Goal: Information Seeking & Learning: Learn about a topic

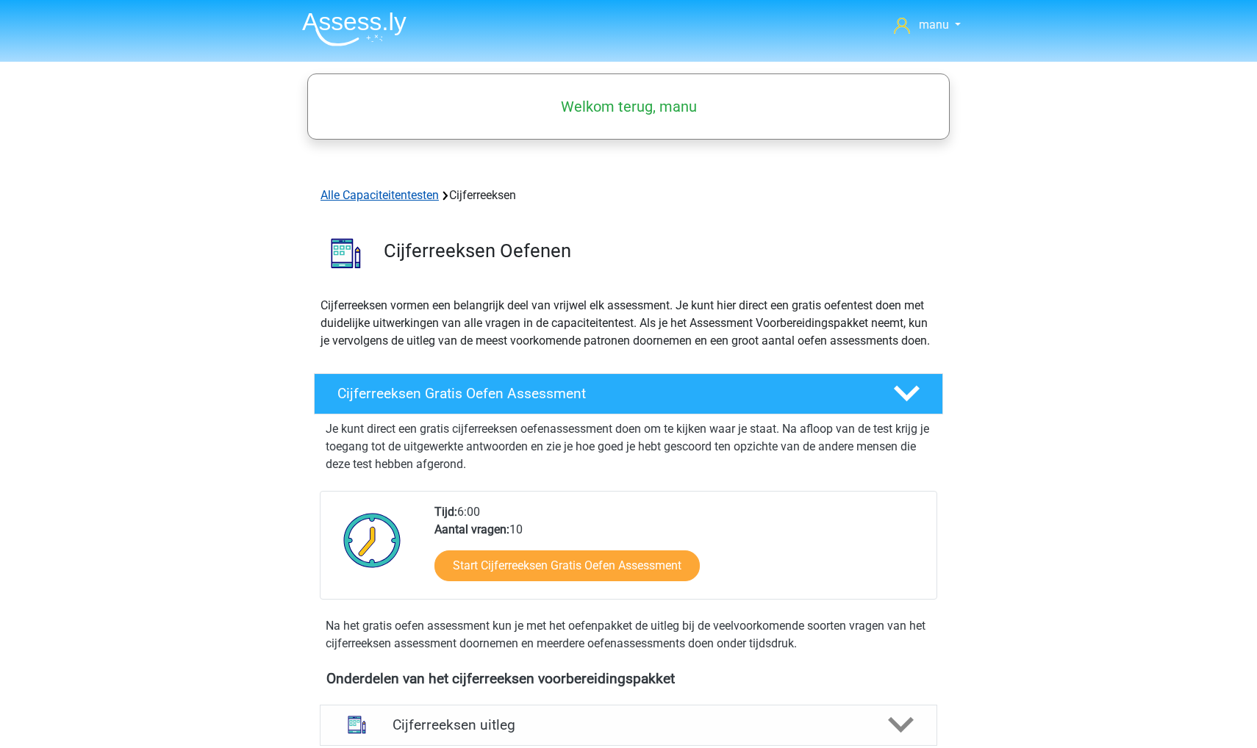
click at [403, 198] on link "Alle Capaciteitentesten" at bounding box center [379, 195] width 118 height 14
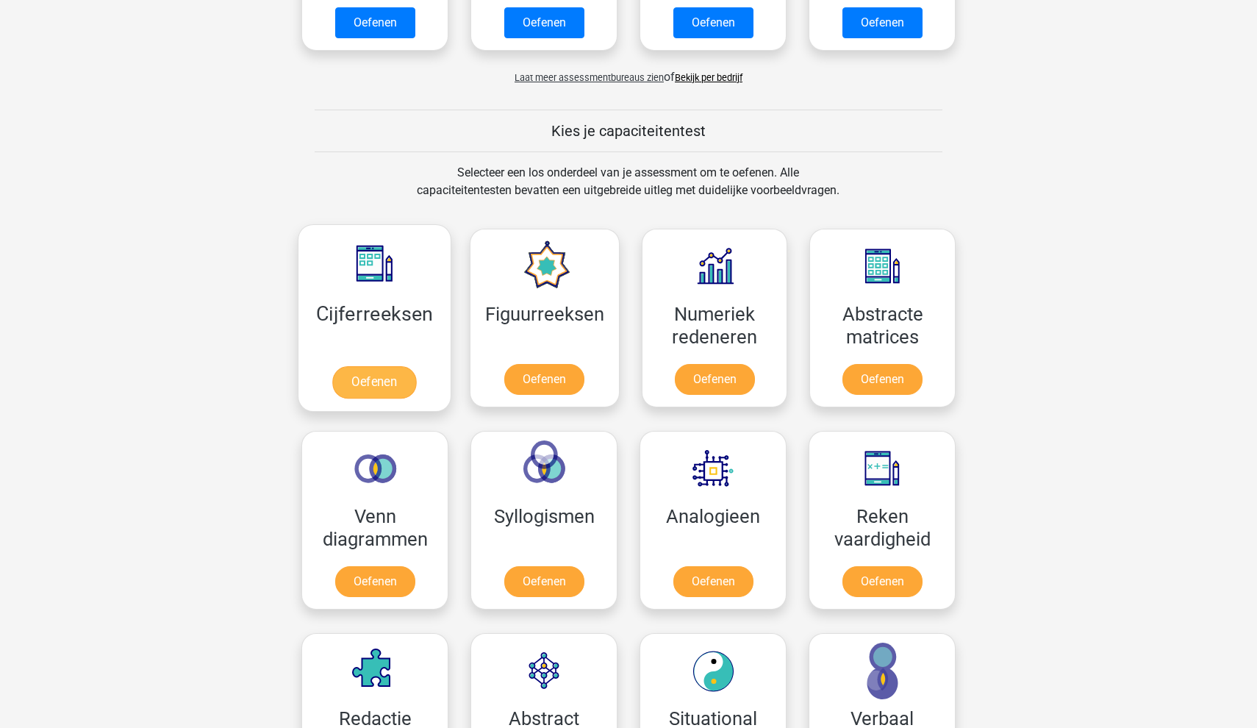
scroll to position [437, 0]
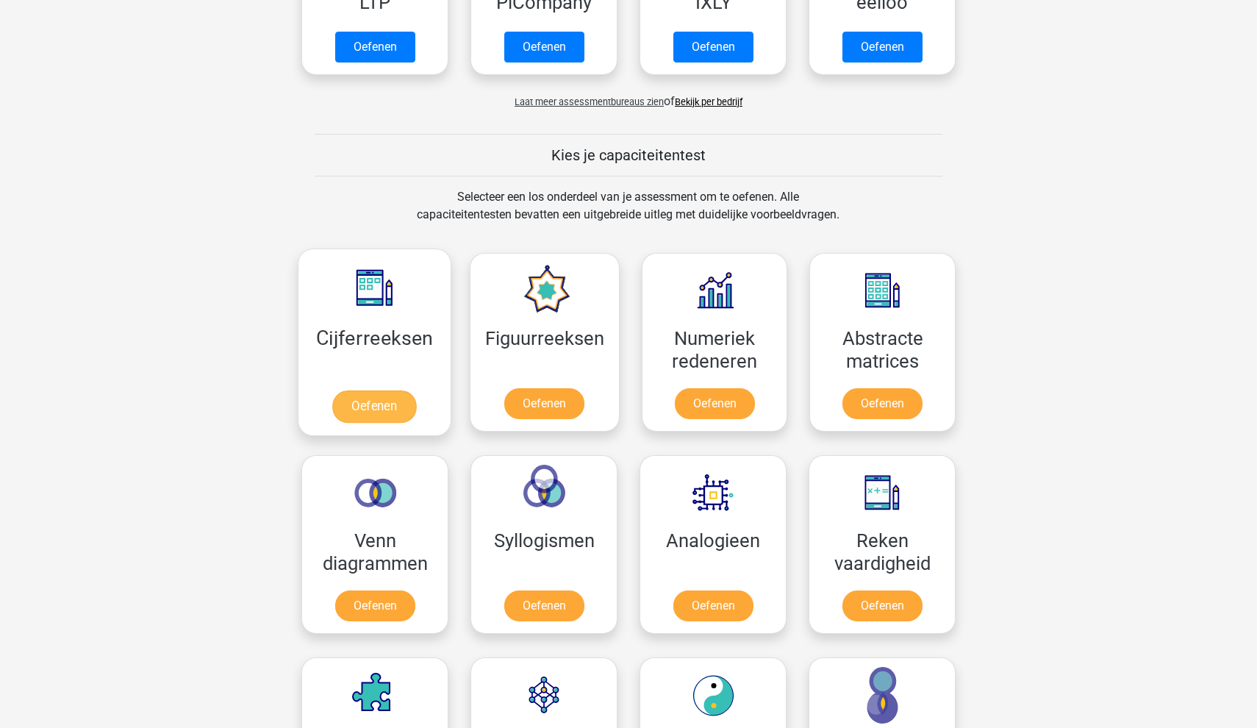
click at [401, 412] on link "Oefenen" at bounding box center [374, 406] width 84 height 32
click at [536, 390] on link "Oefenen" at bounding box center [544, 406] width 84 height 32
click at [727, 390] on link "Oefenen" at bounding box center [714, 406] width 84 height 32
click at [840, 390] on link "Oefenen" at bounding box center [882, 406] width 84 height 32
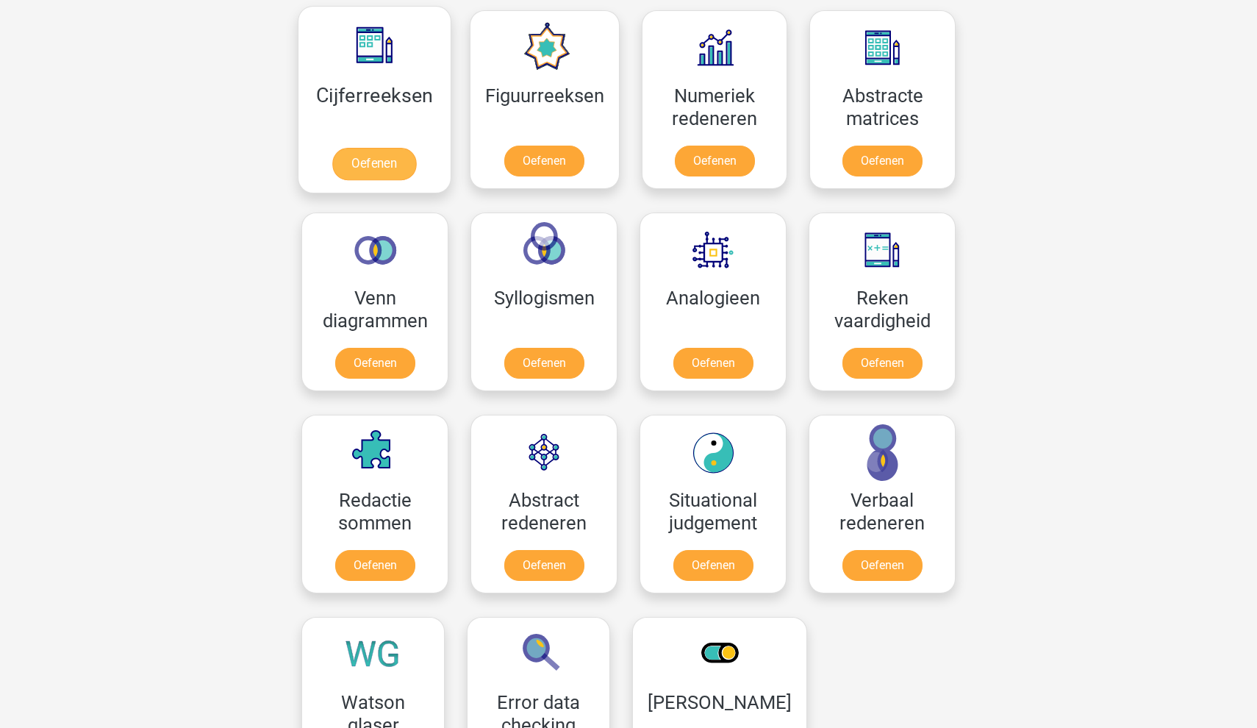
scroll to position [741, 0]
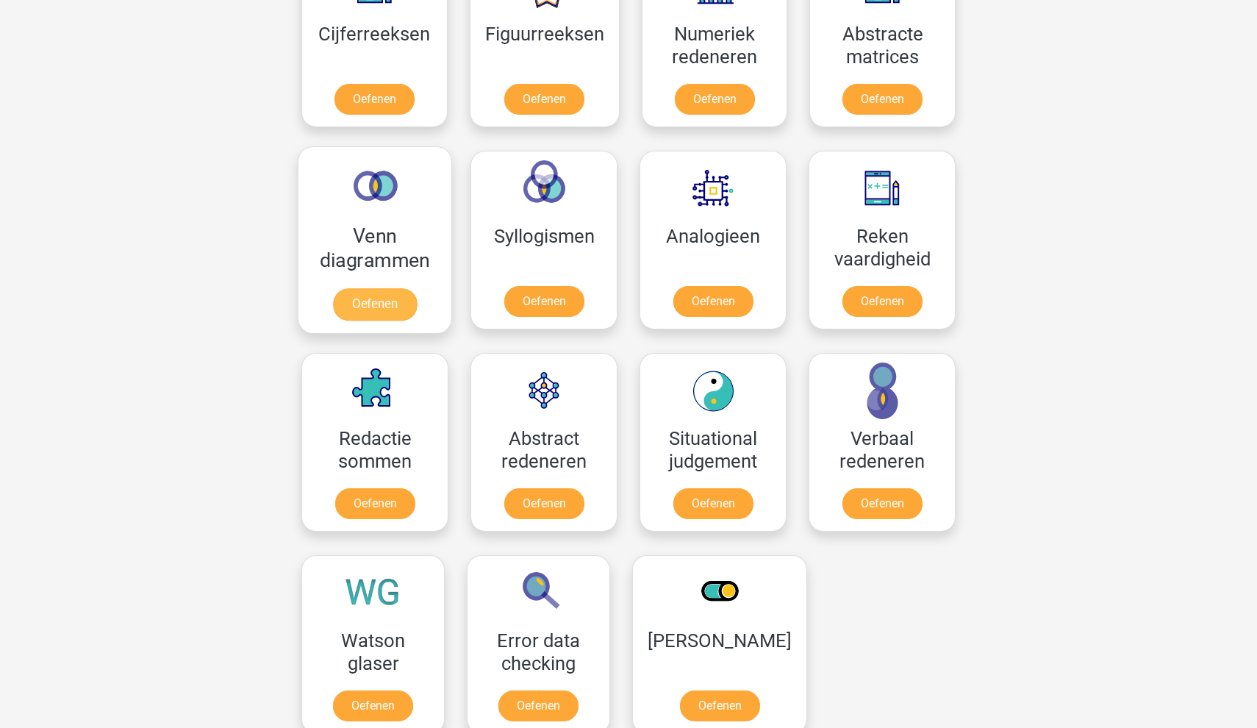
click at [354, 288] on link "Oefenen" at bounding box center [375, 304] width 84 height 32
click at [528, 288] on link "Oefenen" at bounding box center [544, 304] width 84 height 32
click at [700, 288] on link "Oefenen" at bounding box center [713, 304] width 84 height 32
click at [924, 288] on link "Oefenen" at bounding box center [882, 304] width 84 height 32
click at [405, 490] on link "Oefenen" at bounding box center [375, 506] width 84 height 32
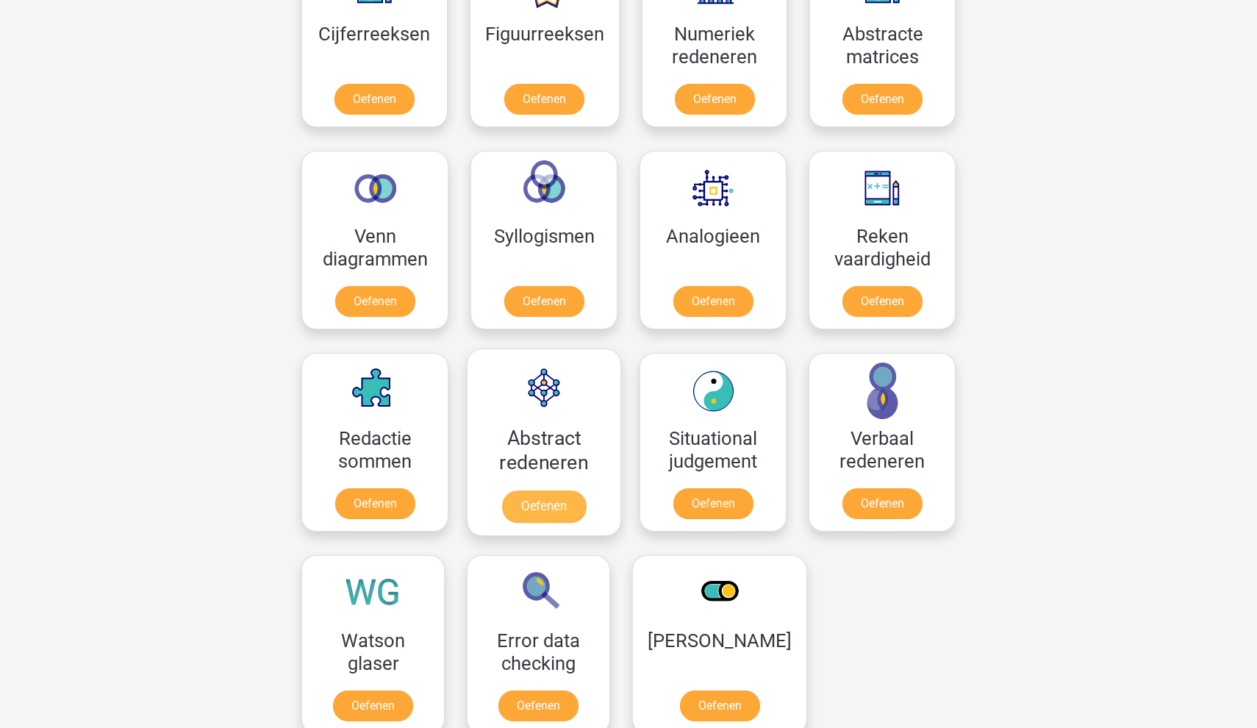
click at [531, 490] on link "Oefenen" at bounding box center [544, 506] width 84 height 32
click at [671, 490] on link "Oefenen" at bounding box center [713, 506] width 84 height 32
click at [850, 490] on link "Oefenen" at bounding box center [882, 506] width 84 height 32
click at [382, 692] on link "Oefenen" at bounding box center [373, 708] width 84 height 32
click at [508, 692] on link "Oefenen" at bounding box center [538, 708] width 84 height 32
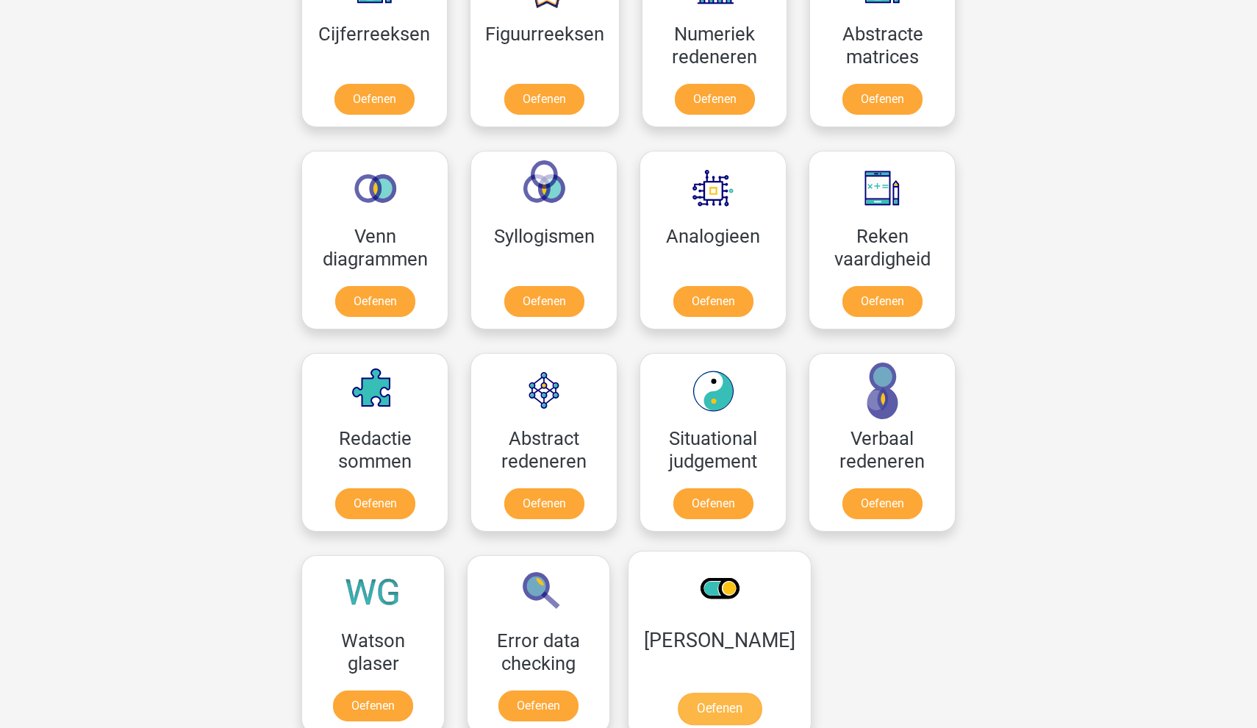
click at [704, 692] on link "Oefenen" at bounding box center [720, 708] width 84 height 32
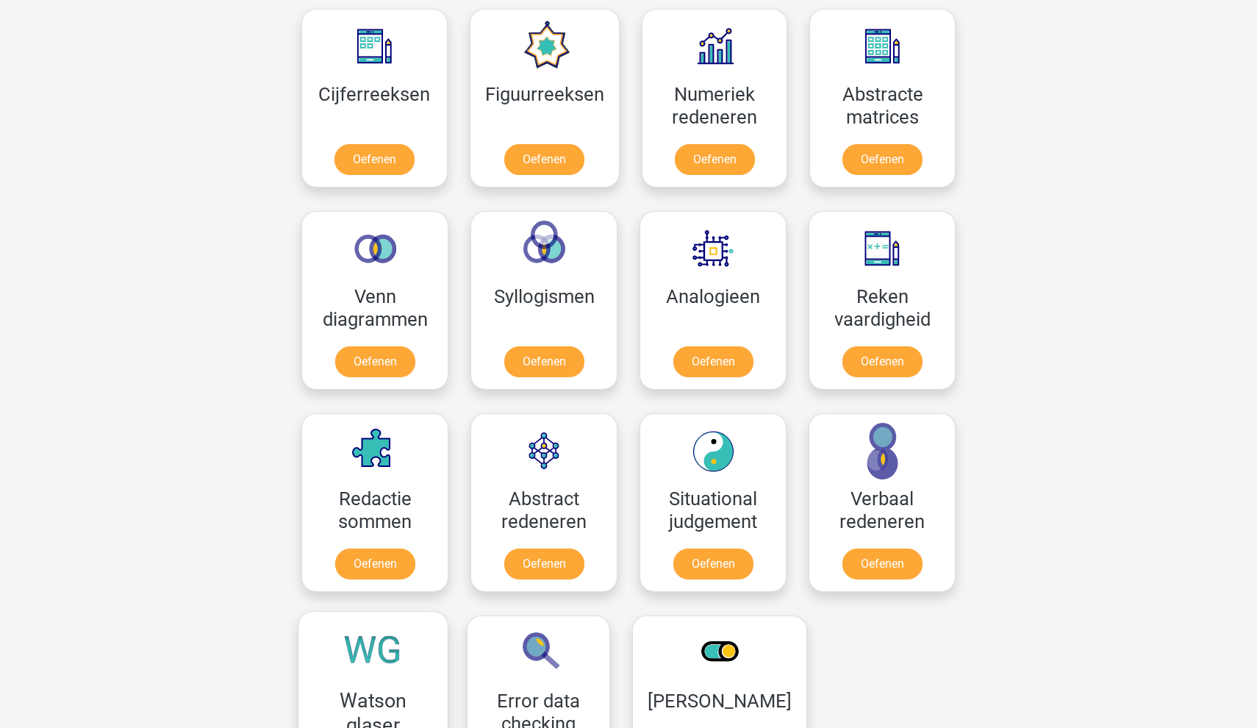
scroll to position [421, 0]
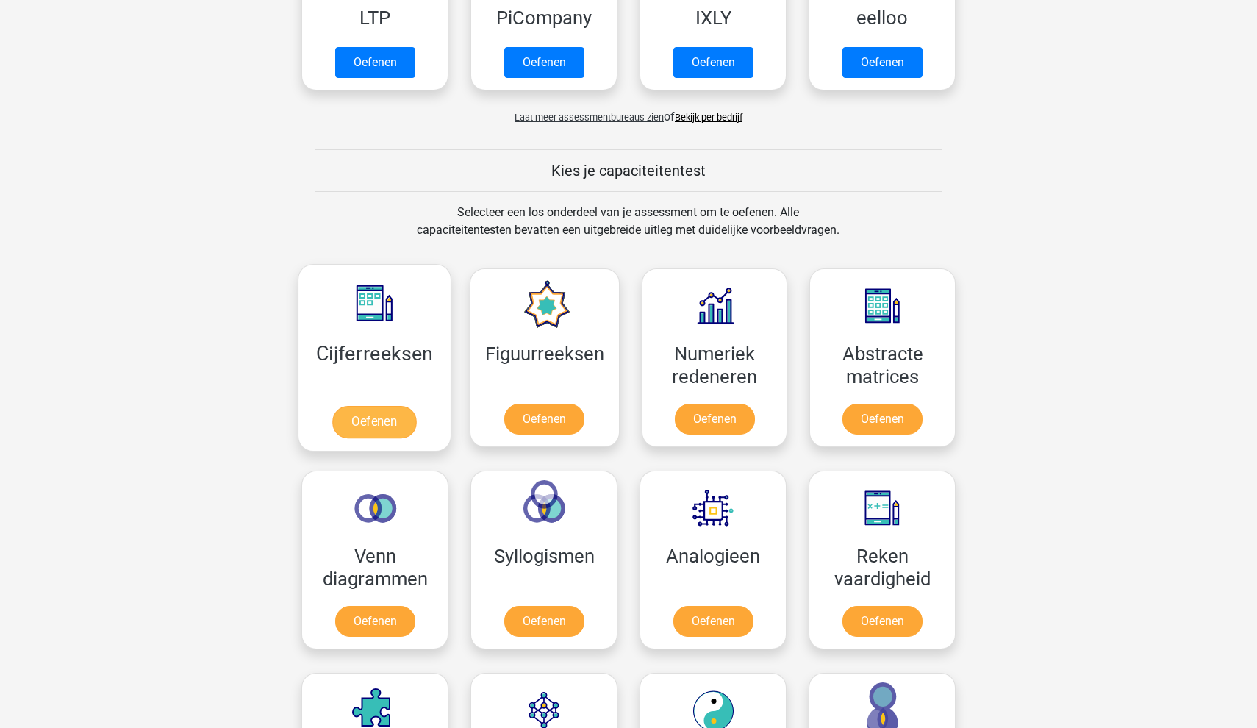
click at [382, 426] on link "Oefenen" at bounding box center [374, 422] width 84 height 32
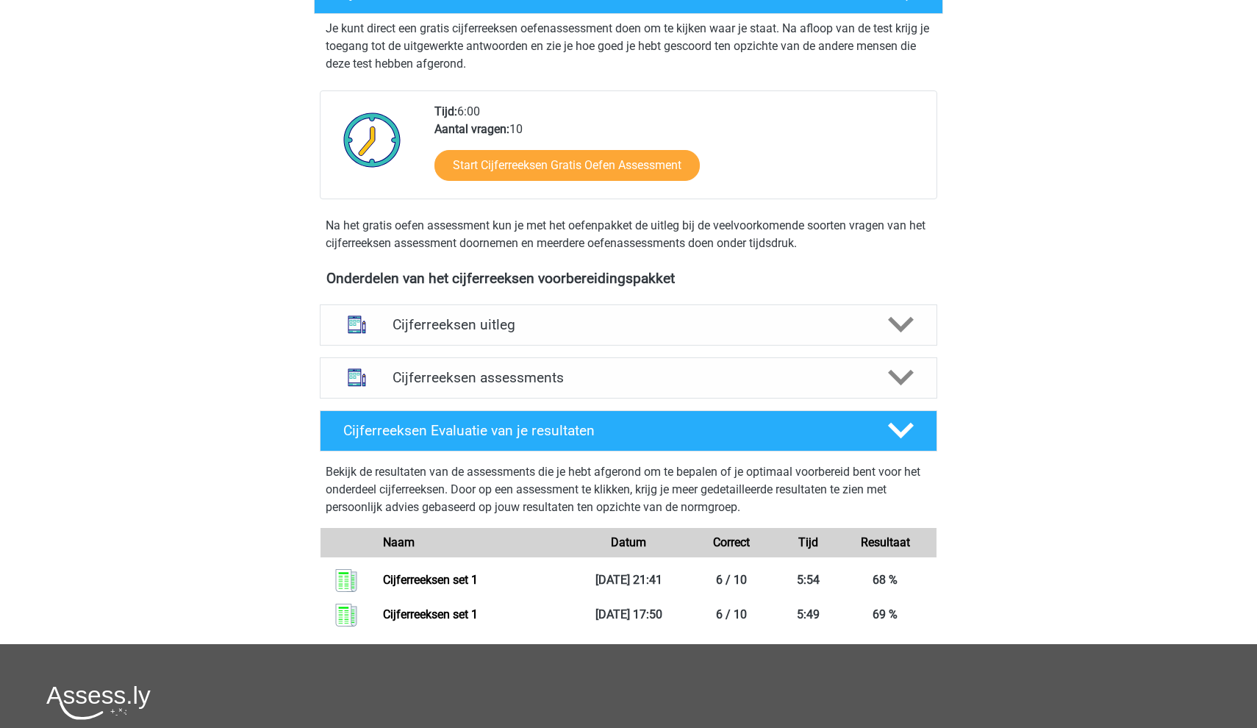
scroll to position [332, 0]
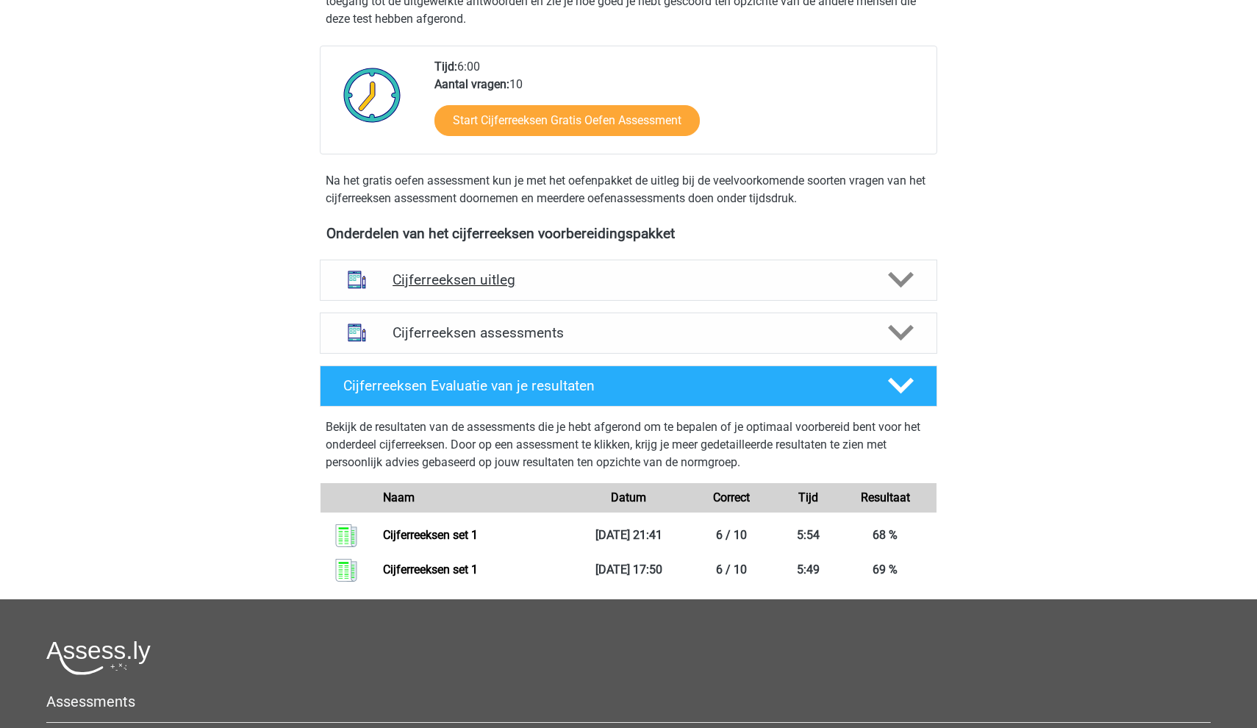
click at [431, 288] on h4 "Cijferreeksen uitleg" at bounding box center [628, 279] width 472 height 17
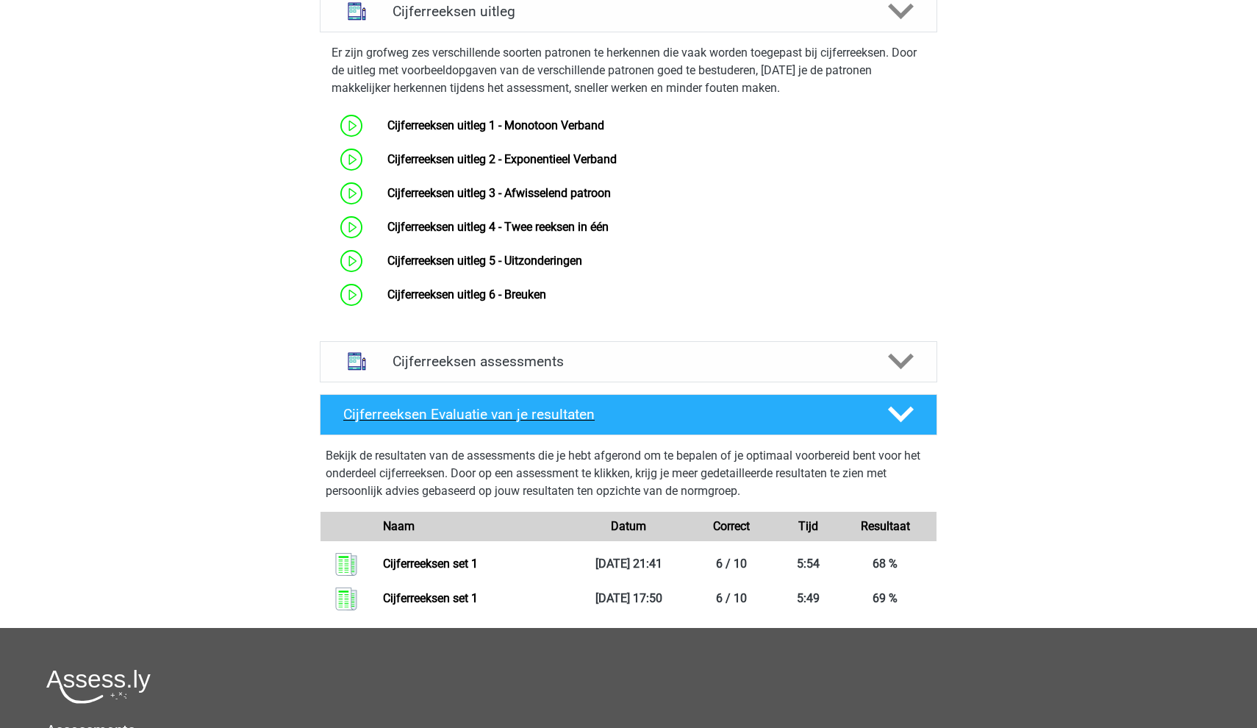
scroll to position [621, 0]
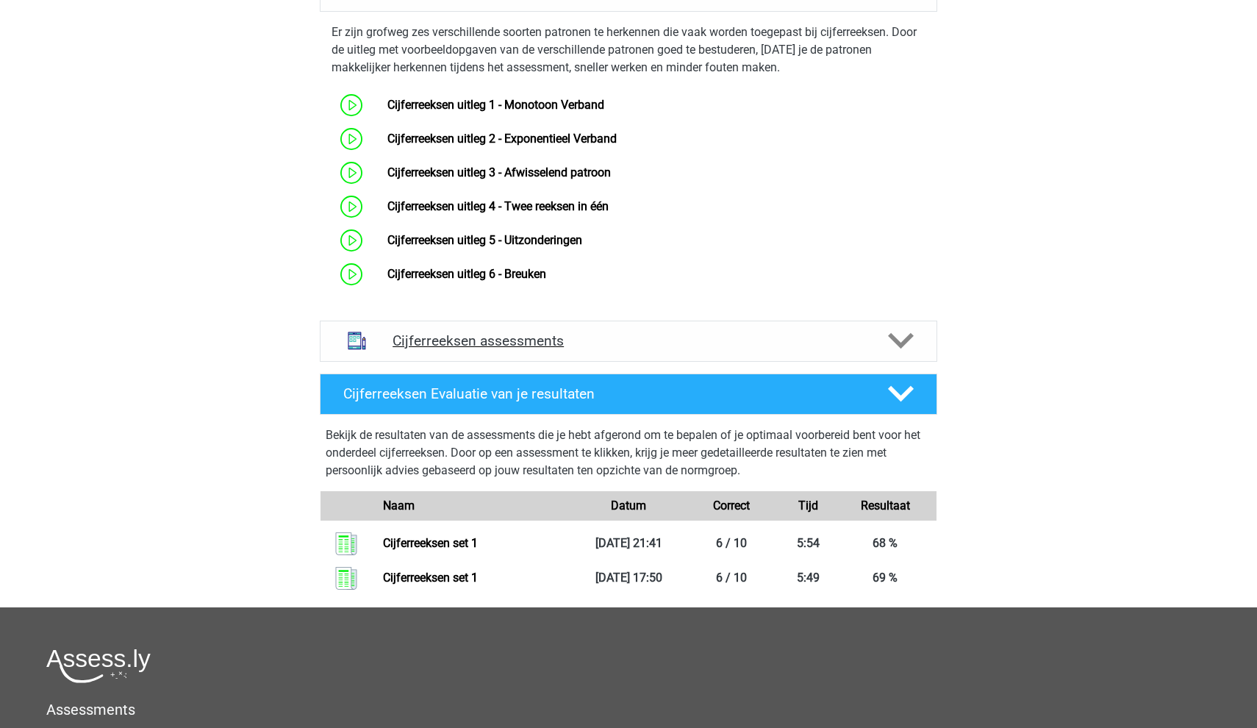
click at [441, 349] on h4 "Cijferreeksen assessments" at bounding box center [628, 340] width 472 height 17
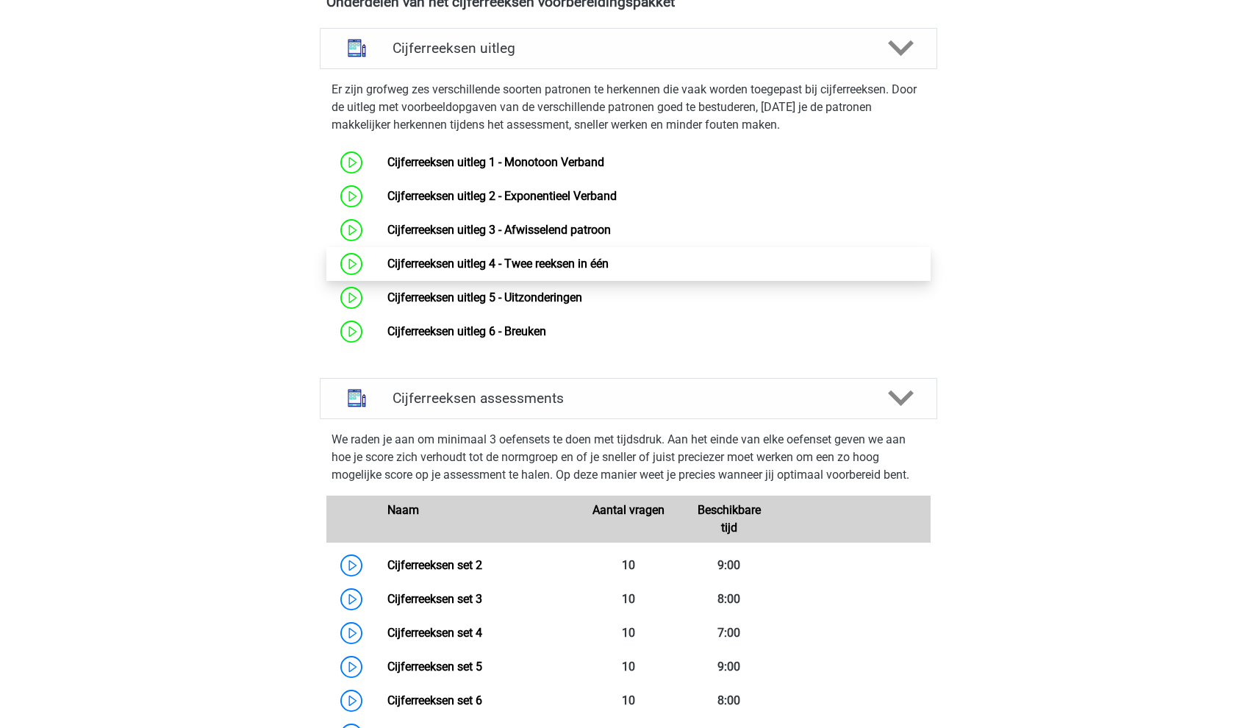
scroll to position [568, 0]
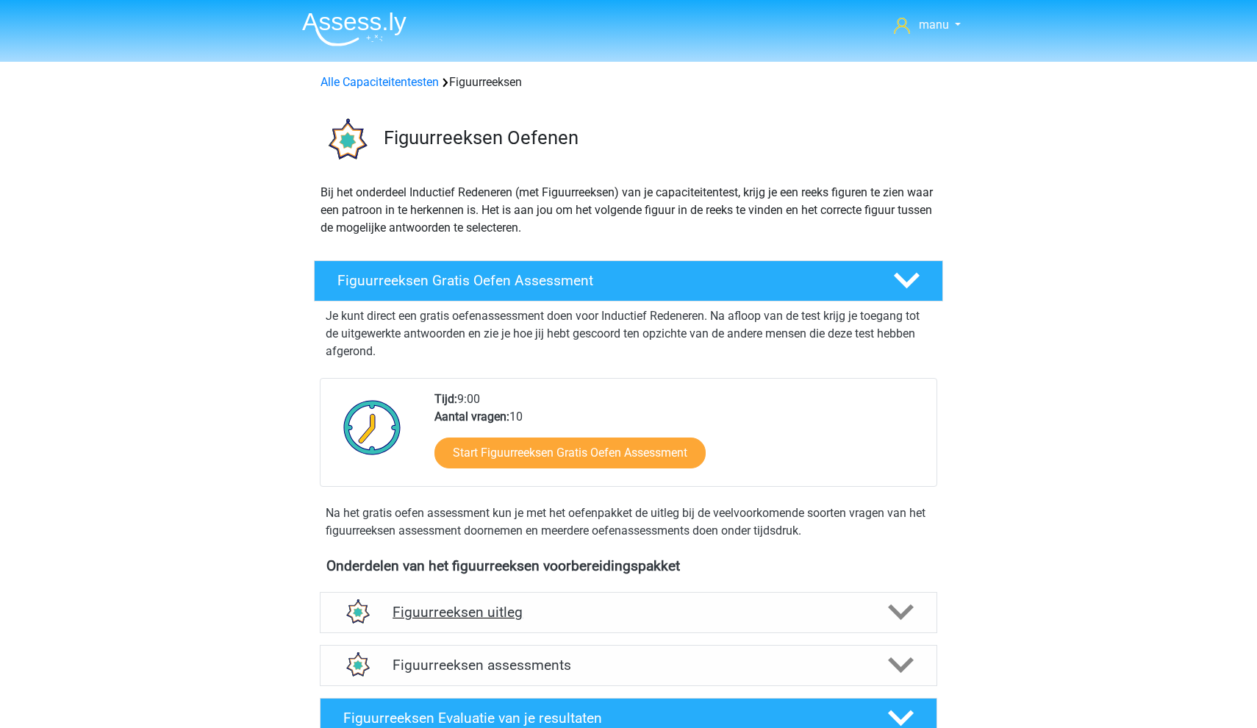
click at [548, 600] on div "Figuurreeksen uitleg" at bounding box center [628, 612] width 617 height 41
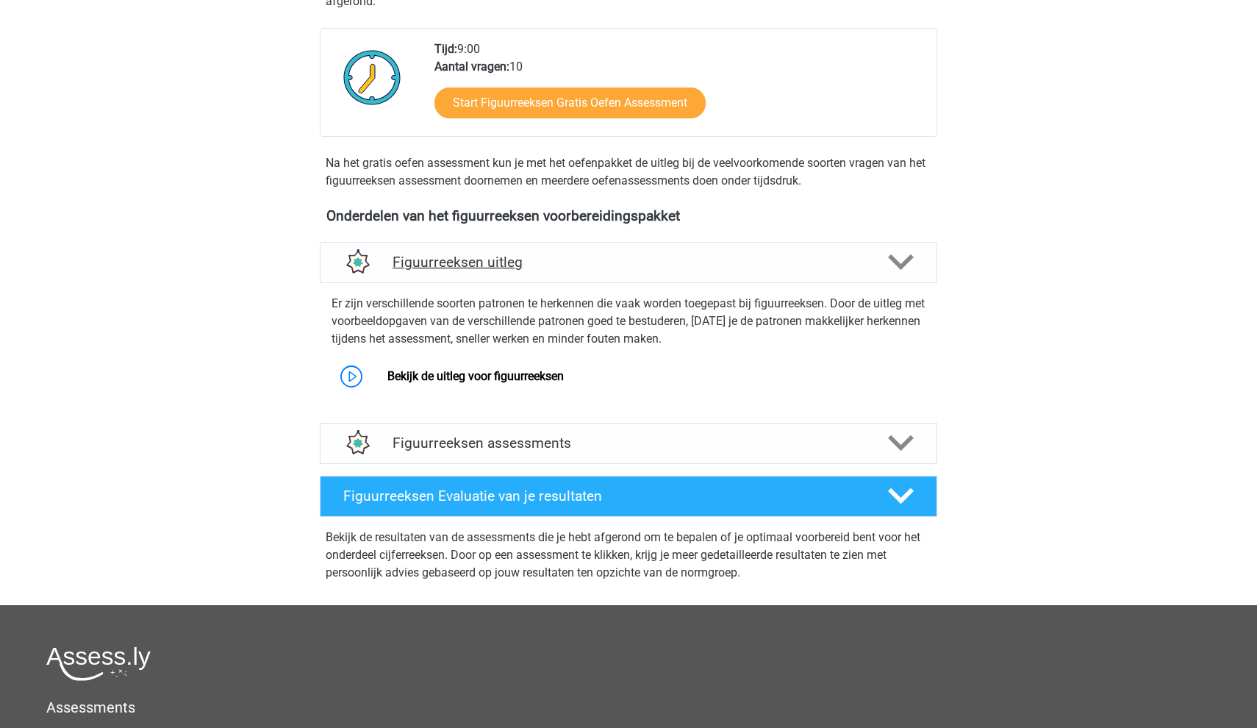
scroll to position [395, 0]
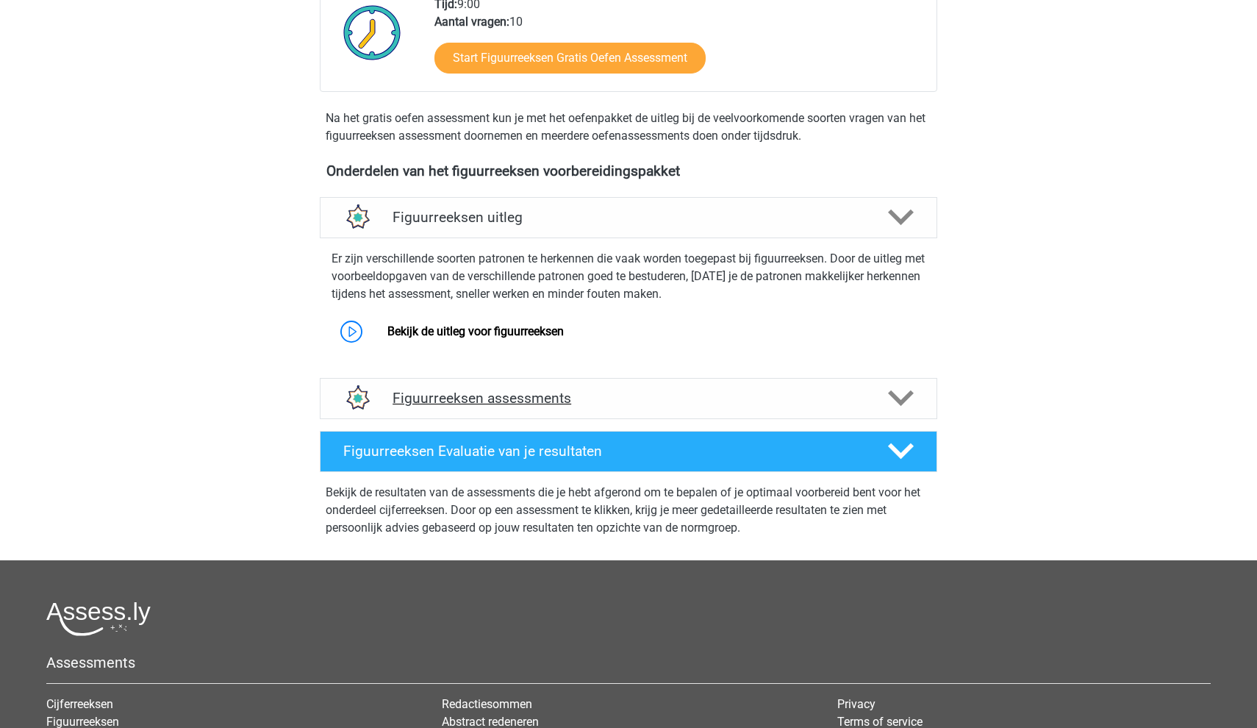
click at [464, 403] on h4 "Figuurreeksen assessments" at bounding box center [628, 398] width 472 height 17
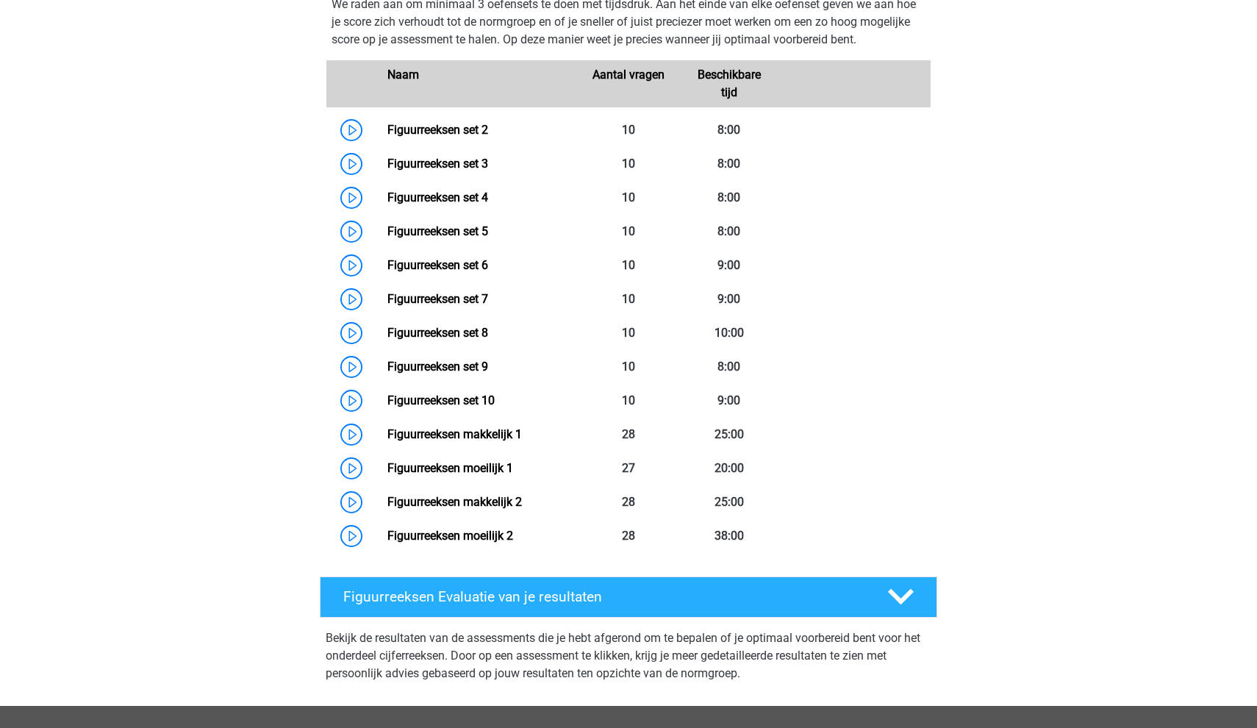
scroll to position [829, 0]
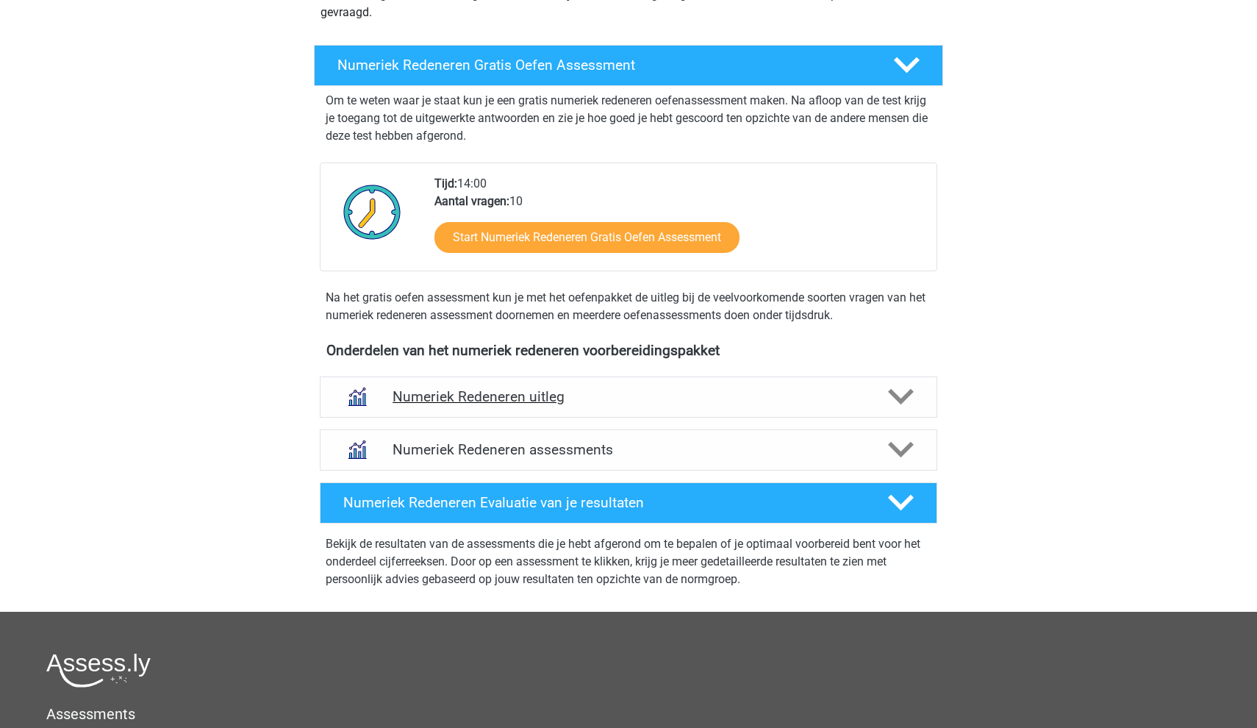
click at [498, 401] on h4 "Numeriek Redeneren uitleg" at bounding box center [628, 396] width 472 height 17
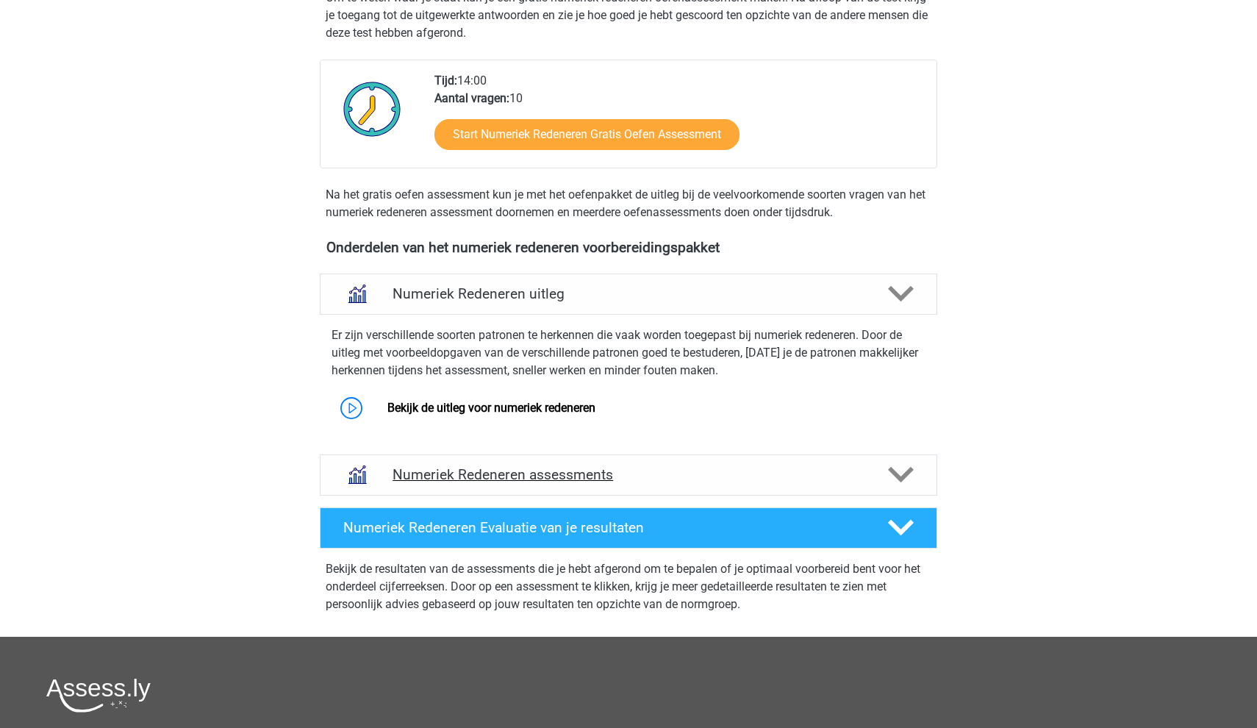
click at [503, 464] on div "Numeriek Redeneren assessments" at bounding box center [628, 474] width 617 height 41
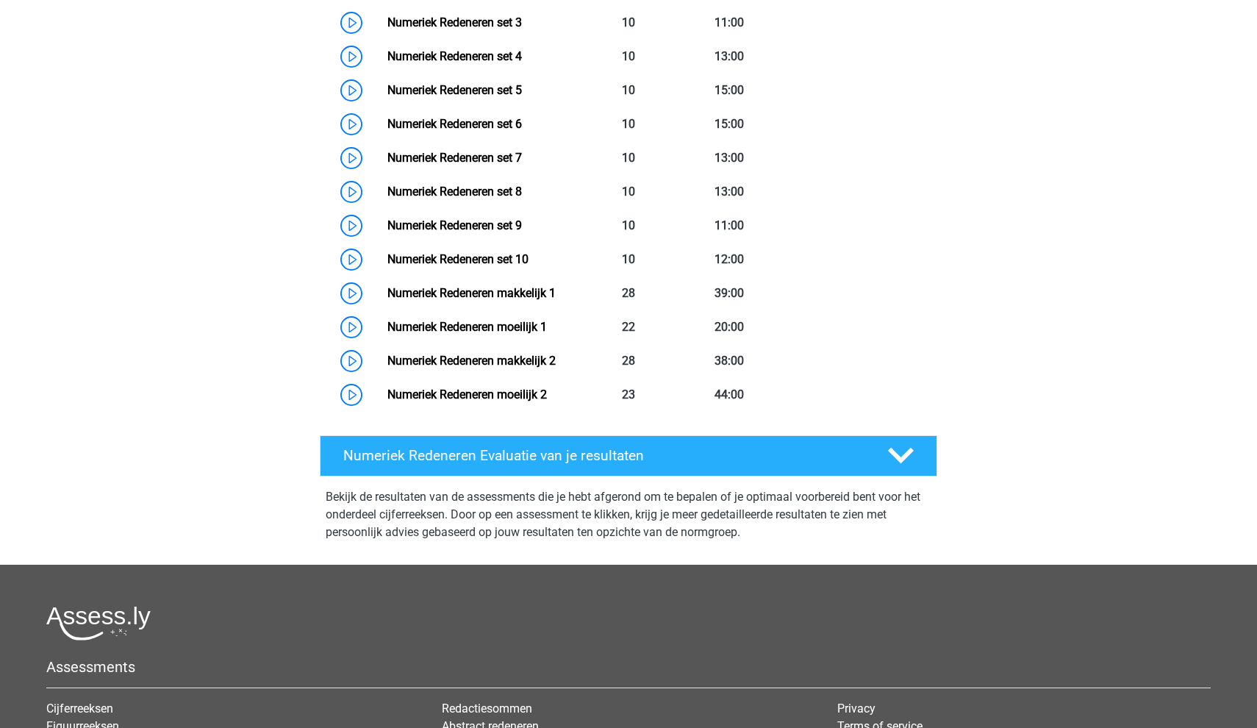
scroll to position [977, 0]
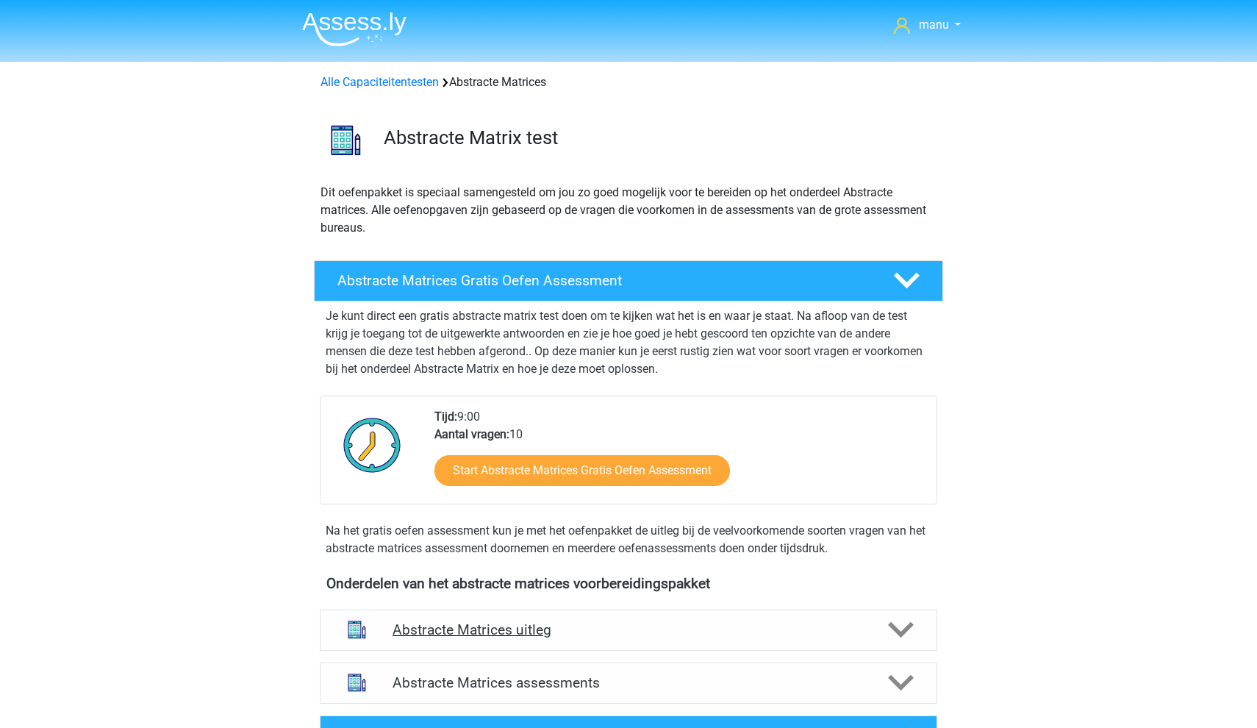
click at [523, 621] on div "Abstracte Matrices uitleg" at bounding box center [628, 629] width 617 height 41
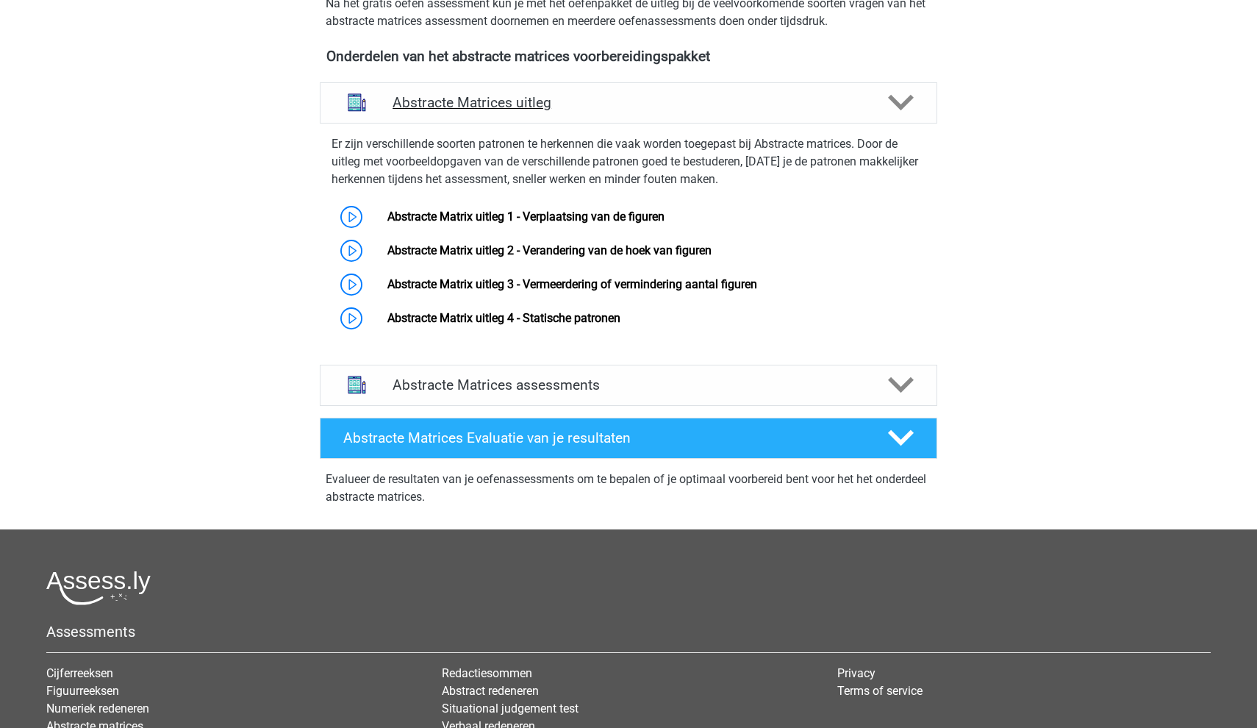
scroll to position [548, 0]
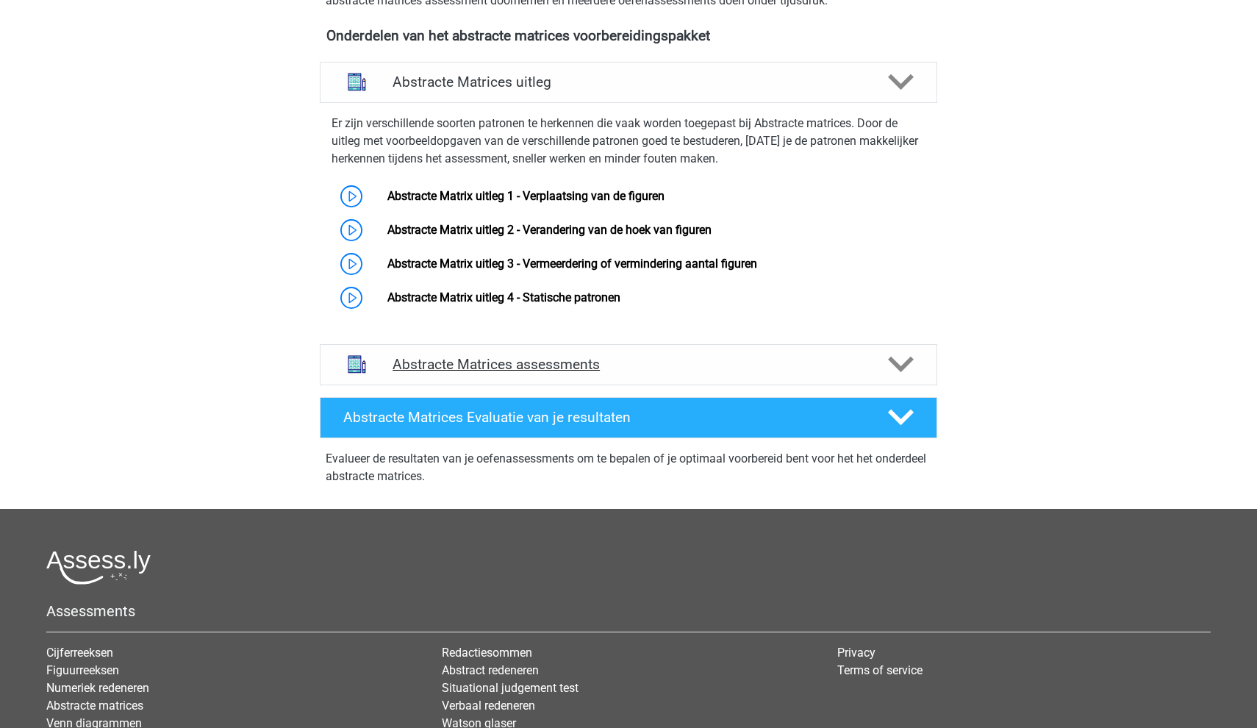
click at [428, 364] on h4 "Abstracte Matrices assessments" at bounding box center [628, 364] width 472 height 17
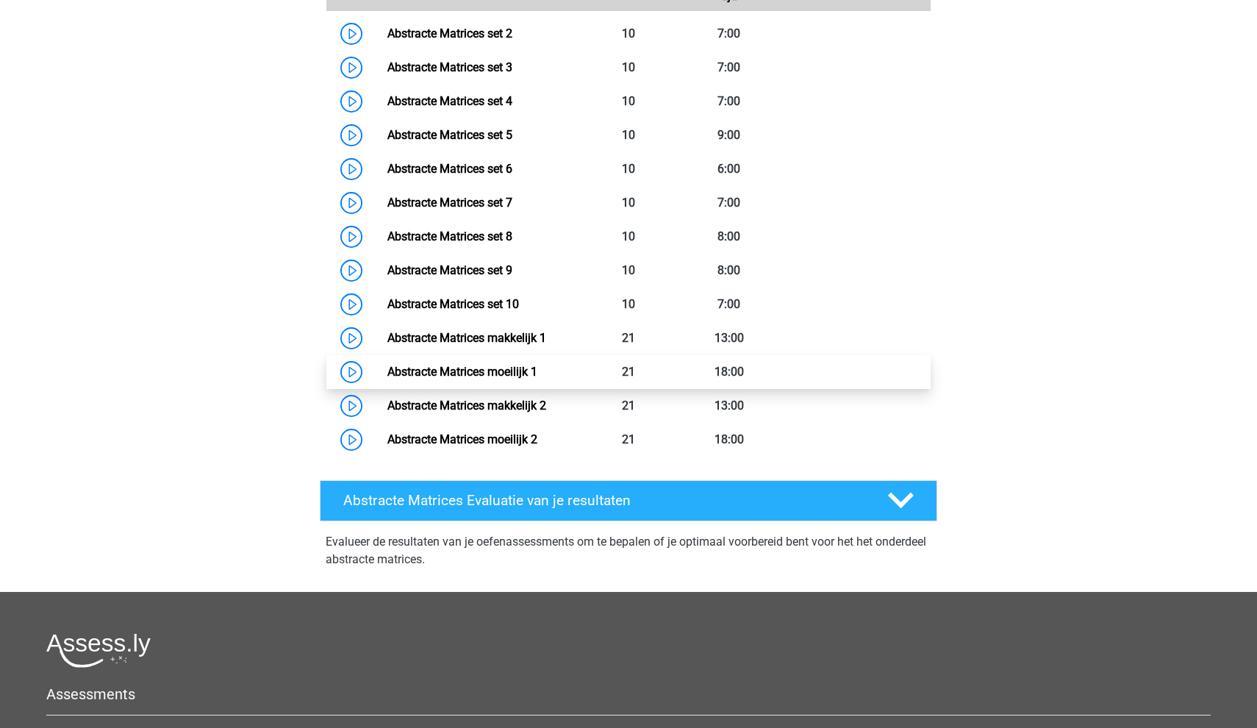
scroll to position [1072, 0]
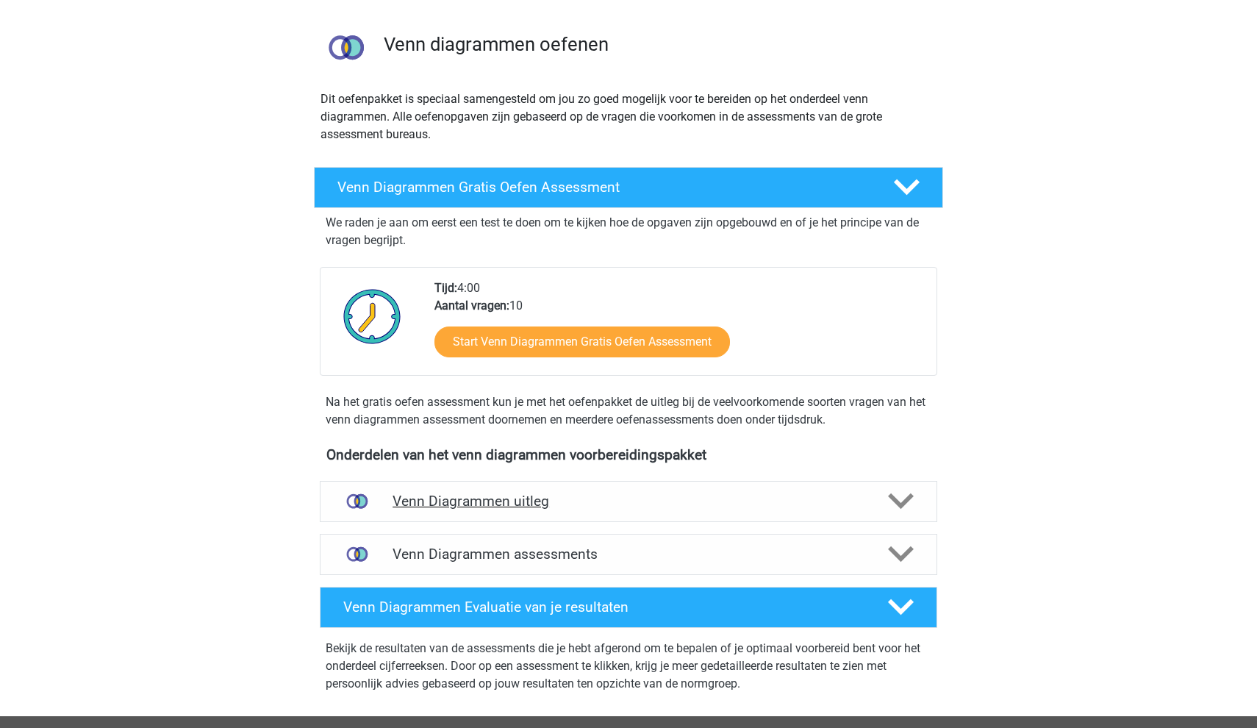
scroll to position [195, 0]
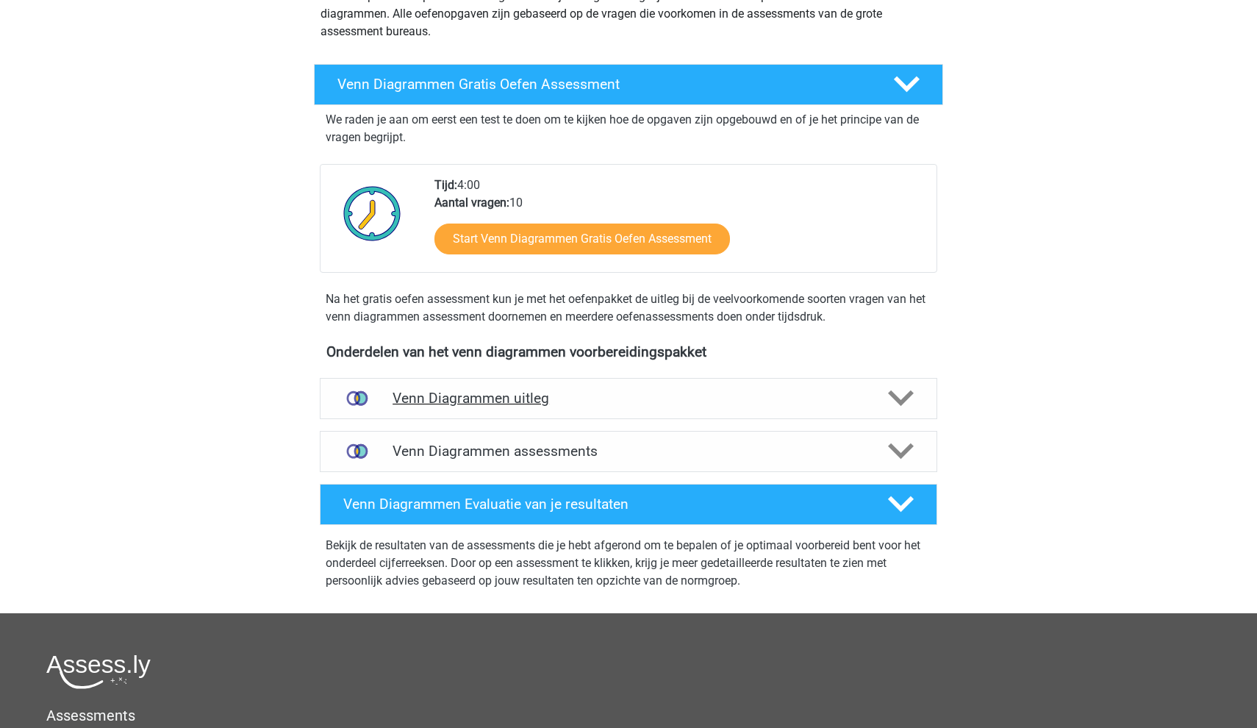
click at [475, 400] on h4 "Venn Diagrammen uitleg" at bounding box center [628, 398] width 472 height 17
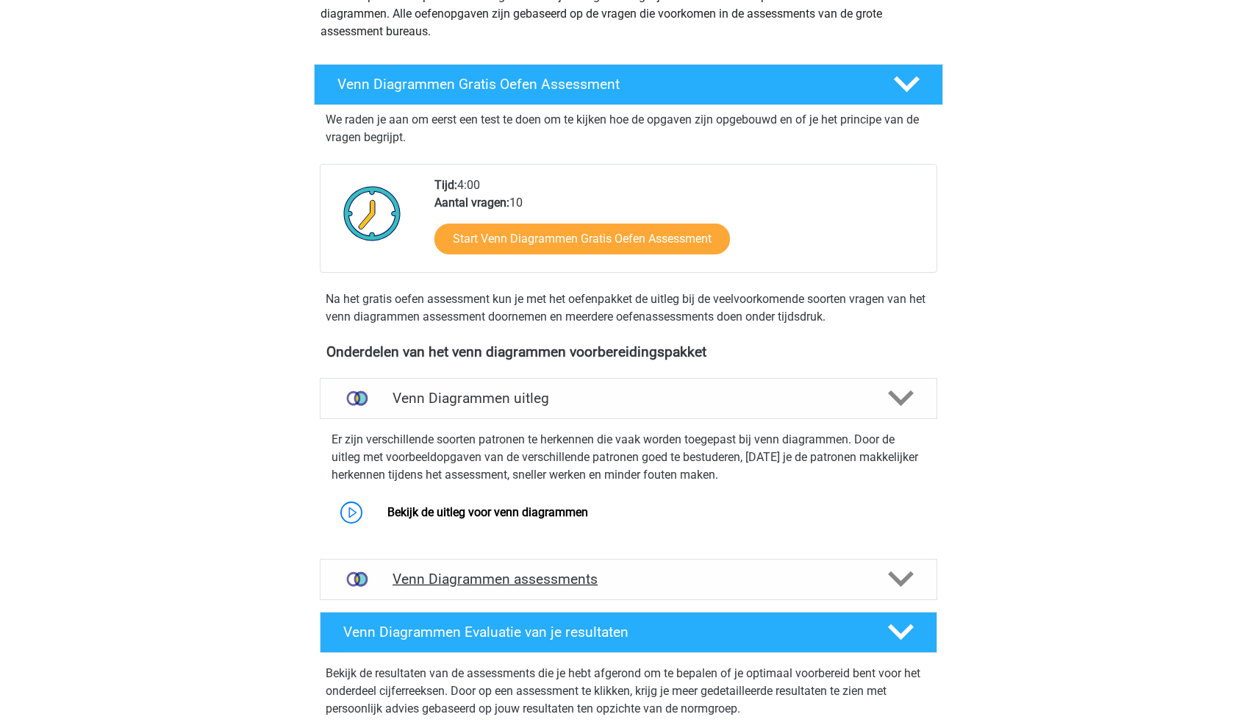
click at [481, 570] on h4 "Venn Diagrammen assessments" at bounding box center [628, 578] width 472 height 17
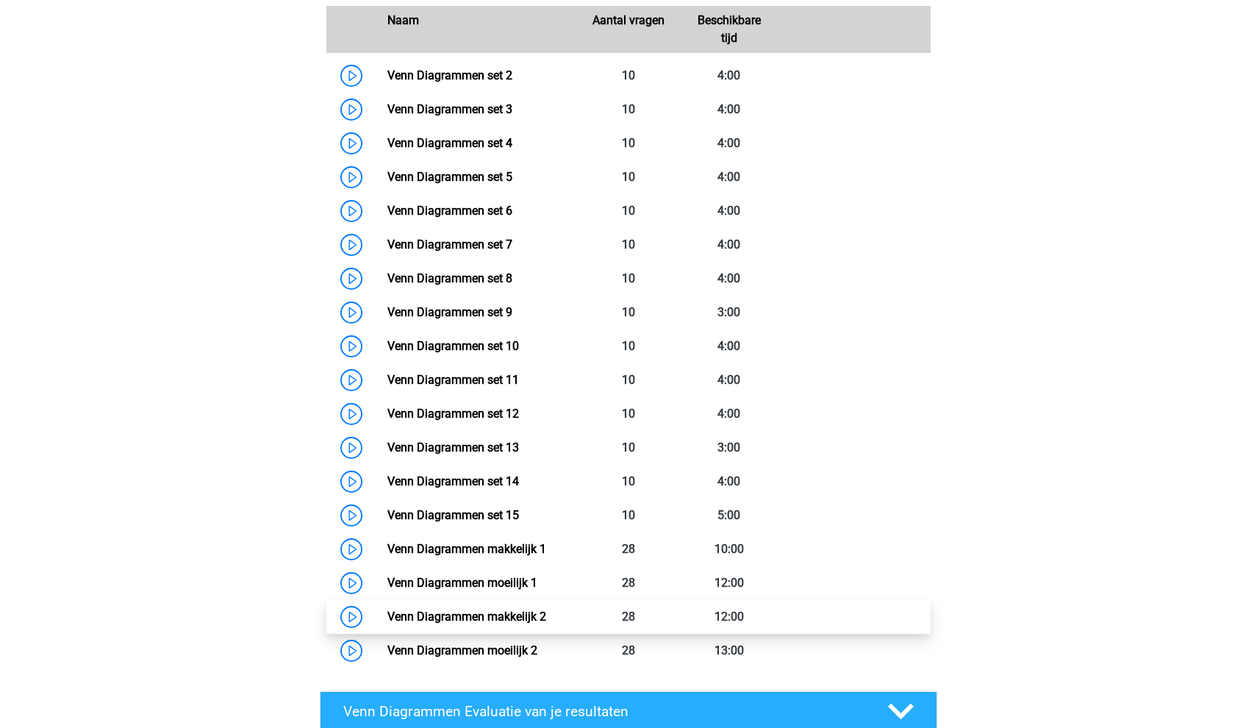
scroll to position [861, 0]
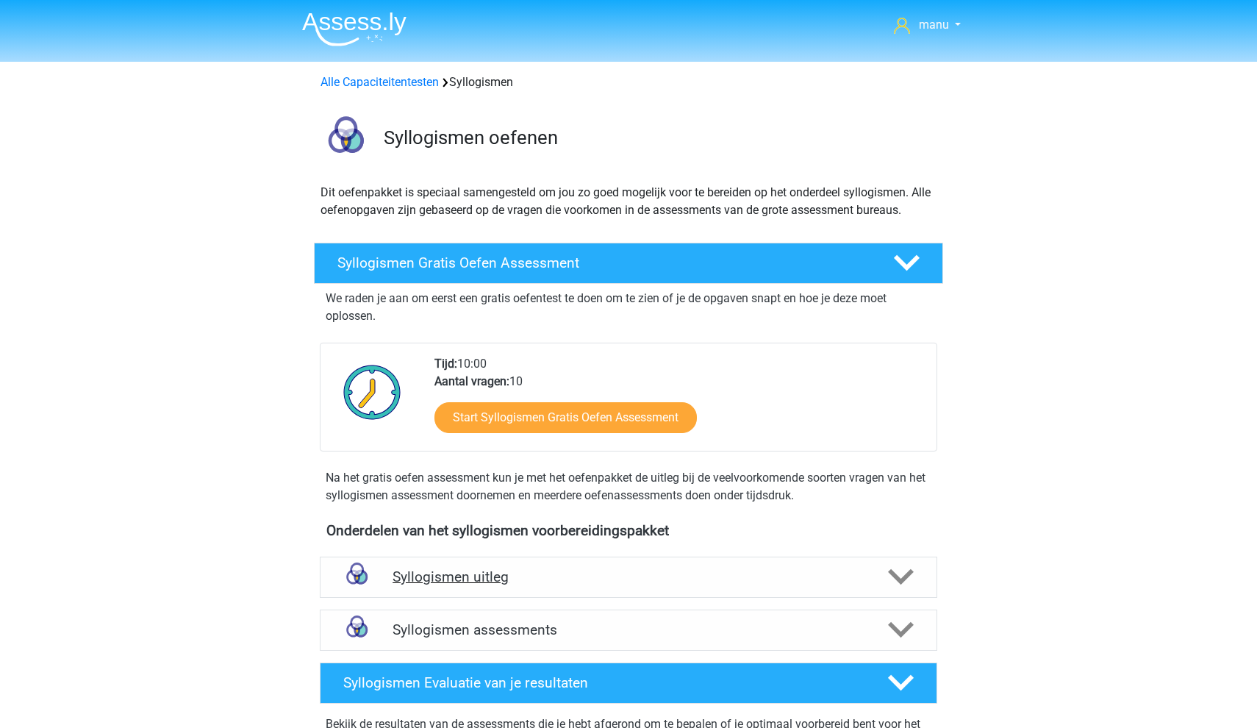
click at [546, 573] on h4 "Syllogismen uitleg" at bounding box center [628, 576] width 472 height 17
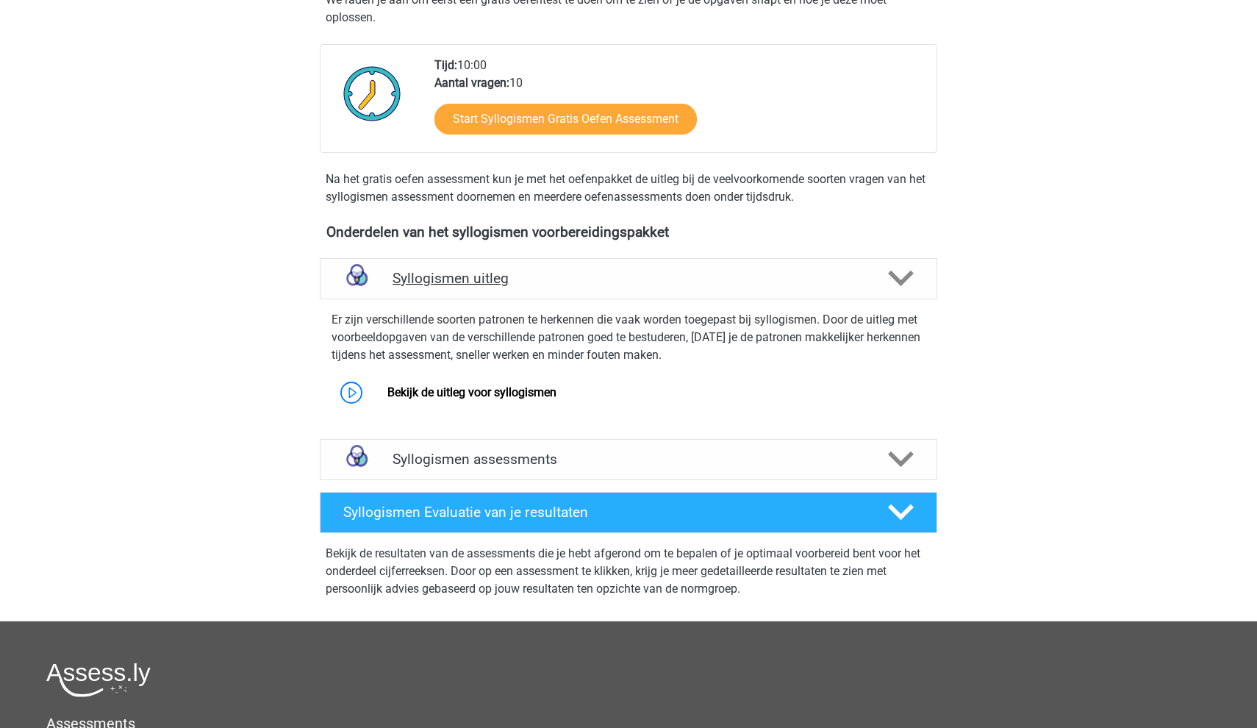
scroll to position [411, 0]
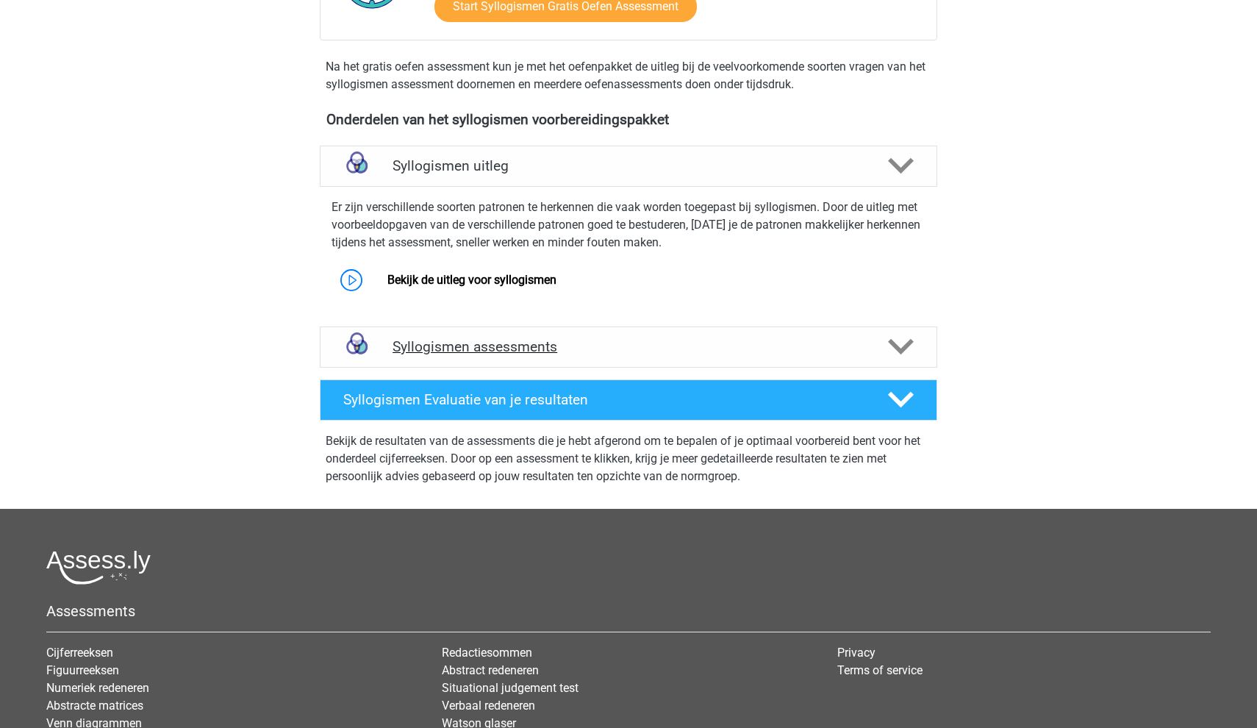
click at [419, 347] on h4 "Syllogismen assessments" at bounding box center [628, 346] width 472 height 17
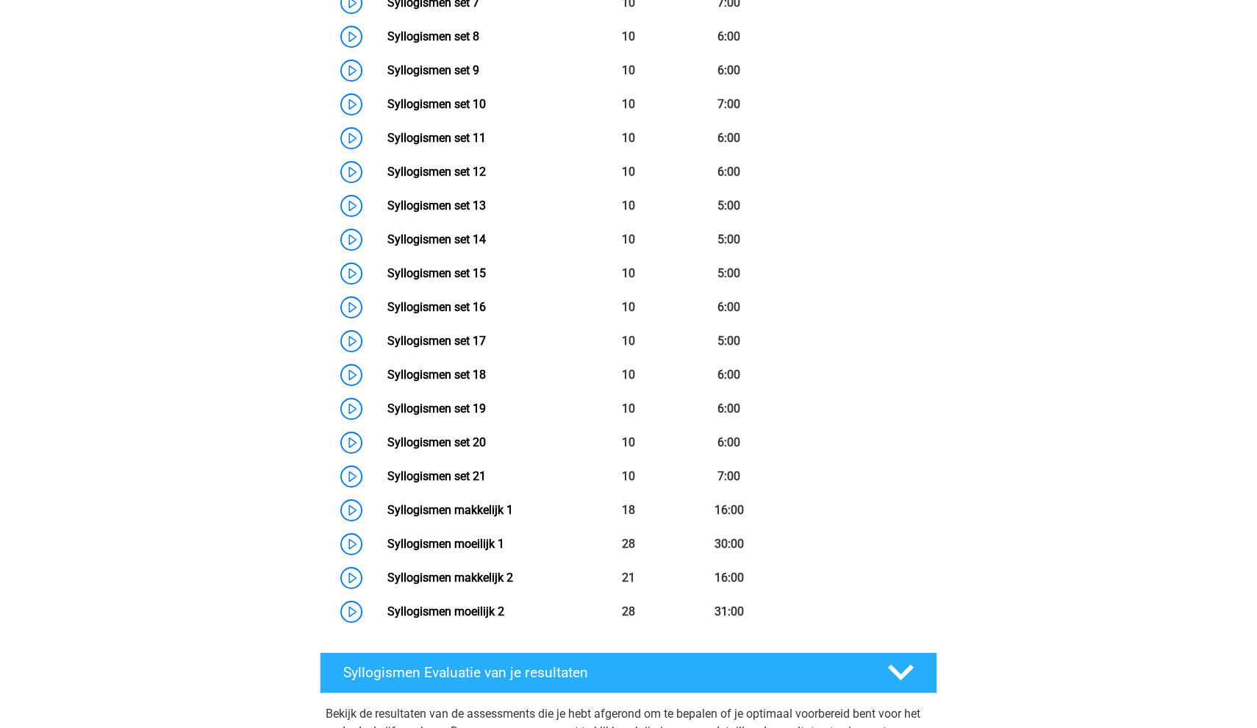
scroll to position [1088, 0]
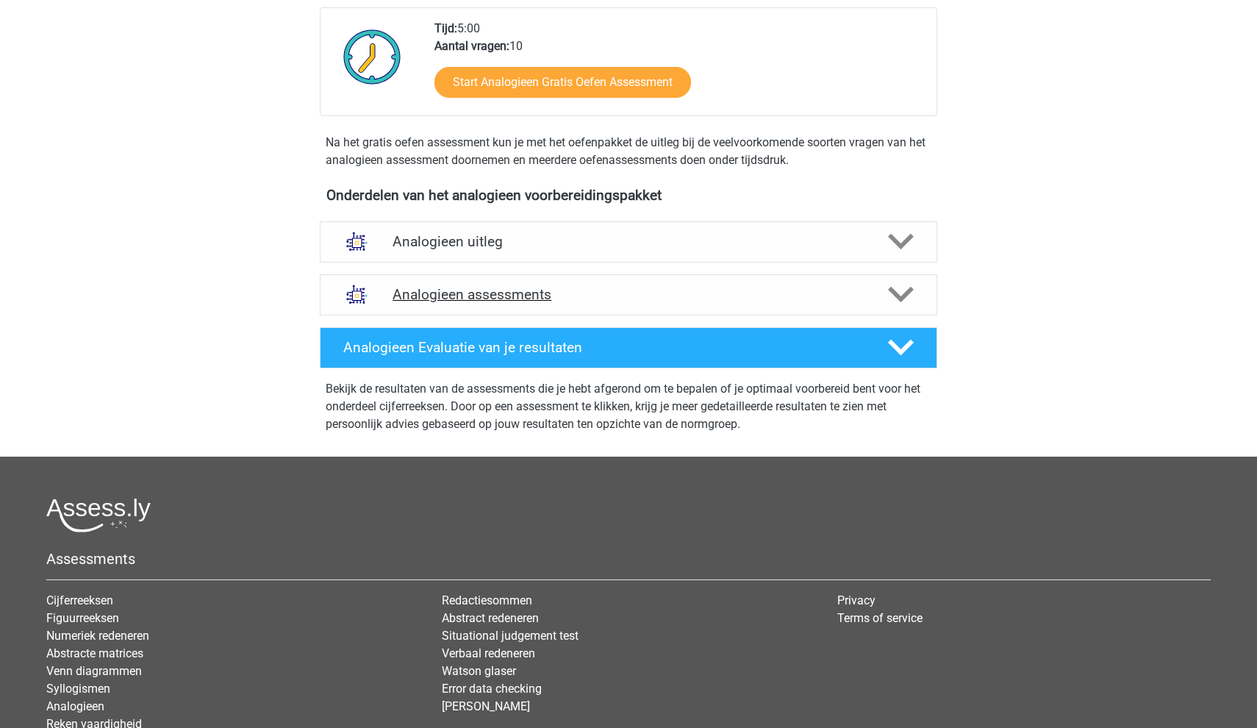
scroll to position [352, 0]
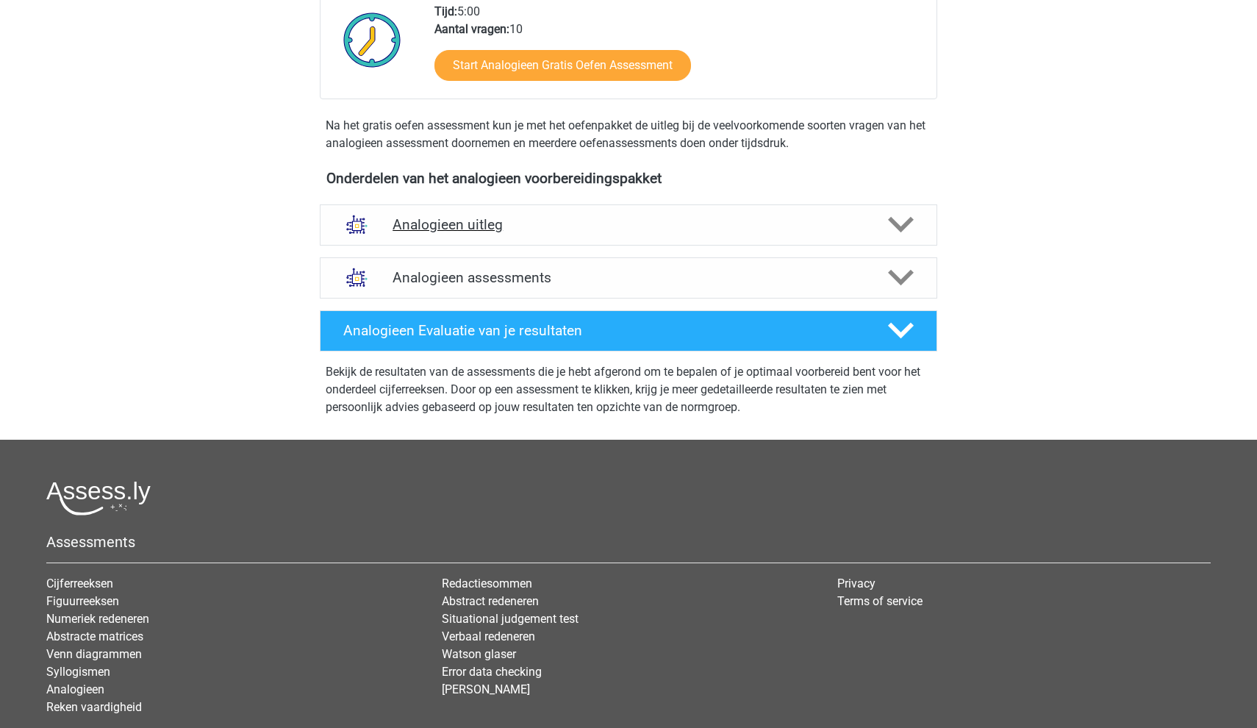
click at [497, 217] on h4 "Analogieen uitleg" at bounding box center [628, 224] width 472 height 17
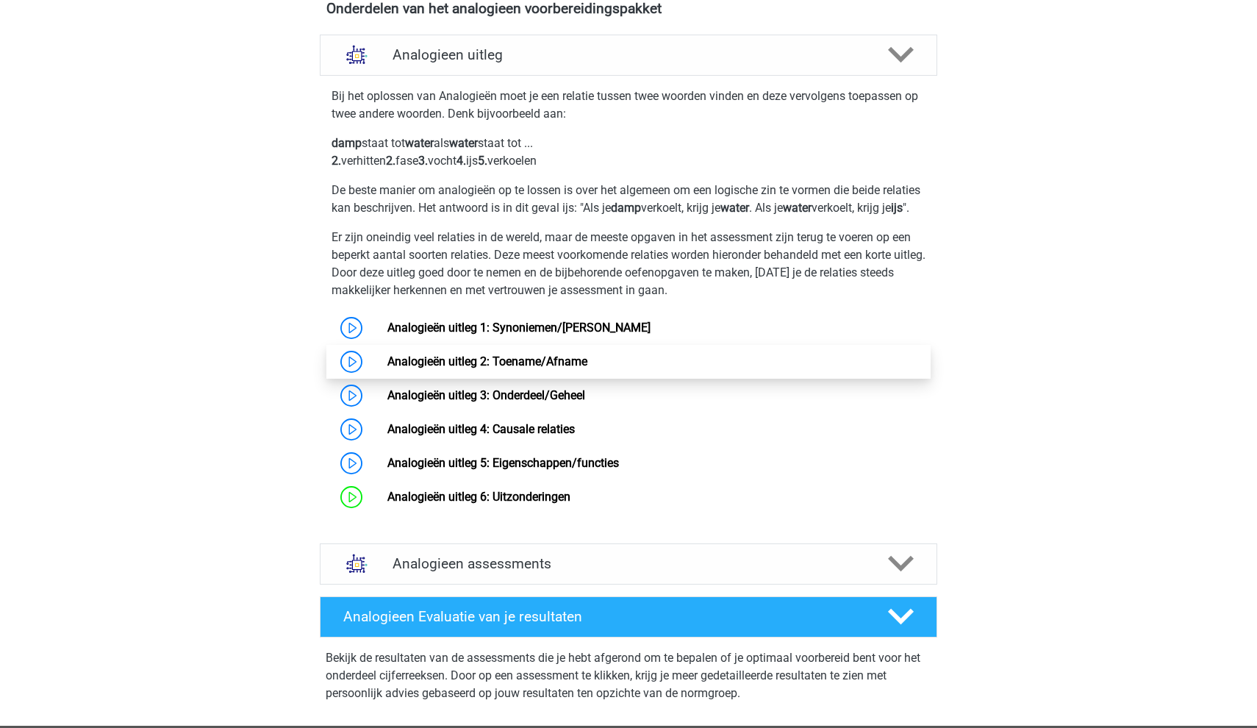
scroll to position [523, 0]
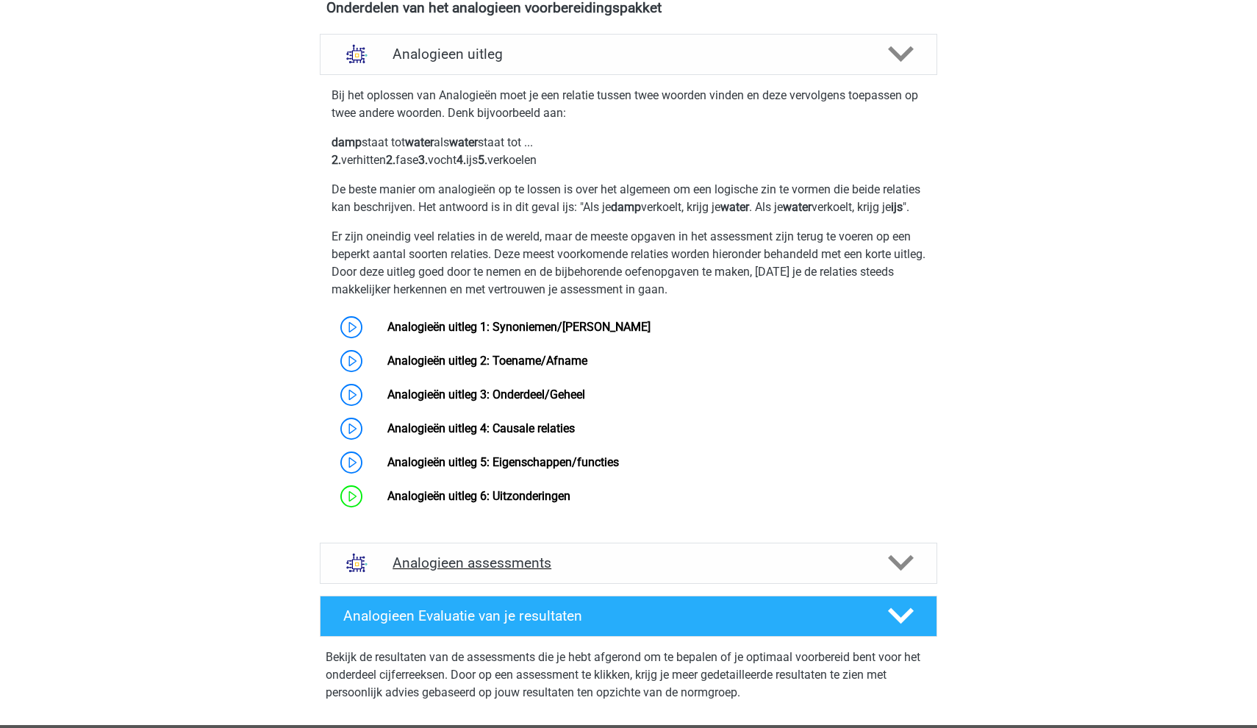
click at [482, 584] on div "Analogieen assessments" at bounding box center [628, 562] width 617 height 41
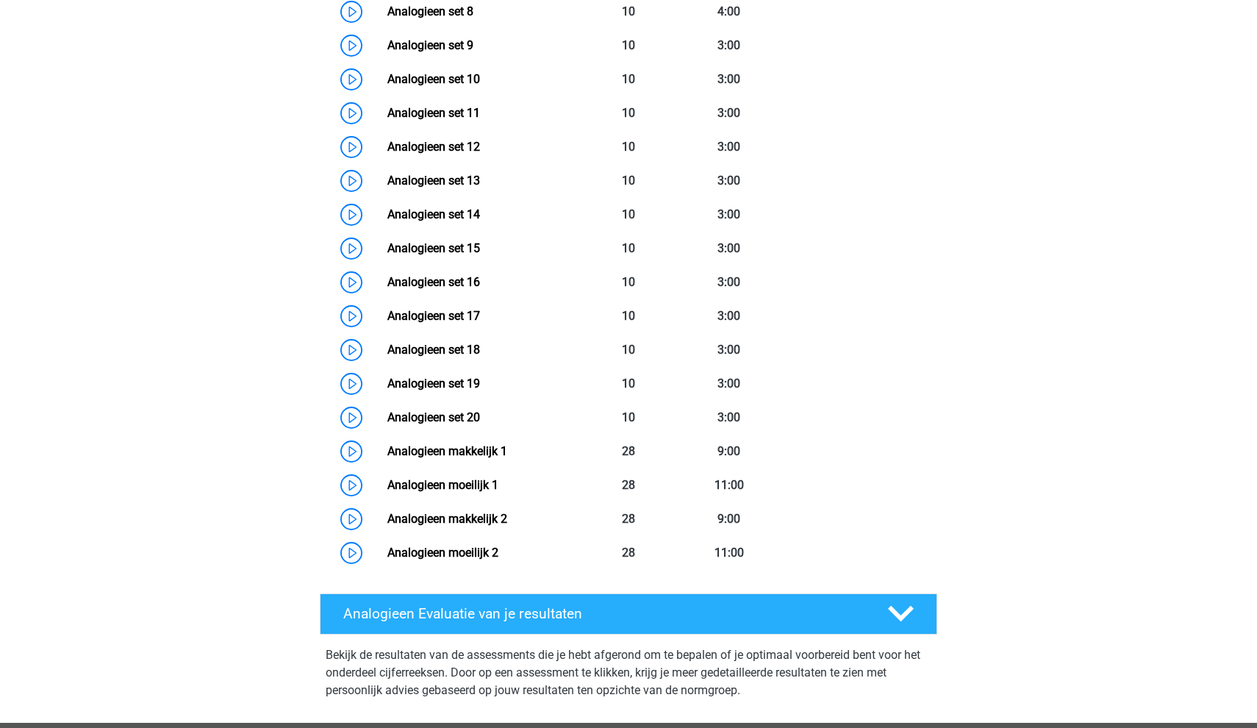
scroll to position [1445, 0]
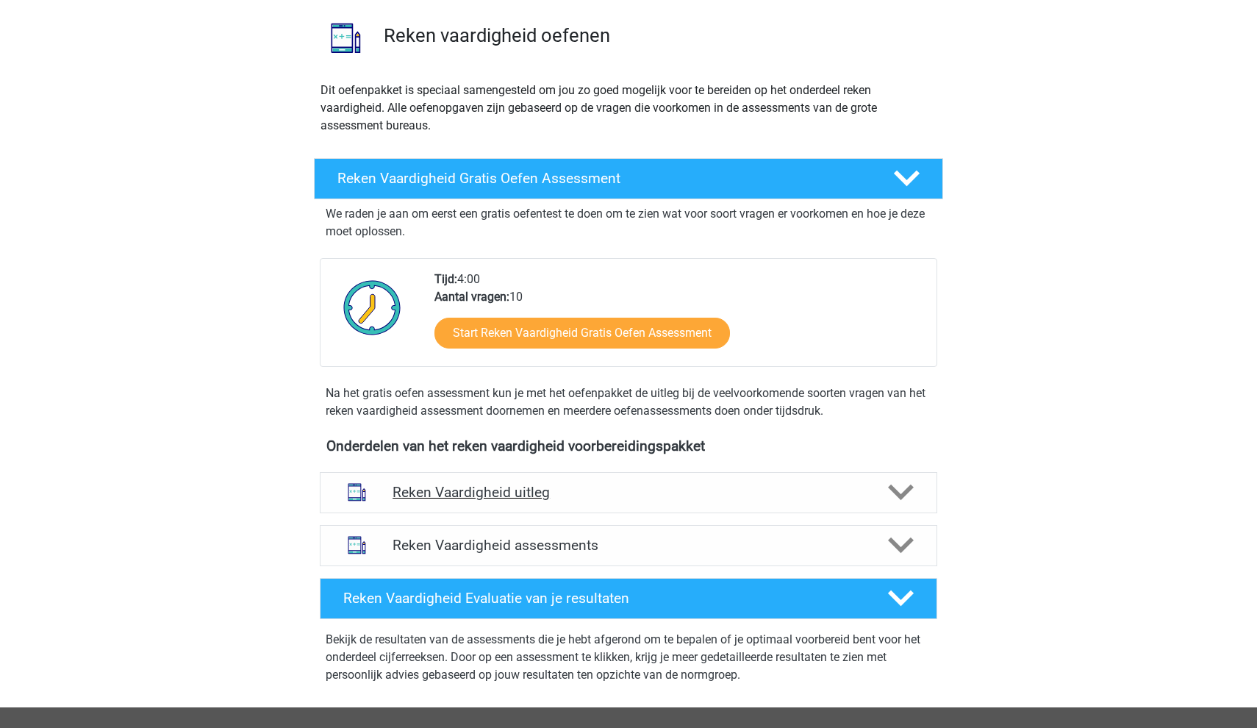
scroll to position [134, 0]
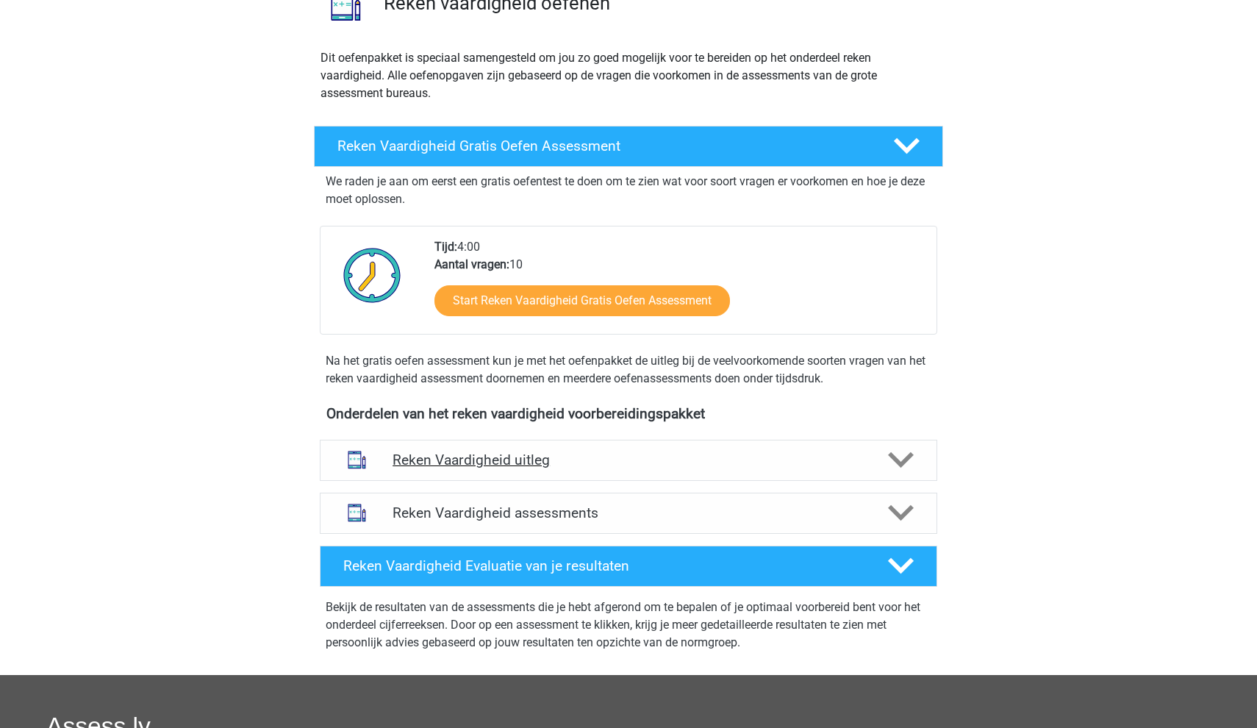
click at [497, 464] on h4 "Reken Vaardigheid uitleg" at bounding box center [628, 459] width 472 height 17
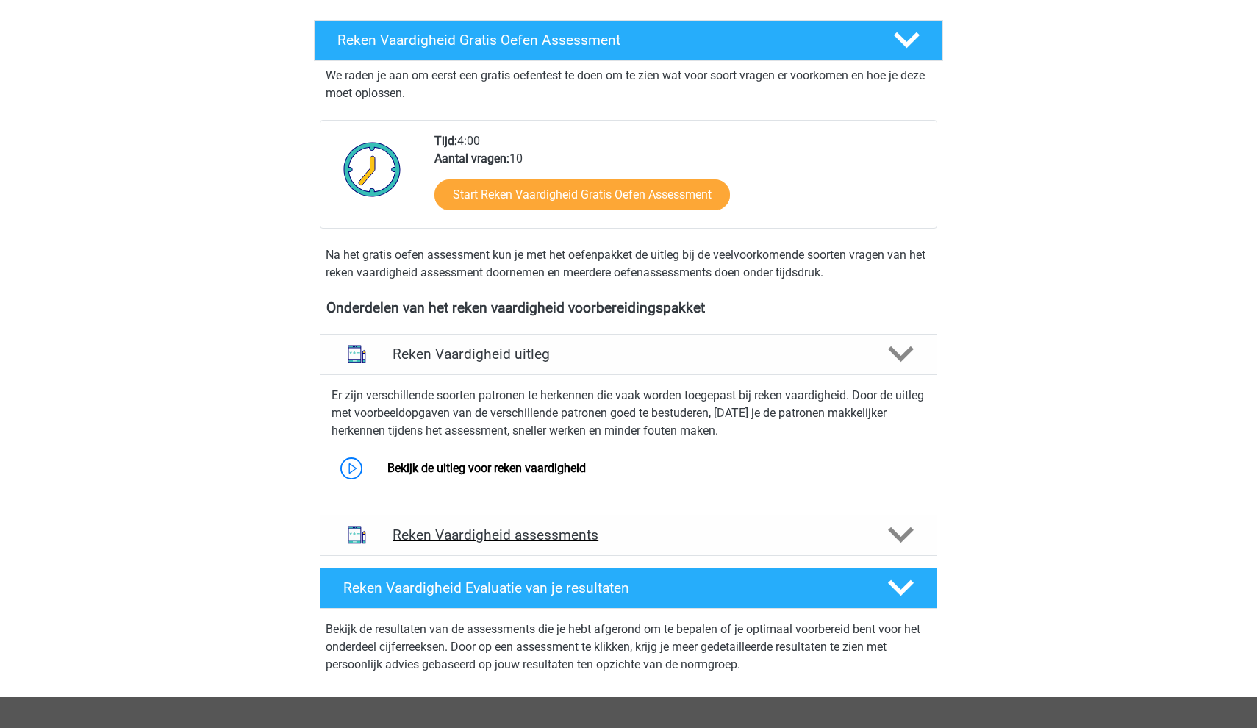
click at [473, 540] on h4 "Reken Vaardigheid assessments" at bounding box center [628, 534] width 472 height 17
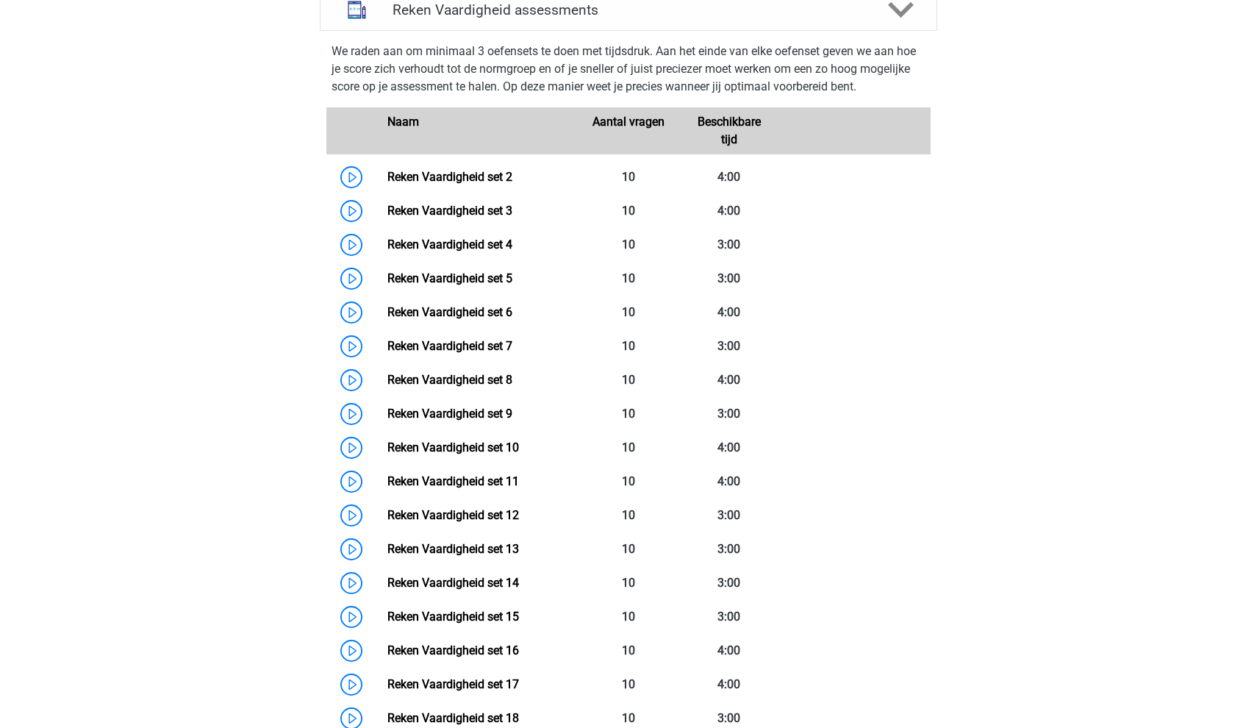
scroll to position [510, 0]
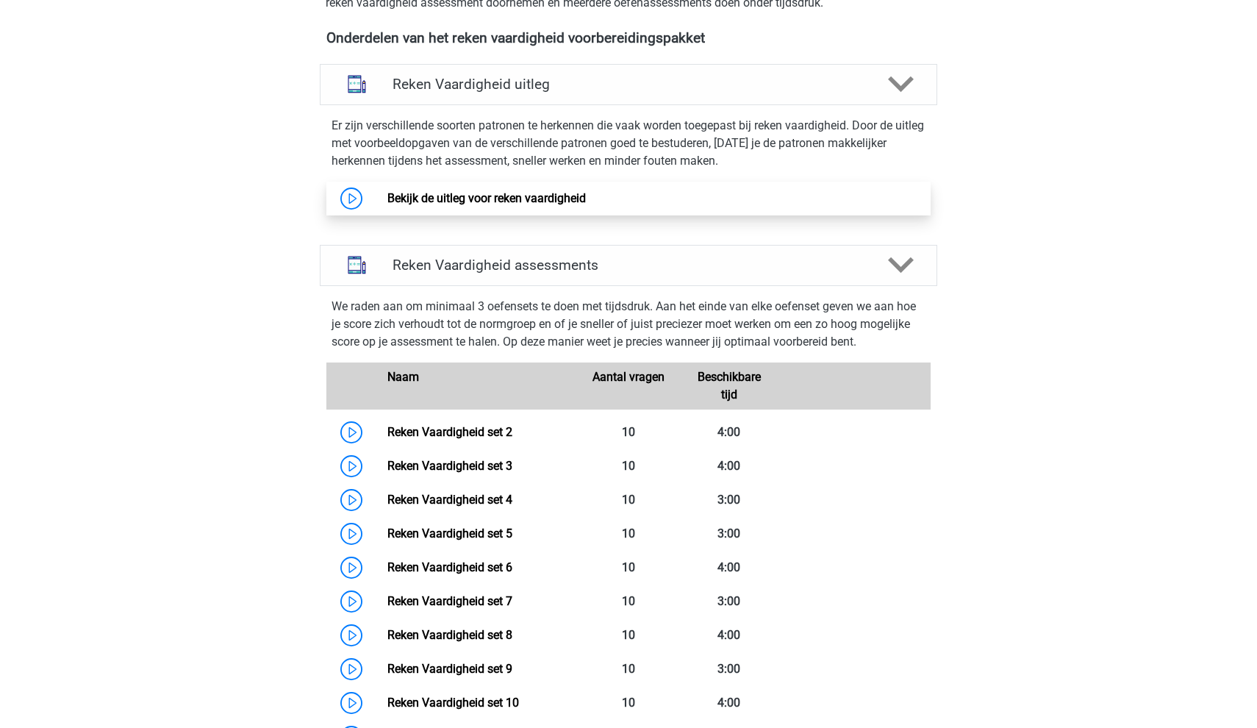
click at [387, 198] on link "Bekijk de uitleg voor reken vaardigheid" at bounding box center [486, 198] width 198 height 14
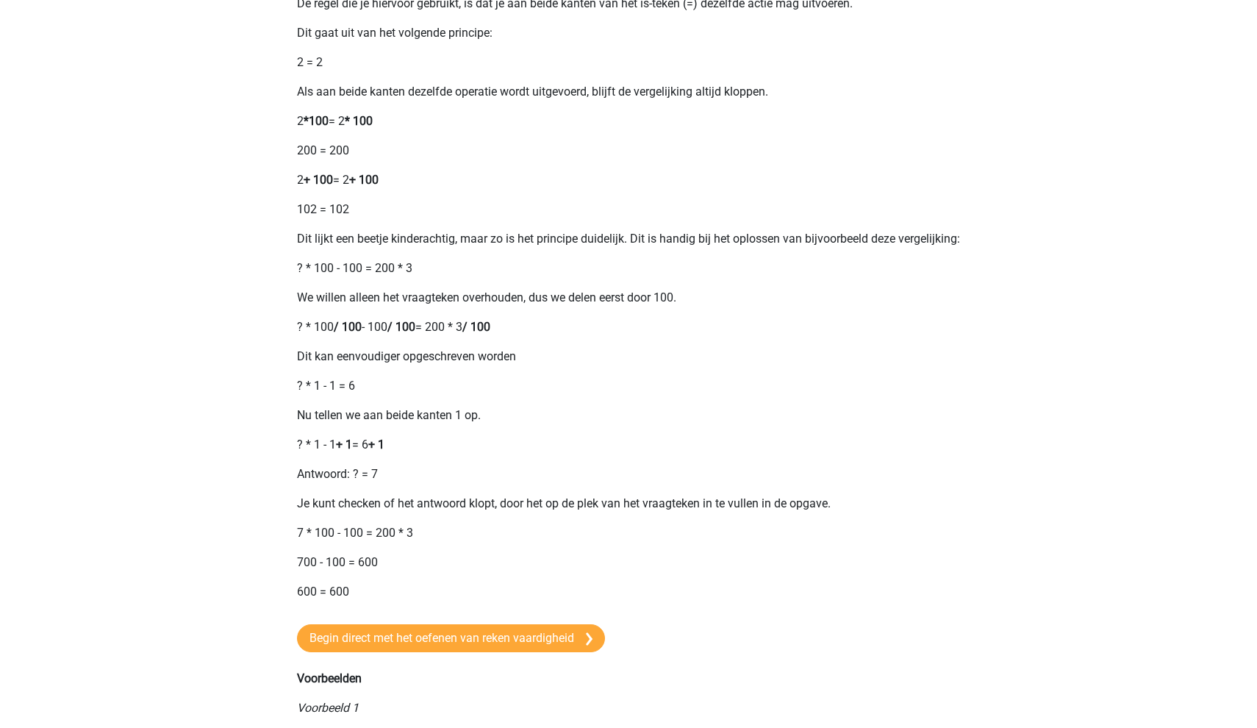
scroll to position [383, 0]
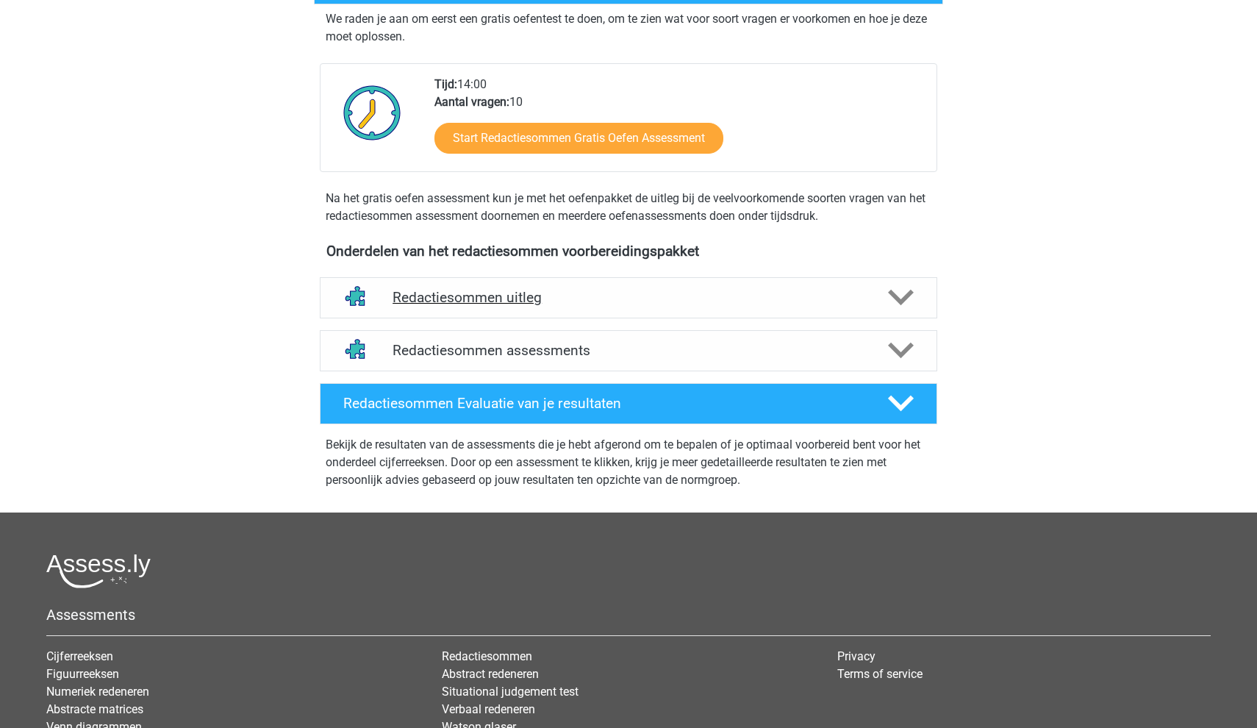
scroll to position [280, 0]
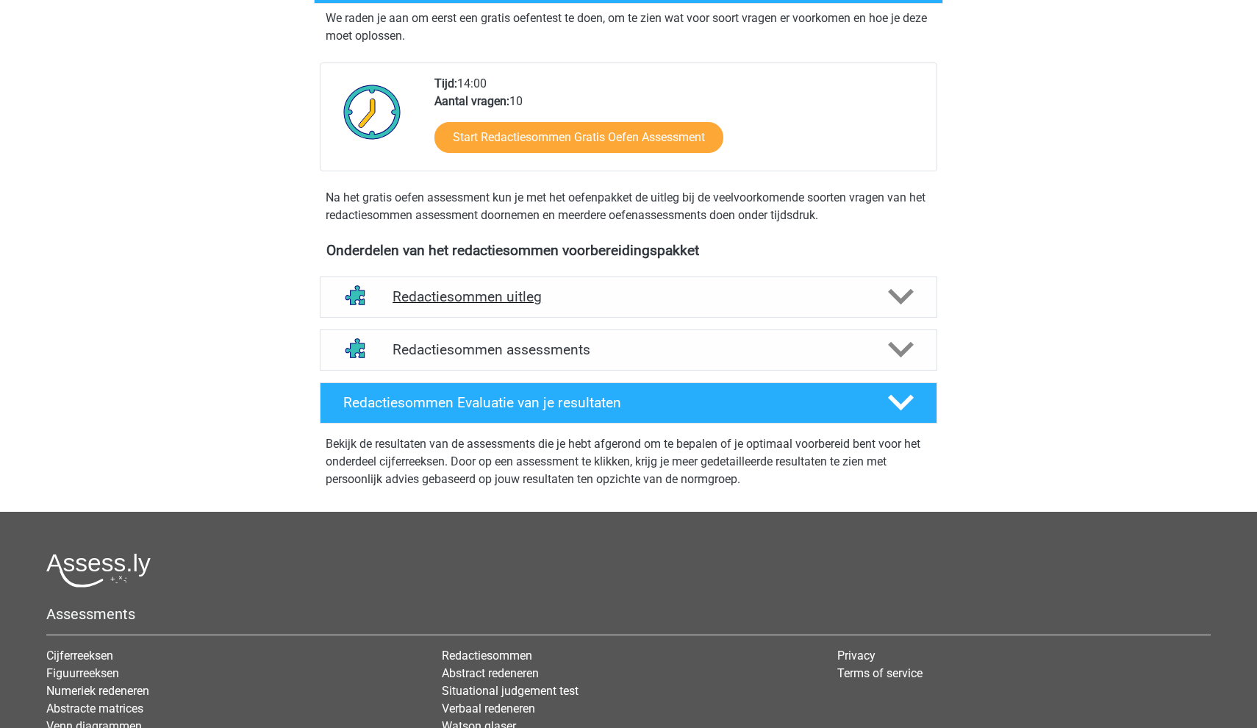
click at [384, 317] on div "Redactiesommen uitleg" at bounding box center [628, 296] width 617 height 41
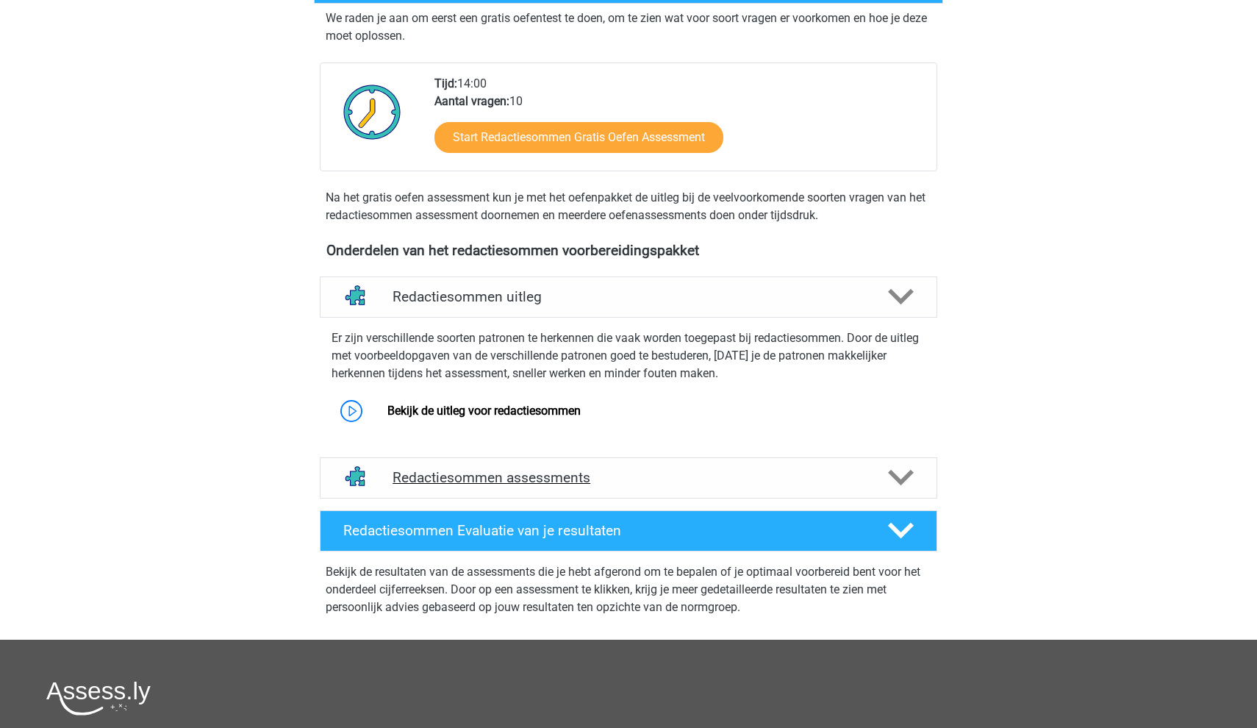
click at [426, 498] on div "Redactiesommen assessments" at bounding box center [628, 477] width 617 height 41
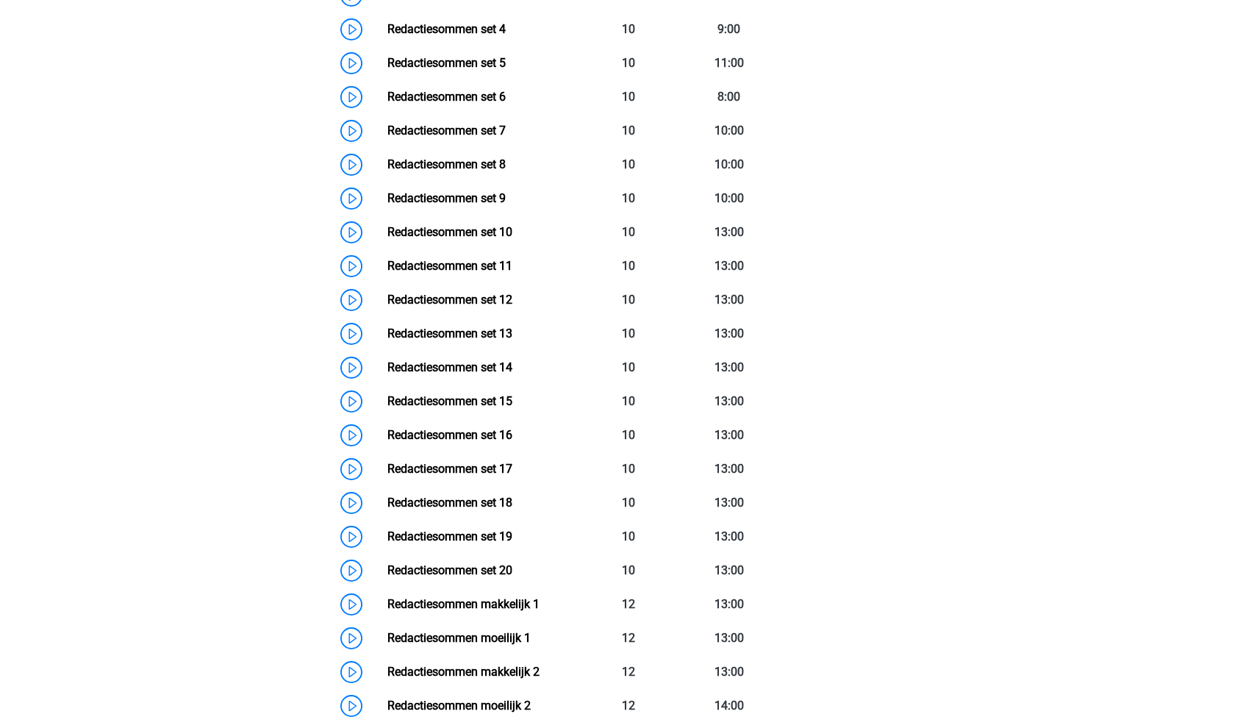
scroll to position [829, 0]
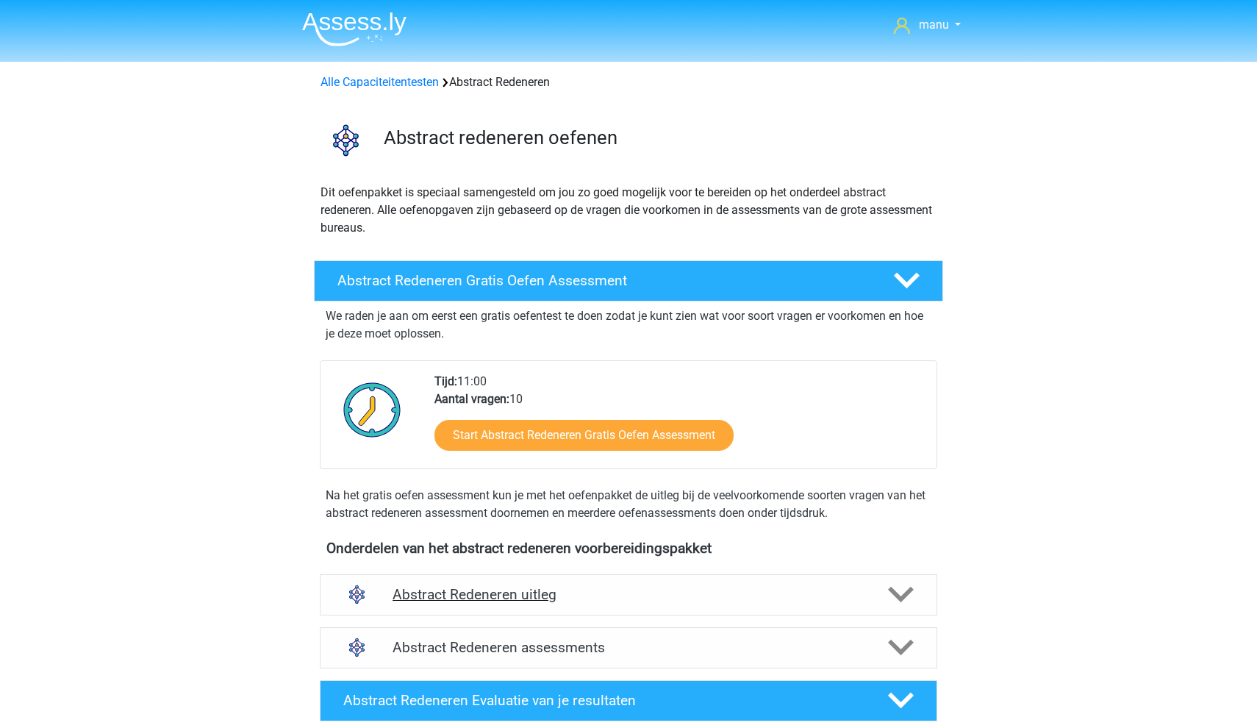
click at [508, 579] on div "Abstract Redeneren uitleg" at bounding box center [628, 594] width 617 height 41
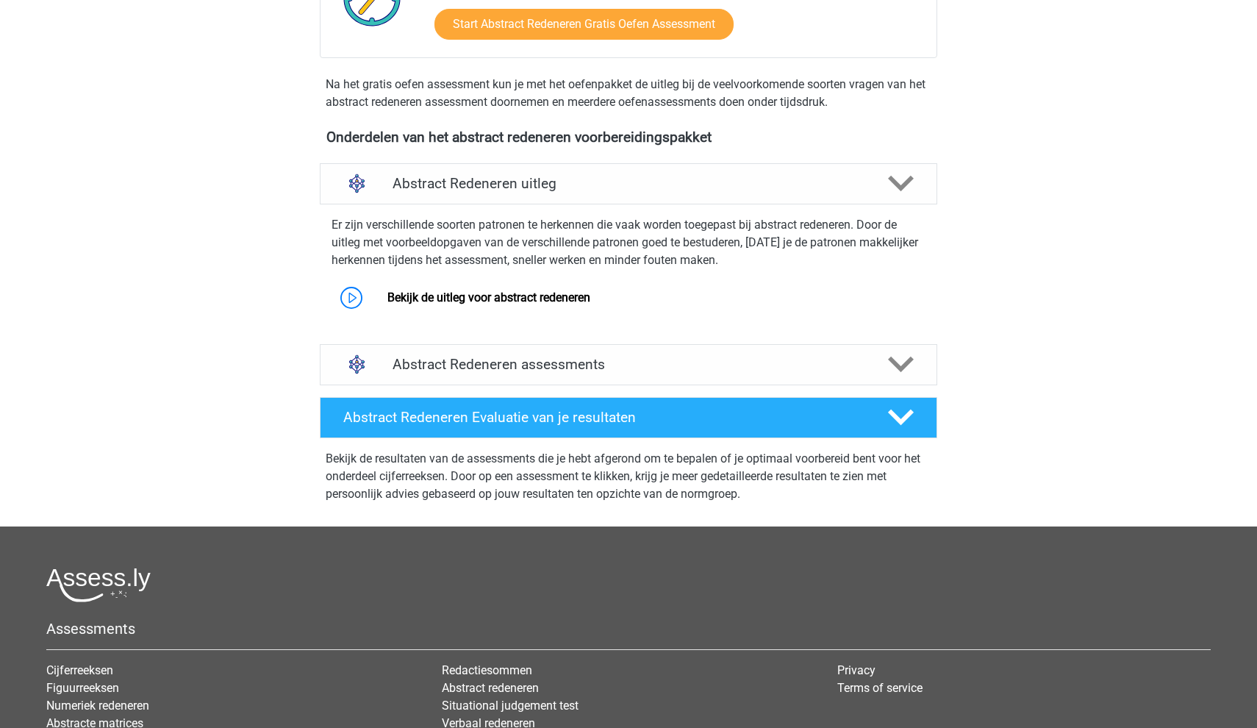
scroll to position [398, 0]
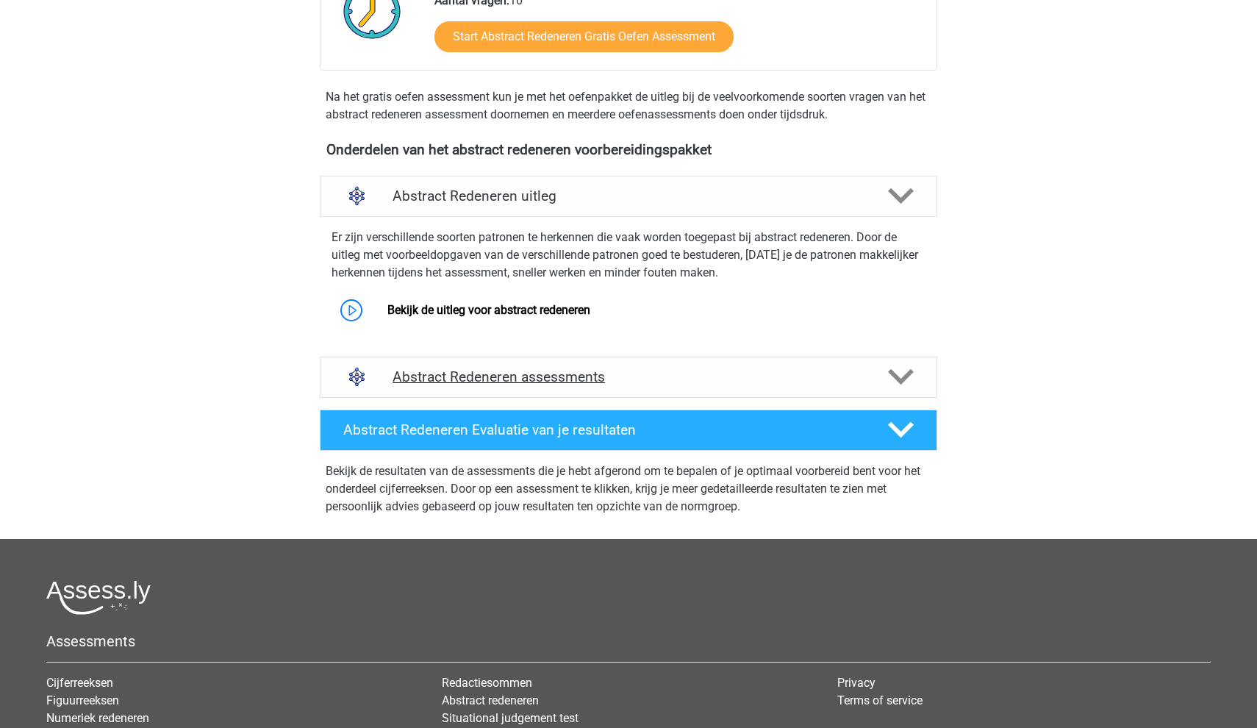
click at [451, 376] on h4 "Abstract Redeneren assessments" at bounding box center [628, 376] width 472 height 17
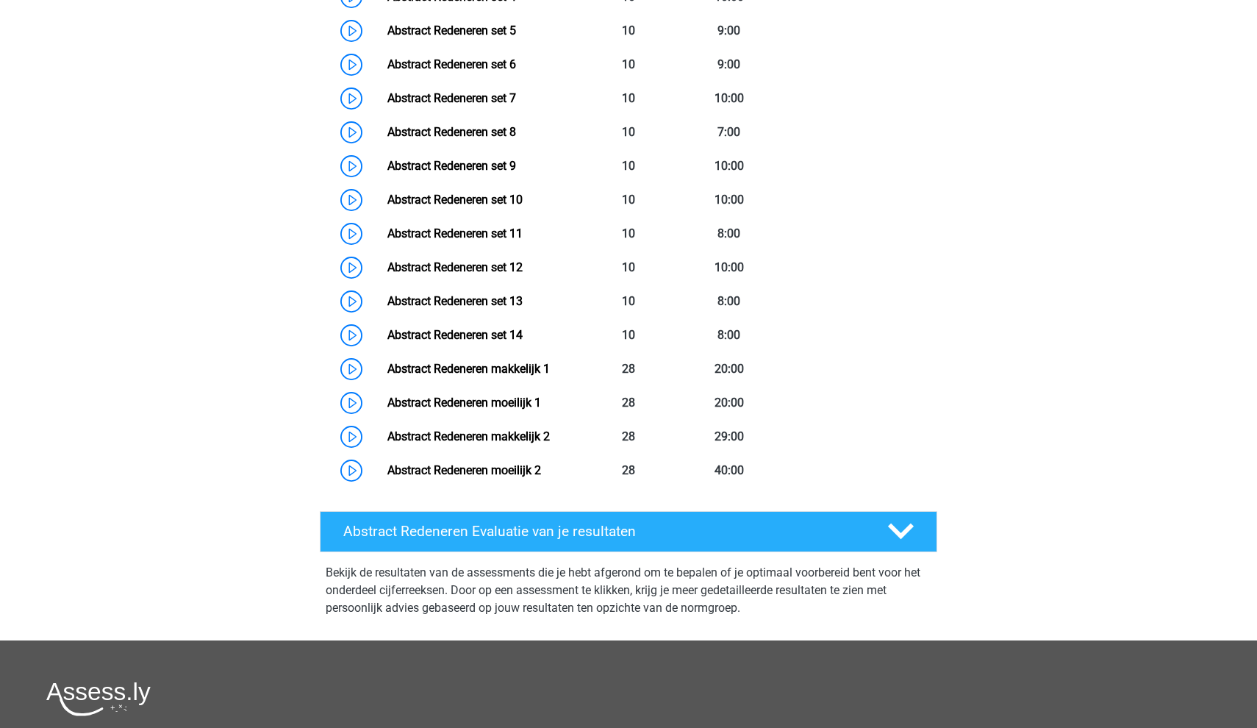
scroll to position [1146, 0]
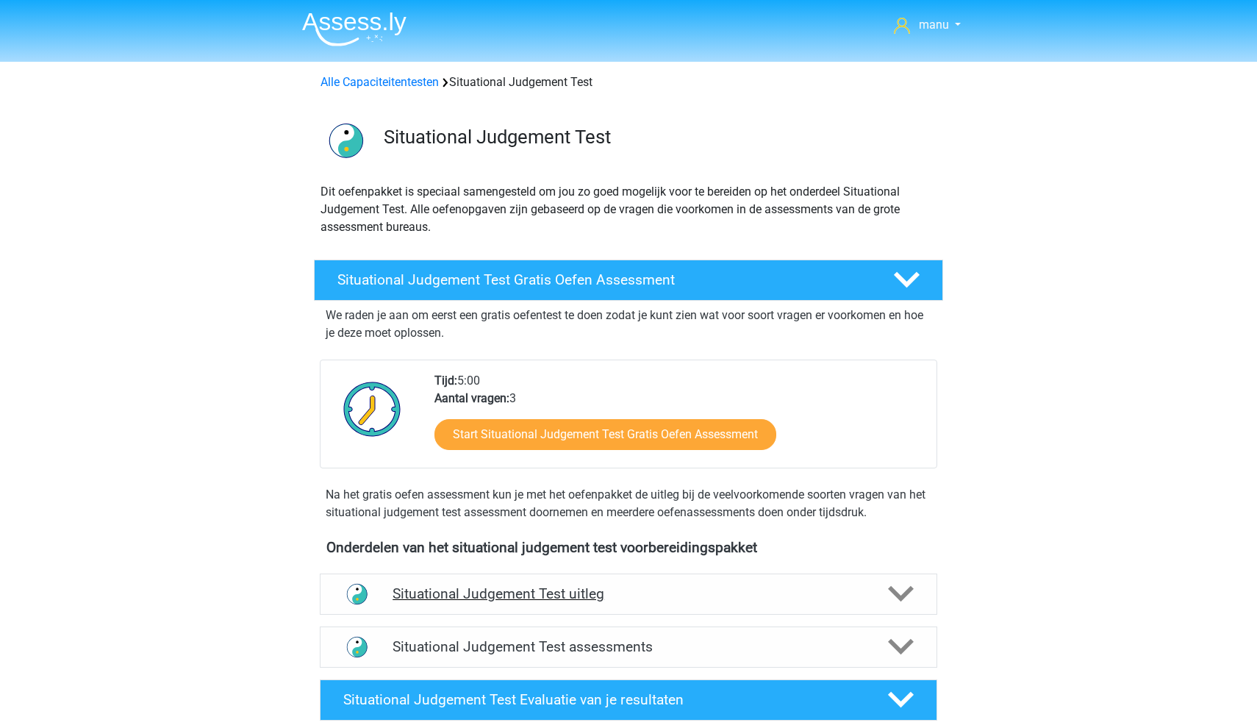
drag, startPoint x: 523, startPoint y: 566, endPoint x: 524, endPoint y: 573, distance: 7.4
click at [523, 566] on div "Onderdelen van het situational judgement test voorbereidingspakket Situational …" at bounding box center [628, 671] width 686 height 276
click at [529, 587] on h4 "Situational Judgement Test uitleg" at bounding box center [628, 593] width 472 height 17
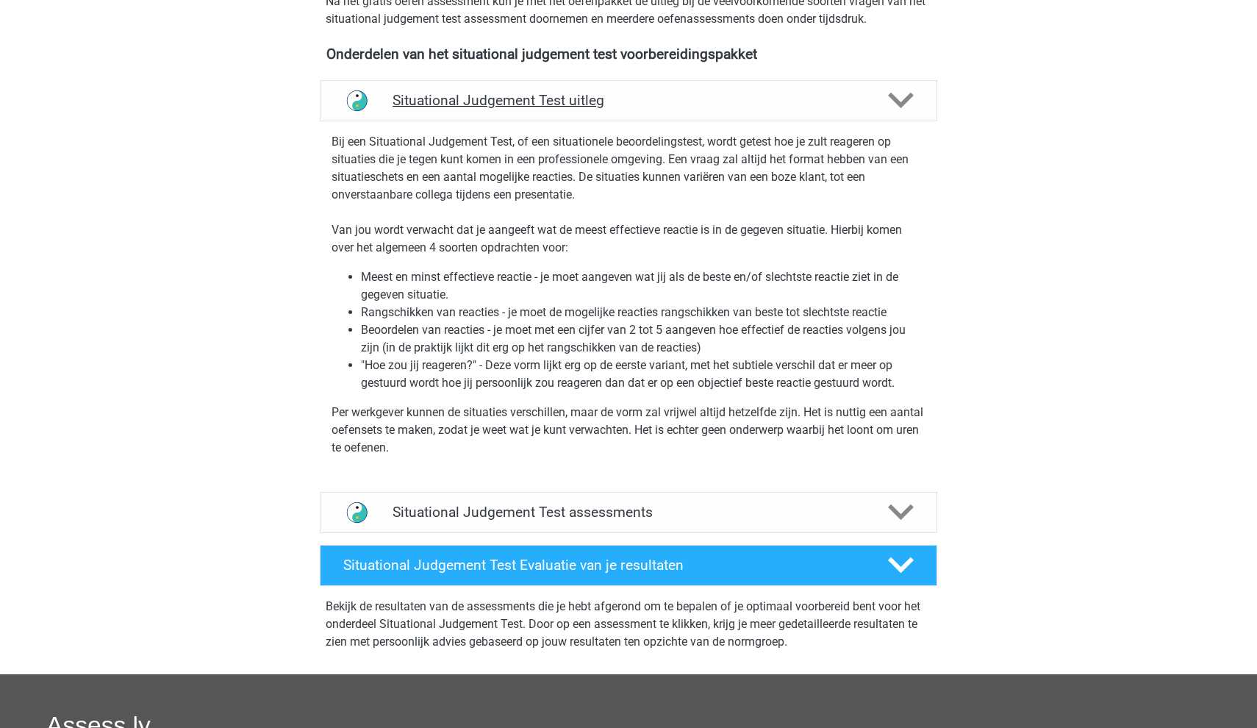
scroll to position [505, 0]
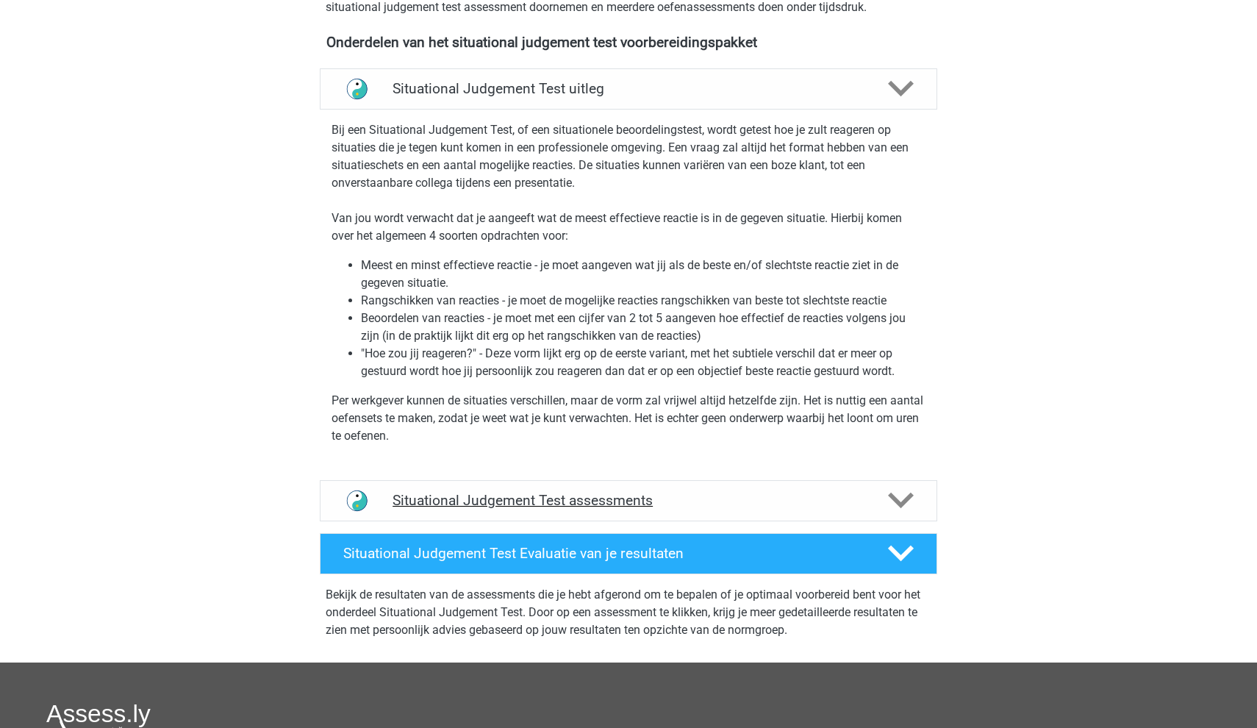
click at [501, 505] on h4 "Situational Judgement Test assessments" at bounding box center [628, 500] width 472 height 17
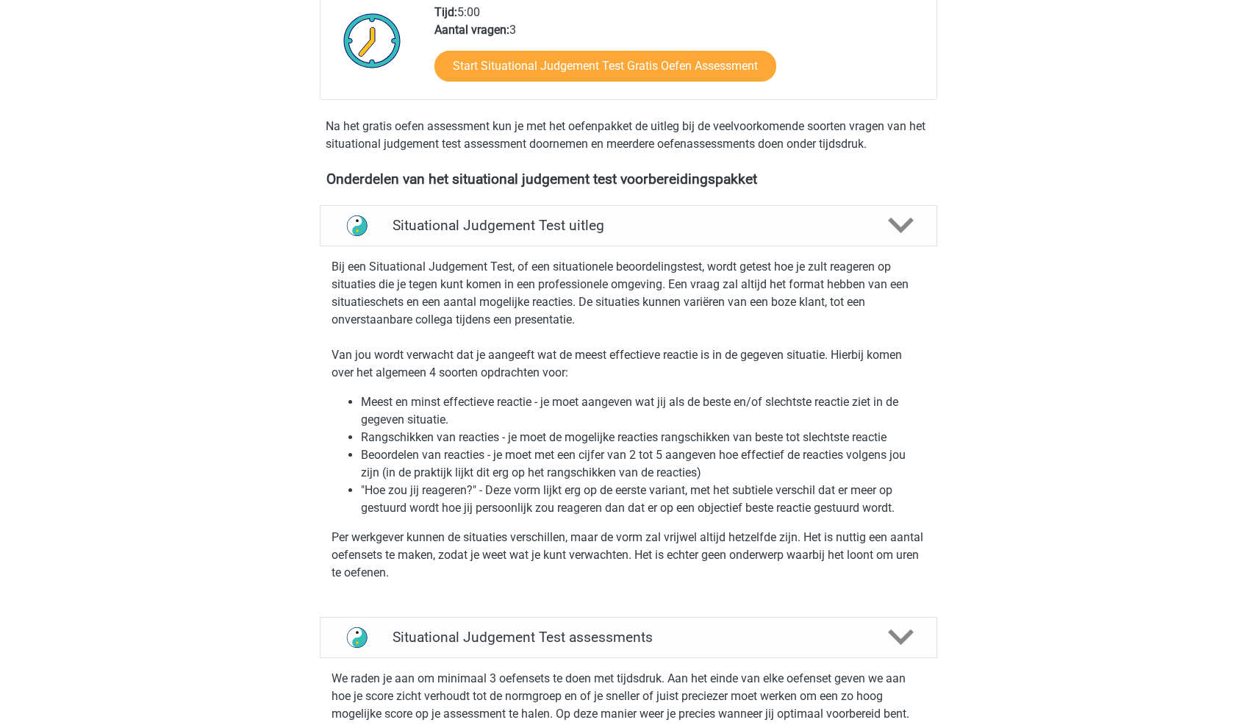
scroll to position [362, 0]
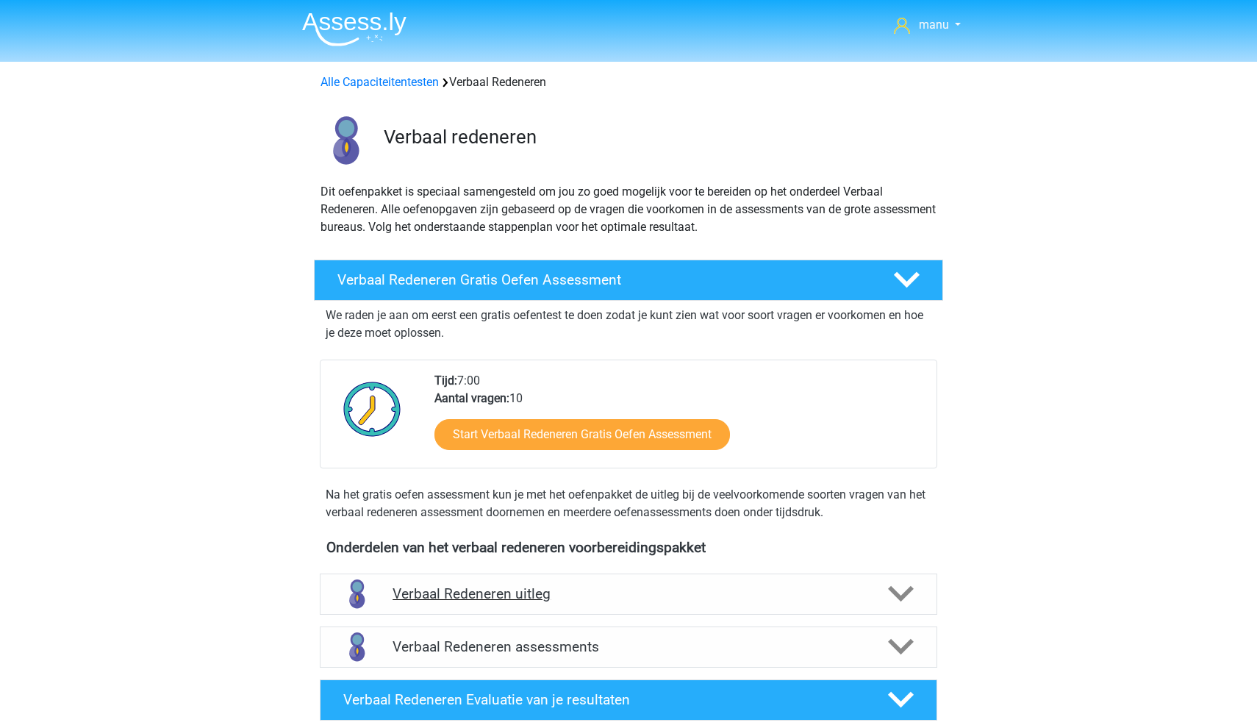
click at [488, 603] on div "Verbaal Redeneren uitleg" at bounding box center [628, 593] width 617 height 41
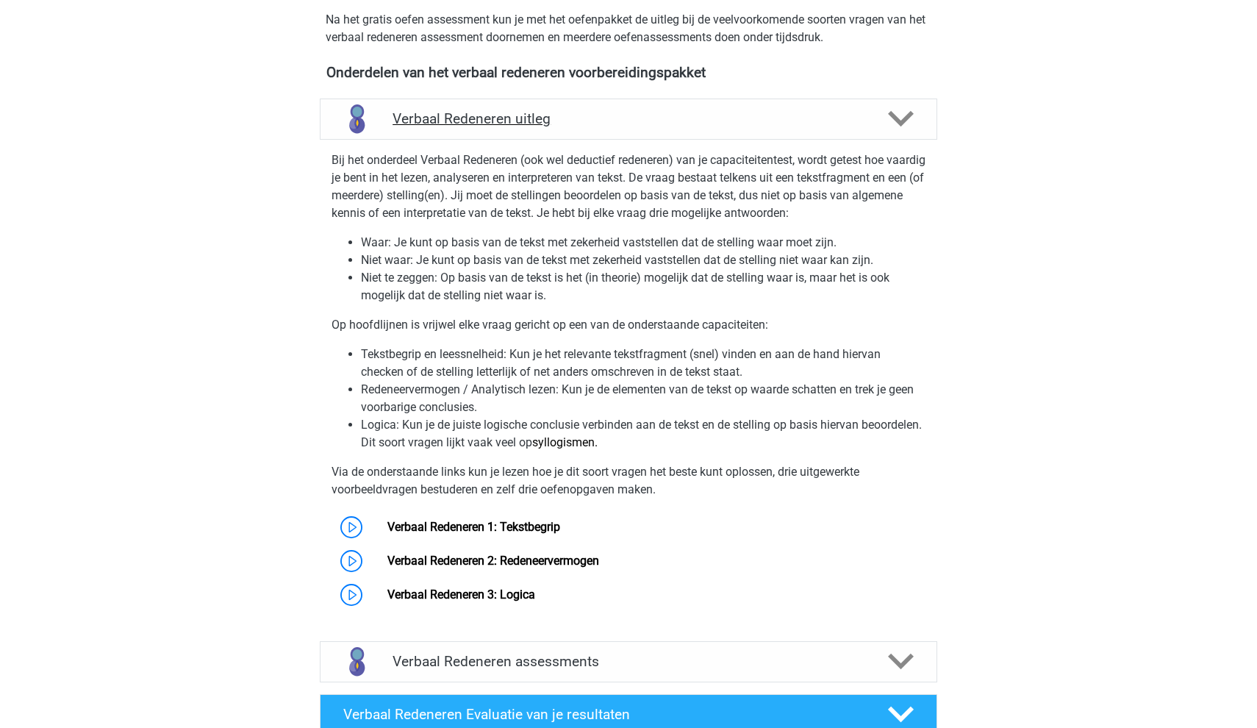
scroll to position [515, 0]
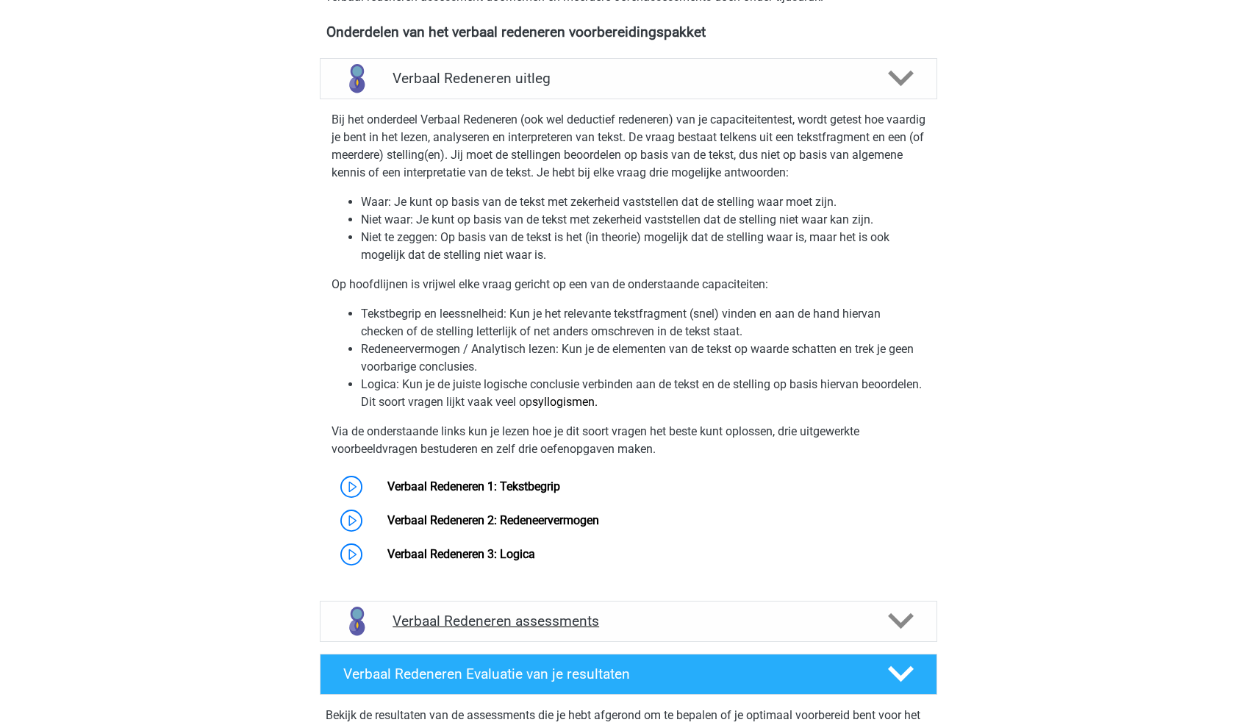
click at [484, 622] on h4 "Verbaal Redeneren assessments" at bounding box center [628, 620] width 472 height 17
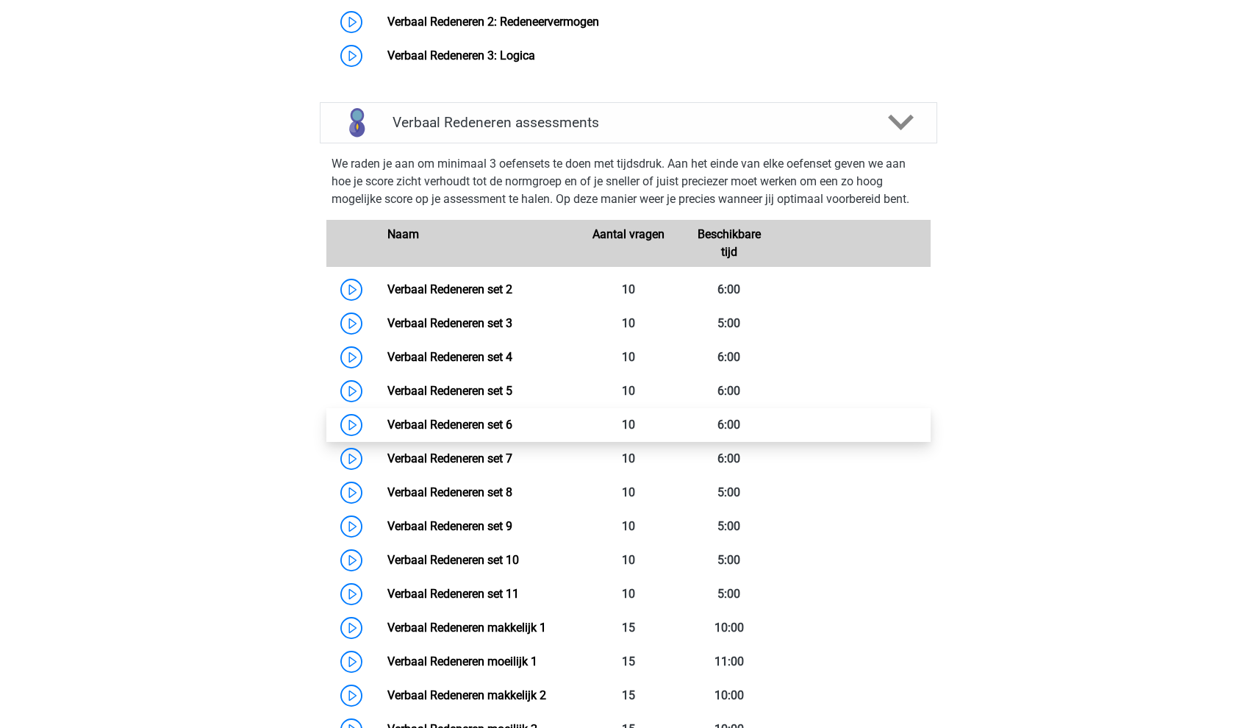
scroll to position [1006, 0]
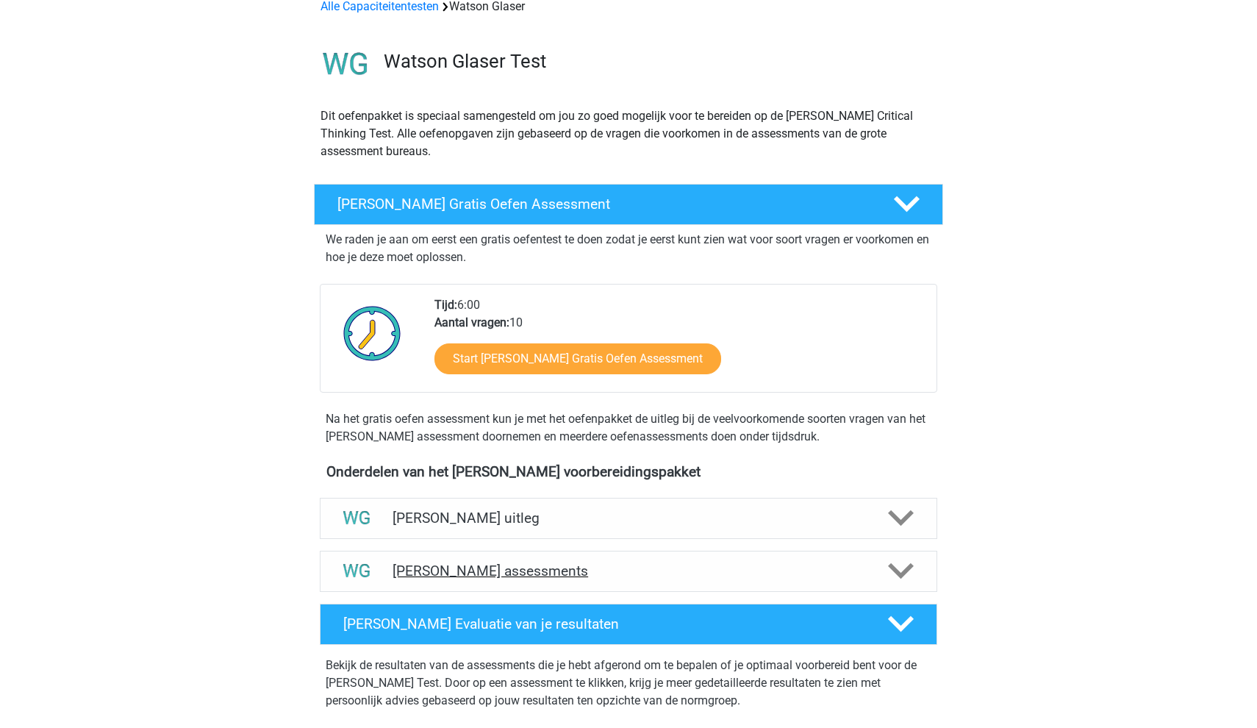
scroll to position [105, 0]
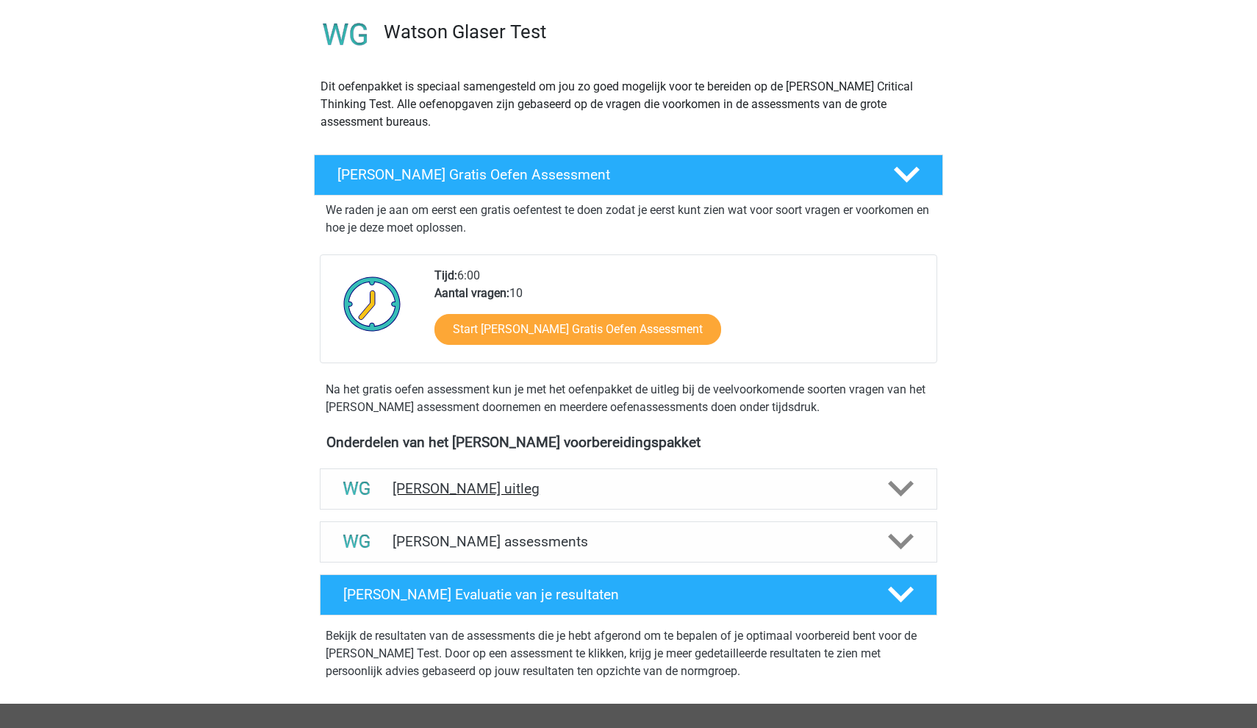
click at [411, 478] on div "[PERSON_NAME] uitleg" at bounding box center [628, 488] width 617 height 41
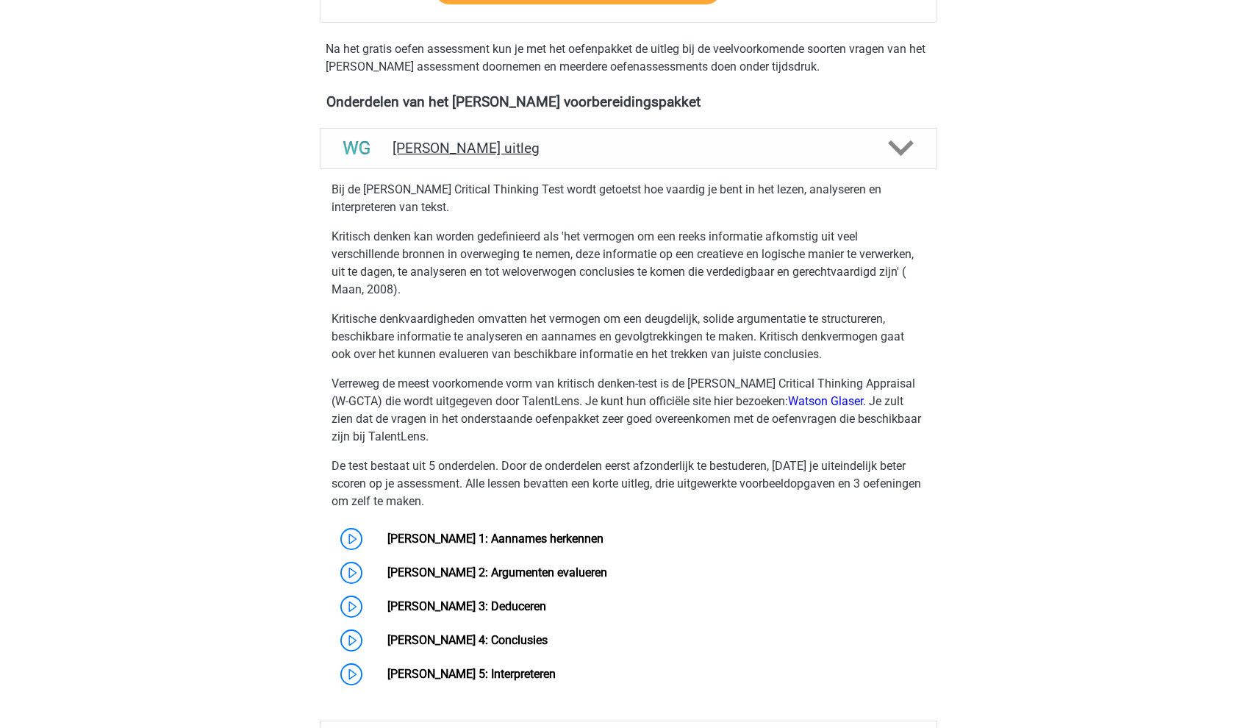
scroll to position [625, 0]
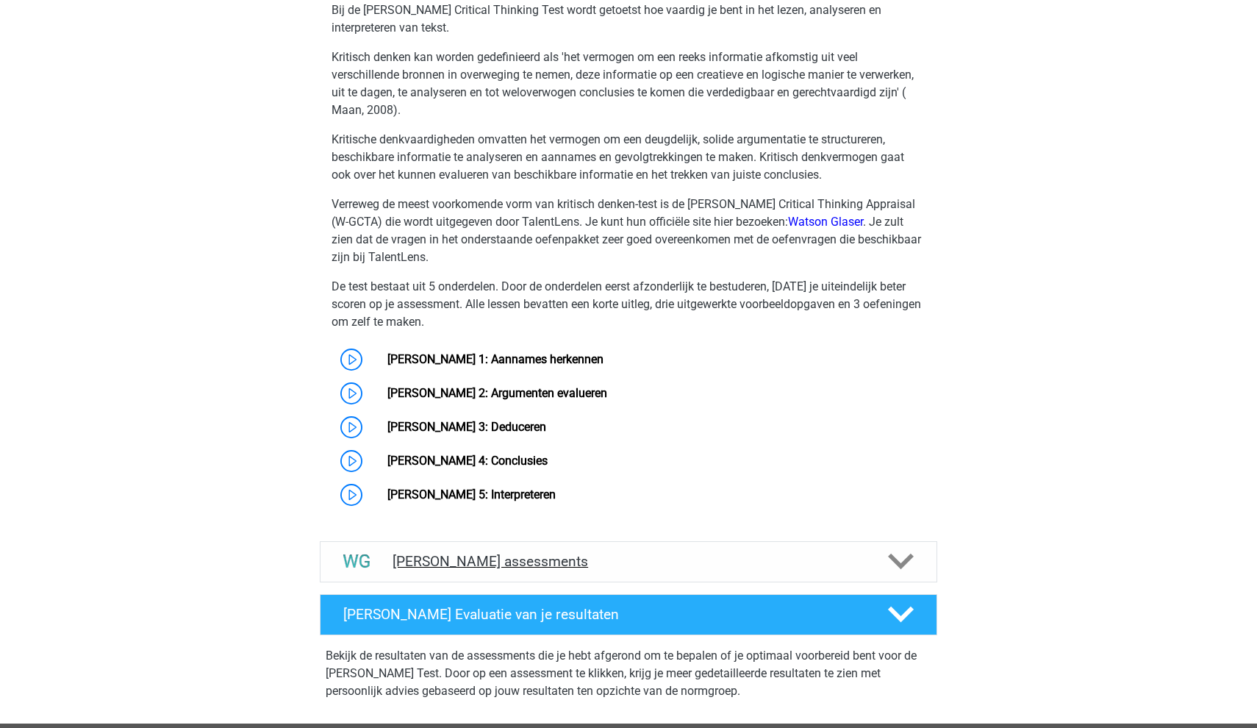
click at [430, 558] on h4 "[PERSON_NAME] assessments" at bounding box center [628, 561] width 472 height 17
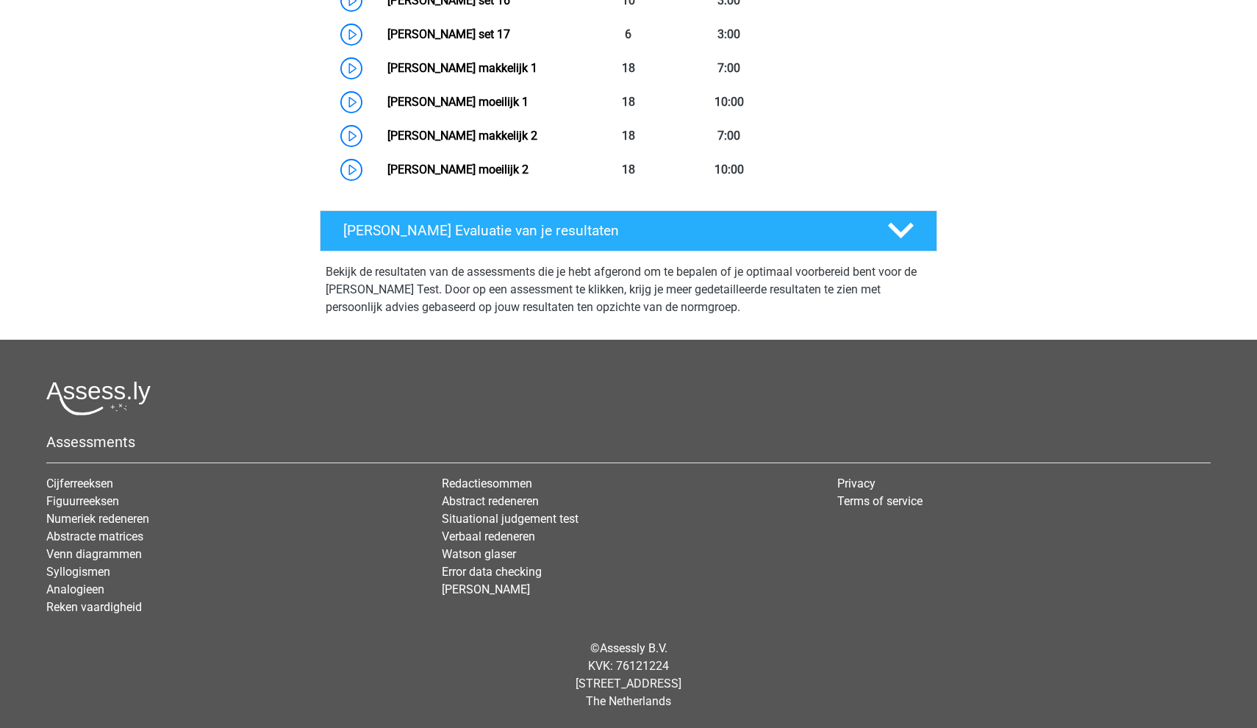
scroll to position [1826, 0]
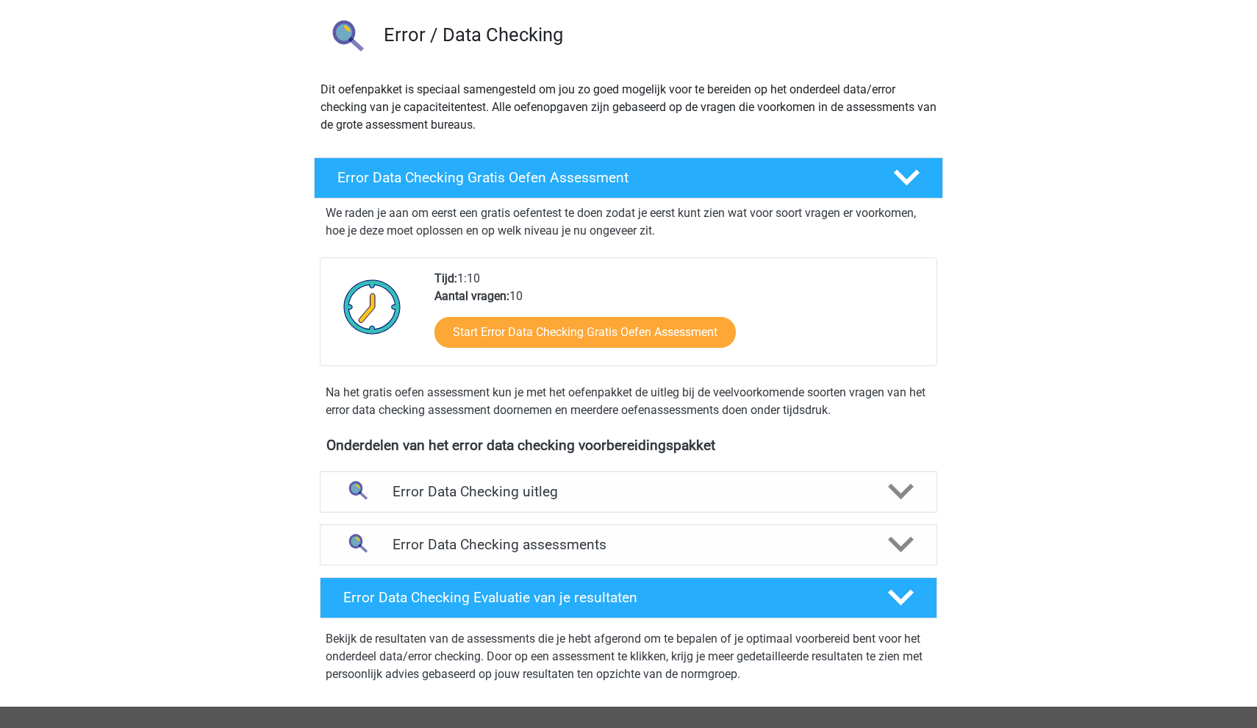
scroll to position [151, 0]
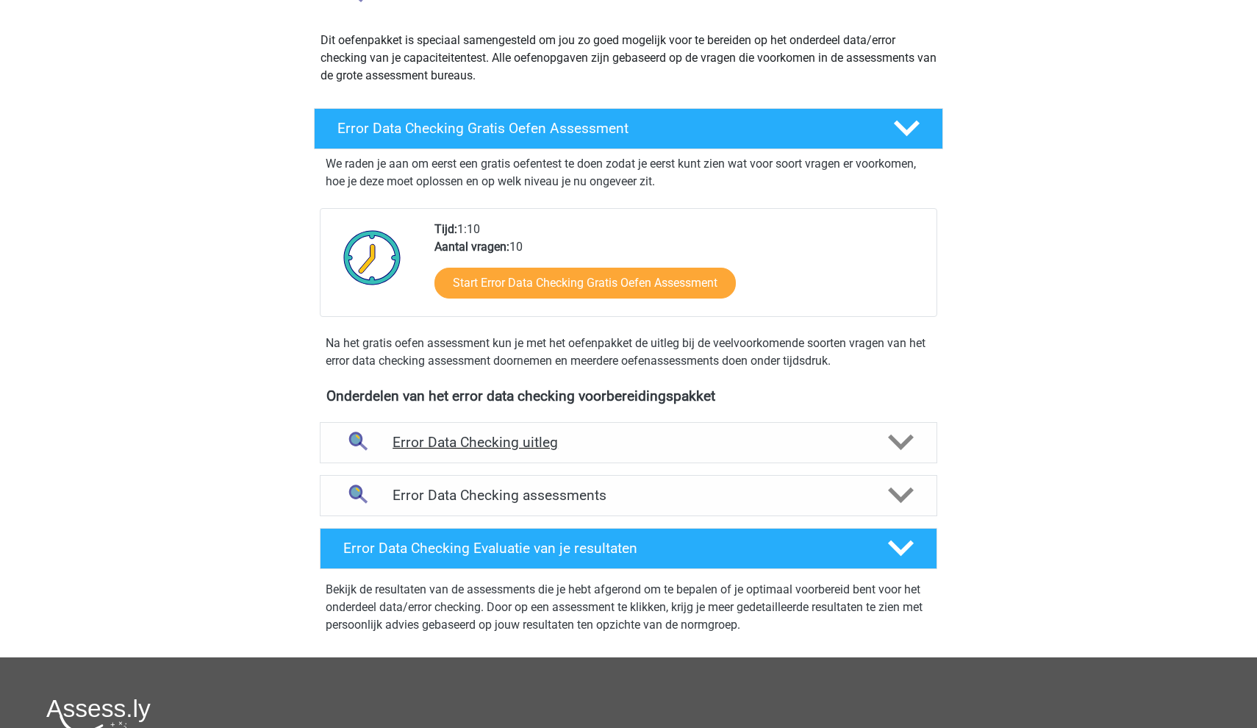
click at [467, 427] on div "Error Data Checking uitleg" at bounding box center [628, 442] width 617 height 41
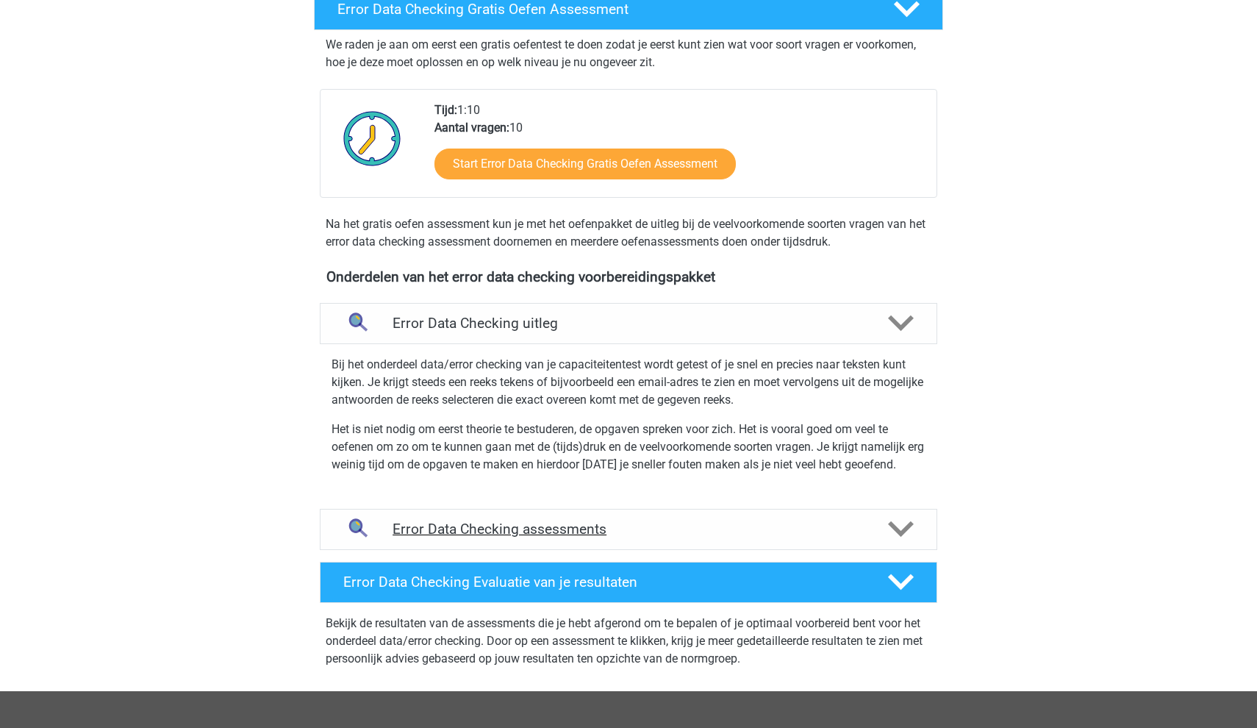
click at [484, 528] on h4 "Error Data Checking assessments" at bounding box center [628, 528] width 472 height 17
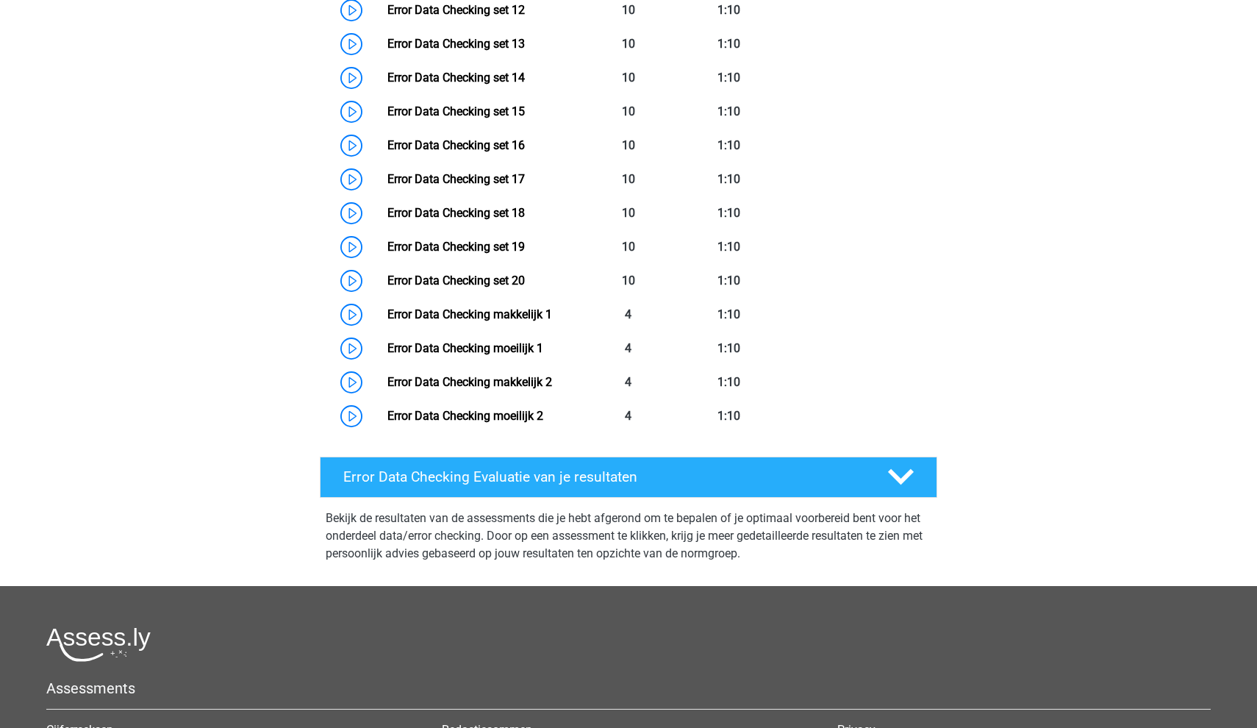
scroll to position [1289, 0]
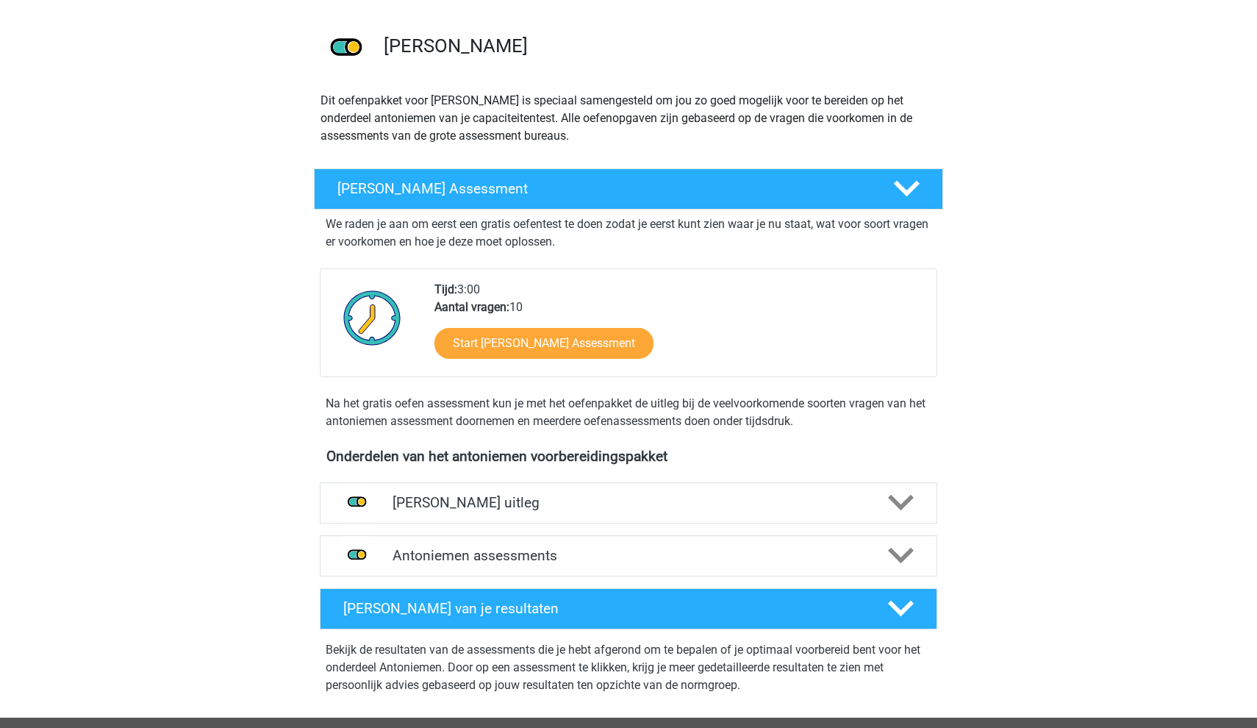
scroll to position [105, 0]
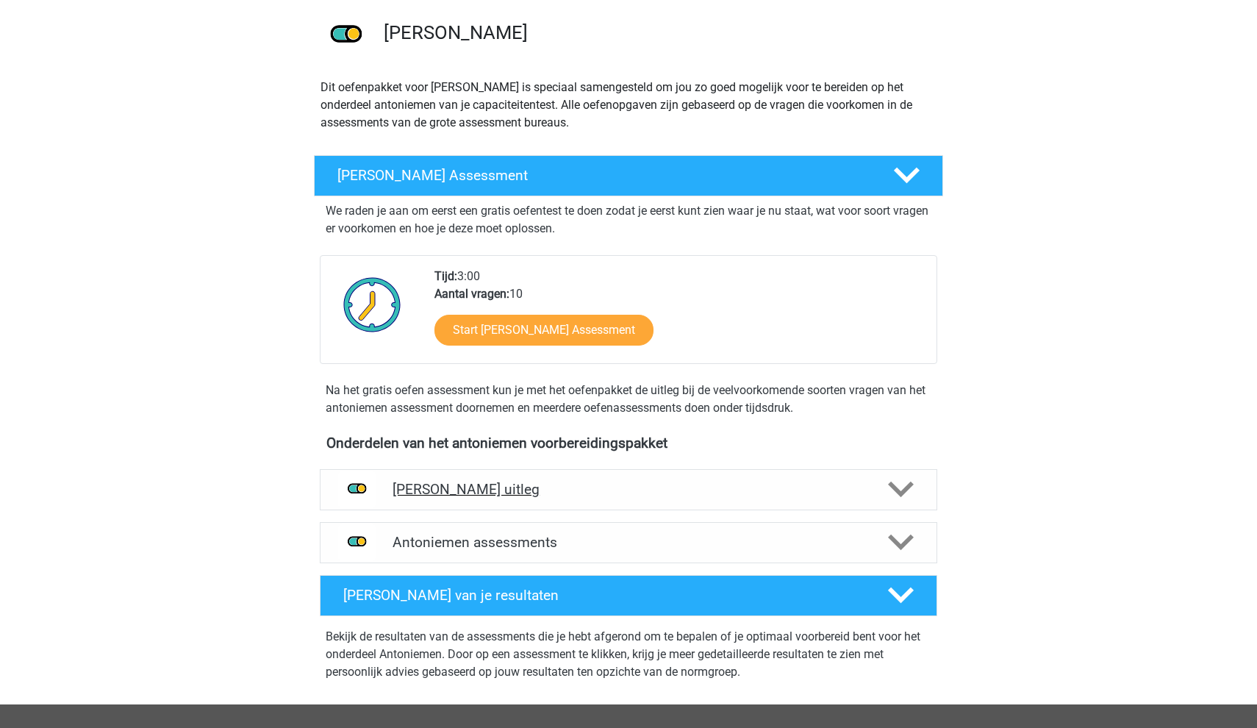
click at [538, 491] on h4 "Antoniemen uitleg" at bounding box center [628, 489] width 472 height 17
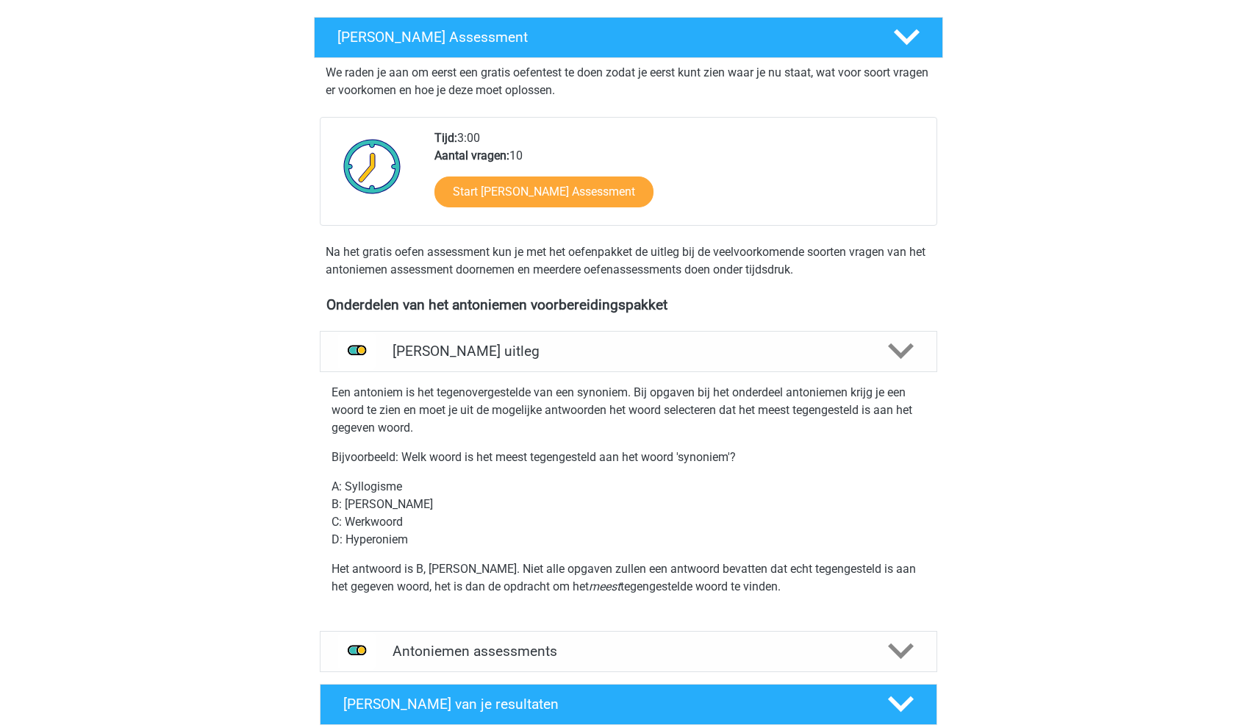
scroll to position [527, 0]
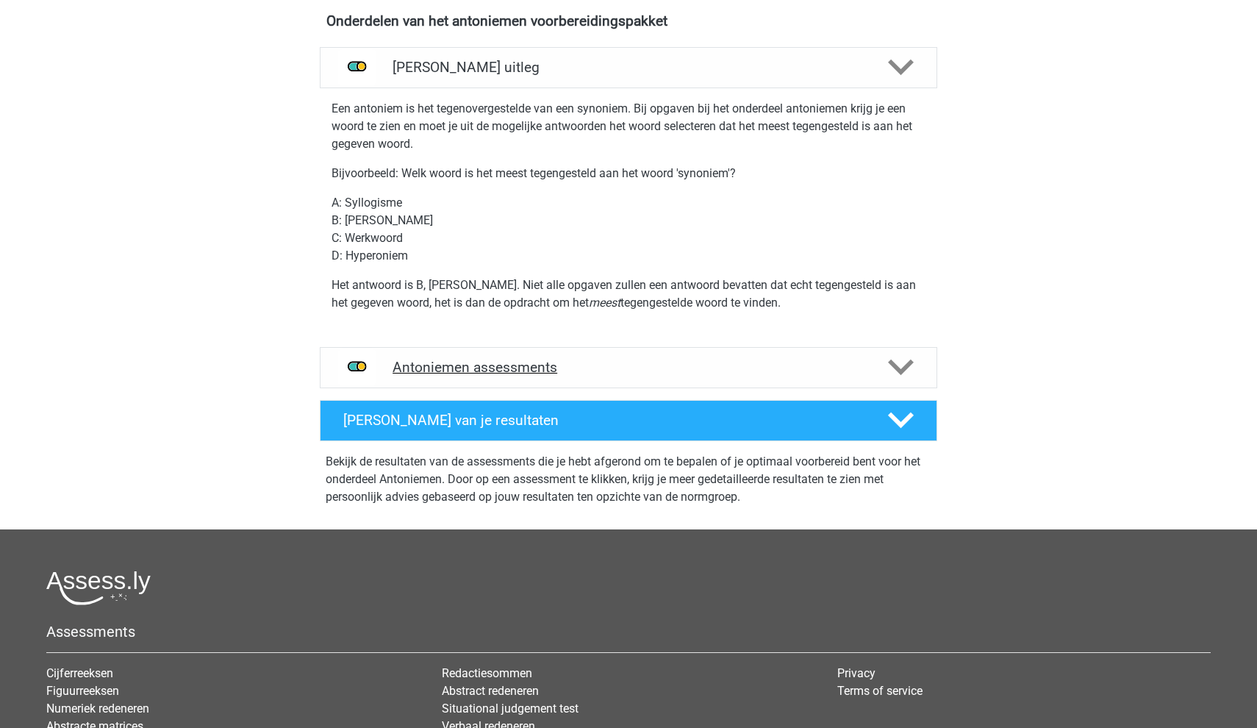
click at [410, 381] on div "Antoniemen assessments" at bounding box center [628, 367] width 617 height 41
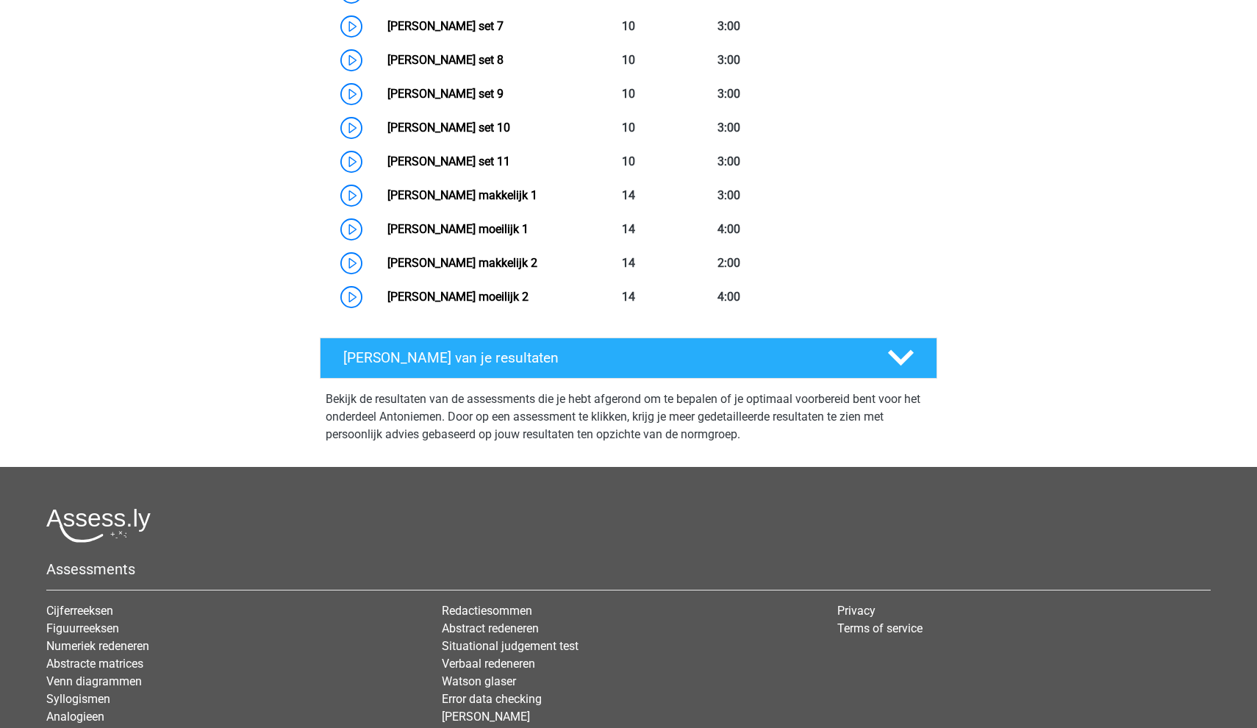
scroll to position [1201, 0]
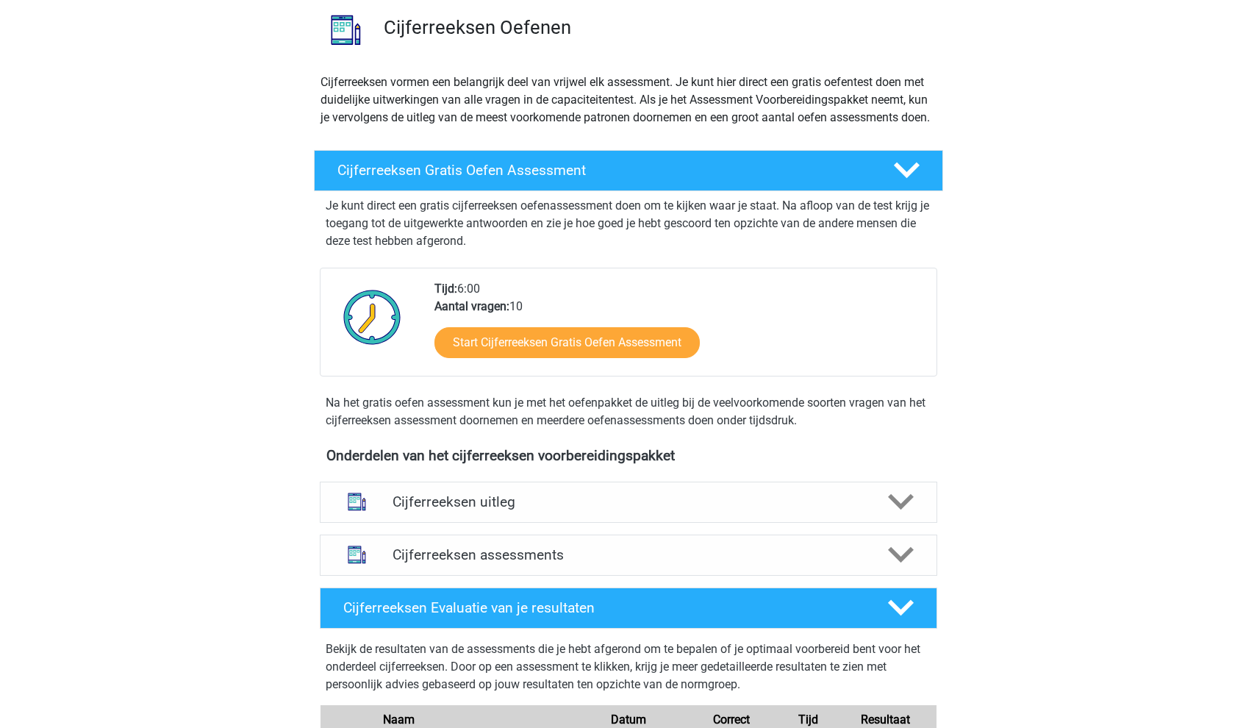
scroll to position [173, 0]
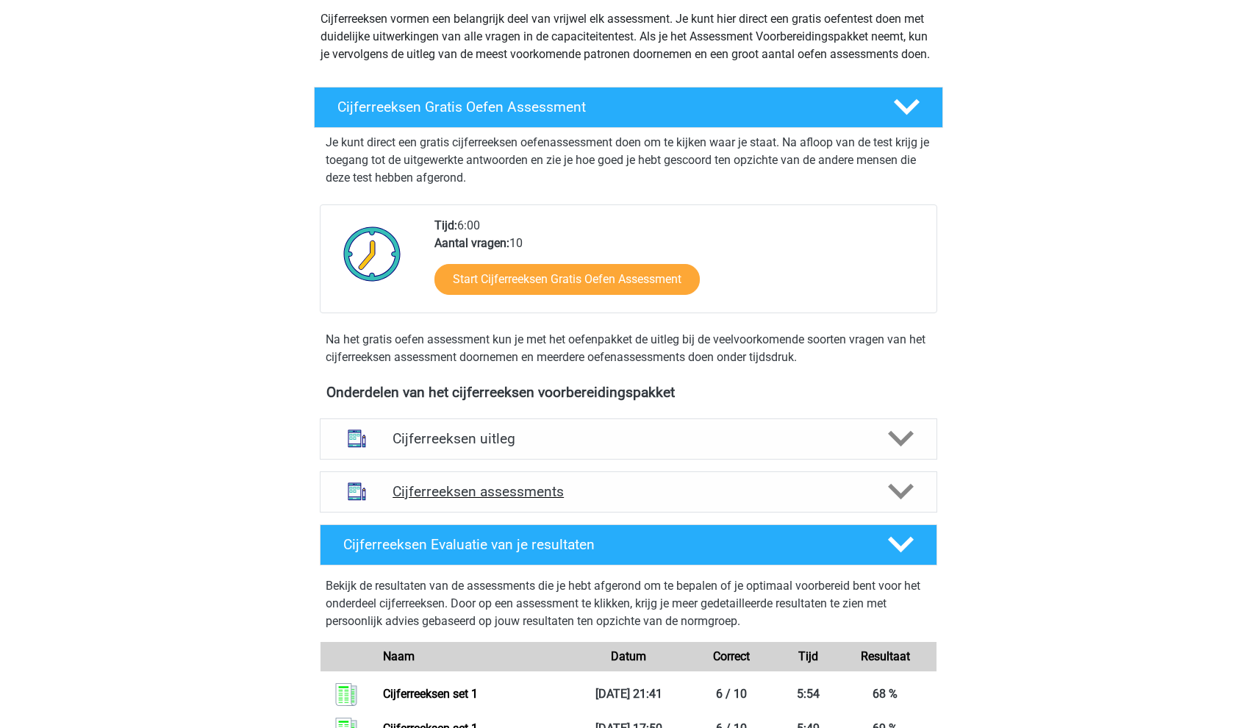
click at [459, 498] on div "Cijferreeksen assessments" at bounding box center [628, 491] width 617 height 41
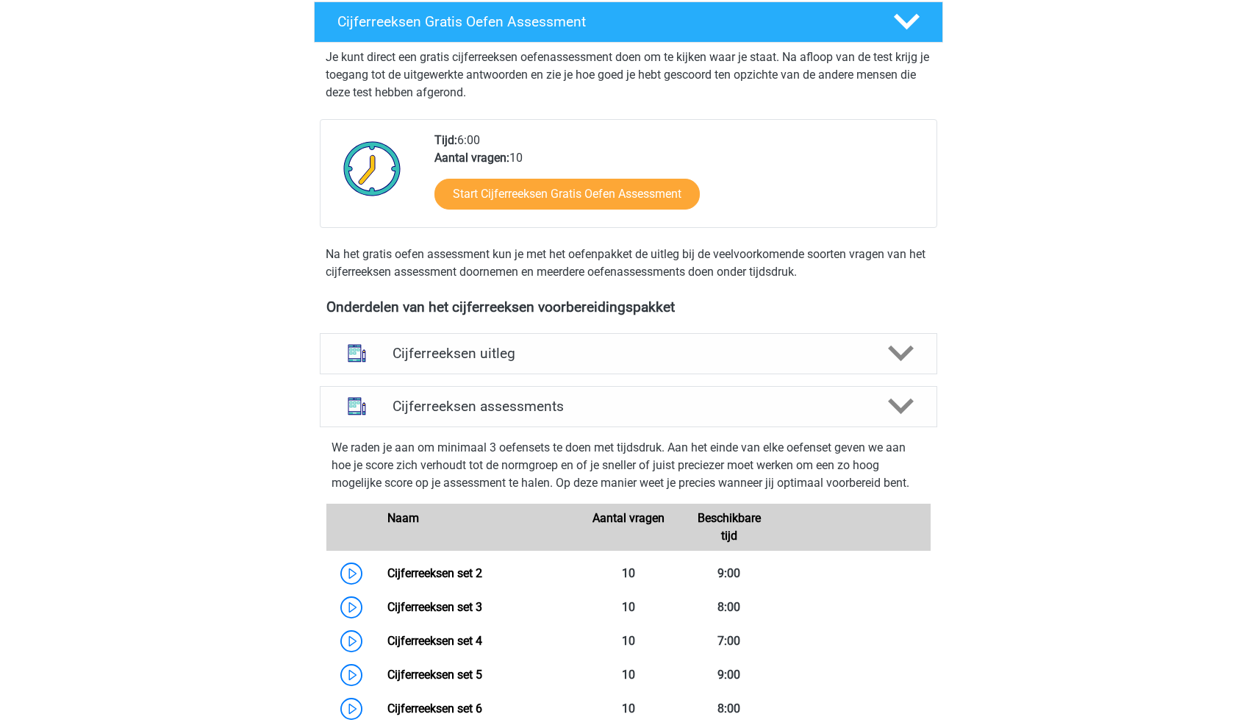
scroll to position [381, 0]
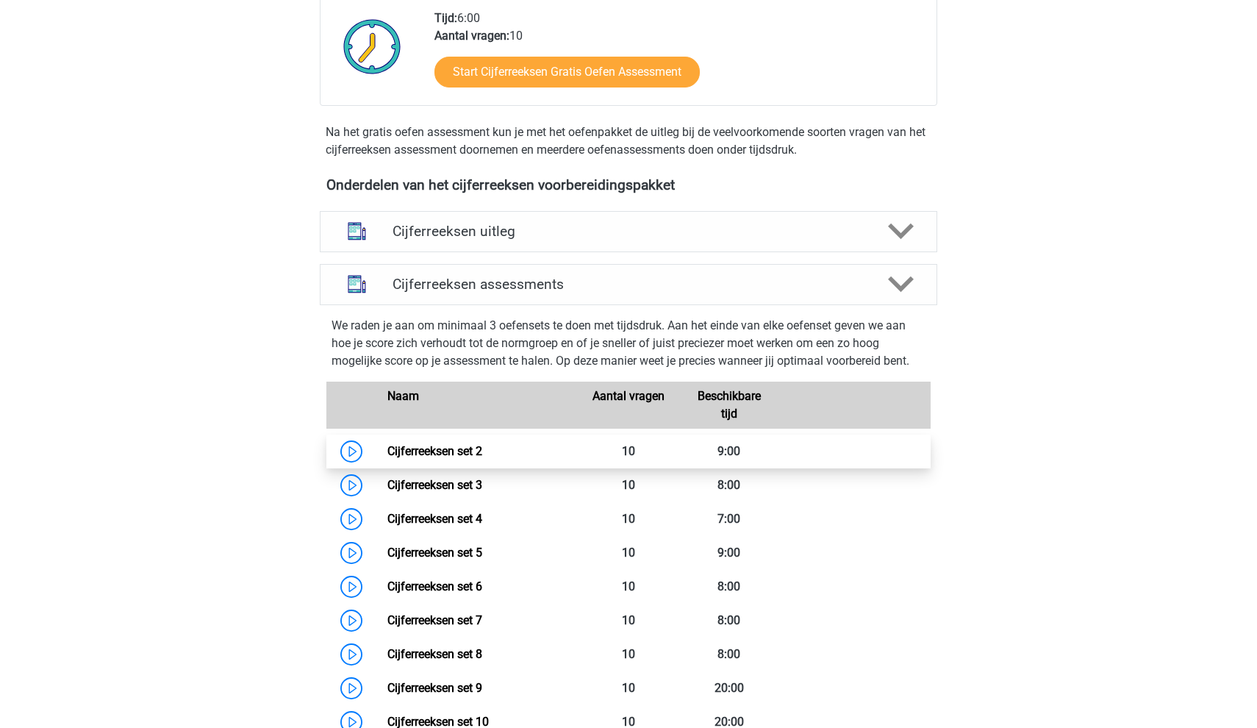
click at [415, 458] on link "Cijferreeksen set 2" at bounding box center [434, 451] width 95 height 14
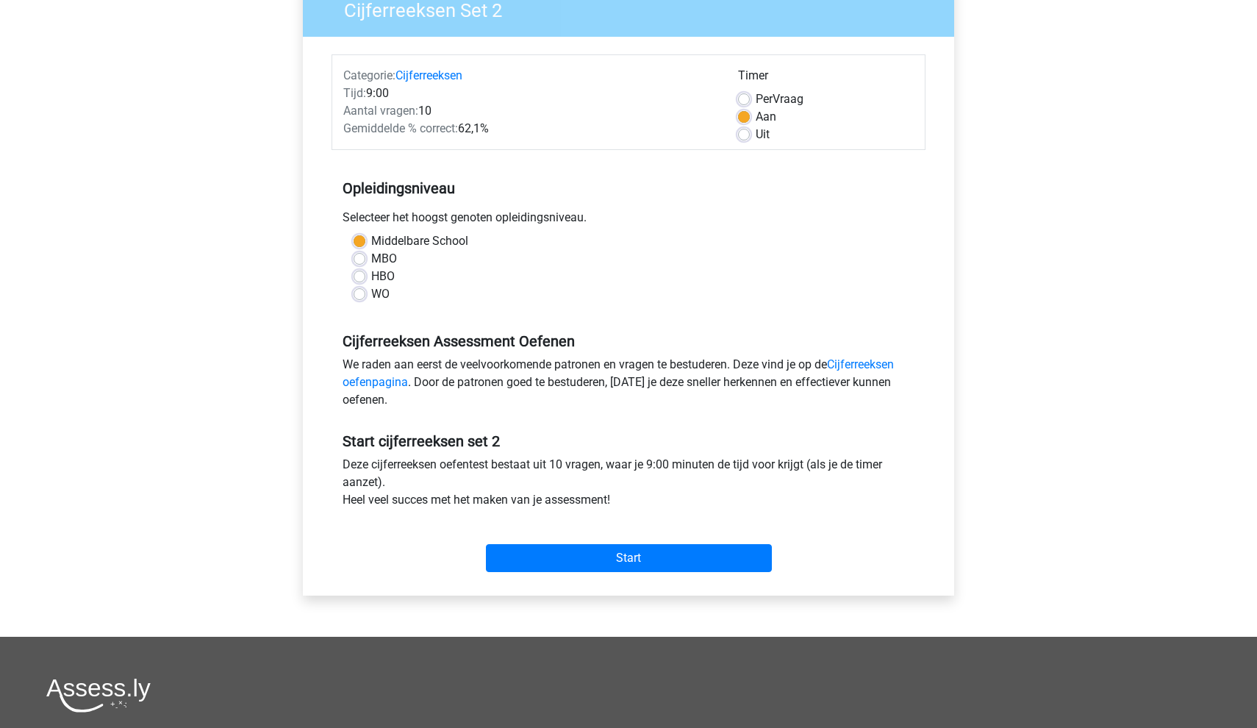
scroll to position [198, 0]
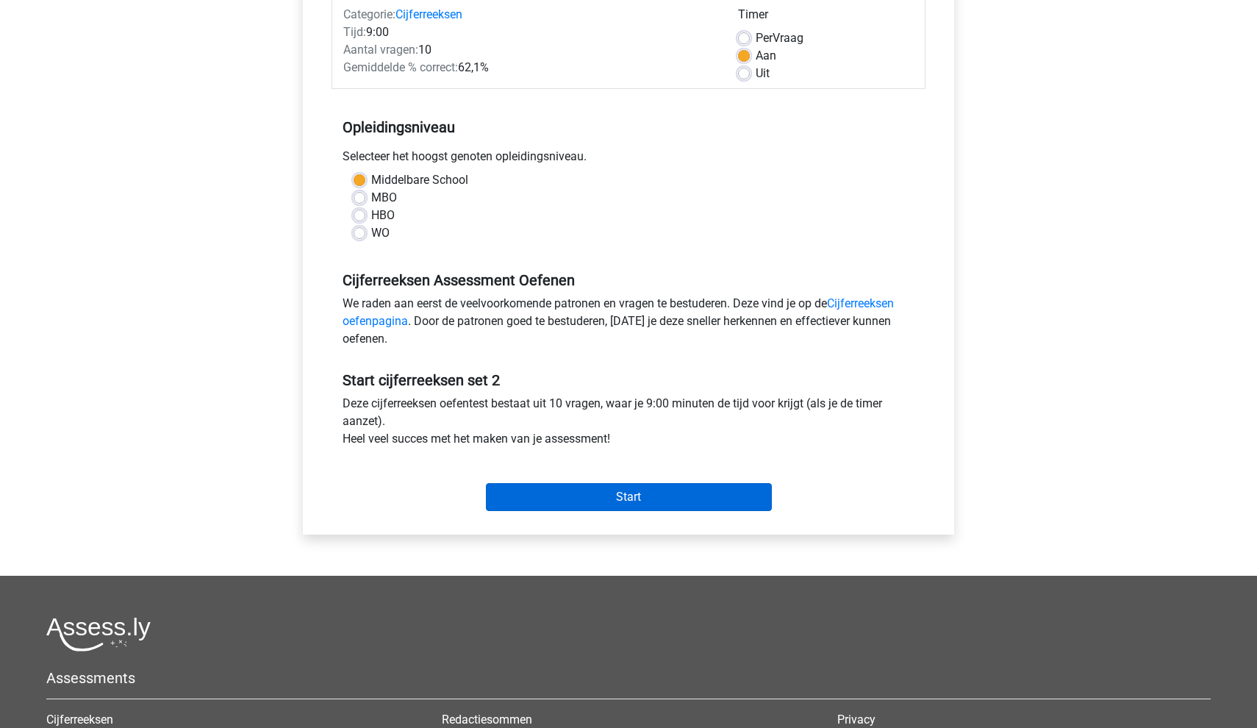
click input "Start"
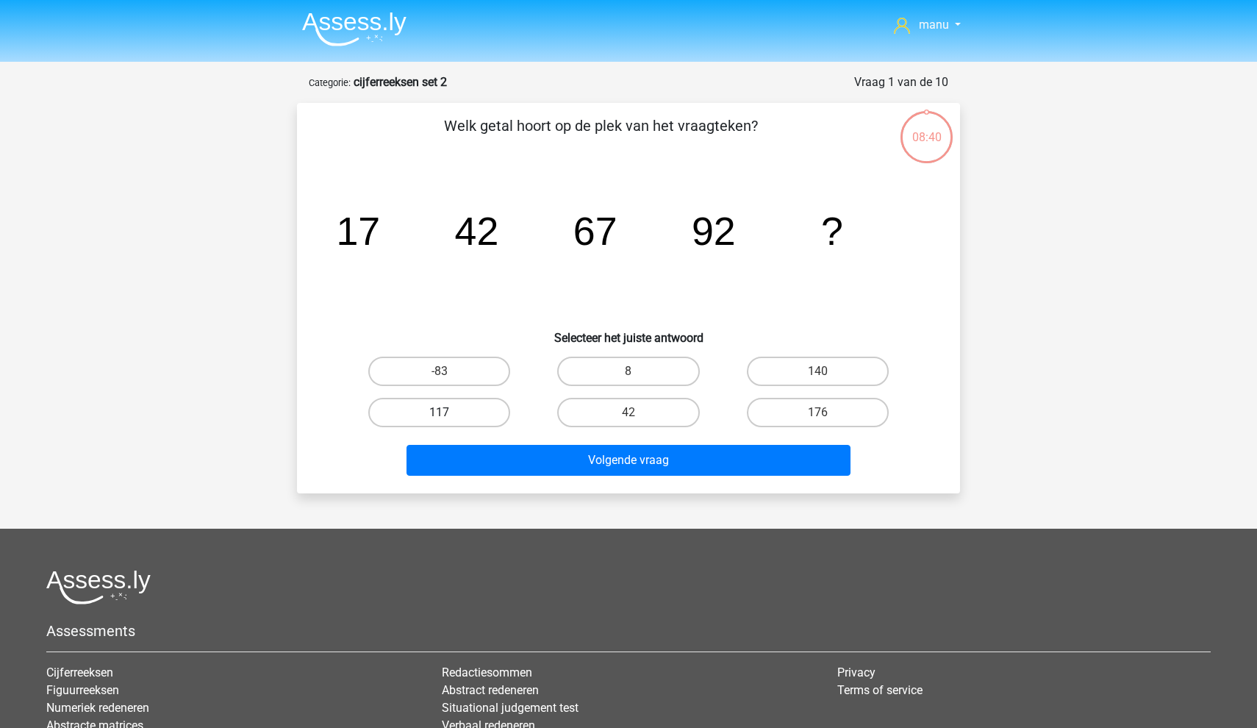
click at [430, 406] on label "117" at bounding box center [439, 412] width 142 height 29
click at [439, 412] on input "117" at bounding box center [444, 417] width 10 height 10
radio input "true"
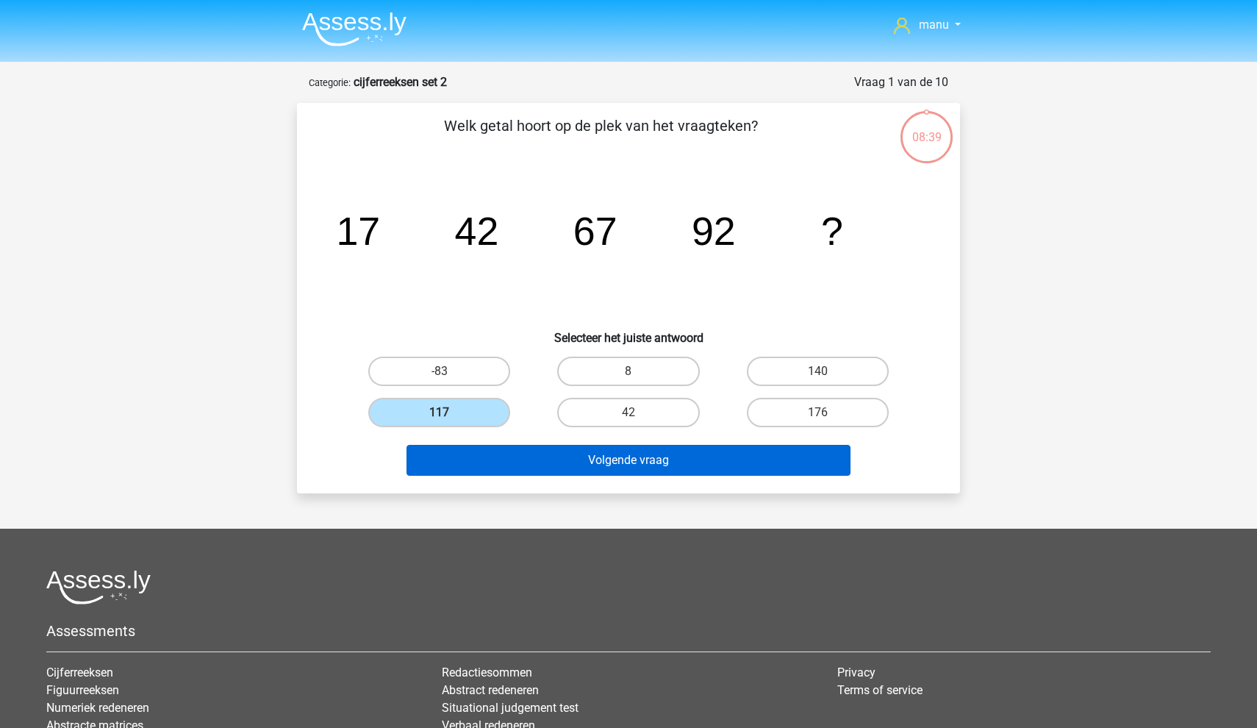
click at [435, 455] on button "Volgende vraag" at bounding box center [628, 460] width 445 height 31
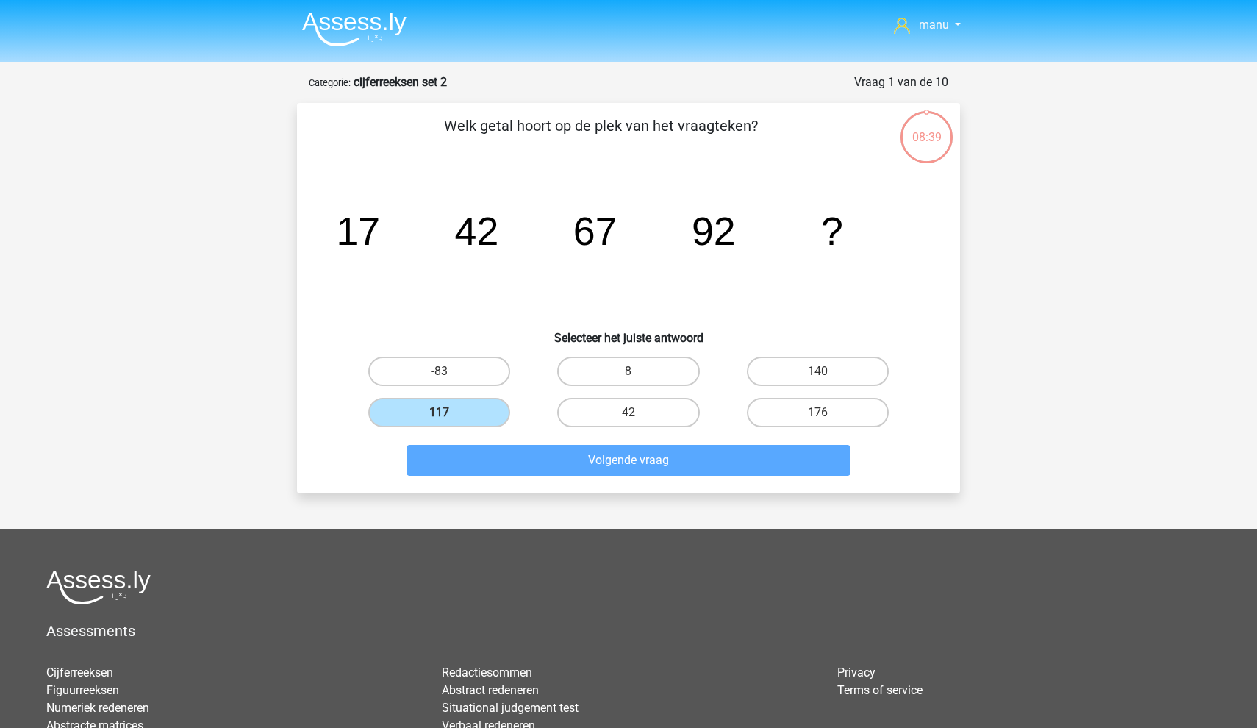
scroll to position [73, 0]
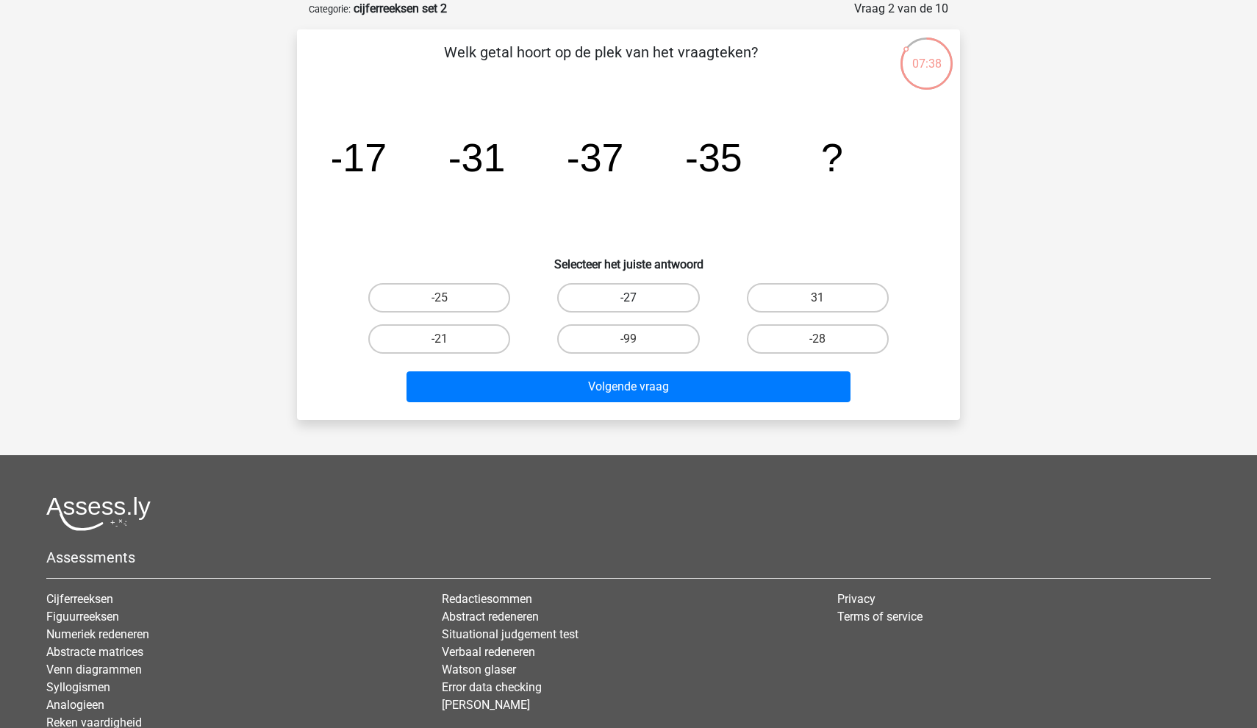
click at [637, 310] on label "-27" at bounding box center [628, 297] width 142 height 29
click at [637, 307] on input "-27" at bounding box center [633, 303] width 10 height 10
radio input "true"
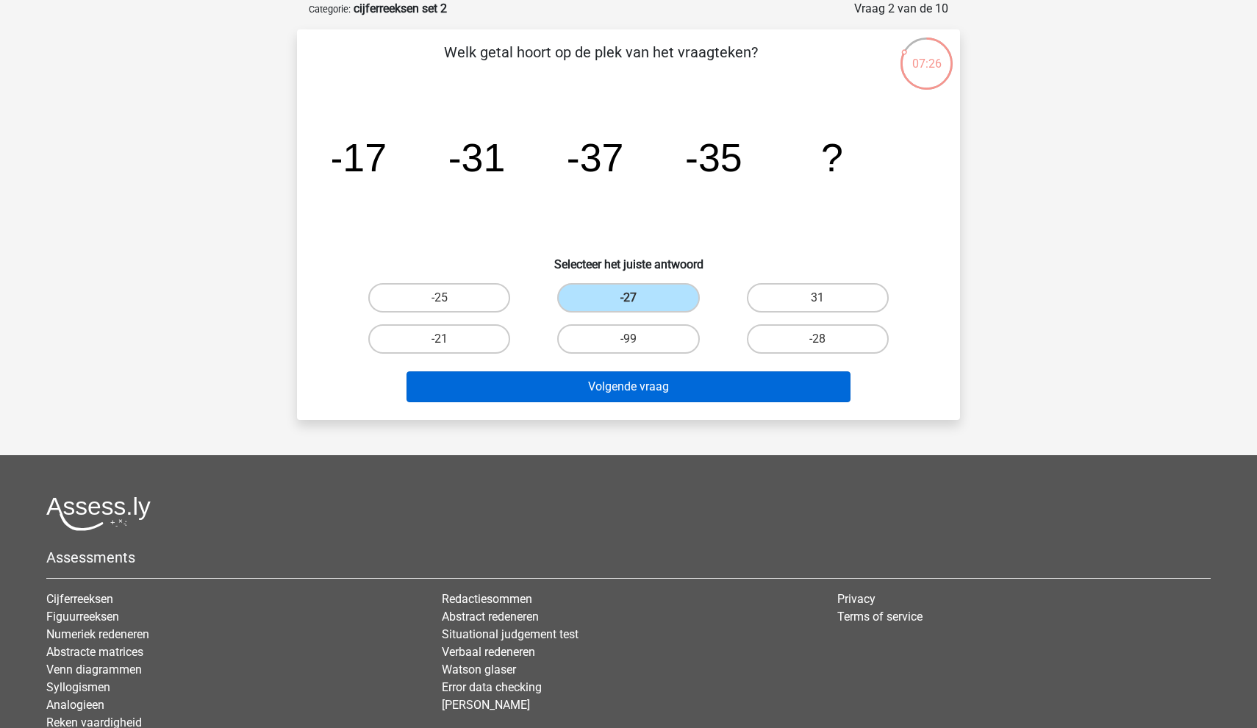
click at [622, 387] on button "Volgende vraag" at bounding box center [628, 386] width 445 height 31
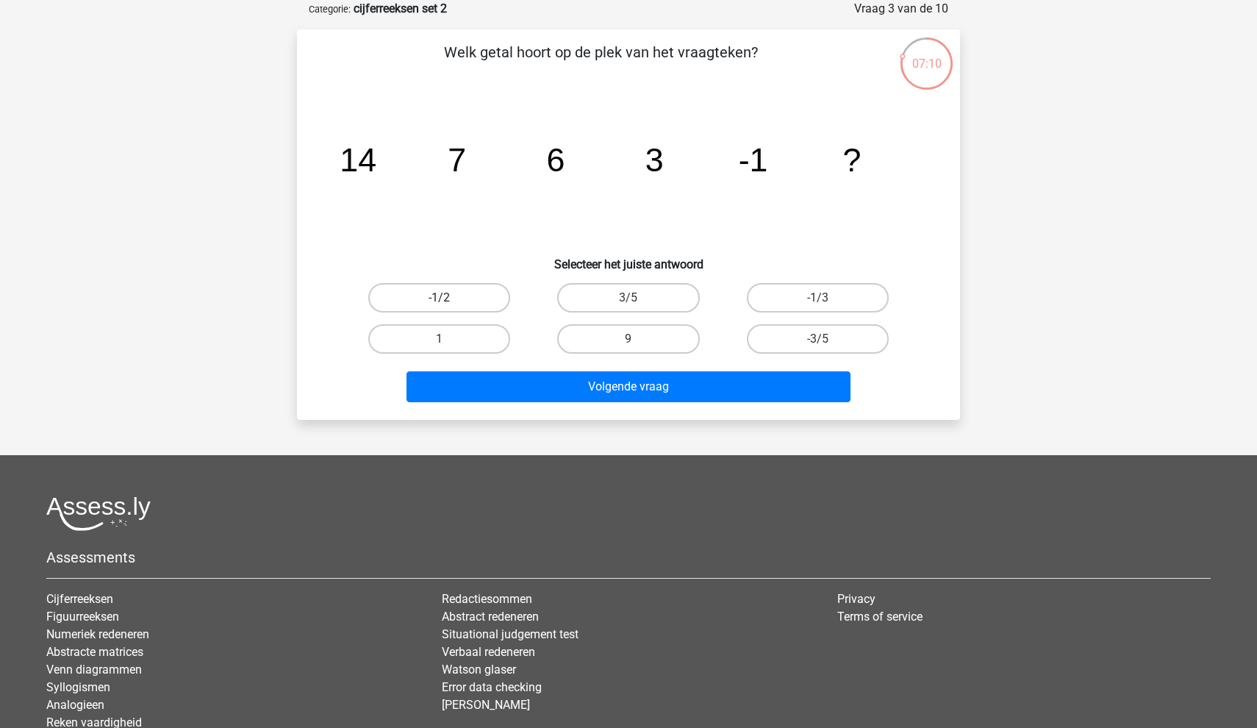
click at [471, 287] on label "-1/2" at bounding box center [439, 297] width 142 height 29
click at [449, 298] on input "-1/2" at bounding box center [444, 303] width 10 height 10
radio input "true"
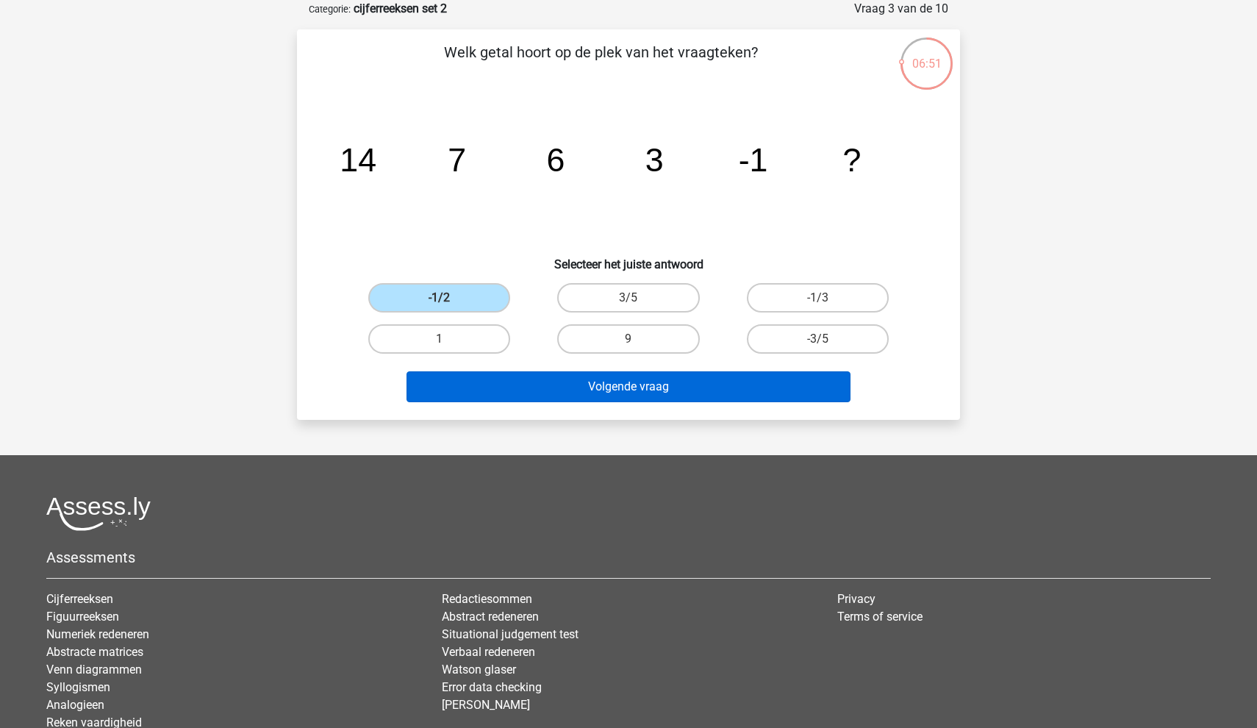
click at [544, 387] on button "Volgende vraag" at bounding box center [628, 386] width 445 height 31
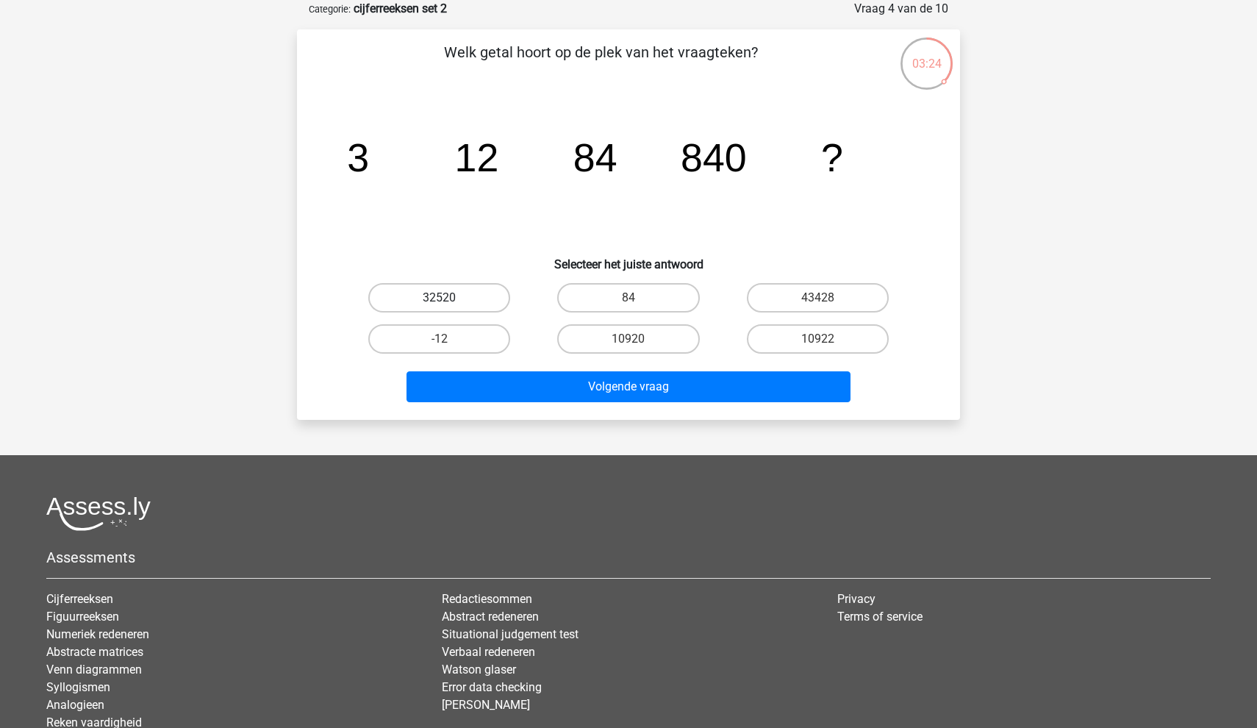
click at [461, 296] on label "32520" at bounding box center [439, 297] width 142 height 29
click at [449, 298] on input "32520" at bounding box center [444, 303] width 10 height 10
radio input "true"
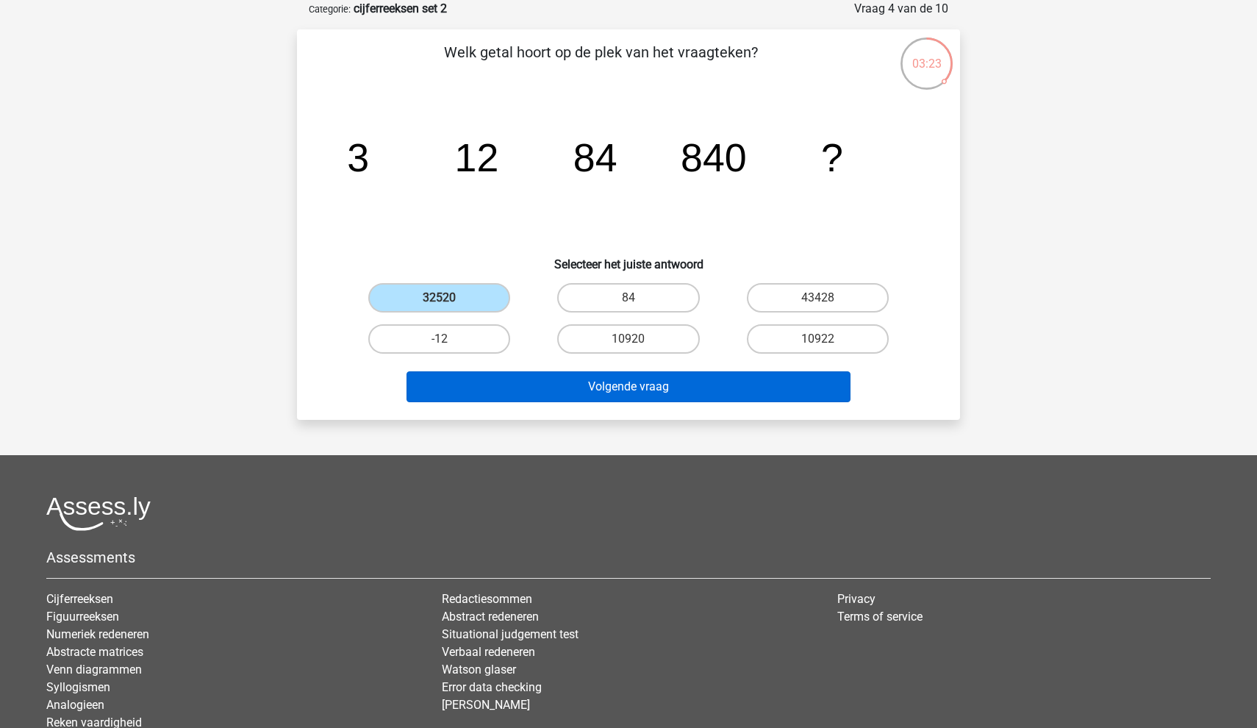
click at [489, 390] on button "Volgende vraag" at bounding box center [628, 386] width 445 height 31
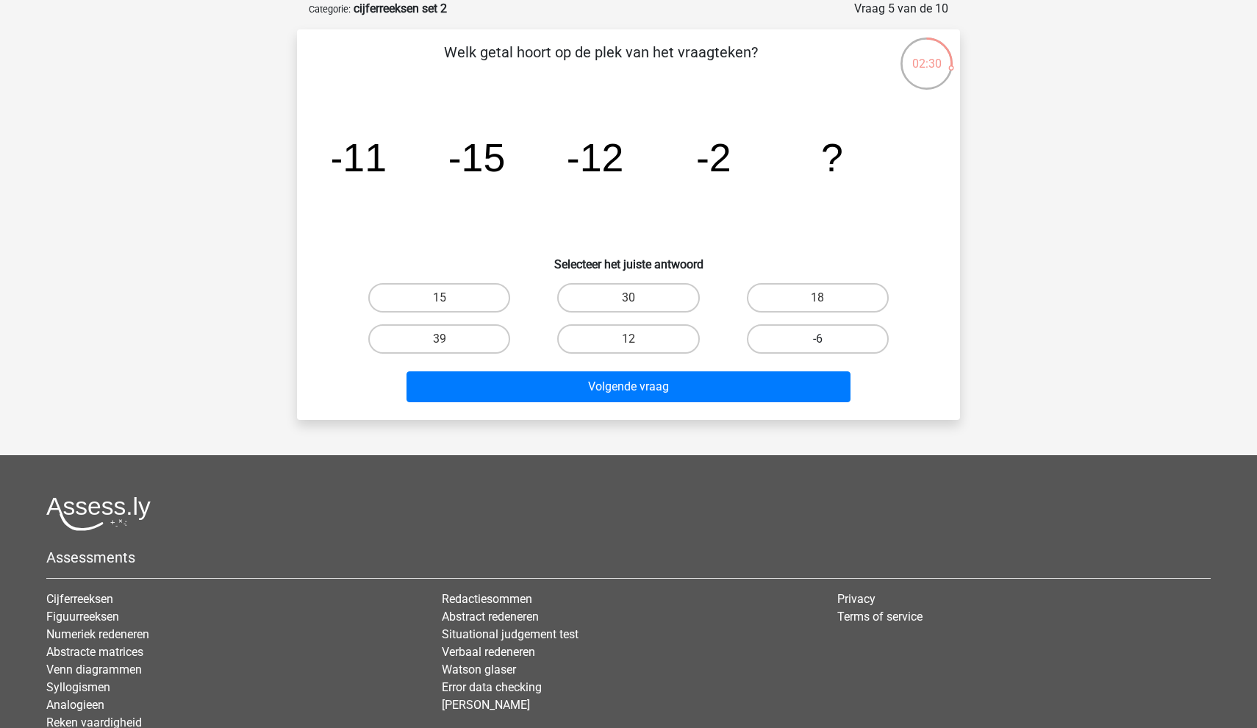
click at [783, 334] on label "-6" at bounding box center [818, 338] width 142 height 29
click at [817, 339] on input "-6" at bounding box center [822, 344] width 10 height 10
radio input "true"
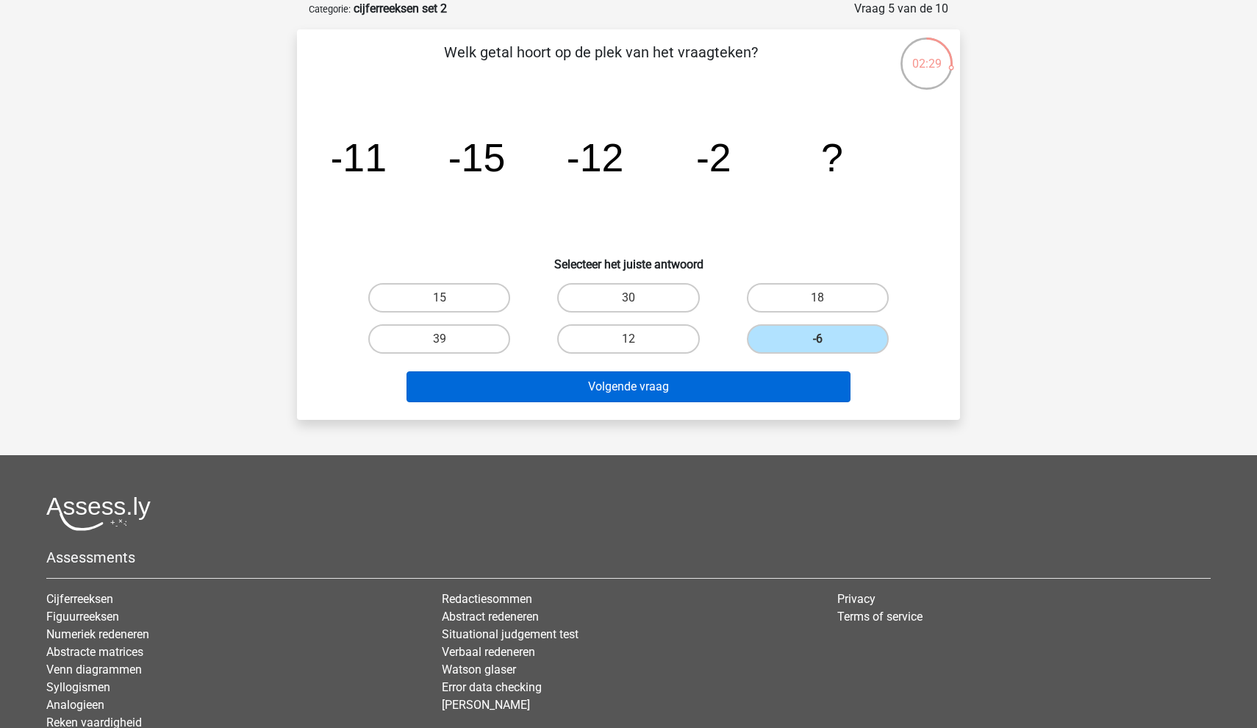
click at [722, 383] on button "Volgende vraag" at bounding box center [628, 386] width 445 height 31
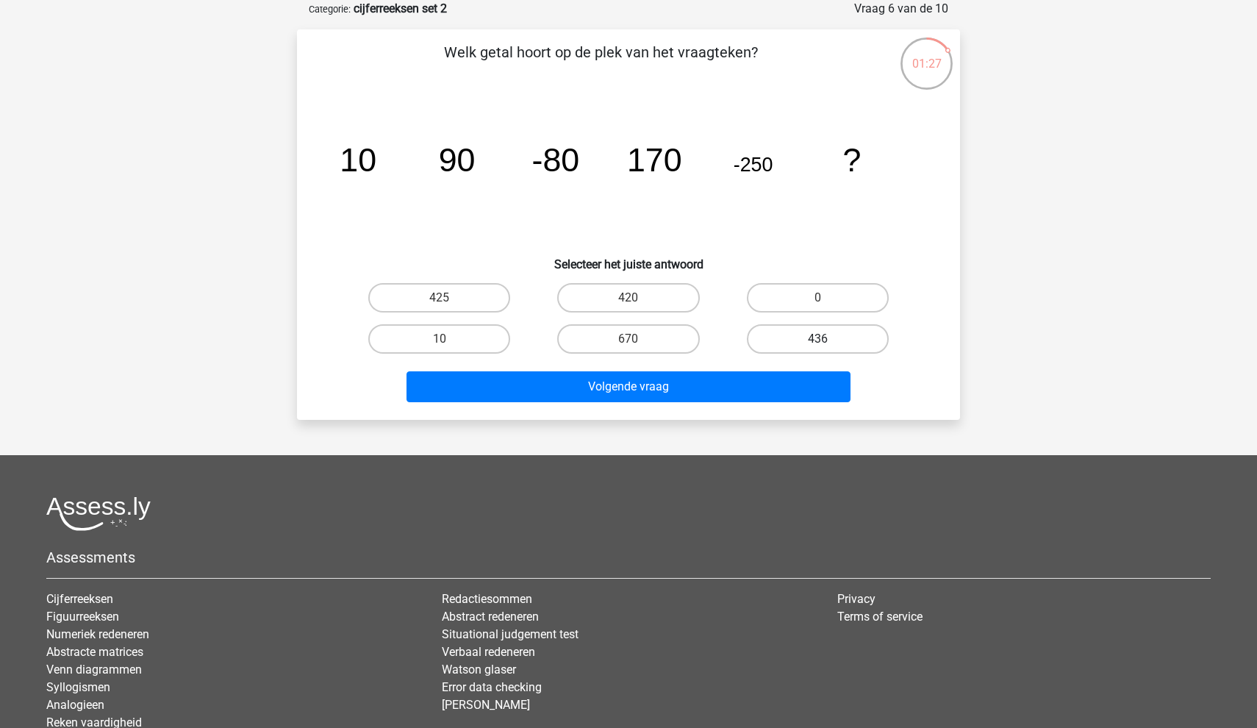
click at [789, 326] on label "436" at bounding box center [818, 338] width 142 height 29
click at [817, 339] on input "436" at bounding box center [822, 344] width 10 height 10
radio input "true"
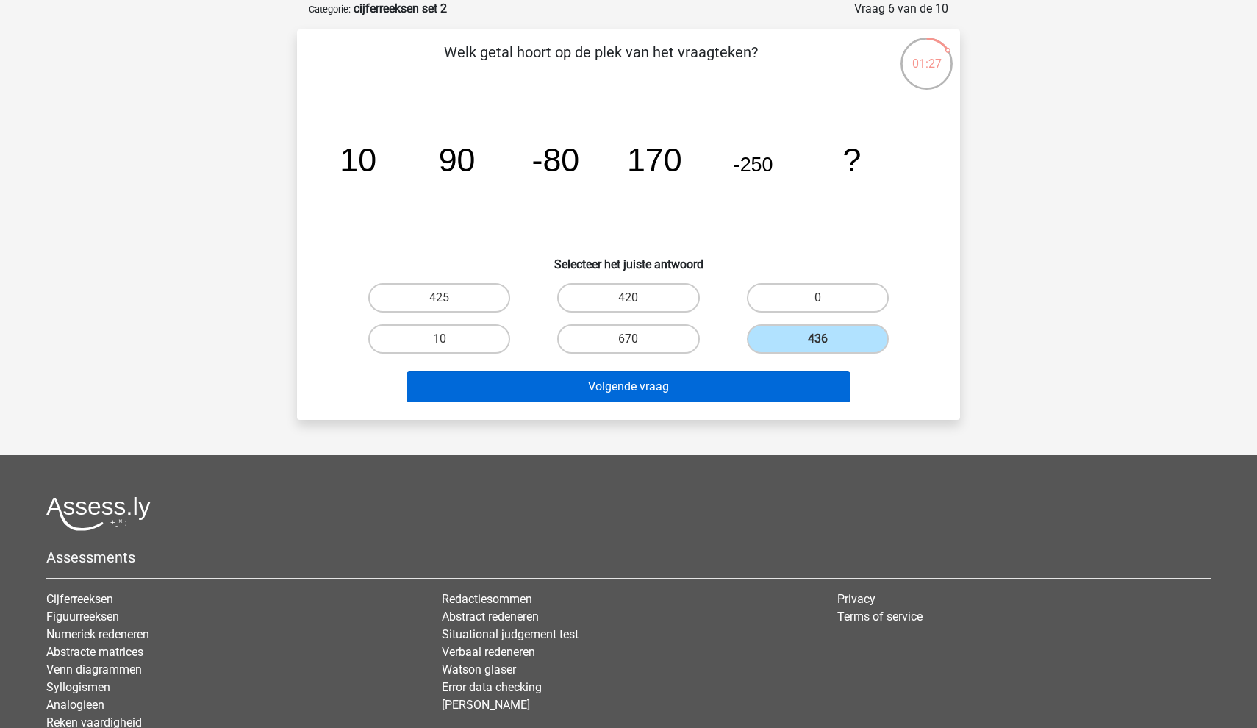
click at [768, 397] on button "Volgende vraag" at bounding box center [628, 386] width 445 height 31
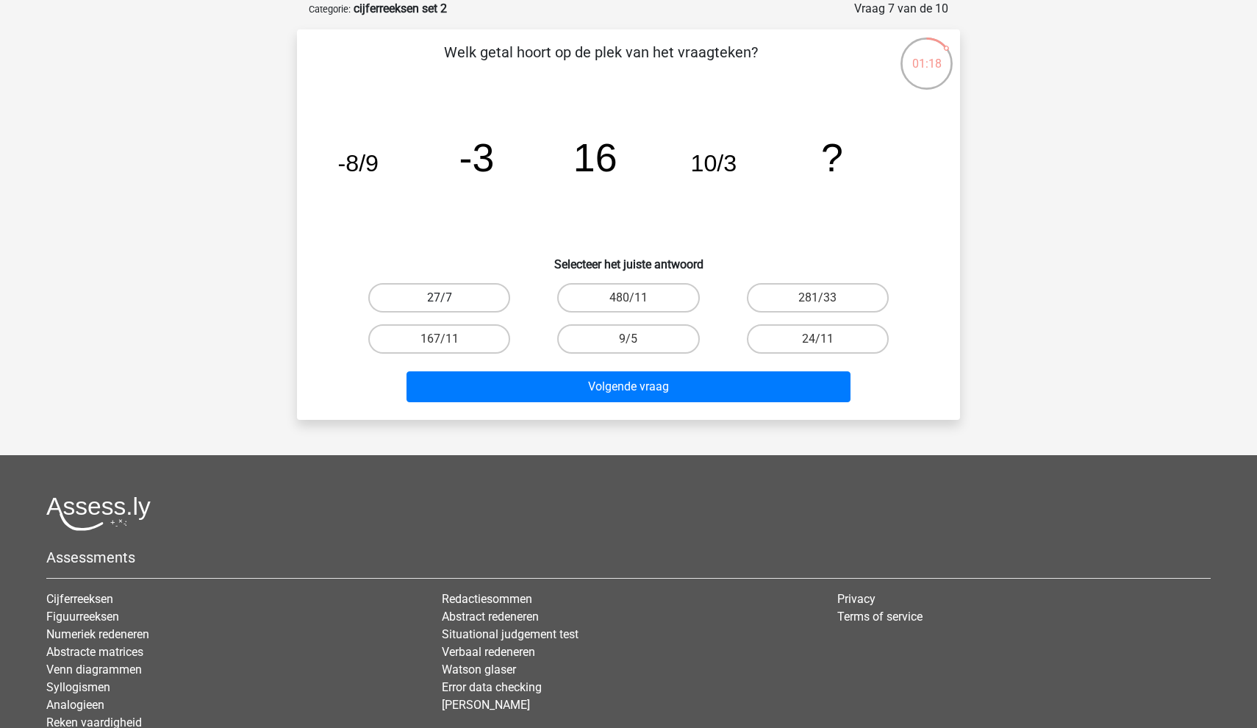
click at [476, 310] on label "27/7" at bounding box center [439, 297] width 142 height 29
click at [449, 307] on input "27/7" at bounding box center [444, 303] width 10 height 10
radio input "true"
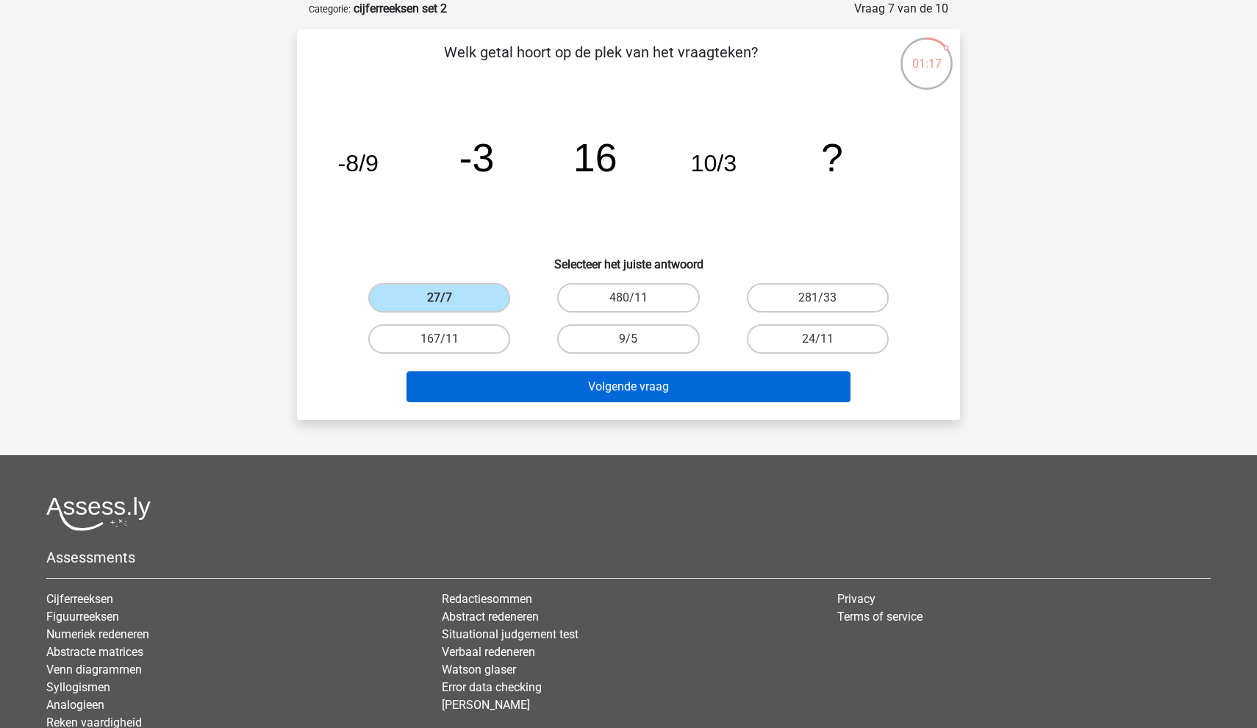
click at [513, 384] on button "Volgende vraag" at bounding box center [628, 386] width 445 height 31
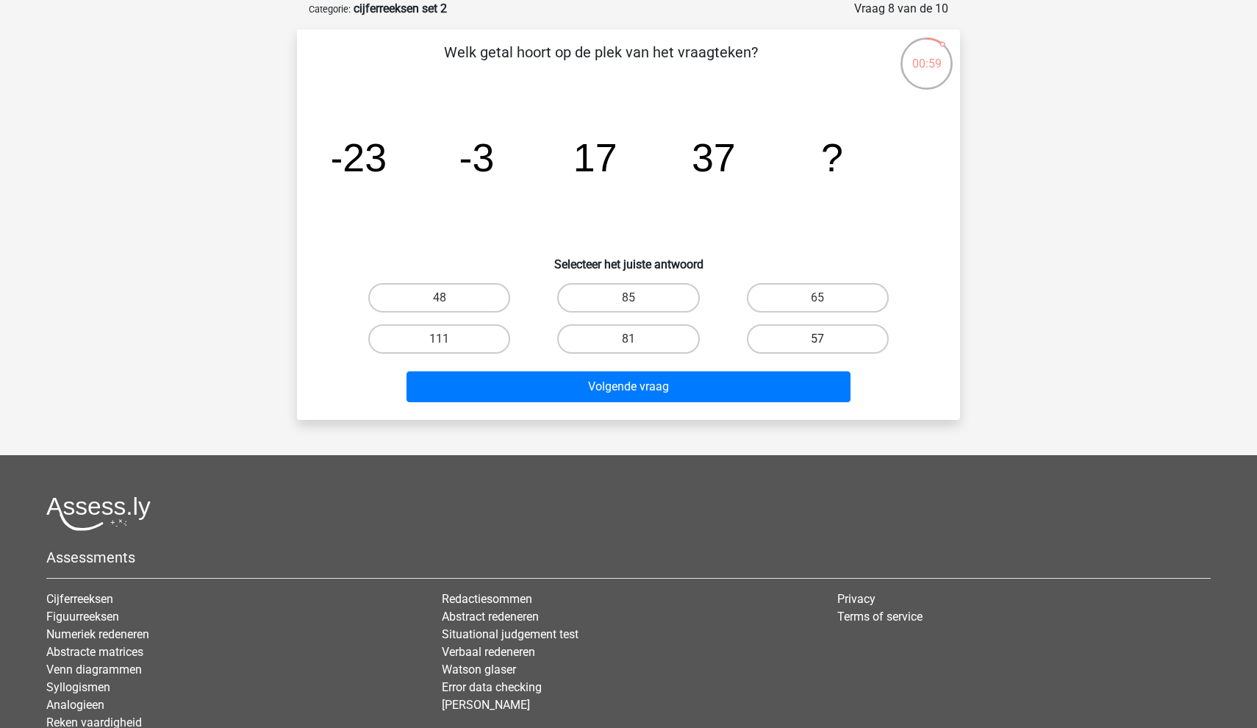
click at [768, 346] on label "57" at bounding box center [818, 338] width 142 height 29
click at [817, 346] on input "57" at bounding box center [822, 344] width 10 height 10
radio input "true"
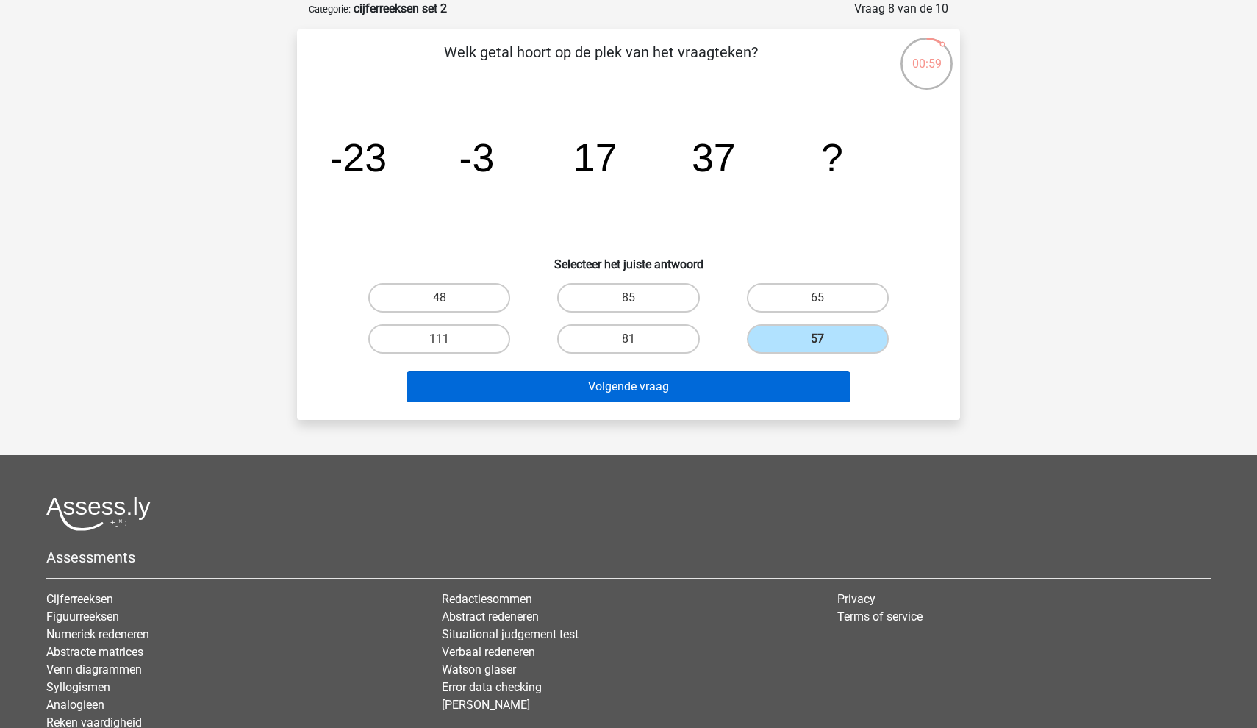
click at [748, 386] on button "Volgende vraag" at bounding box center [628, 386] width 445 height 31
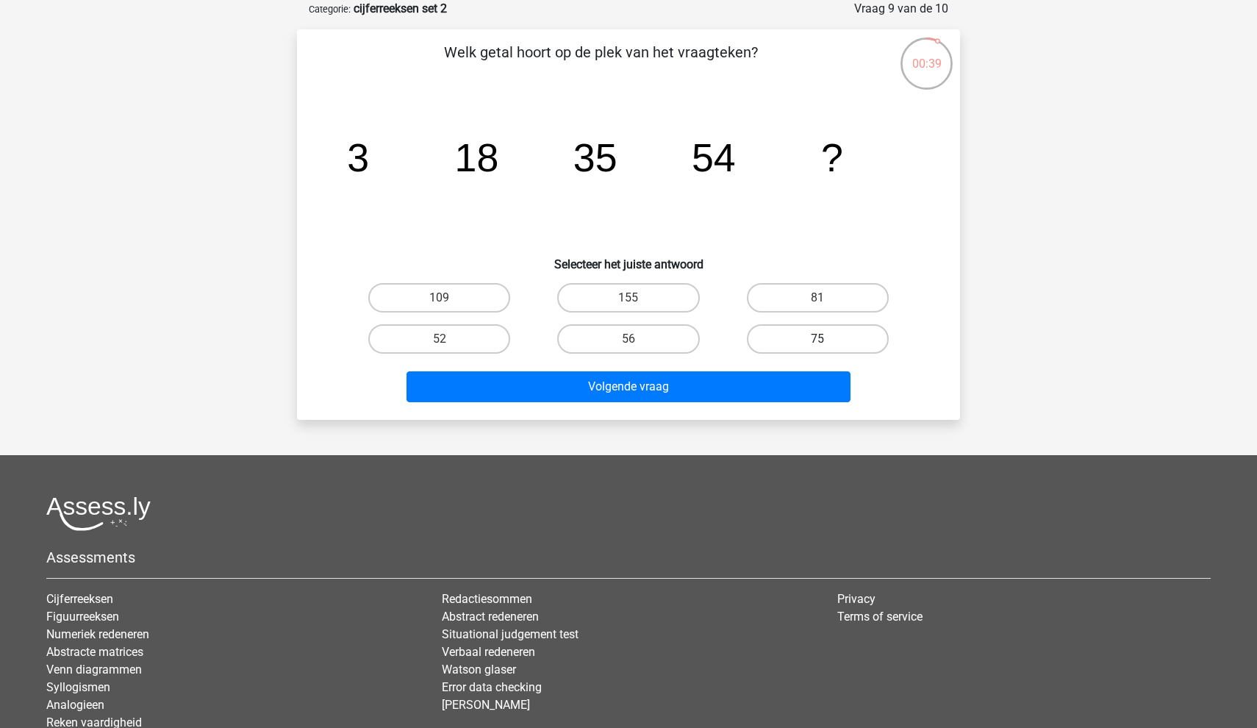
click at [805, 343] on label "75" at bounding box center [818, 338] width 142 height 29
click at [817, 343] on input "75" at bounding box center [822, 344] width 10 height 10
radio input "true"
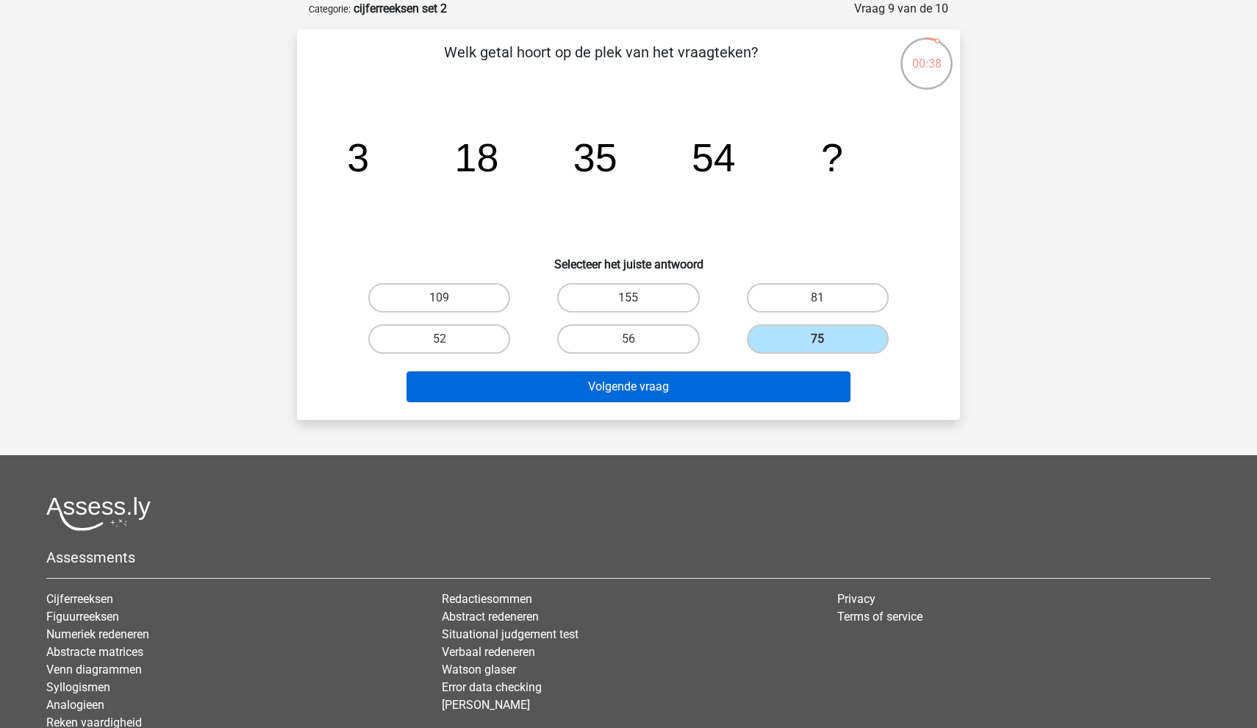
click at [788, 382] on button "Volgende vraag" at bounding box center [628, 386] width 445 height 31
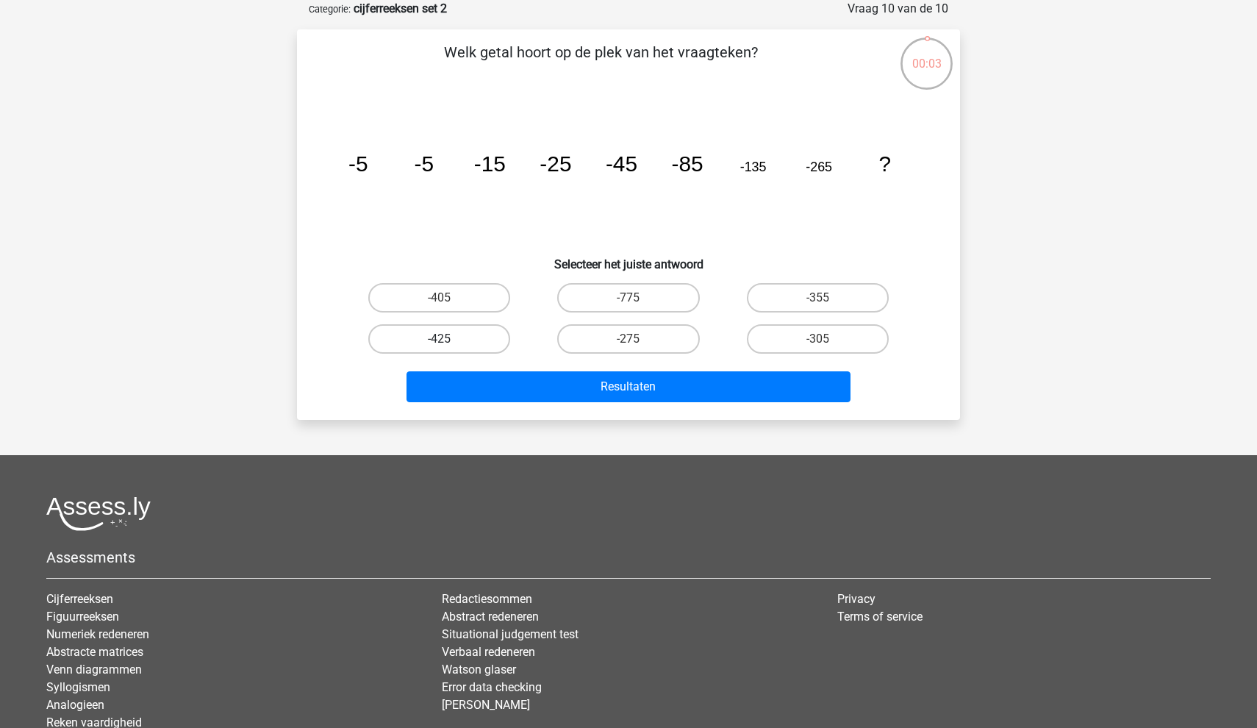
click at [456, 338] on label "-425" at bounding box center [439, 338] width 142 height 29
click at [449, 339] on input "-425" at bounding box center [444, 344] width 10 height 10
radio input "true"
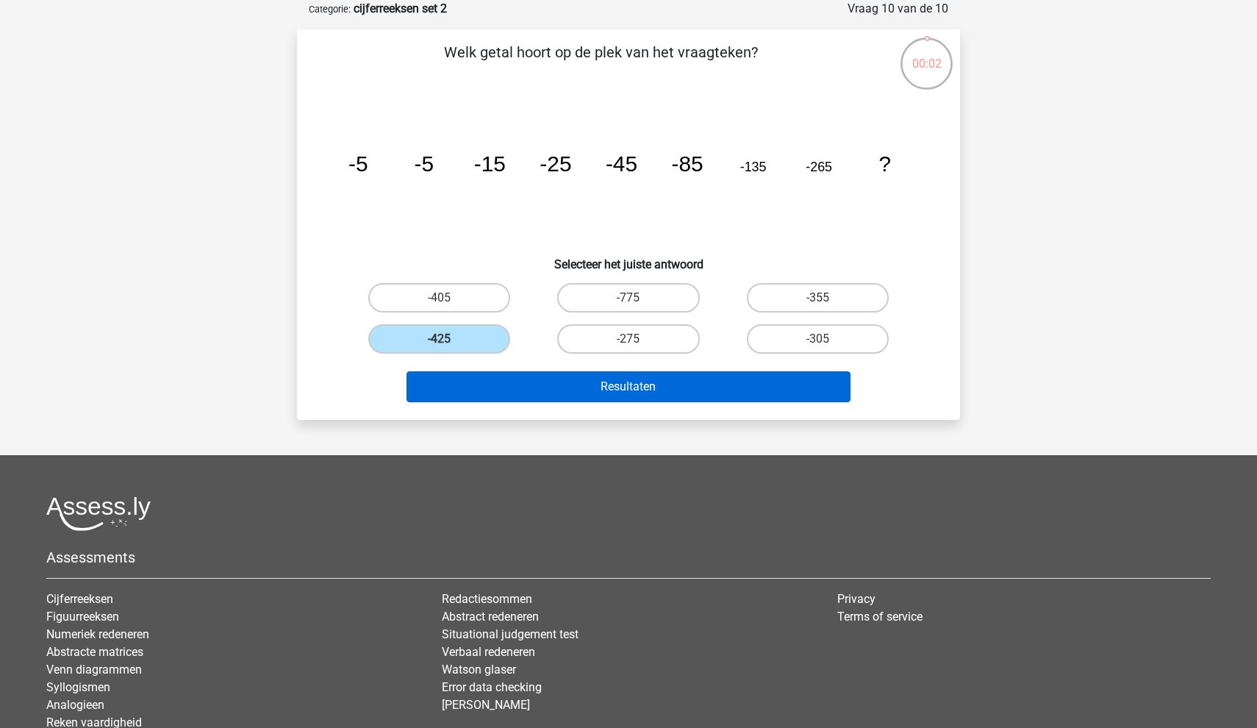
click at [469, 372] on button "Resultaten" at bounding box center [628, 386] width 445 height 31
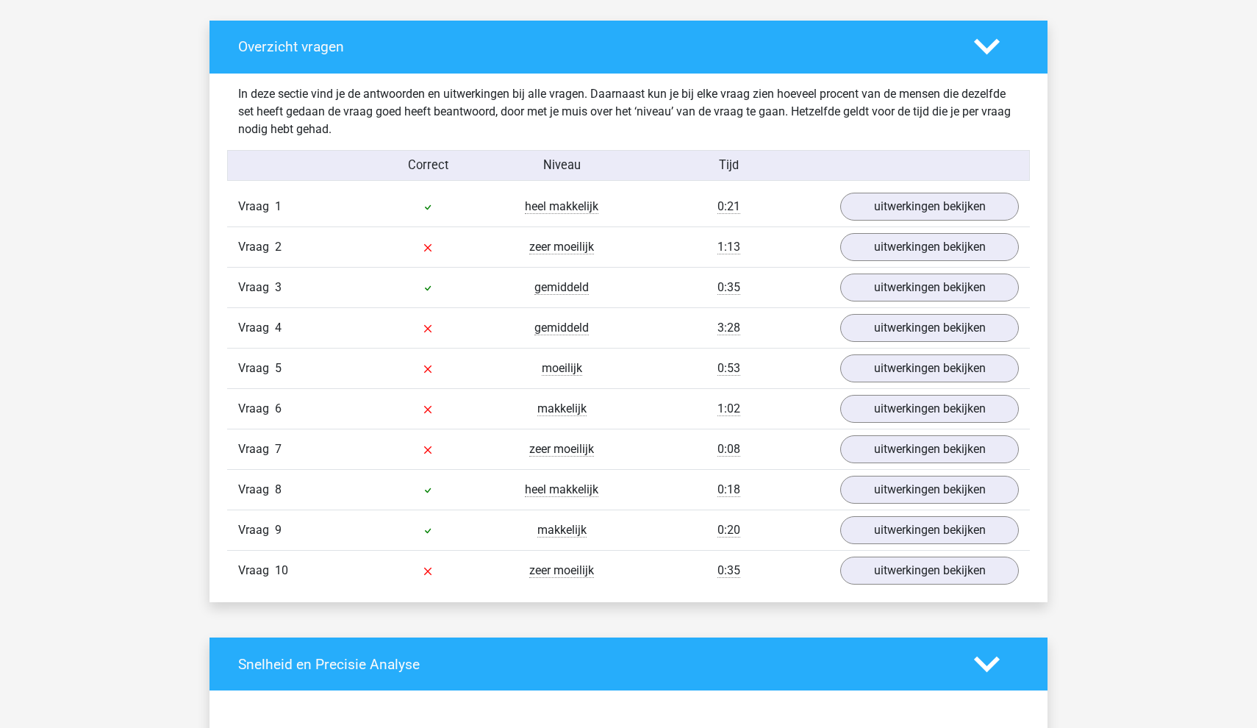
scroll to position [822, 0]
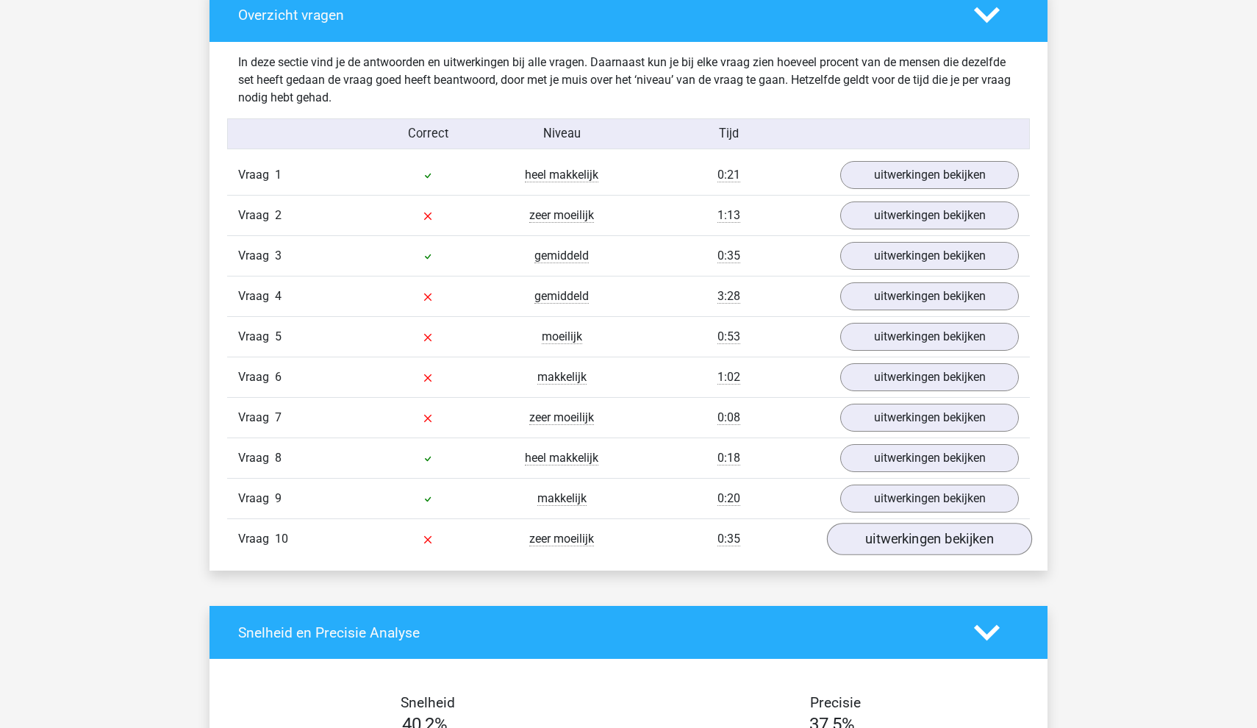
click at [906, 536] on link "uitwerkingen bekijken" at bounding box center [929, 539] width 205 height 32
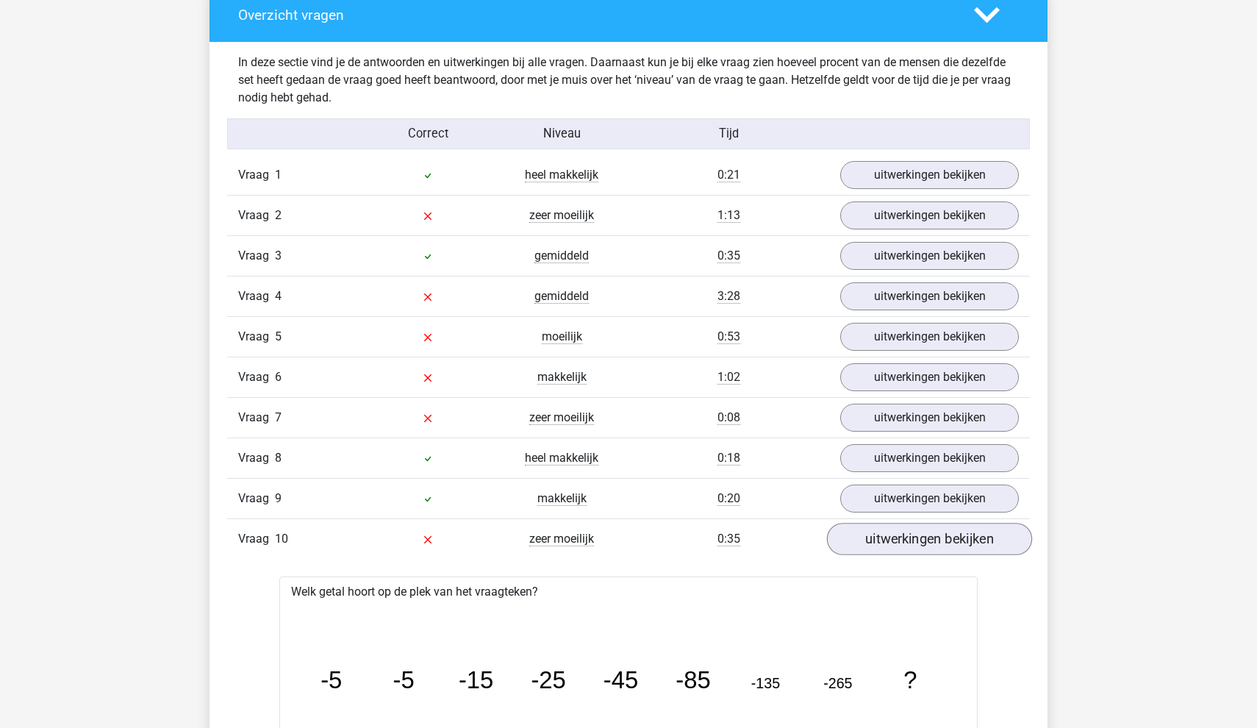
click at [906, 536] on link "uitwerkingen bekijken" at bounding box center [929, 539] width 205 height 32
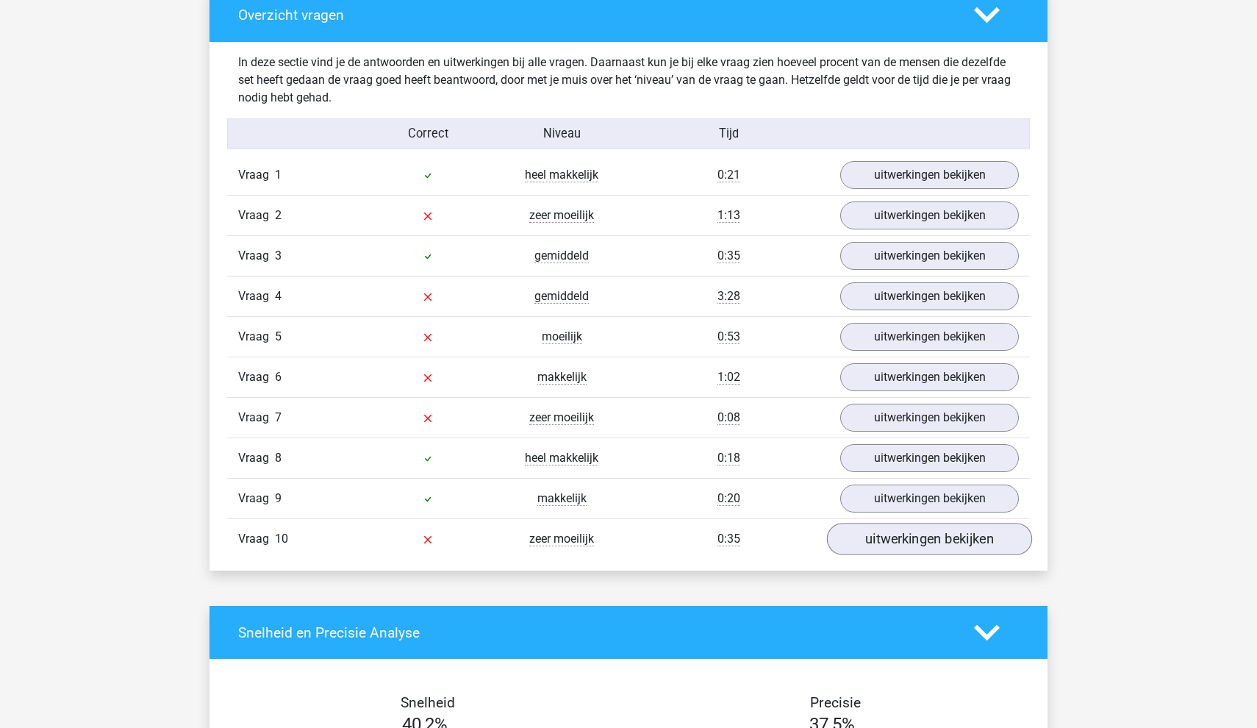
click at [906, 536] on link "uitwerkingen bekijken" at bounding box center [929, 539] width 205 height 32
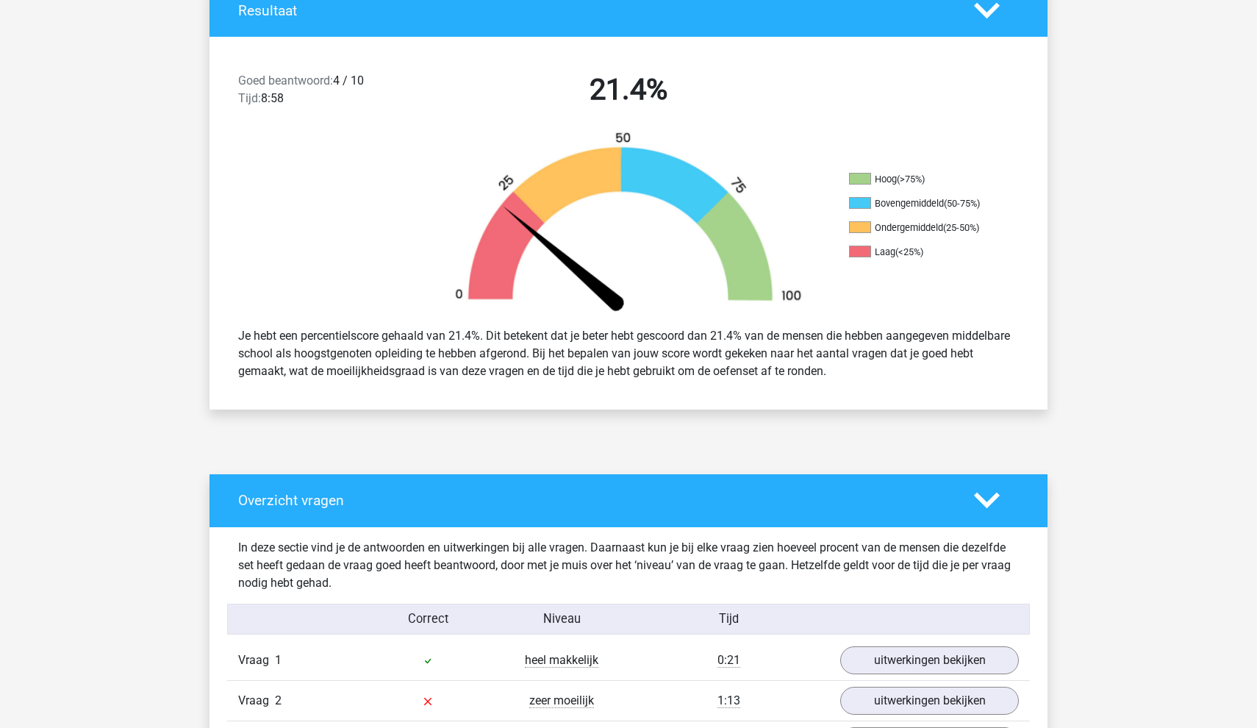
scroll to position [624, 0]
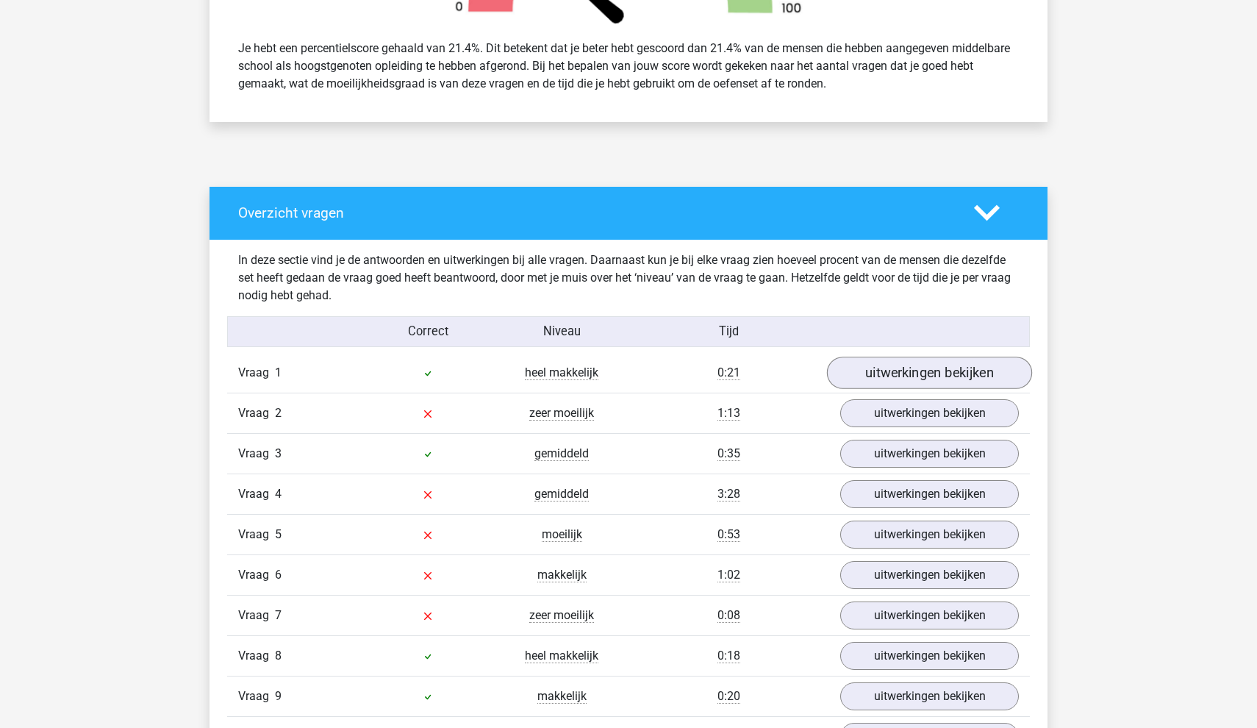
click at [894, 381] on link "uitwerkingen bekijken" at bounding box center [929, 372] width 205 height 32
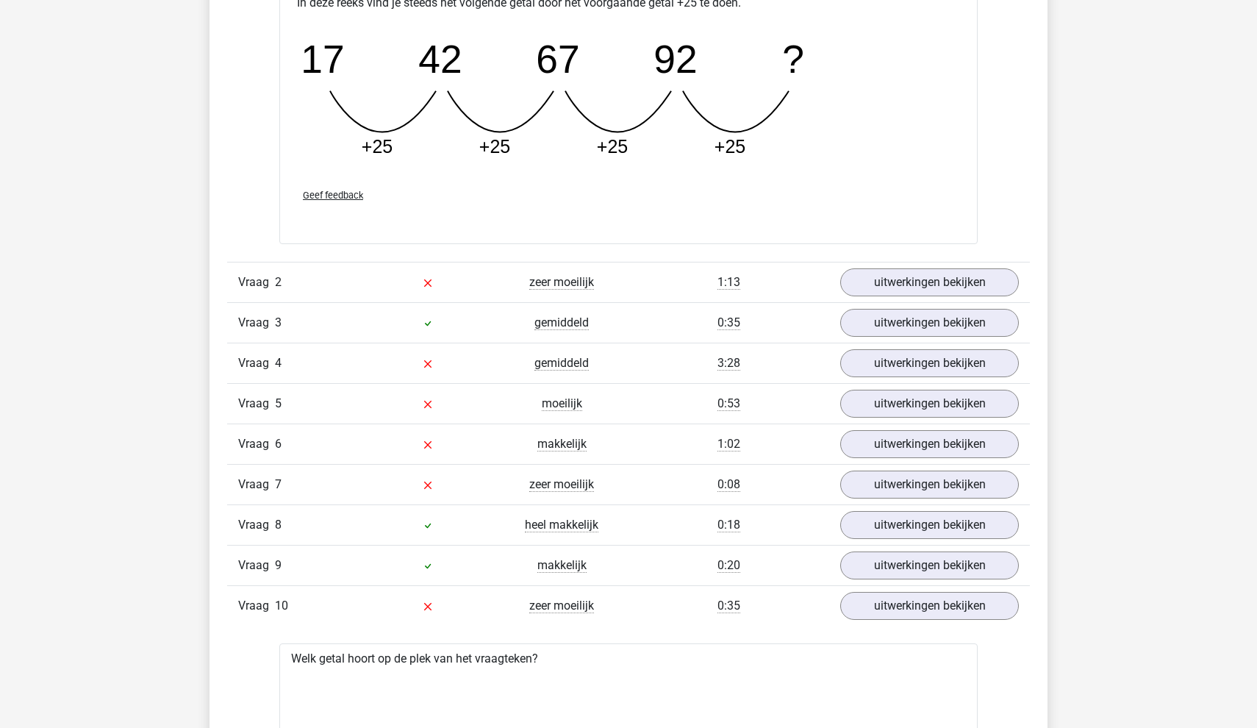
scroll to position [1404, 0]
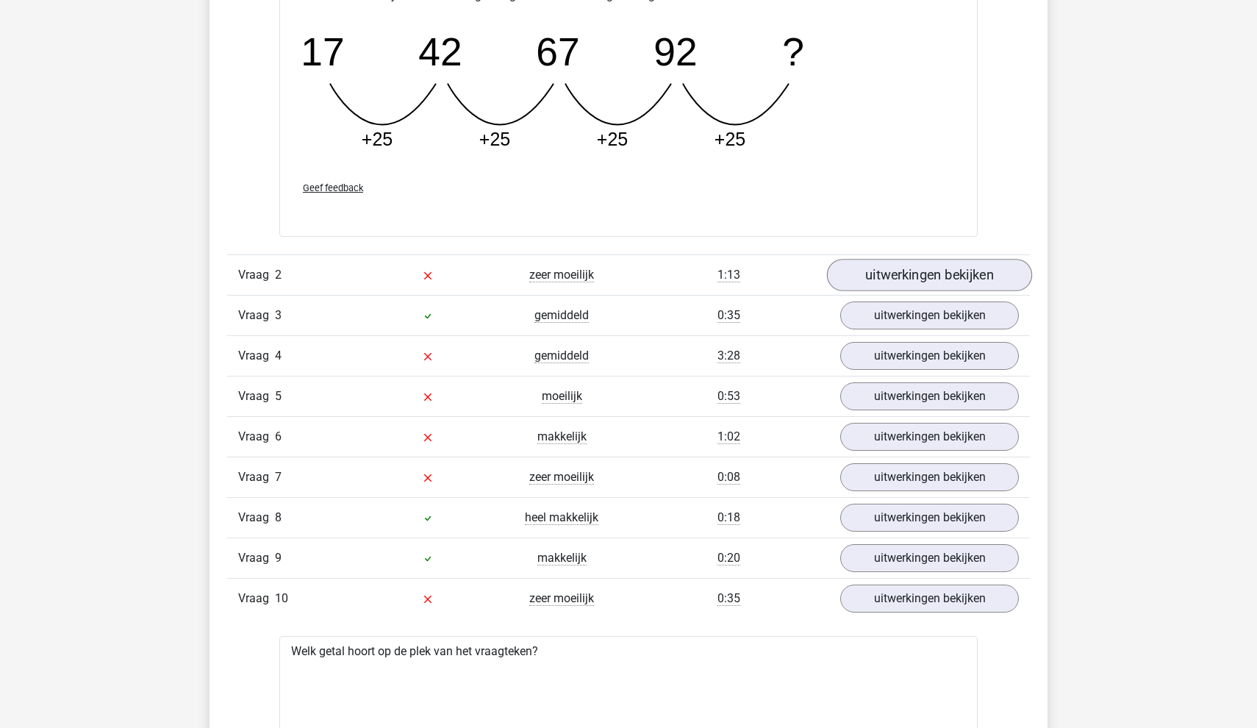
click at [879, 269] on link "uitwerkingen bekijken" at bounding box center [929, 275] width 205 height 32
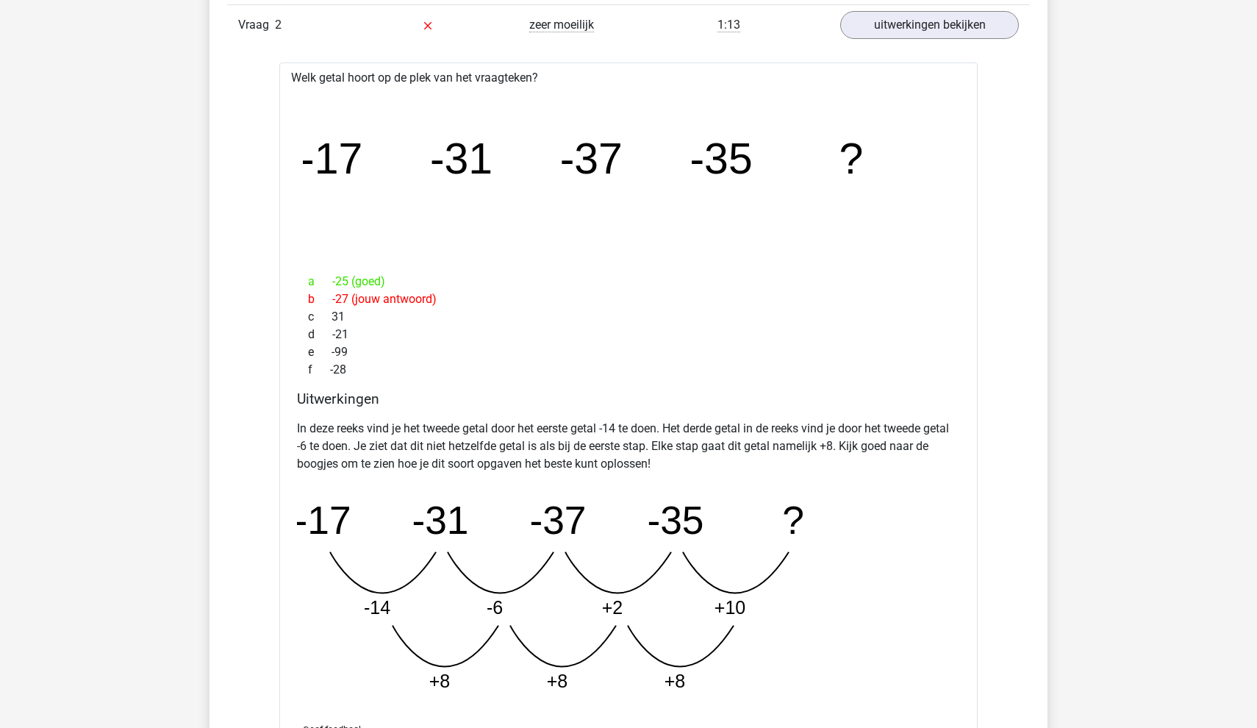
scroll to position [1652, 0]
drag, startPoint x: 728, startPoint y: 605, endPoint x: 742, endPoint y: 609, distance: 14.4
click at [742, 609] on tspan "+10" at bounding box center [729, 609] width 31 height 21
click at [619, 631] on icon "image/svg+xml -17 -31 -37 -35 ? -14 -6 +2 +10 +8 +8 +8" at bounding box center [591, 597] width 588 height 220
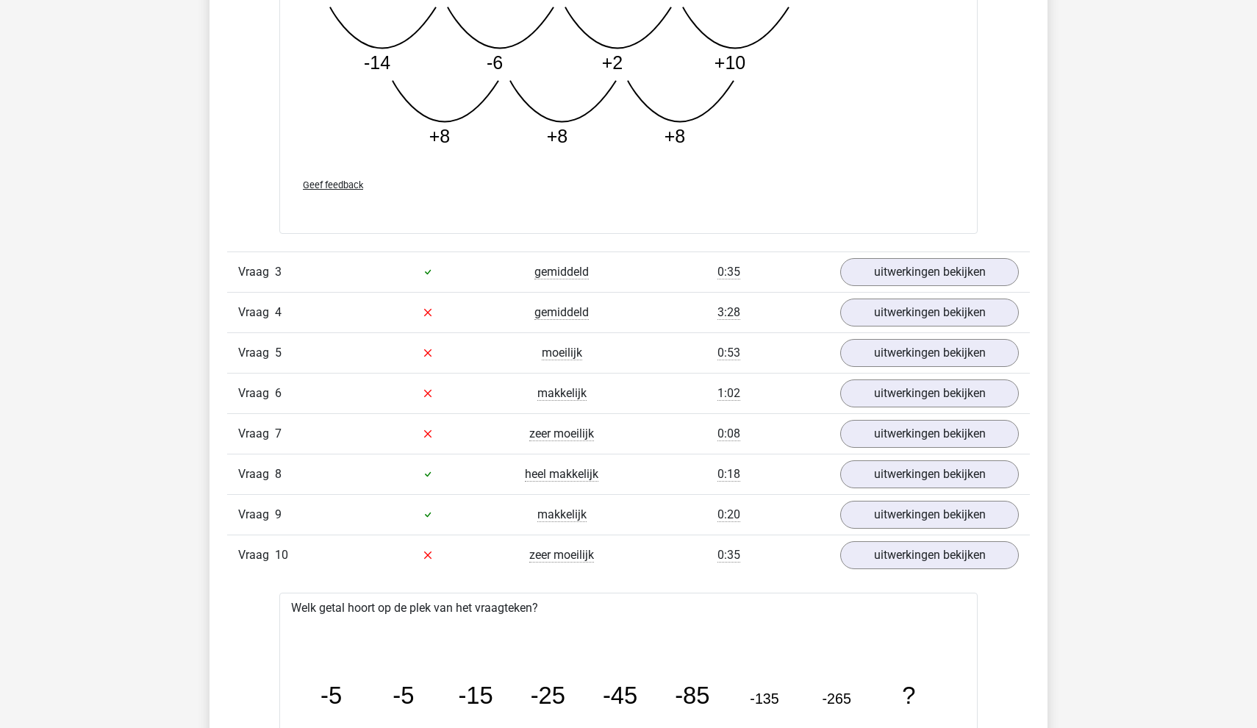
scroll to position [2230, 0]
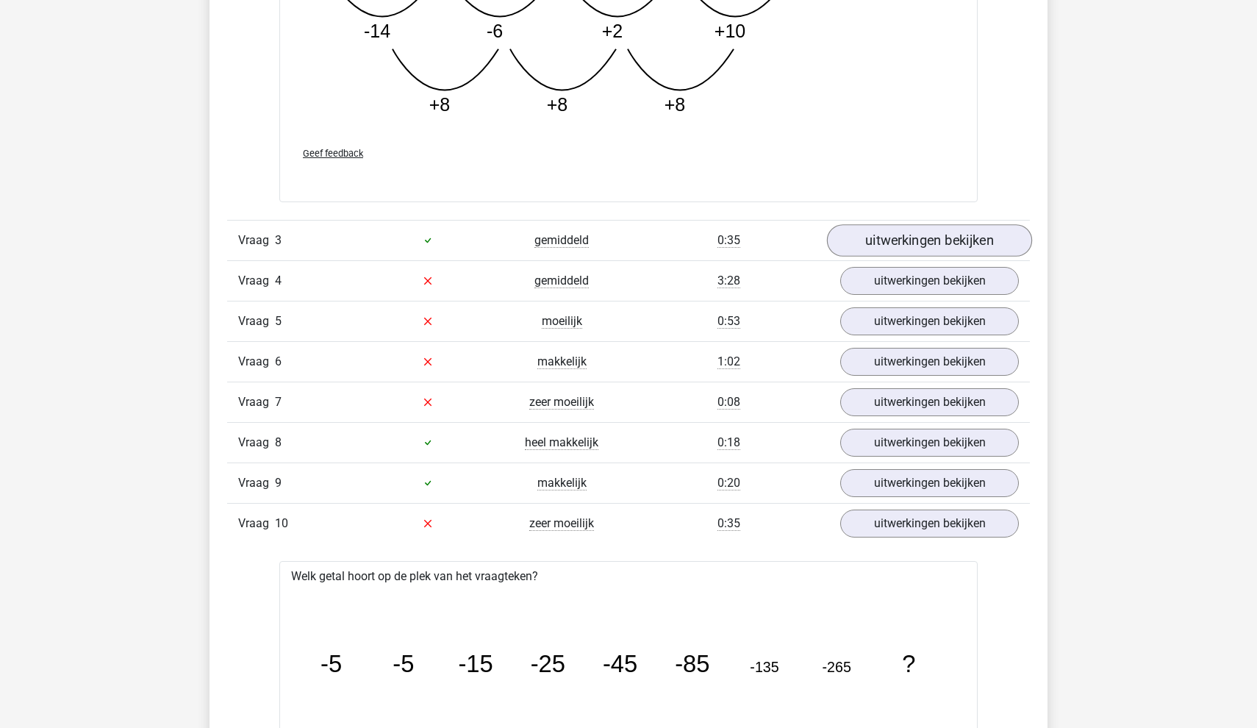
click at [890, 241] on link "uitwerkingen bekijken" at bounding box center [929, 240] width 205 height 32
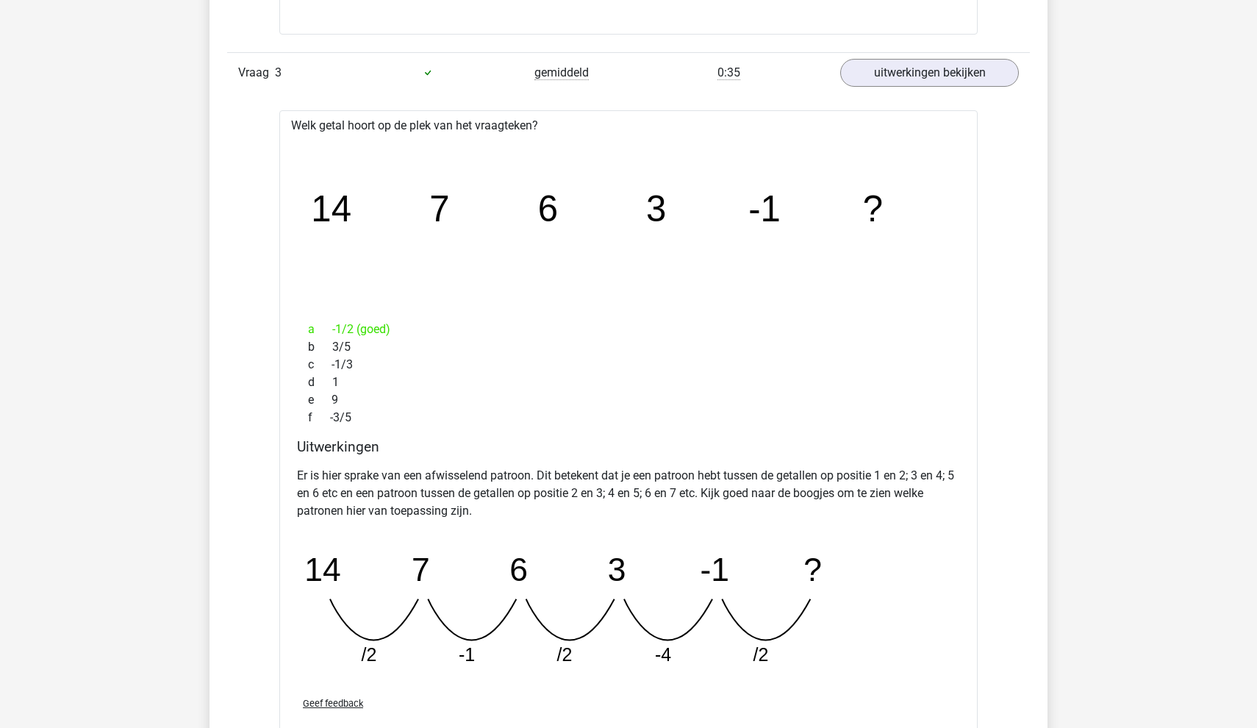
scroll to position [2402, 0]
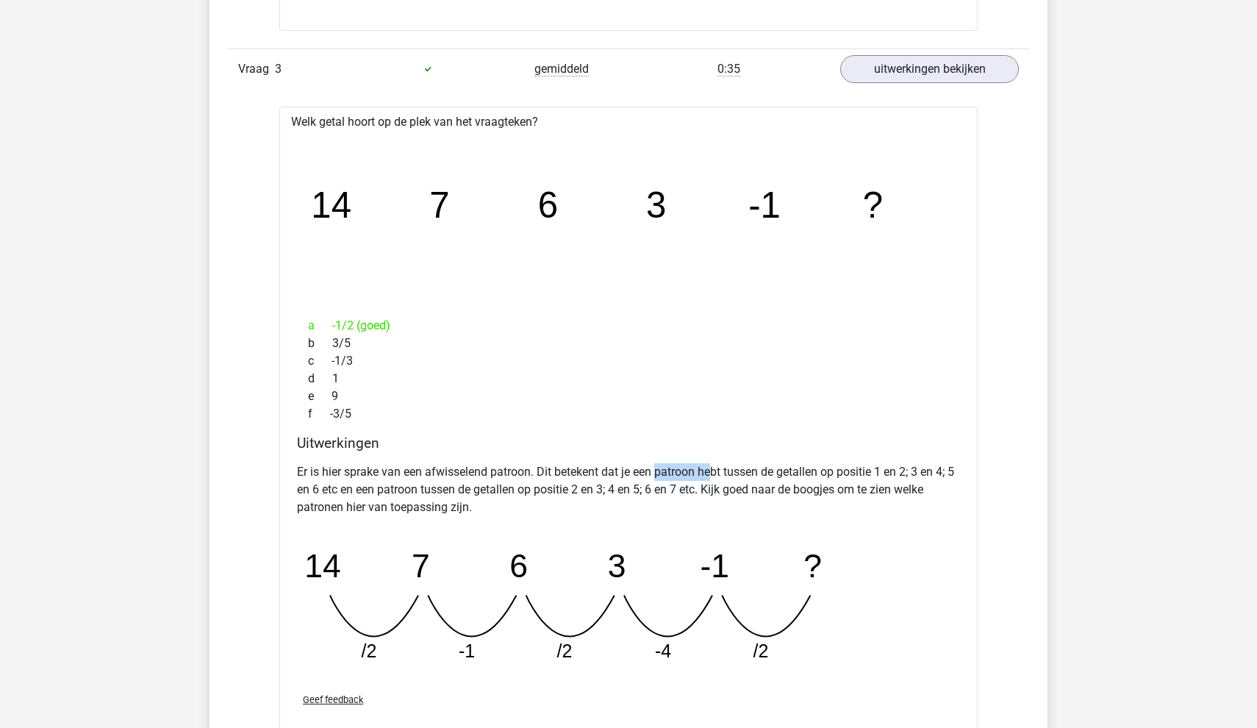
drag, startPoint x: 660, startPoint y: 475, endPoint x: 711, endPoint y: 475, distance: 51.4
click at [711, 475] on p "Er is hier sprake van een afwisselend patroon. Dit betekent dat je een patroon …" at bounding box center [628, 489] width 663 height 53
click at [759, 489] on p "Er is hier sprake van een afwisselend patroon. Dit betekent dat je een patroon …" at bounding box center [628, 489] width 663 height 53
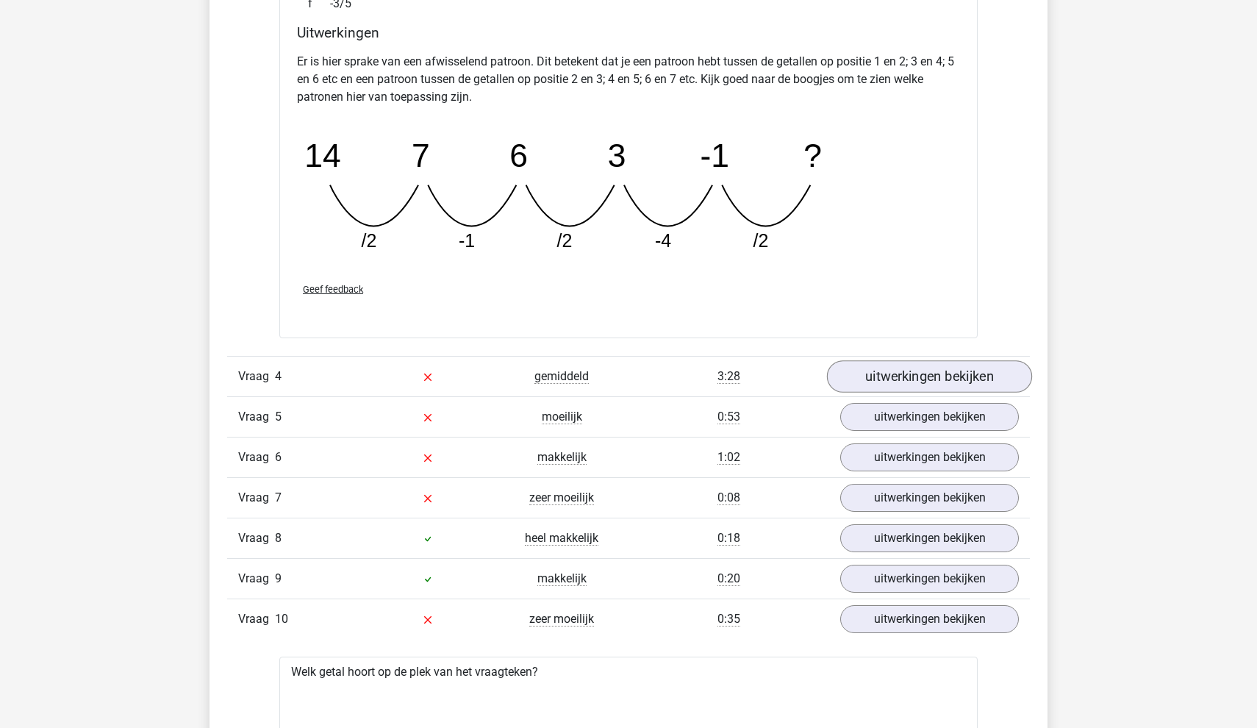
scroll to position [2915, 0]
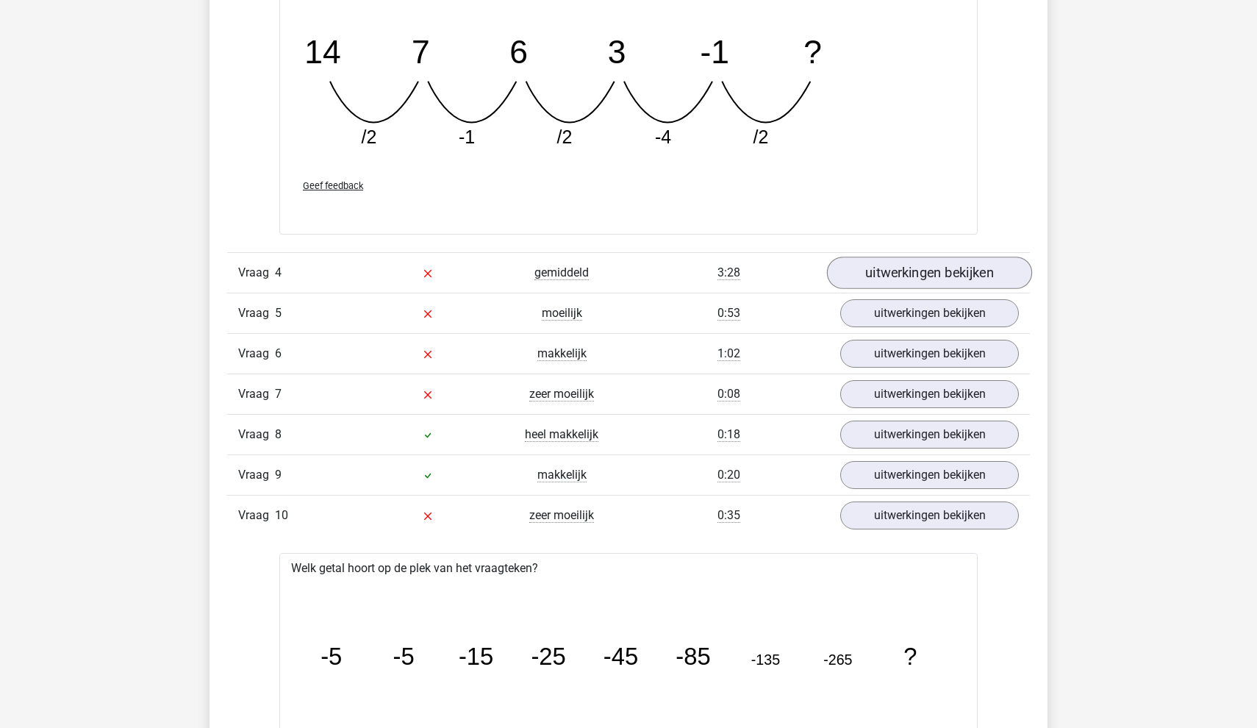
click at [901, 272] on link "uitwerkingen bekijken" at bounding box center [929, 273] width 205 height 32
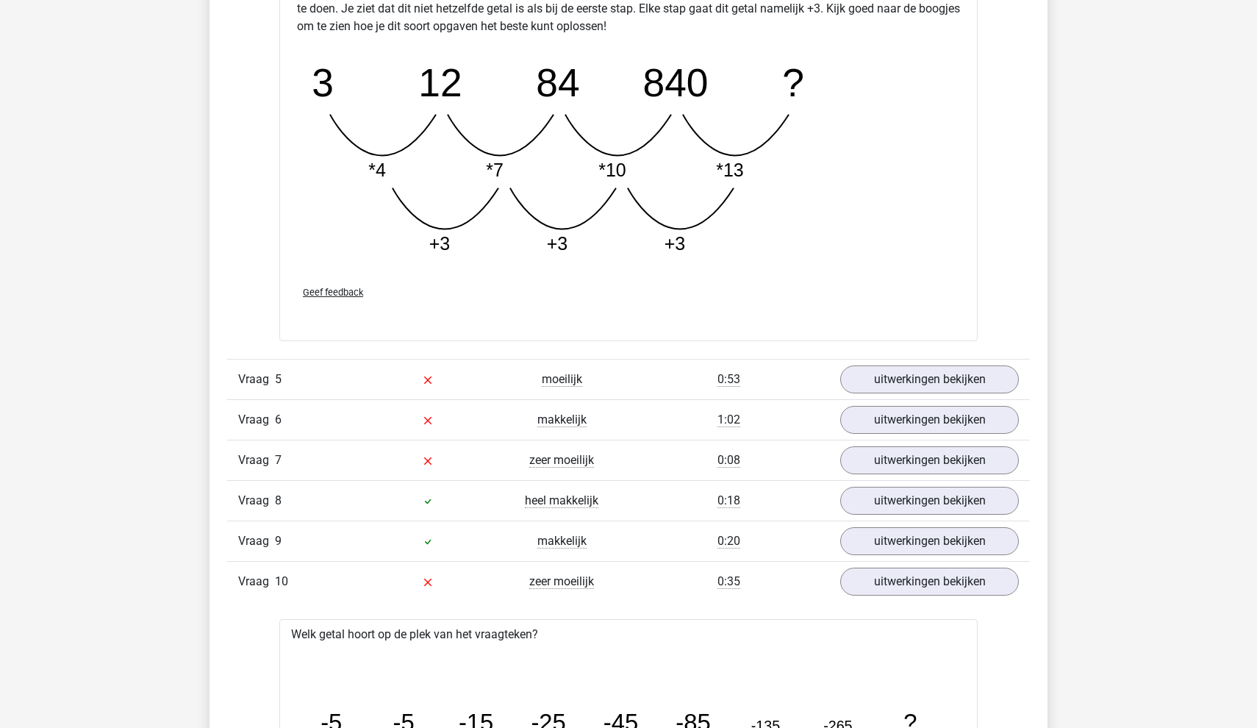
scroll to position [3619, 0]
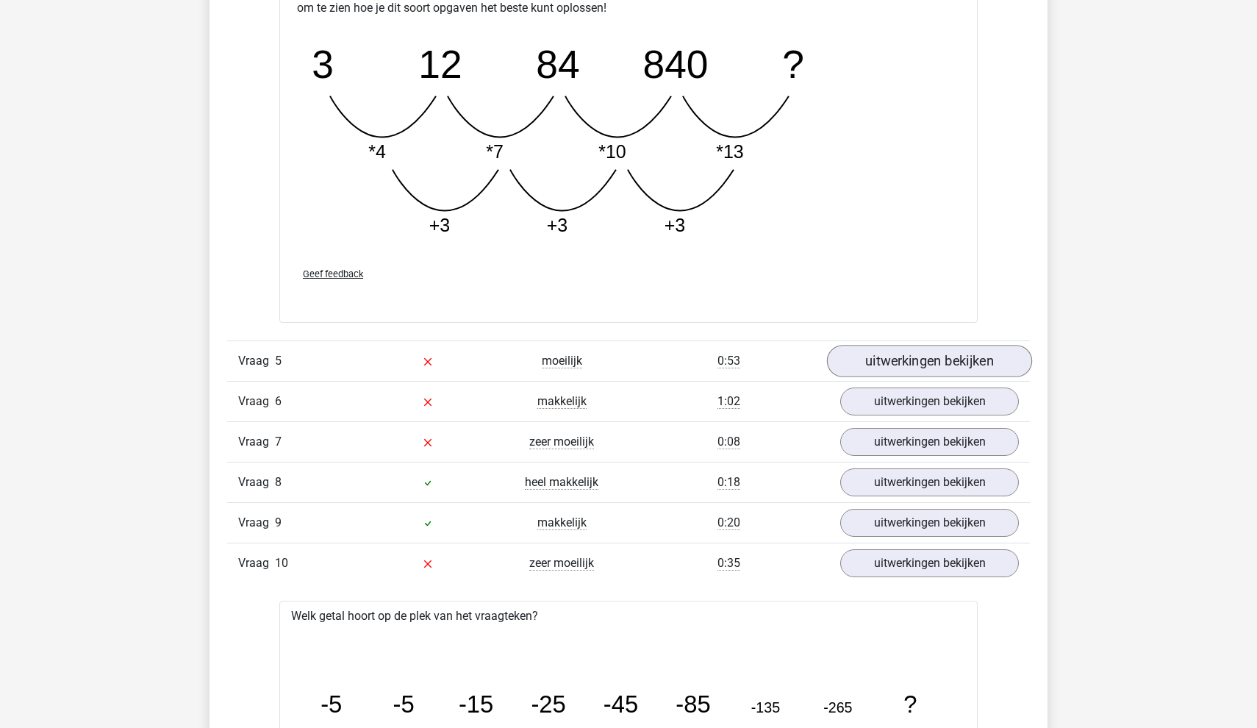
click at [881, 369] on link "uitwerkingen bekijken" at bounding box center [929, 361] width 205 height 32
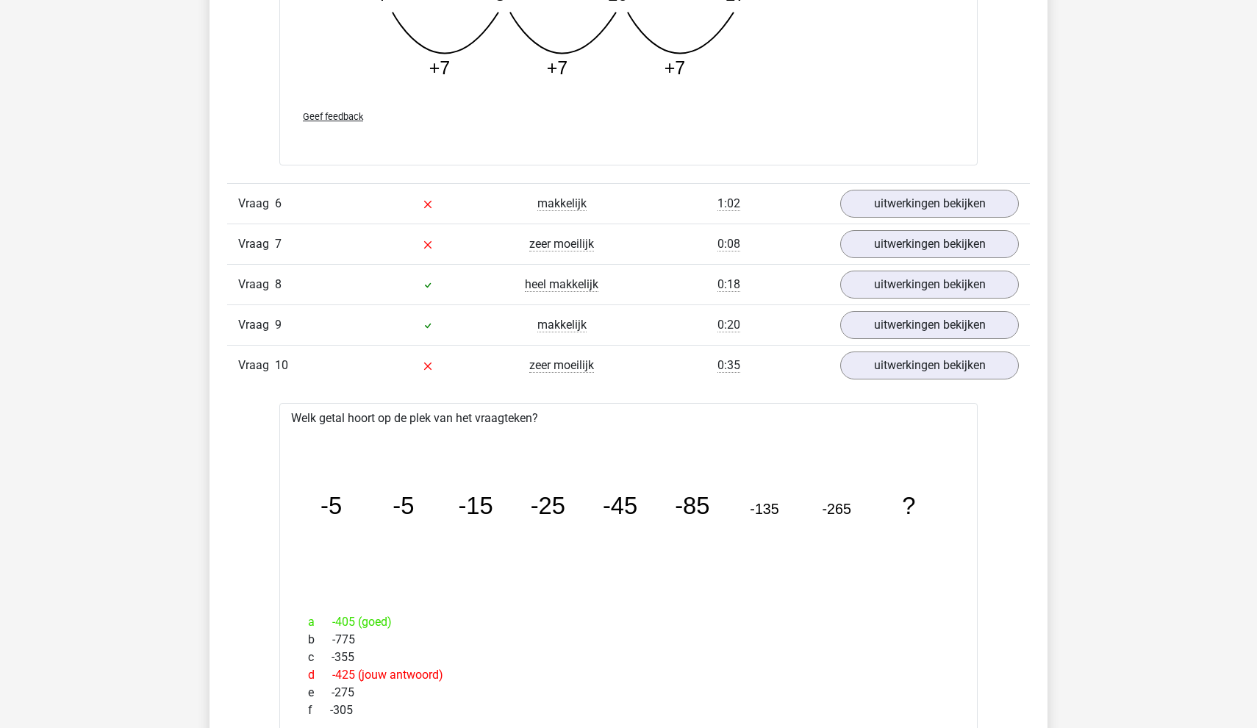
scroll to position [4584, 0]
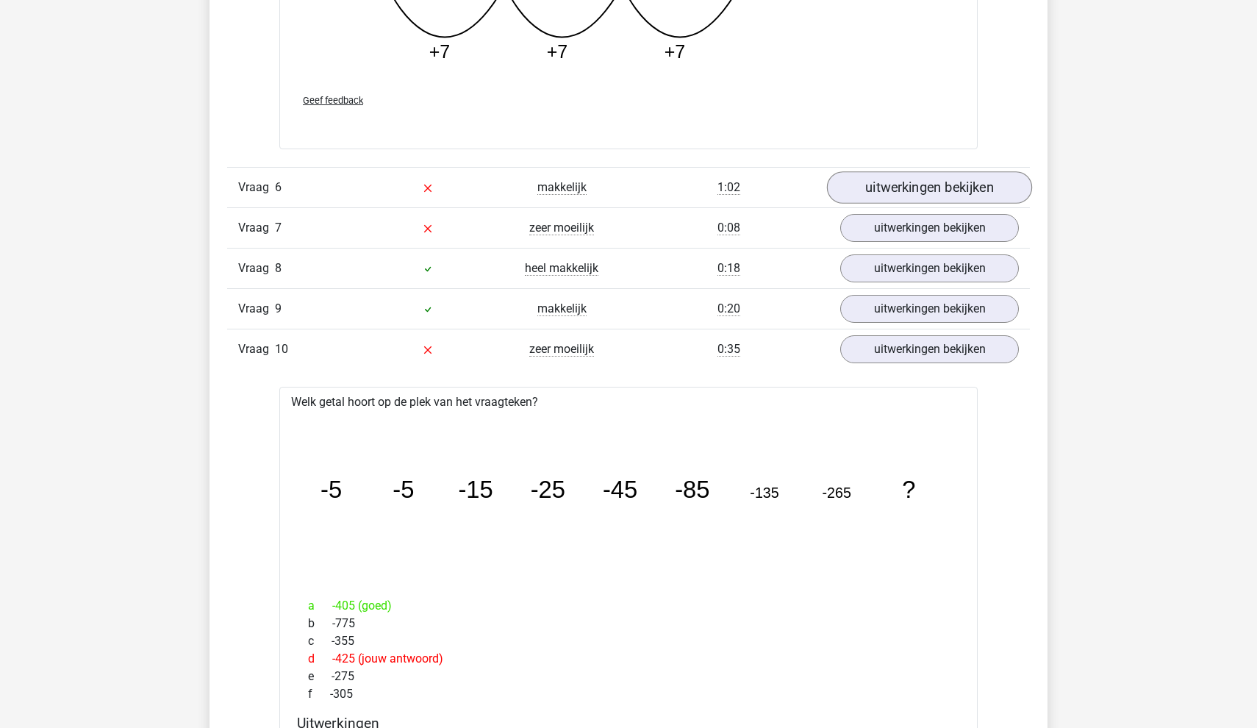
click at [889, 192] on link "uitwerkingen bekijken" at bounding box center [929, 187] width 205 height 32
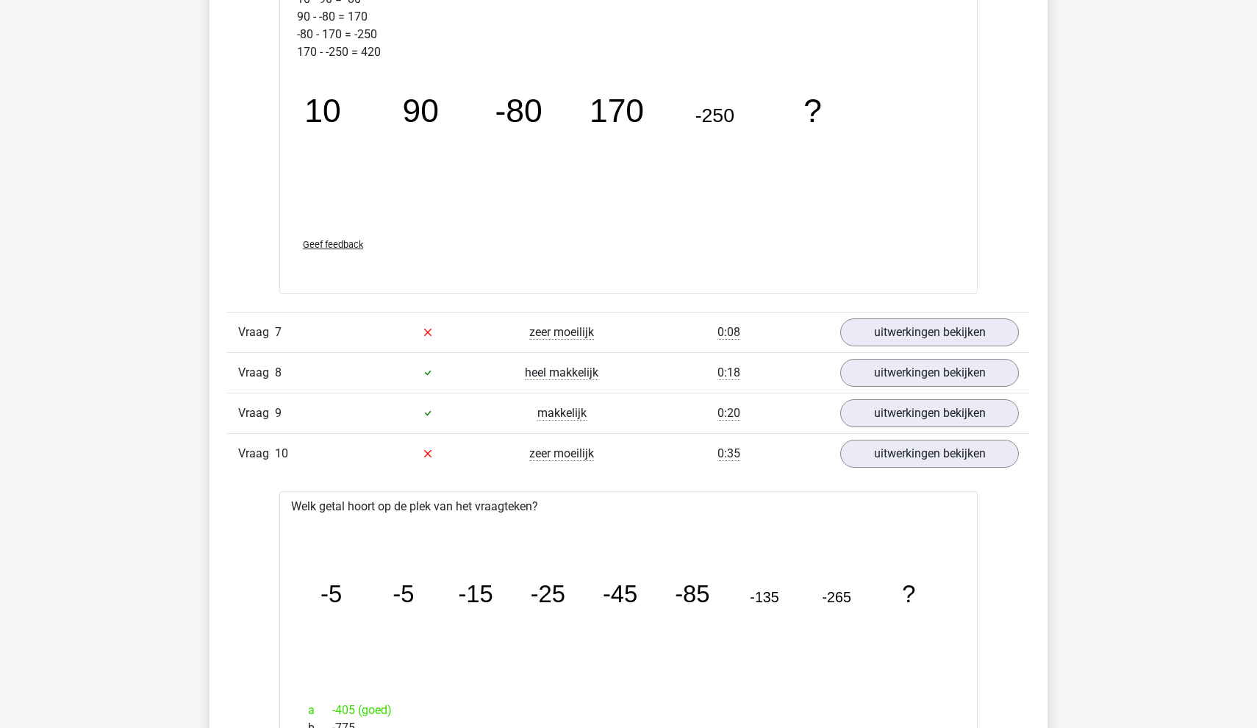
scroll to position [5242, 0]
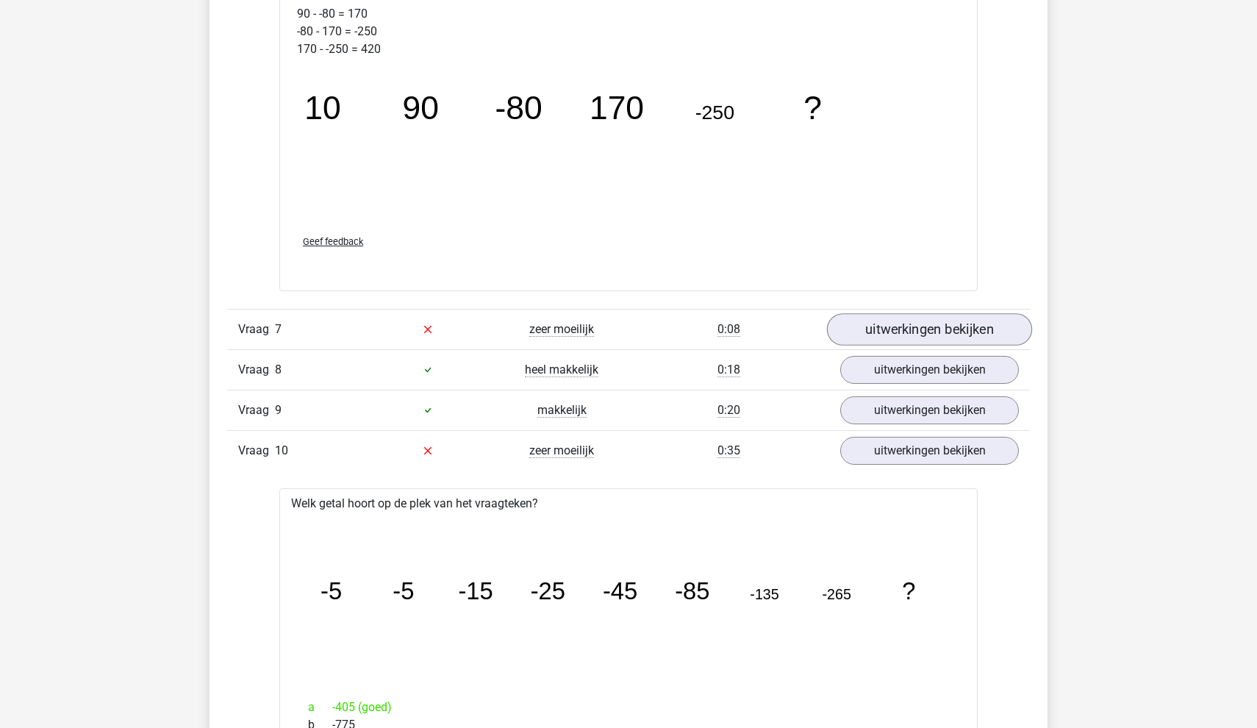
click at [866, 321] on link "uitwerkingen bekijken" at bounding box center [929, 329] width 205 height 32
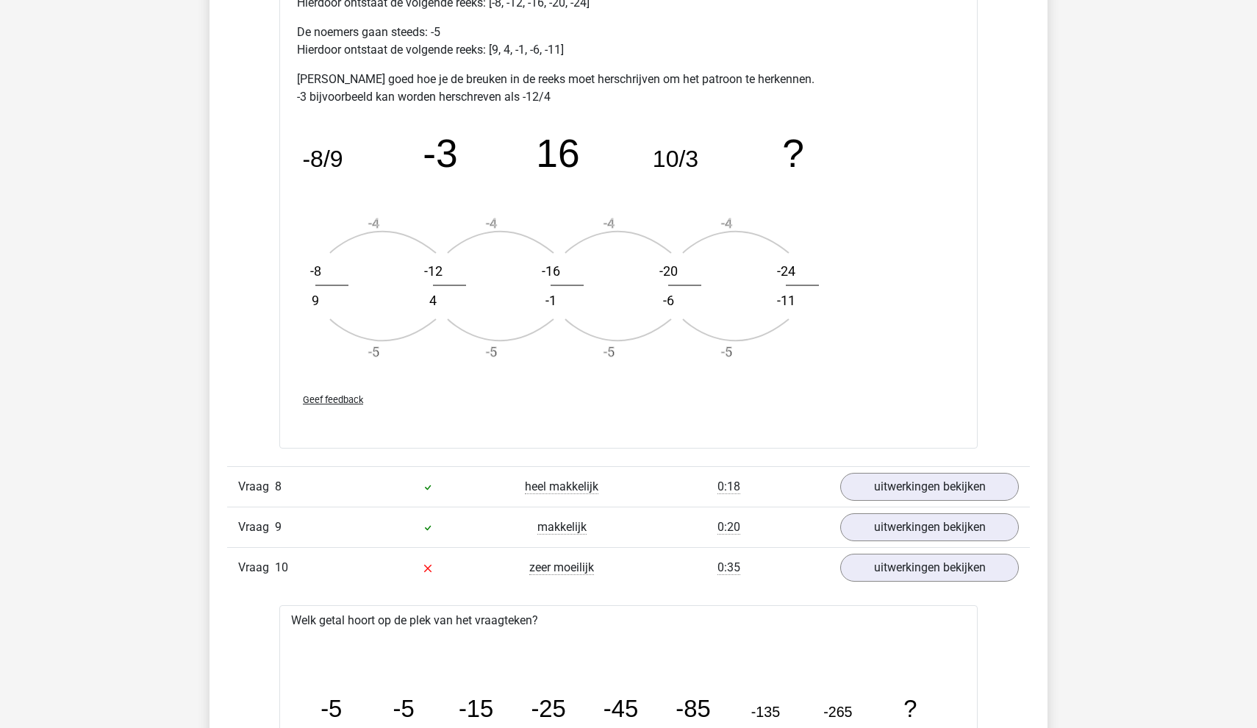
scroll to position [6097, 0]
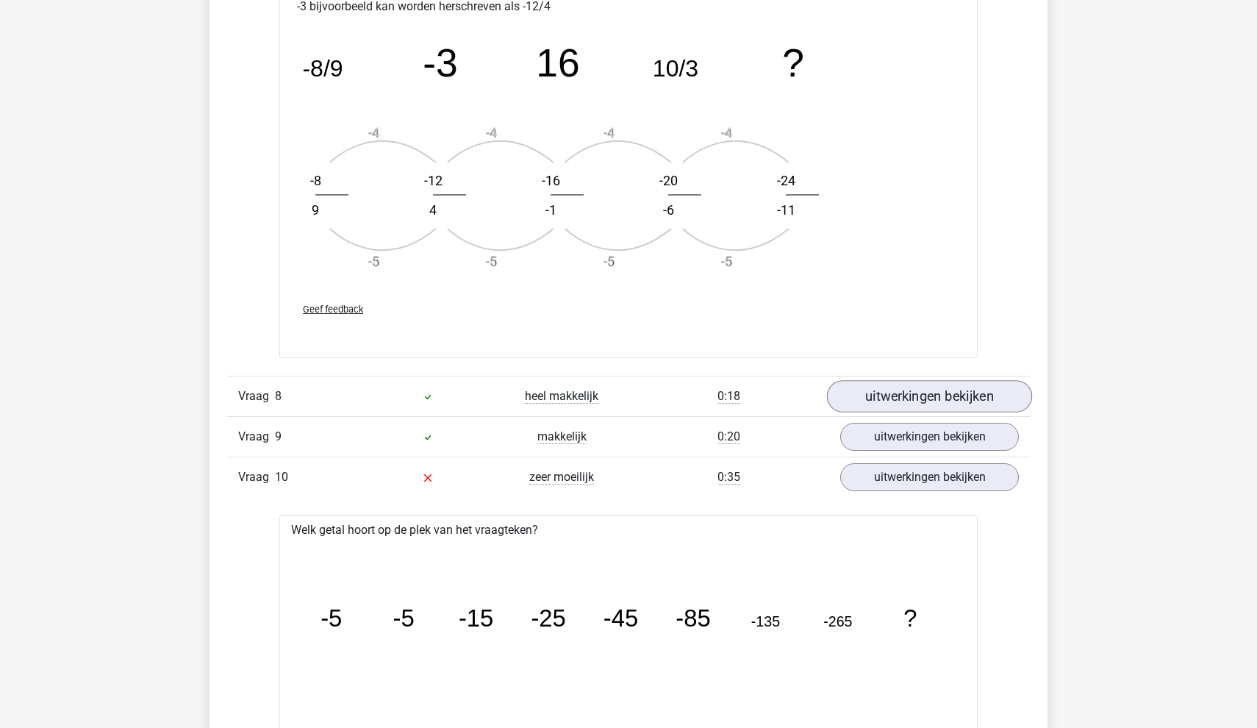
click at [868, 398] on link "uitwerkingen bekijken" at bounding box center [929, 396] width 205 height 32
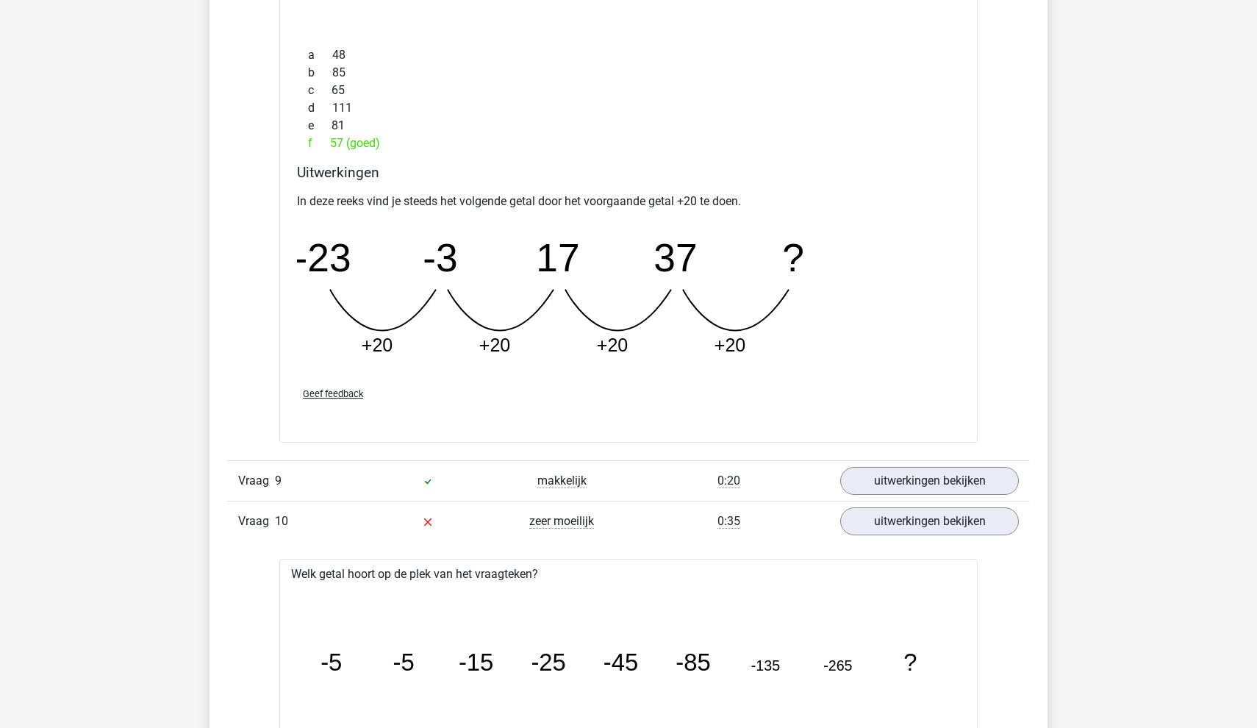
scroll to position [6713, 0]
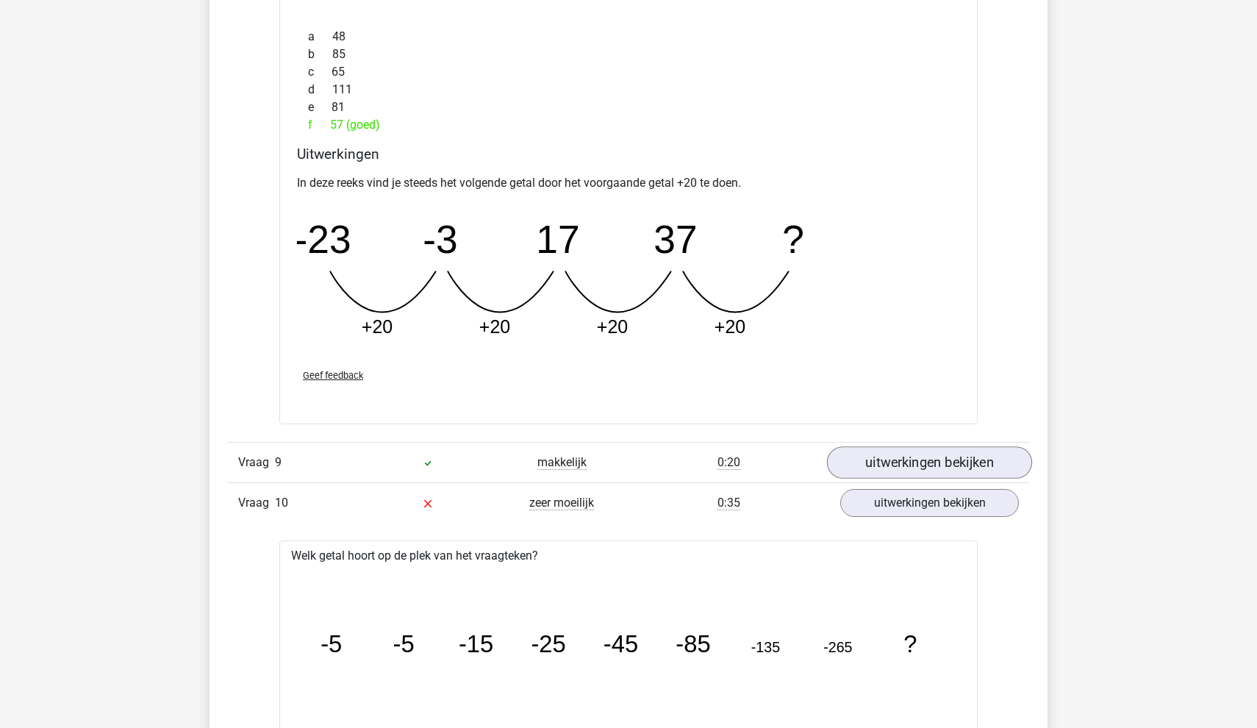
click at [902, 472] on link "uitwerkingen bekijken" at bounding box center [929, 462] width 205 height 32
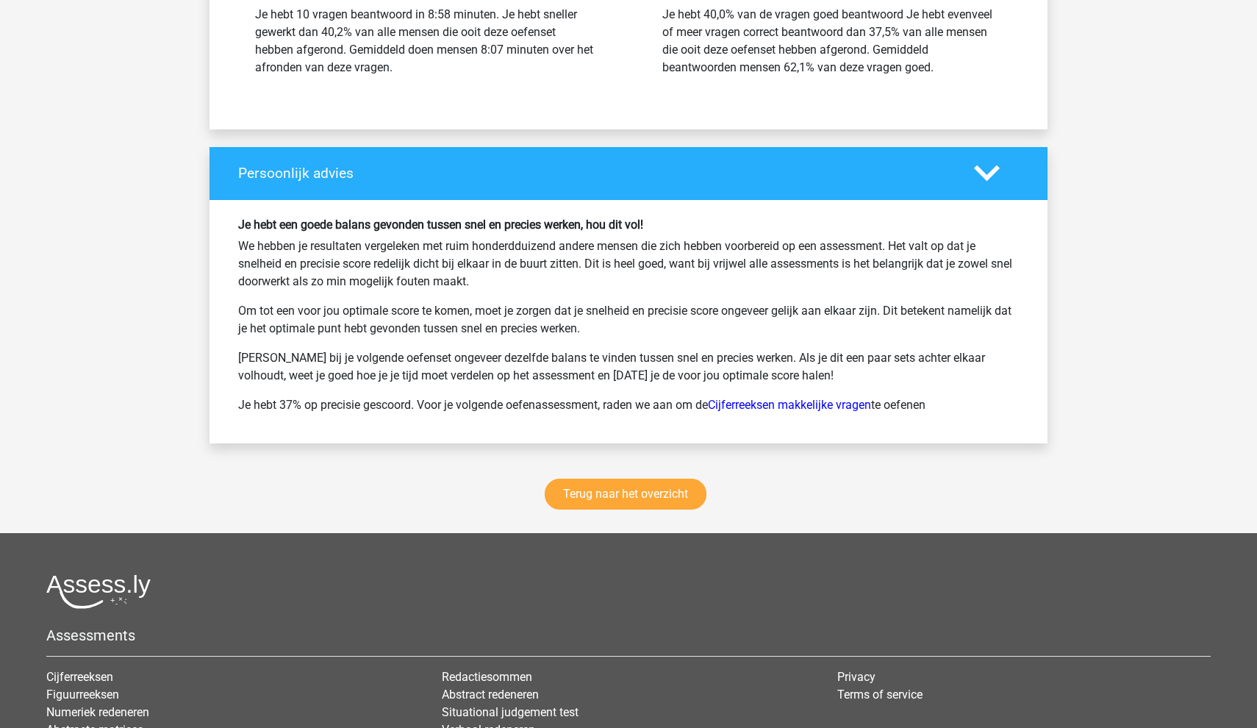
scroll to position [9135, 0]
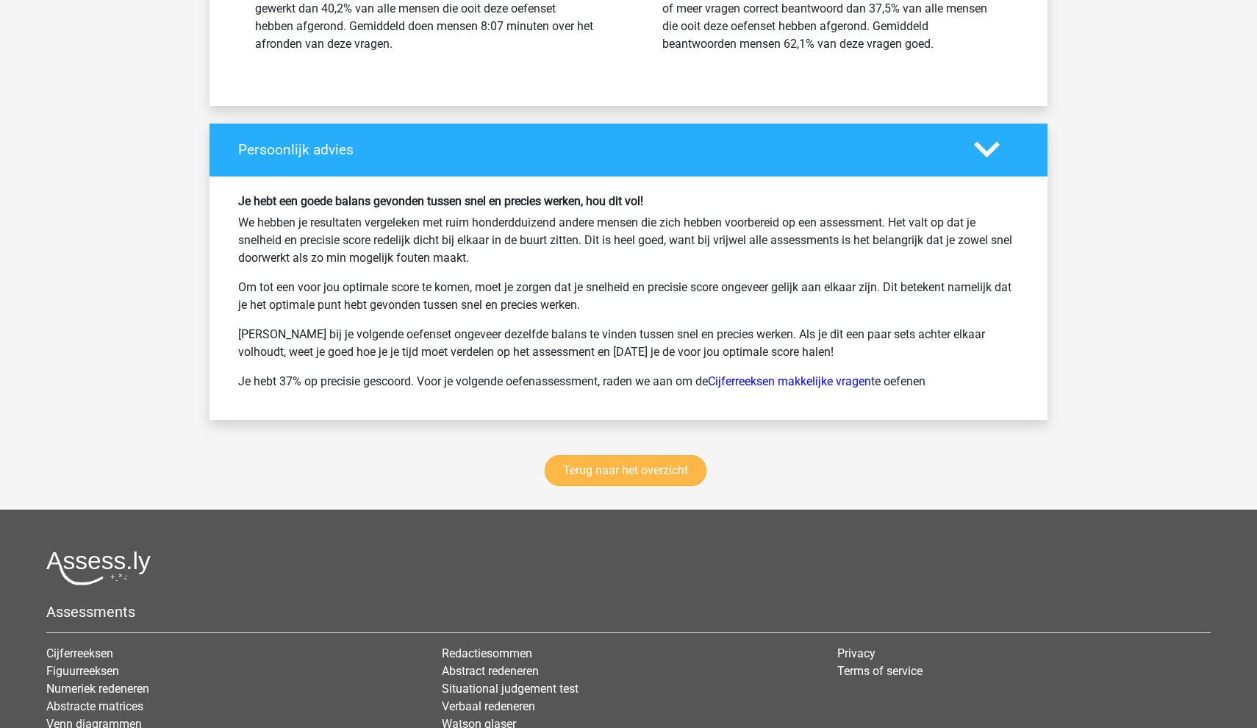
click at [617, 468] on link "Terug naar het overzicht" at bounding box center [626, 470] width 162 height 31
click at [575, 456] on link "Terug naar het overzicht" at bounding box center [626, 470] width 162 height 31
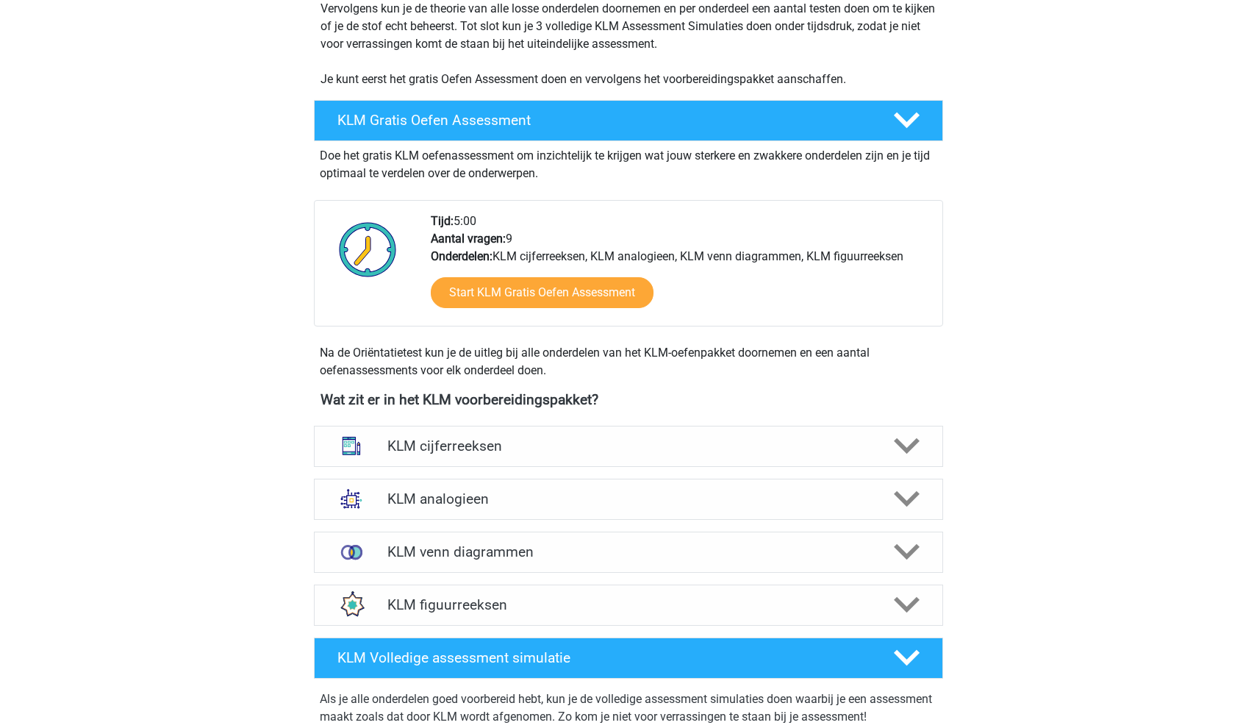
scroll to position [439, 0]
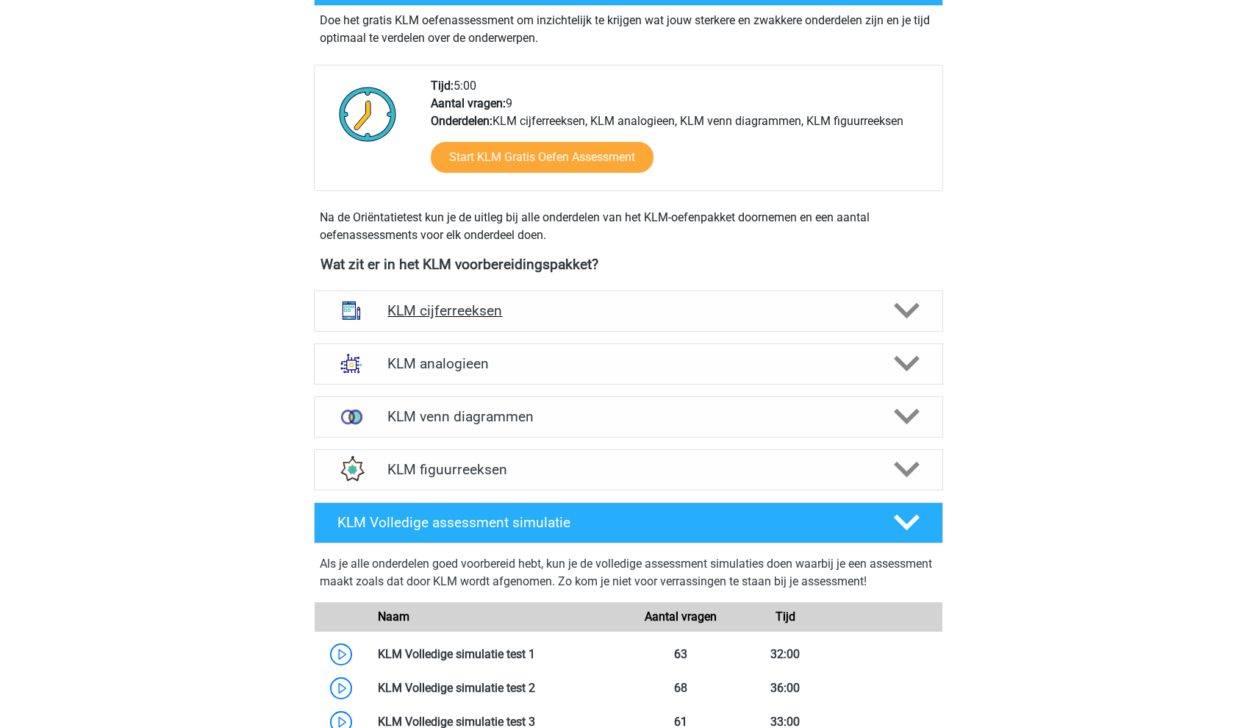
click at [406, 303] on h4 "KLM cijferreeksen" at bounding box center [627, 310] width 481 height 17
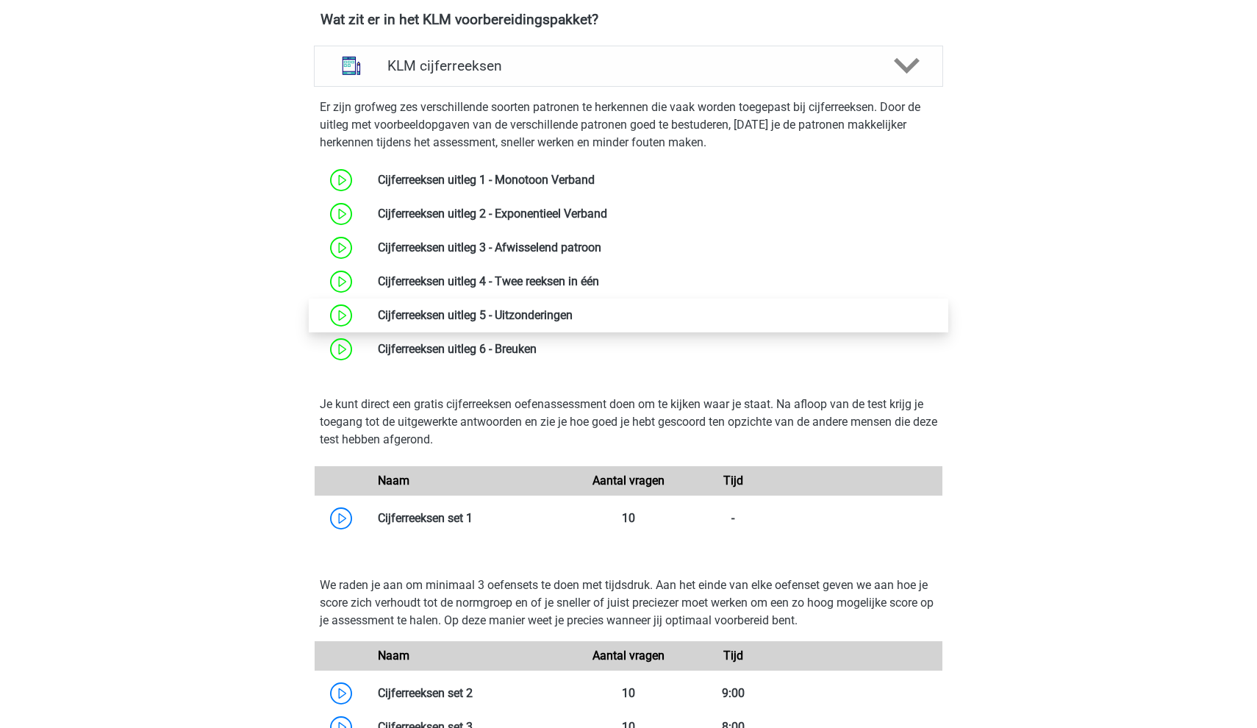
scroll to position [850, 0]
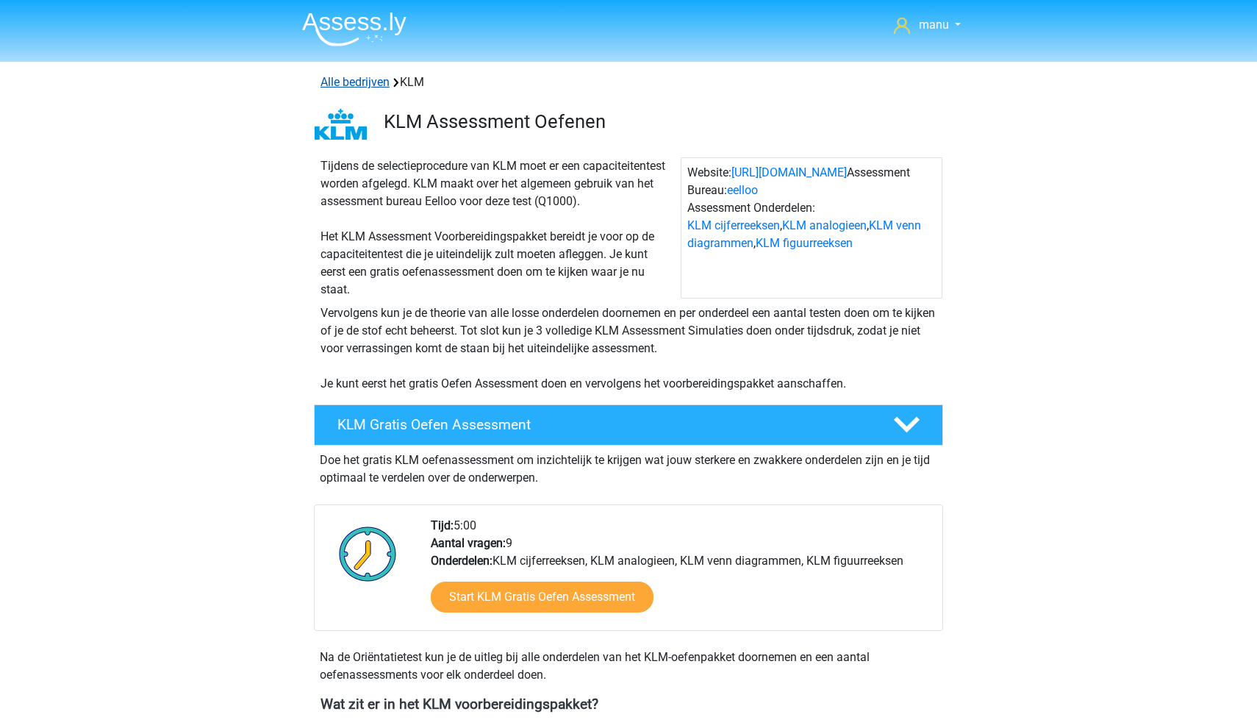
click at [372, 80] on link "Alle bedrijven" at bounding box center [354, 82] width 69 height 14
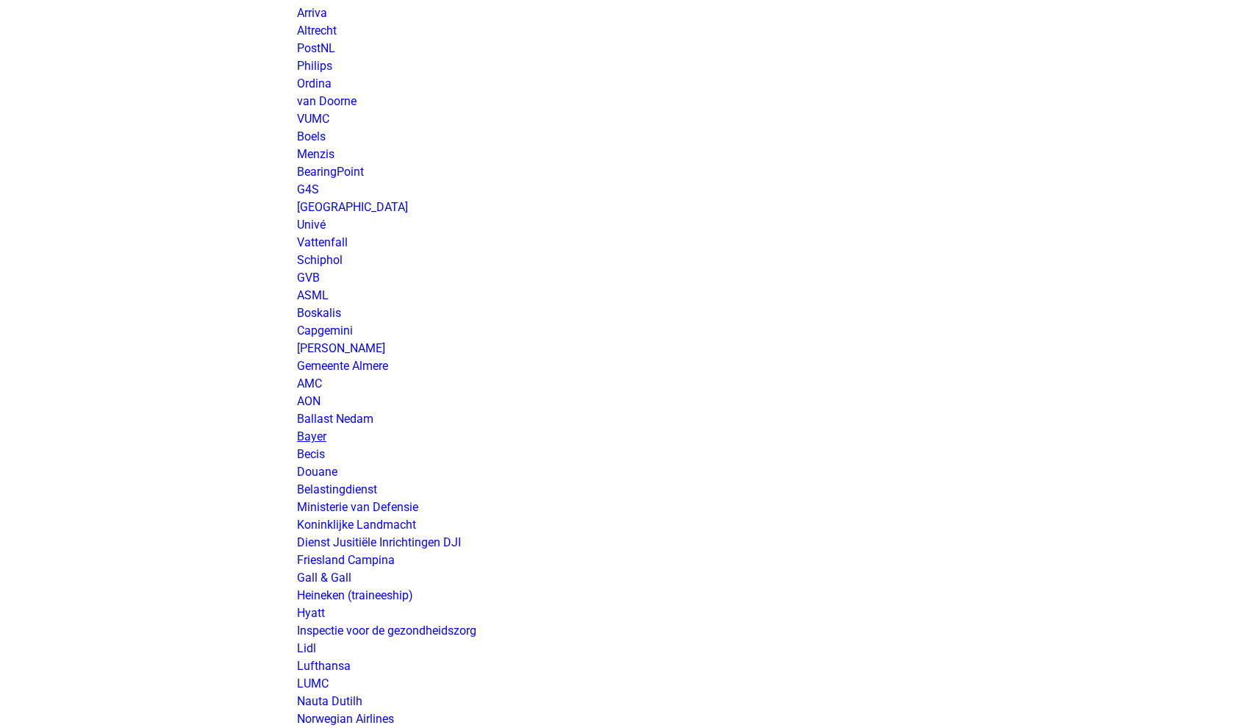
scroll to position [2052, 0]
click at [315, 523] on link "Koninklijke Landmacht" at bounding box center [356, 523] width 119 height 14
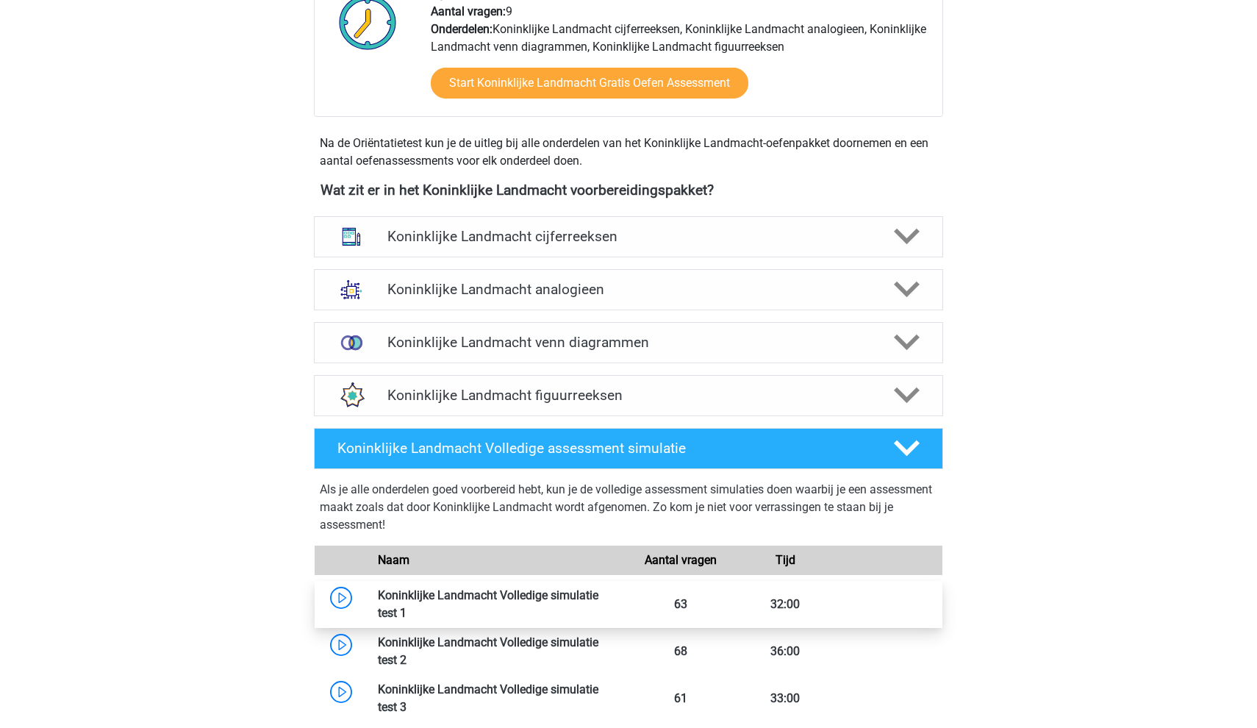
scroll to position [554, 0]
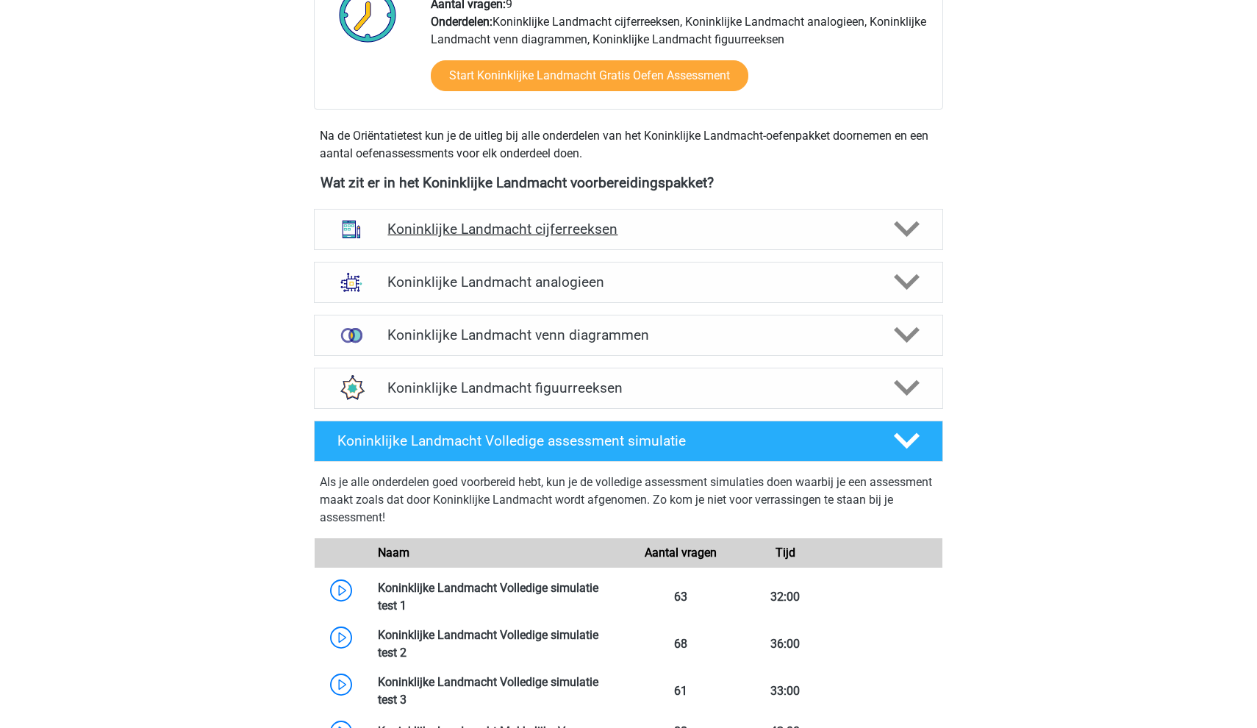
click at [422, 248] on div "Koninklijke Landmacht cijferreeksen" at bounding box center [628, 229] width 629 height 41
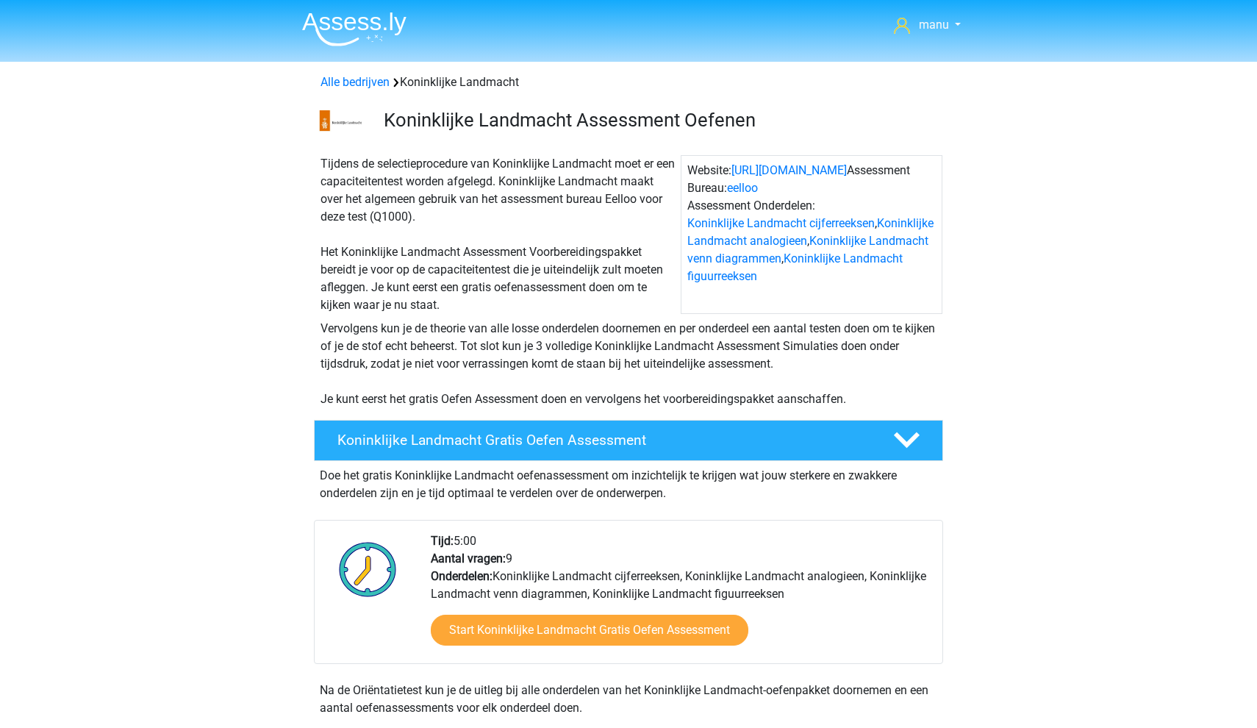
scroll to position [0, 0]
click at [913, 27] on link "manu" at bounding box center [927, 25] width 79 height 18
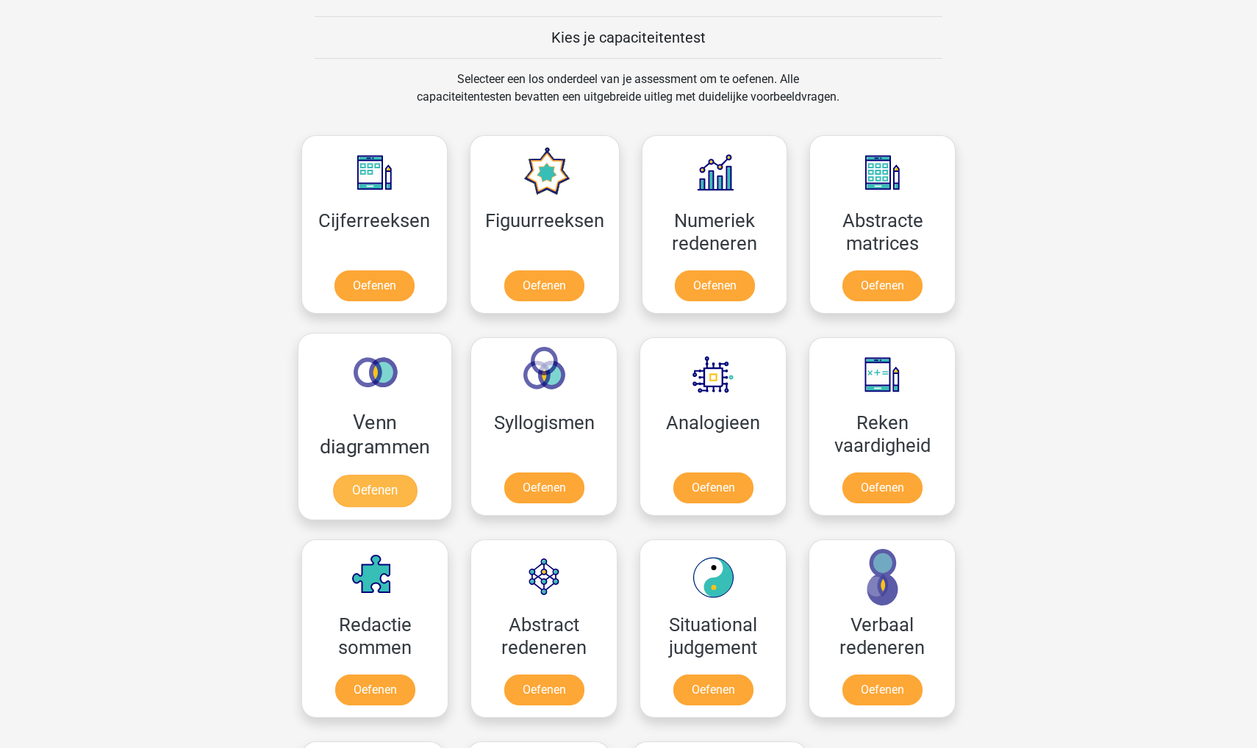
scroll to position [655, 0]
click at [361, 282] on link "Oefenen" at bounding box center [374, 289] width 84 height 32
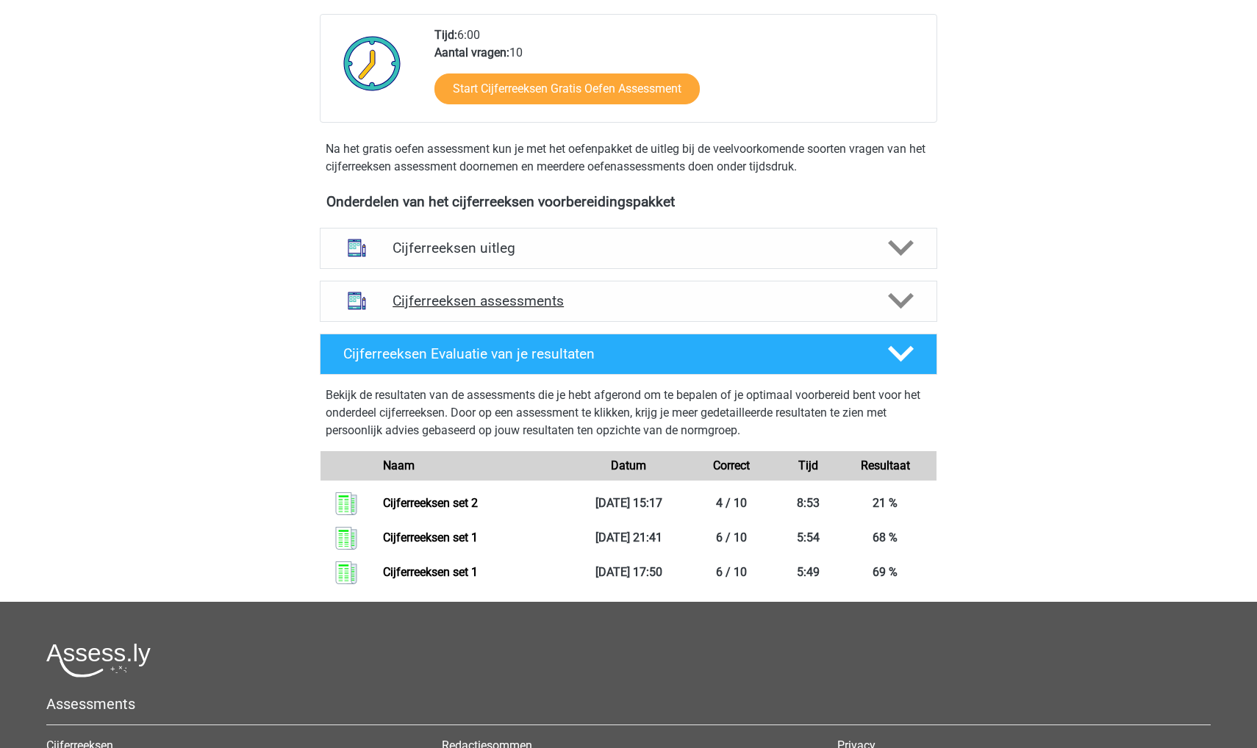
scroll to position [506, 0]
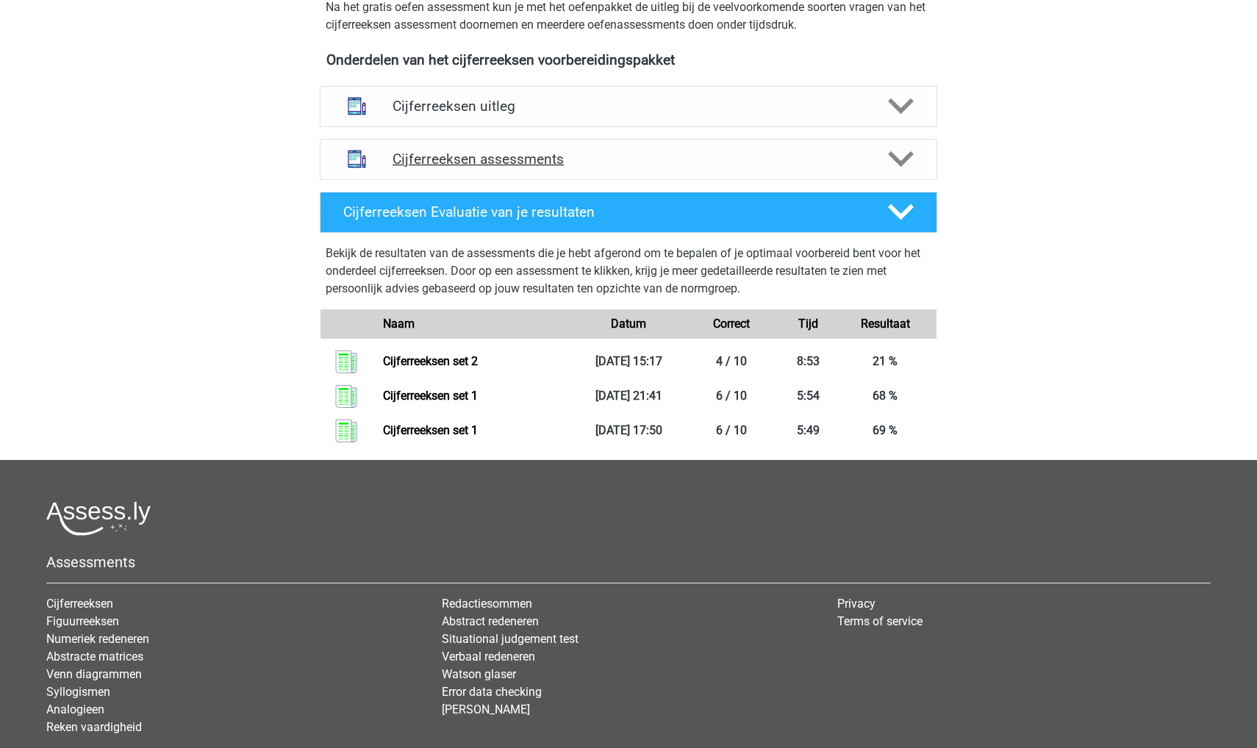
click at [480, 166] on div "Cijferreeksen assessments" at bounding box center [628, 159] width 617 height 41
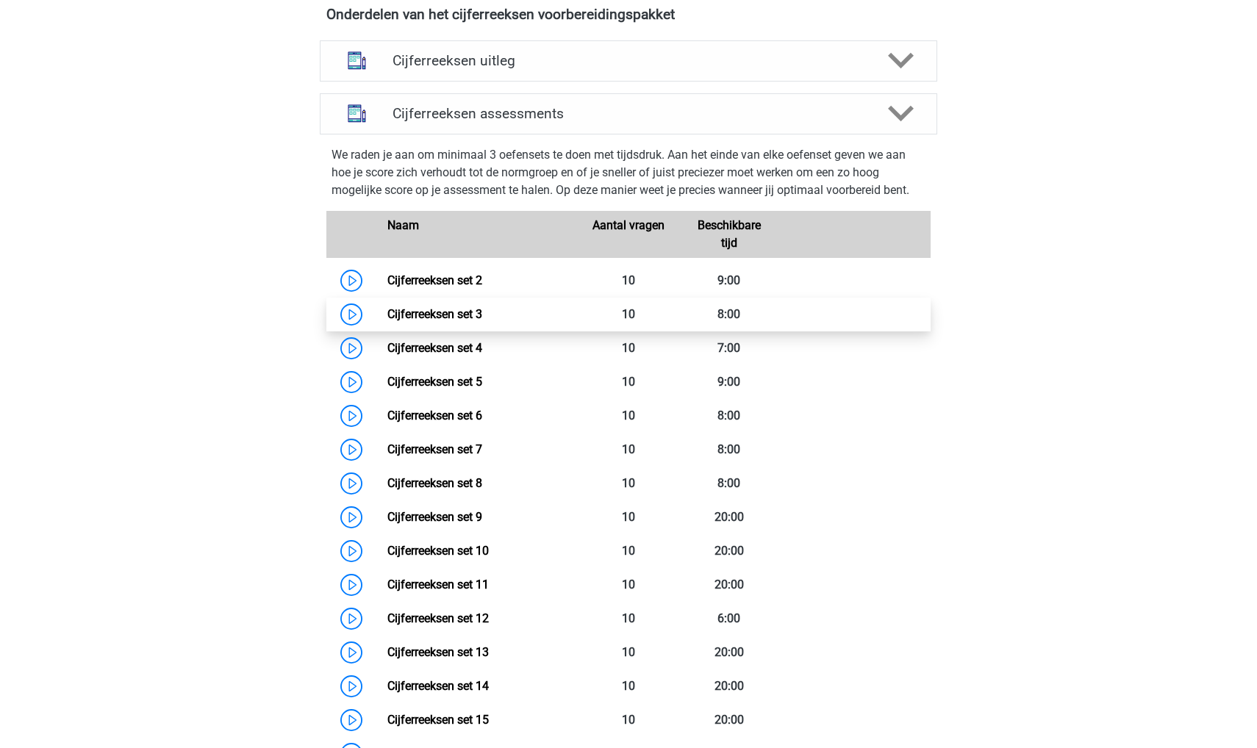
scroll to position [552, 0]
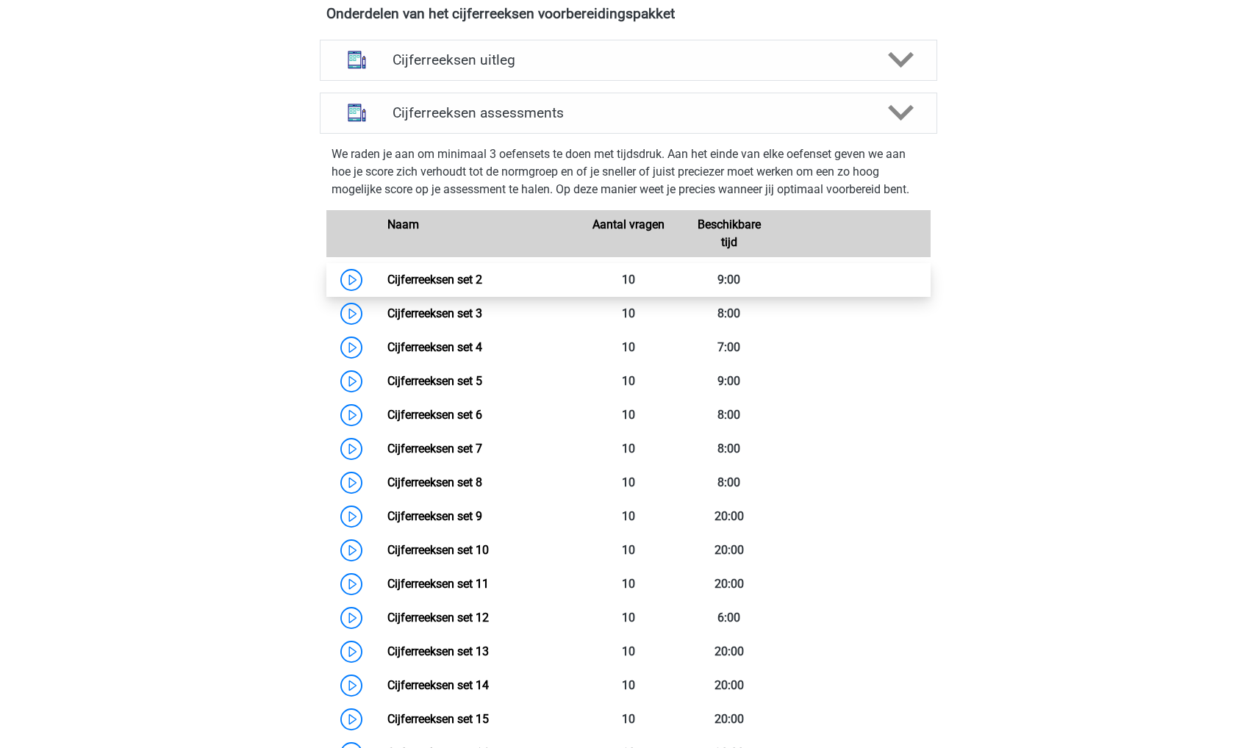
click at [414, 287] on link "Cijferreeksen set 2" at bounding box center [434, 280] width 95 height 14
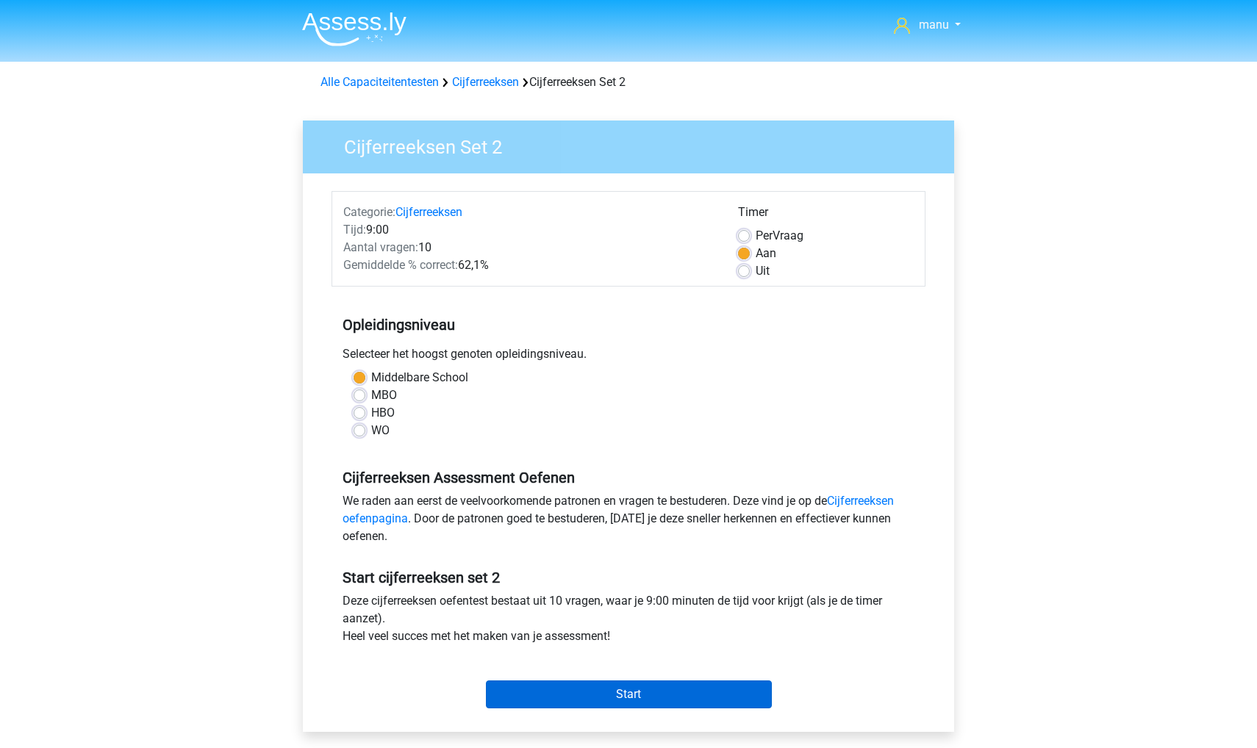
click at [526, 689] on input "Start" at bounding box center [629, 695] width 286 height 28
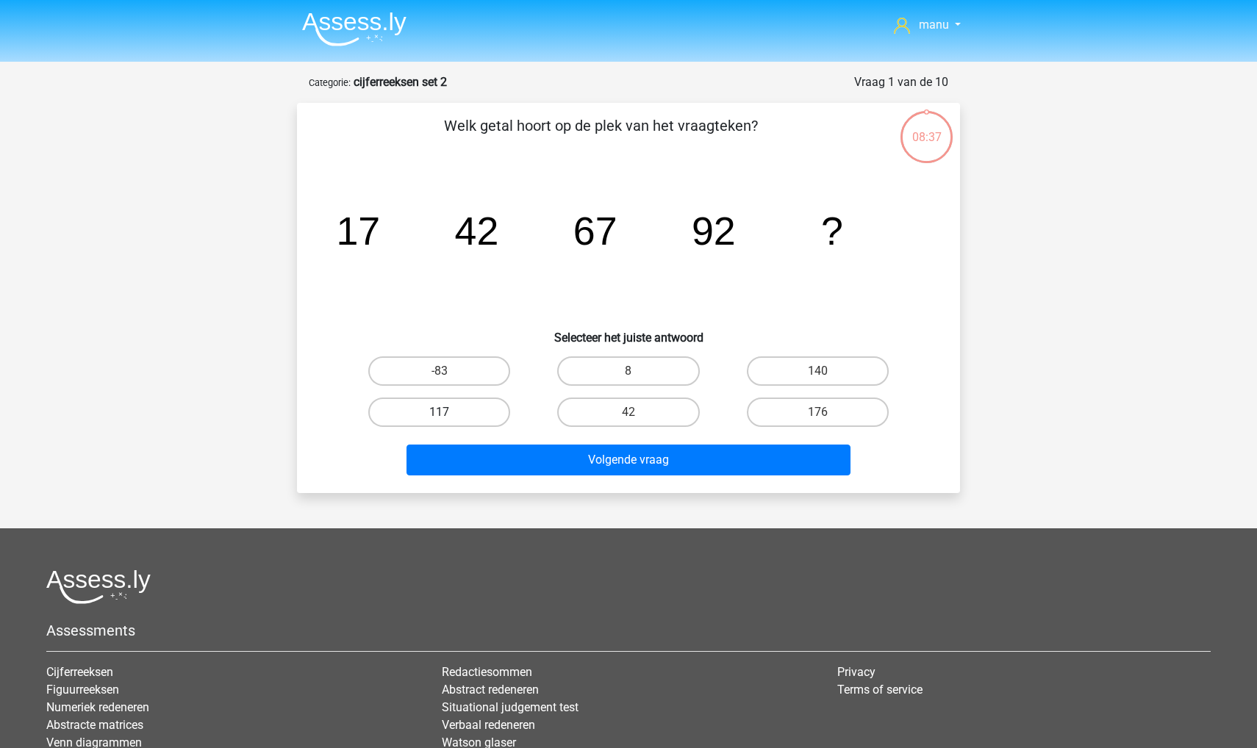
click at [464, 413] on label "117" at bounding box center [439, 412] width 142 height 29
click at [449, 413] on input "117" at bounding box center [444, 417] width 10 height 10
radio input "true"
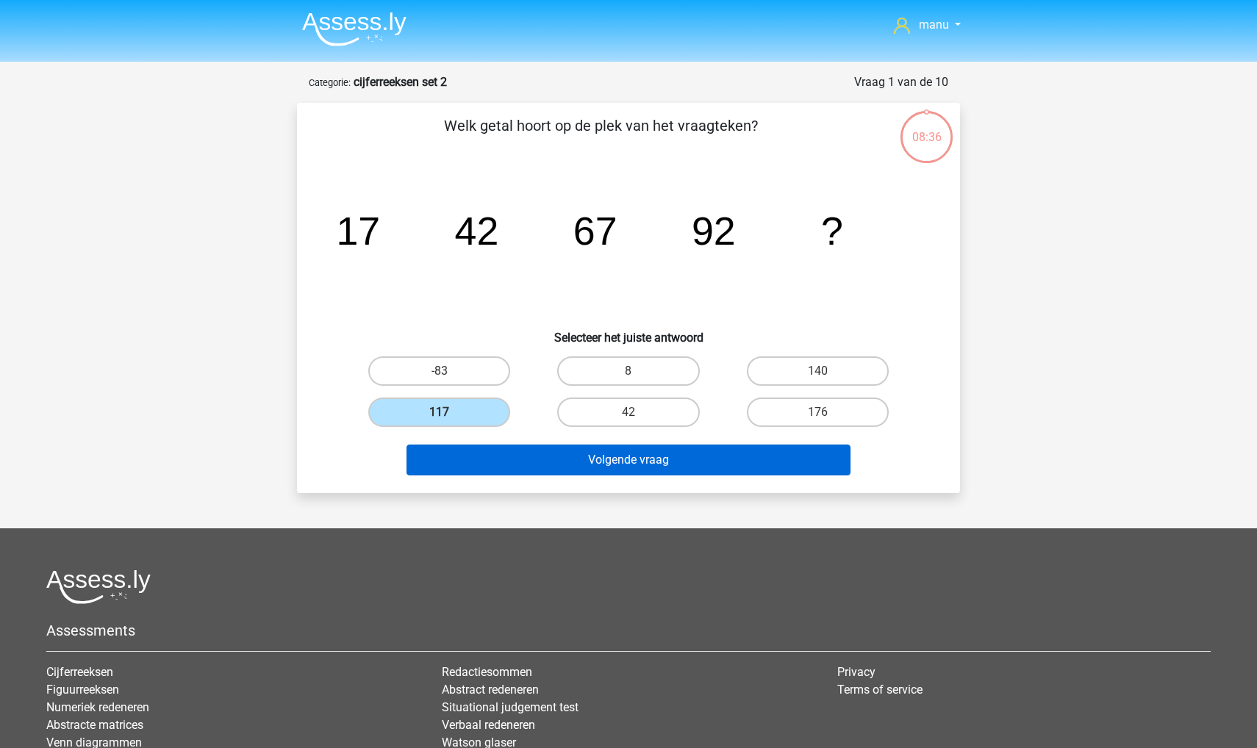
click at [477, 445] on button "Volgende vraag" at bounding box center [628, 460] width 445 height 31
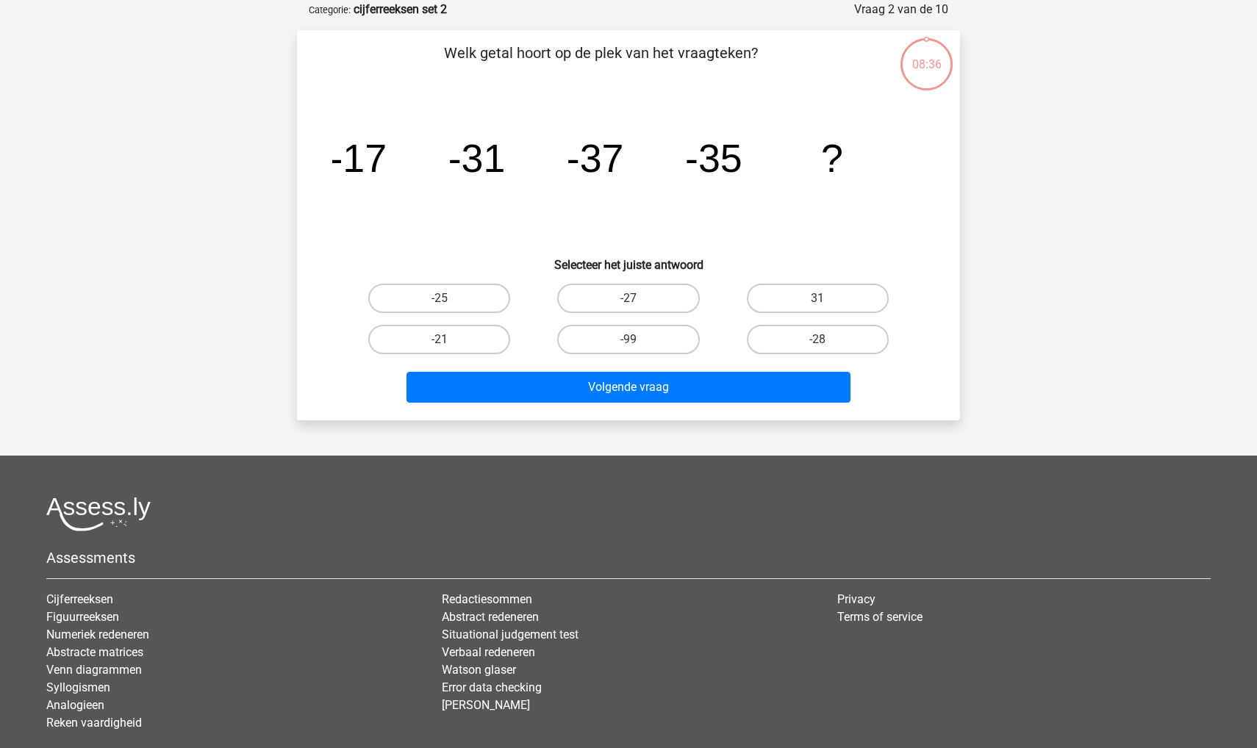
scroll to position [73, 0]
click at [432, 304] on label "-25" at bounding box center [439, 297] width 142 height 29
click at [439, 304] on input "-25" at bounding box center [444, 303] width 10 height 10
radio input "true"
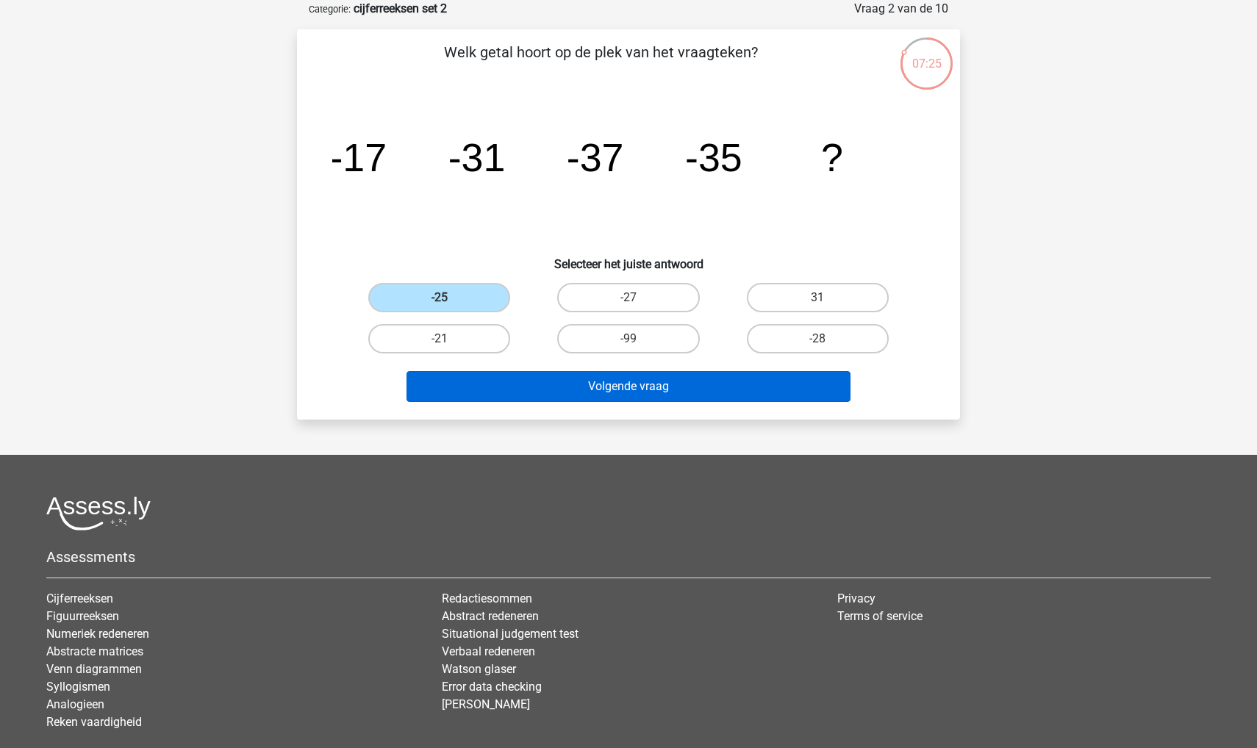
click at [486, 388] on button "Volgende vraag" at bounding box center [628, 386] width 445 height 31
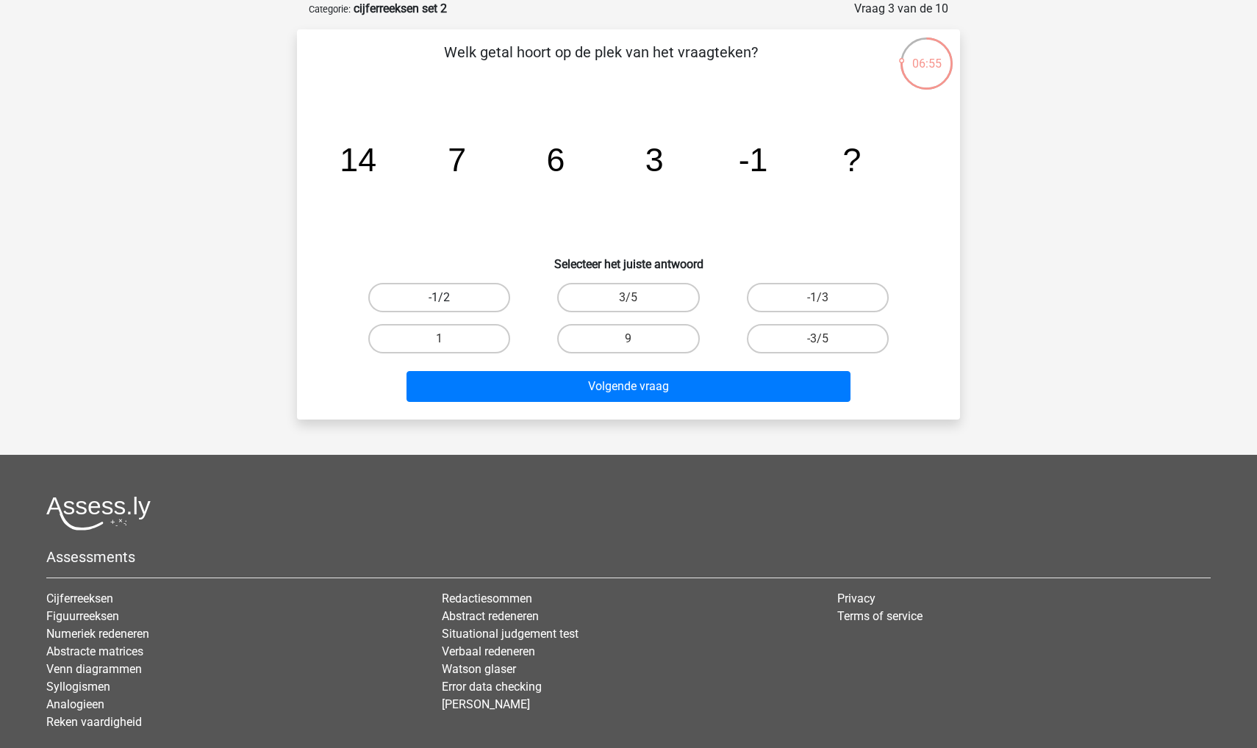
click at [406, 299] on label "-1/2" at bounding box center [439, 297] width 142 height 29
click at [439, 299] on input "-1/2" at bounding box center [444, 303] width 10 height 10
radio input "true"
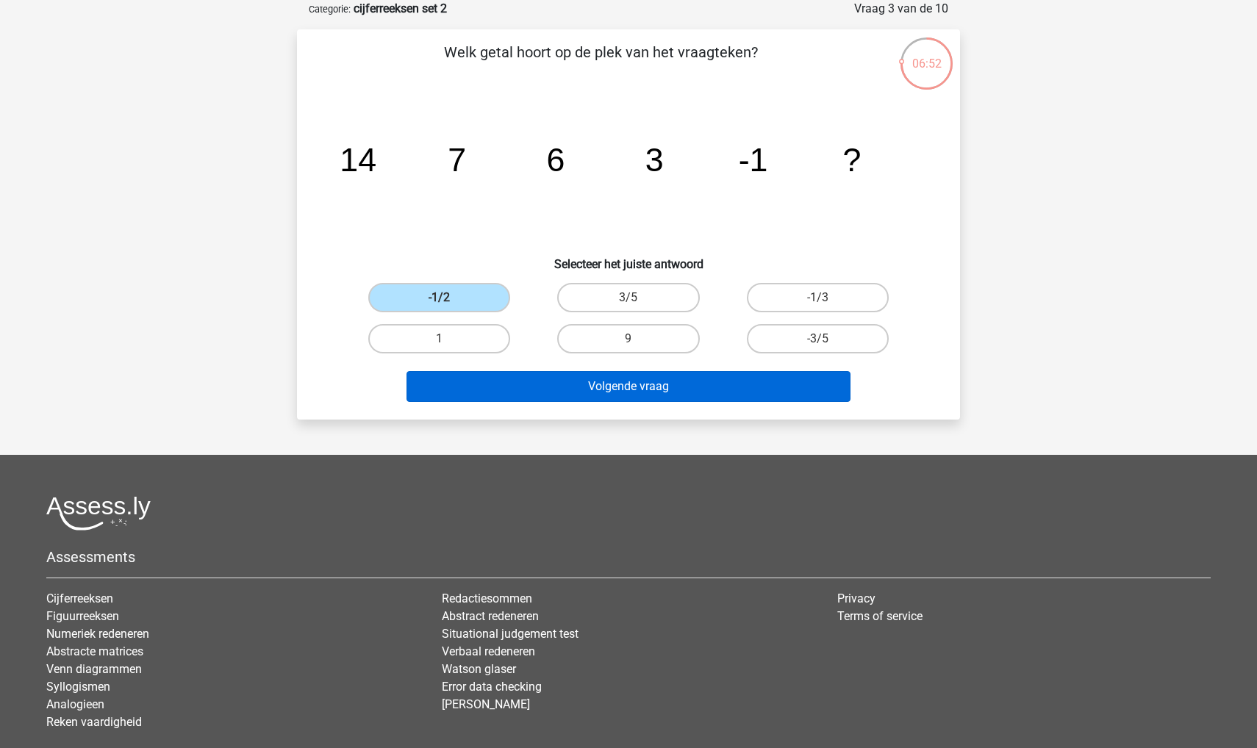
click at [462, 383] on button "Volgende vraag" at bounding box center [628, 386] width 445 height 31
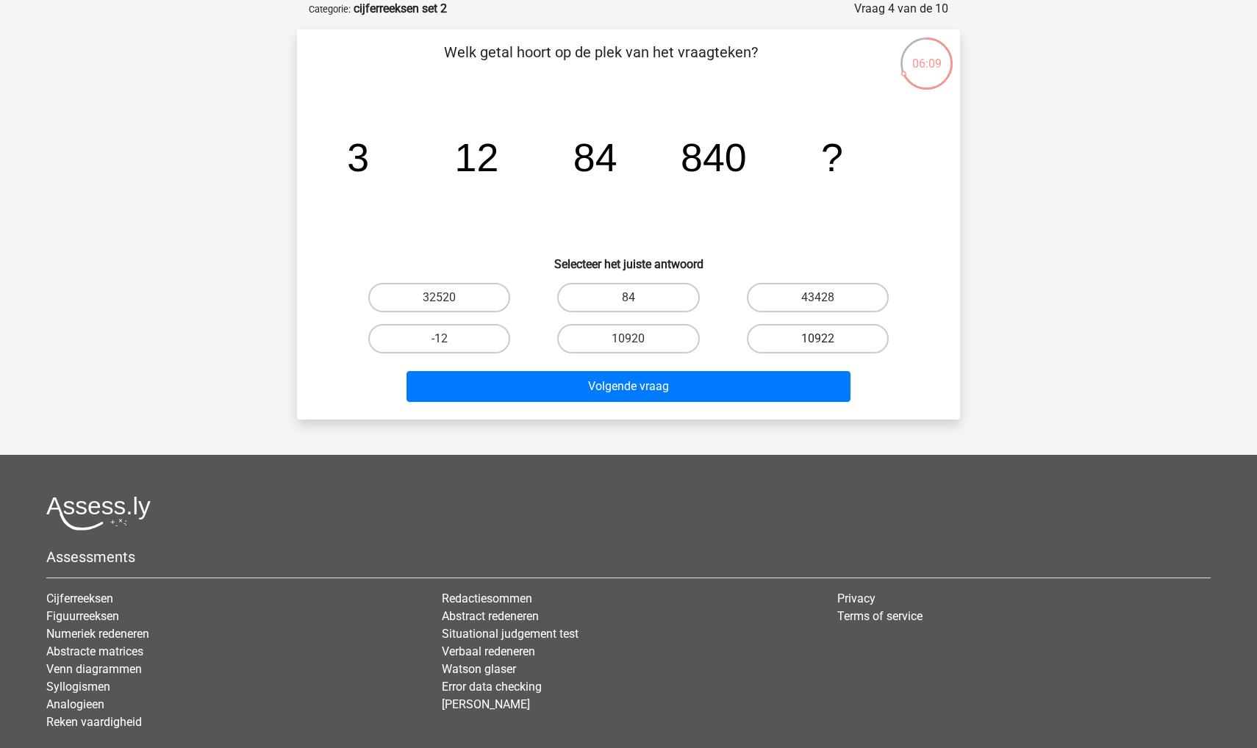
click at [781, 347] on label "10922" at bounding box center [818, 338] width 142 height 29
click at [817, 347] on input "10922" at bounding box center [822, 344] width 10 height 10
radio input "true"
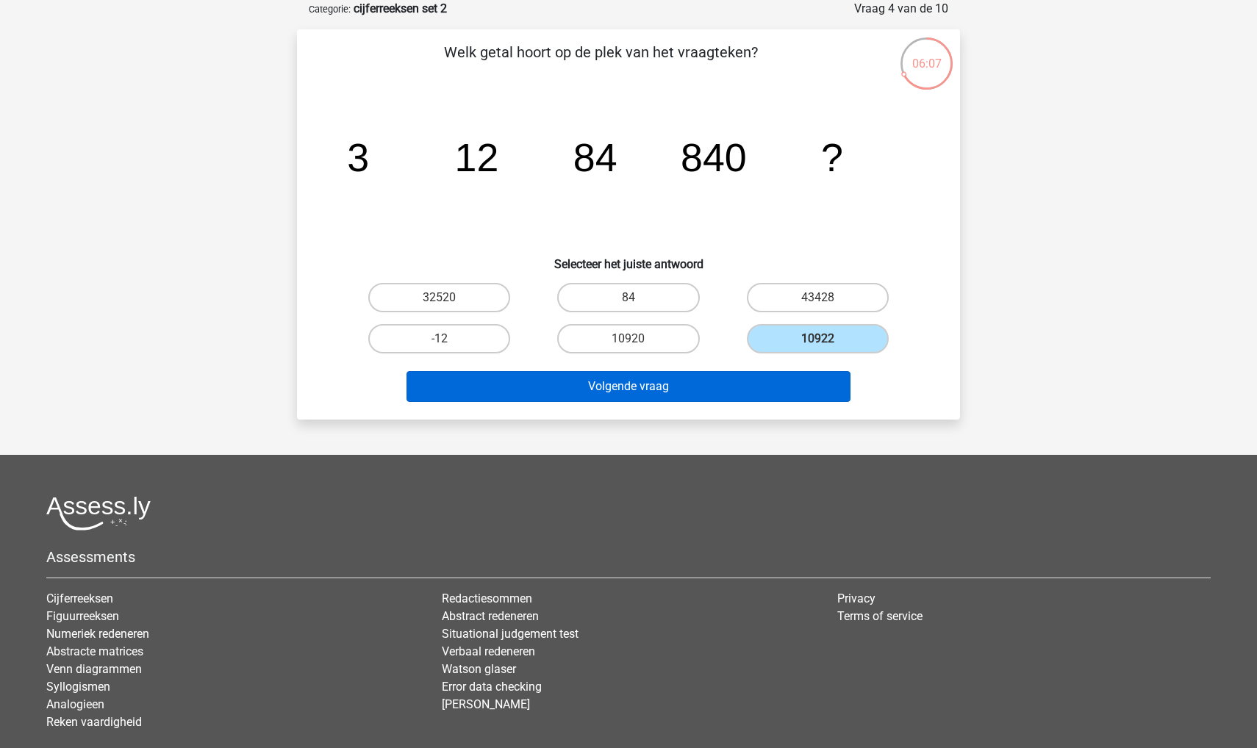
click at [699, 393] on button "Volgende vraag" at bounding box center [628, 386] width 445 height 31
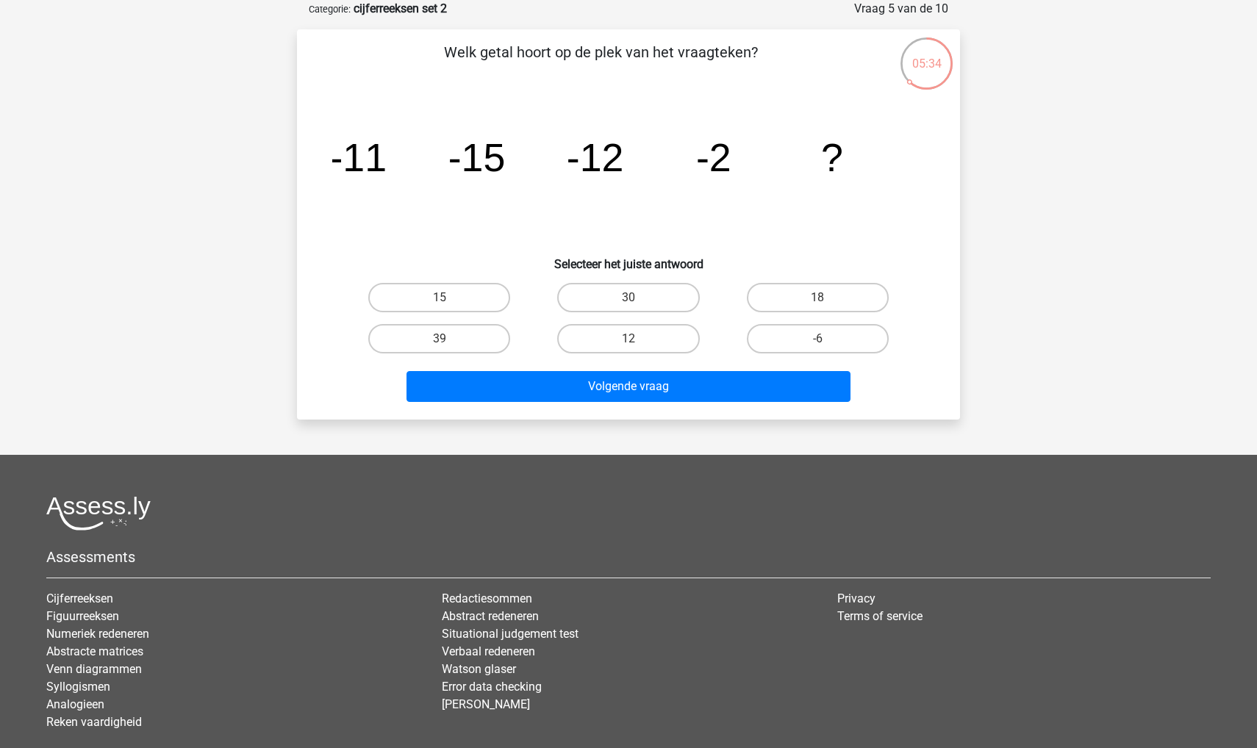
click at [442, 302] on input "15" at bounding box center [444, 303] width 10 height 10
radio input "true"
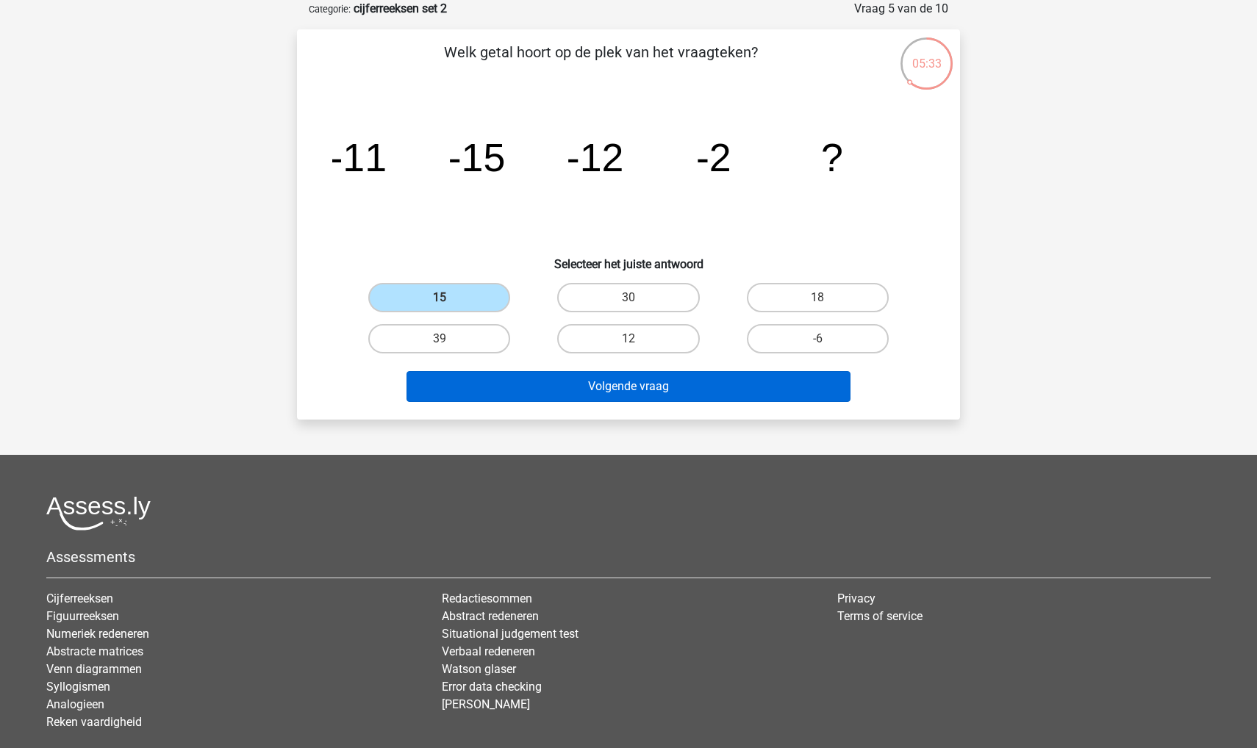
click at [514, 386] on button "Volgende vraag" at bounding box center [628, 386] width 445 height 31
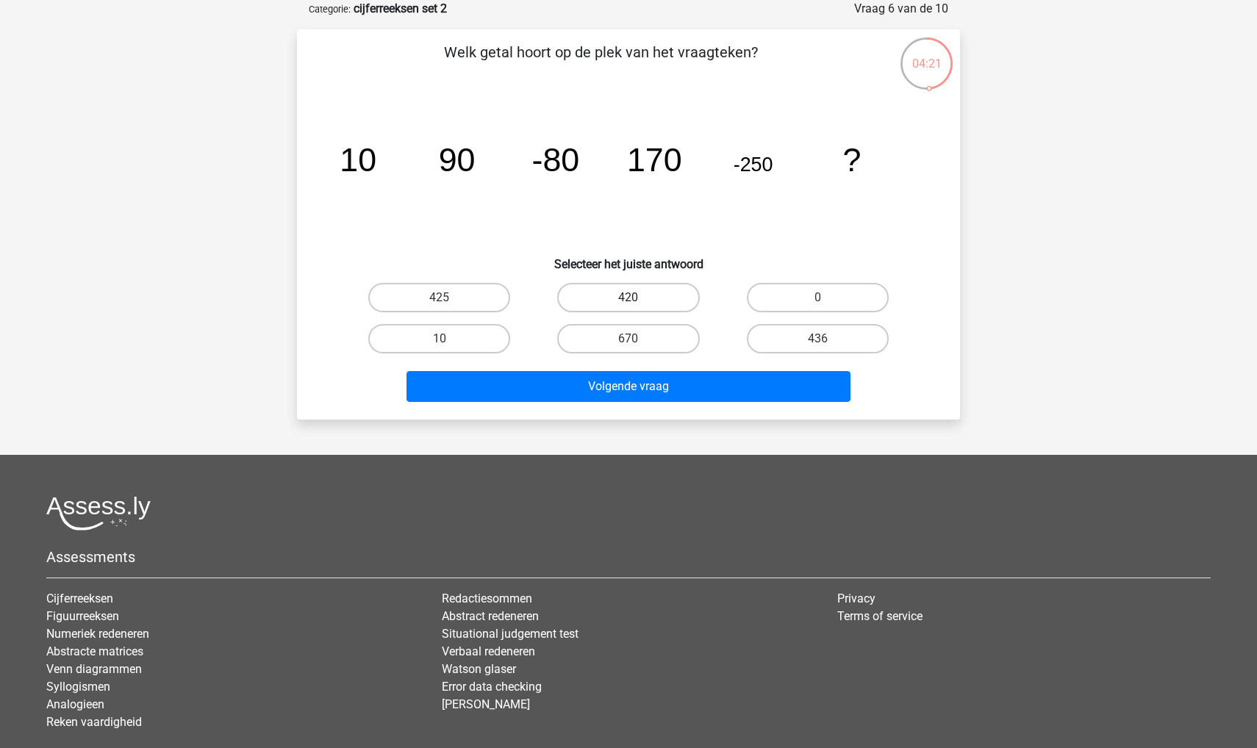
click at [625, 284] on label "420" at bounding box center [628, 297] width 142 height 29
click at [628, 298] on input "420" at bounding box center [633, 303] width 10 height 10
radio input "true"
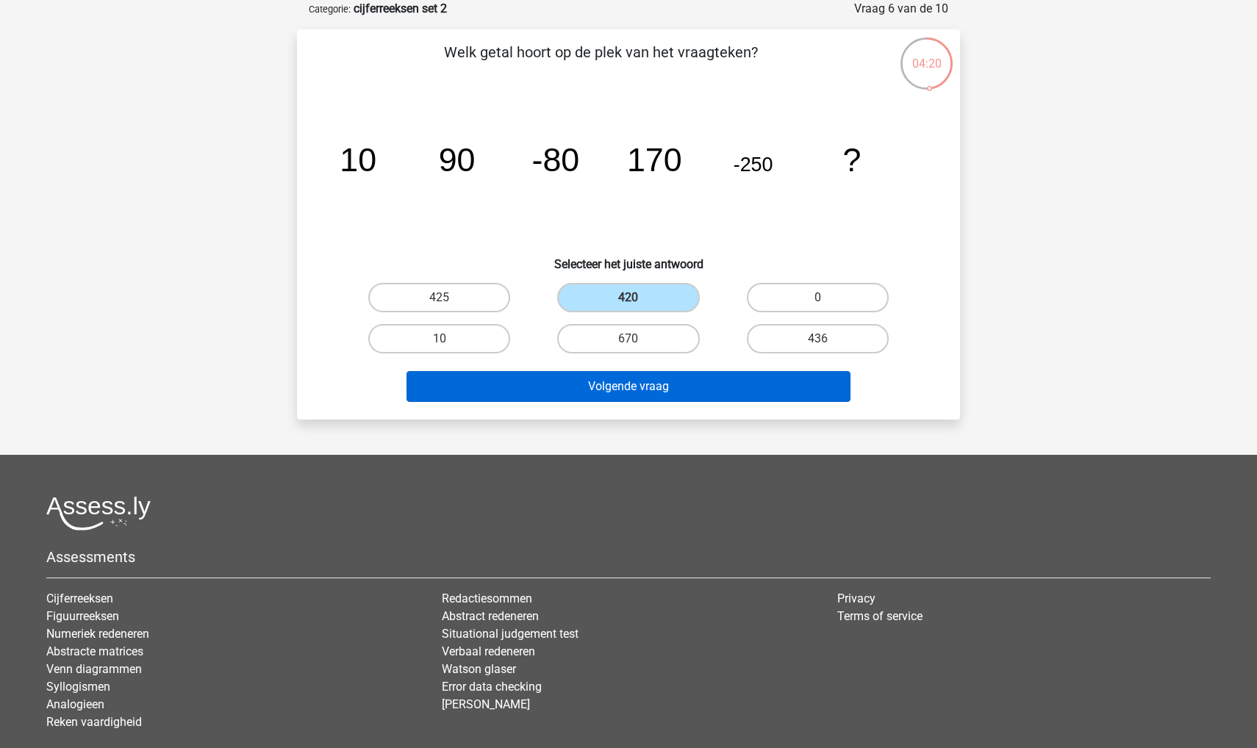
click at [570, 388] on button "Volgende vraag" at bounding box center [628, 386] width 445 height 31
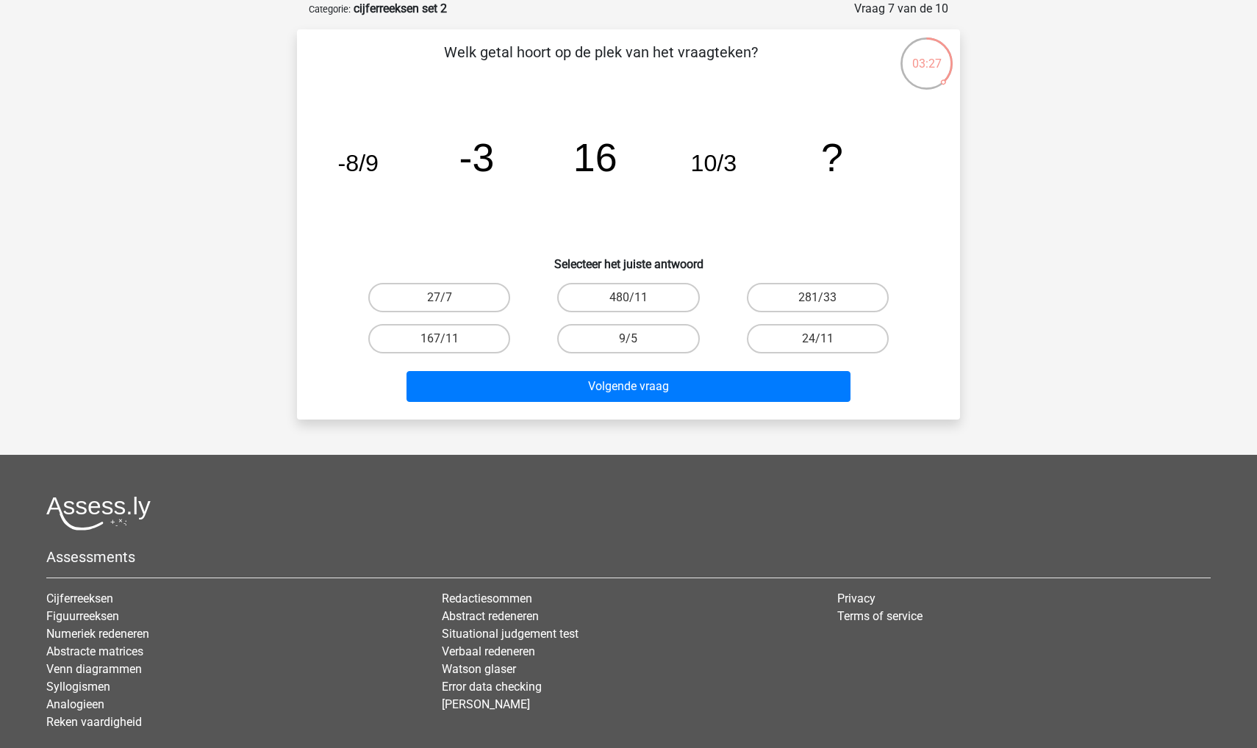
click at [628, 340] on input "9/5" at bounding box center [633, 344] width 10 height 10
radio input "true"
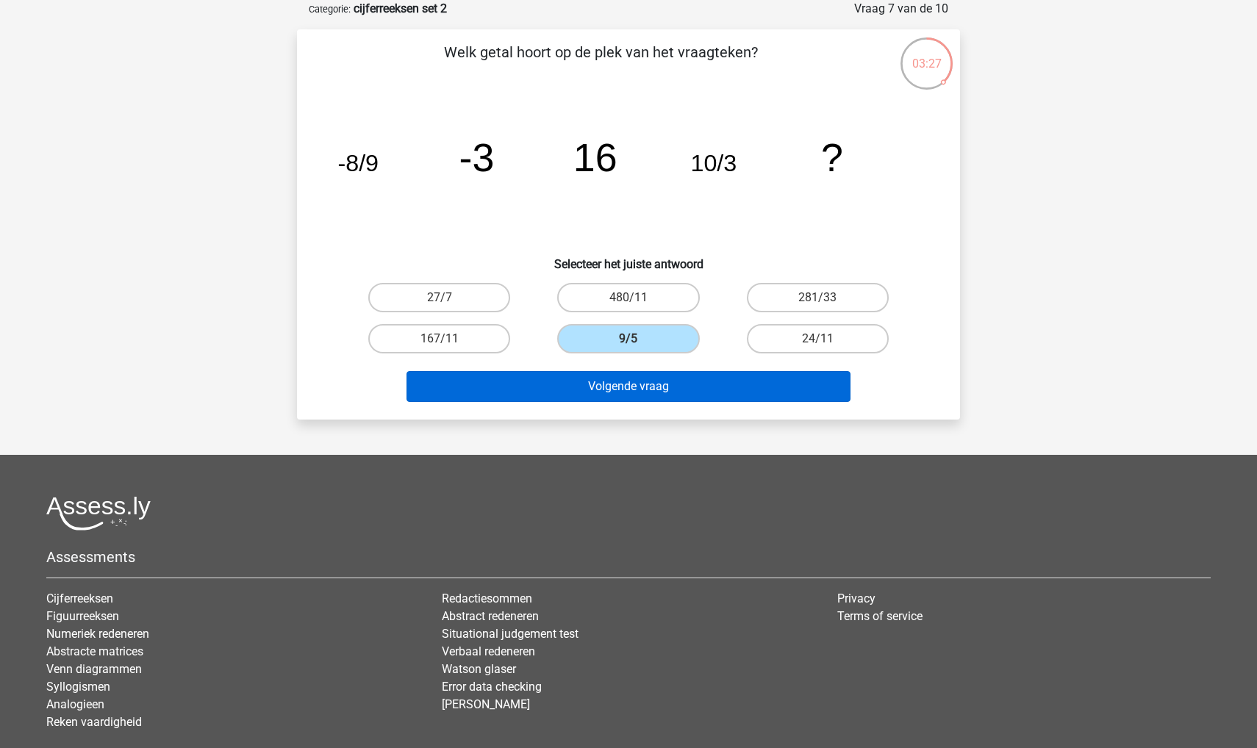
click at [610, 390] on button "Volgende vraag" at bounding box center [628, 386] width 445 height 31
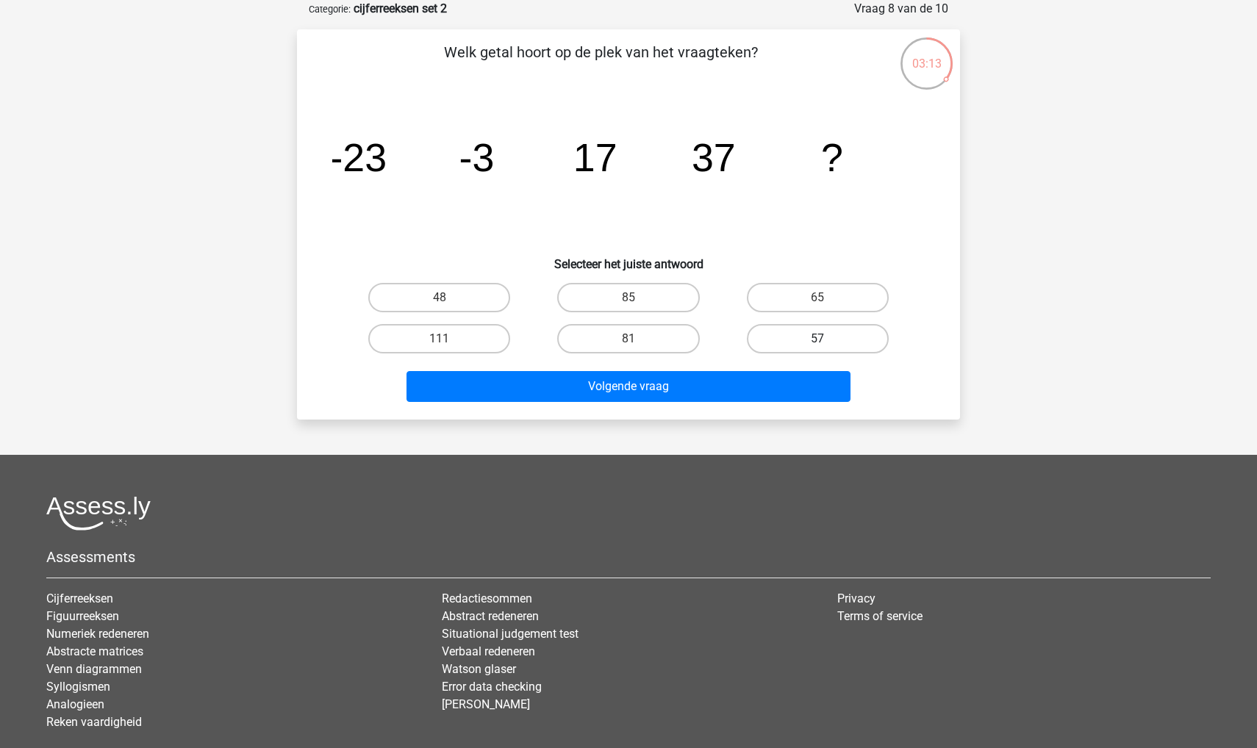
click at [790, 345] on label "57" at bounding box center [818, 338] width 142 height 29
click at [817, 345] on input "57" at bounding box center [822, 344] width 10 height 10
radio input "true"
drag, startPoint x: 790, startPoint y: 345, endPoint x: 789, endPoint y: 356, distance: 11.8
click at [790, 345] on label "57" at bounding box center [818, 338] width 142 height 29
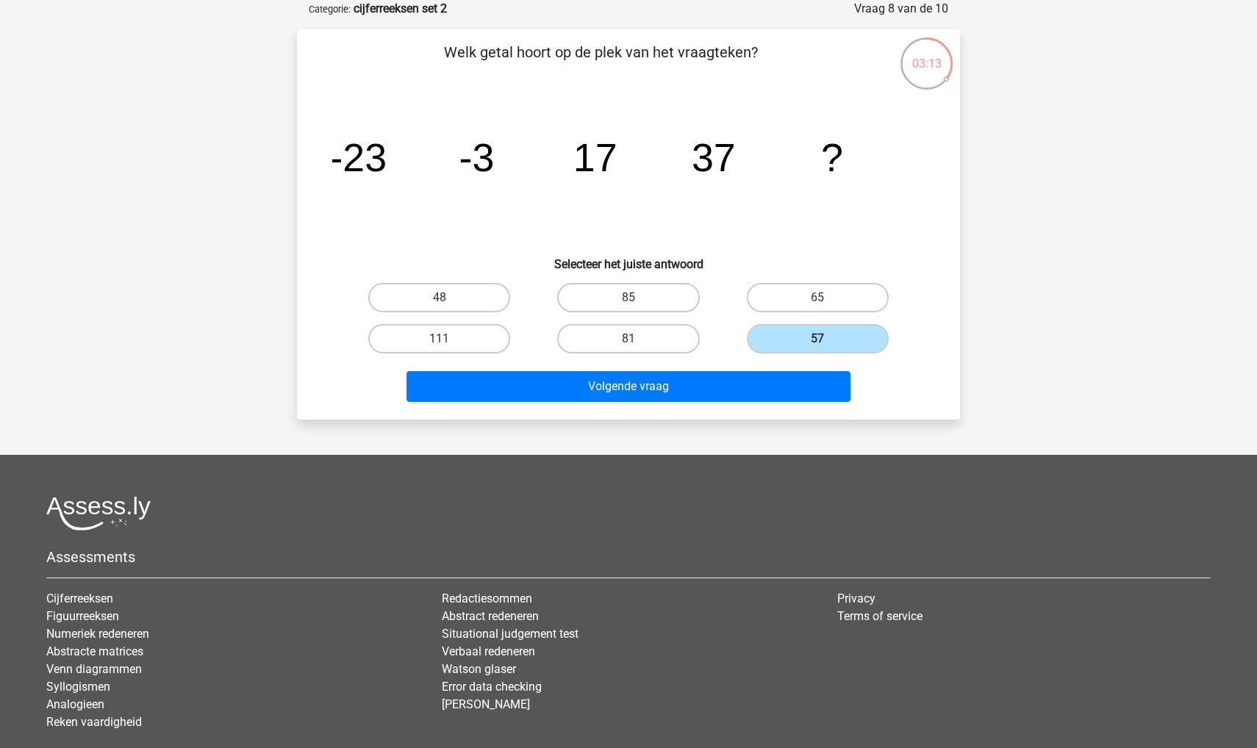
click at [817, 345] on input "57" at bounding box center [822, 344] width 10 height 10
click at [789, 356] on div "57" at bounding box center [817, 338] width 189 height 41
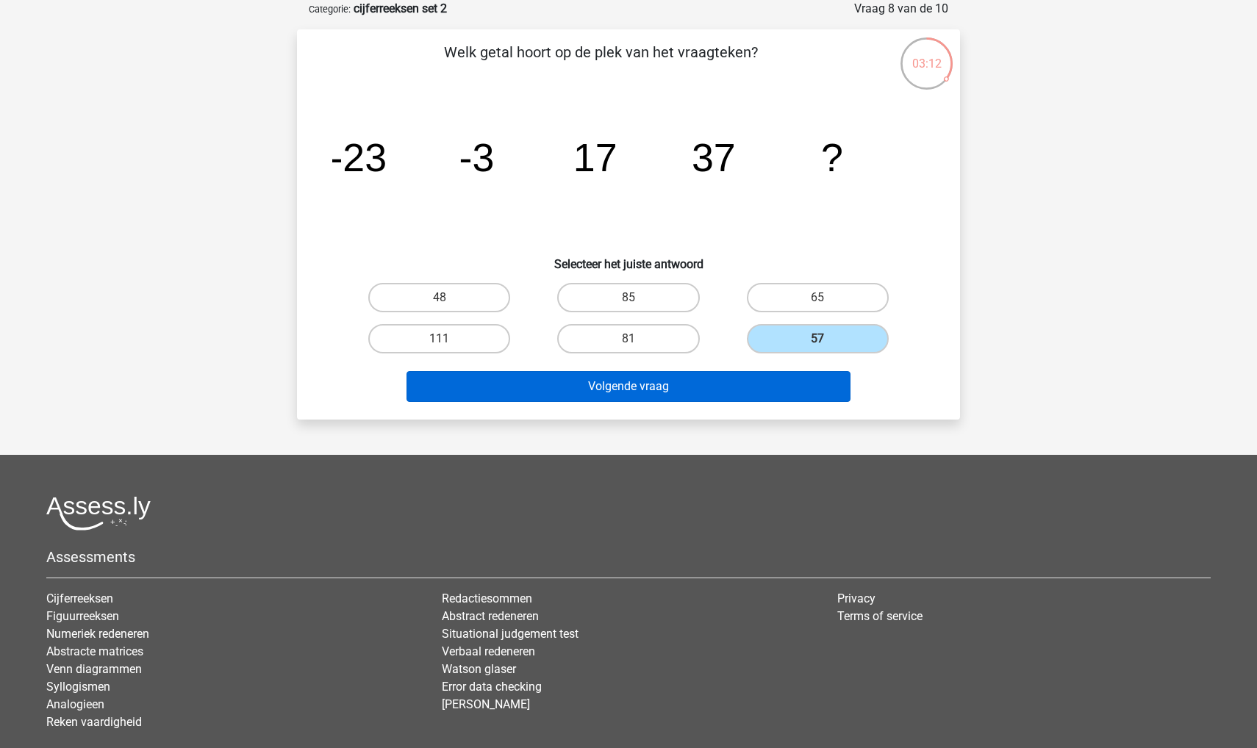
click at [771, 389] on button "Volgende vraag" at bounding box center [628, 386] width 445 height 31
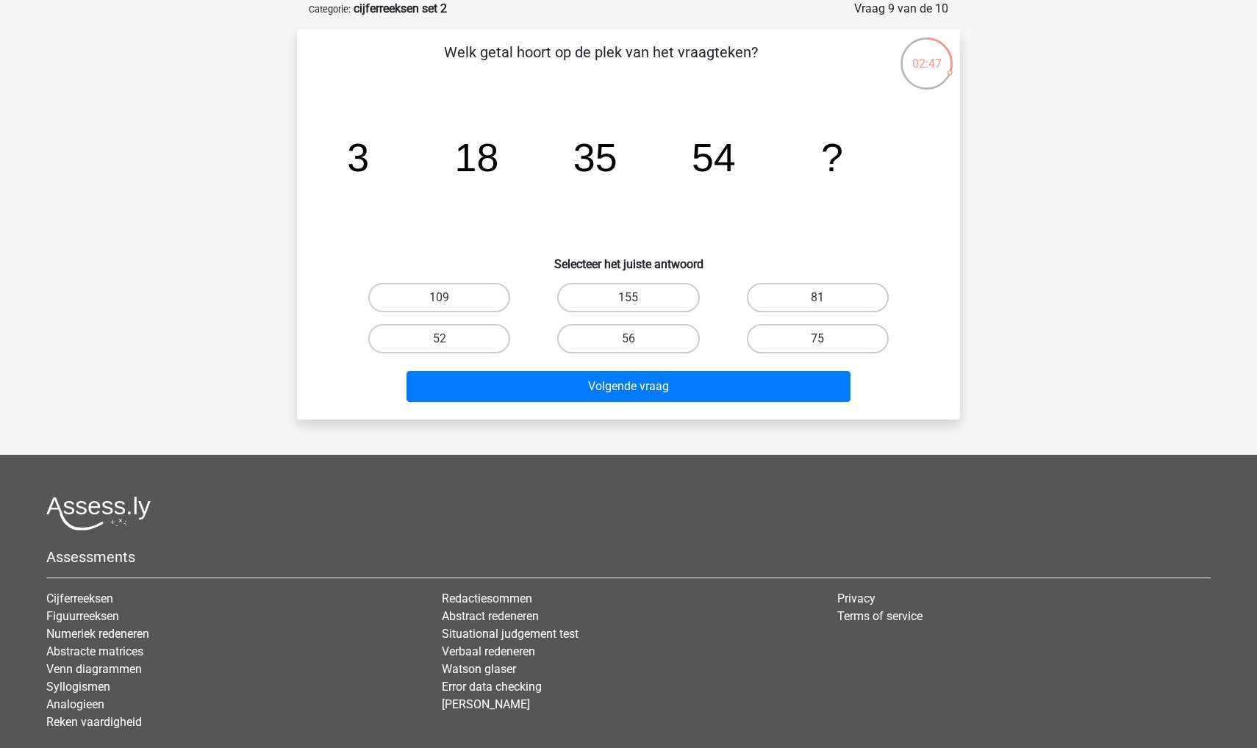
click at [802, 331] on label "75" at bounding box center [818, 338] width 142 height 29
click at [817, 339] on input "75" at bounding box center [822, 344] width 10 height 10
radio input "true"
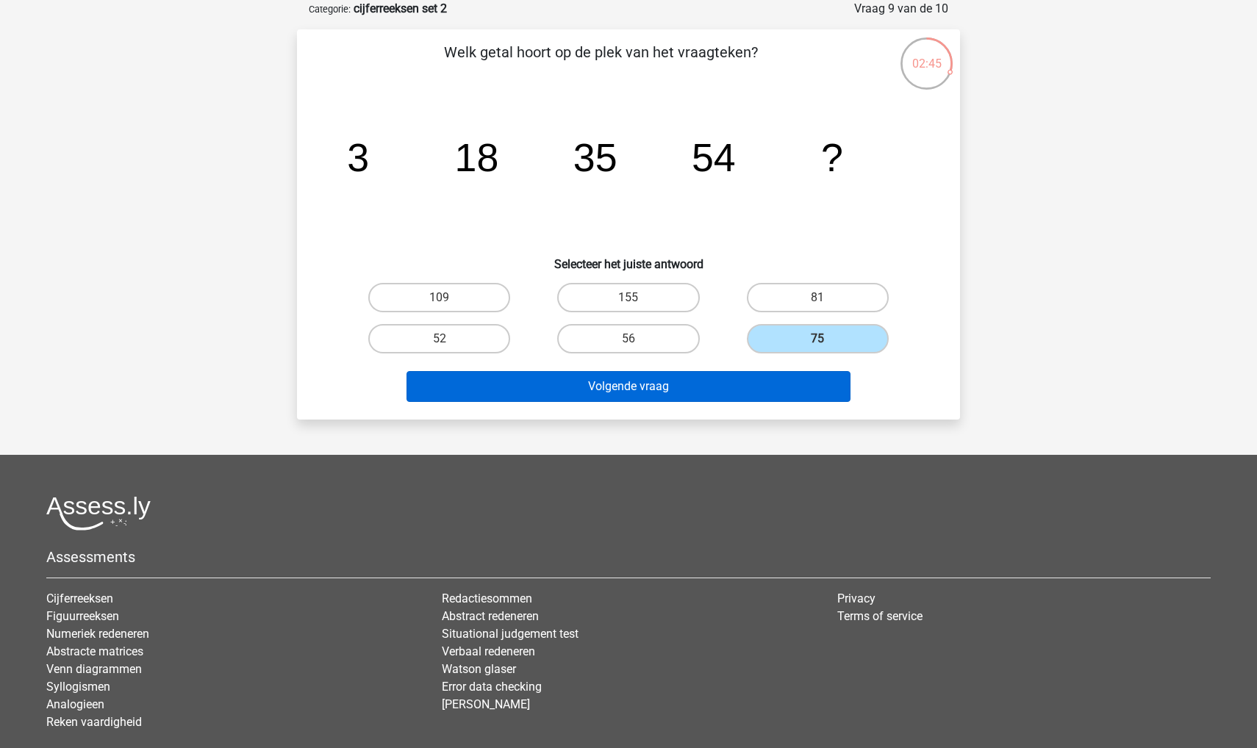
click at [758, 396] on button "Volgende vraag" at bounding box center [628, 386] width 445 height 31
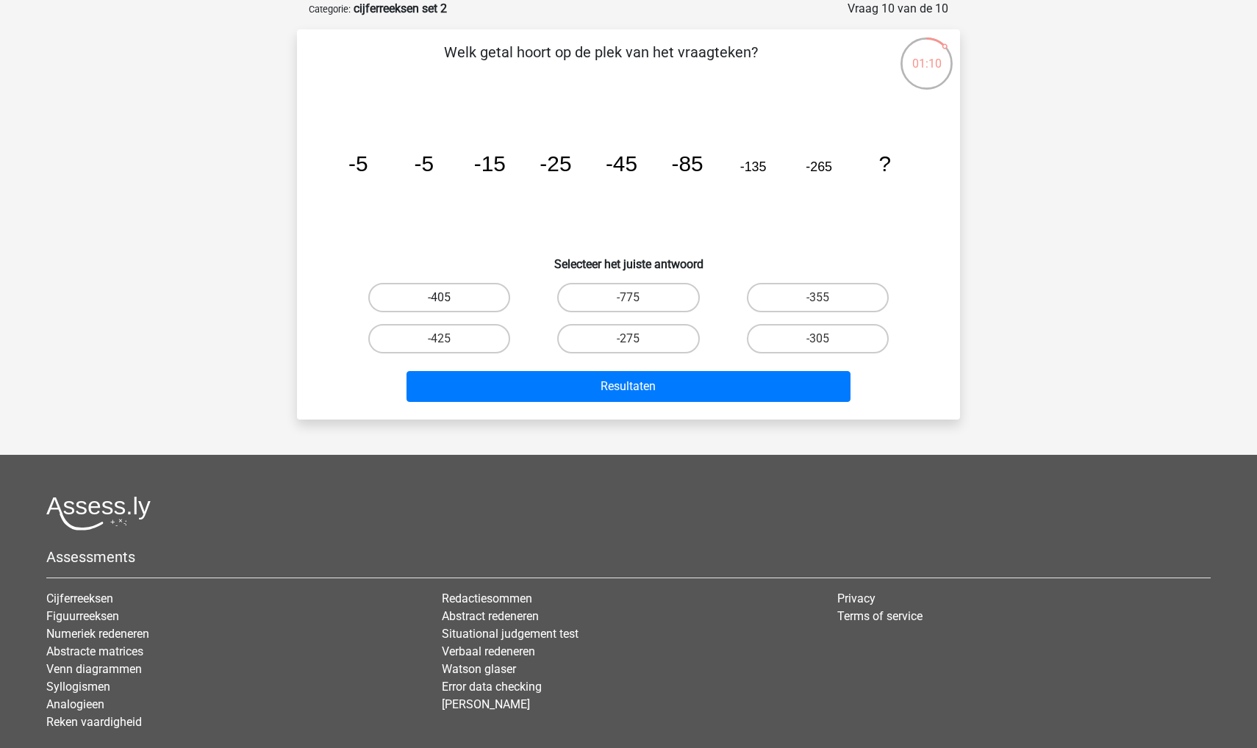
click at [403, 301] on label "-405" at bounding box center [439, 297] width 142 height 29
click at [439, 301] on input "-405" at bounding box center [444, 303] width 10 height 10
radio input "true"
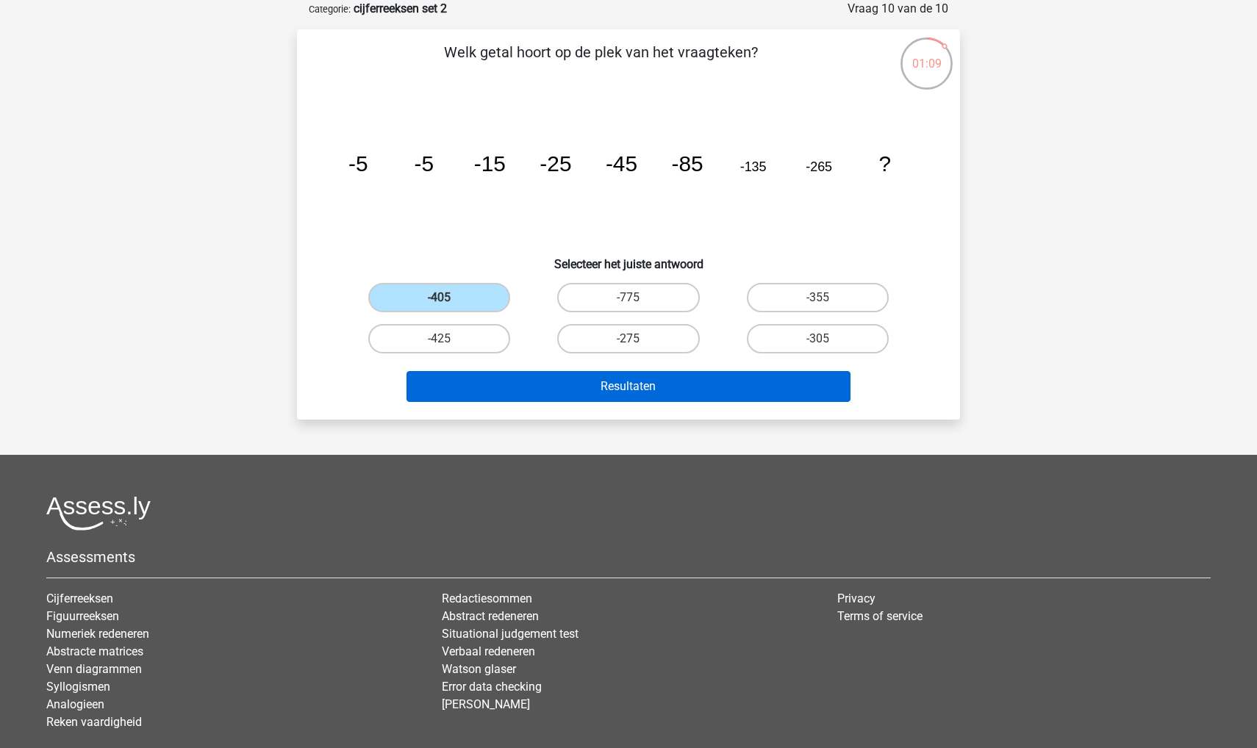
click at [482, 395] on button "Resultaten" at bounding box center [628, 386] width 445 height 31
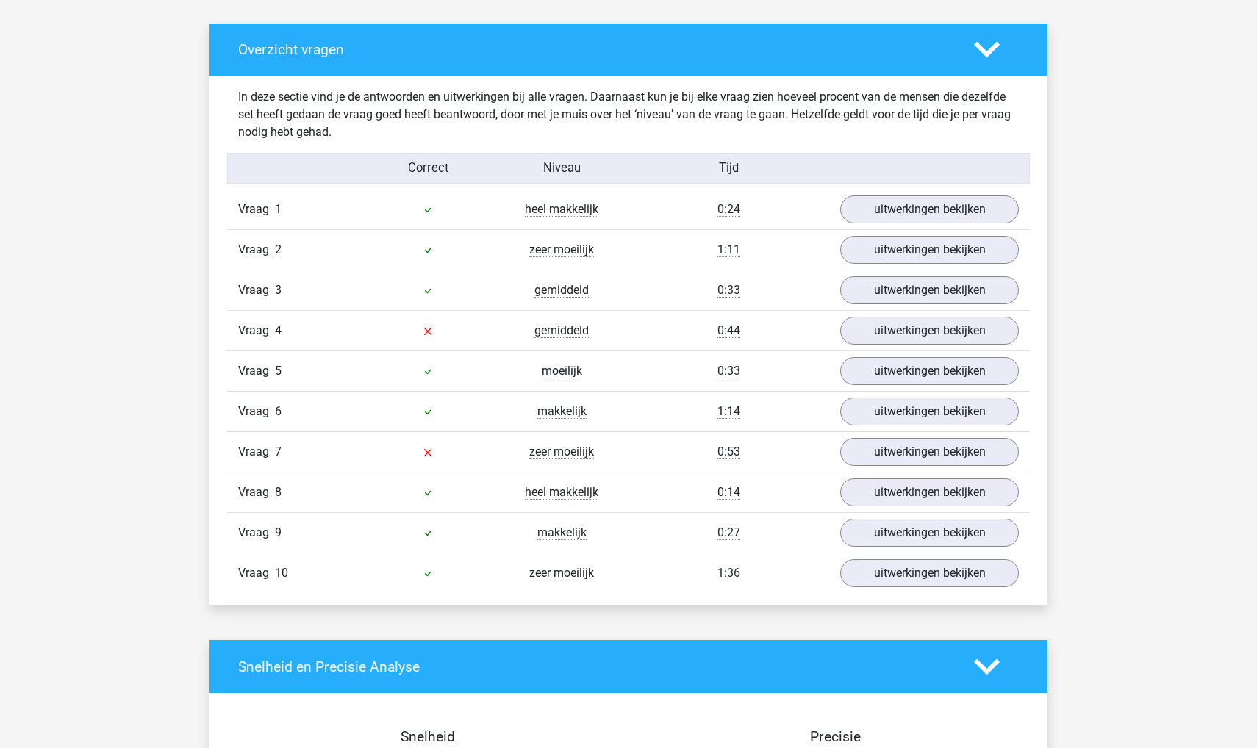
scroll to position [800, 0]
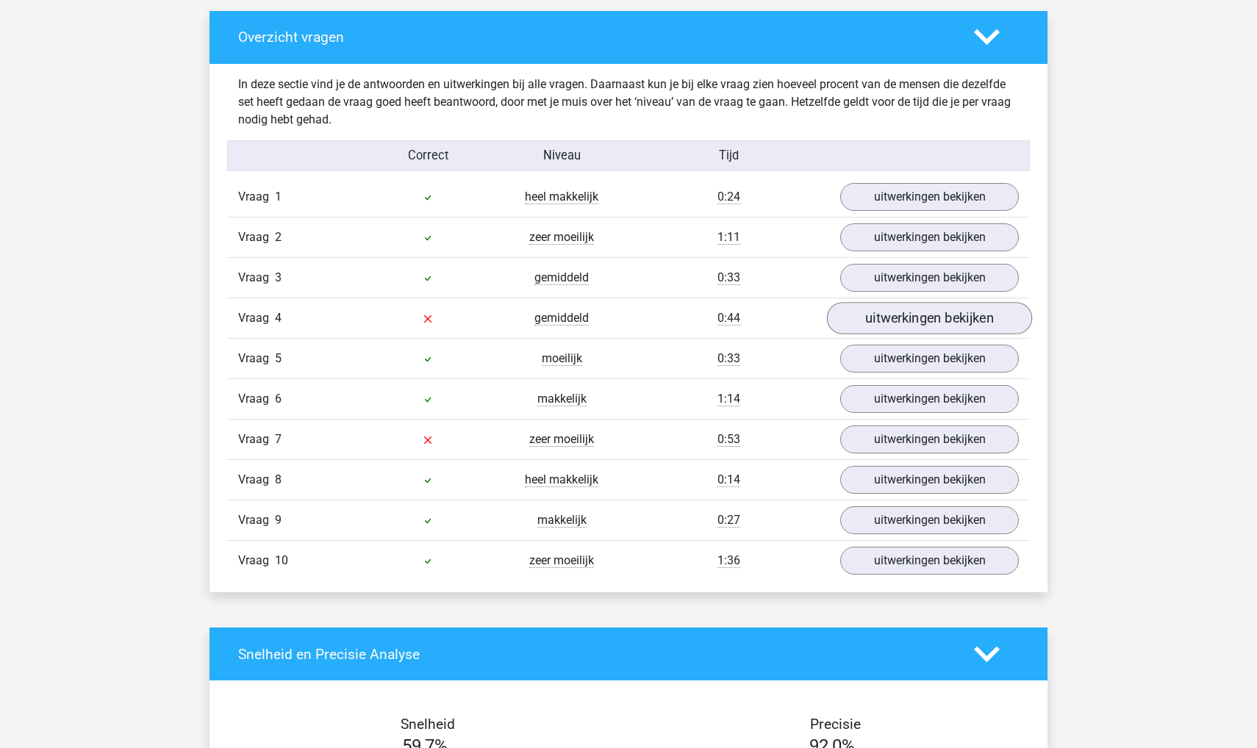
click at [909, 317] on link "uitwerkingen bekijken" at bounding box center [929, 319] width 205 height 32
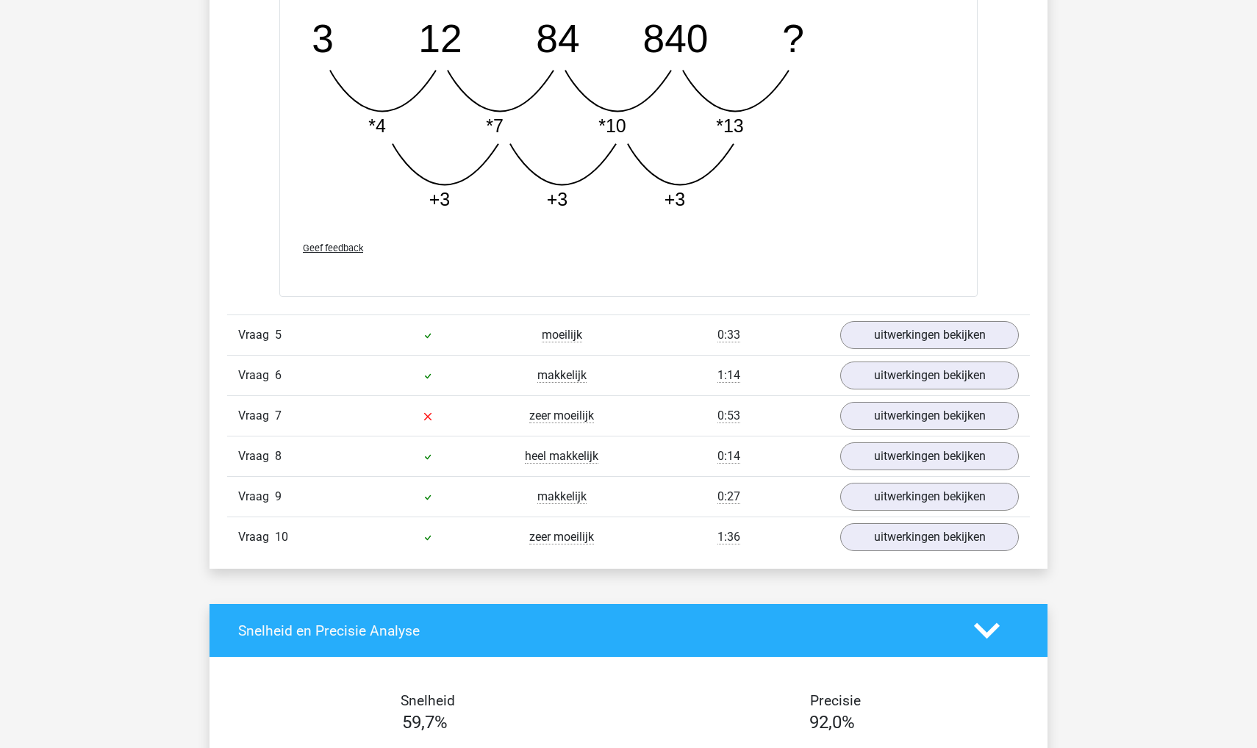
scroll to position [1575, 0]
click at [918, 415] on link "uitwerkingen bekijken" at bounding box center [929, 415] width 205 height 32
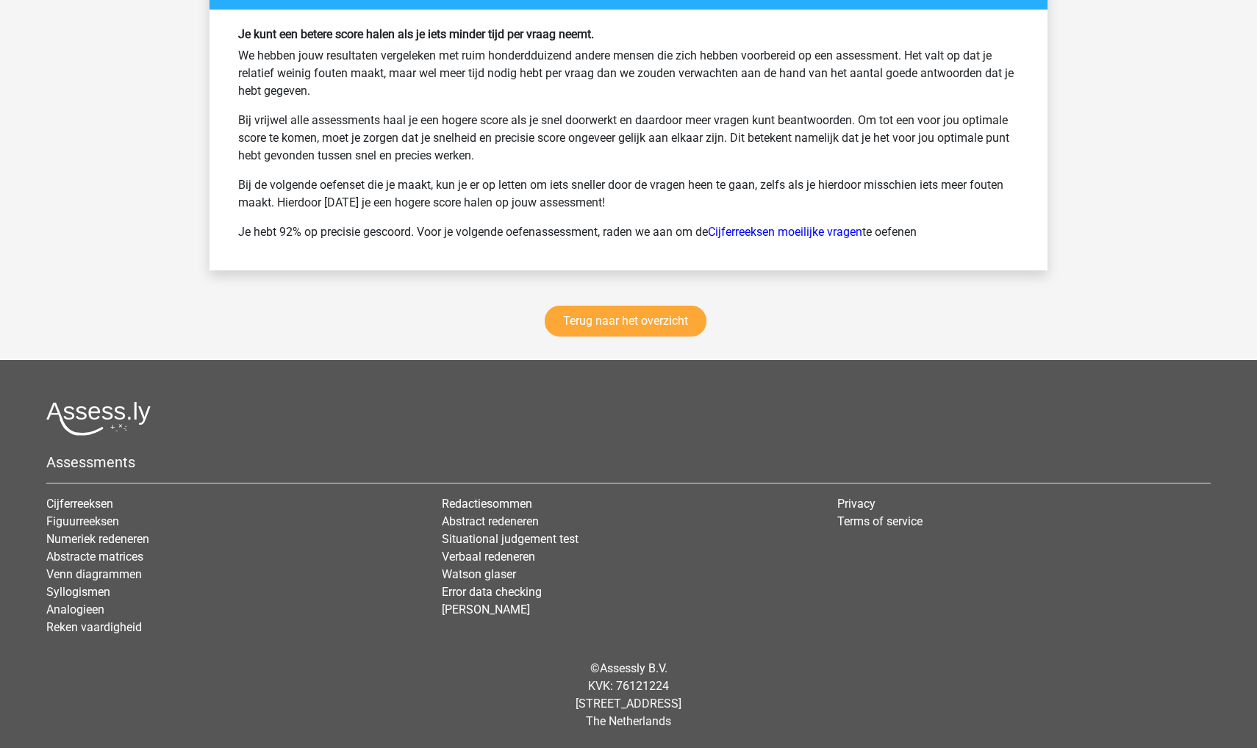
scroll to position [3597, 0]
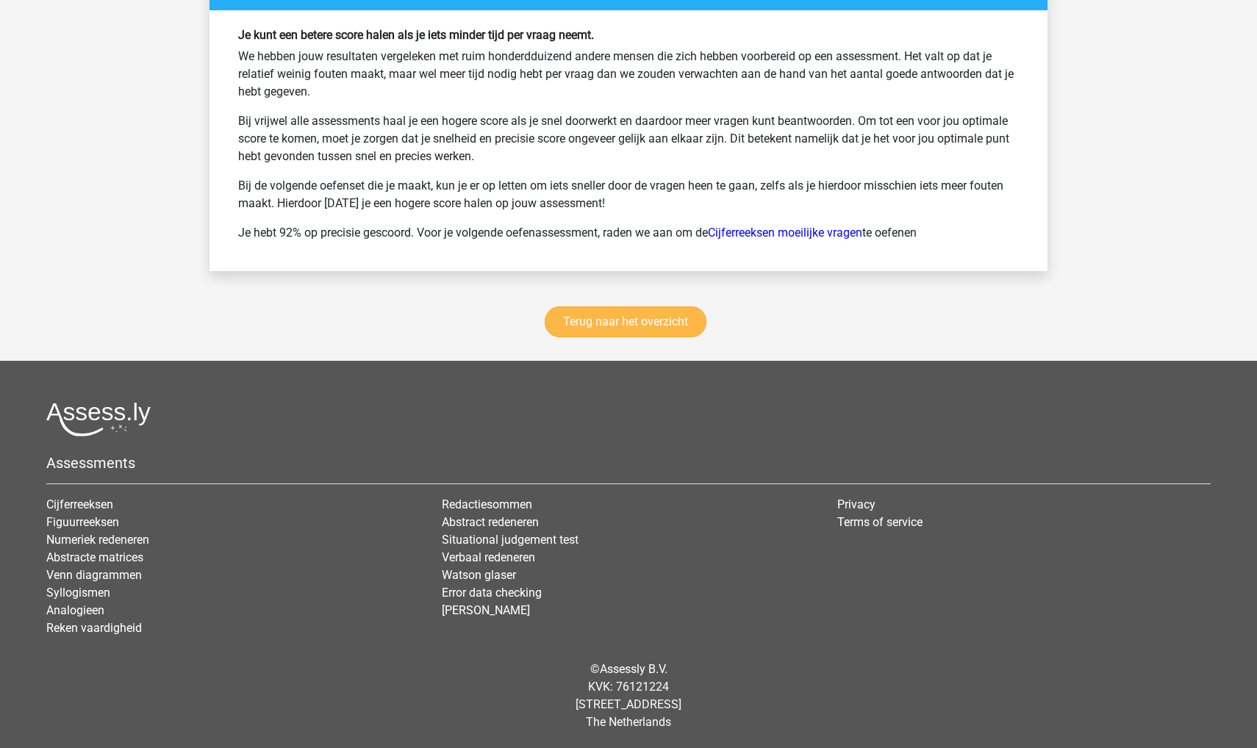
click at [661, 317] on link "Terug naar het overzicht" at bounding box center [626, 321] width 162 height 31
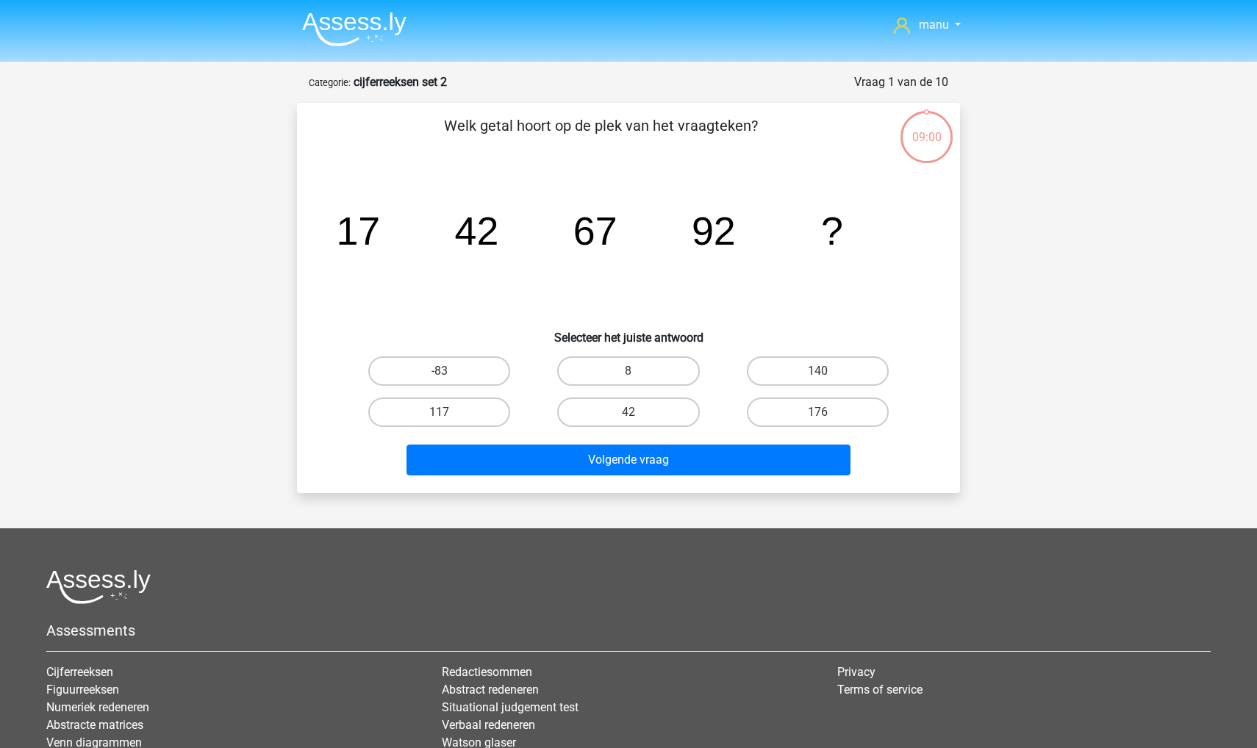
scroll to position [73, 0]
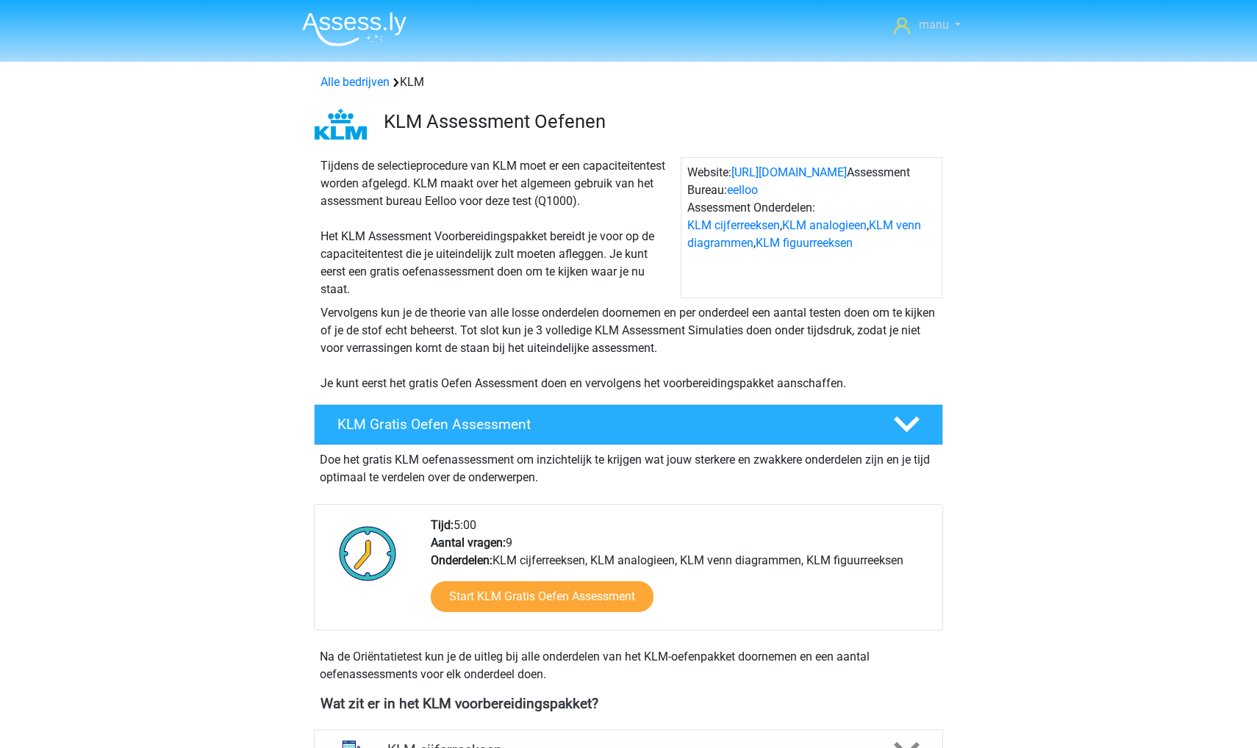
click at [914, 23] on link "manu" at bounding box center [927, 25] width 79 height 18
click at [891, 57] on small "[EMAIL_ADDRESS][DOMAIN_NAME]" at bounding box center [897, 65] width 69 height 49
click at [357, 43] on img at bounding box center [354, 29] width 104 height 35
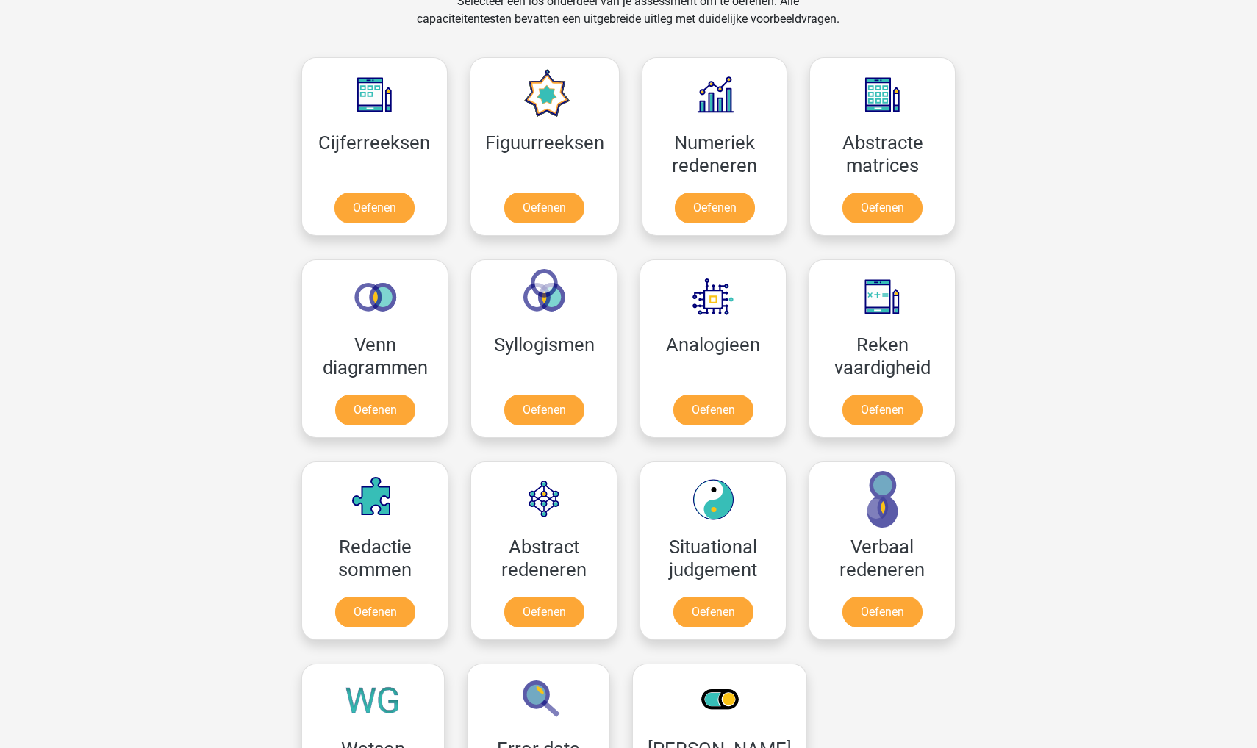
scroll to position [670, 0]
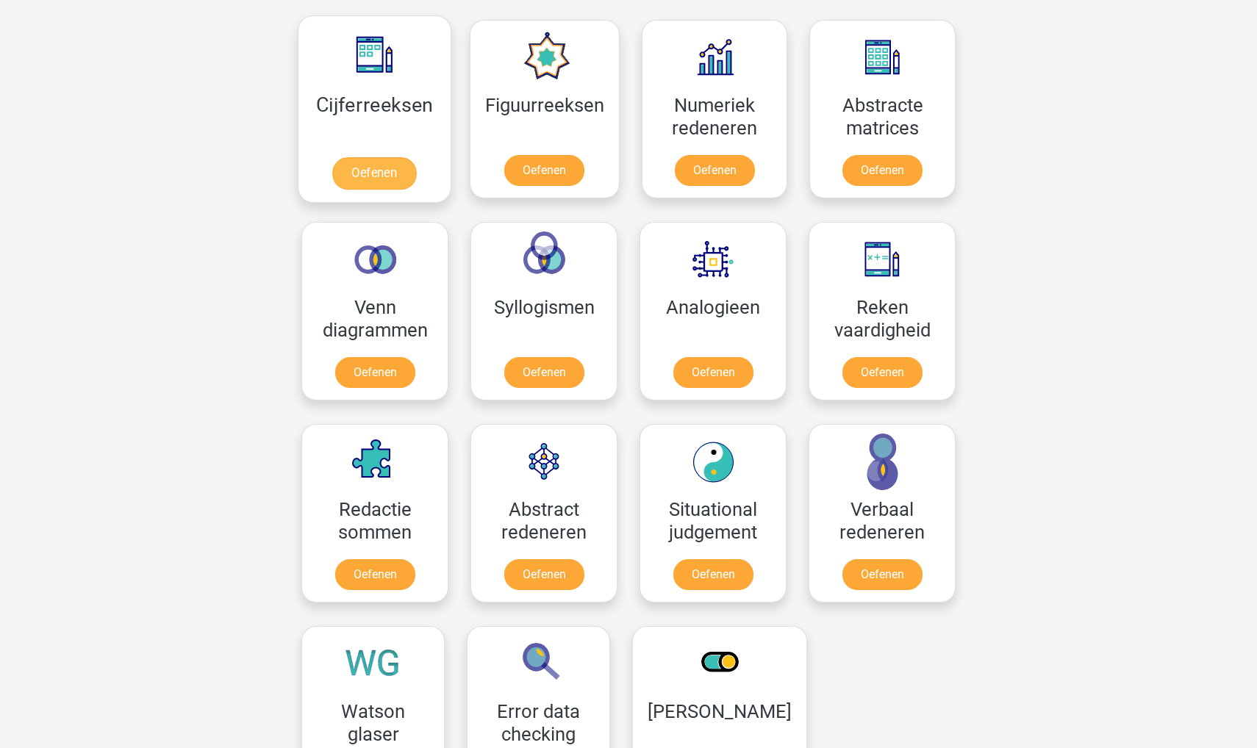
click at [385, 157] on link "Oefenen" at bounding box center [374, 173] width 84 height 32
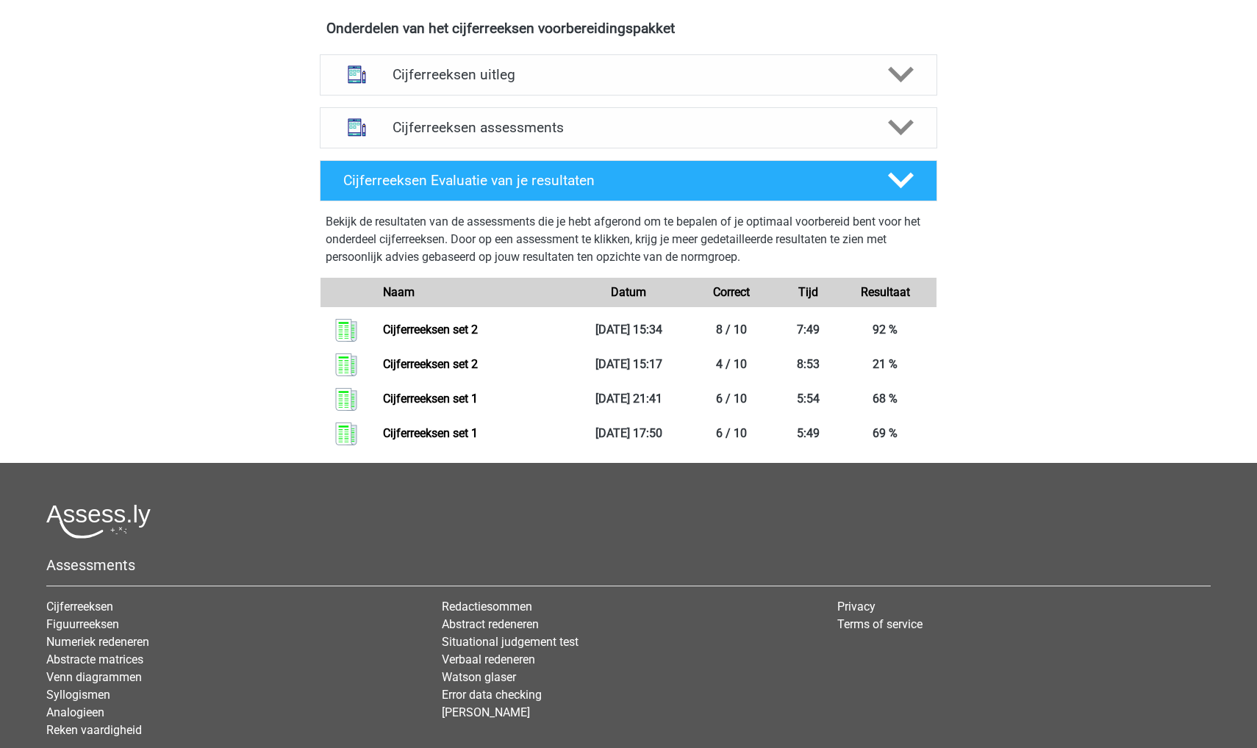
scroll to position [547, 0]
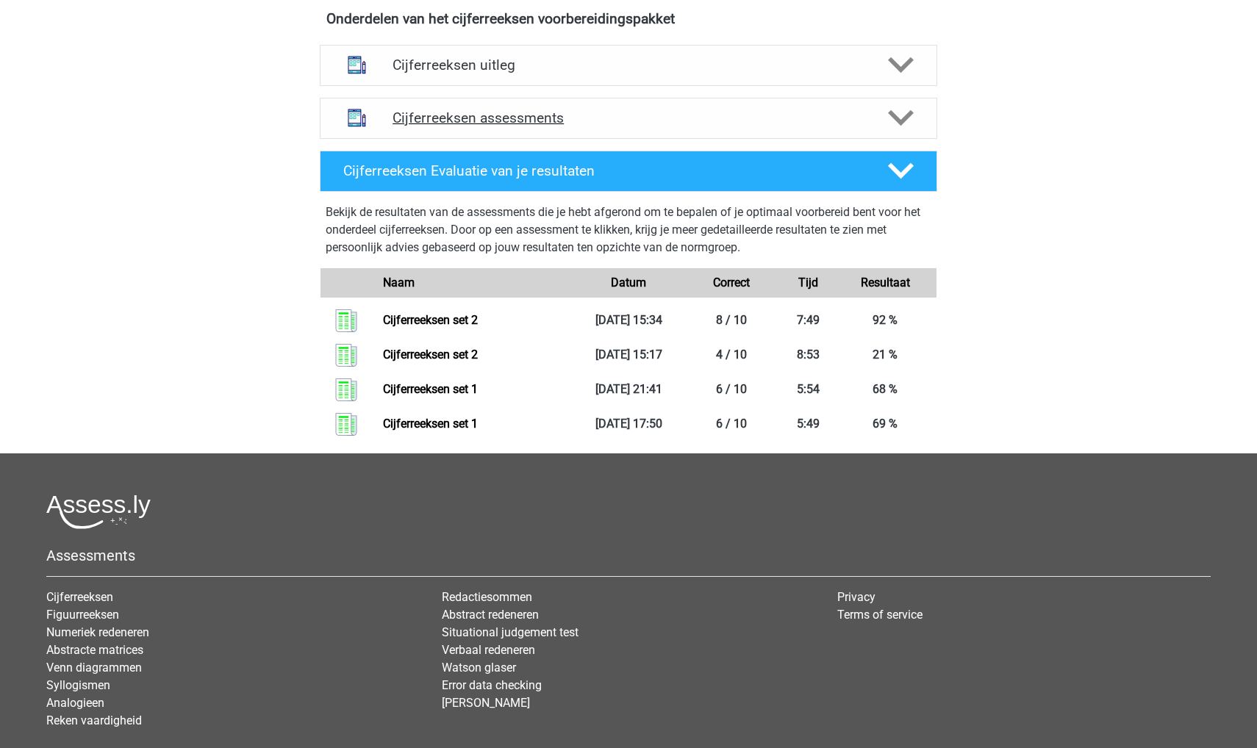
click at [453, 126] on h4 "Cijferreeksen assessments" at bounding box center [628, 118] width 472 height 17
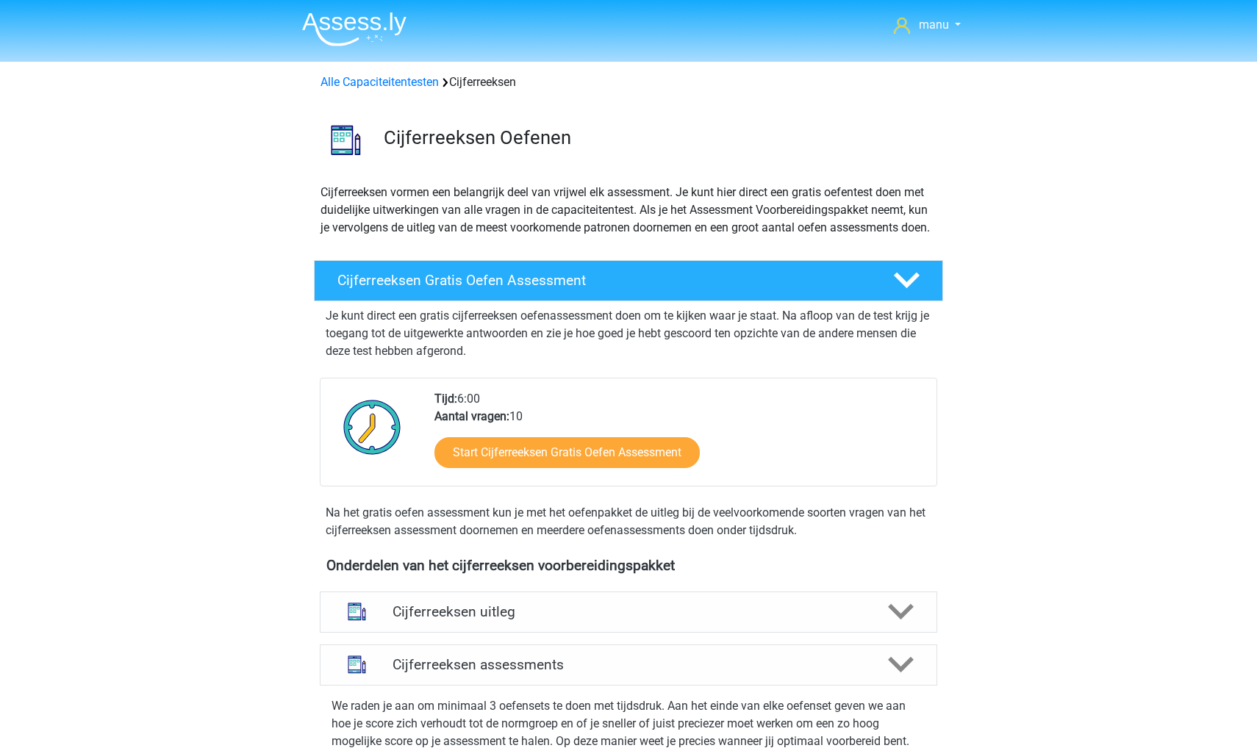
scroll to position [0, 0]
click at [353, 33] on img at bounding box center [354, 29] width 104 height 35
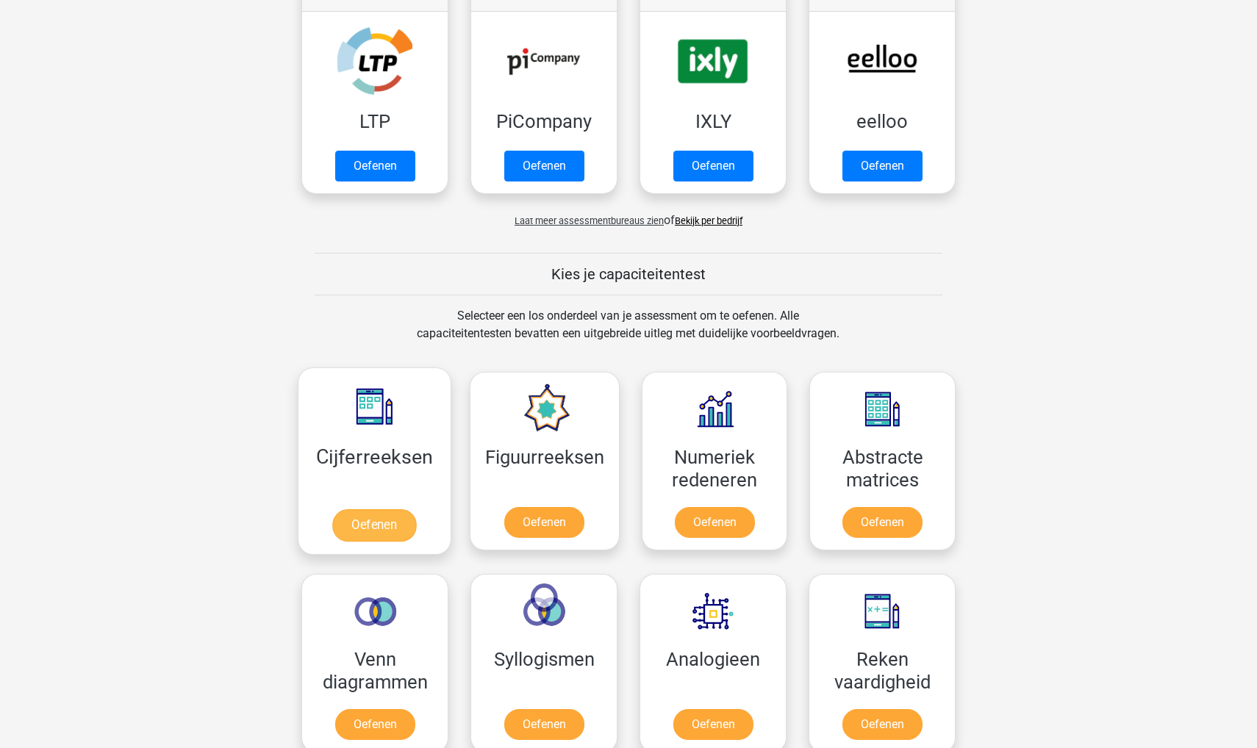
scroll to position [204, 0]
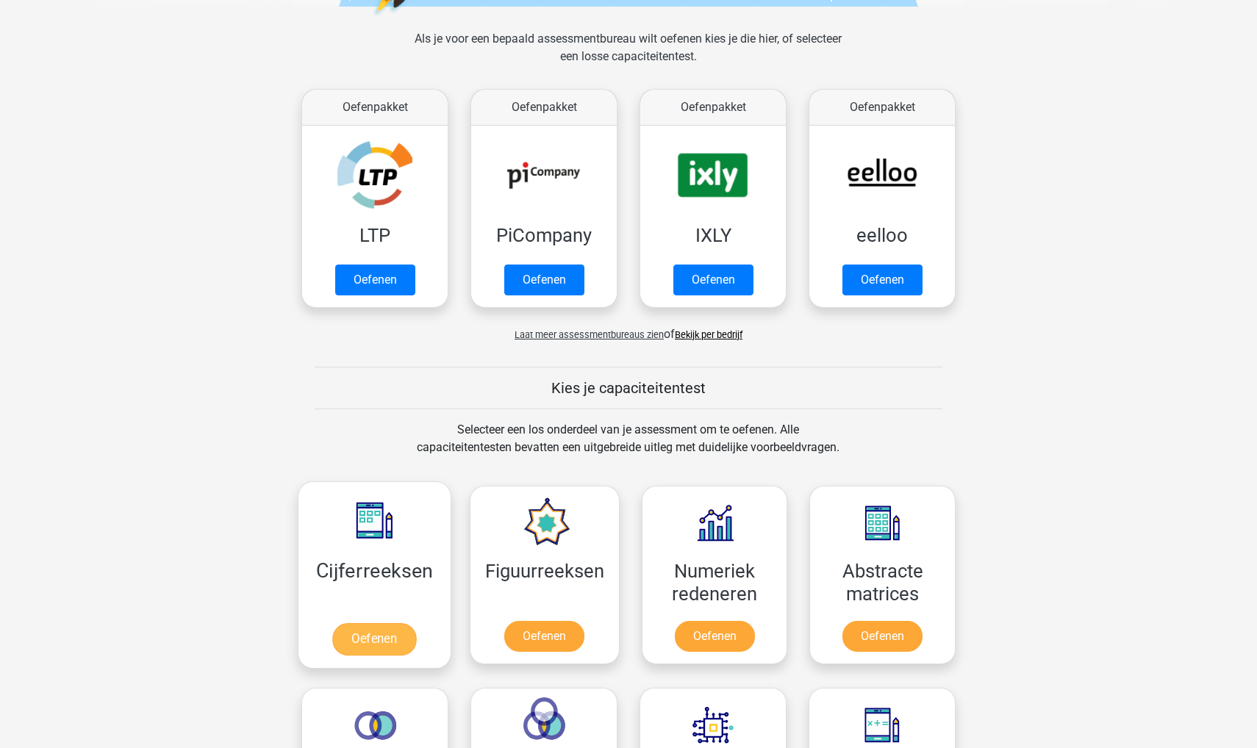
click at [348, 623] on link "Oefenen" at bounding box center [374, 639] width 84 height 32
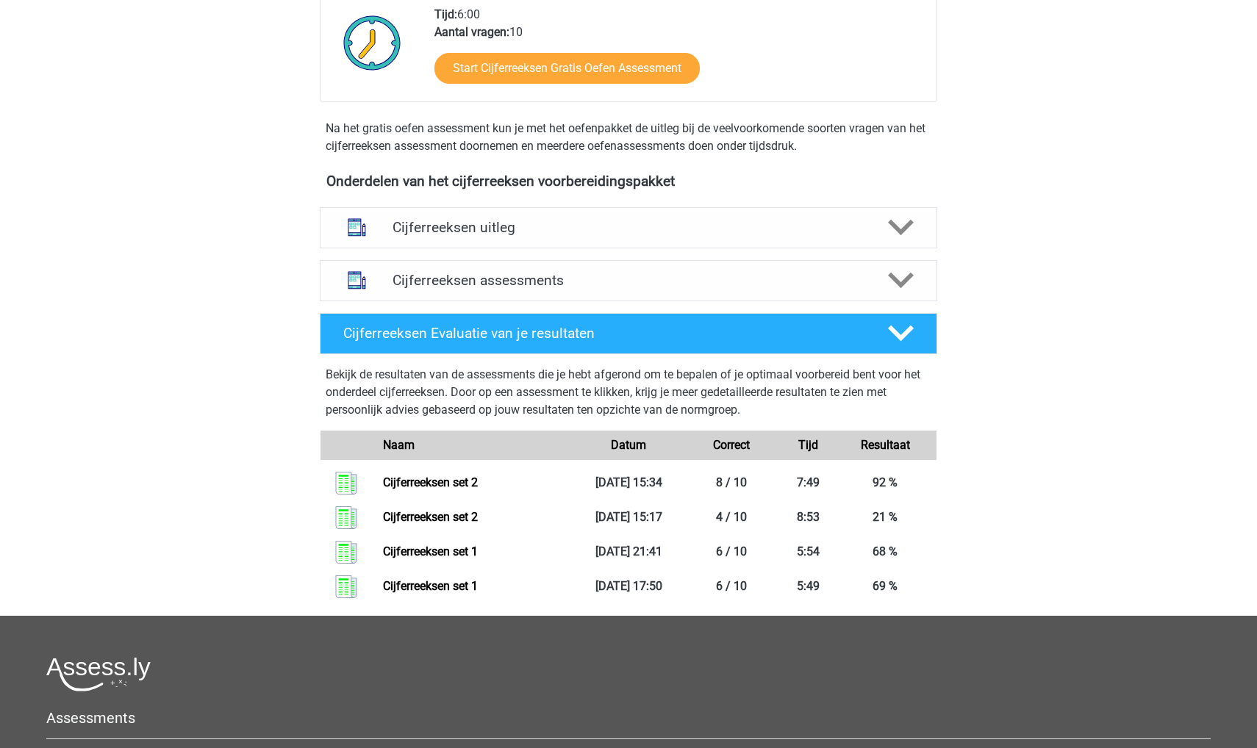
scroll to position [403, 0]
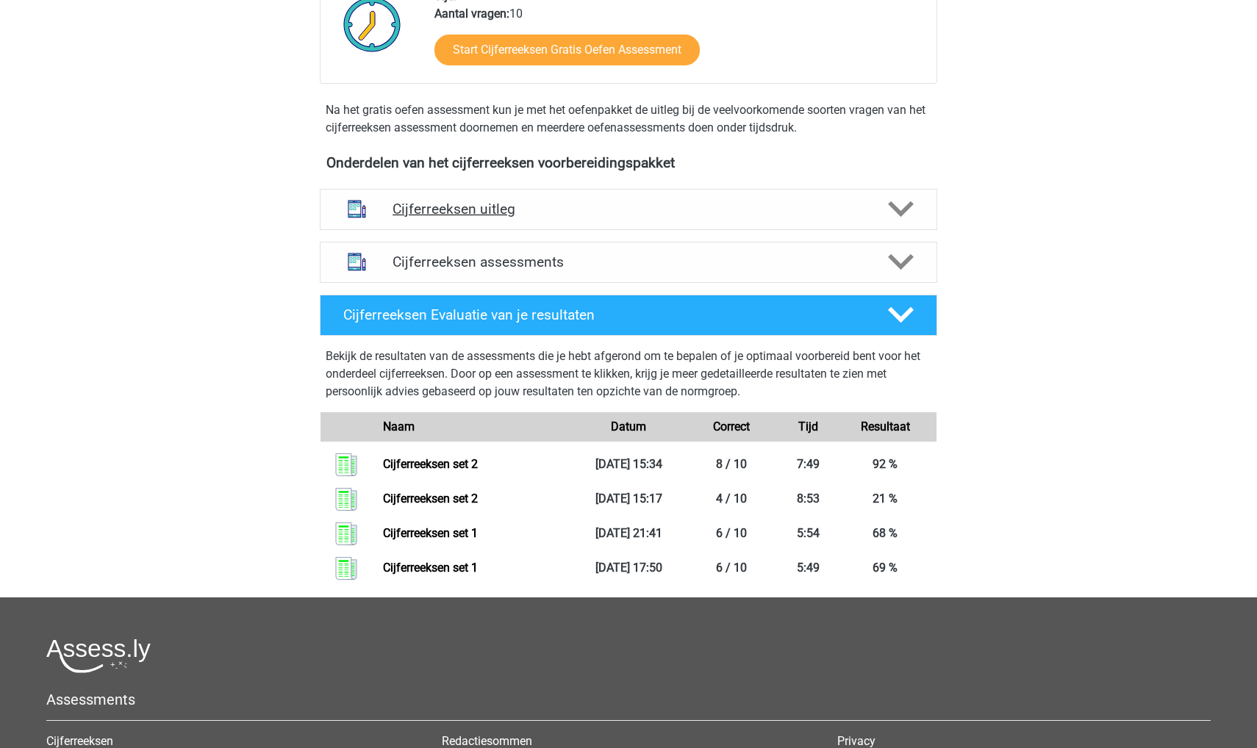
click at [427, 230] on div "Cijferreeksen uitleg" at bounding box center [628, 209] width 617 height 41
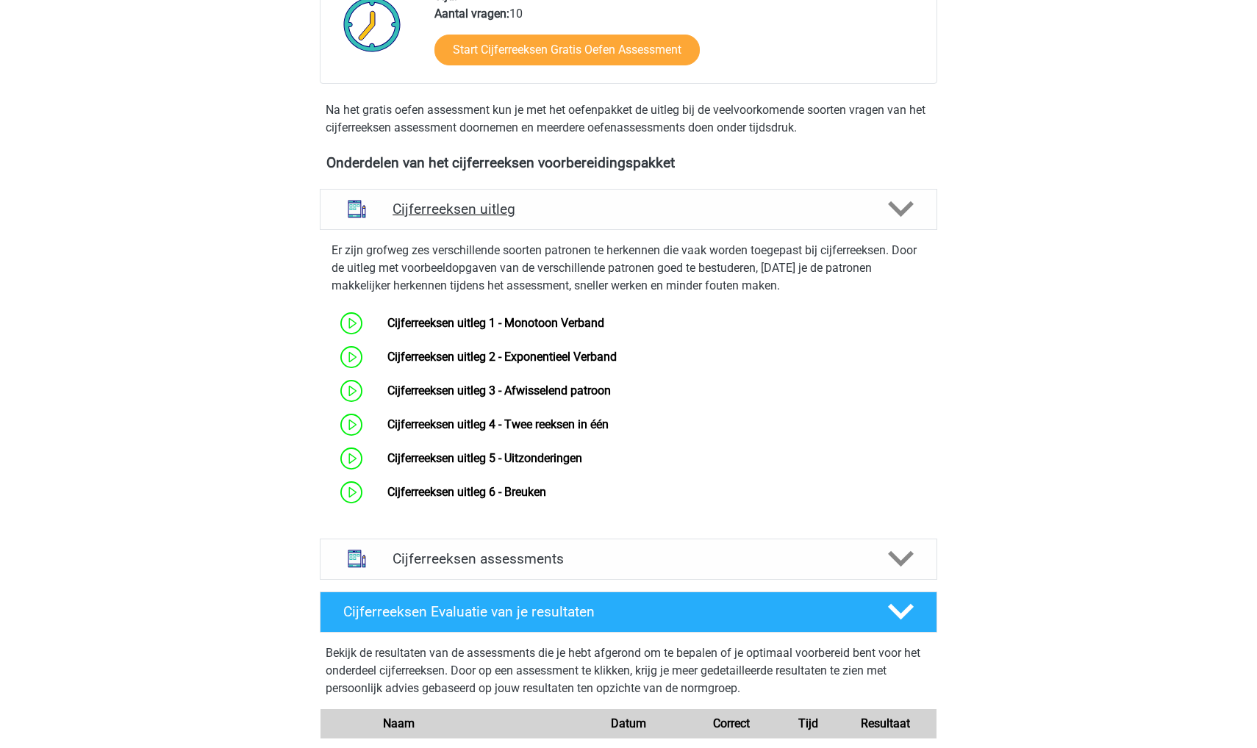
click at [427, 230] on div "Cijferreeksen uitleg" at bounding box center [628, 209] width 617 height 41
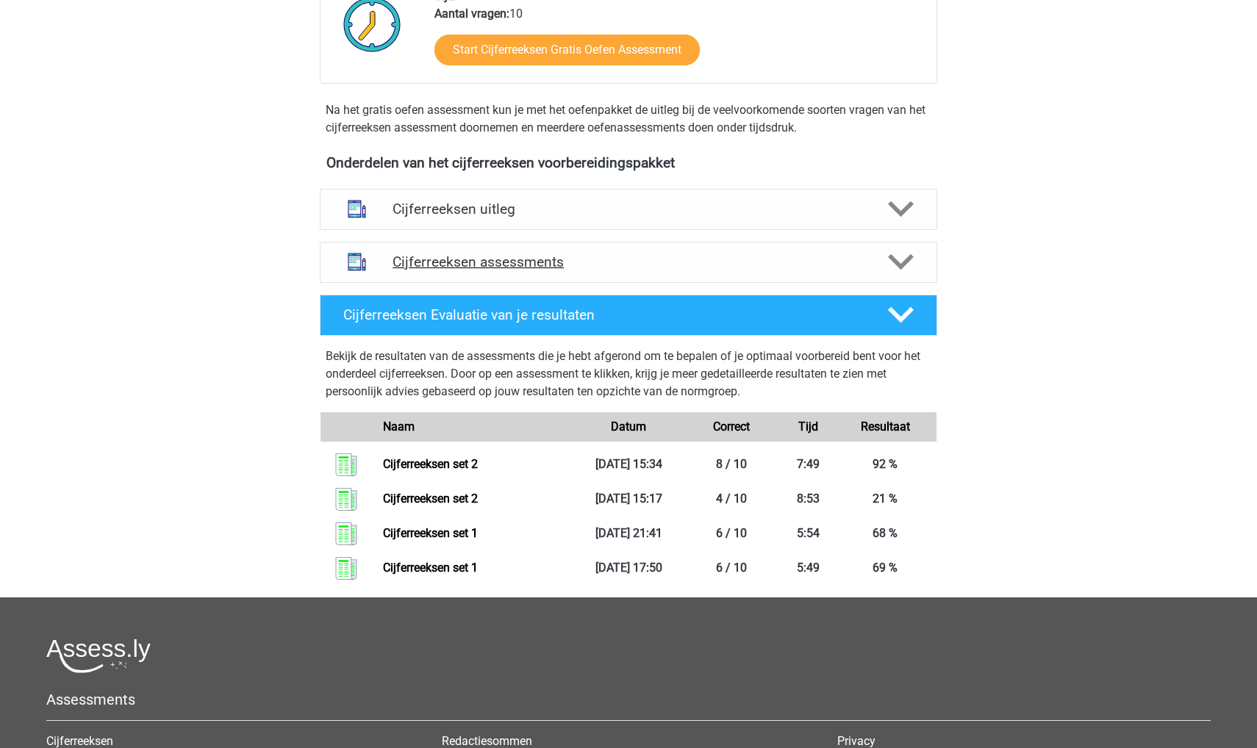
click at [423, 269] on div "Cijferreeksen assessments" at bounding box center [628, 262] width 617 height 41
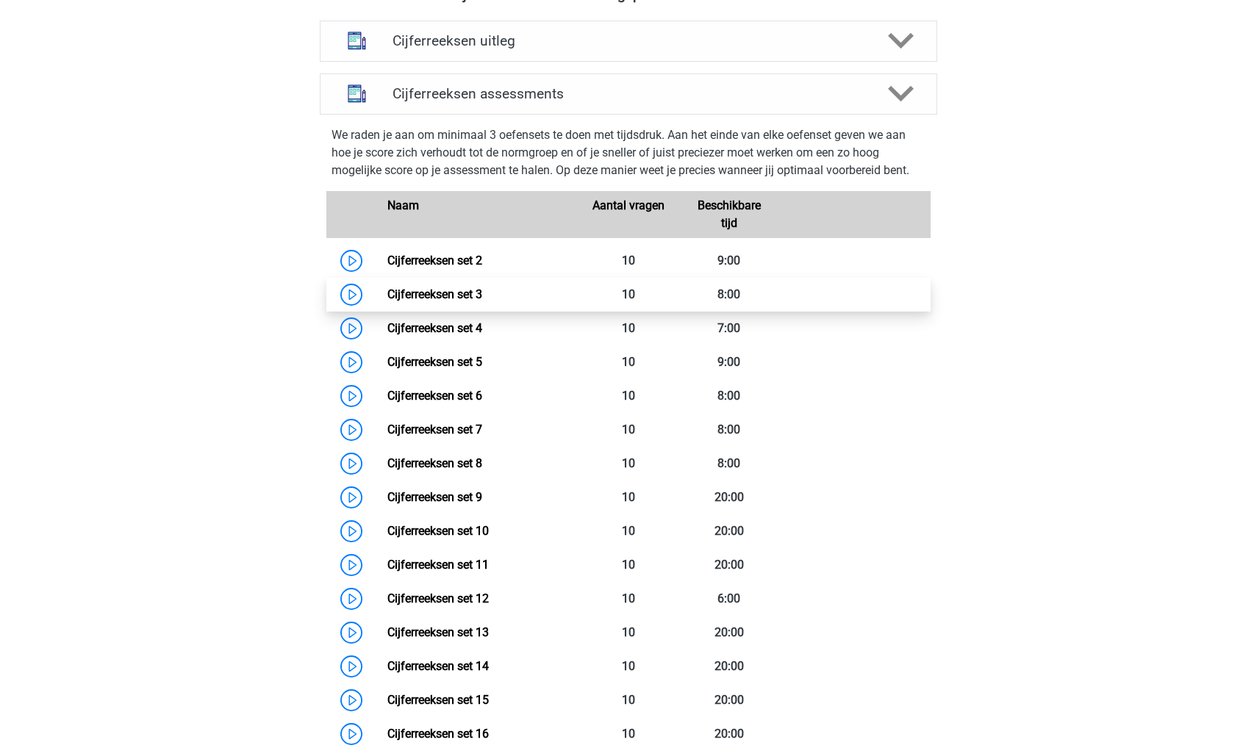
scroll to position [600, 0]
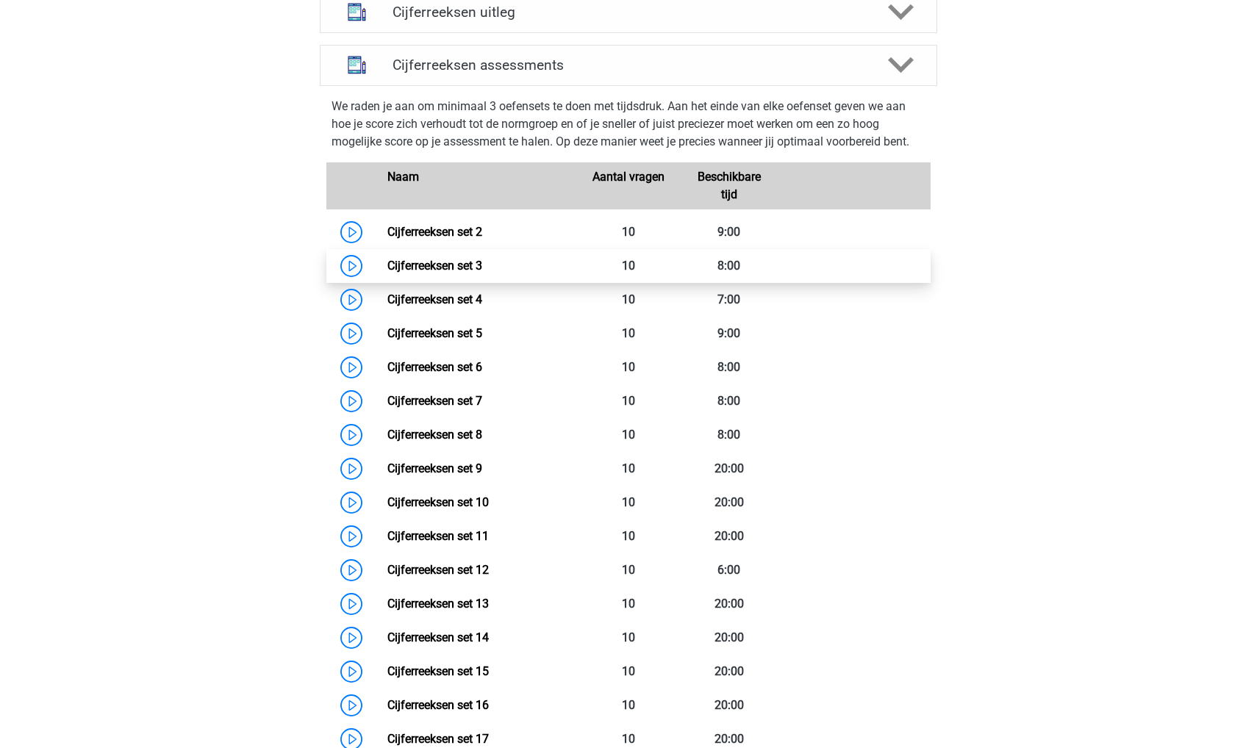
click at [387, 273] on link "Cijferreeksen set 3" at bounding box center [434, 266] width 95 height 14
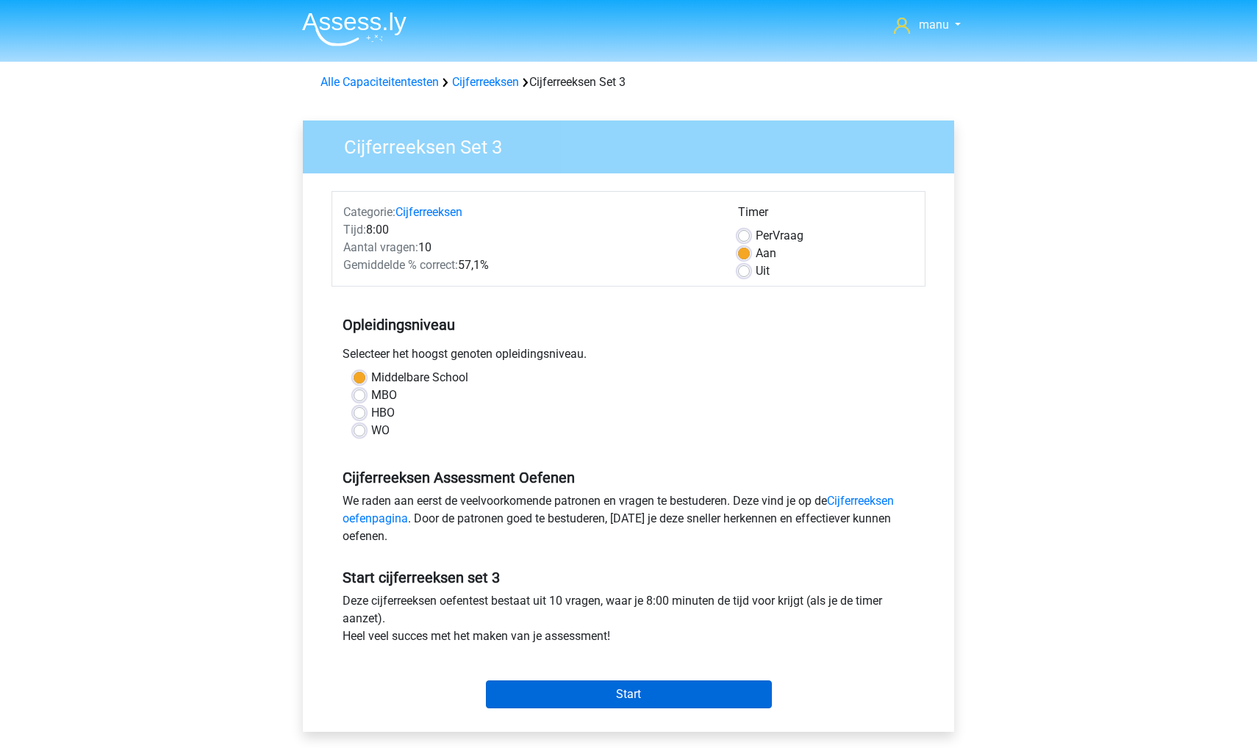
click at [570, 696] on input "Start" at bounding box center [629, 695] width 286 height 28
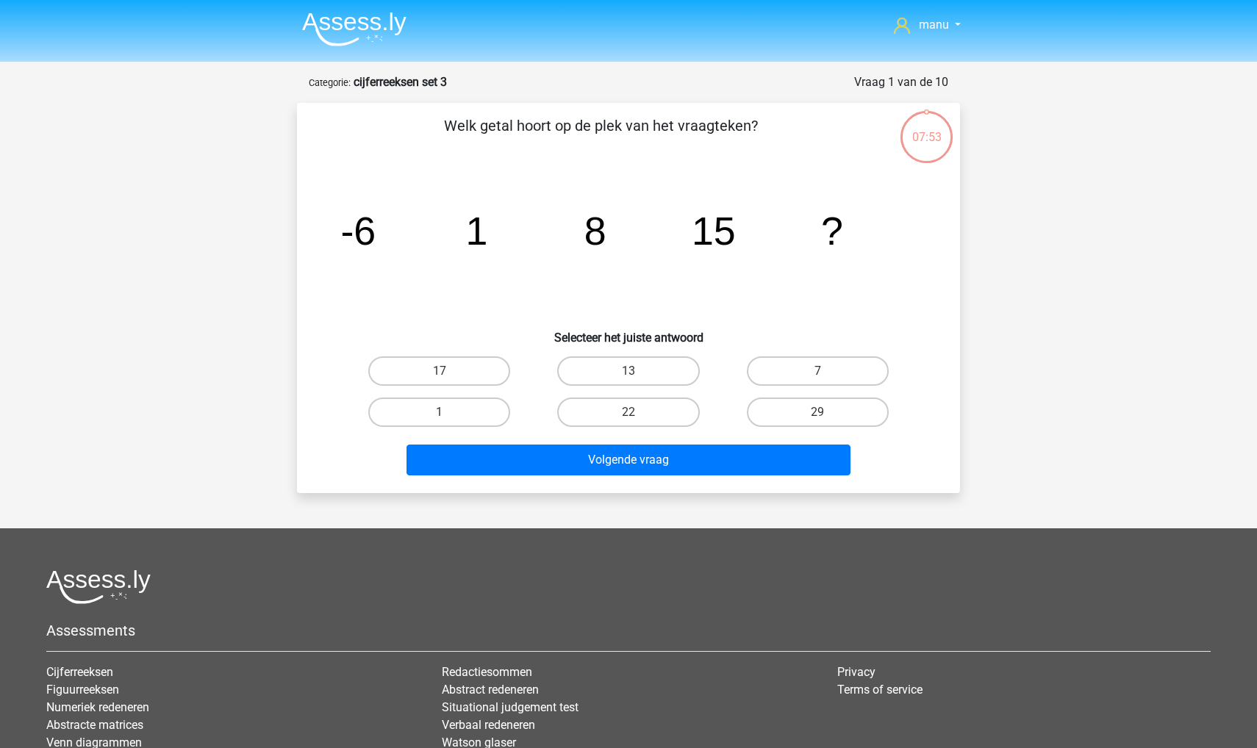
click at [611, 395] on div "22" at bounding box center [628, 412] width 189 height 41
click at [611, 407] on label "22" at bounding box center [628, 412] width 142 height 29
click at [628, 412] on input "22" at bounding box center [633, 417] width 10 height 10
radio input "true"
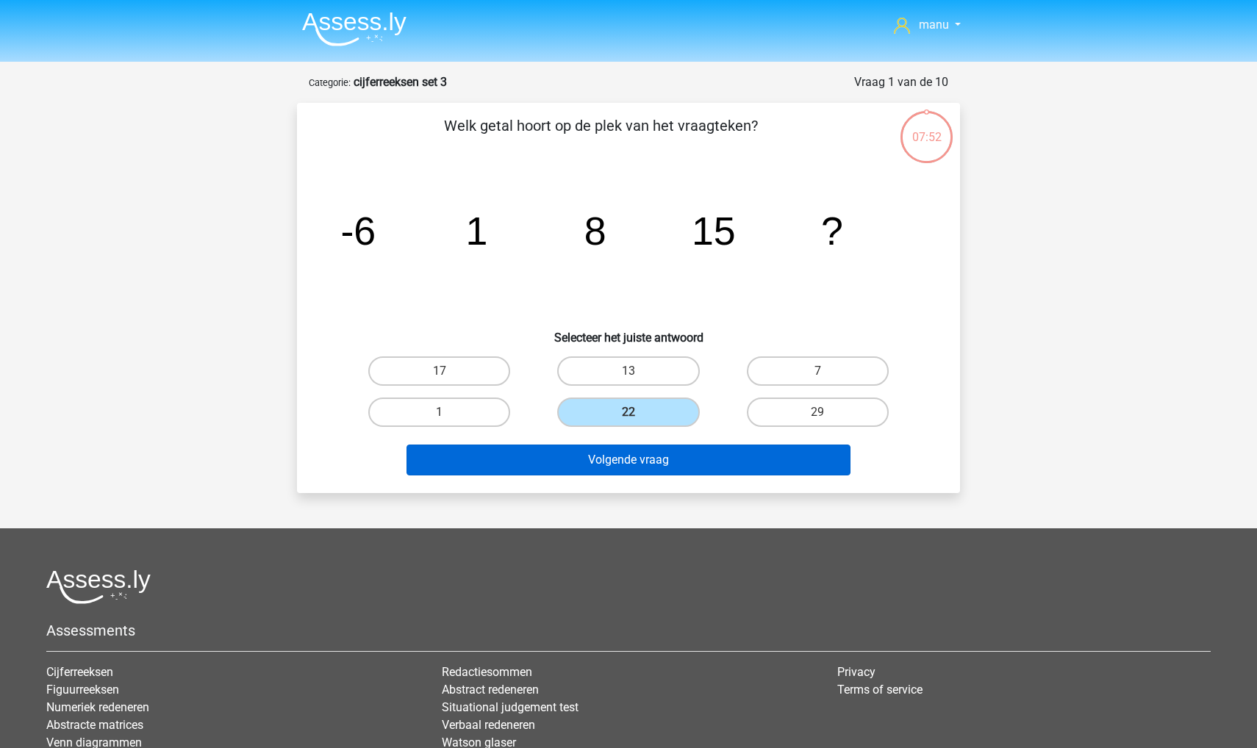
click at [603, 456] on button "Volgende vraag" at bounding box center [628, 460] width 445 height 31
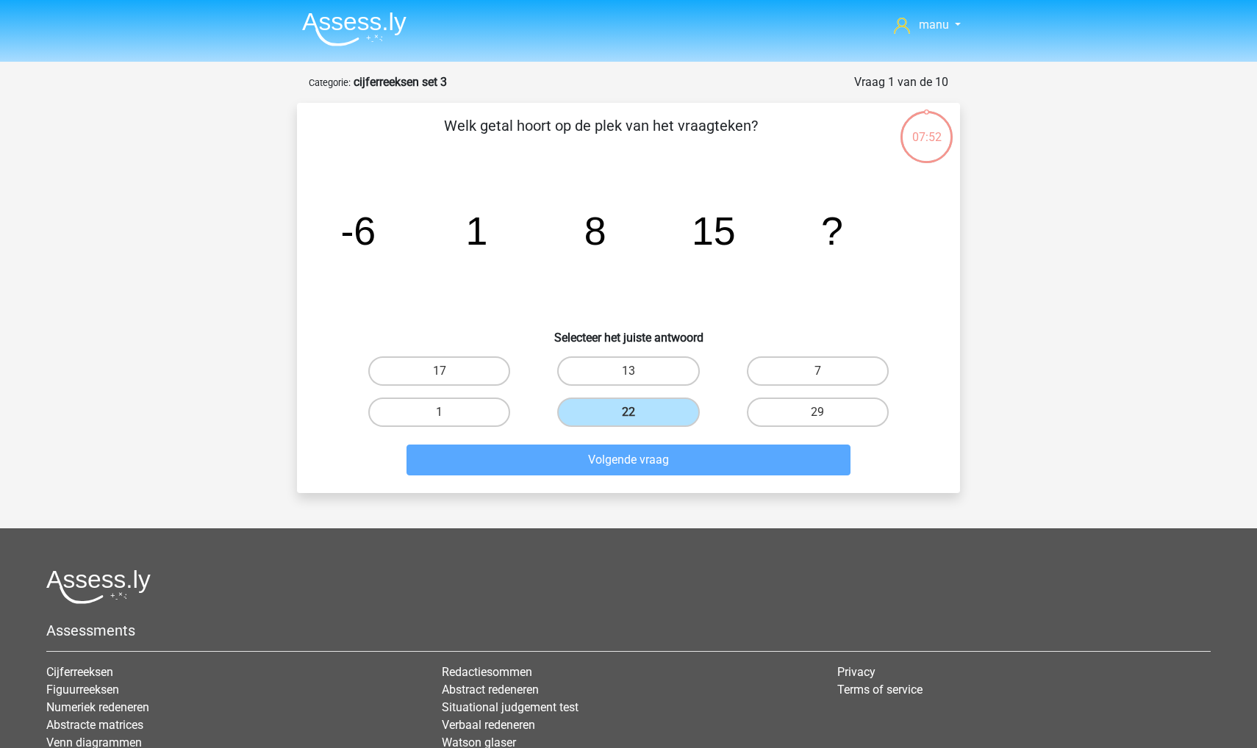
scroll to position [73, 0]
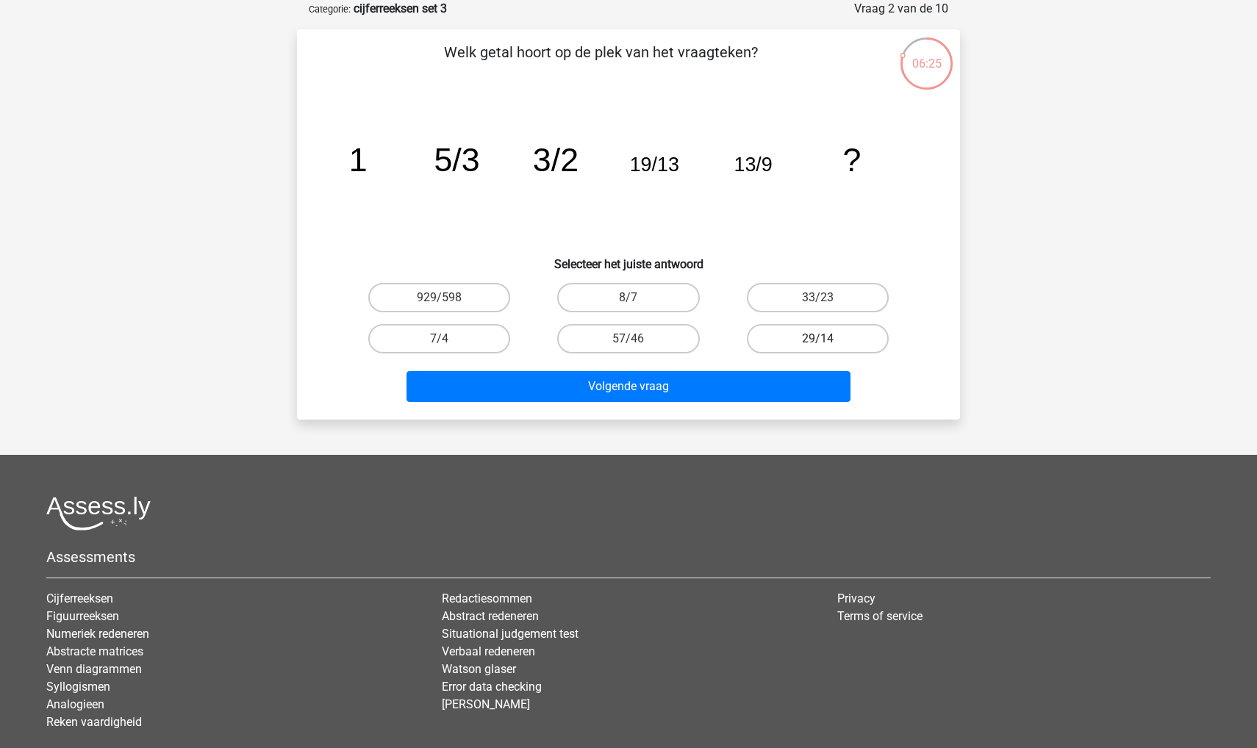
click at [810, 334] on label "29/14" at bounding box center [818, 338] width 142 height 29
click at [817, 339] on input "29/14" at bounding box center [822, 344] width 10 height 10
radio input "true"
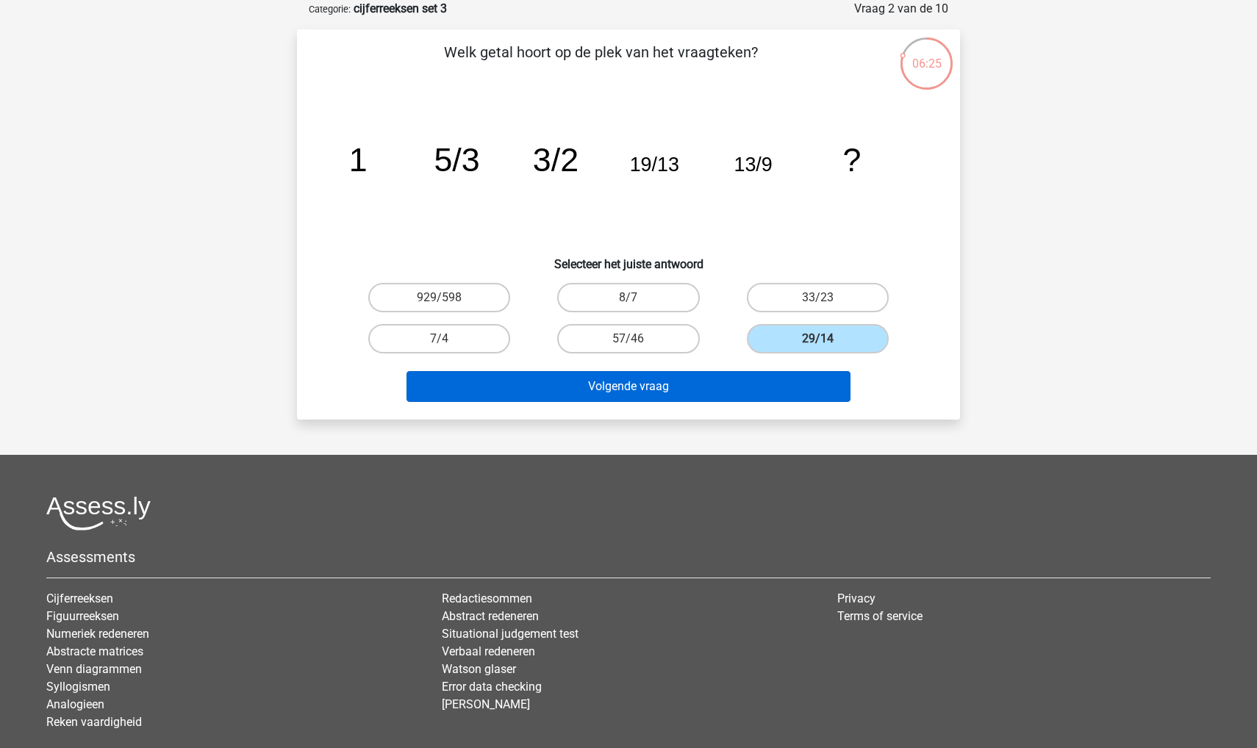
click at [777, 389] on button "Volgende vraag" at bounding box center [628, 386] width 445 height 31
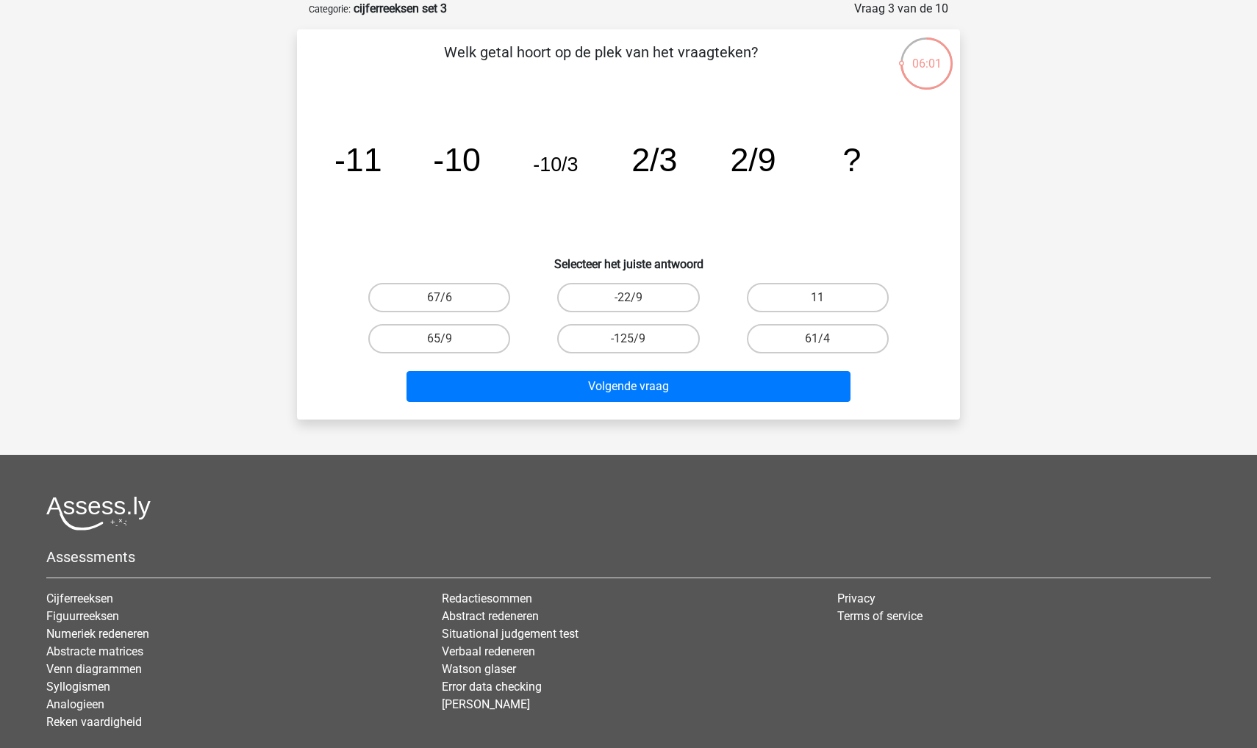
click at [777, 389] on button "Volgende vraag" at bounding box center [628, 386] width 445 height 31
click at [458, 296] on label "67/6" at bounding box center [439, 297] width 142 height 29
click at [449, 298] on input "67/6" at bounding box center [444, 303] width 10 height 10
radio input "true"
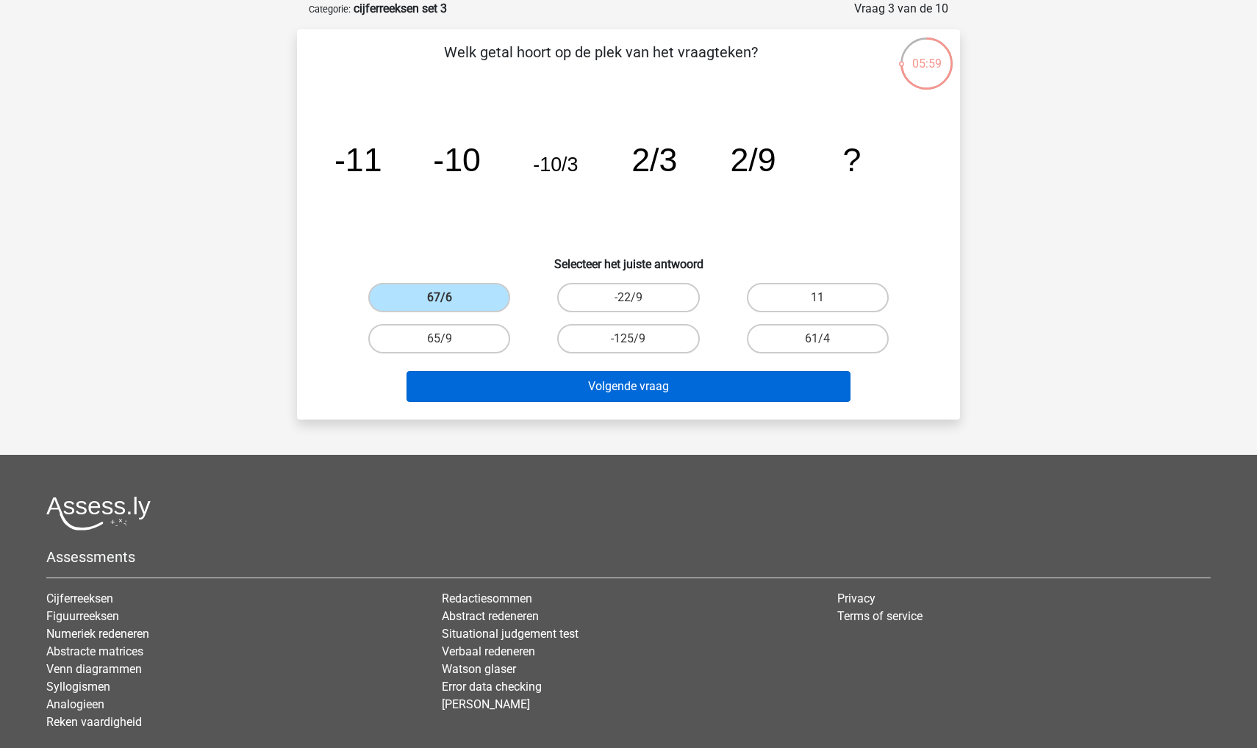
click at [459, 388] on button "Volgende vraag" at bounding box center [628, 386] width 445 height 31
click at [471, 391] on button "Volgende vraag" at bounding box center [628, 386] width 445 height 31
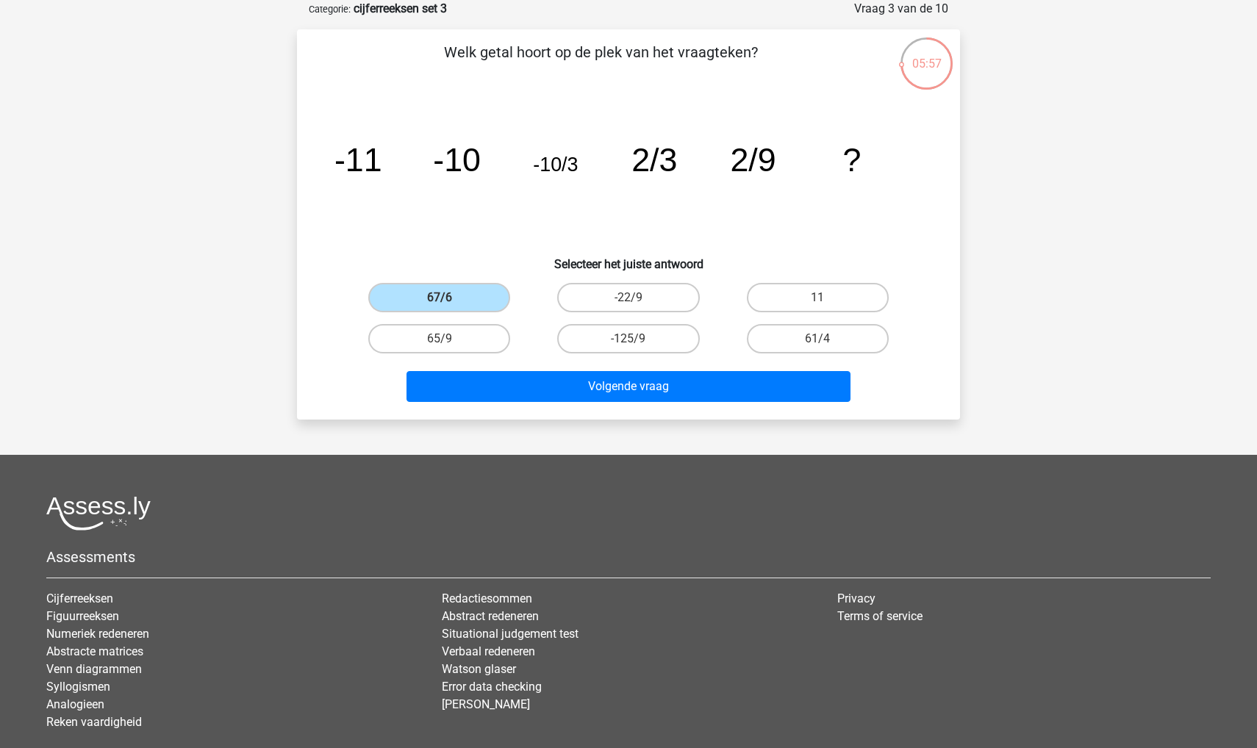
click at [359, 365] on div "Volgende vraag" at bounding box center [628, 383] width 616 height 49
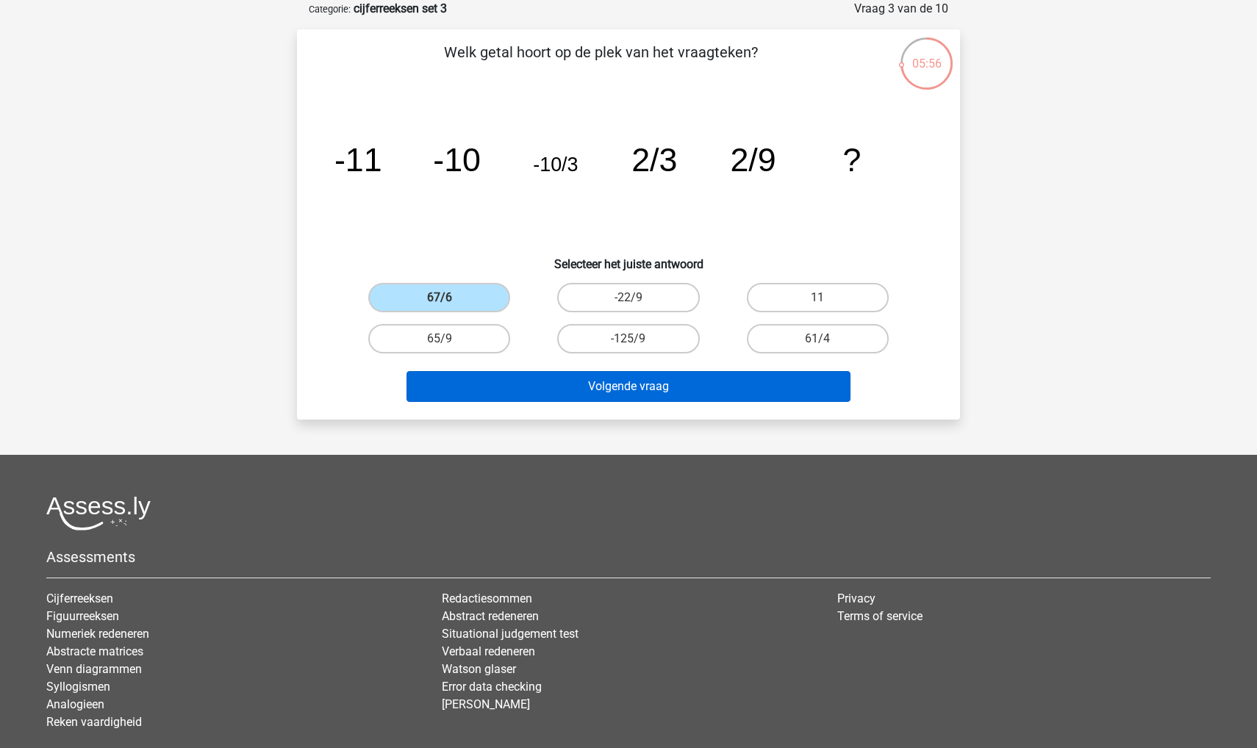
click at [463, 384] on button "Volgende vraag" at bounding box center [628, 386] width 445 height 31
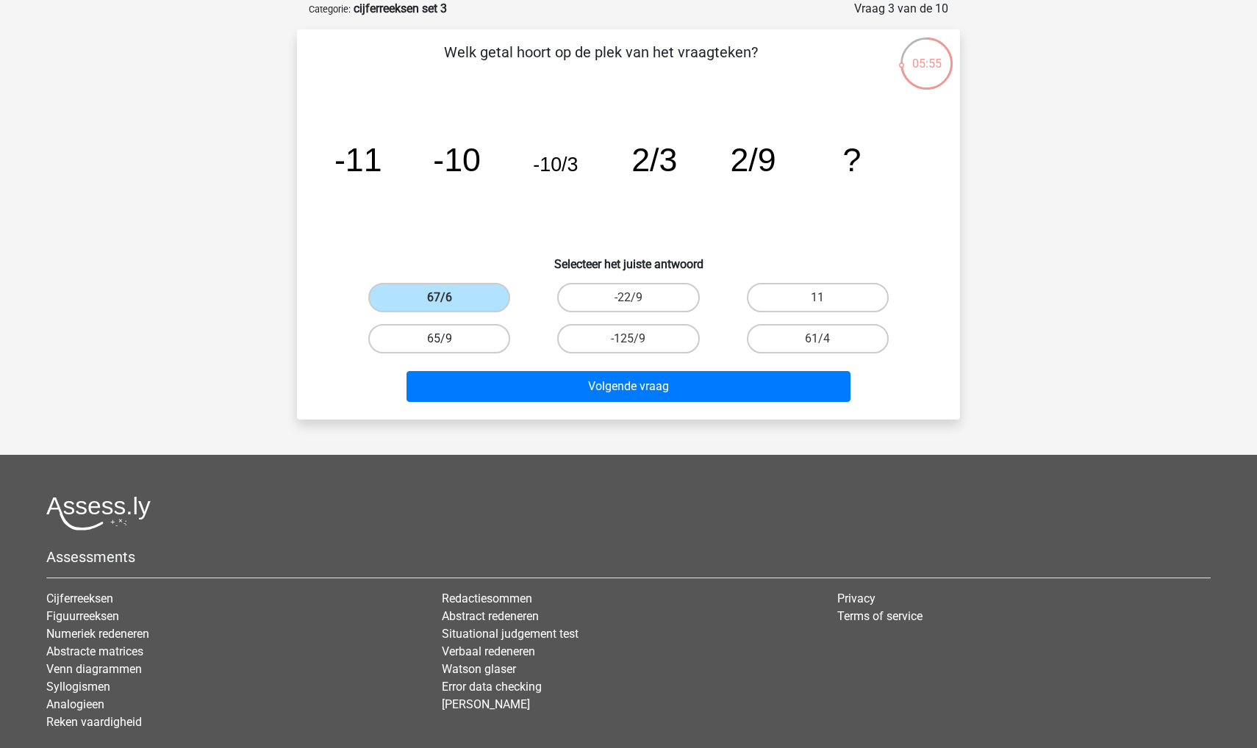
click at [441, 334] on label "65/9" at bounding box center [439, 338] width 142 height 29
click at [441, 339] on input "65/9" at bounding box center [444, 344] width 10 height 10
radio input "true"
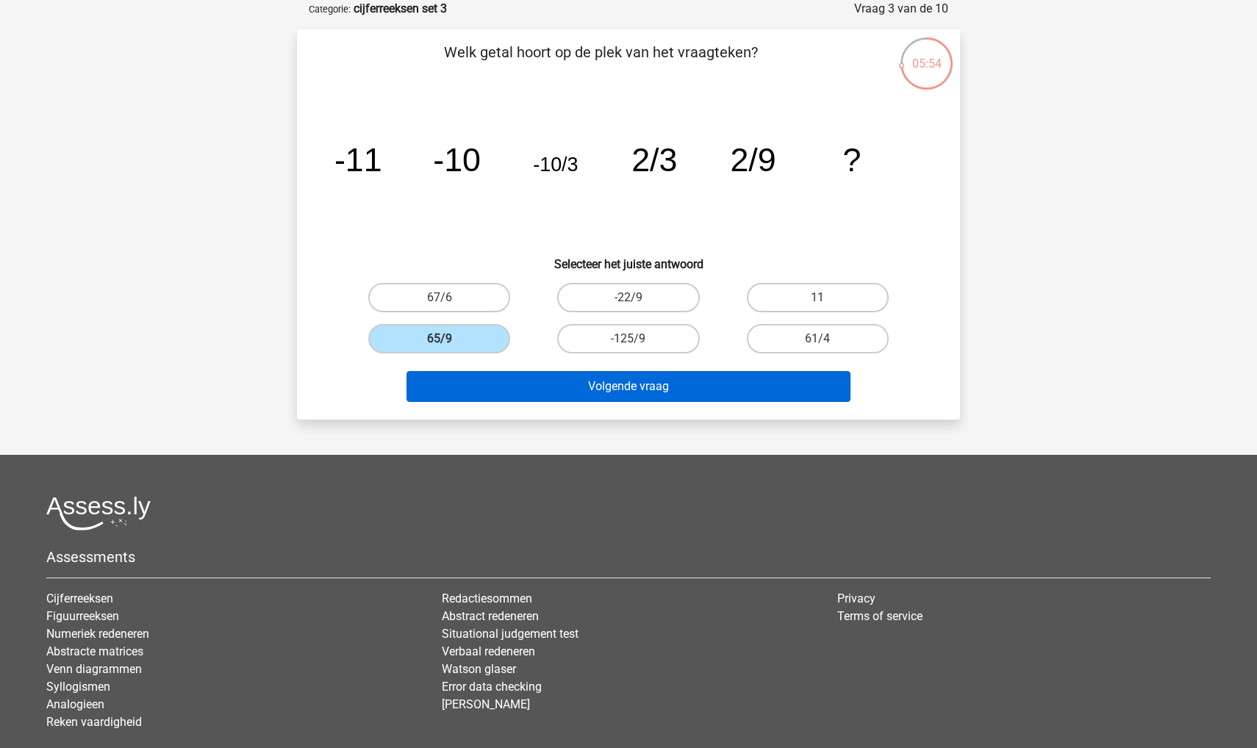
click at [465, 371] on button "Volgende vraag" at bounding box center [628, 386] width 445 height 31
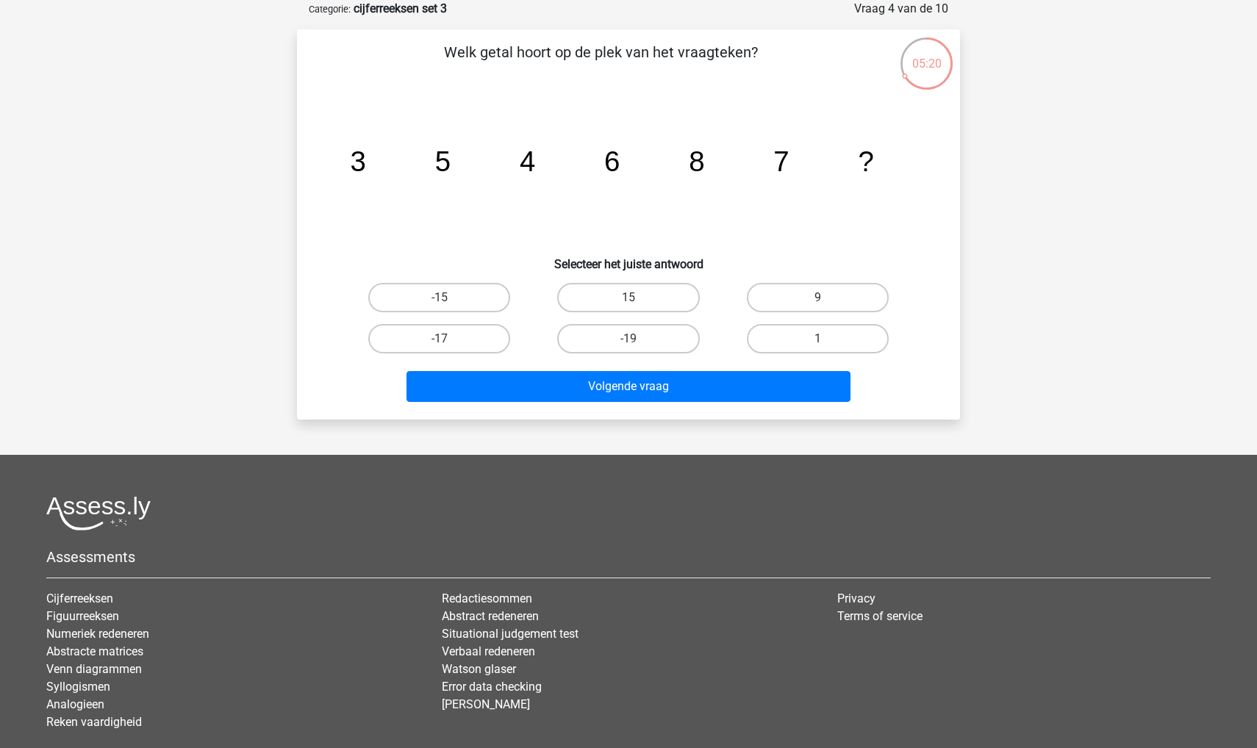
click at [847, 313] on div "9" at bounding box center [817, 297] width 189 height 41
click at [826, 295] on label "9" at bounding box center [818, 297] width 142 height 29
click at [826, 298] on input "9" at bounding box center [822, 303] width 10 height 10
radio input "true"
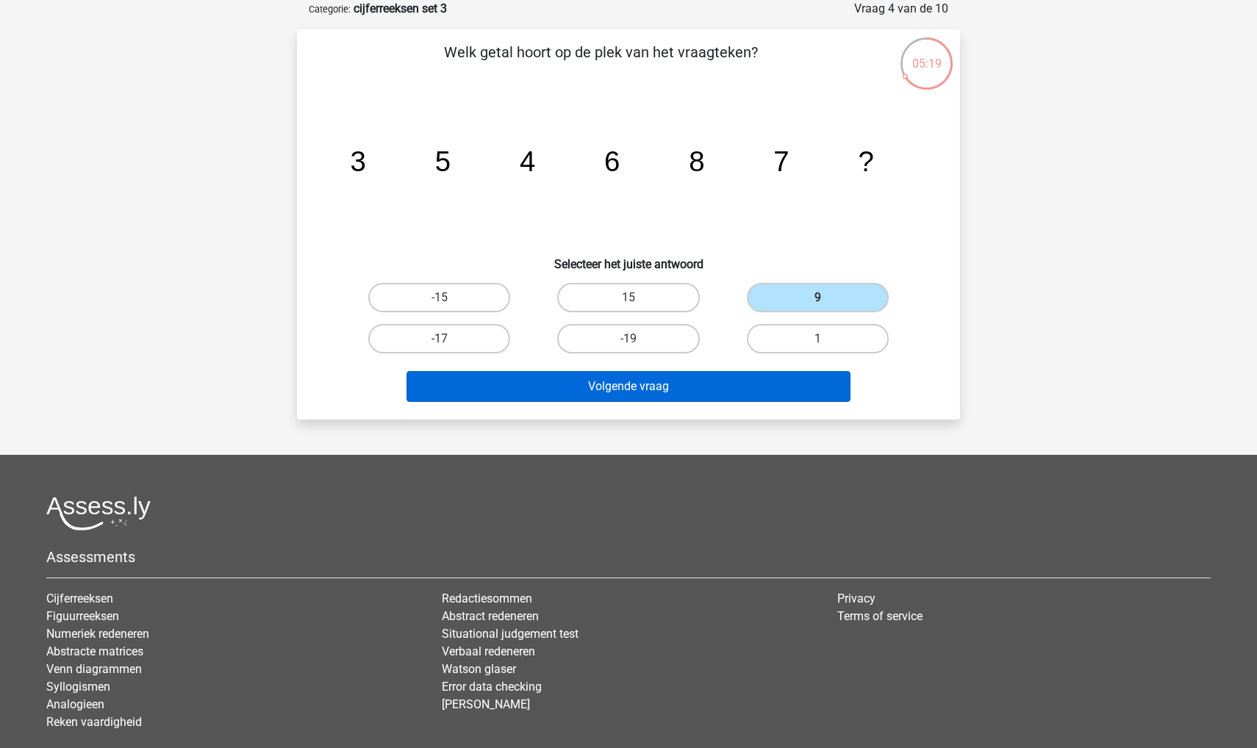
click at [737, 387] on button "Volgende vraag" at bounding box center [628, 386] width 445 height 31
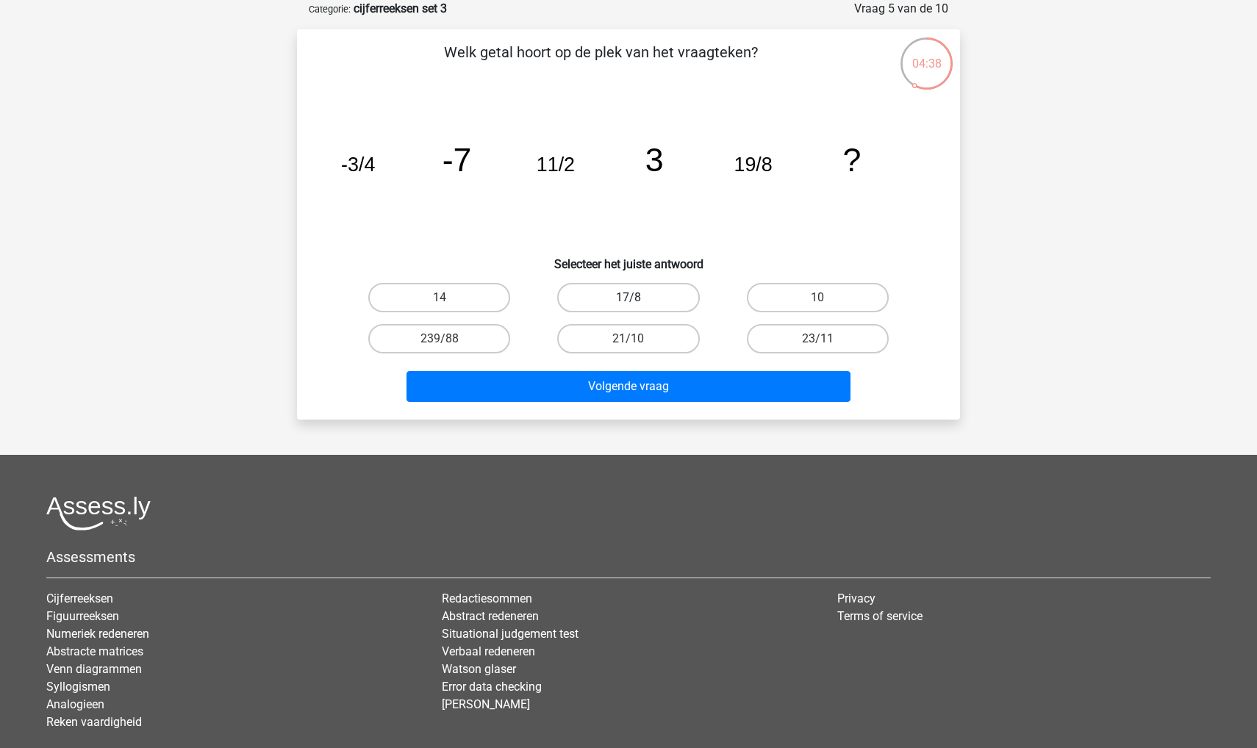
click at [633, 295] on label "17/8" at bounding box center [628, 297] width 142 height 29
click at [633, 298] on input "17/8" at bounding box center [633, 303] width 10 height 10
radio input "true"
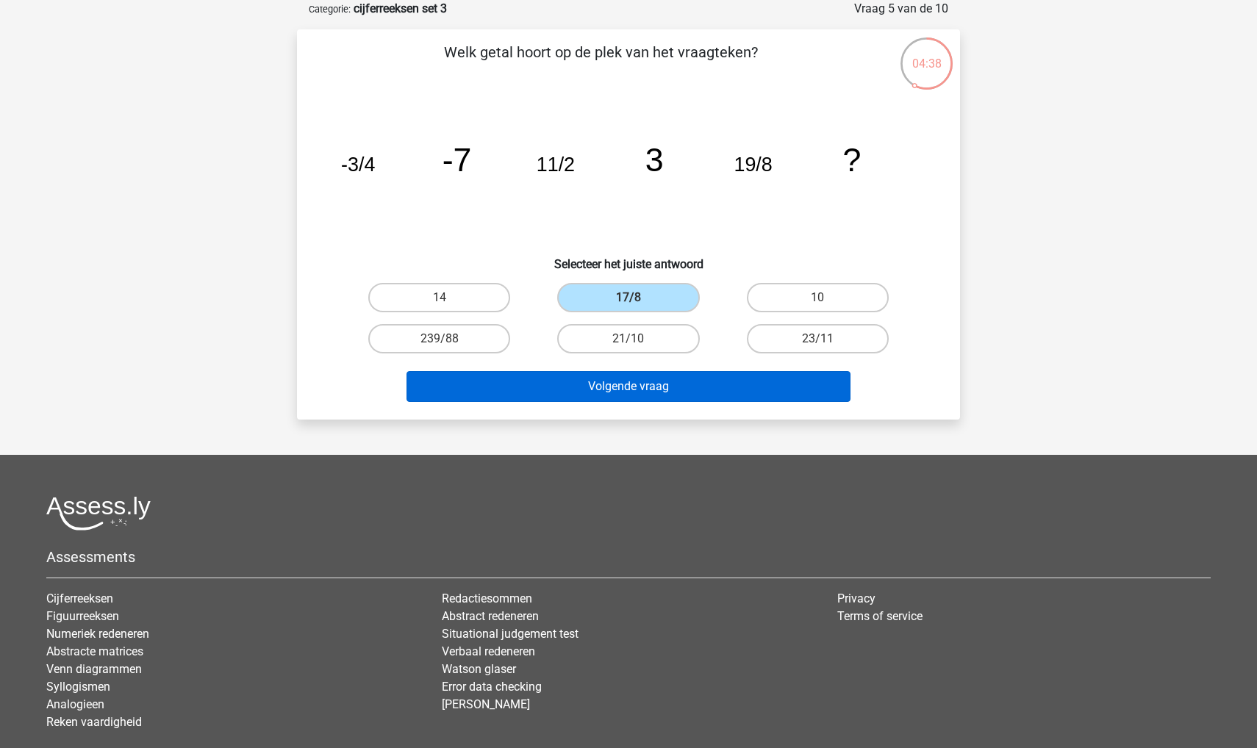
click at [598, 383] on button "Volgende vraag" at bounding box center [628, 386] width 445 height 31
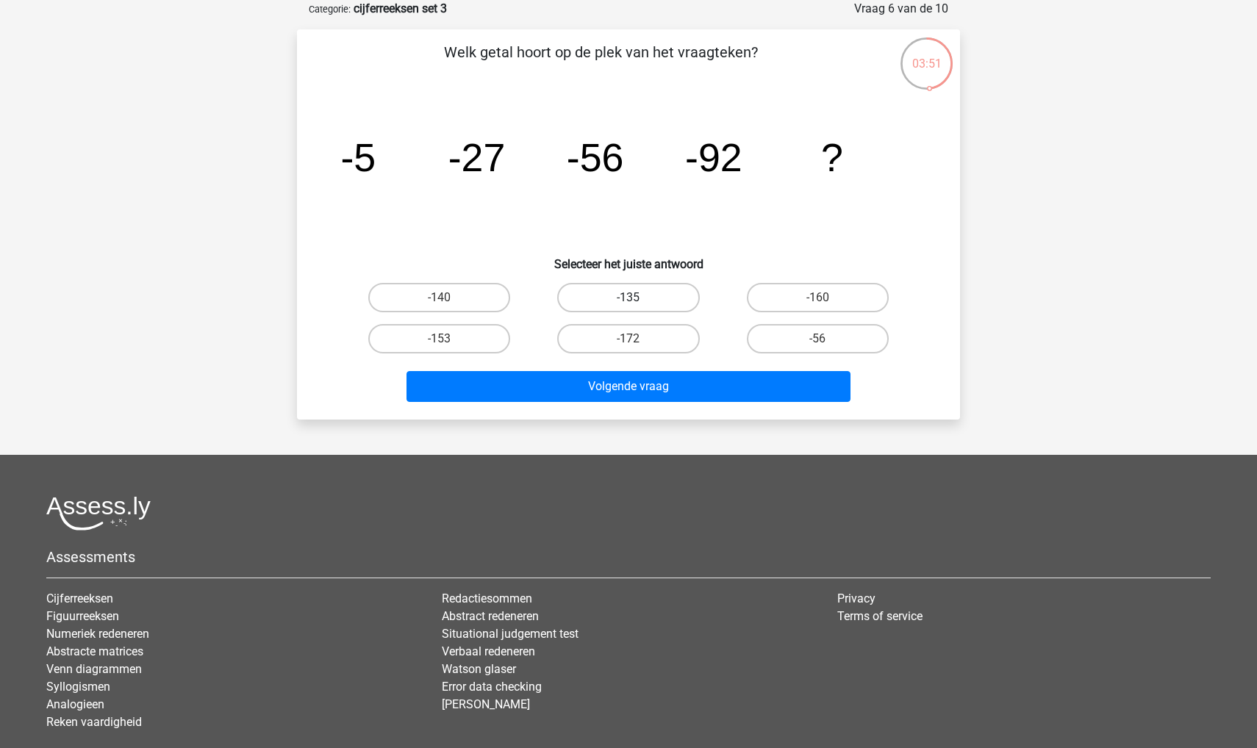
click at [611, 297] on label "-135" at bounding box center [628, 297] width 142 height 29
click at [628, 298] on input "-135" at bounding box center [633, 303] width 10 height 10
radio input "true"
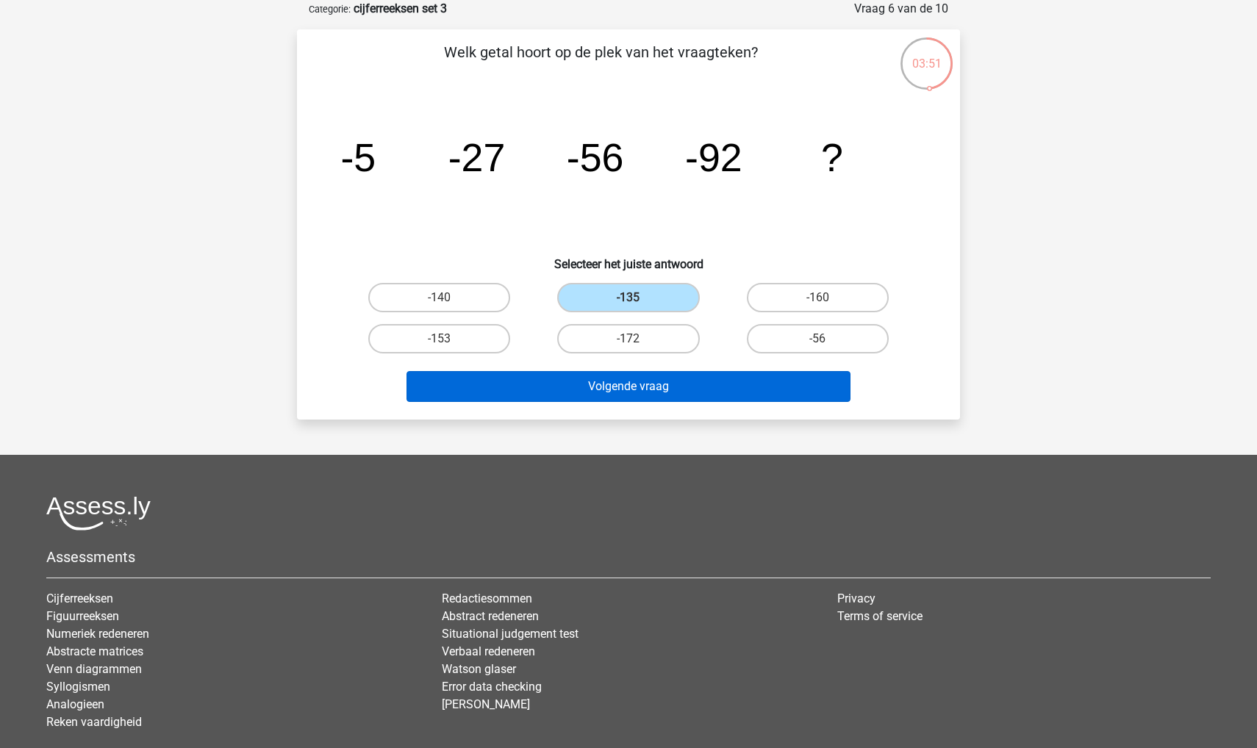
click at [566, 381] on button "Volgende vraag" at bounding box center [628, 386] width 445 height 31
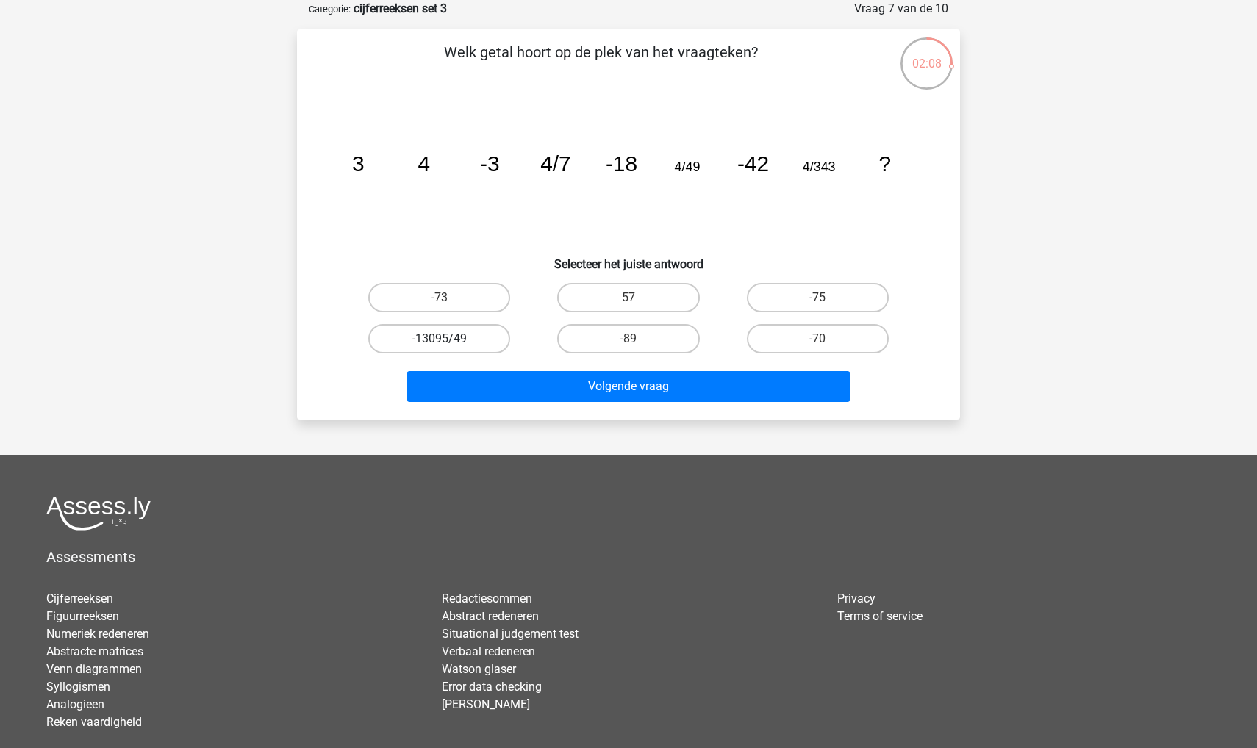
click at [437, 338] on label "-13095/49" at bounding box center [439, 338] width 142 height 29
click at [439, 339] on input "-13095/49" at bounding box center [444, 344] width 10 height 10
radio input "true"
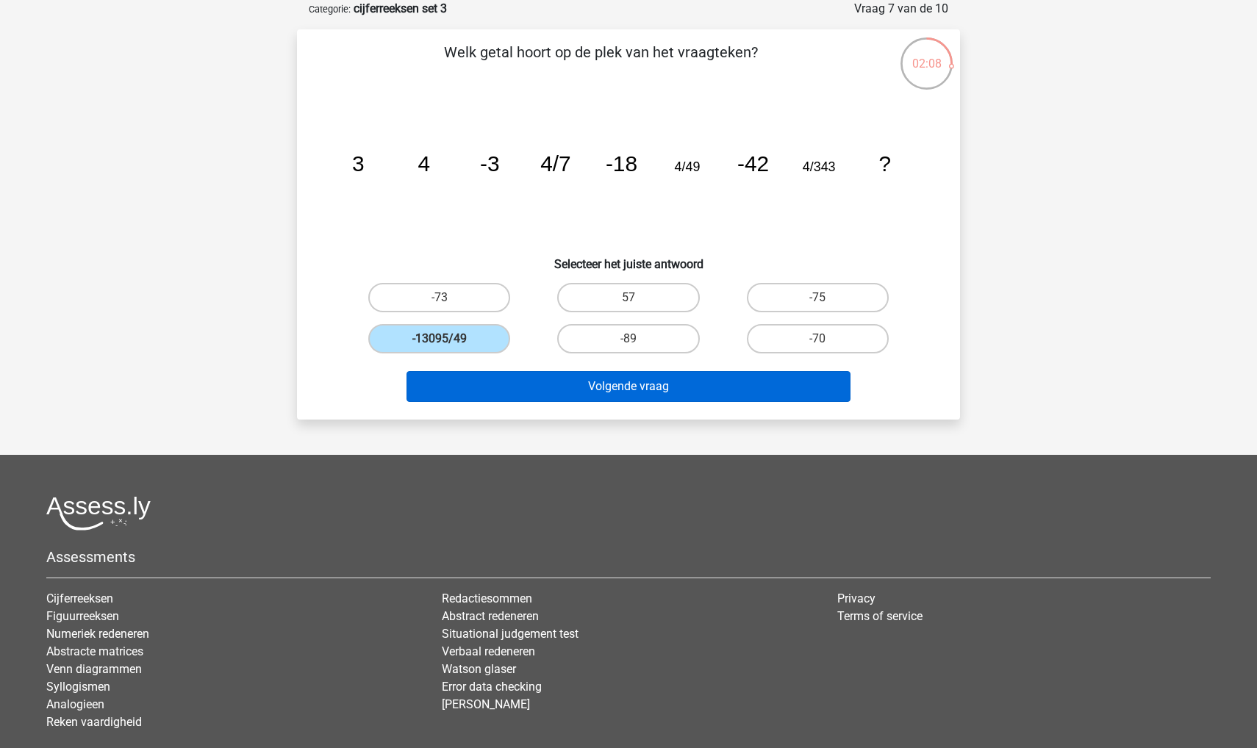
click at [437, 393] on button "Volgende vraag" at bounding box center [628, 386] width 445 height 31
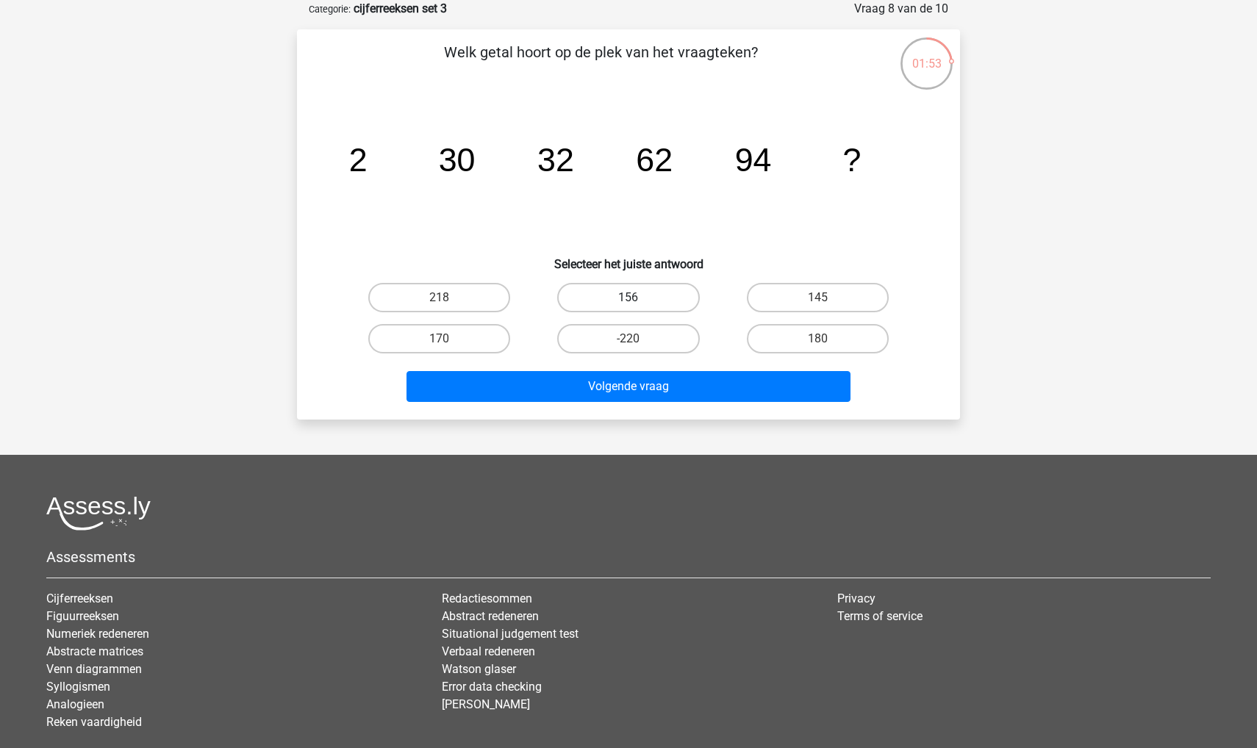
click at [592, 306] on label "156" at bounding box center [628, 297] width 142 height 29
click at [628, 306] on input "156" at bounding box center [633, 303] width 10 height 10
radio input "true"
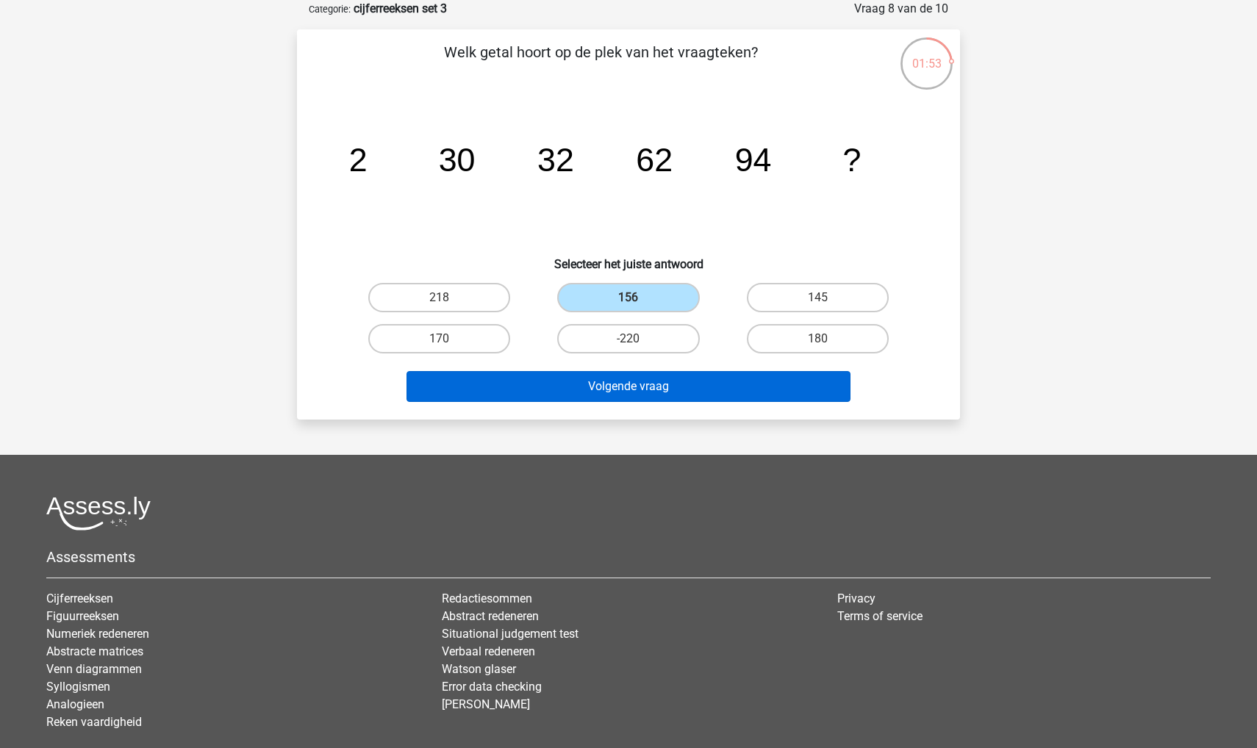
click at [595, 380] on button "Volgende vraag" at bounding box center [628, 386] width 445 height 31
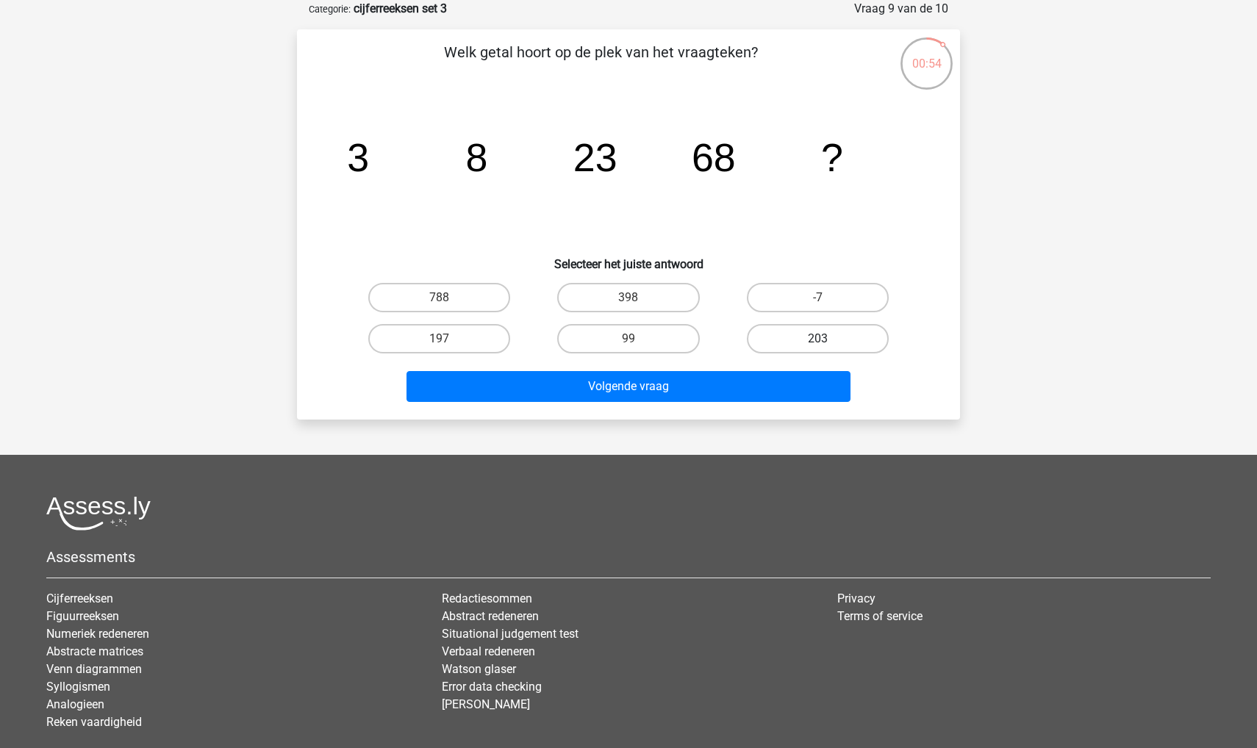
click at [831, 333] on label "203" at bounding box center [818, 338] width 142 height 29
click at [827, 339] on input "203" at bounding box center [822, 344] width 10 height 10
radio input "true"
click at [767, 405] on div "Volgende vraag" at bounding box center [628, 389] width 567 height 37
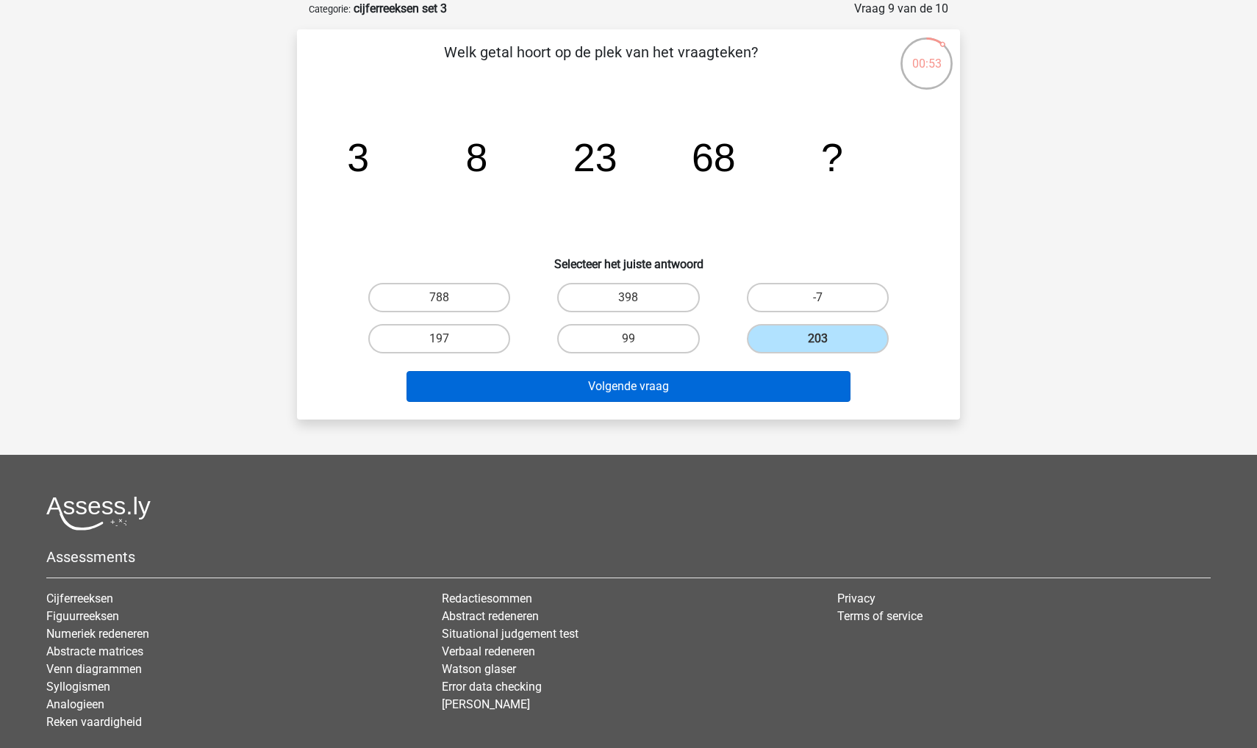
click at [746, 390] on button "Volgende vraag" at bounding box center [628, 386] width 445 height 31
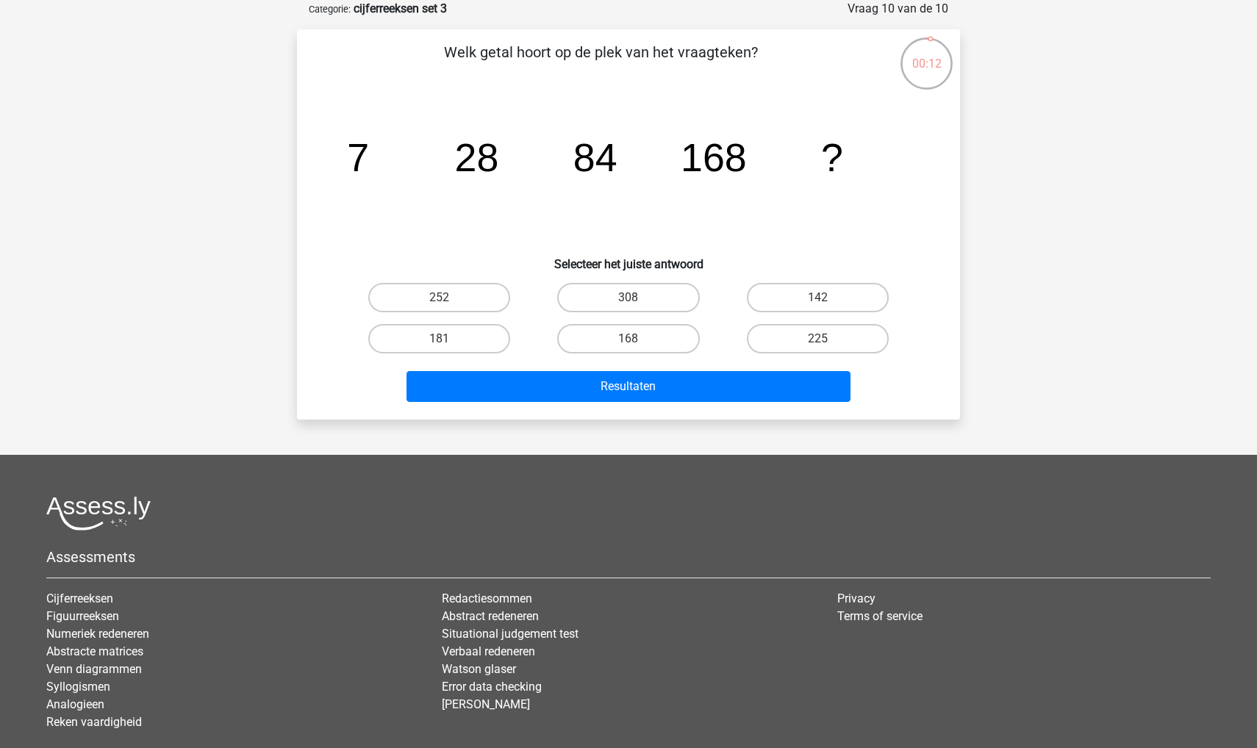
click at [443, 339] on input "181" at bounding box center [444, 344] width 10 height 10
radio input "true"
click at [792, 335] on label "225" at bounding box center [818, 338] width 142 height 29
click at [817, 339] on input "225" at bounding box center [822, 344] width 10 height 10
radio input "true"
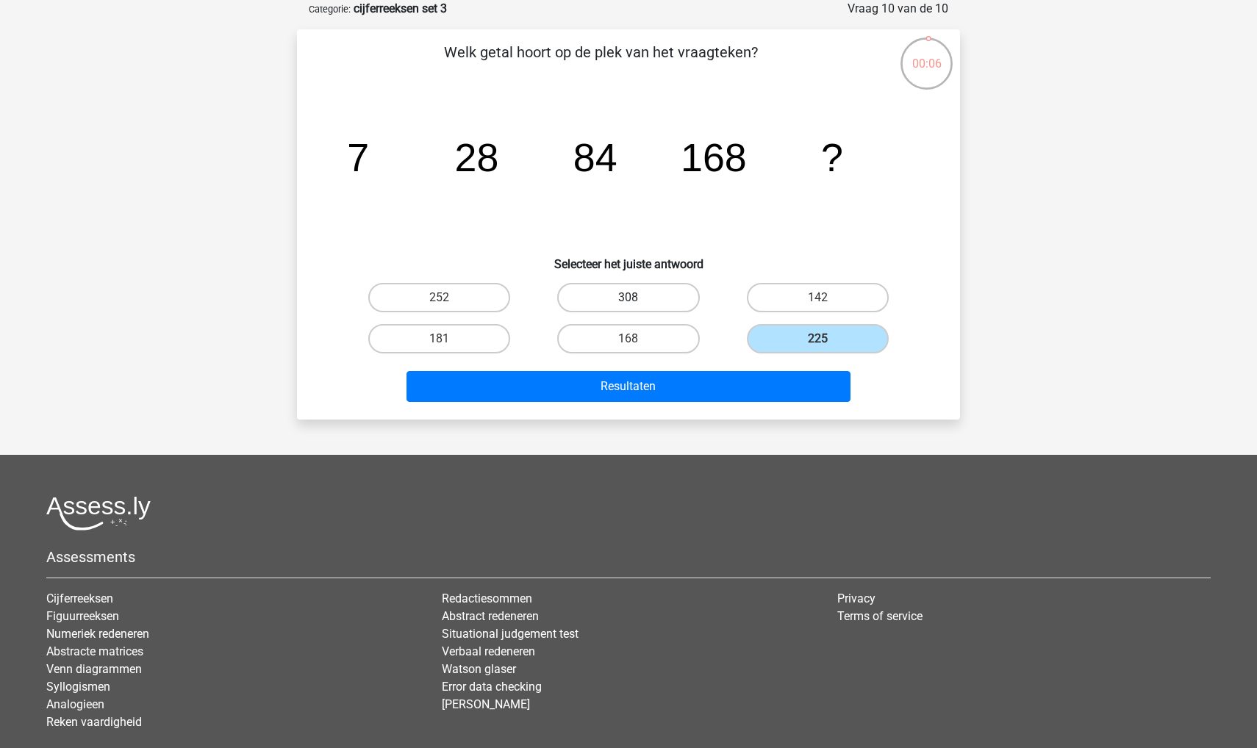
click at [621, 290] on label "308" at bounding box center [628, 297] width 142 height 29
click at [628, 298] on input "308" at bounding box center [633, 303] width 10 height 10
radio input "true"
click at [781, 334] on label "225" at bounding box center [818, 338] width 142 height 29
click at [817, 339] on input "225" at bounding box center [822, 344] width 10 height 10
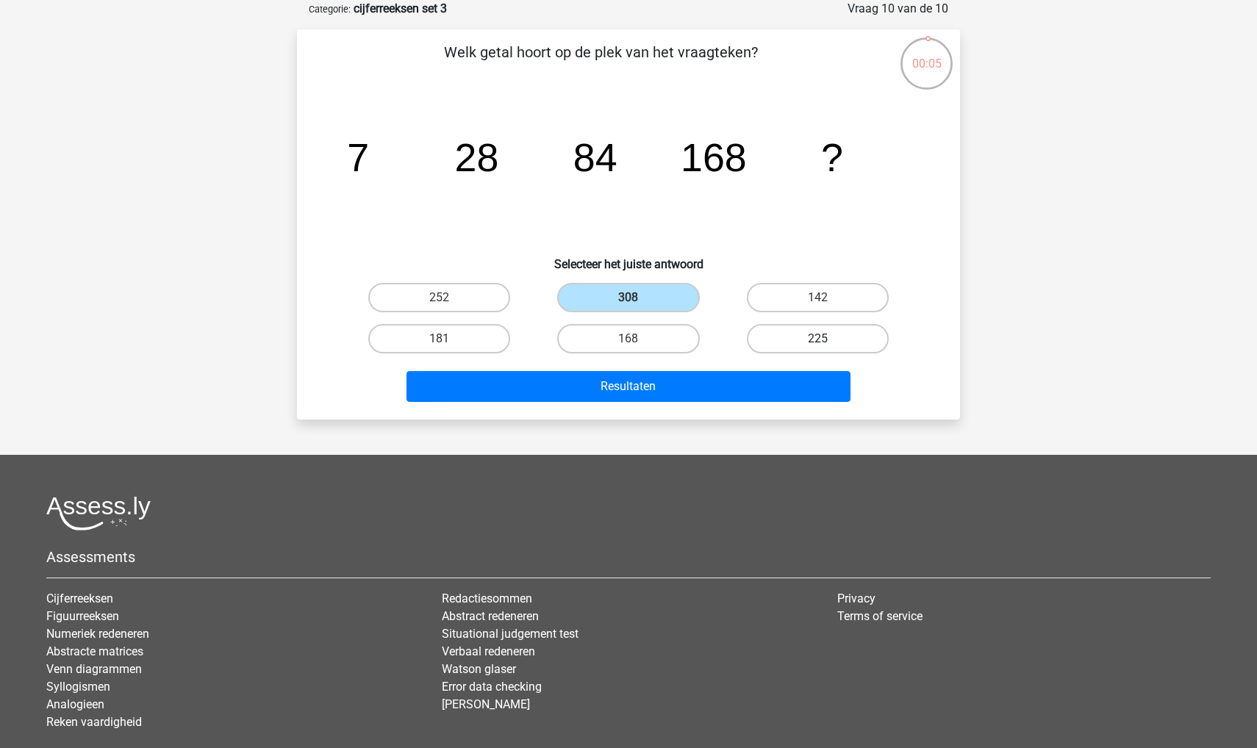
radio input "true"
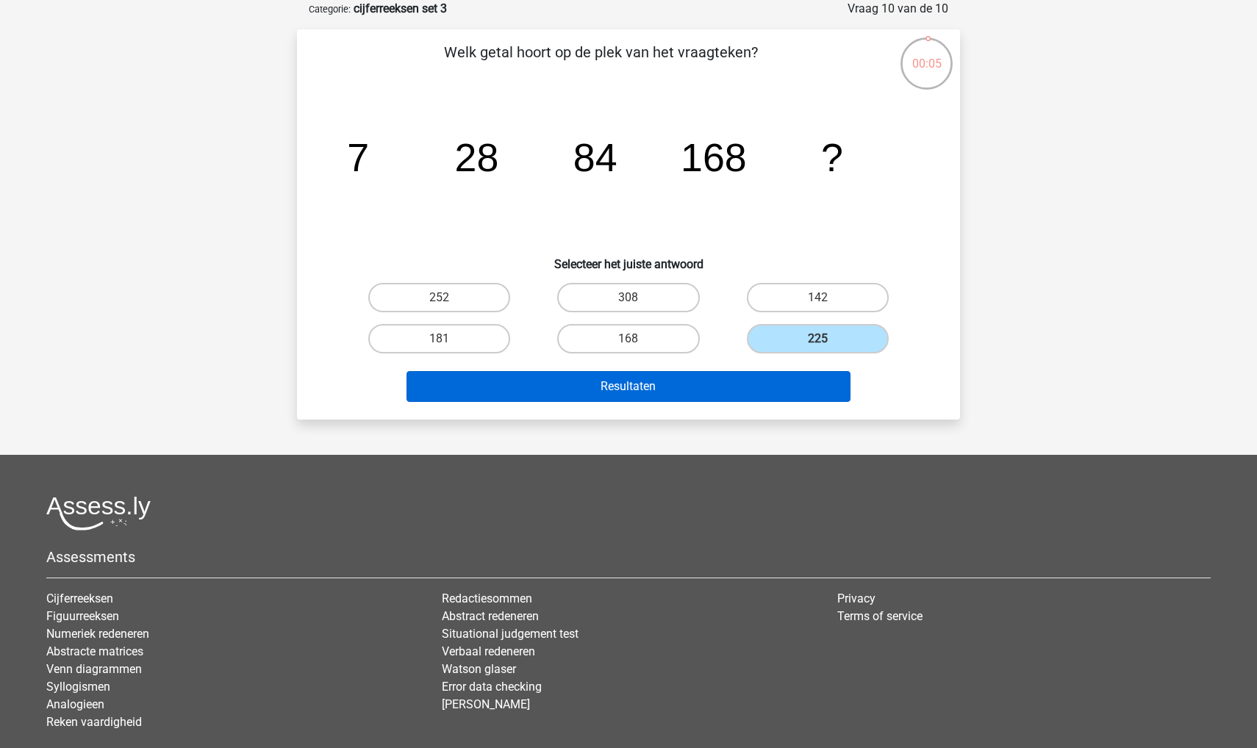
click at [736, 374] on button "Resultaten" at bounding box center [628, 386] width 445 height 31
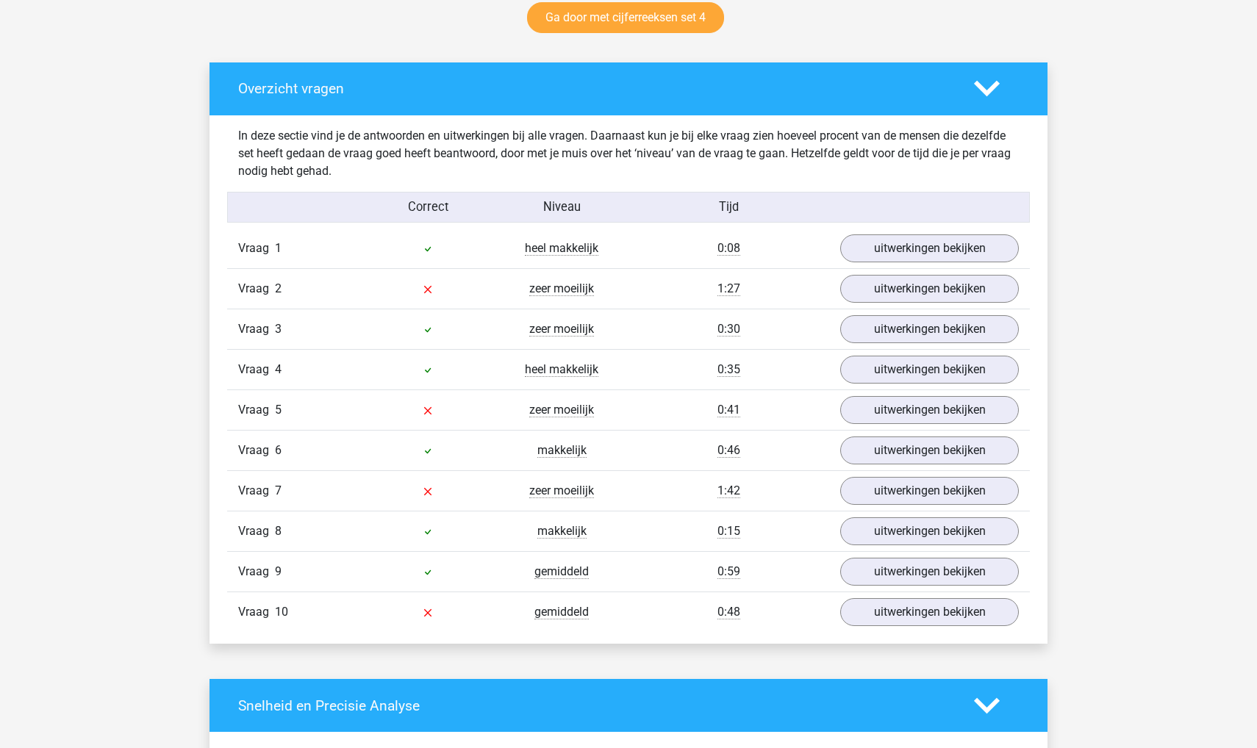
scroll to position [785, 0]
click at [886, 290] on link "uitwerkingen bekijken" at bounding box center [929, 289] width 205 height 32
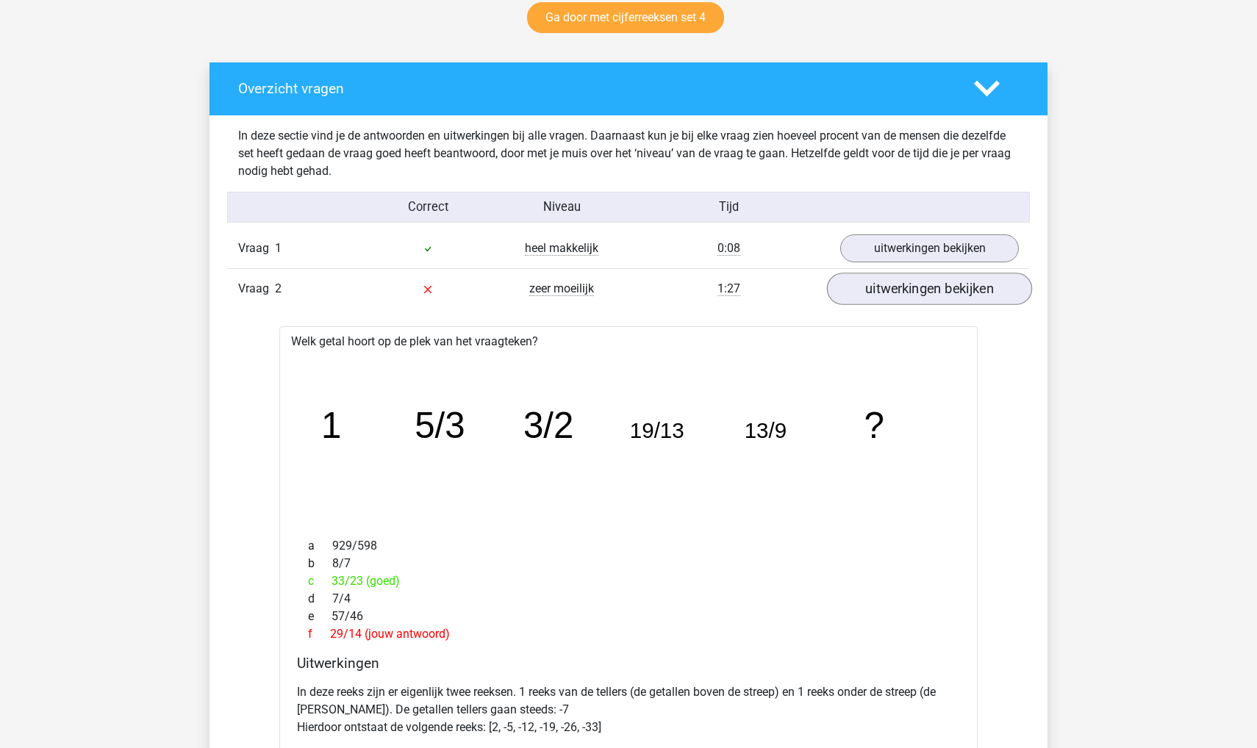
click at [886, 290] on link "uitwerkingen bekijken" at bounding box center [929, 289] width 205 height 32
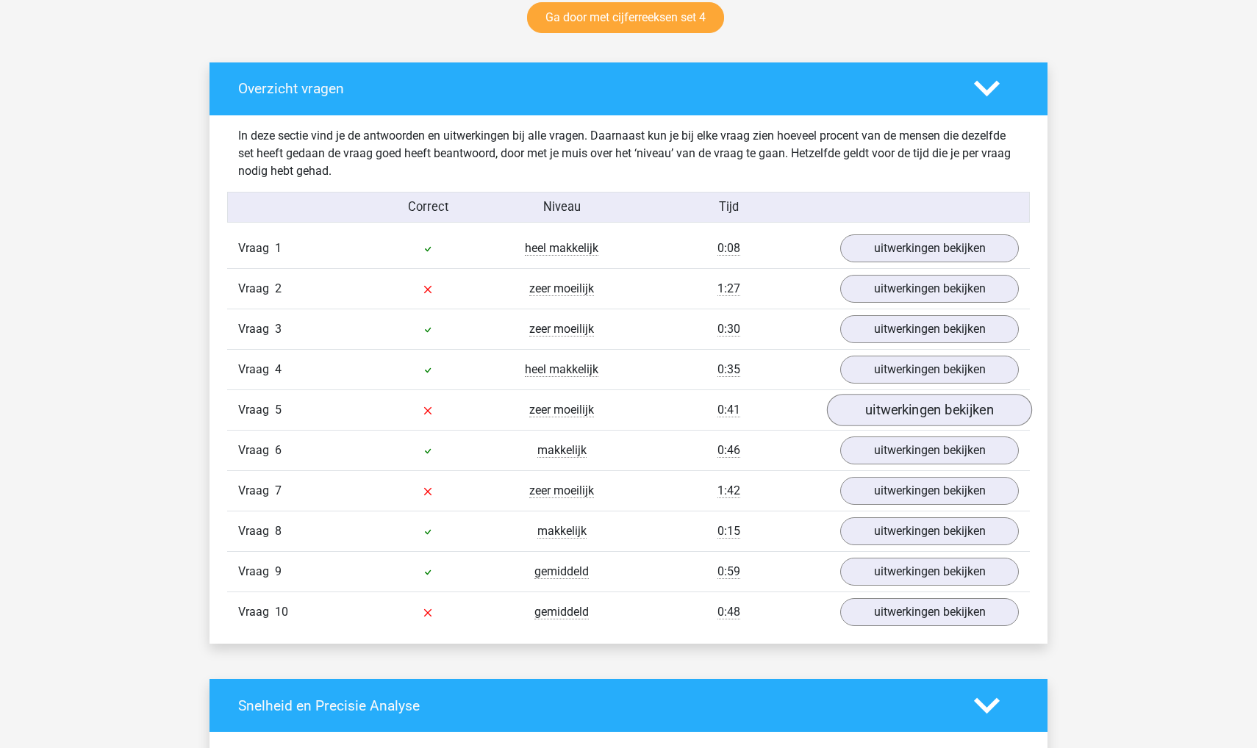
click at [858, 415] on link "uitwerkingen bekijken" at bounding box center [929, 411] width 205 height 32
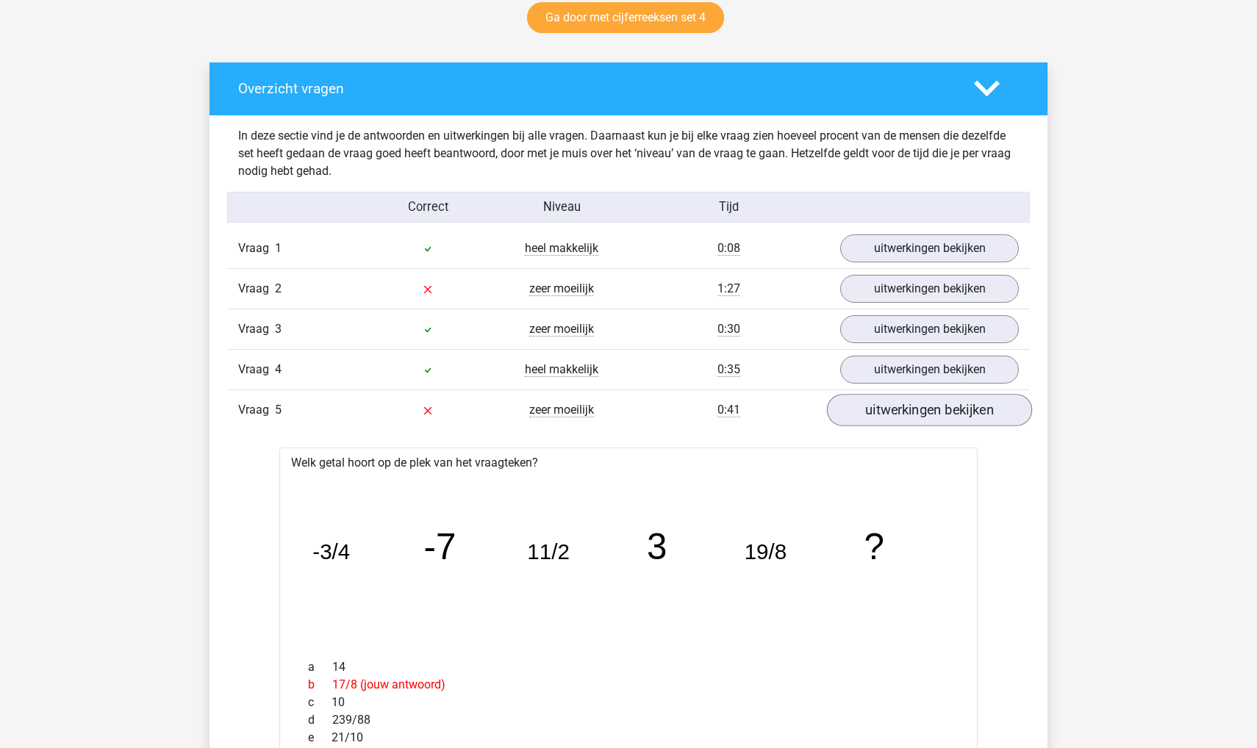
click at [858, 415] on link "uitwerkingen bekijken" at bounding box center [929, 411] width 205 height 32
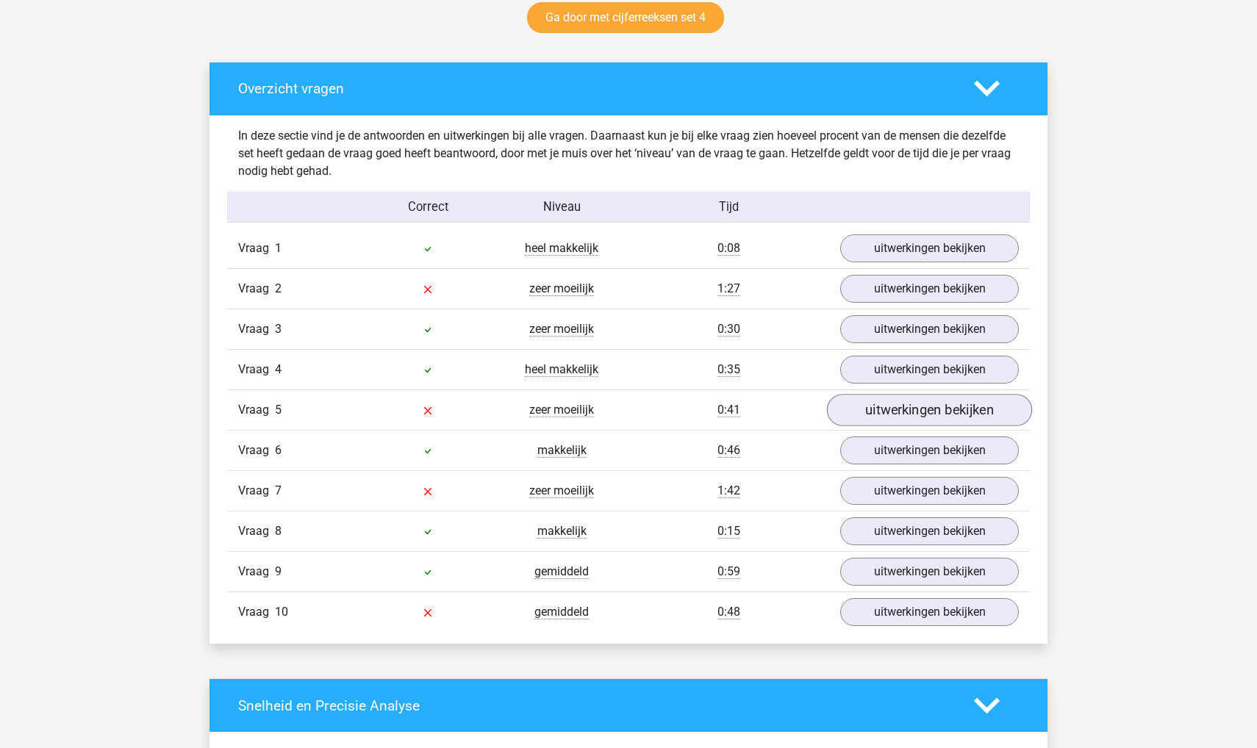
click at [858, 415] on link "uitwerkingen bekijken" at bounding box center [929, 411] width 205 height 32
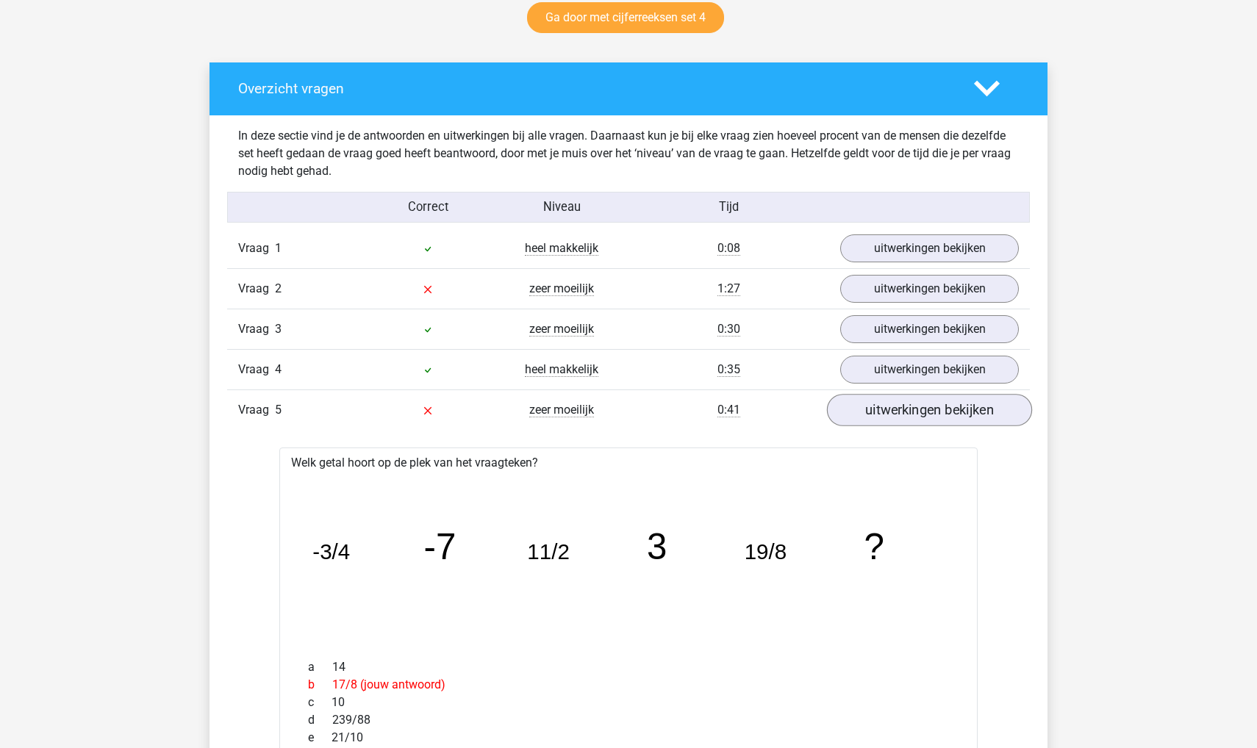
click at [858, 415] on link "uitwerkingen bekijken" at bounding box center [929, 411] width 205 height 32
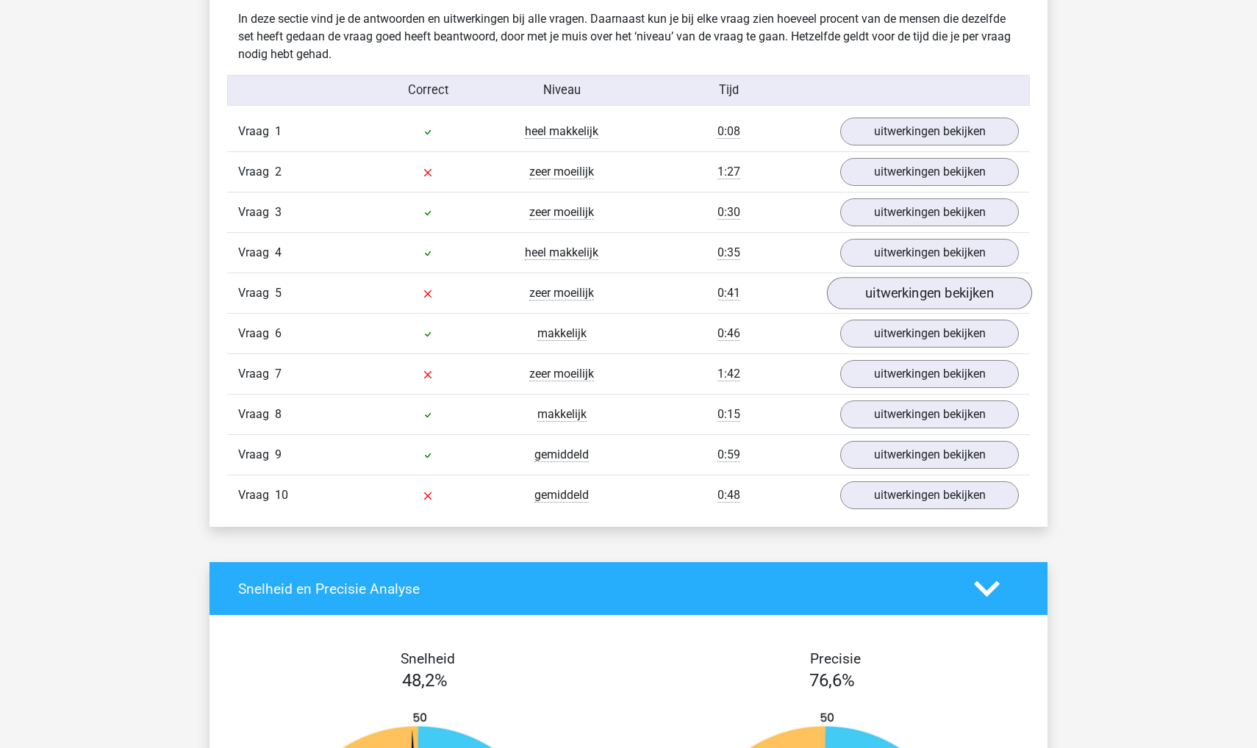
scroll to position [906, 0]
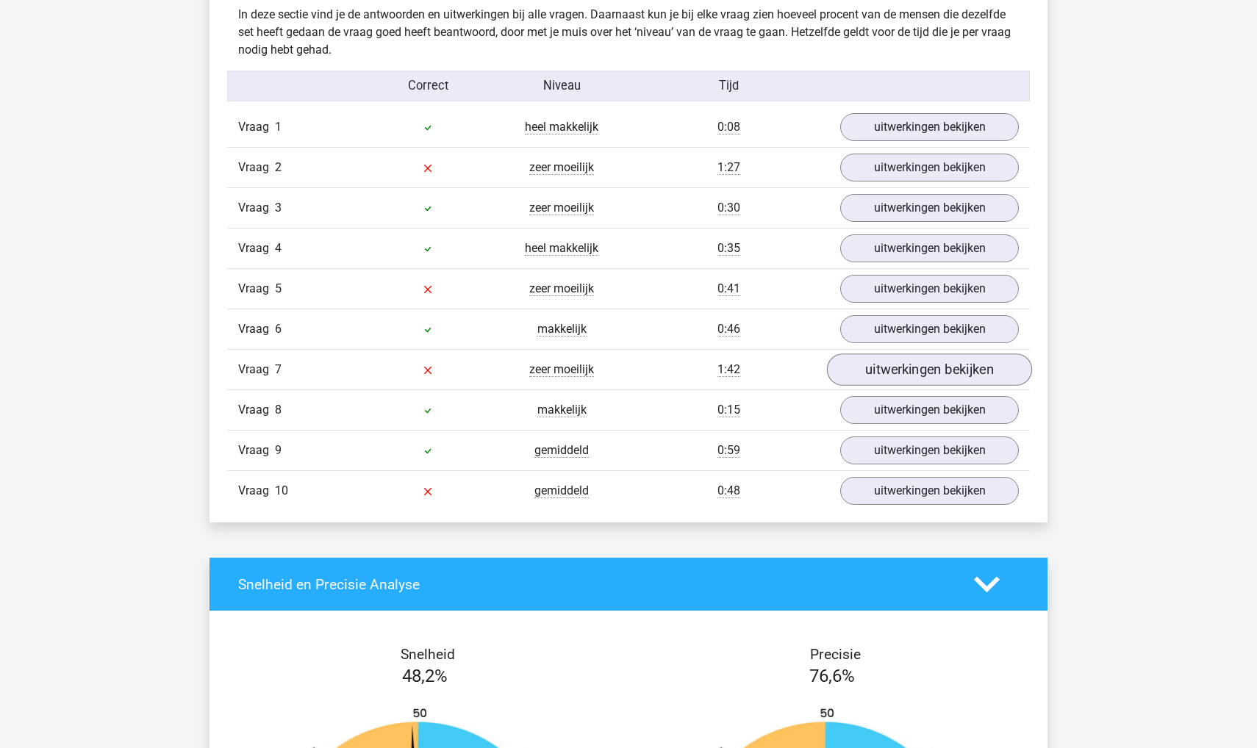
click at [879, 378] on link "uitwerkingen bekijken" at bounding box center [929, 370] width 205 height 32
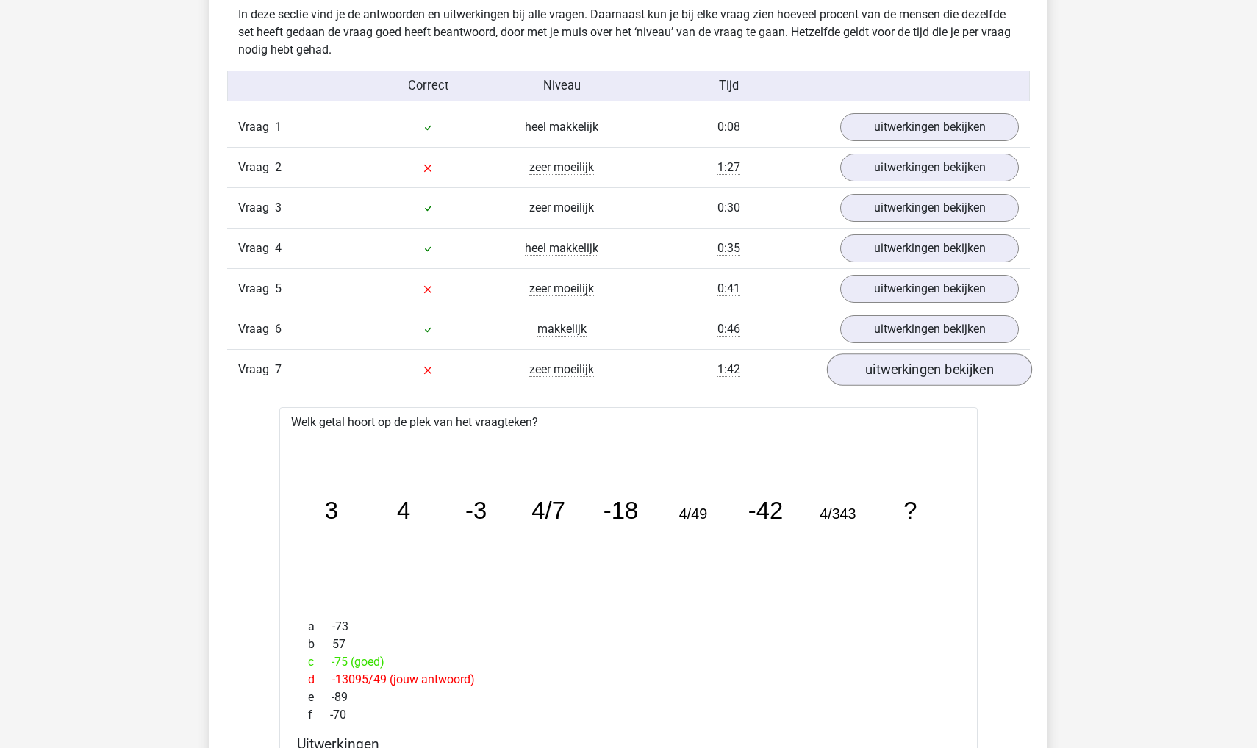
click at [866, 372] on link "uitwerkingen bekijken" at bounding box center [929, 370] width 205 height 32
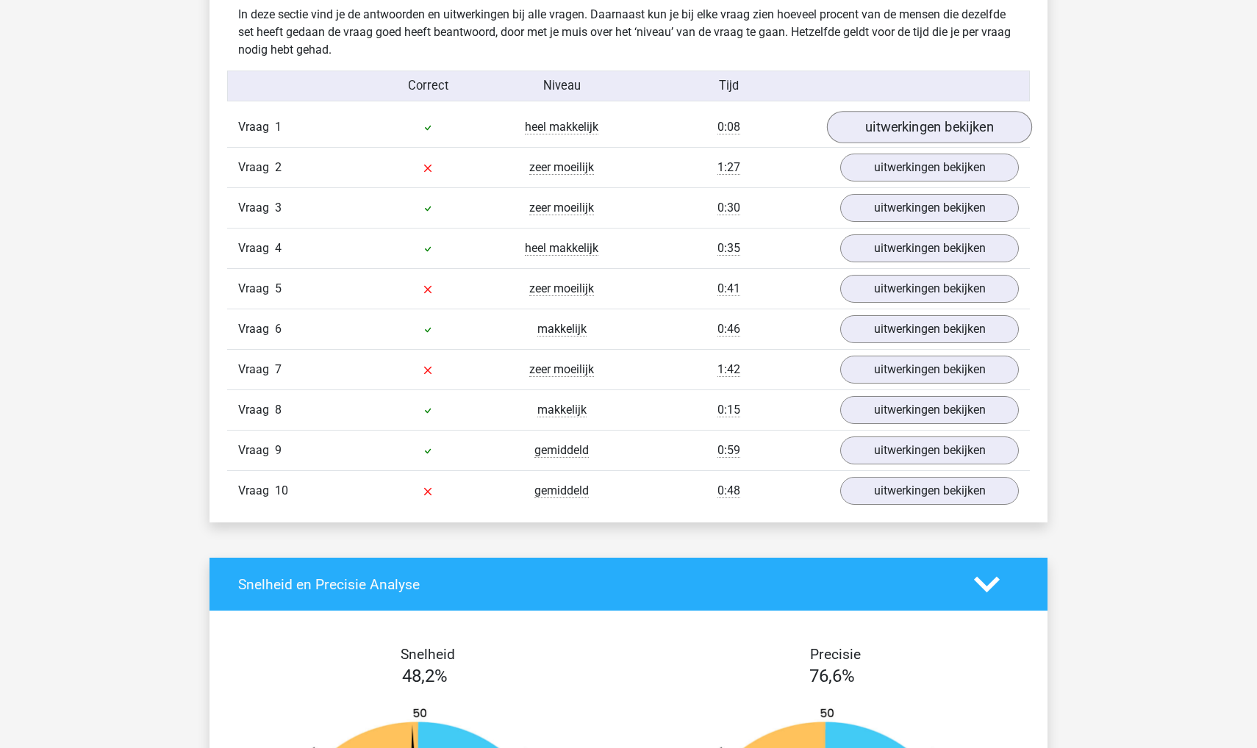
click at [897, 138] on link "uitwerkingen bekijken" at bounding box center [929, 128] width 205 height 32
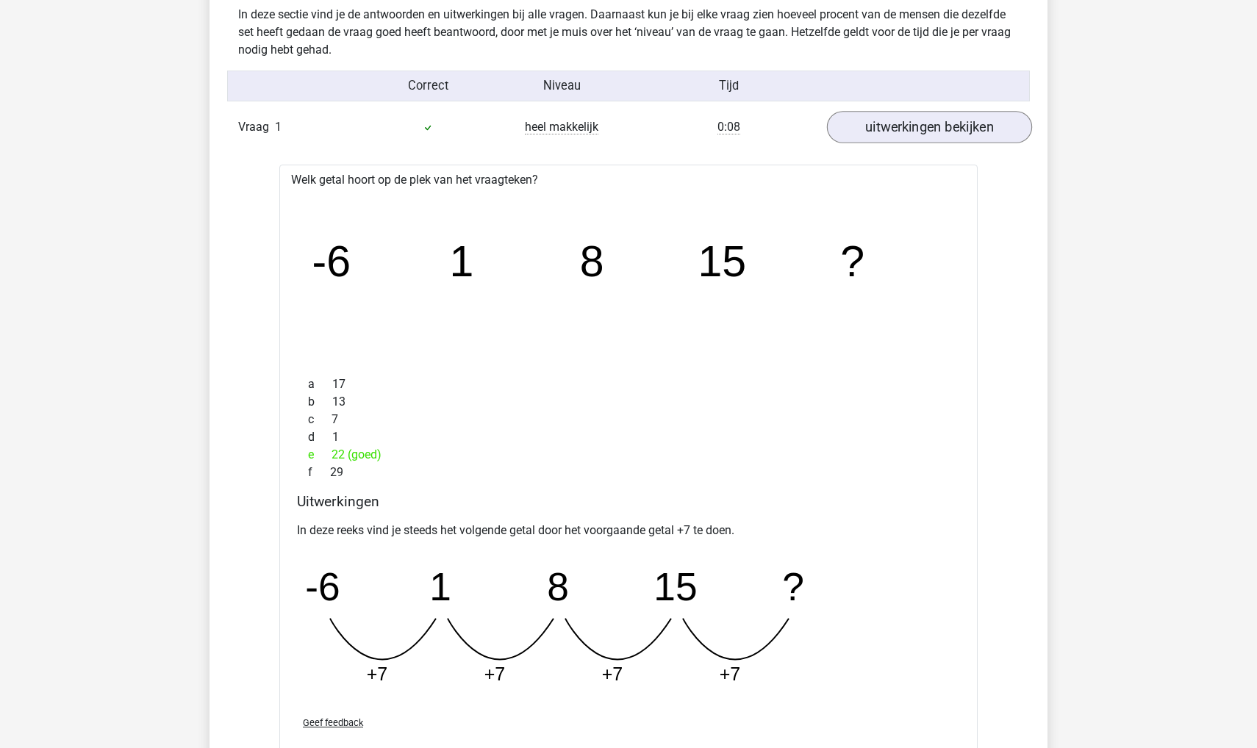
click at [897, 138] on link "uitwerkingen bekijken" at bounding box center [929, 128] width 205 height 32
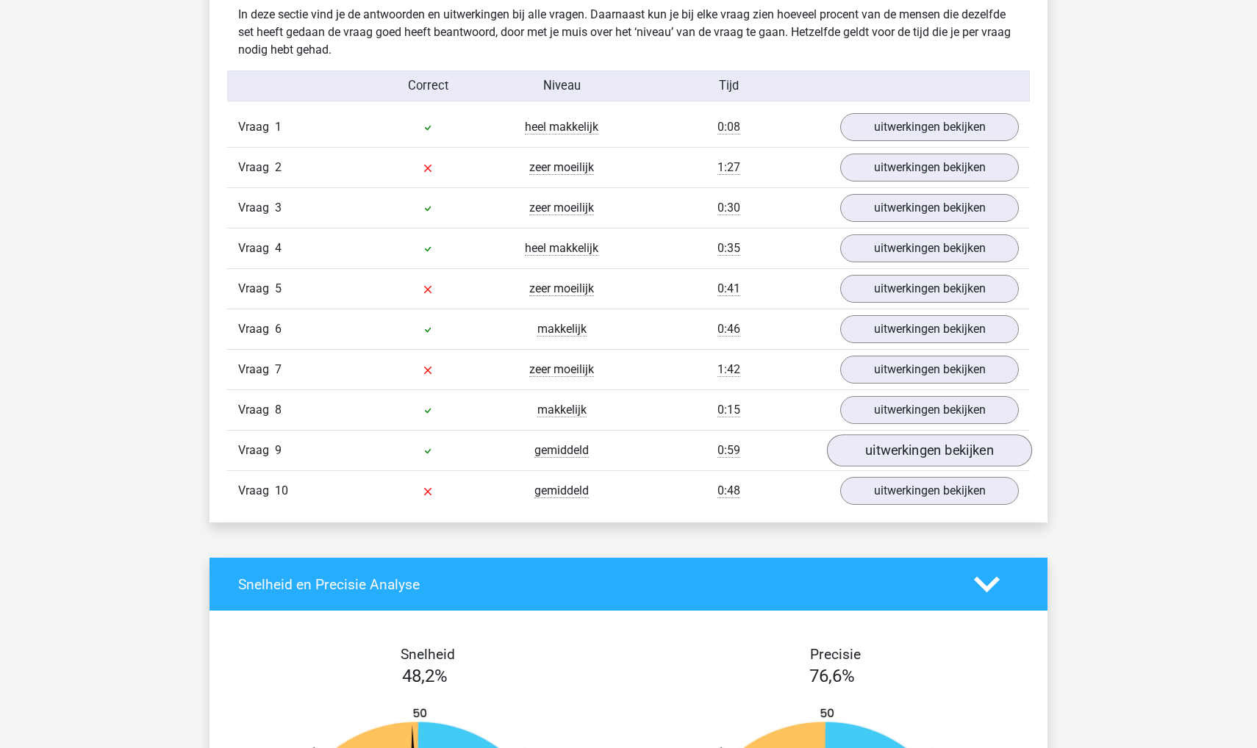
click at [890, 452] on link "uitwerkingen bekijken" at bounding box center [929, 451] width 205 height 32
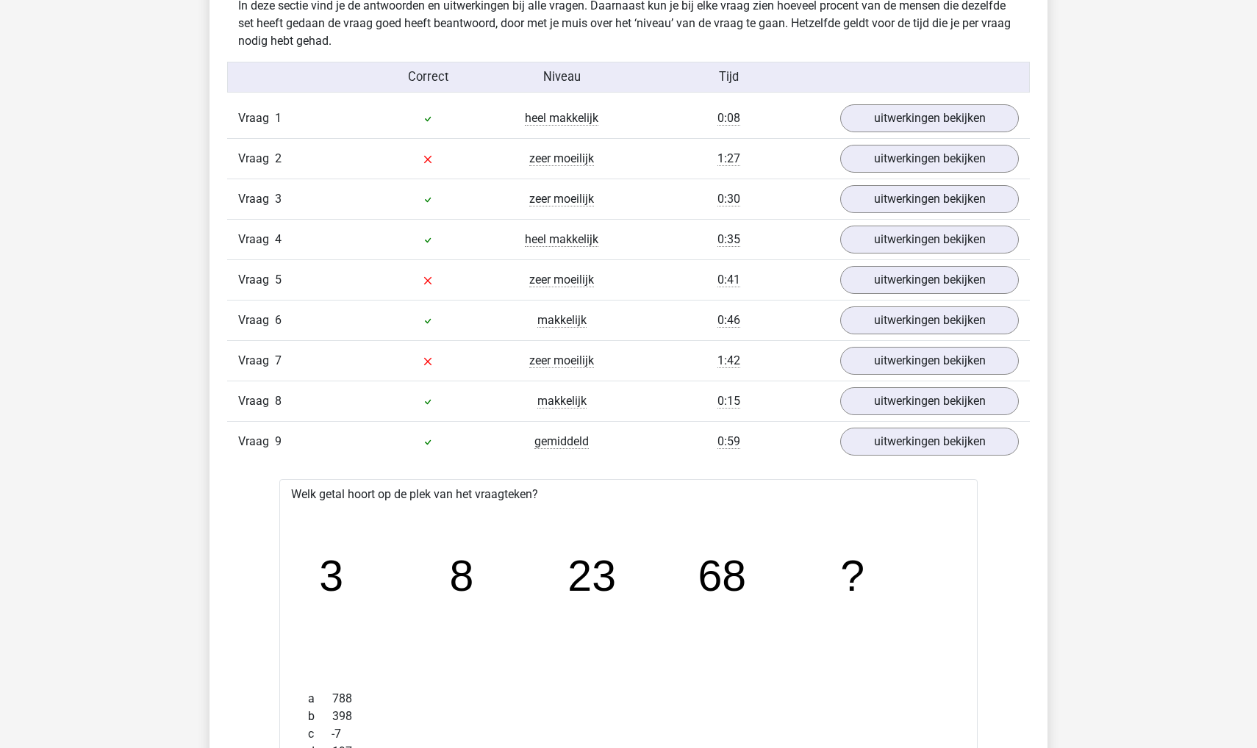
scroll to position [887, 0]
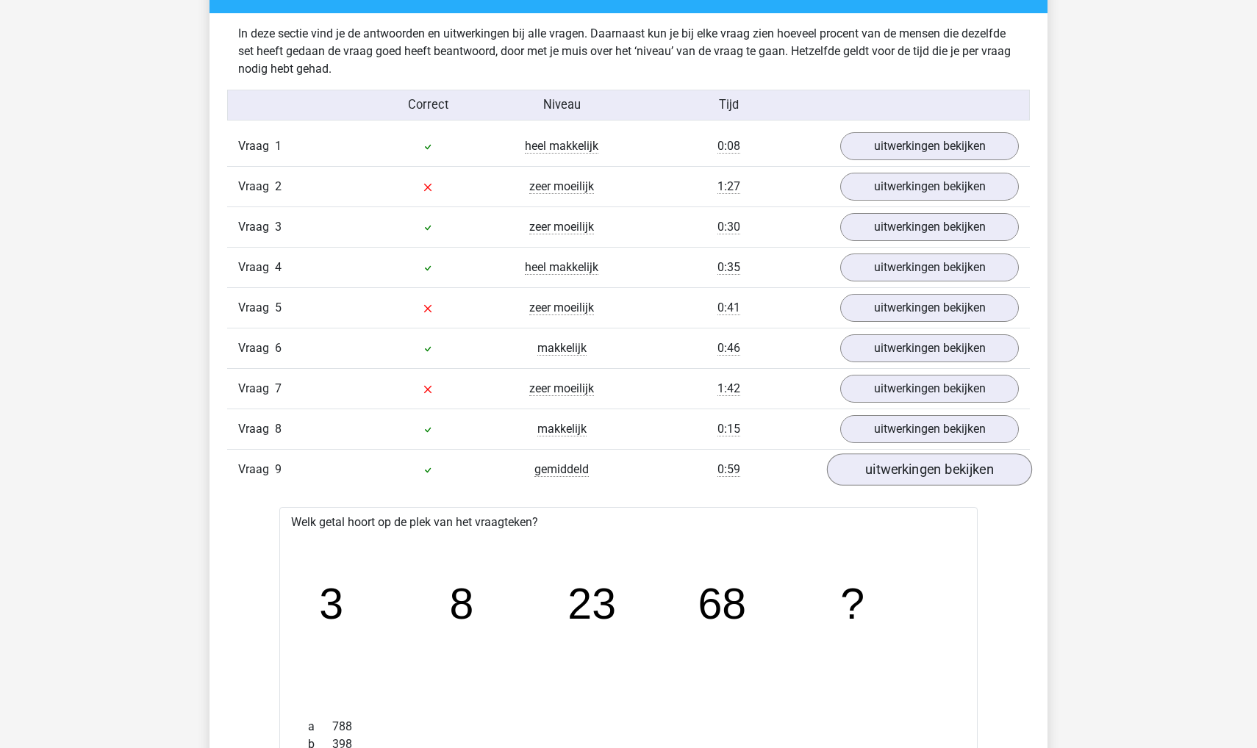
click at [895, 476] on link "uitwerkingen bekijken" at bounding box center [929, 470] width 205 height 32
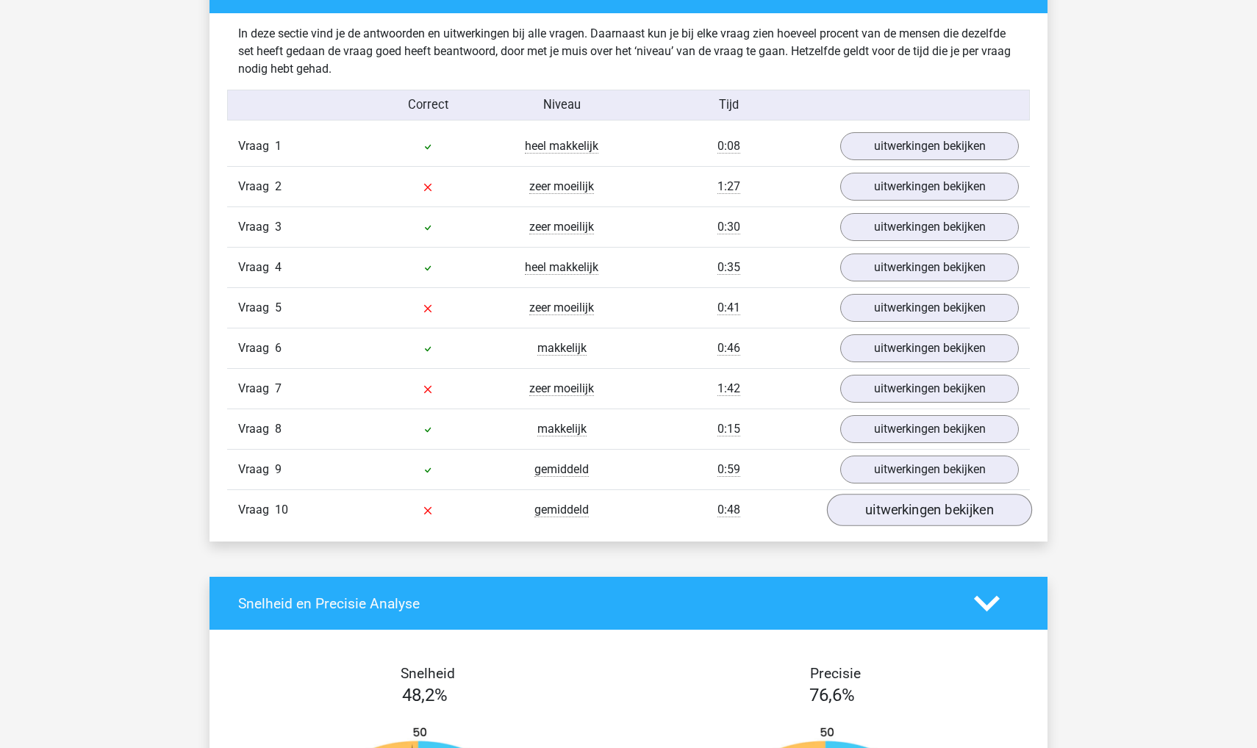
click at [890, 518] on link "uitwerkingen bekijken" at bounding box center [929, 511] width 205 height 32
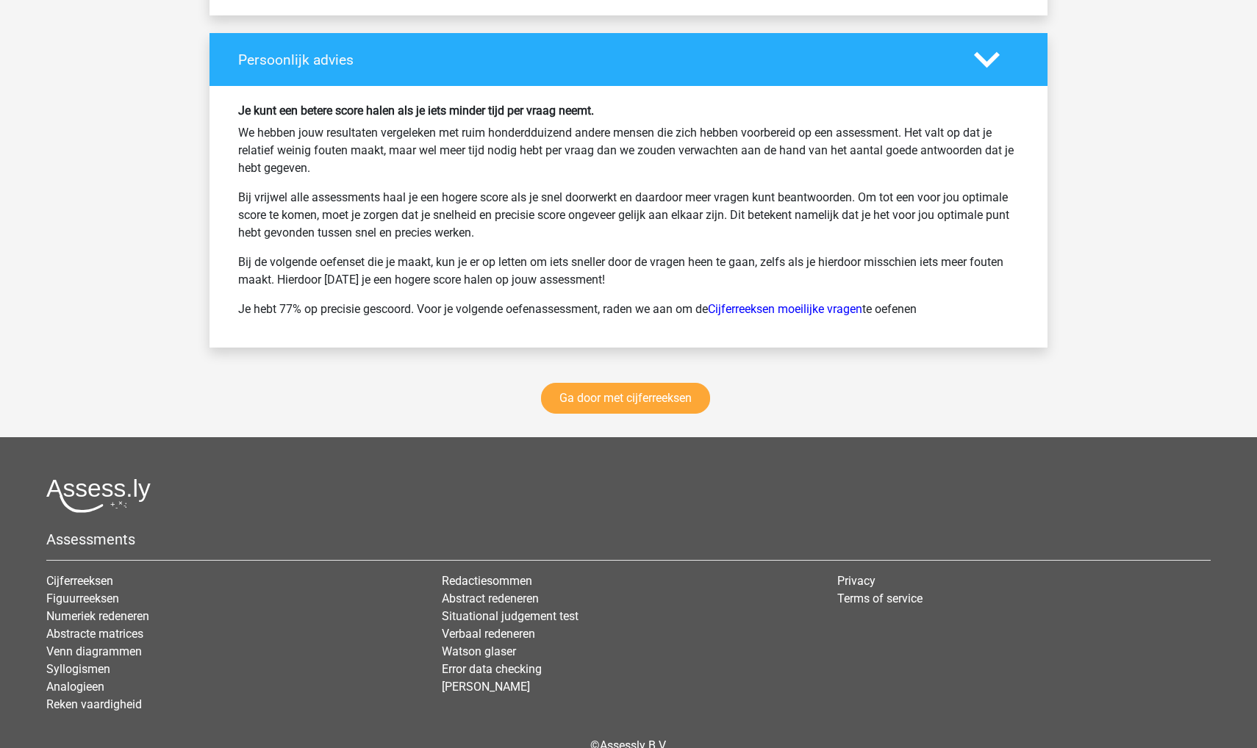
scroll to position [2668, 0]
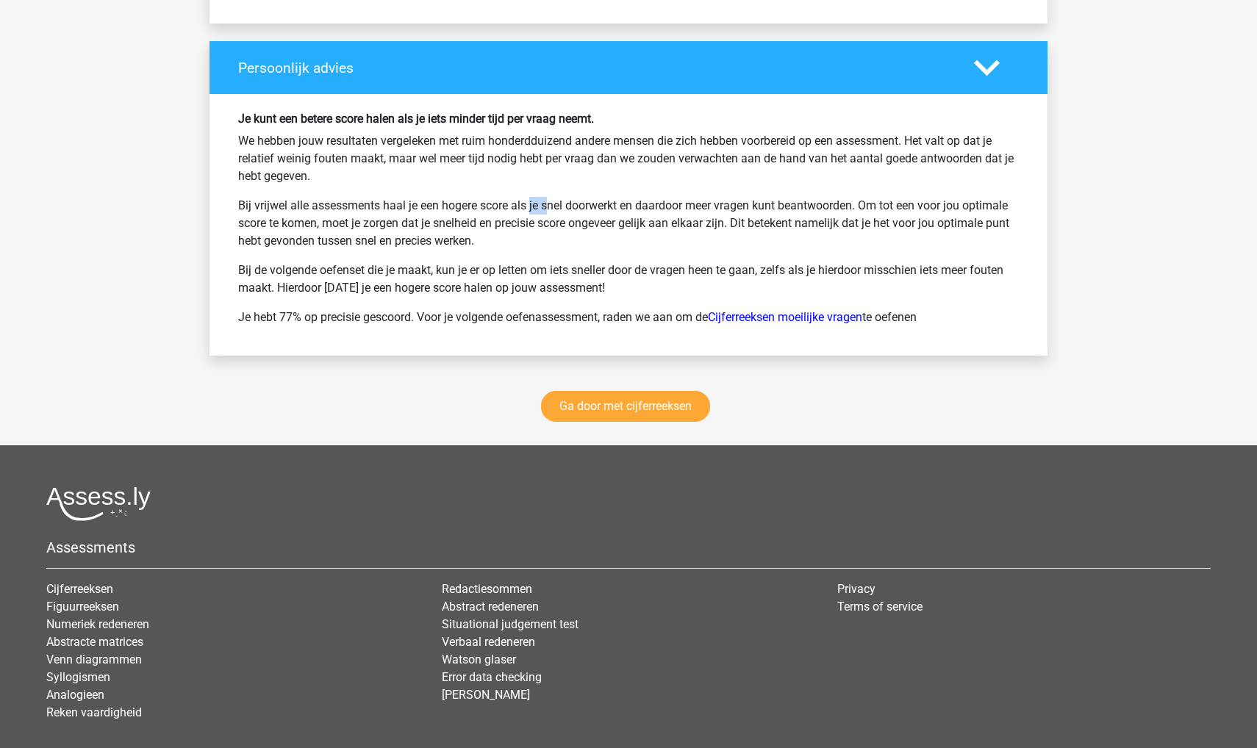
drag, startPoint x: 478, startPoint y: 205, endPoint x: 498, endPoint y: 209, distance: 20.3
click at [498, 209] on p "Bij vrijwel alle assessments haal je een hogere score als je snel doorwerkt en …" at bounding box center [628, 223] width 780 height 53
click at [493, 229] on p "Bij vrijwel alle assessments haal je een hogere score als je snel doorwerkt en …" at bounding box center [628, 223] width 780 height 53
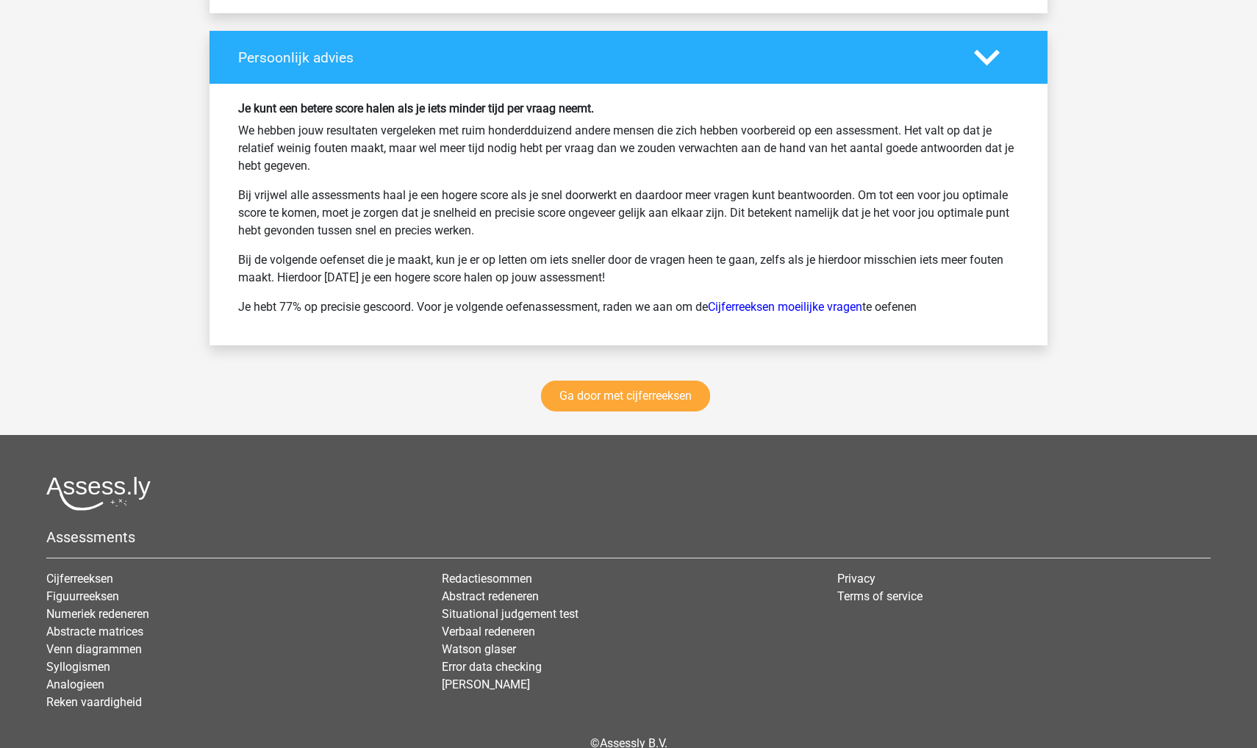
scroll to position [2693, 0]
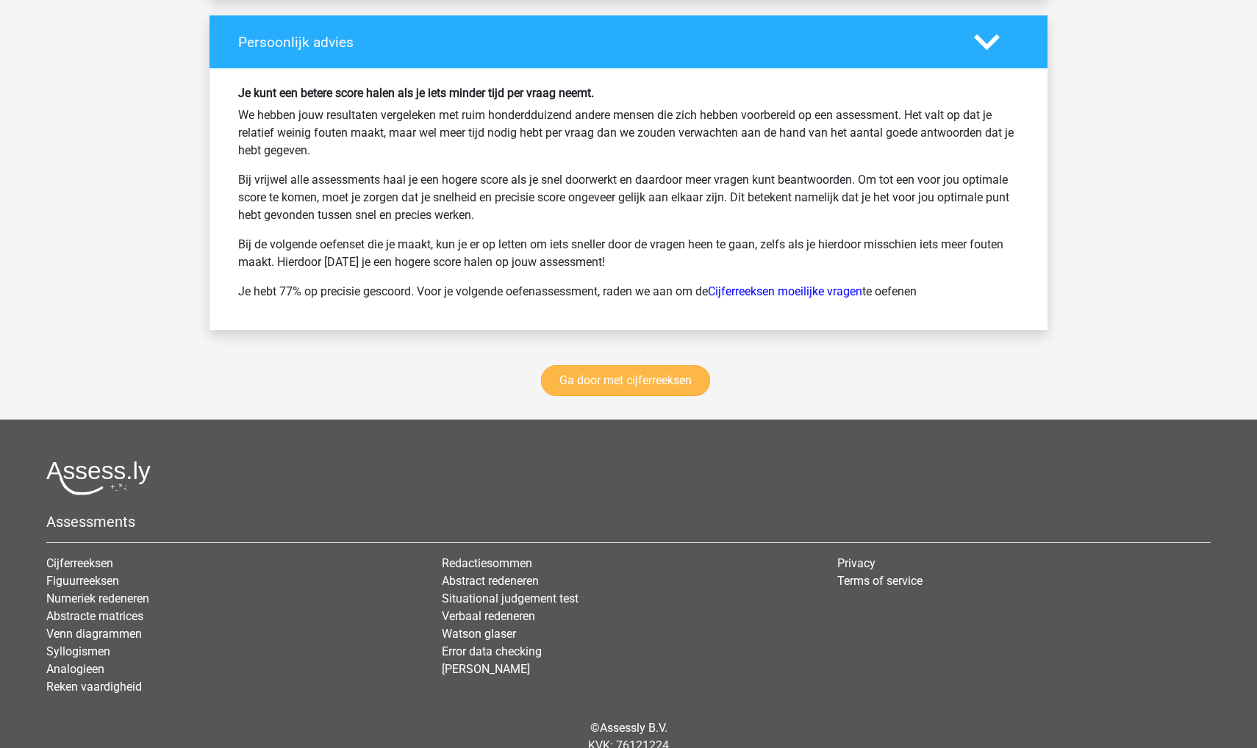
click at [606, 381] on link "Ga door met cijferreeksen" at bounding box center [625, 380] width 169 height 31
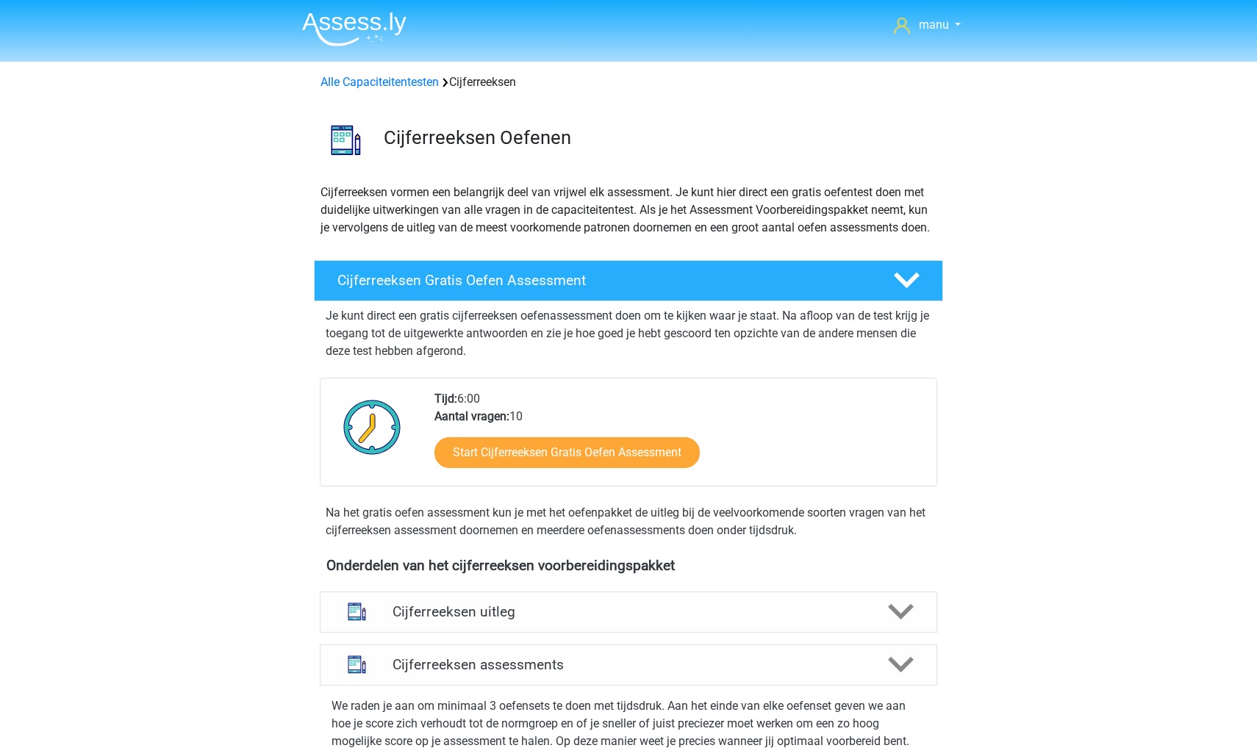
scroll to position [656, 0]
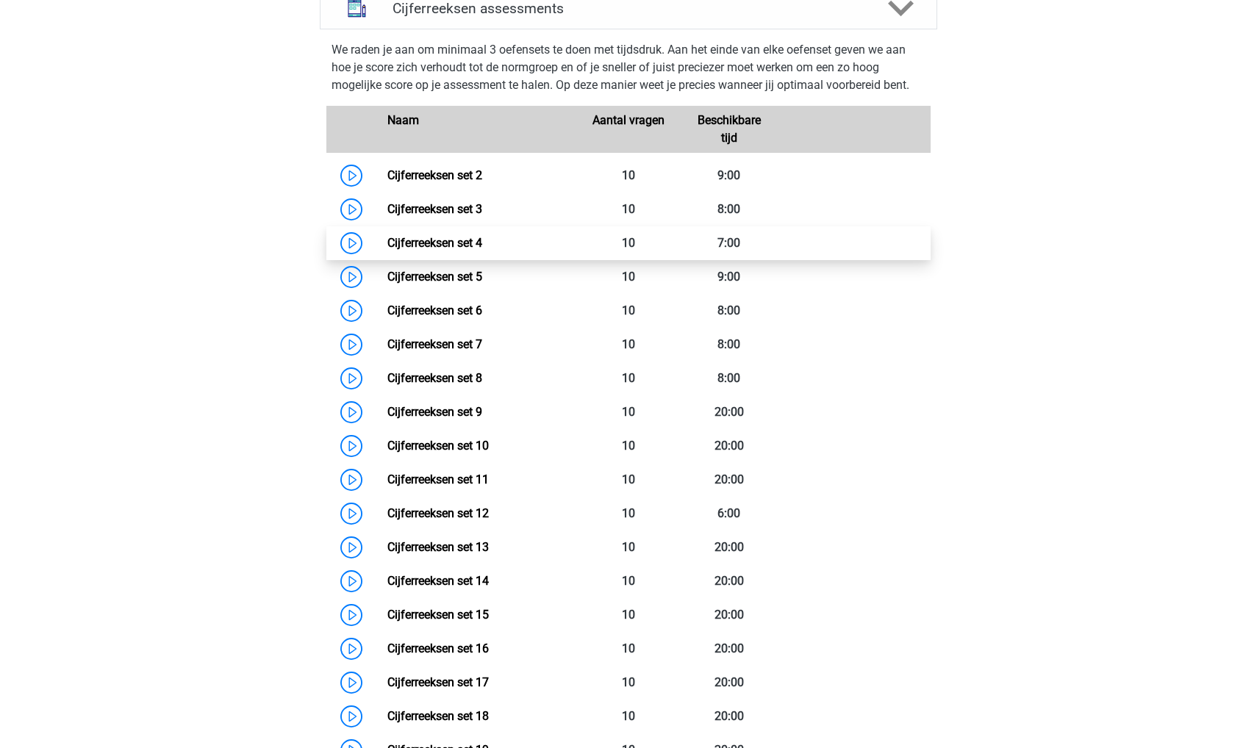
click at [482, 250] on link "Cijferreeksen set 4" at bounding box center [434, 243] width 95 height 14
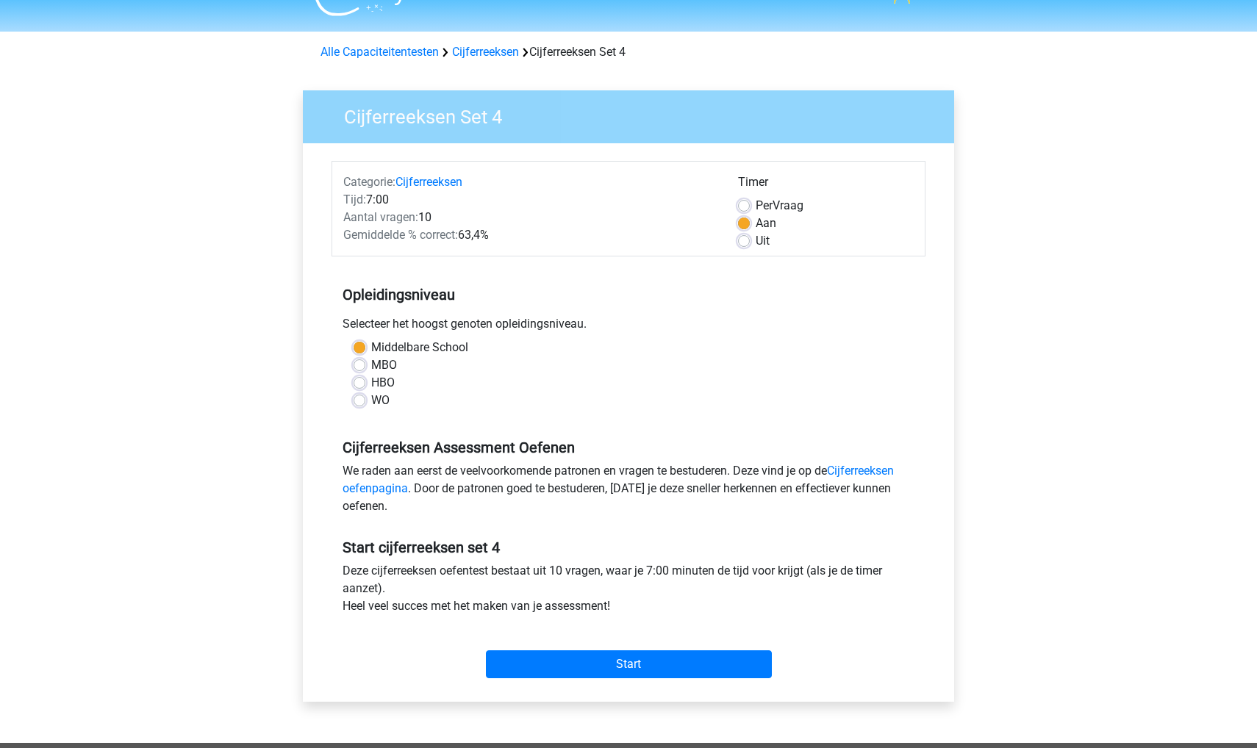
scroll to position [37, 0]
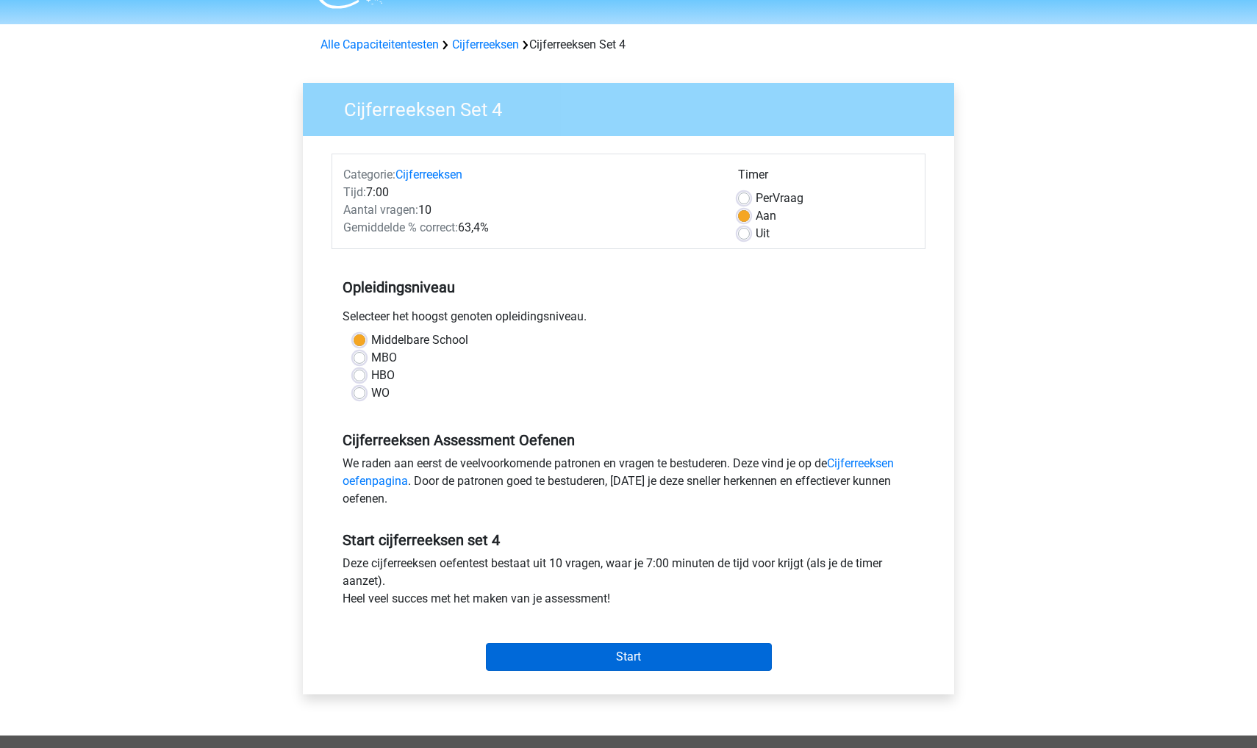
click at [569, 650] on input "Start" at bounding box center [629, 657] width 286 height 28
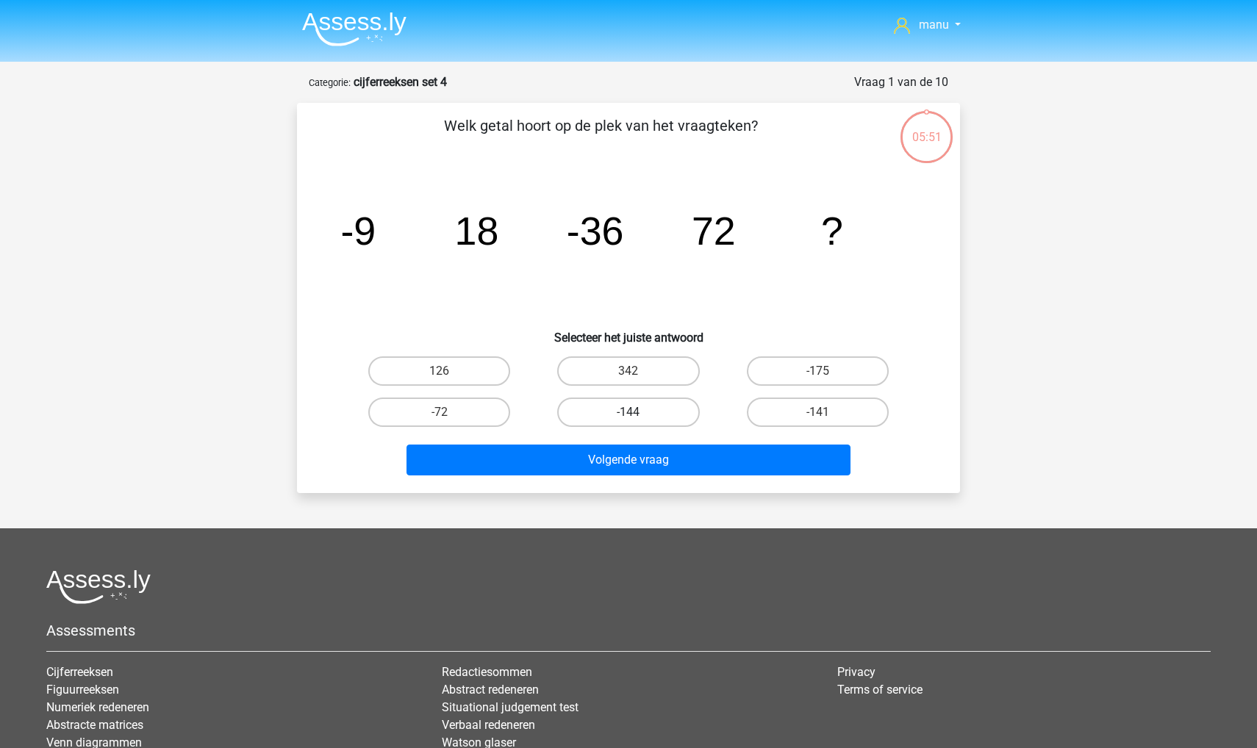
click at [628, 403] on label "-144" at bounding box center [628, 412] width 142 height 29
click at [628, 412] on input "-144" at bounding box center [633, 417] width 10 height 10
radio input "true"
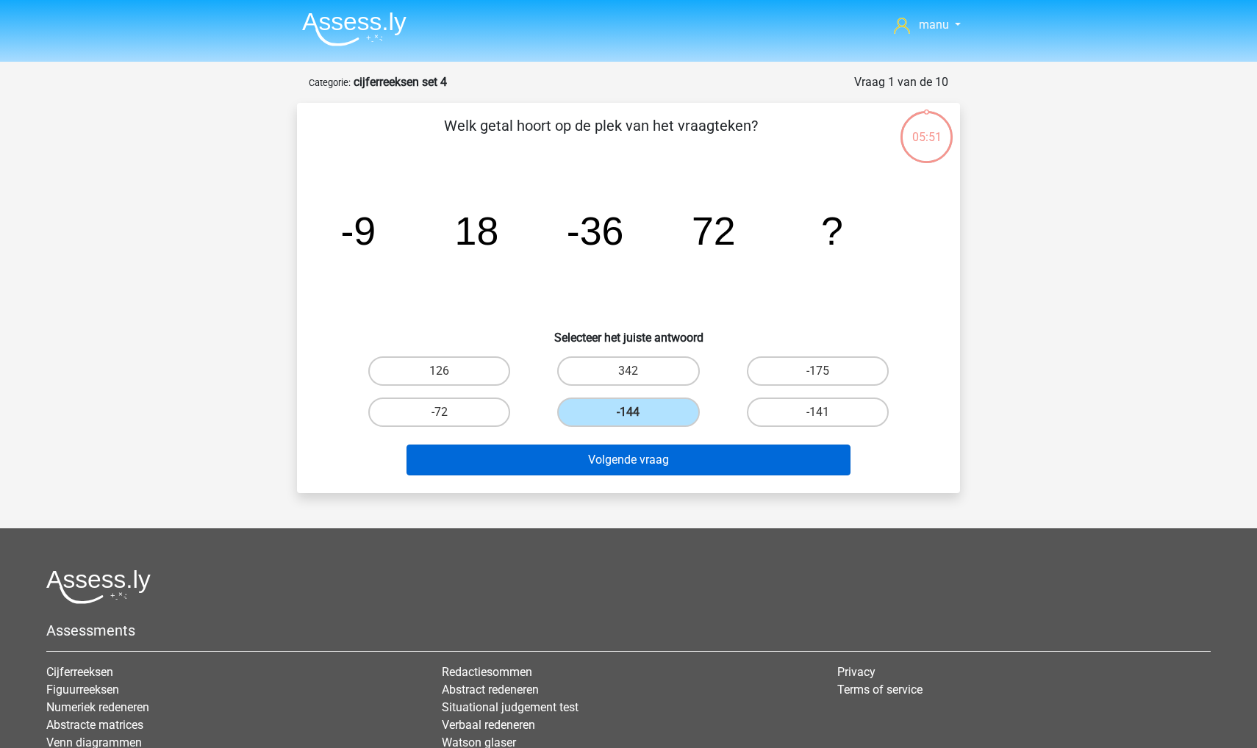
click at [616, 448] on button "Volgende vraag" at bounding box center [628, 460] width 445 height 31
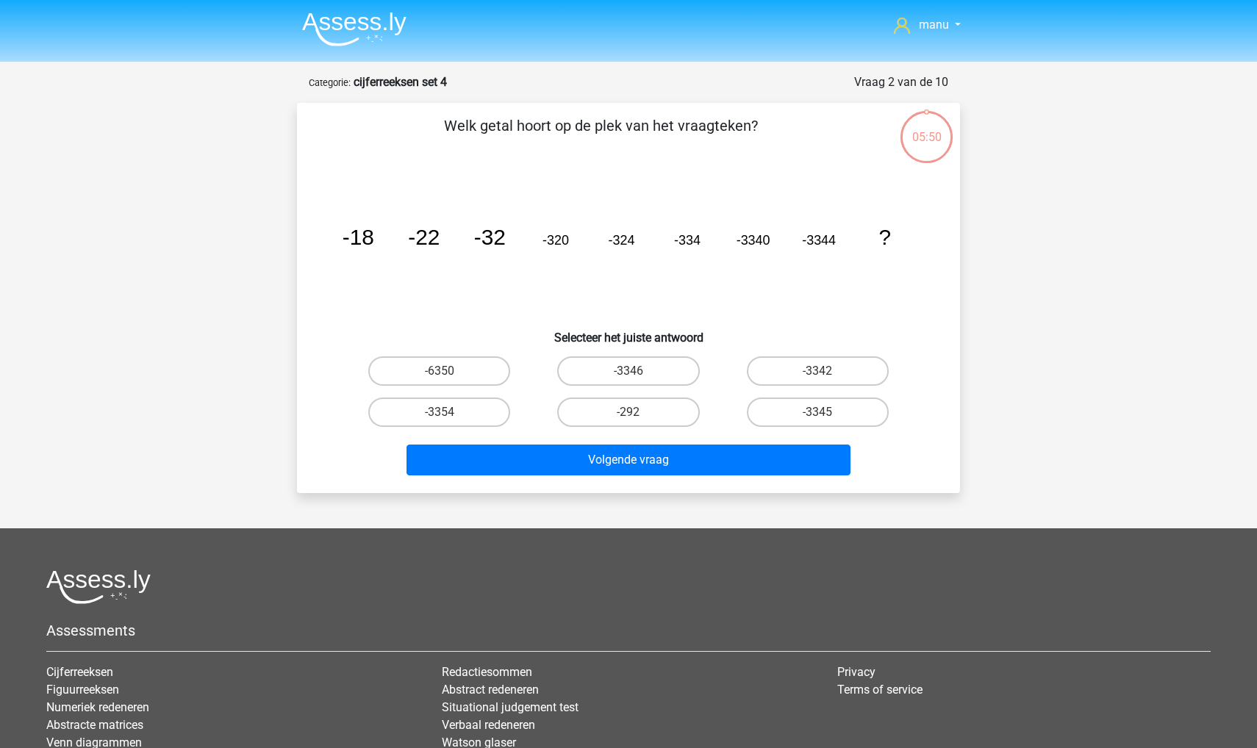
scroll to position [73, 0]
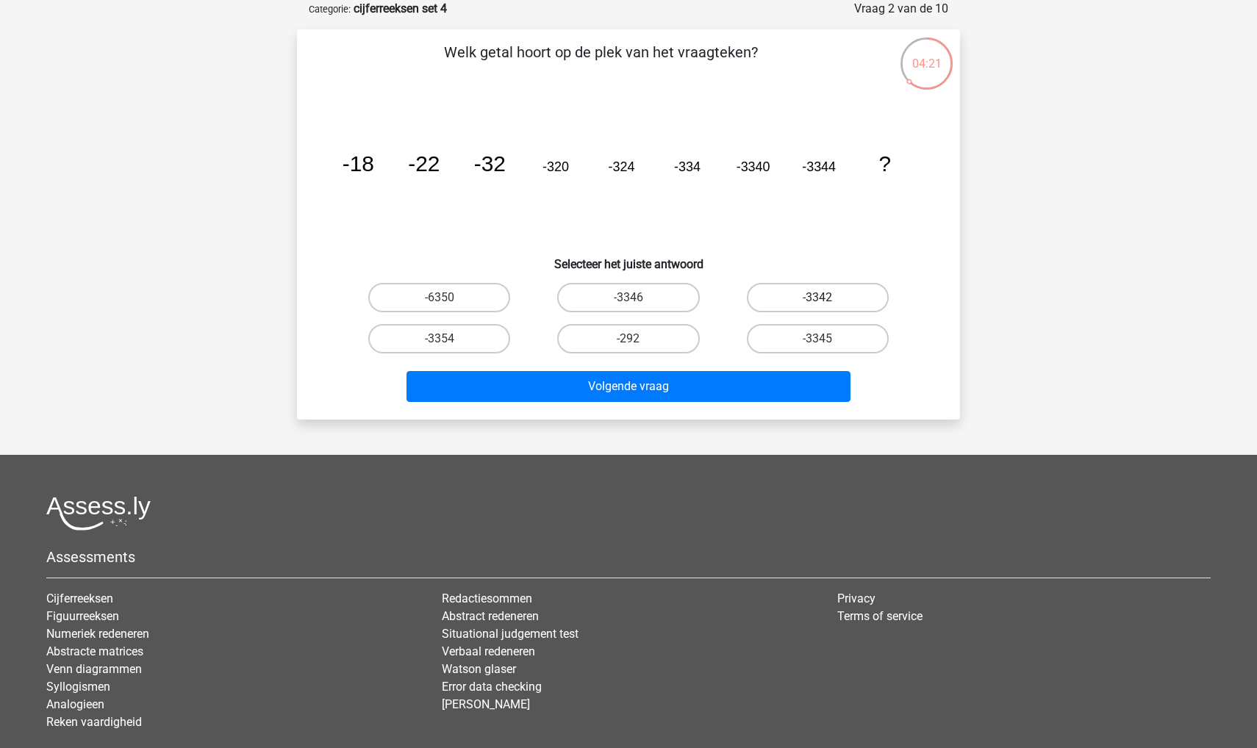
click at [775, 299] on label "-3342" at bounding box center [818, 297] width 142 height 29
click at [817, 299] on input "-3342" at bounding box center [822, 303] width 10 height 10
radio input "true"
click at [734, 353] on div "-3345" at bounding box center [817, 338] width 177 height 29
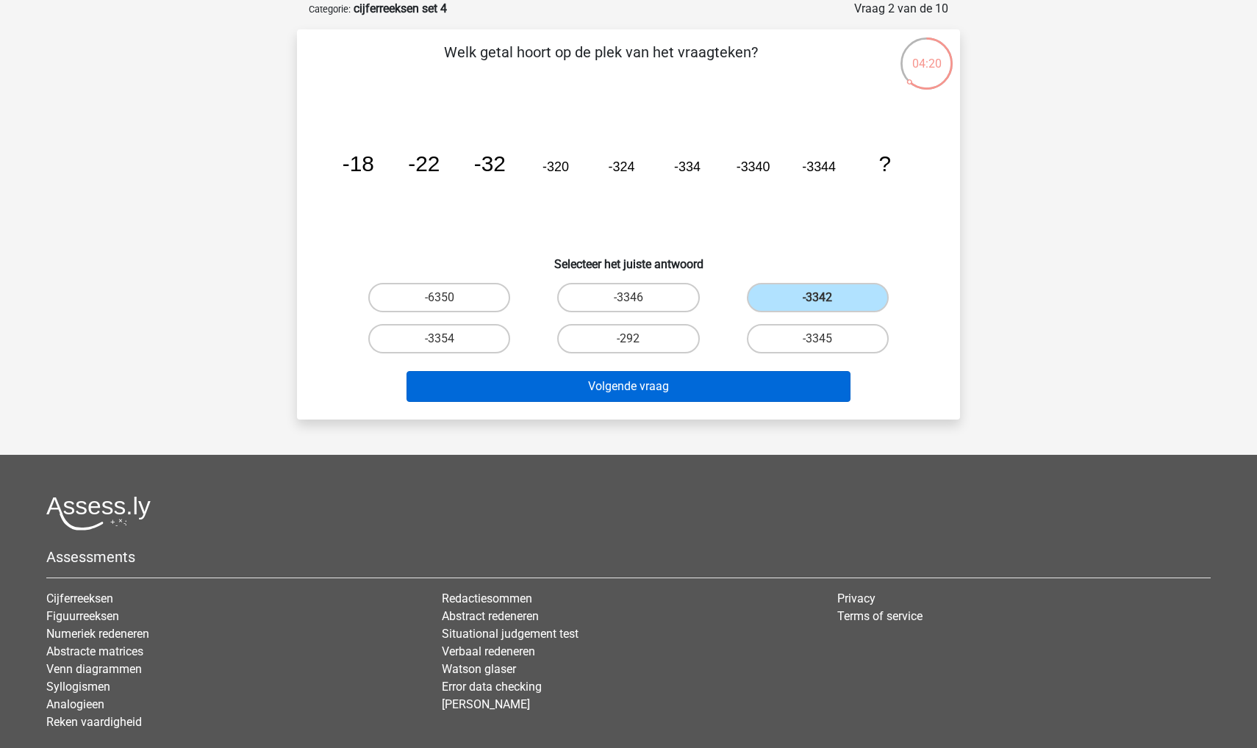
click at [723, 373] on button "Volgende vraag" at bounding box center [628, 386] width 445 height 31
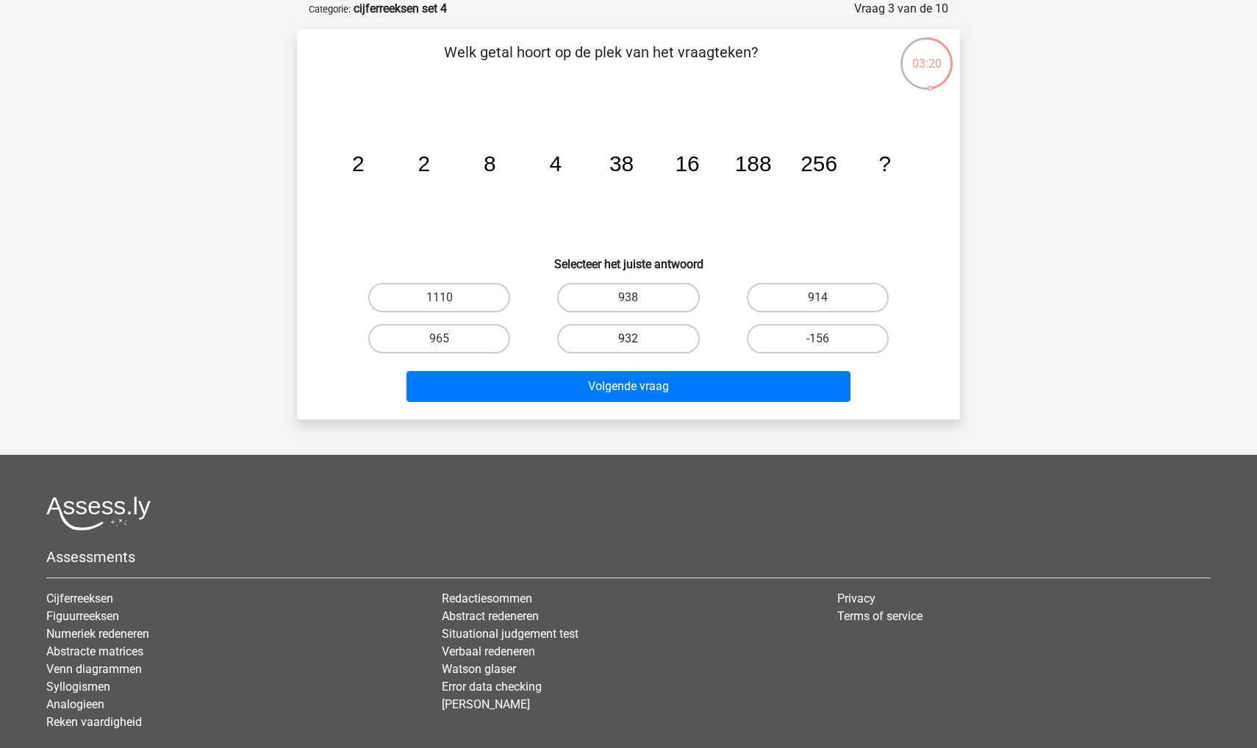
click at [578, 334] on label "932" at bounding box center [628, 338] width 142 height 29
click at [628, 339] on input "932" at bounding box center [633, 344] width 10 height 10
radio input "true"
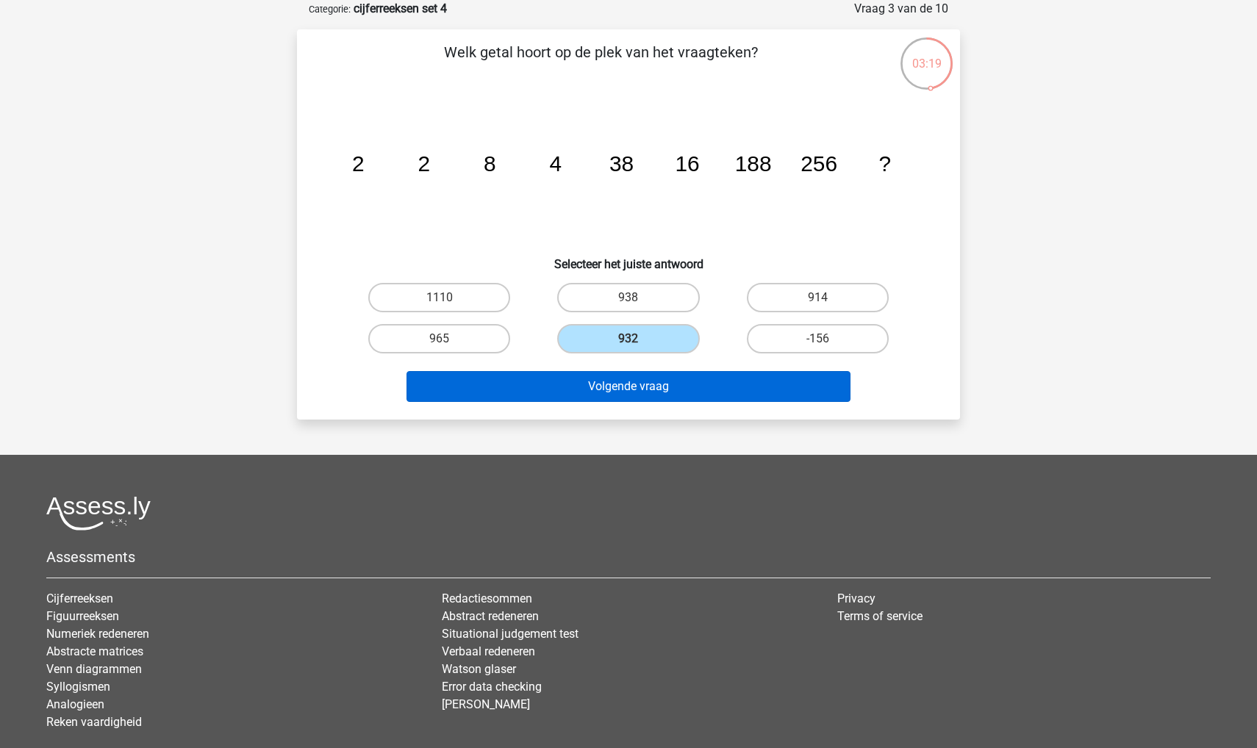
click at [562, 393] on button "Volgende vraag" at bounding box center [628, 386] width 445 height 31
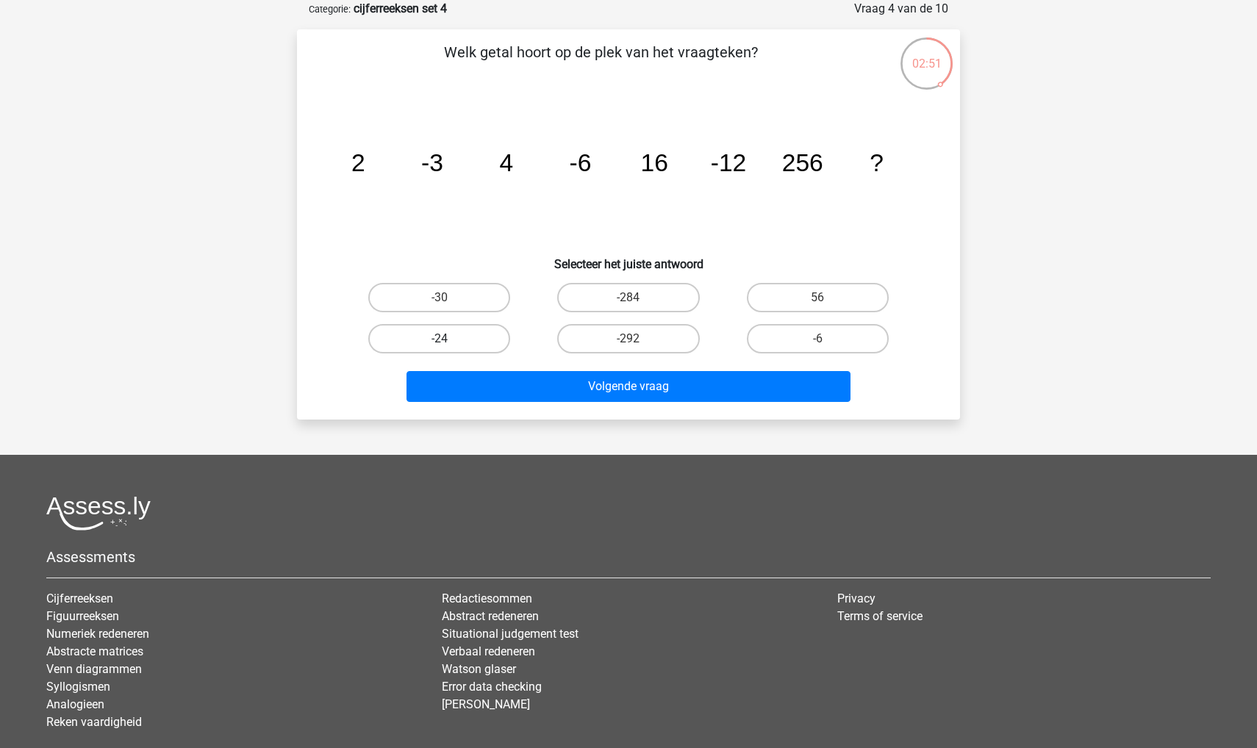
click at [454, 331] on label "-24" at bounding box center [439, 338] width 142 height 29
click at [449, 339] on input "-24" at bounding box center [444, 344] width 10 height 10
radio input "true"
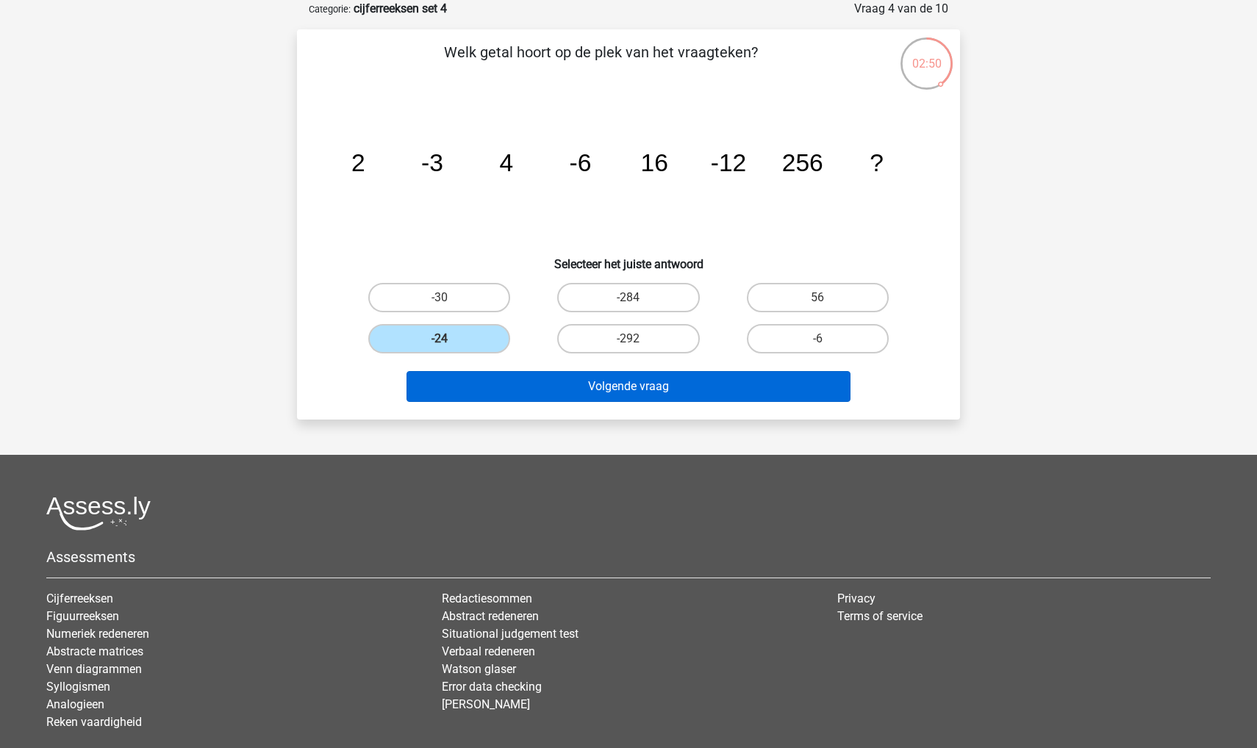
click at [453, 386] on button "Volgende vraag" at bounding box center [628, 386] width 445 height 31
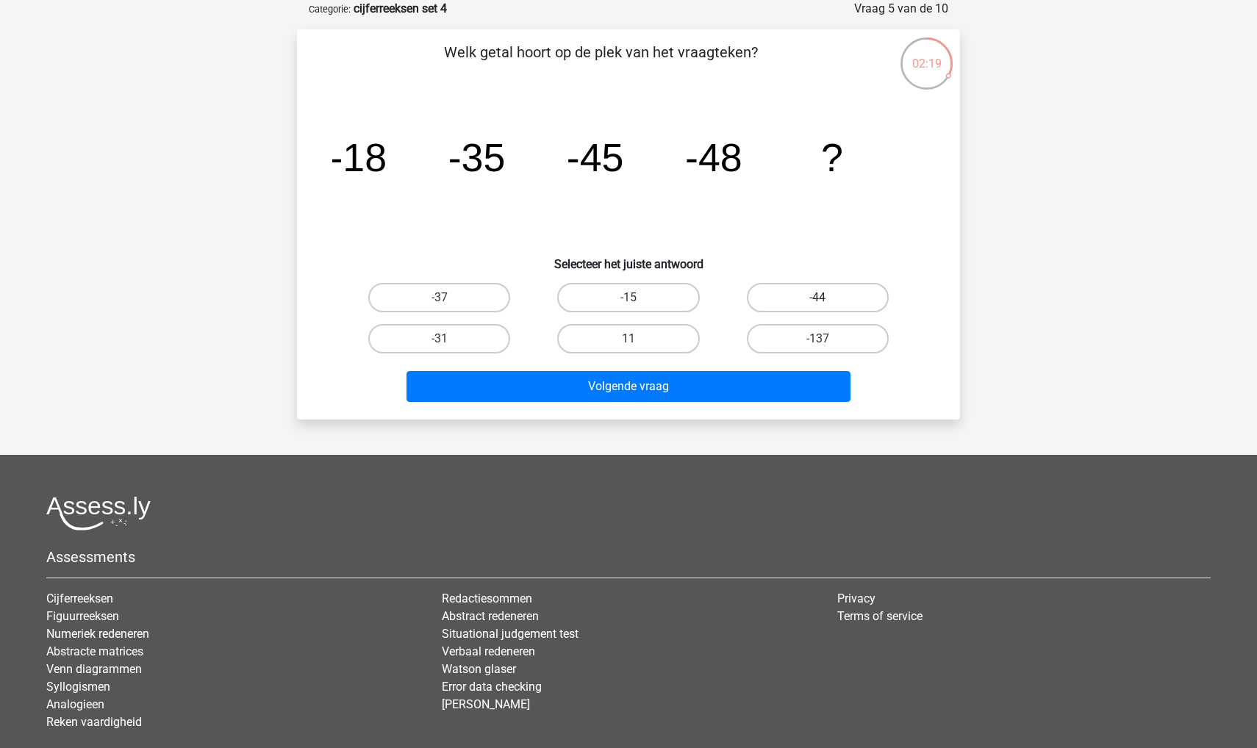
click at [783, 287] on label "-44" at bounding box center [818, 297] width 142 height 29
click at [817, 298] on input "-44" at bounding box center [822, 303] width 10 height 10
radio input "true"
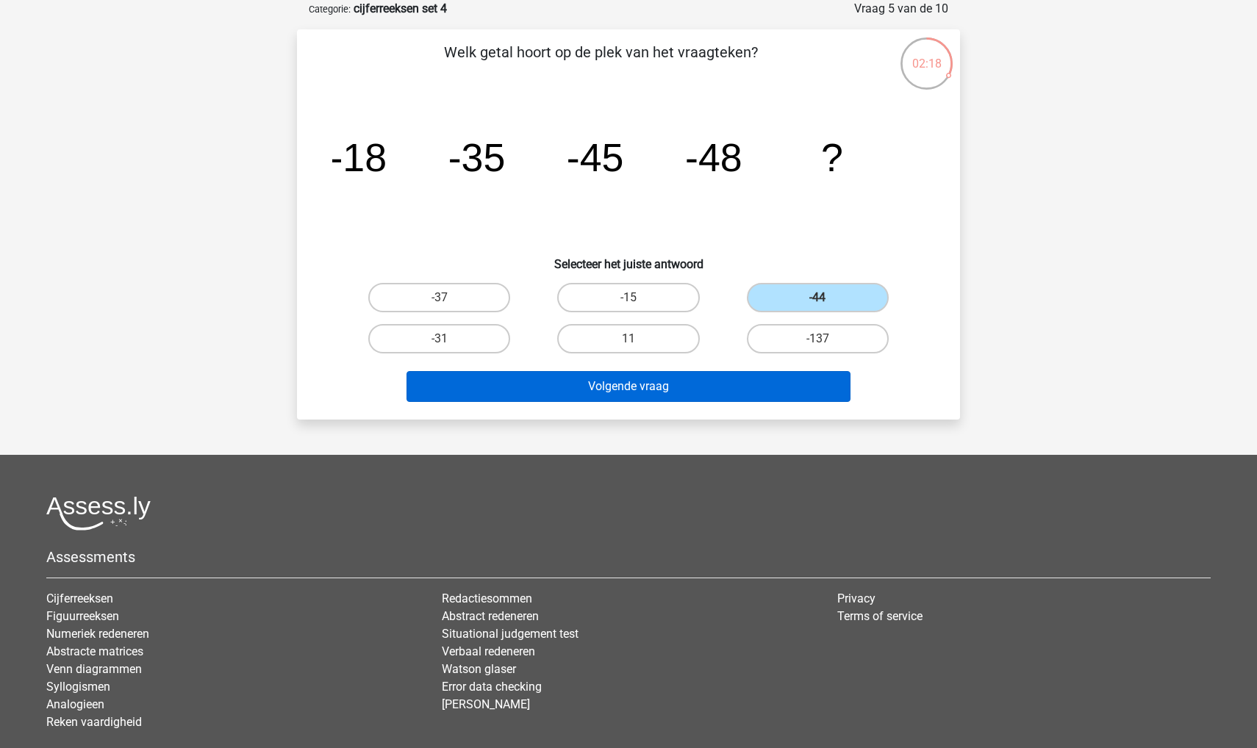
click at [717, 381] on button "Volgende vraag" at bounding box center [628, 386] width 445 height 31
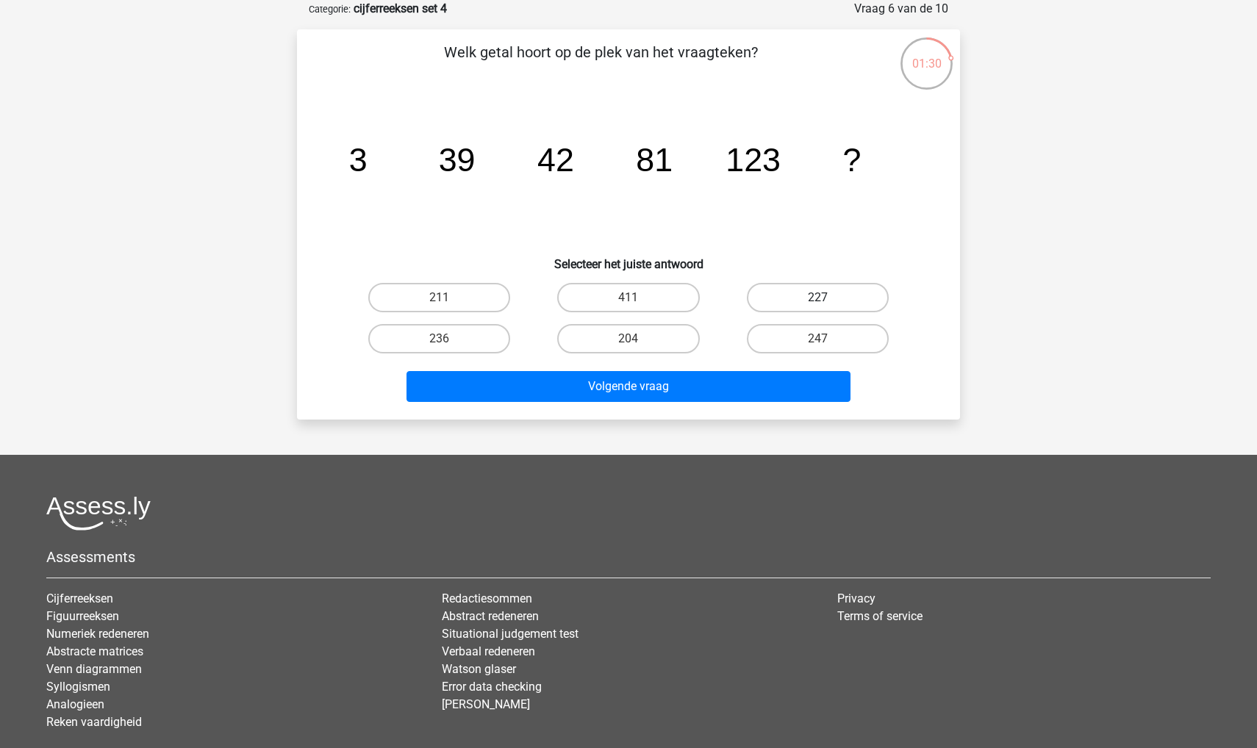
click at [847, 285] on label "227" at bounding box center [818, 297] width 142 height 29
click at [827, 298] on input "227" at bounding box center [822, 303] width 10 height 10
radio input "true"
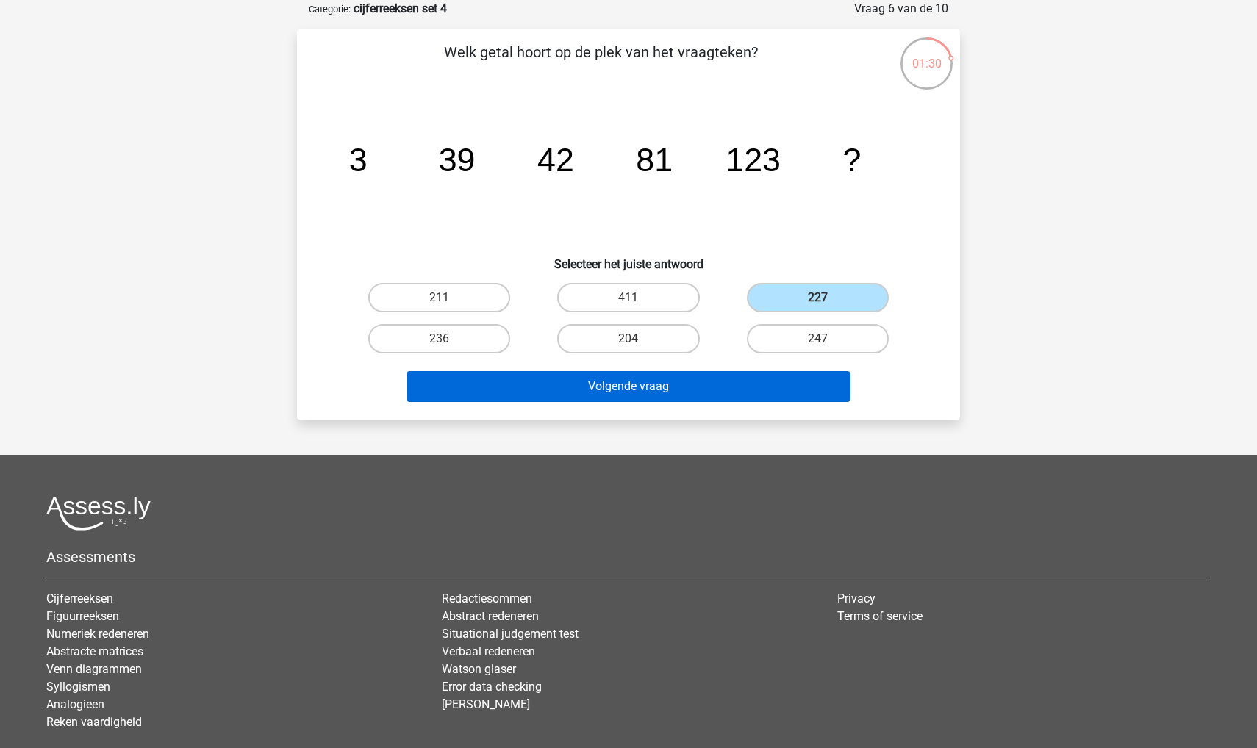
click at [706, 389] on button "Volgende vraag" at bounding box center [628, 386] width 445 height 31
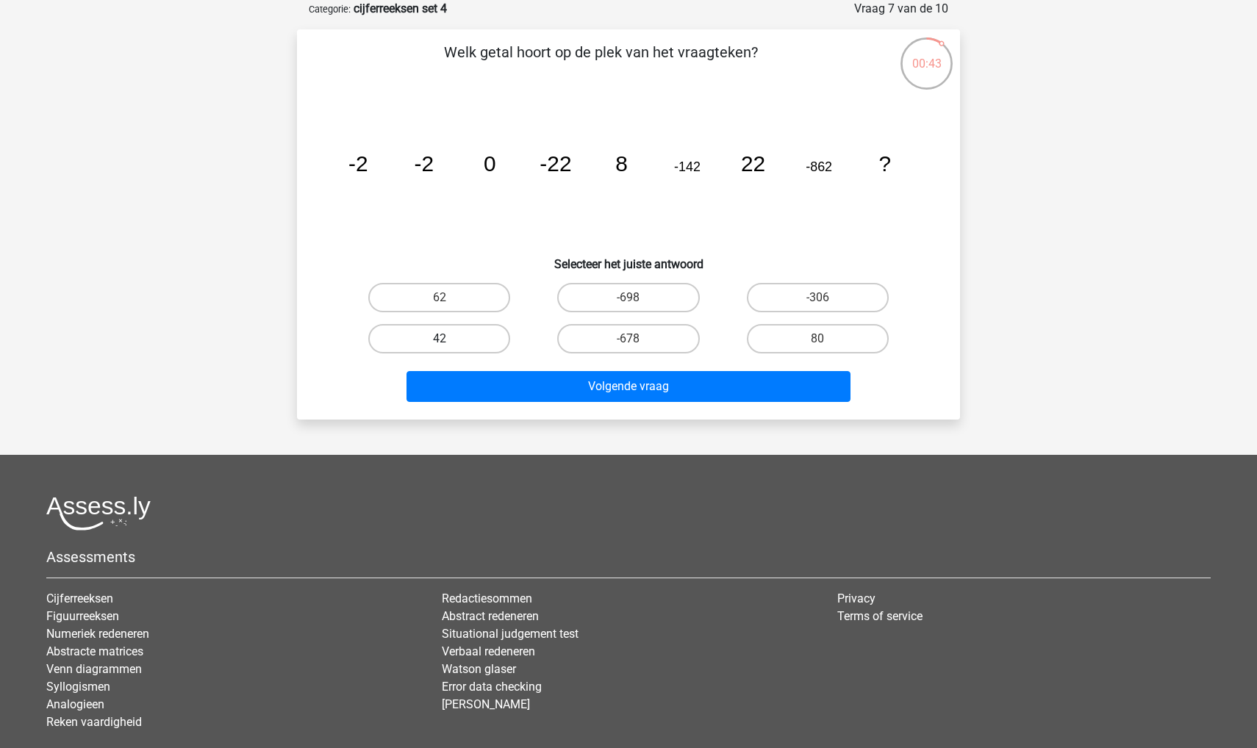
click at [453, 331] on label "42" at bounding box center [439, 338] width 142 height 29
click at [449, 339] on input "42" at bounding box center [444, 344] width 10 height 10
radio input "true"
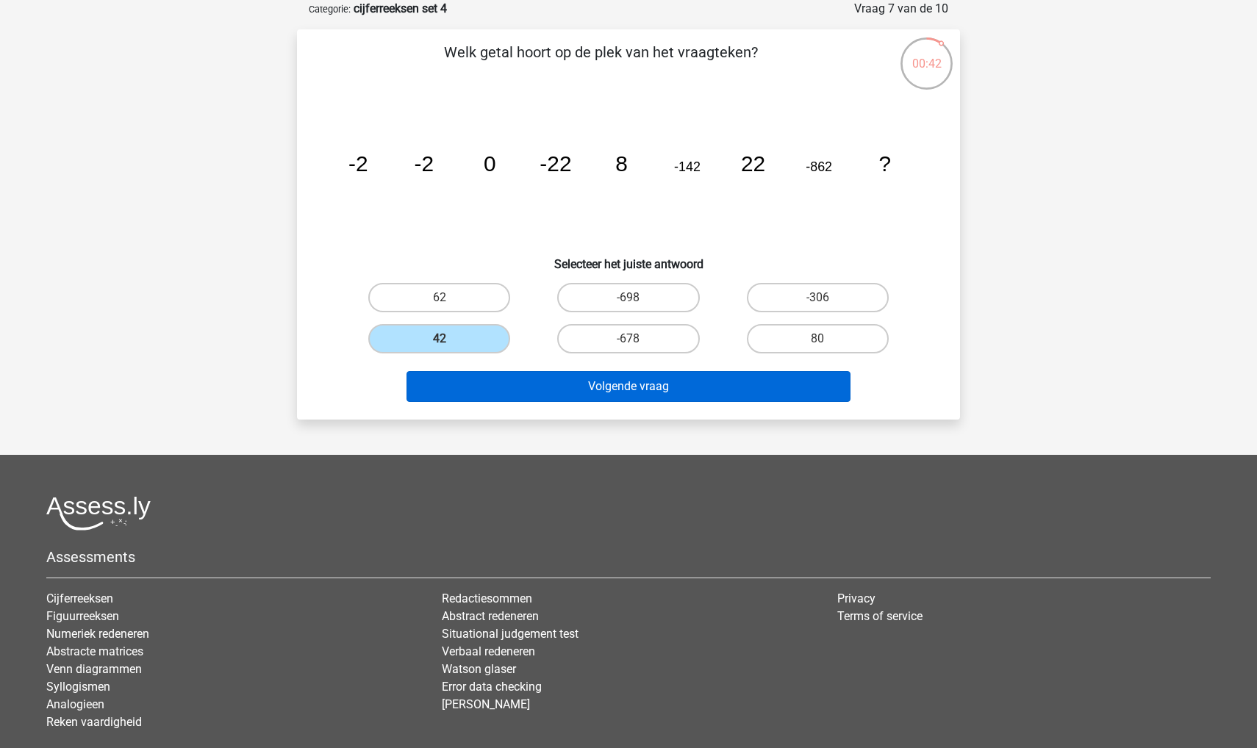
click at [441, 384] on button "Volgende vraag" at bounding box center [628, 386] width 445 height 31
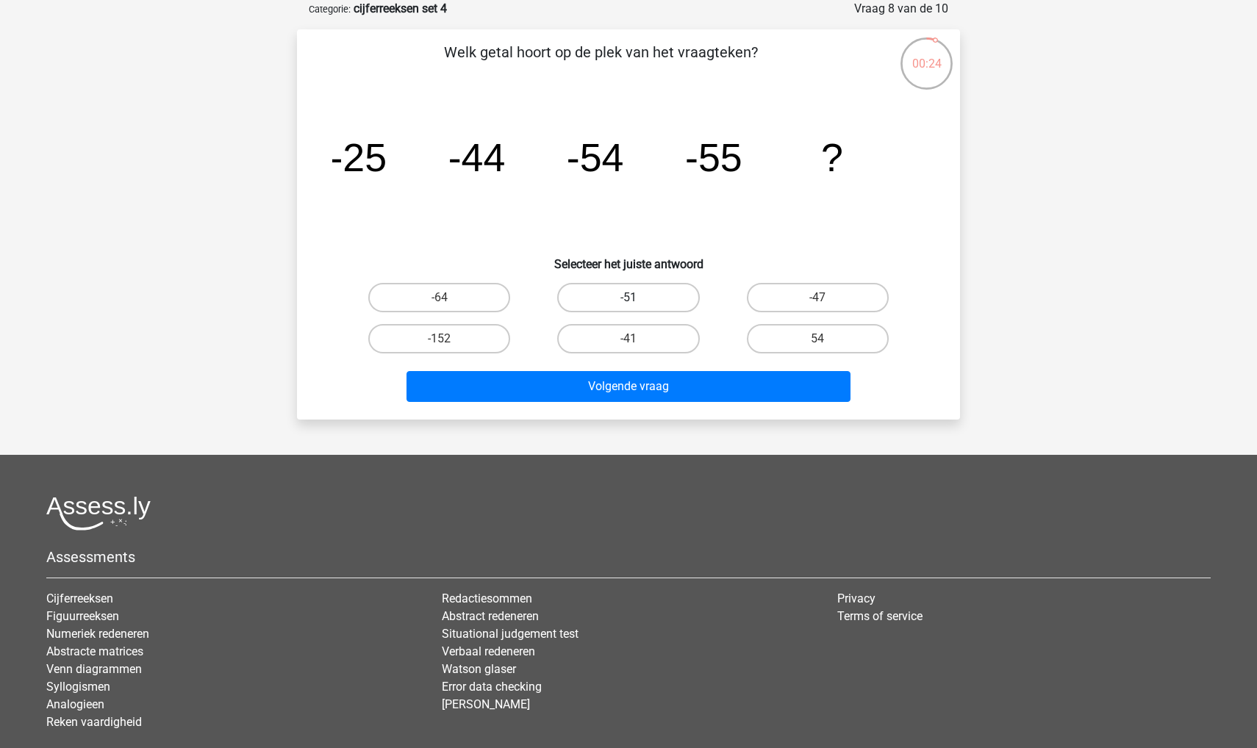
click at [613, 297] on label "-51" at bounding box center [628, 297] width 142 height 29
click at [628, 298] on input "-51" at bounding box center [633, 303] width 10 height 10
radio input "true"
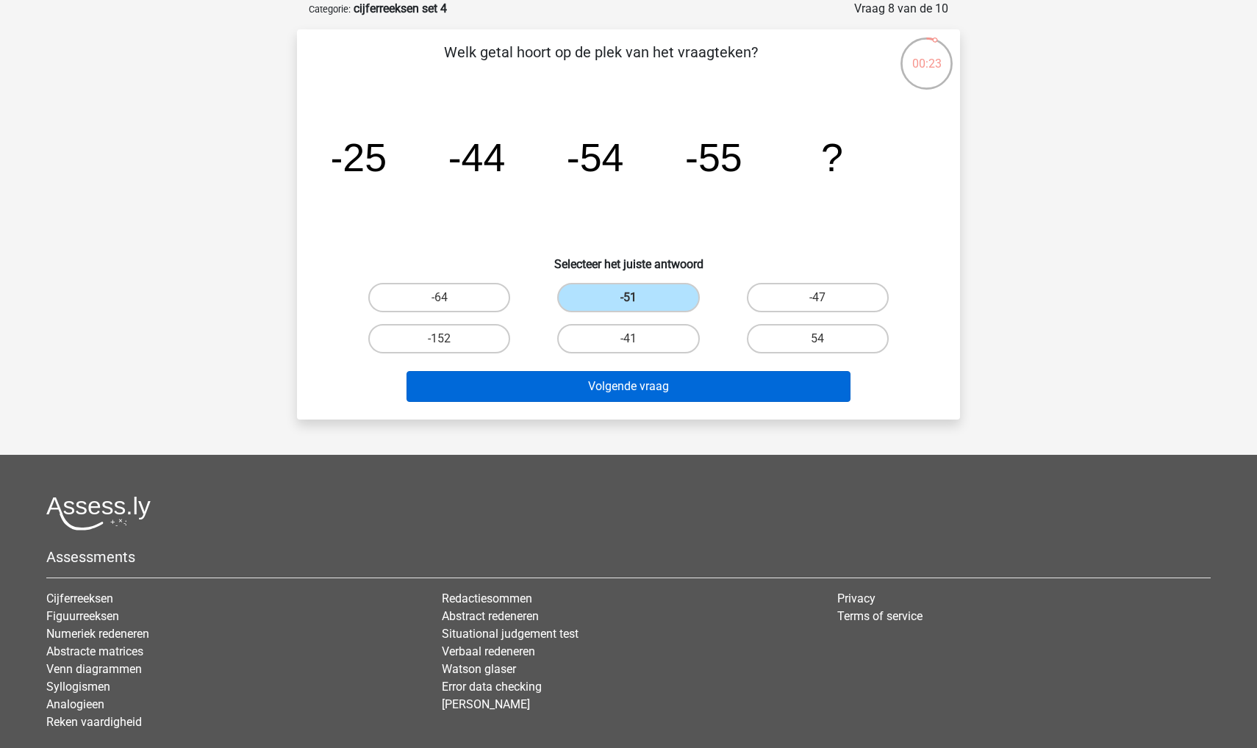
click at [643, 380] on button "Volgende vraag" at bounding box center [628, 386] width 445 height 31
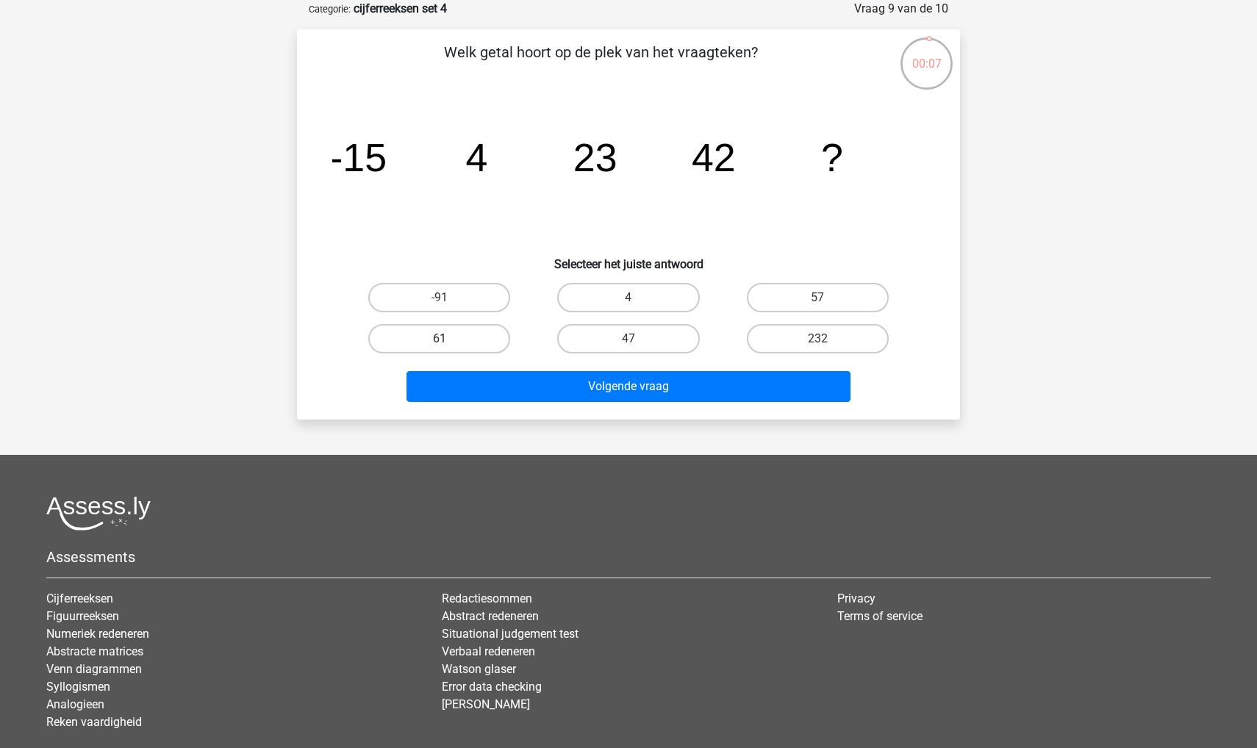
click at [466, 341] on label "61" at bounding box center [439, 338] width 142 height 29
click at [449, 341] on input "61" at bounding box center [444, 344] width 10 height 10
radio input "true"
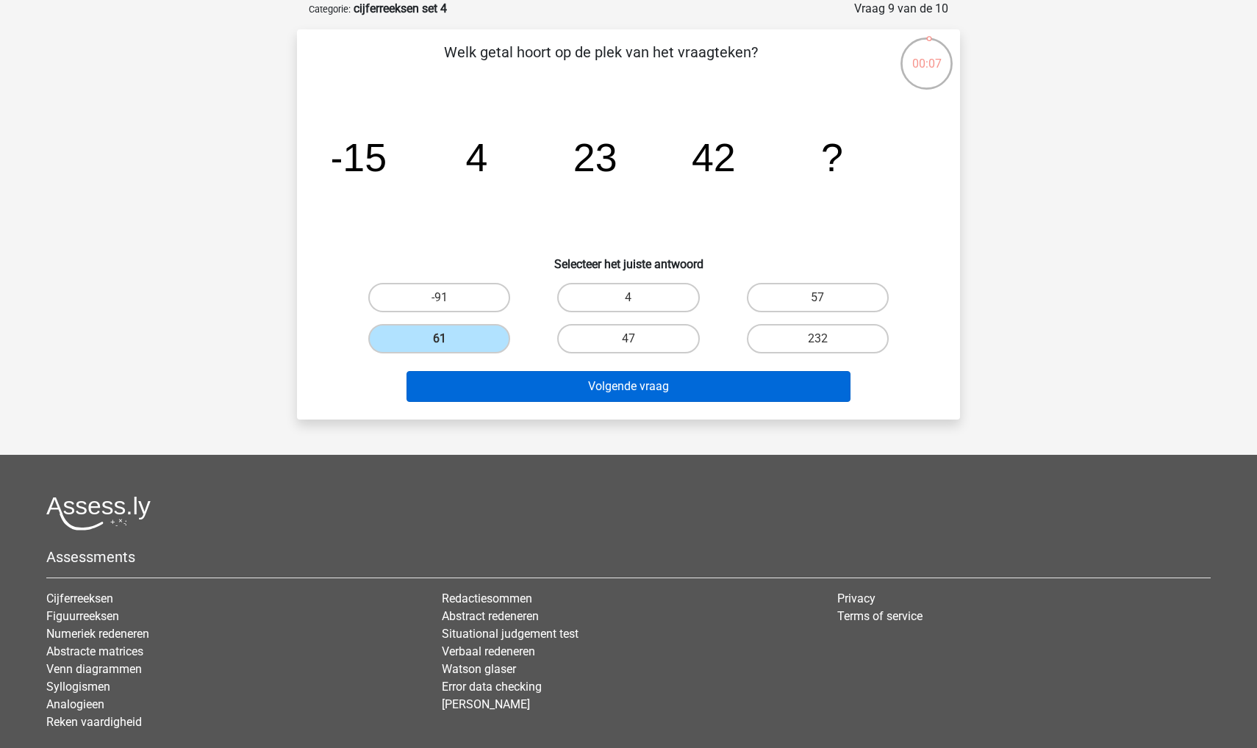
click at [459, 384] on button "Volgende vraag" at bounding box center [628, 386] width 445 height 31
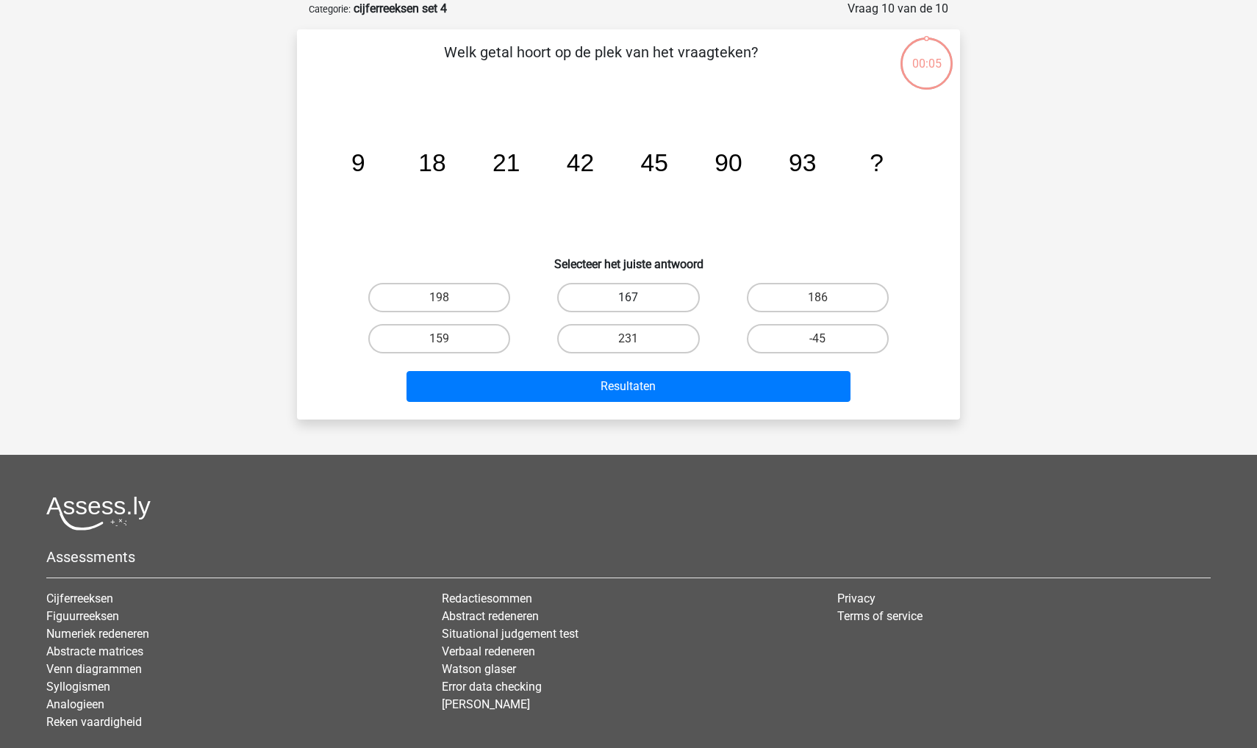
click at [581, 304] on label "167" at bounding box center [628, 297] width 142 height 29
click at [628, 304] on input "167" at bounding box center [633, 303] width 10 height 10
radio input "true"
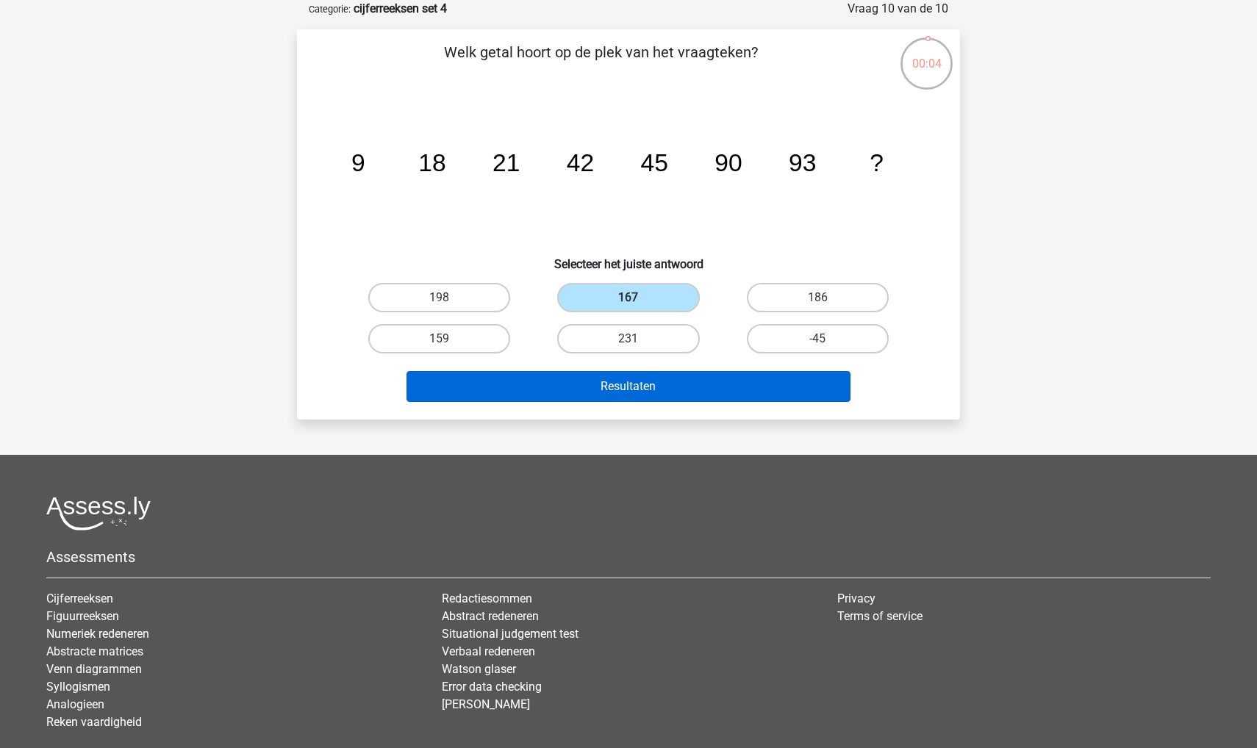
click at [550, 389] on button "Resultaten" at bounding box center [628, 386] width 445 height 31
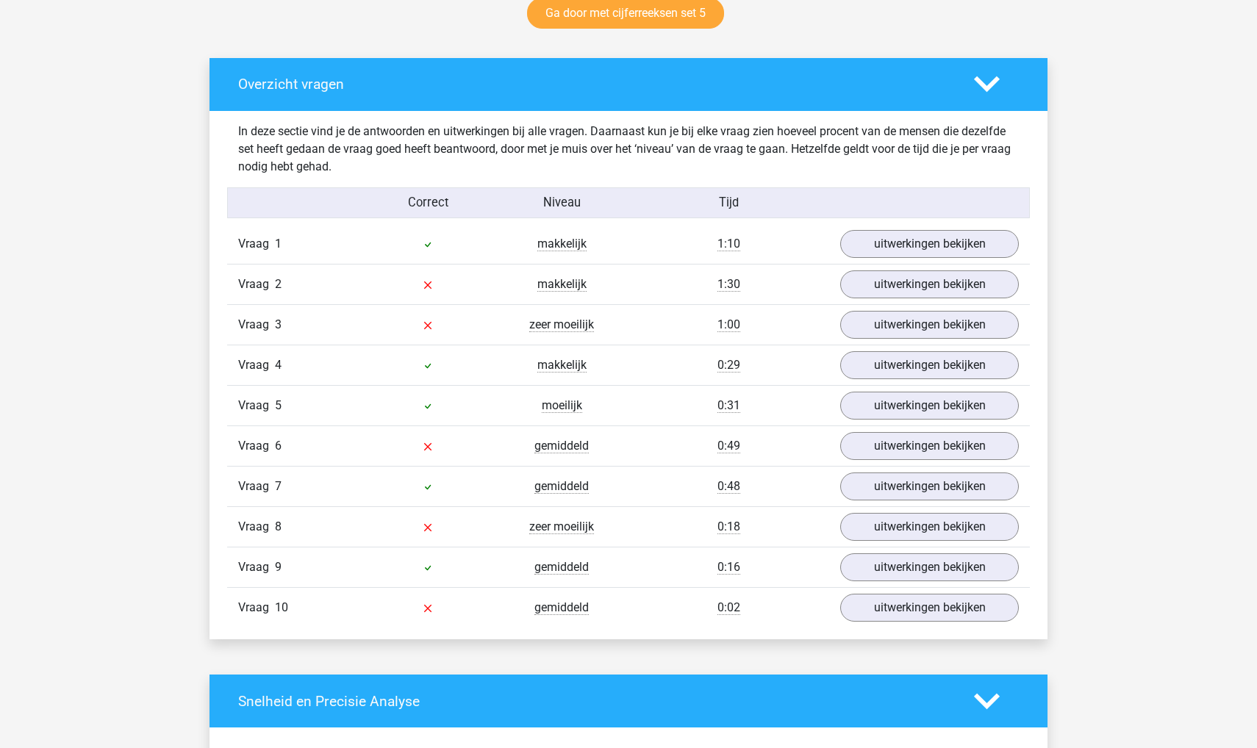
scroll to position [797, 0]
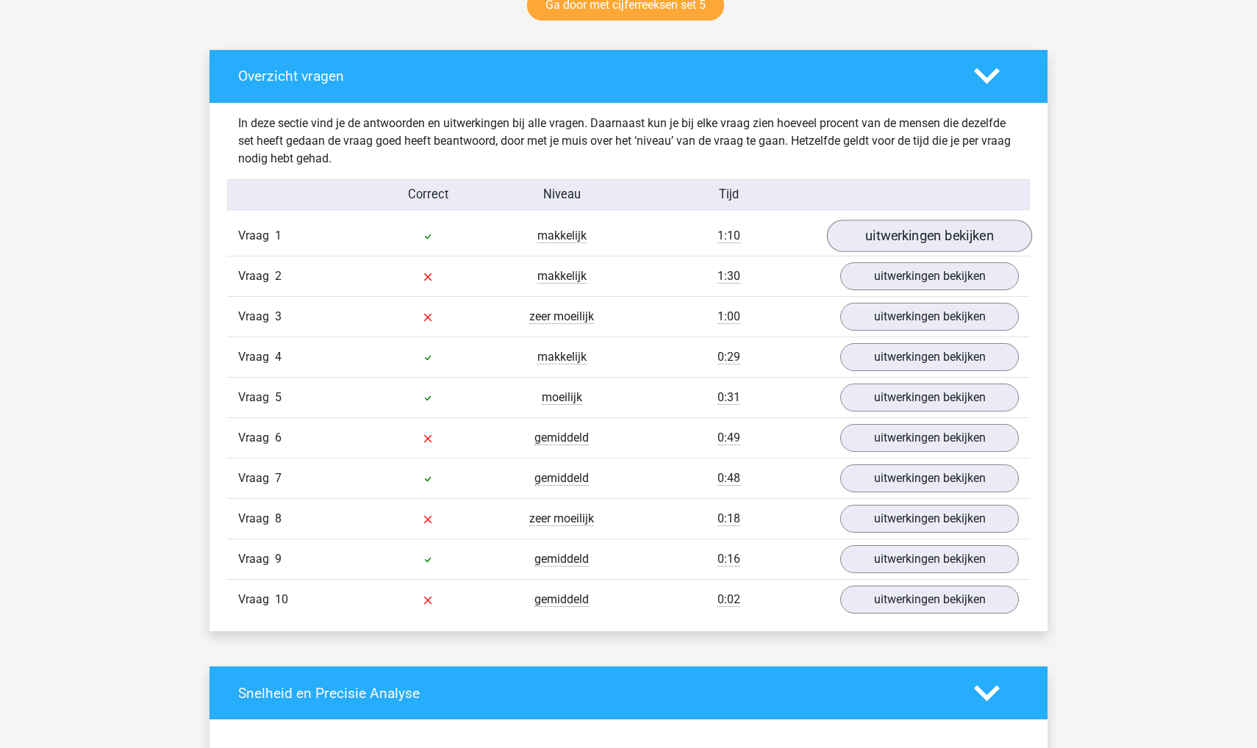
click at [914, 245] on link "uitwerkingen bekijken" at bounding box center [929, 236] width 205 height 32
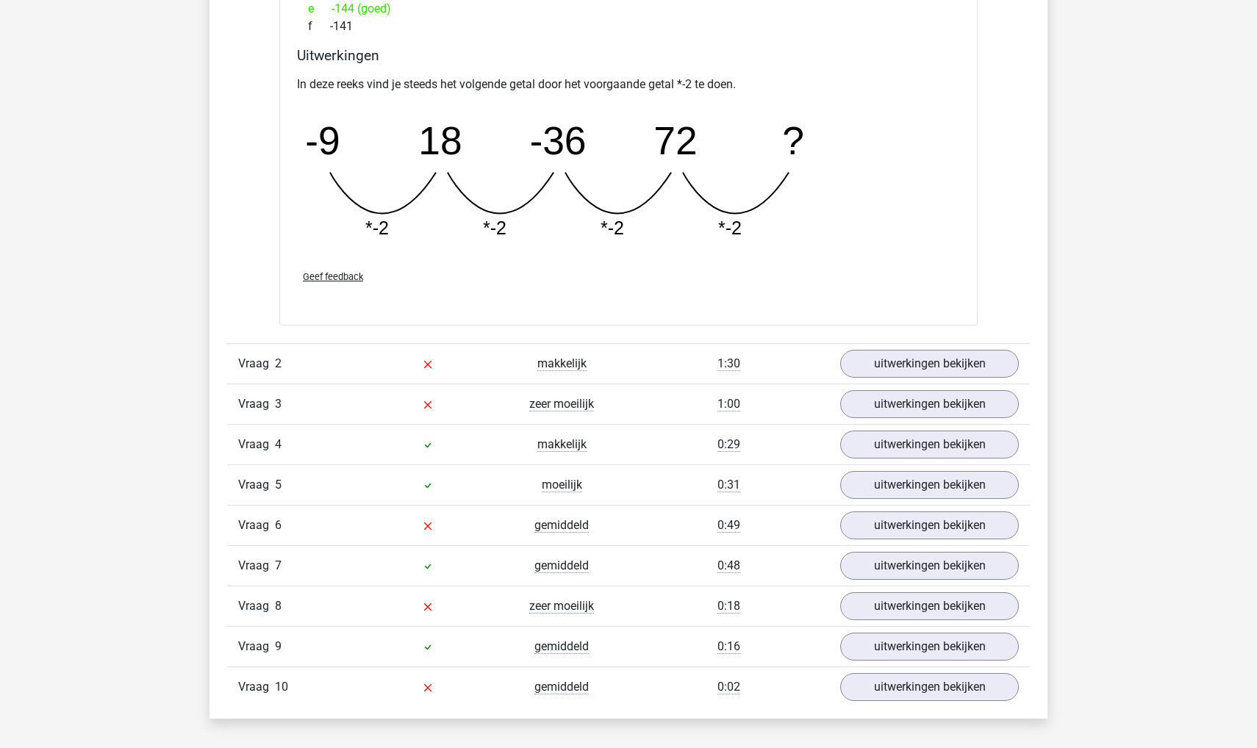
scroll to position [1375, 0]
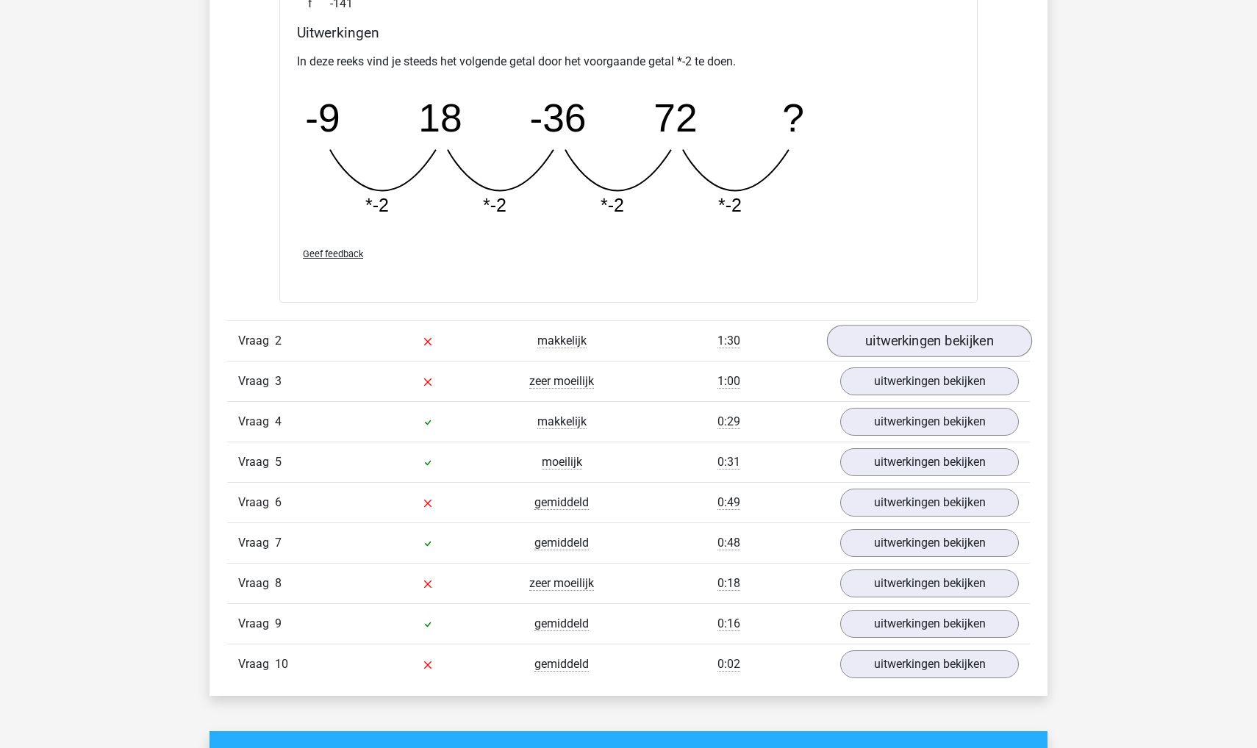
click at [898, 348] on link "uitwerkingen bekijken" at bounding box center [929, 341] width 205 height 32
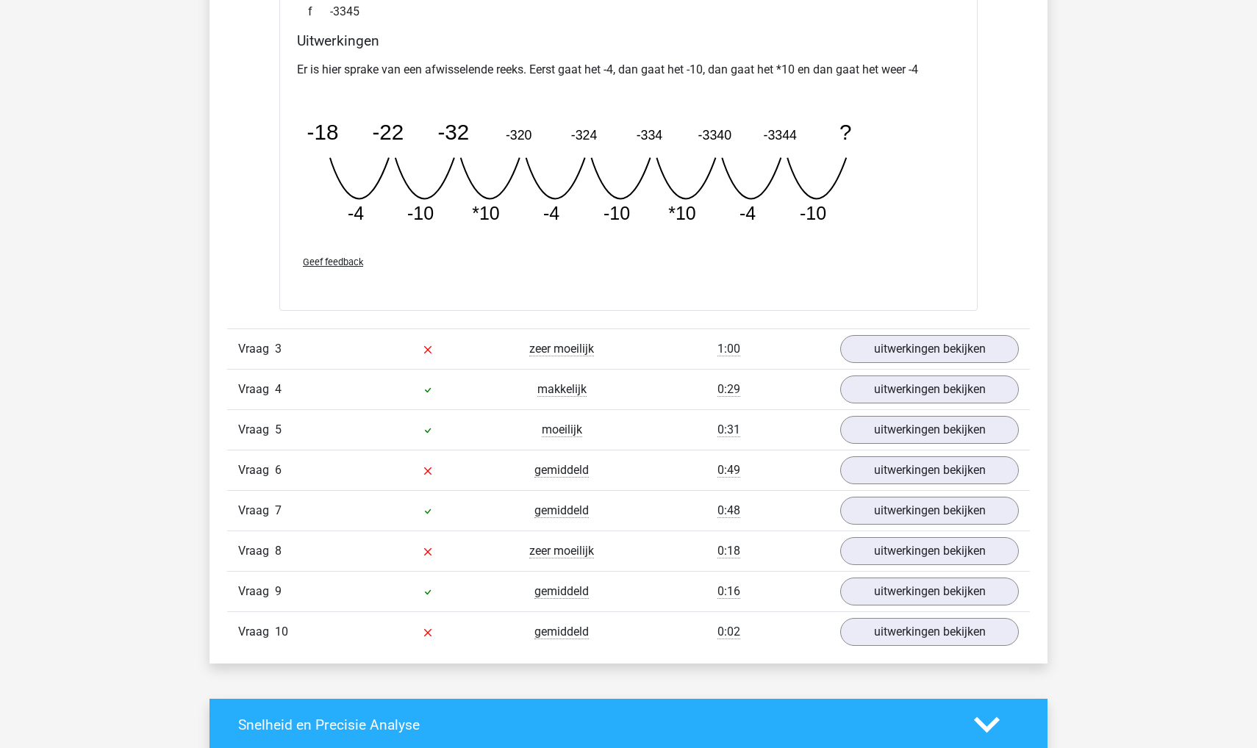
scroll to position [2078, 0]
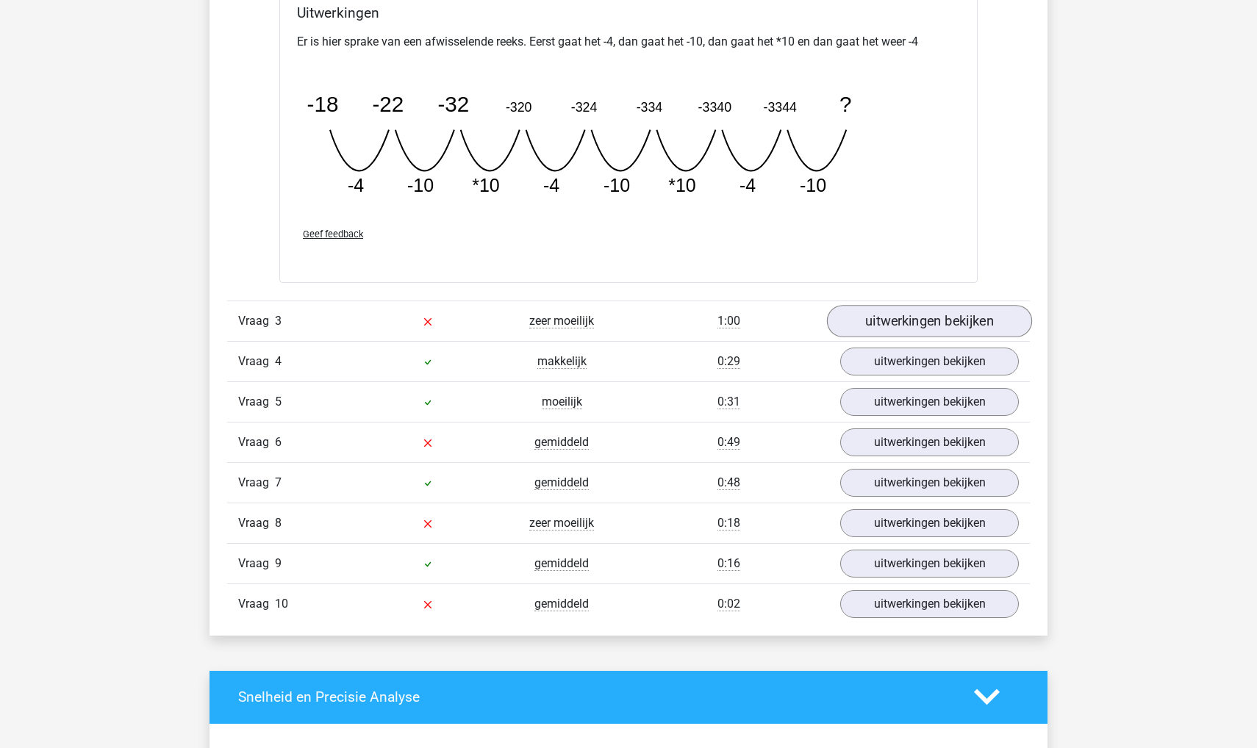
click at [875, 316] on link "uitwerkingen bekijken" at bounding box center [929, 321] width 205 height 32
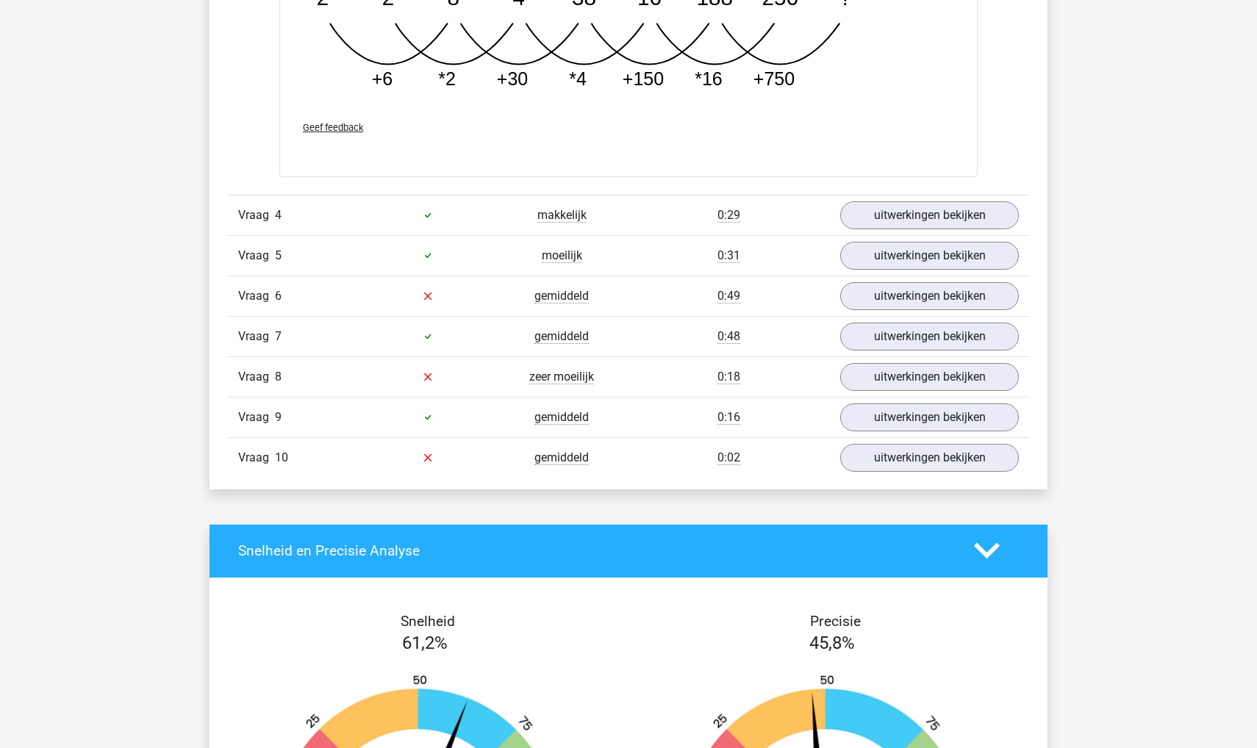
scroll to position [2999, 0]
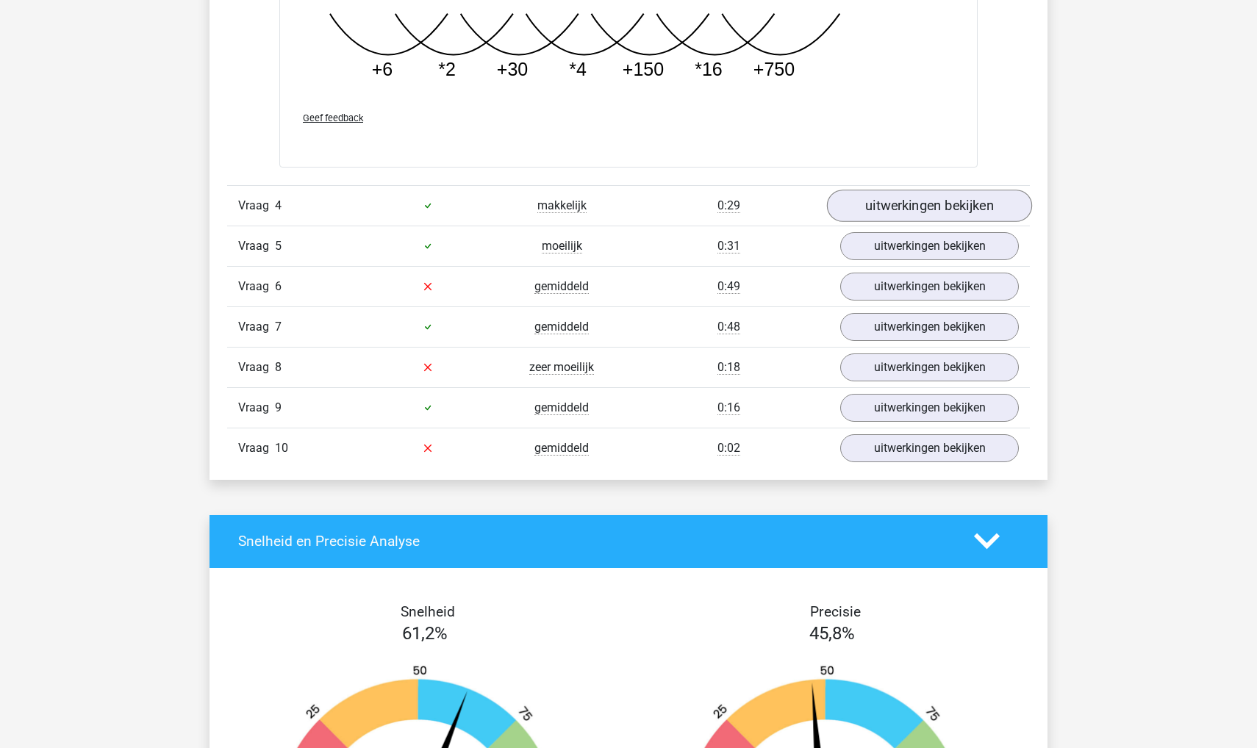
click at [877, 215] on link "uitwerkingen bekijken" at bounding box center [929, 206] width 205 height 32
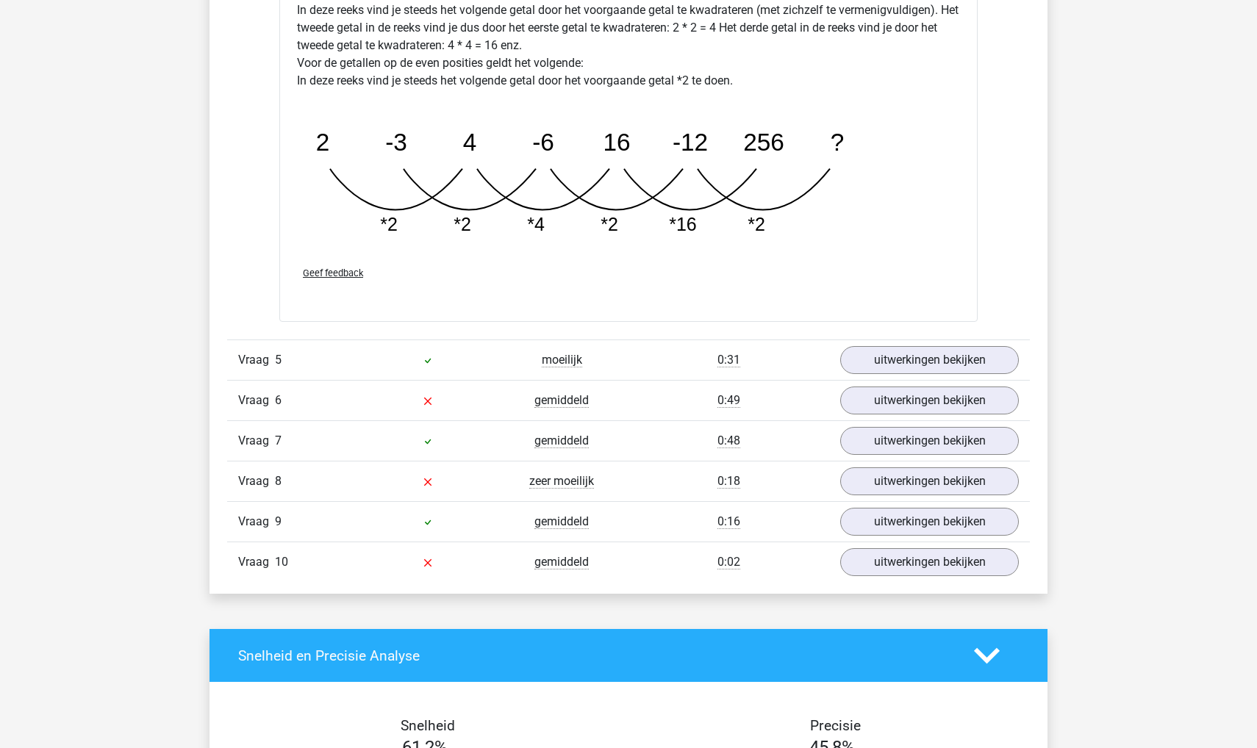
scroll to position [3644, 0]
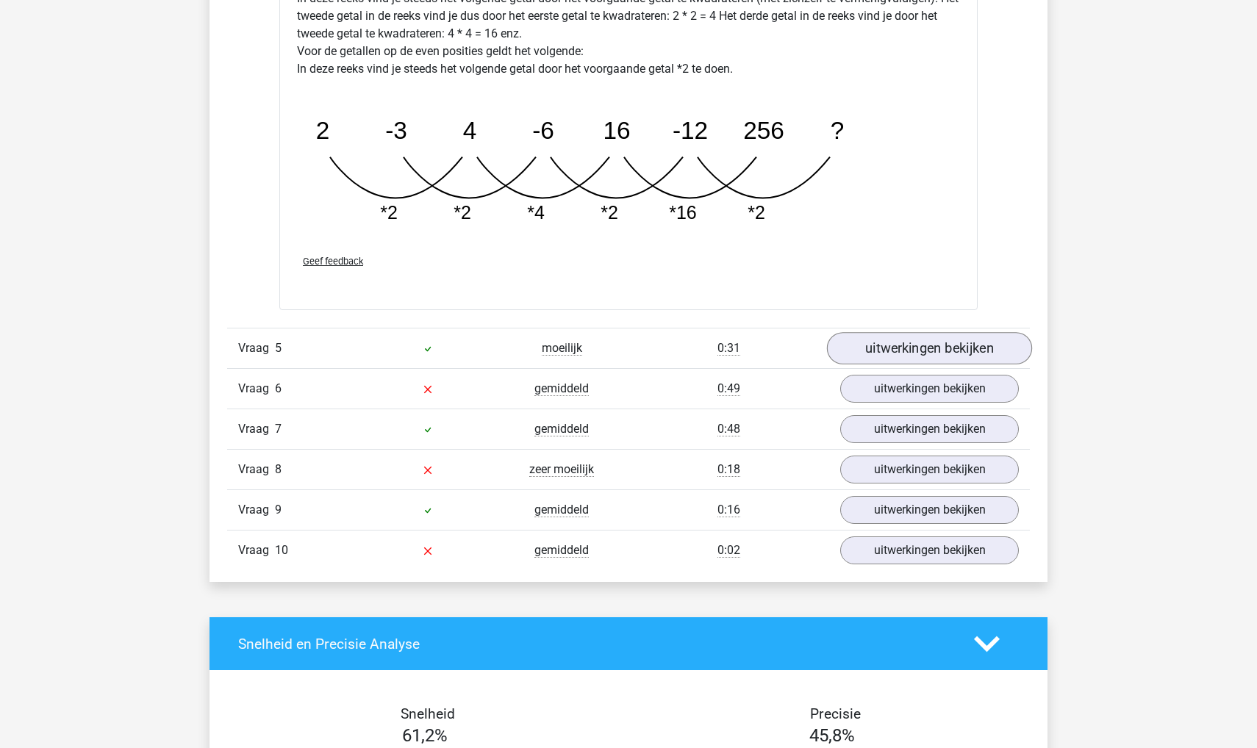
click at [887, 355] on link "uitwerkingen bekijken" at bounding box center [929, 348] width 205 height 32
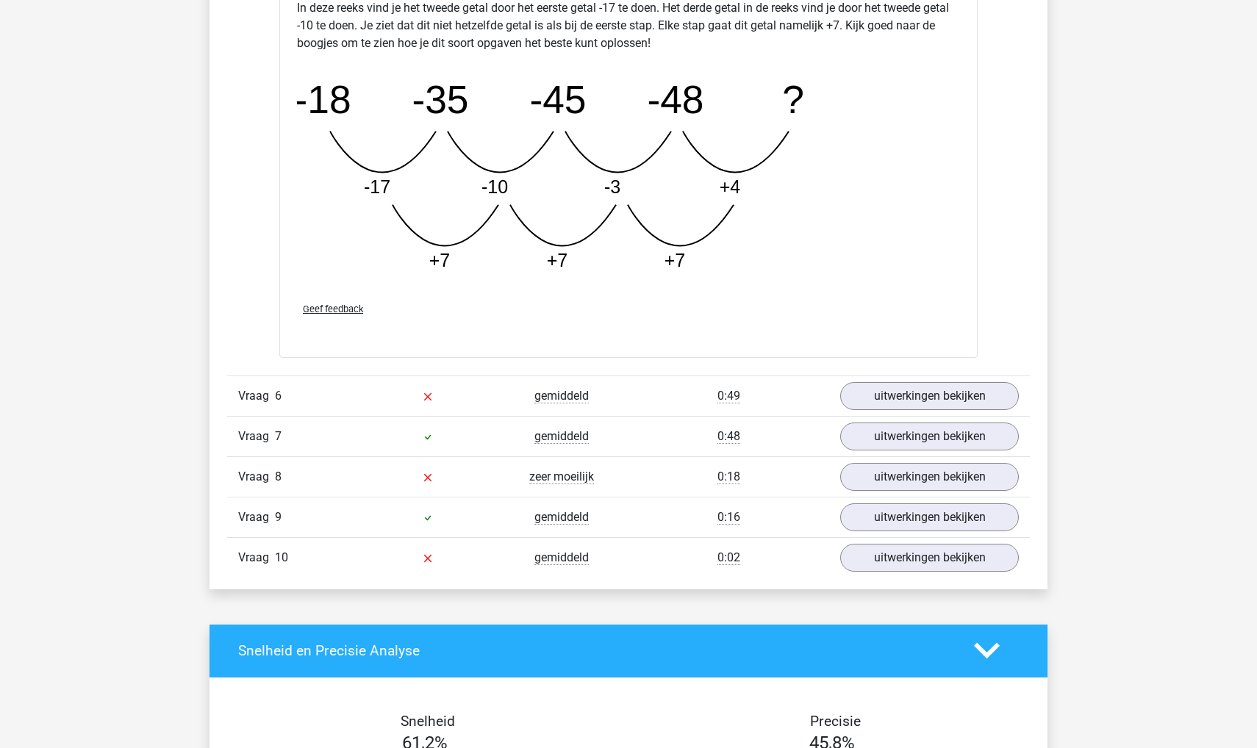
scroll to position [4413, 0]
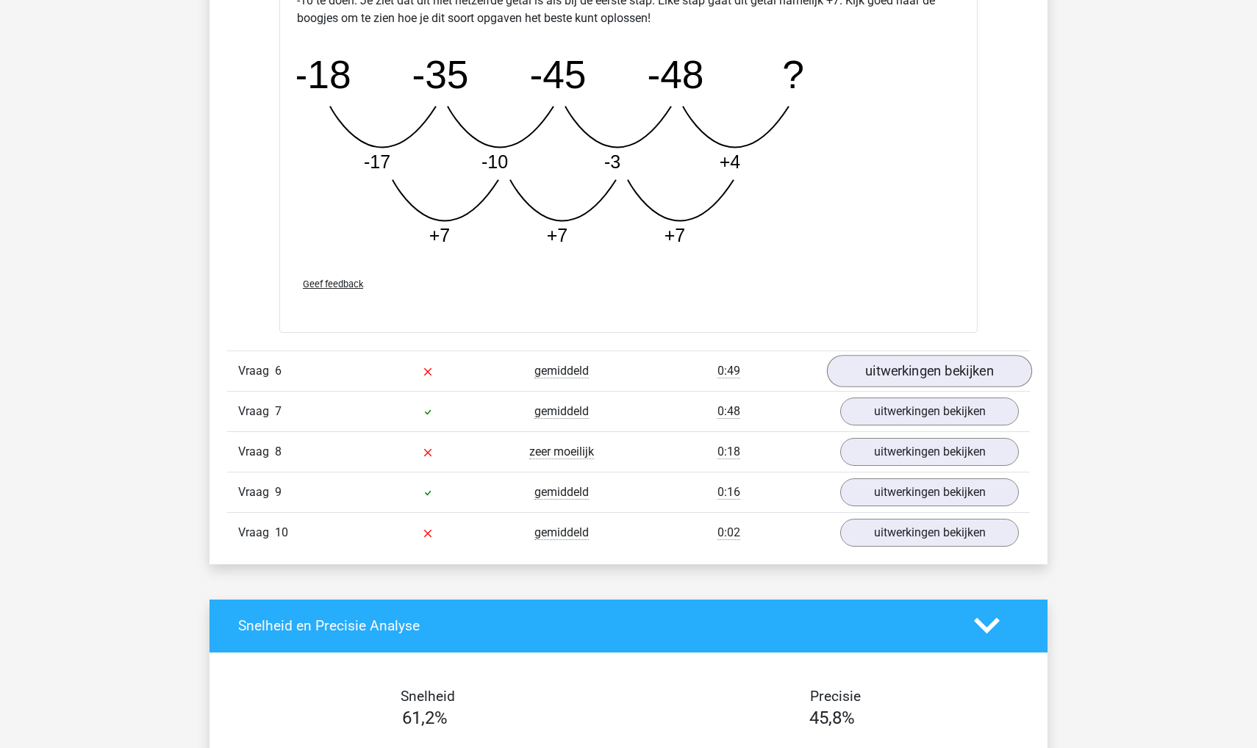
click at [887, 369] on link "uitwerkingen bekijken" at bounding box center [929, 371] width 205 height 32
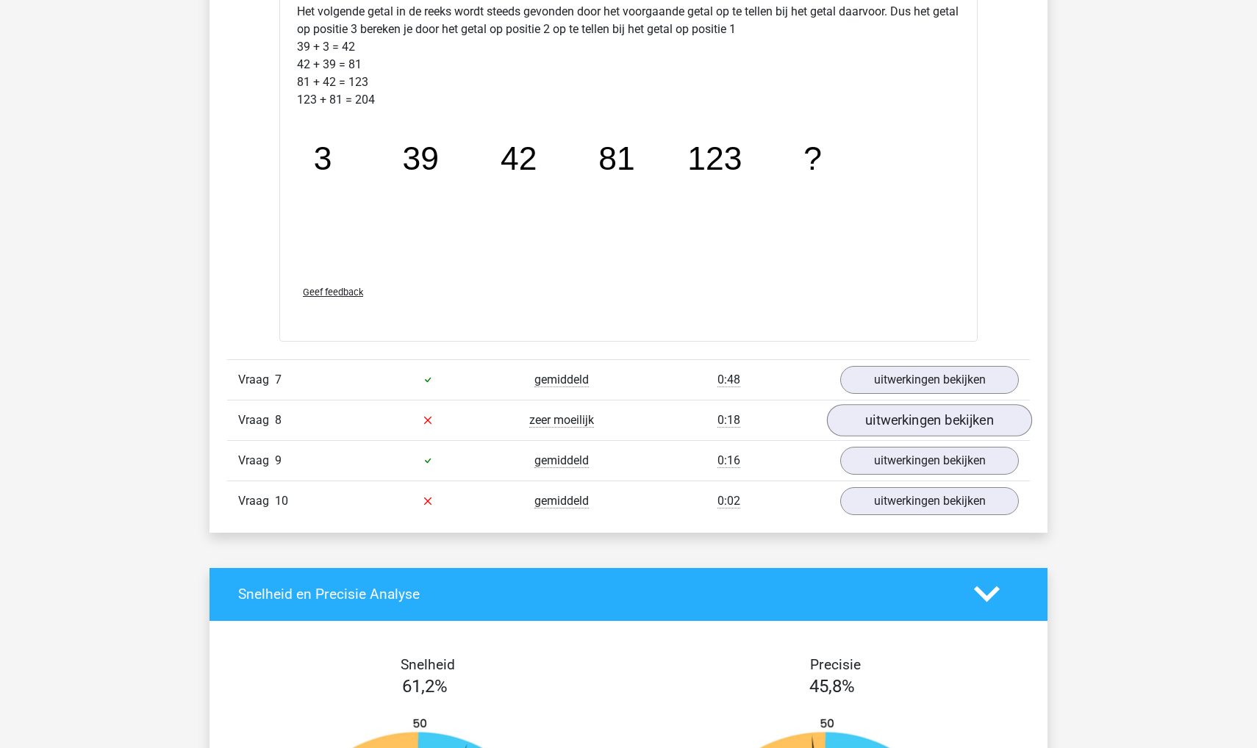
scroll to position [5179, 0]
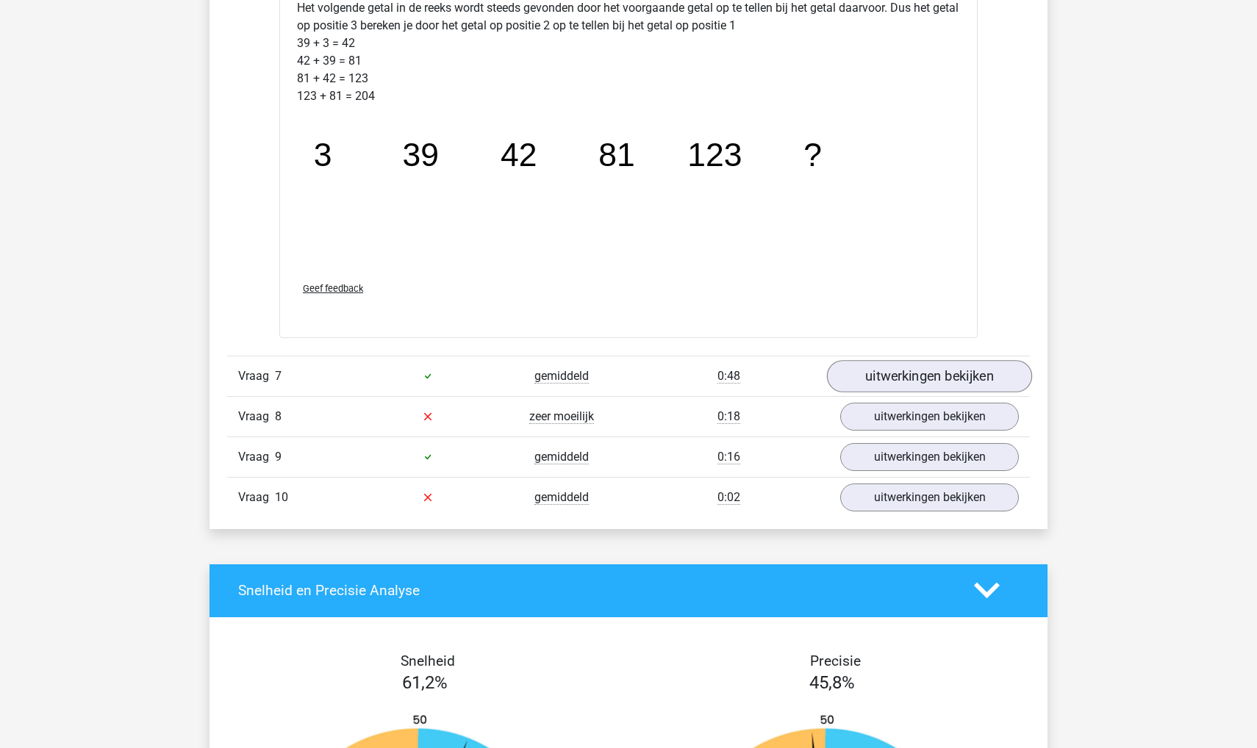
click at [890, 368] on link "uitwerkingen bekijken" at bounding box center [929, 376] width 205 height 32
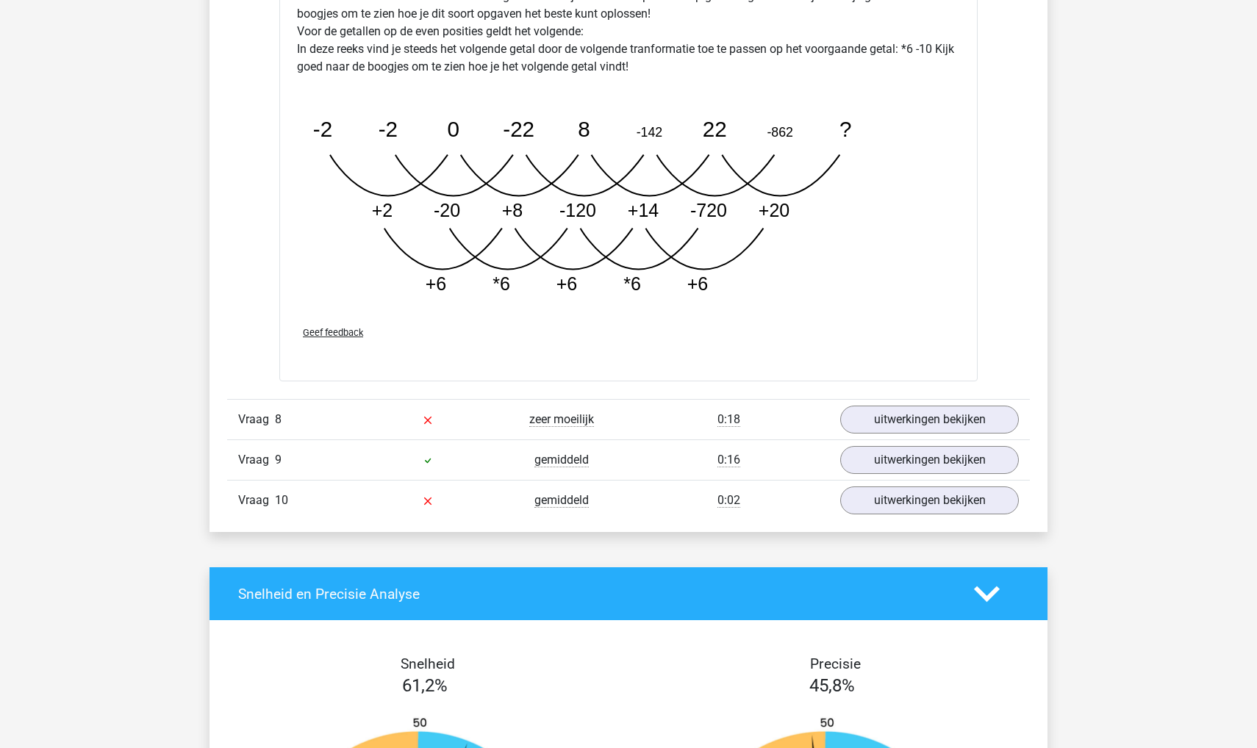
scroll to position [6016, 0]
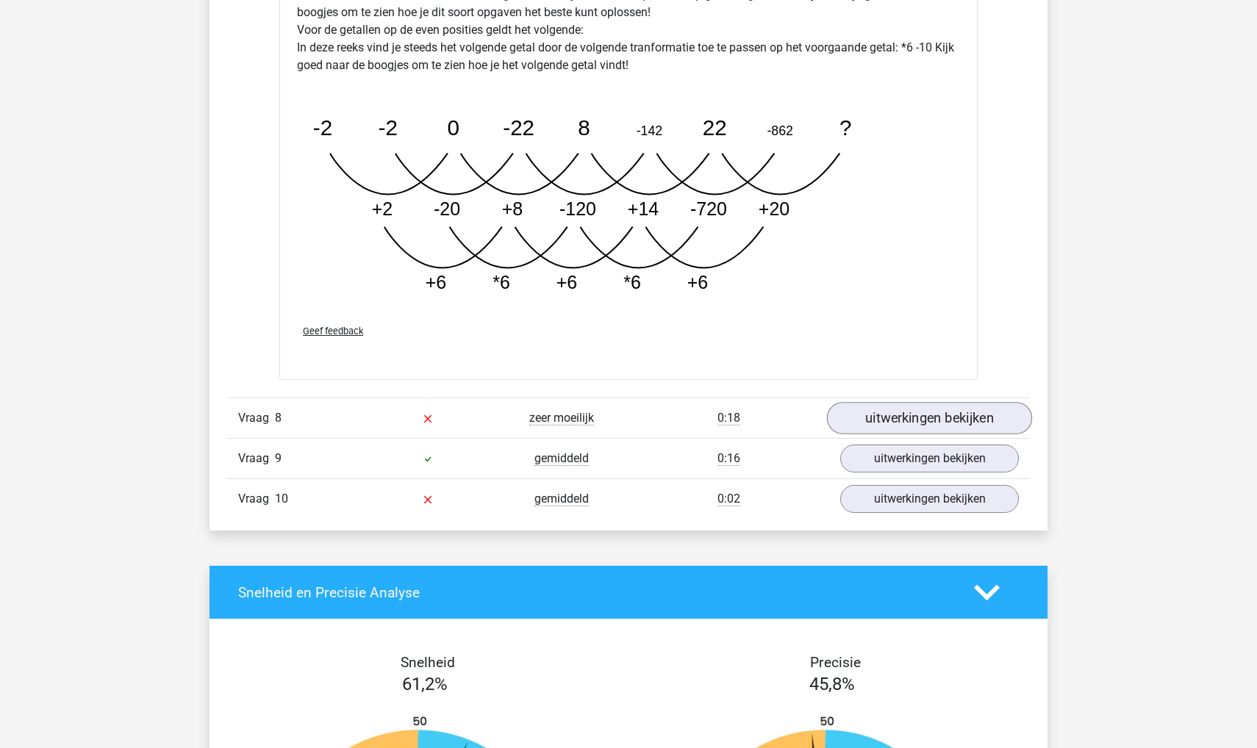
click at [889, 412] on link "uitwerkingen bekijken" at bounding box center [929, 419] width 205 height 32
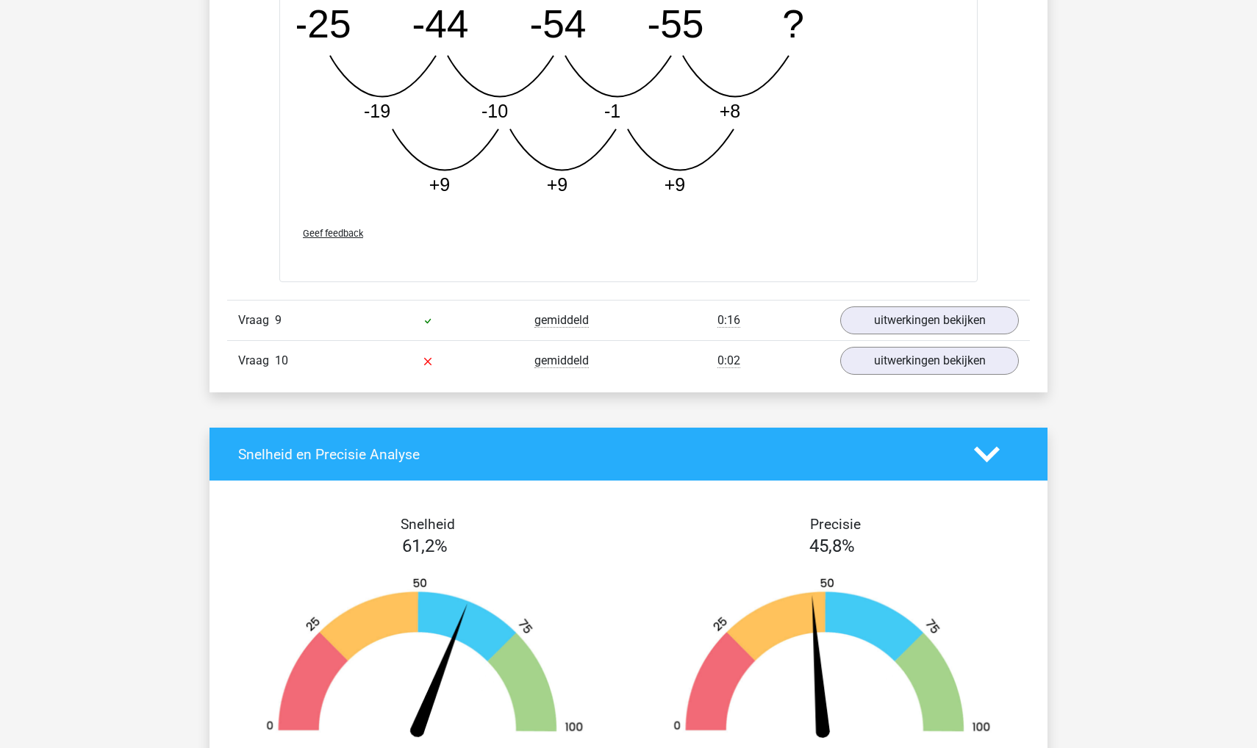
scroll to position [6938, 0]
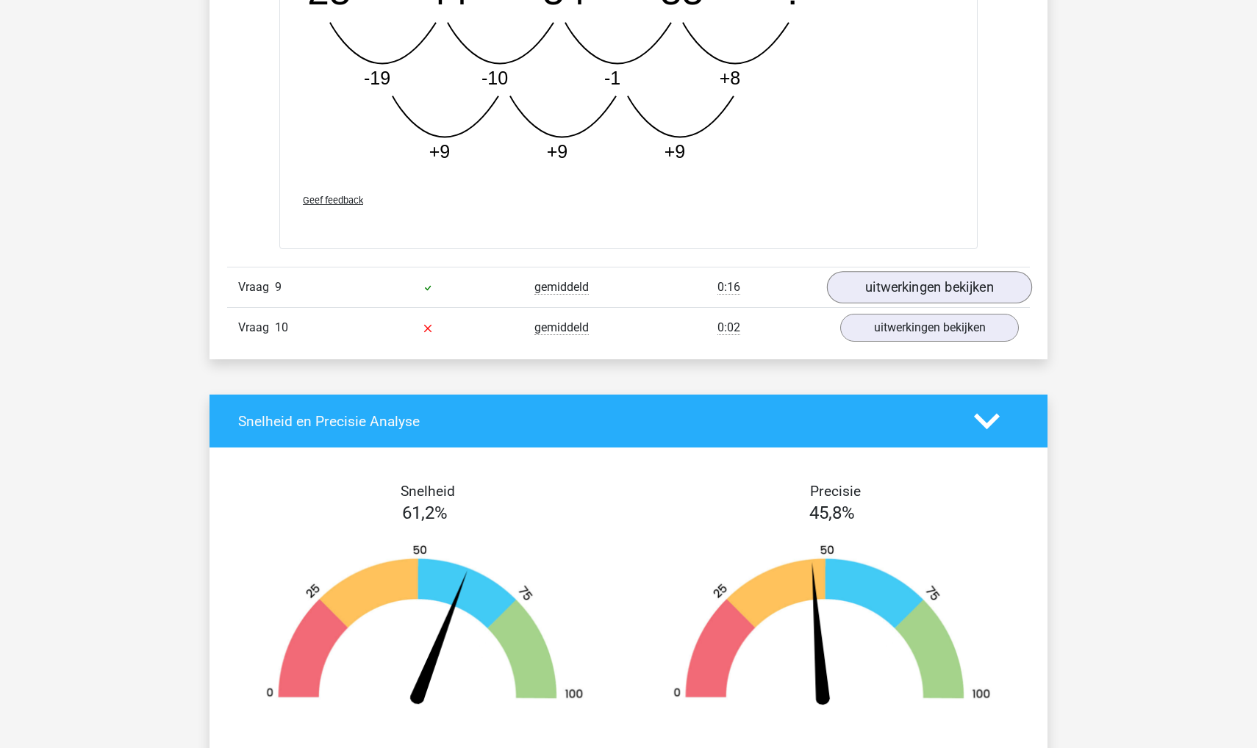
click at [894, 284] on link "uitwerkingen bekijken" at bounding box center [929, 287] width 205 height 32
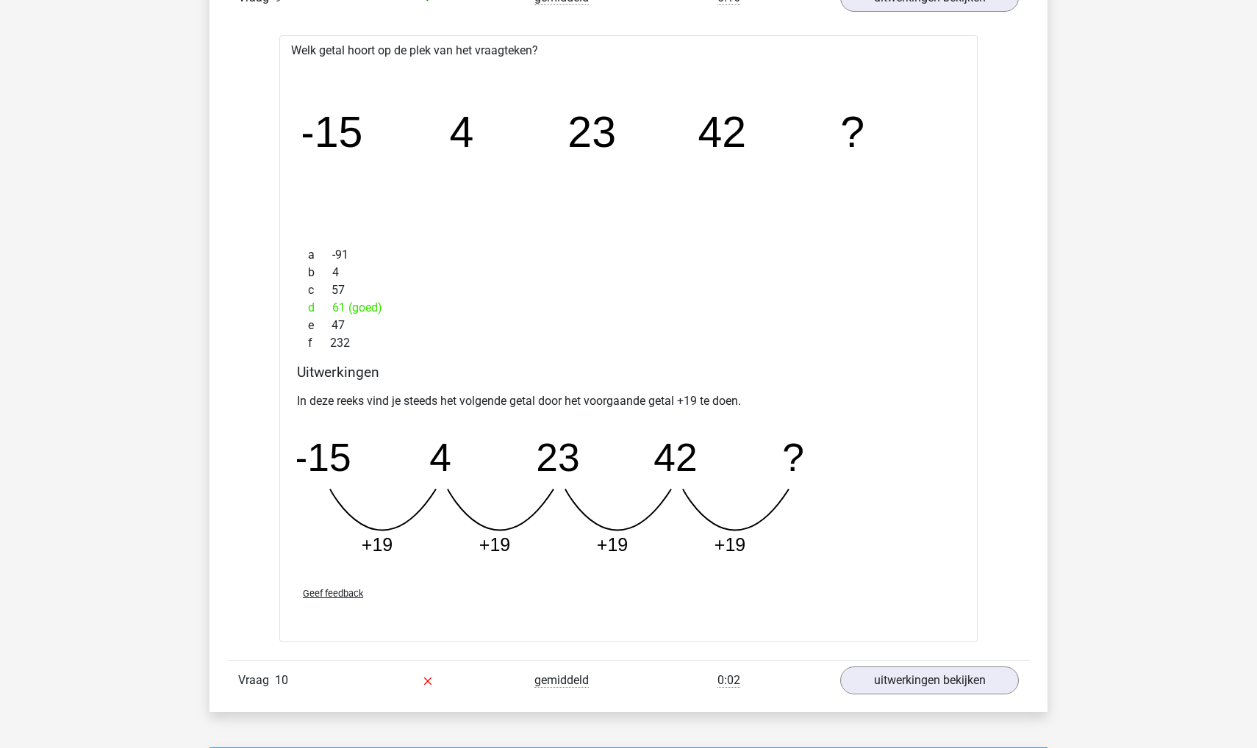
scroll to position [7229, 0]
click at [888, 681] on link "uitwerkingen bekijken" at bounding box center [929, 680] width 205 height 32
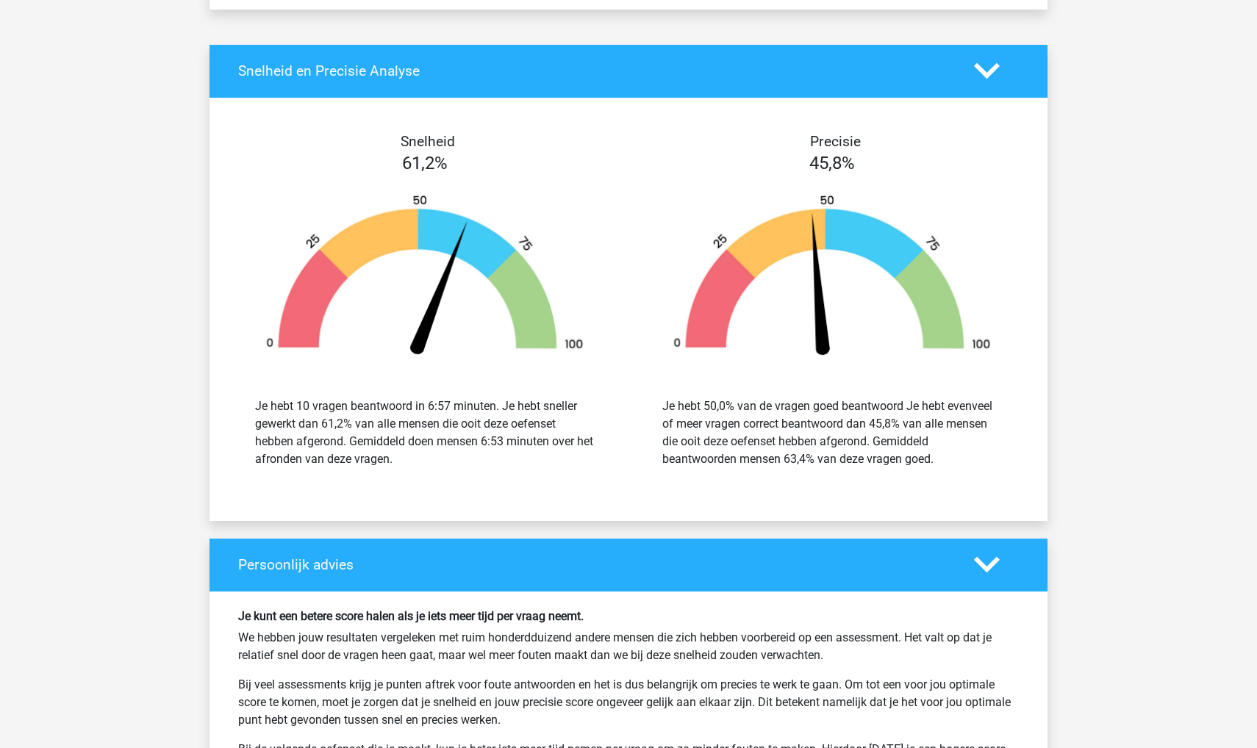
scroll to position [8777, 0]
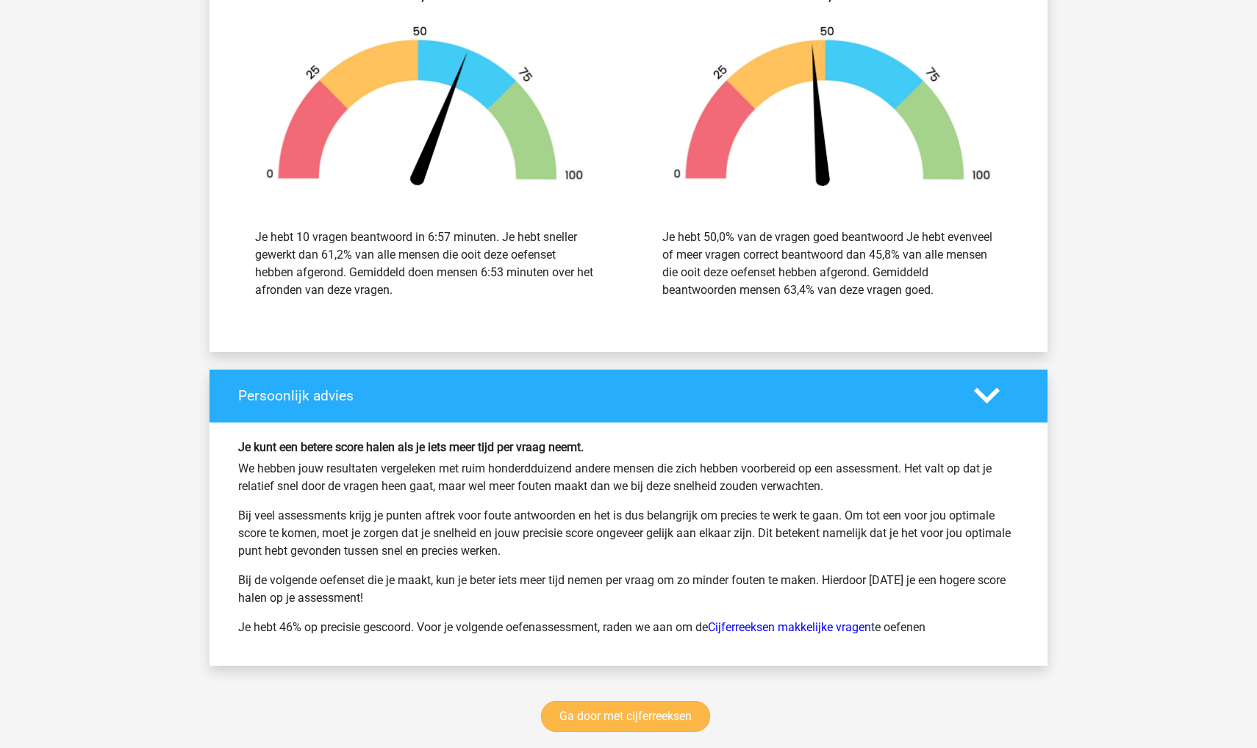
click at [631, 722] on link "Ga door met cijferreeksen" at bounding box center [625, 716] width 169 height 31
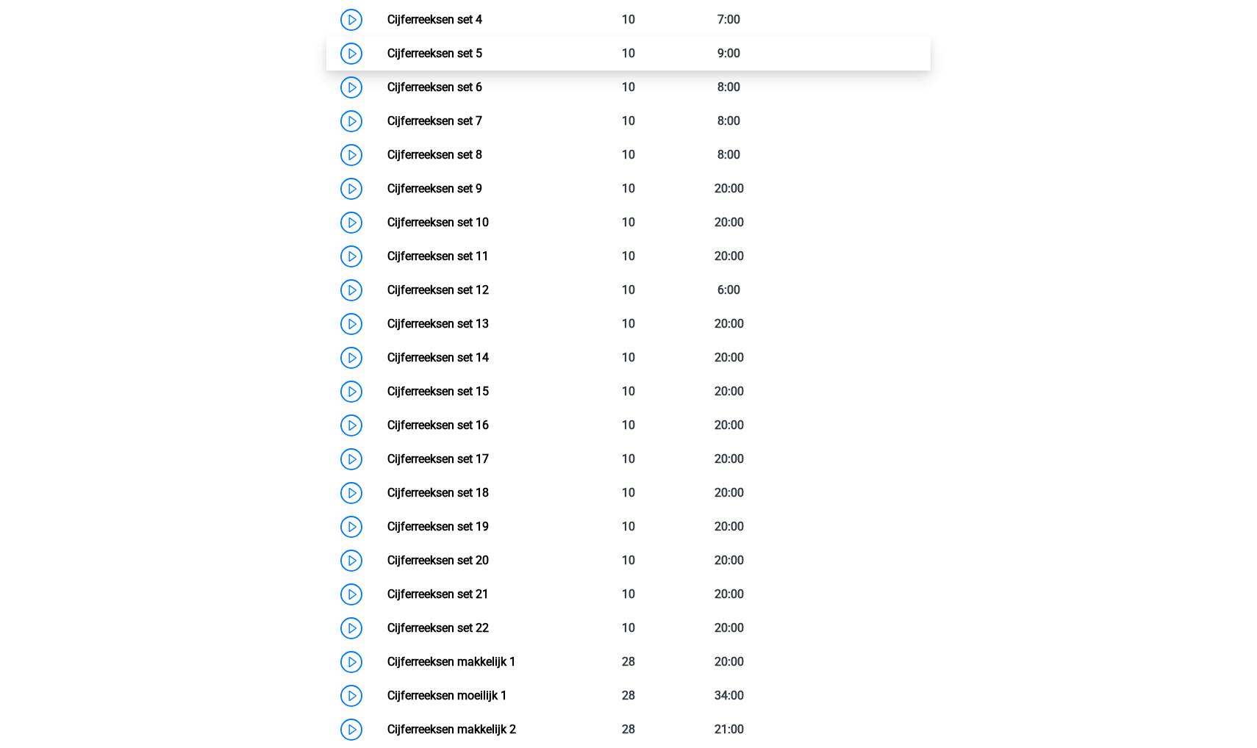
scroll to position [857, 0]
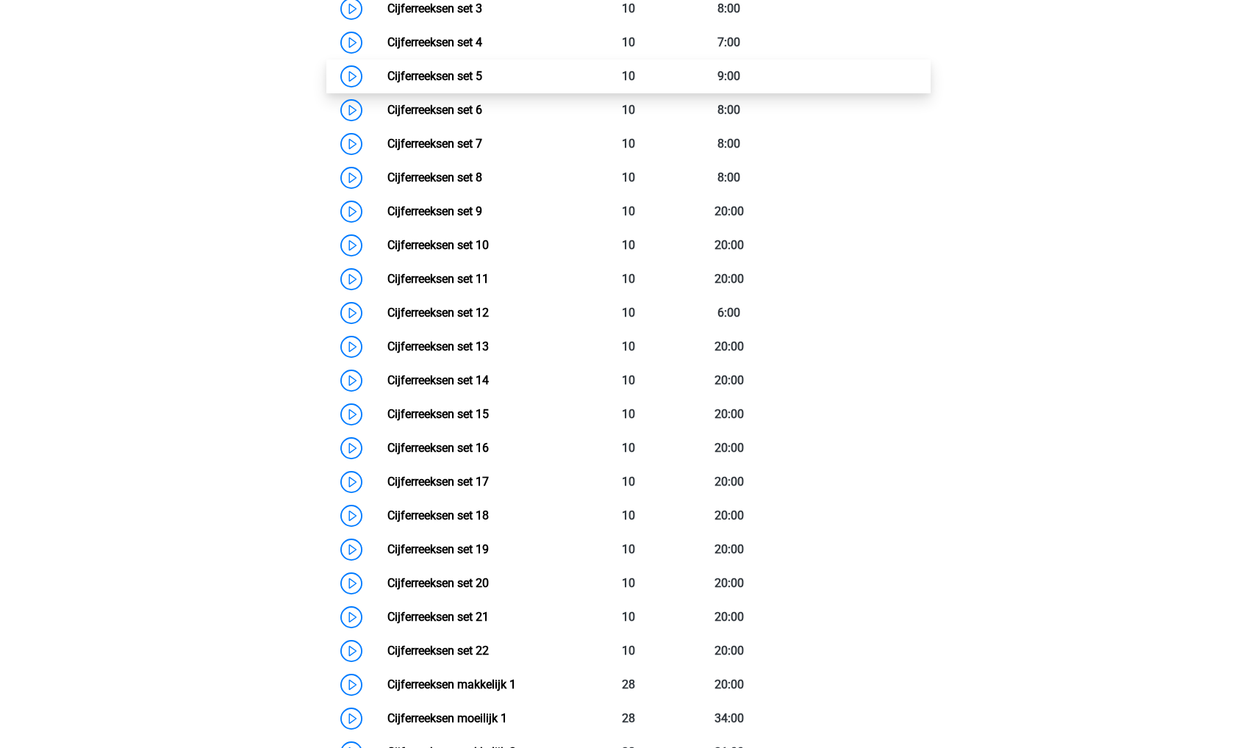
click at [423, 83] on link "Cijferreeksen set 5" at bounding box center [434, 76] width 95 height 14
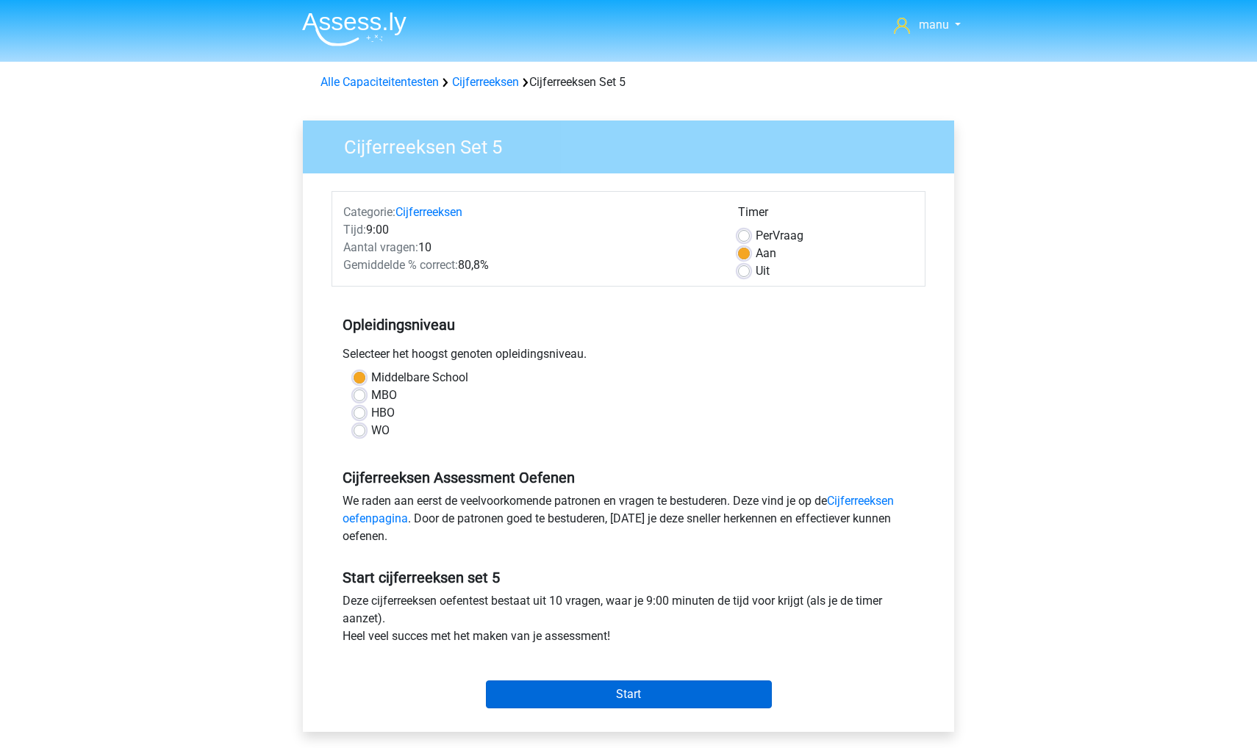
click at [548, 701] on input "Start" at bounding box center [629, 695] width 286 height 28
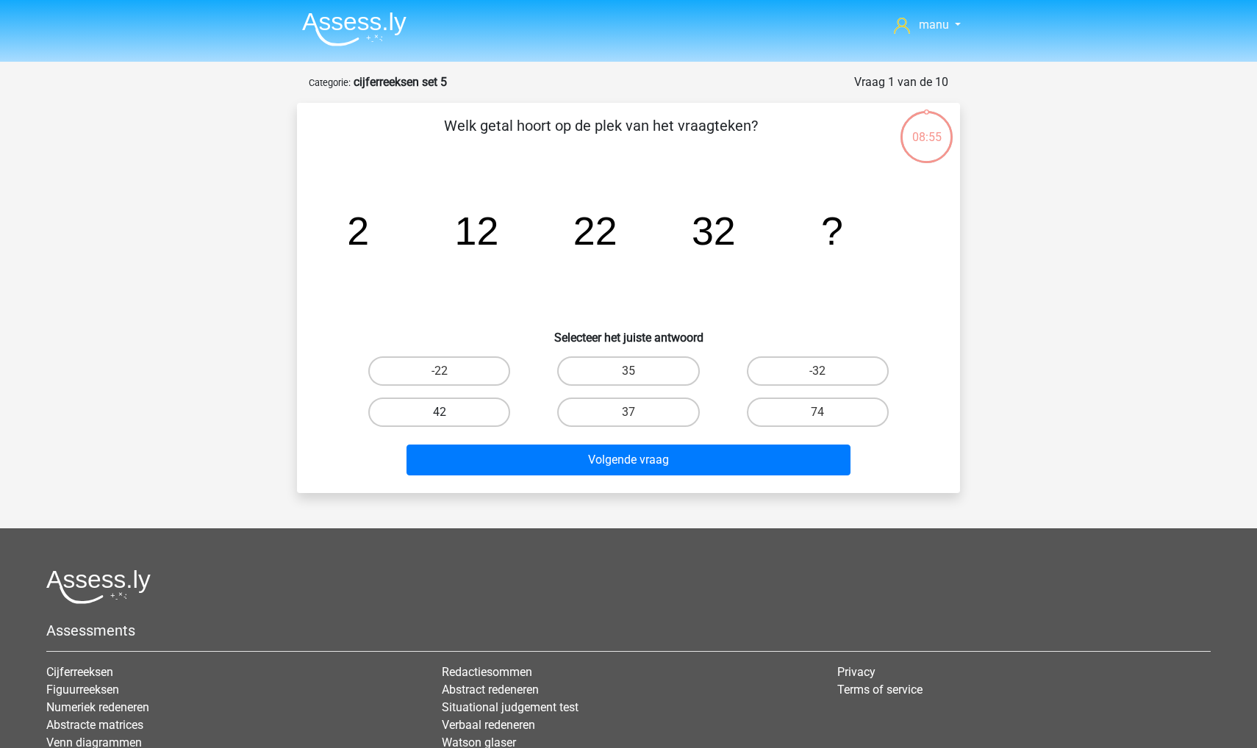
click at [456, 413] on label "42" at bounding box center [439, 412] width 142 height 29
click at [449, 413] on input "42" at bounding box center [444, 417] width 10 height 10
radio input "true"
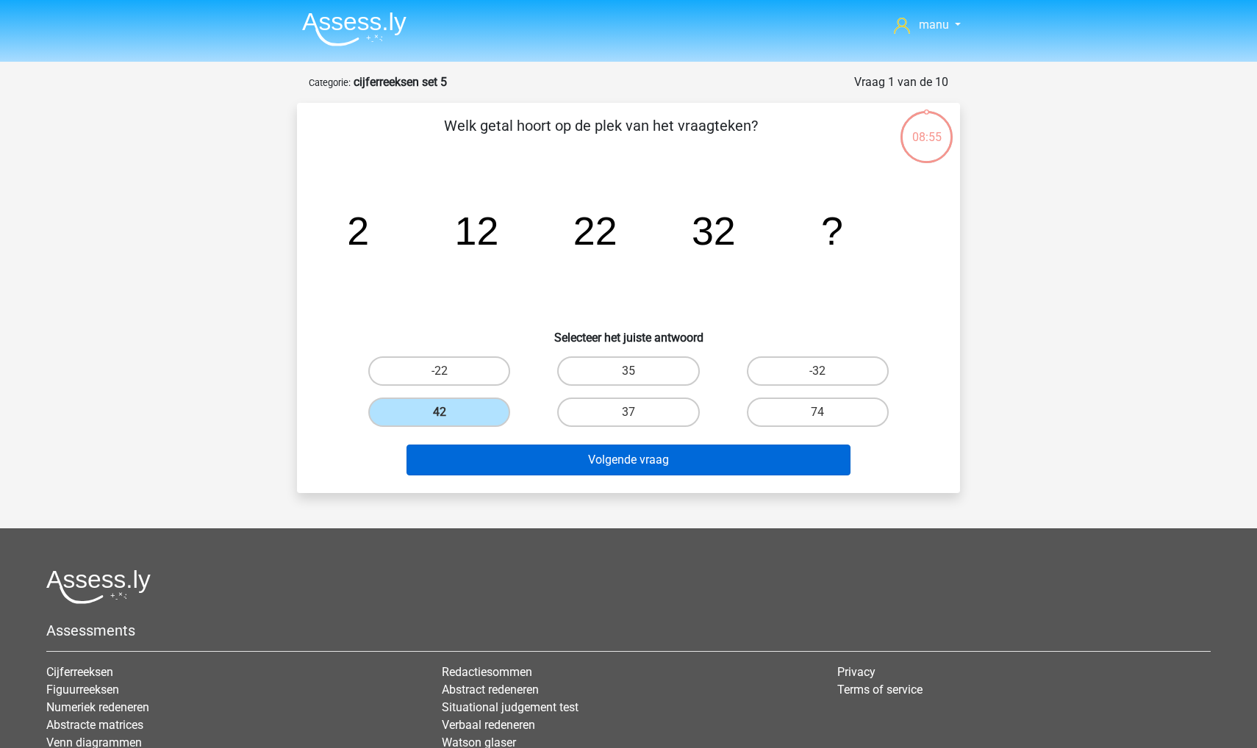
click at [473, 457] on button "Volgende vraag" at bounding box center [628, 460] width 445 height 31
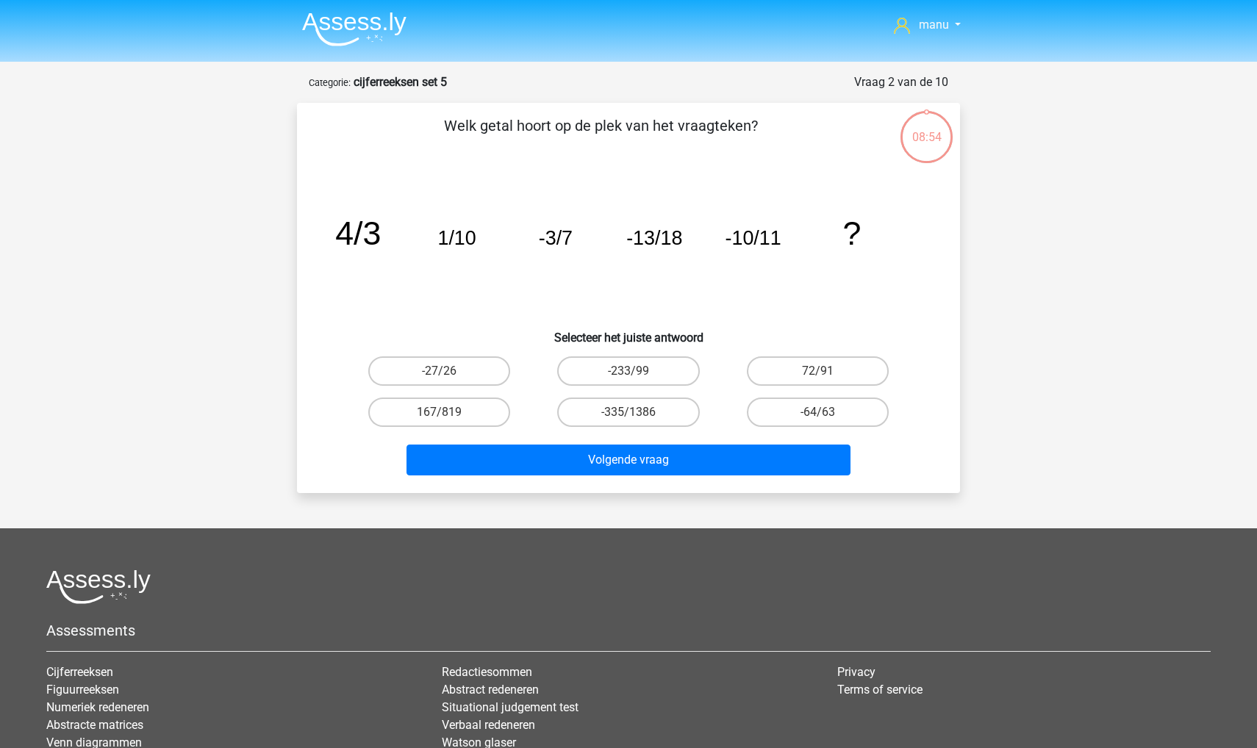
scroll to position [73, 0]
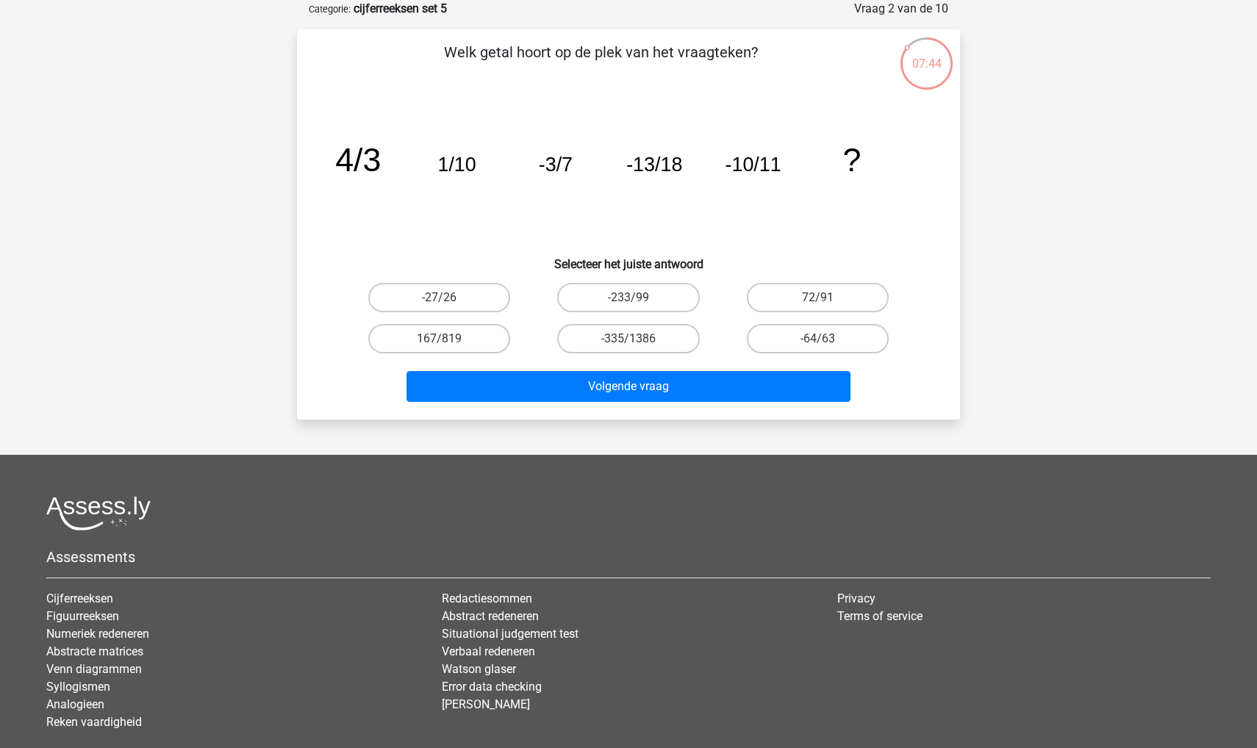
click at [824, 306] on input "72/91" at bounding box center [822, 303] width 10 height 10
radio input "true"
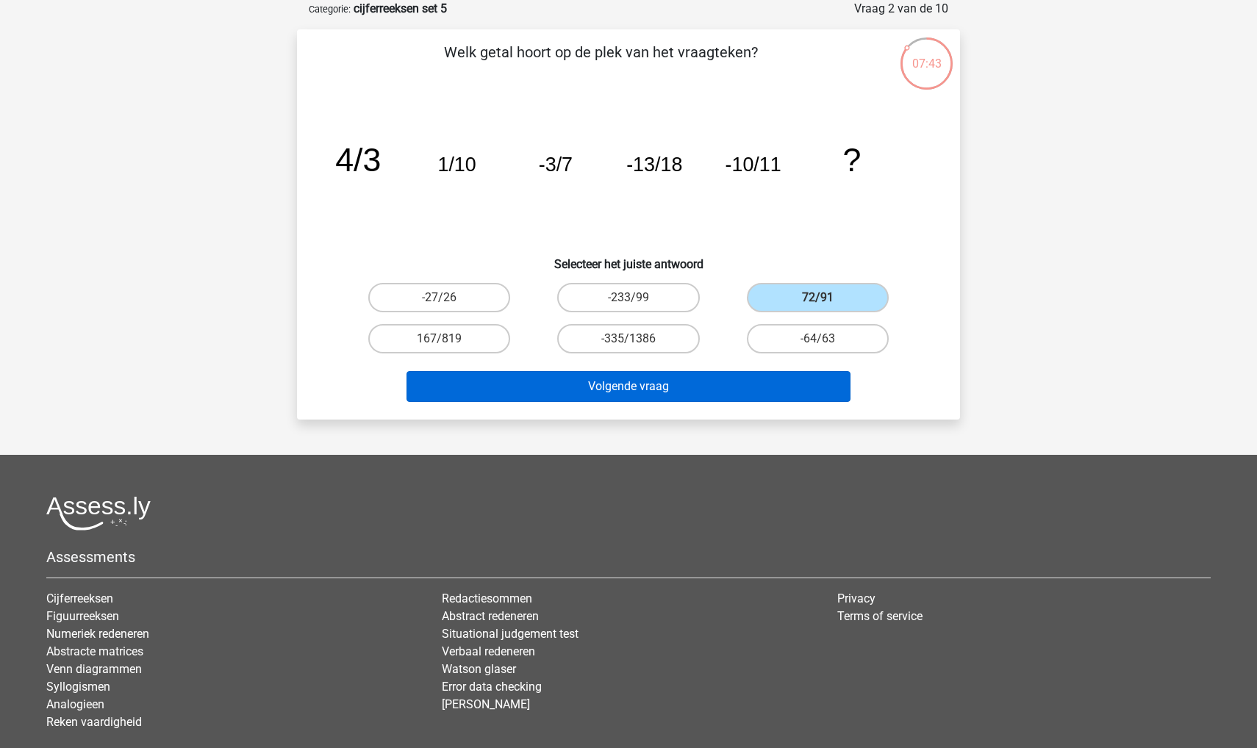
click at [719, 393] on button "Volgende vraag" at bounding box center [628, 386] width 445 height 31
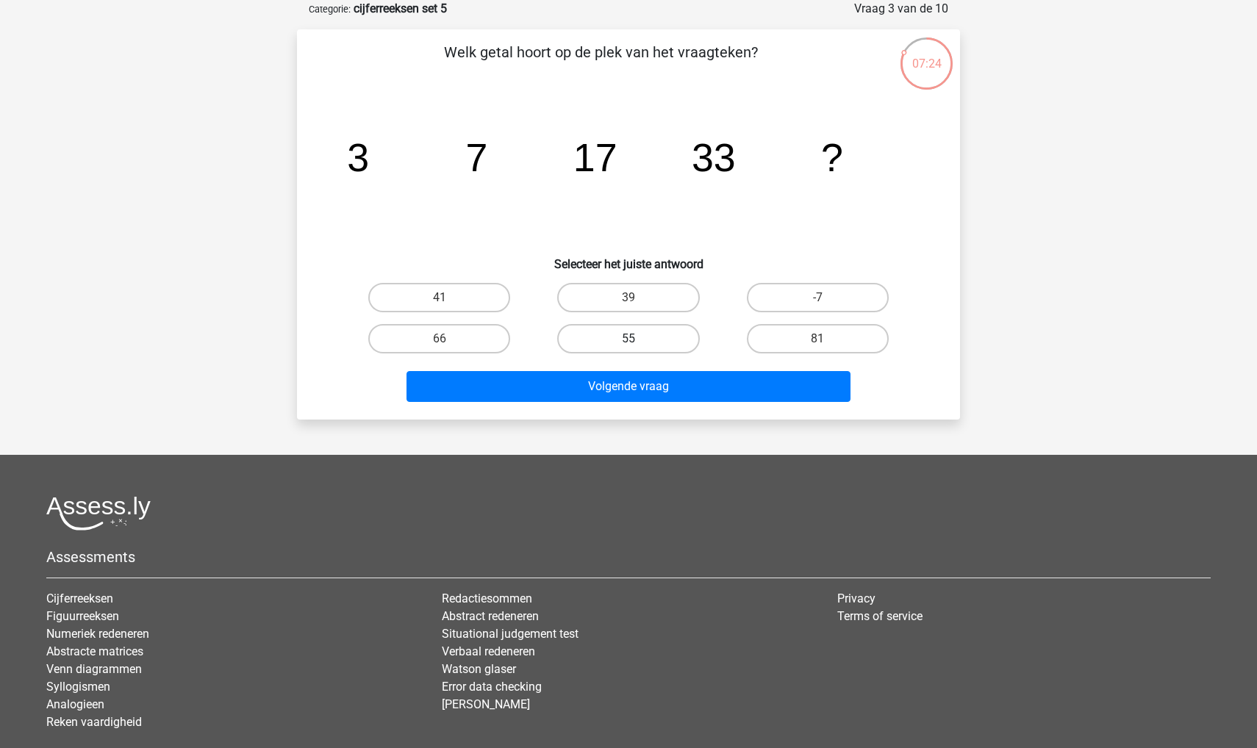
click at [587, 334] on label "55" at bounding box center [628, 338] width 142 height 29
click at [628, 339] on input "55" at bounding box center [633, 344] width 10 height 10
radio input "true"
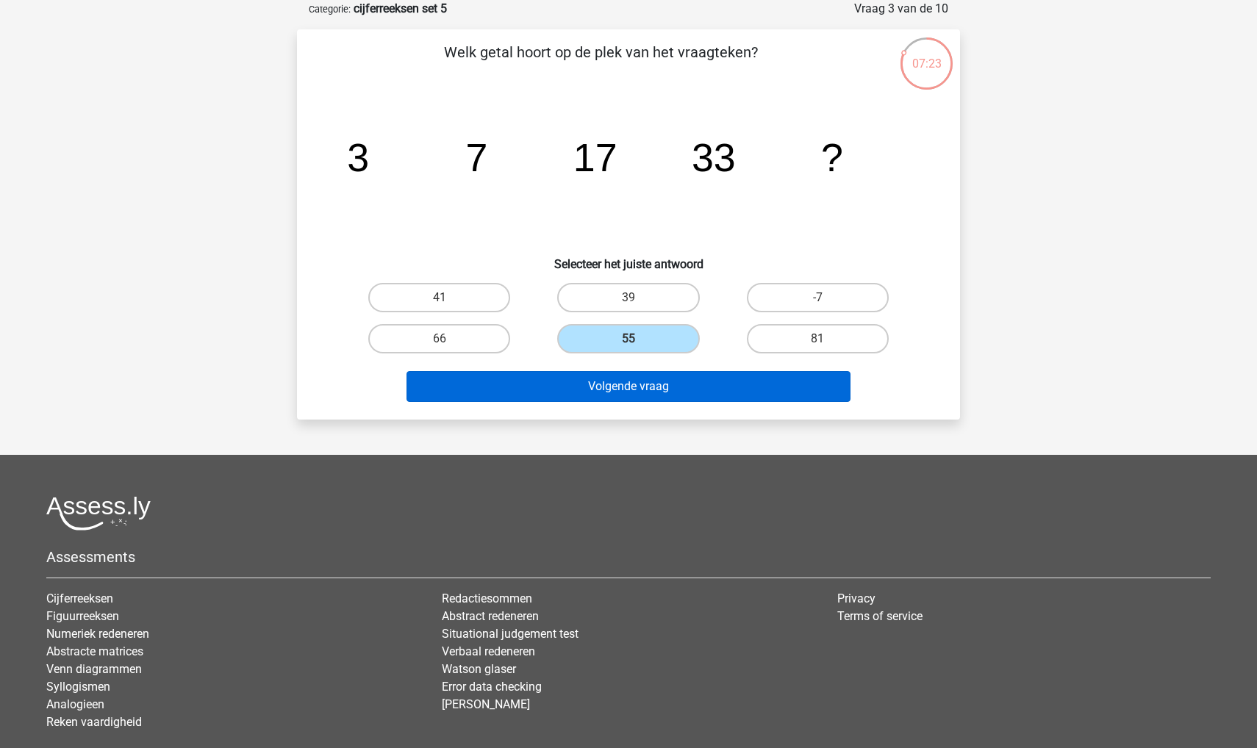
click at [553, 392] on button "Volgende vraag" at bounding box center [628, 386] width 445 height 31
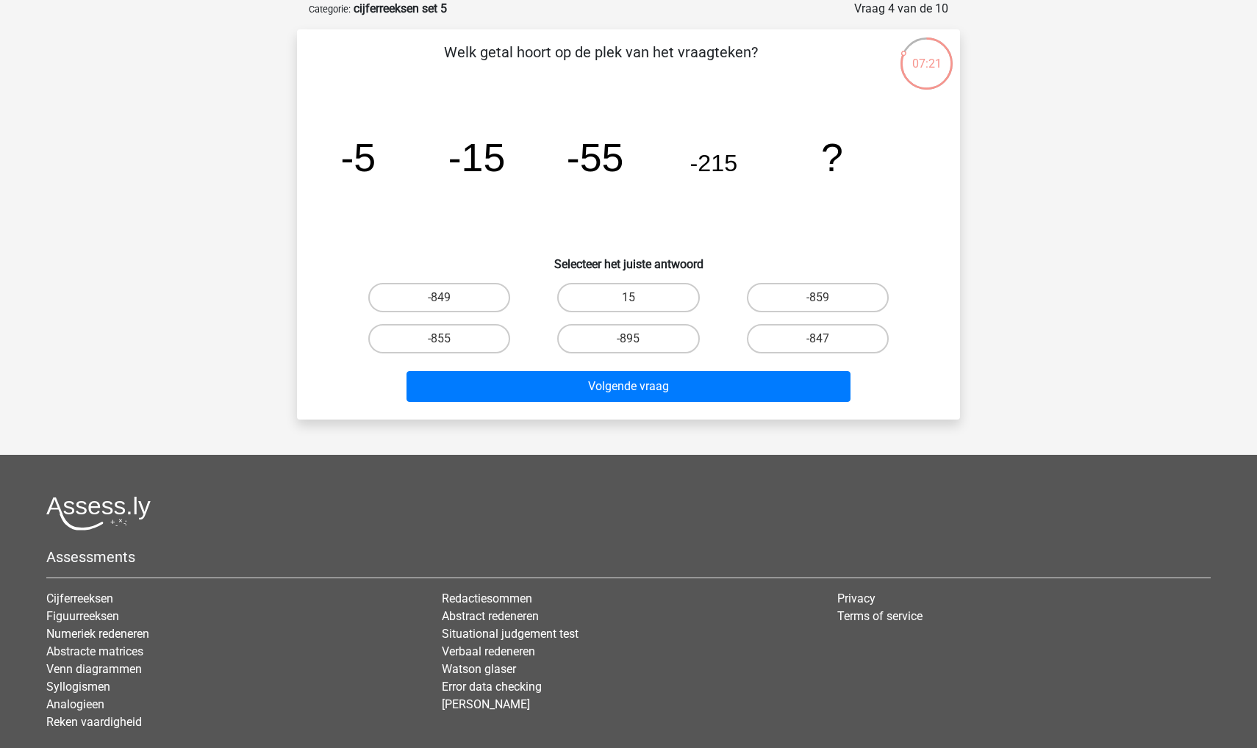
scroll to position [51, 0]
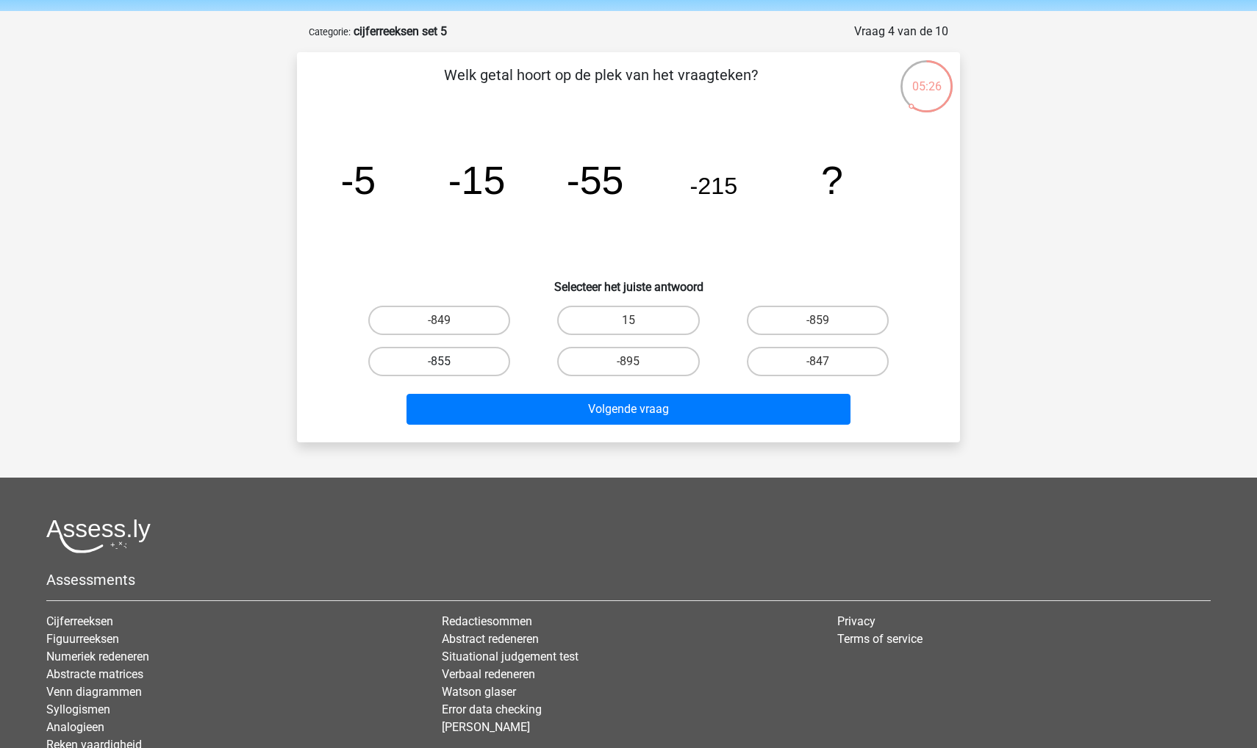
click at [448, 367] on label "-855" at bounding box center [439, 361] width 142 height 29
click at [448, 367] on input "-855" at bounding box center [444, 367] width 10 height 10
radio input "true"
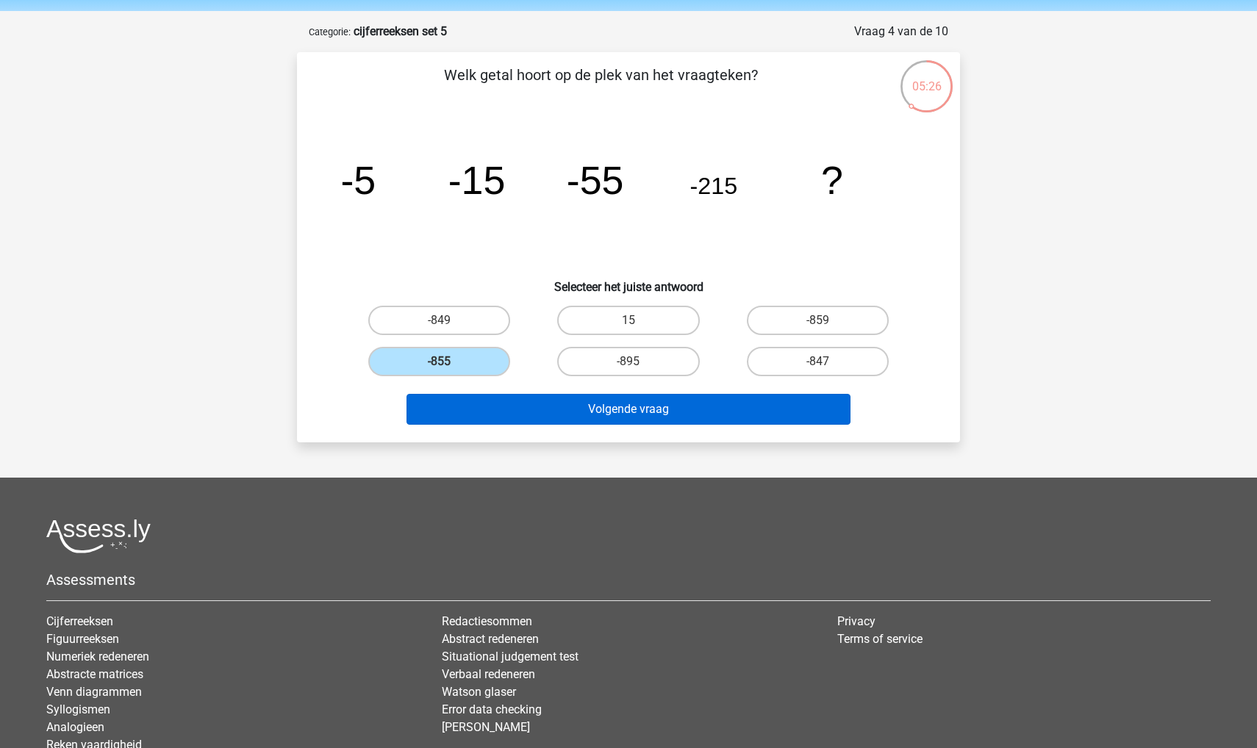
click at [448, 399] on button "Volgende vraag" at bounding box center [628, 409] width 445 height 31
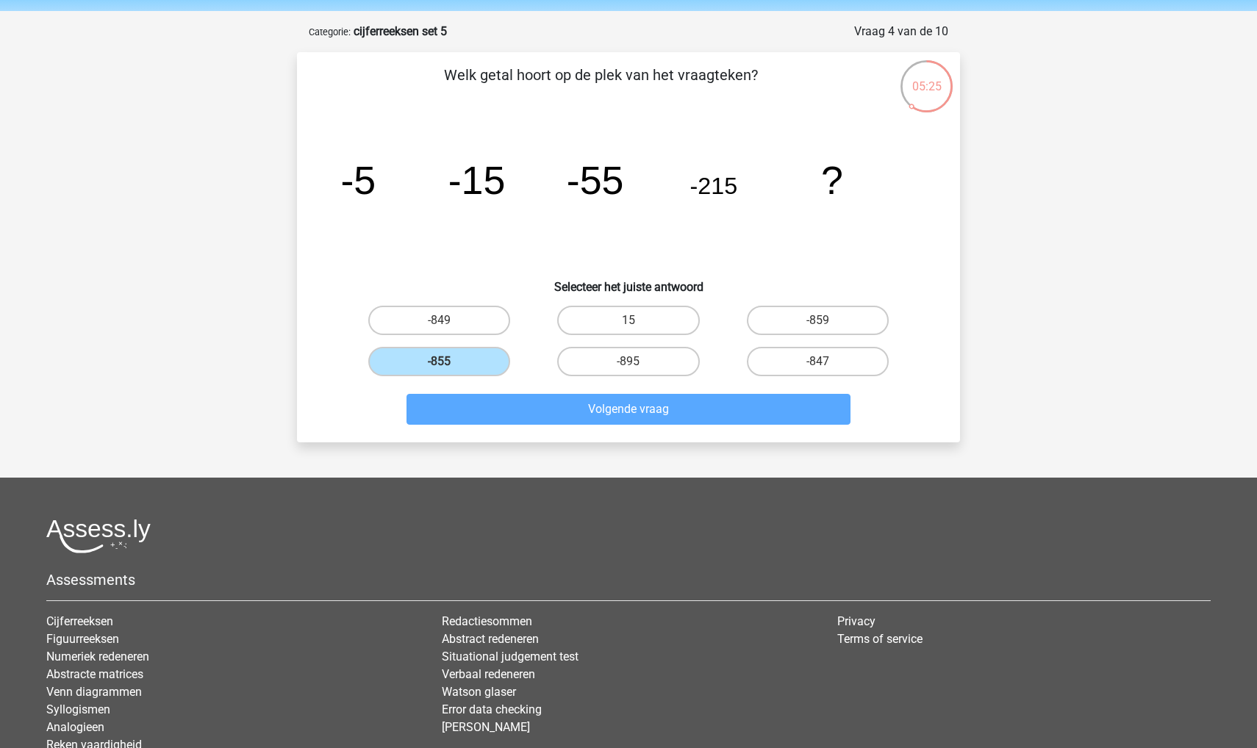
scroll to position [73, 0]
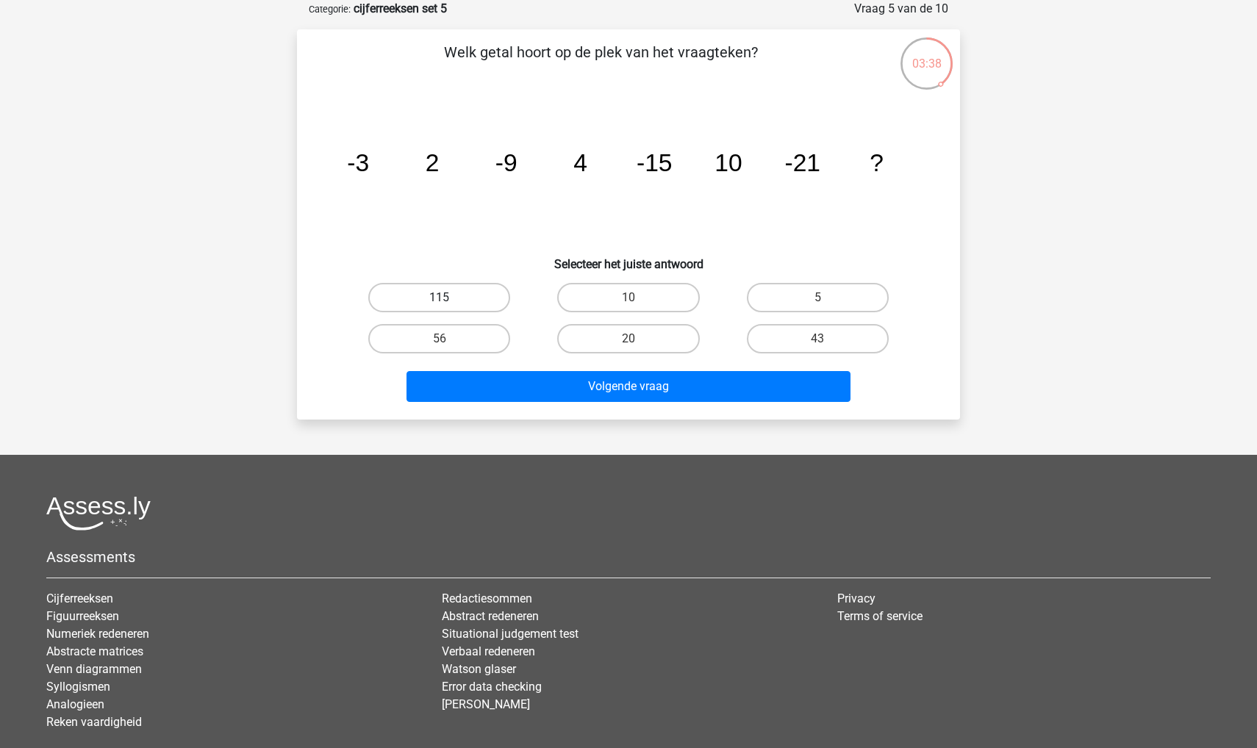
click at [450, 302] on label "115" at bounding box center [439, 297] width 142 height 29
click at [449, 302] on input "115" at bounding box center [444, 303] width 10 height 10
radio input "true"
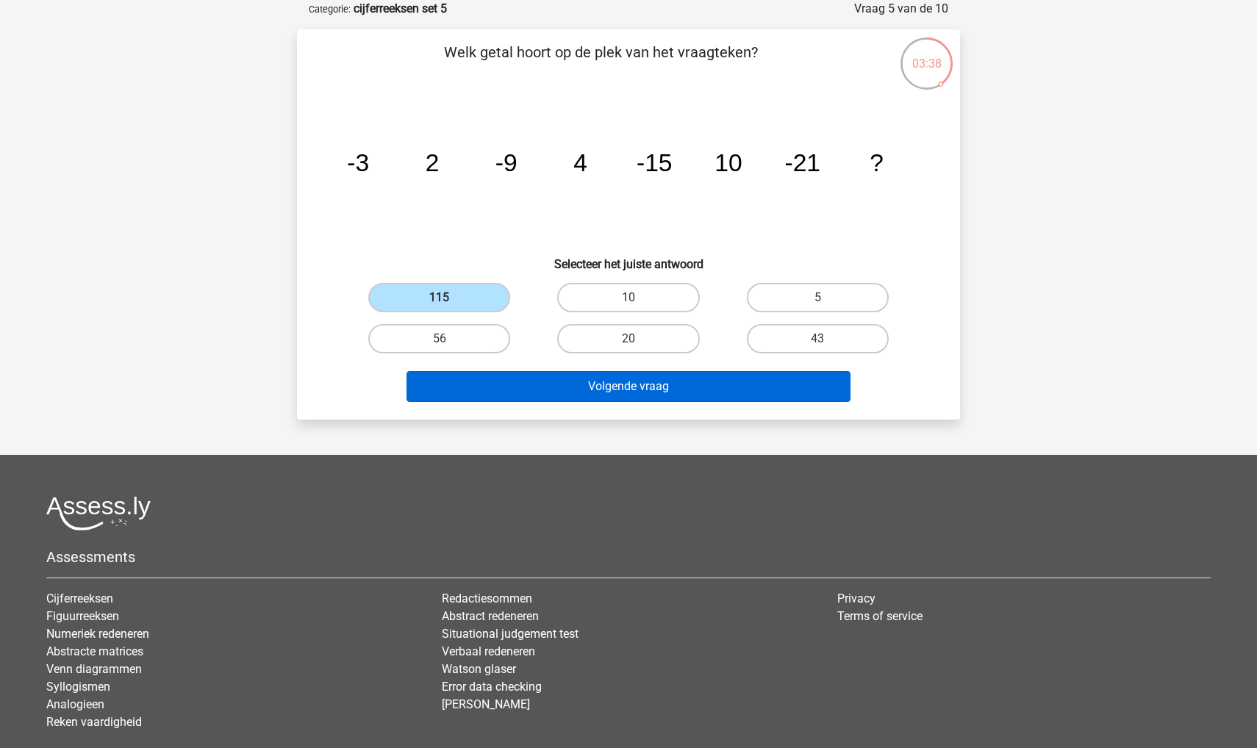
click at [545, 390] on button "Volgende vraag" at bounding box center [628, 386] width 445 height 31
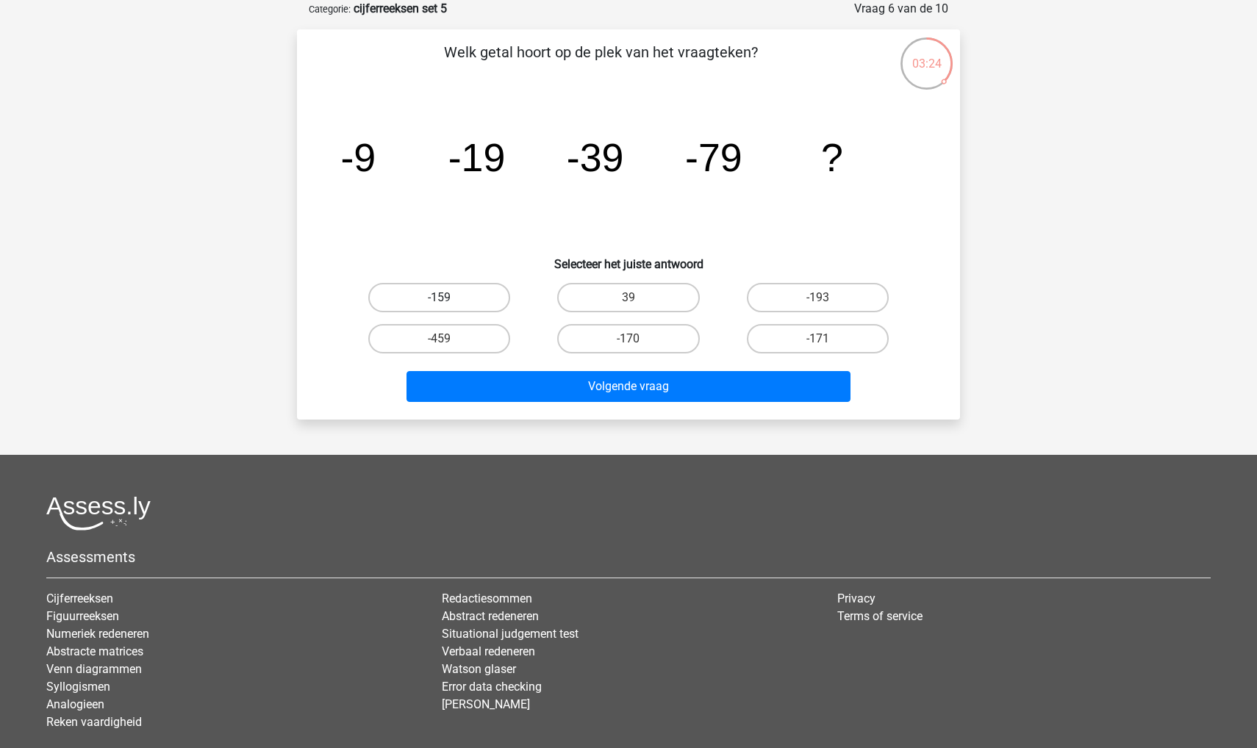
click at [427, 304] on label "-159" at bounding box center [439, 297] width 142 height 29
click at [439, 304] on input "-159" at bounding box center [444, 303] width 10 height 10
radio input "true"
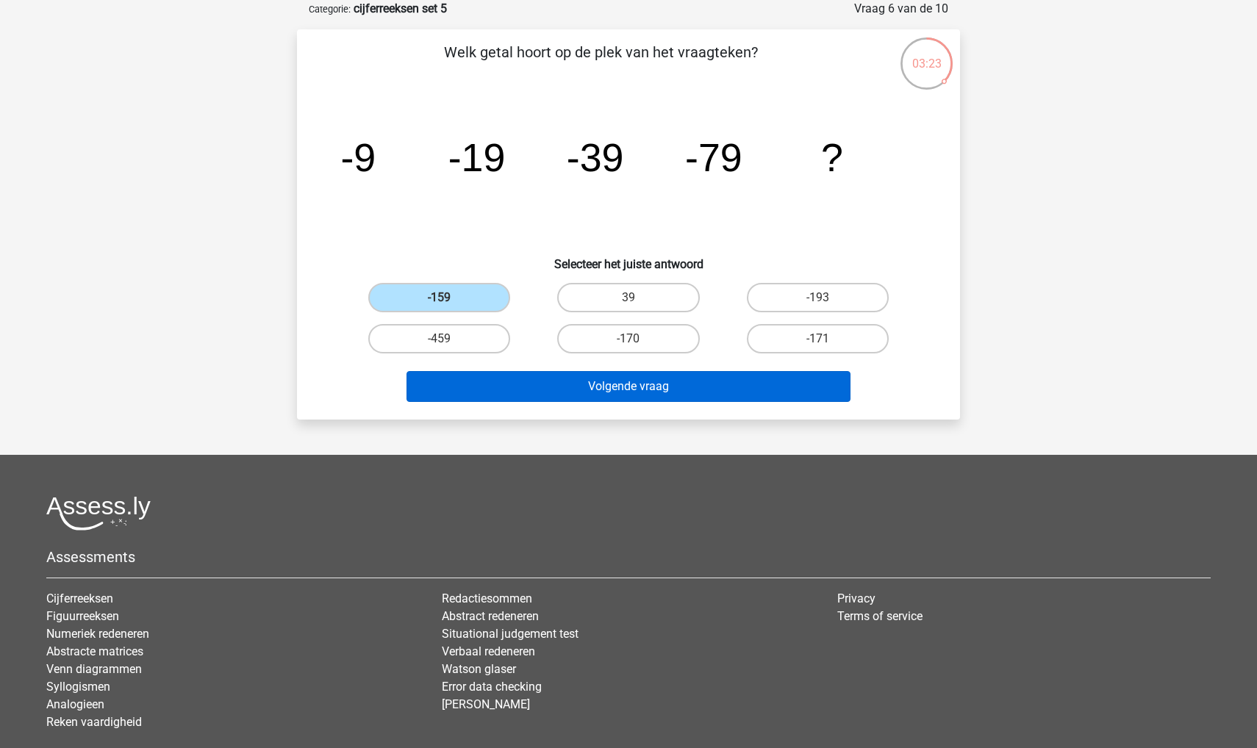
click at [450, 385] on button "Volgende vraag" at bounding box center [628, 386] width 445 height 31
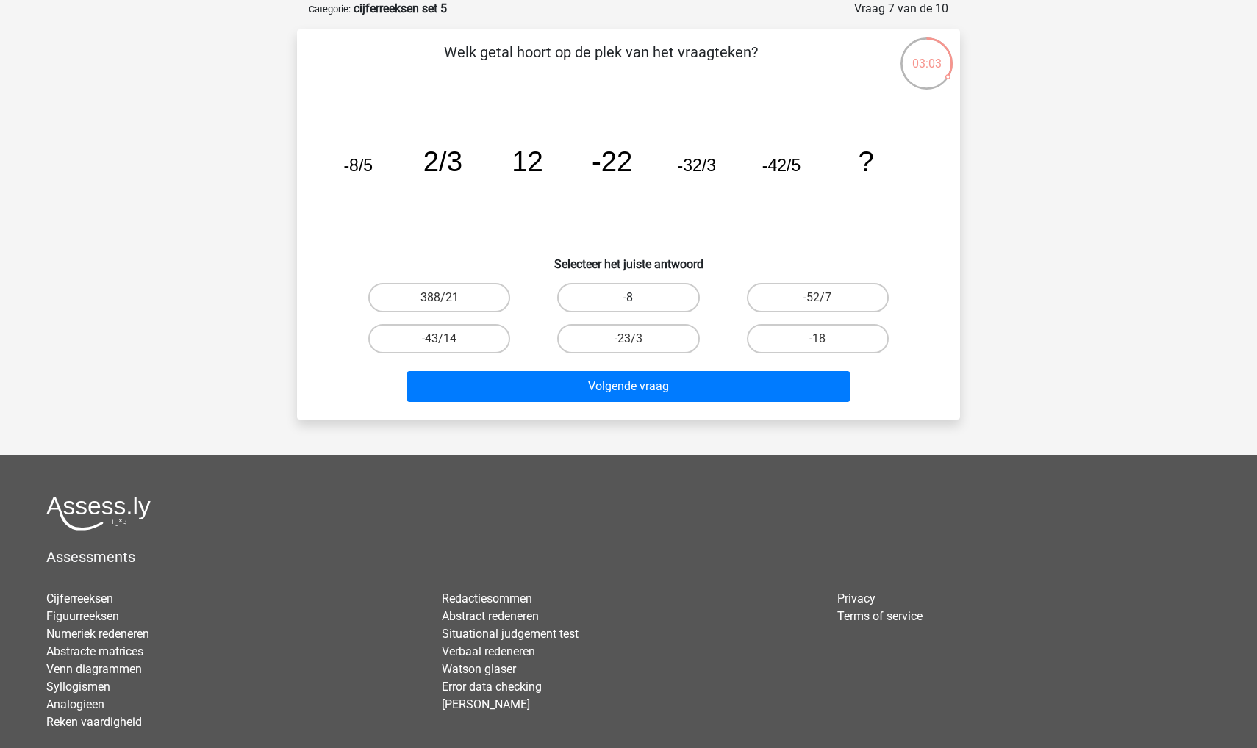
click at [620, 293] on label "-8" at bounding box center [628, 297] width 142 height 29
click at [628, 298] on input "-8" at bounding box center [633, 303] width 10 height 10
radio input "true"
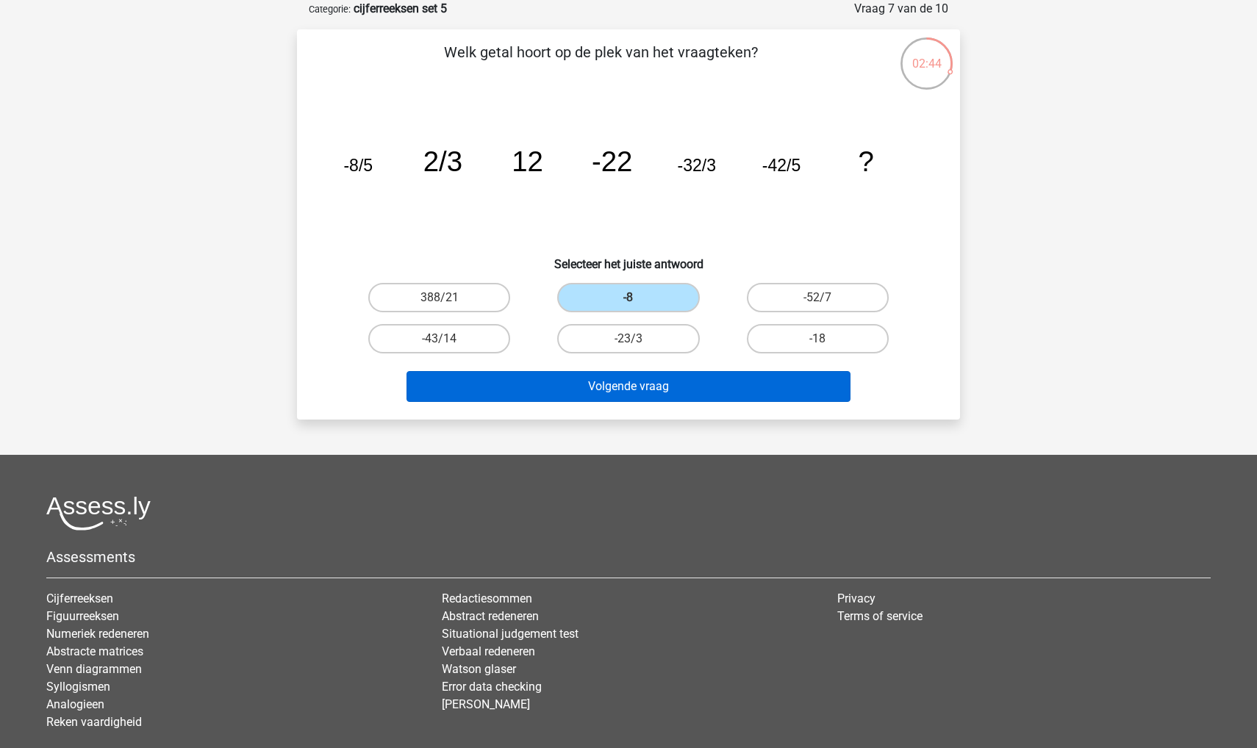
click at [539, 391] on button "Volgende vraag" at bounding box center [628, 386] width 445 height 31
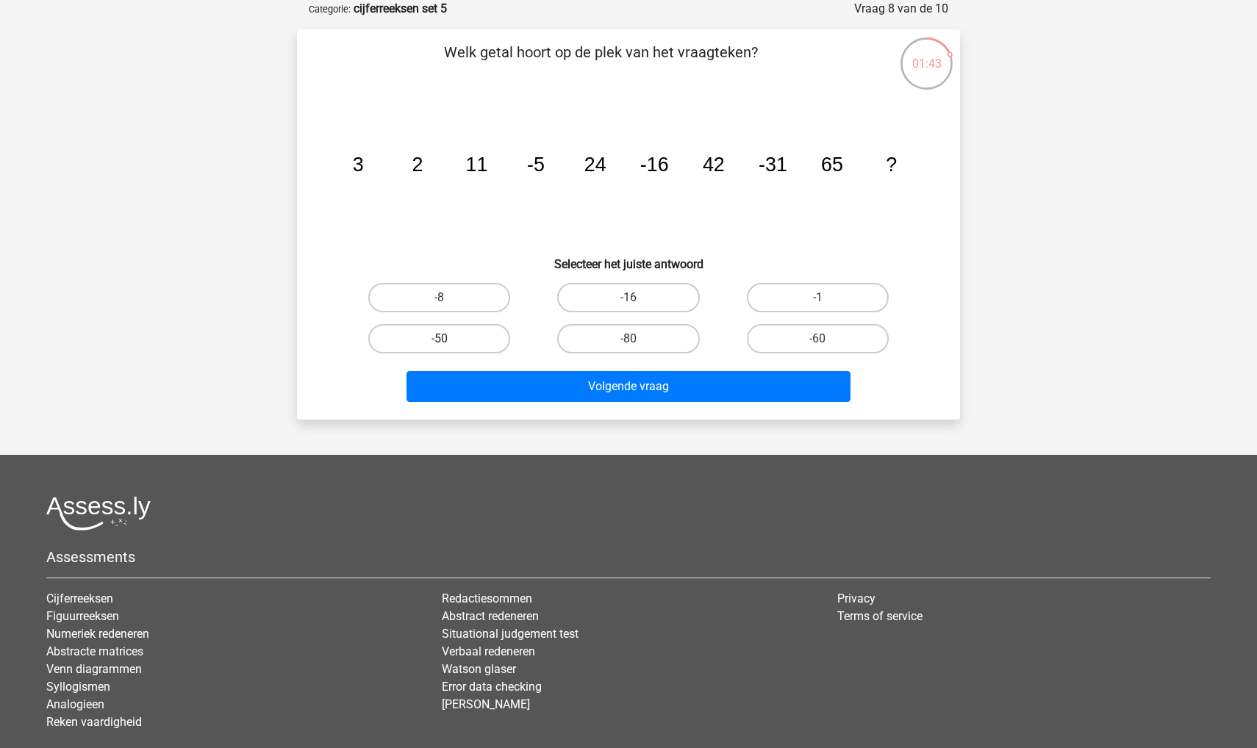
click at [458, 335] on label "-50" at bounding box center [439, 338] width 142 height 29
click at [449, 339] on input "-50" at bounding box center [444, 344] width 10 height 10
radio input "true"
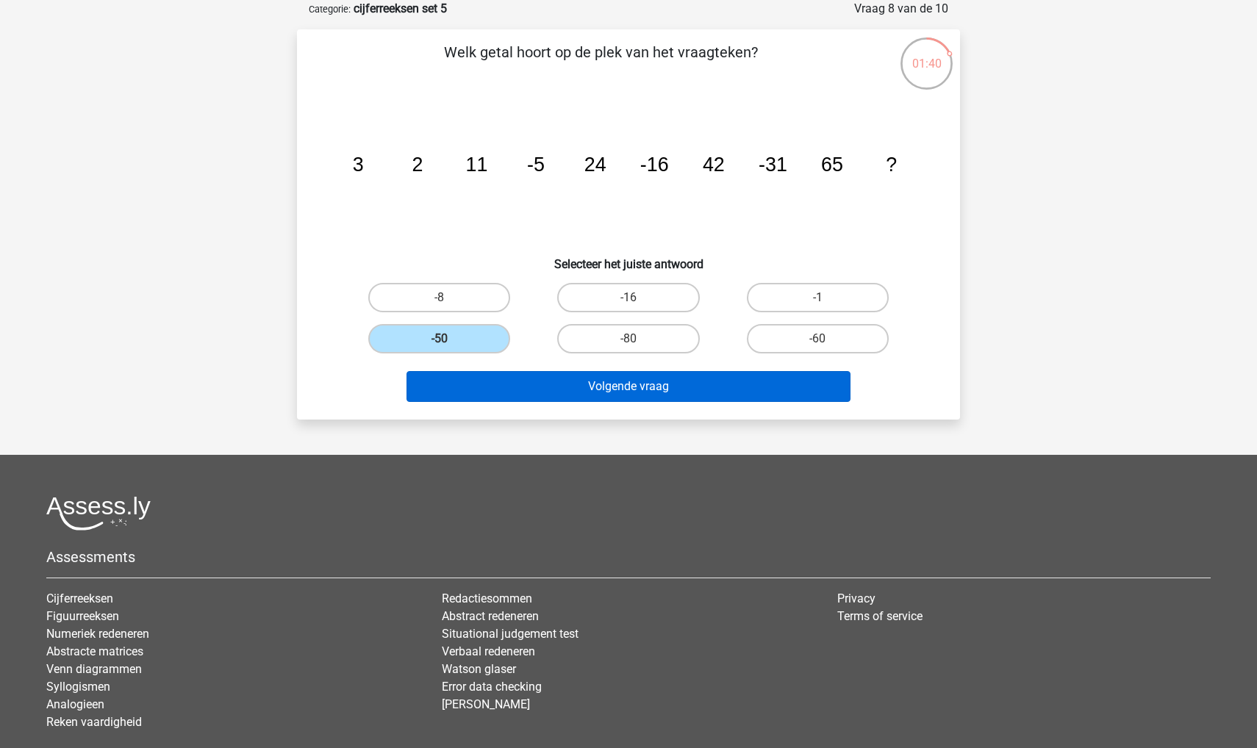
click at [471, 387] on button "Volgende vraag" at bounding box center [628, 386] width 445 height 31
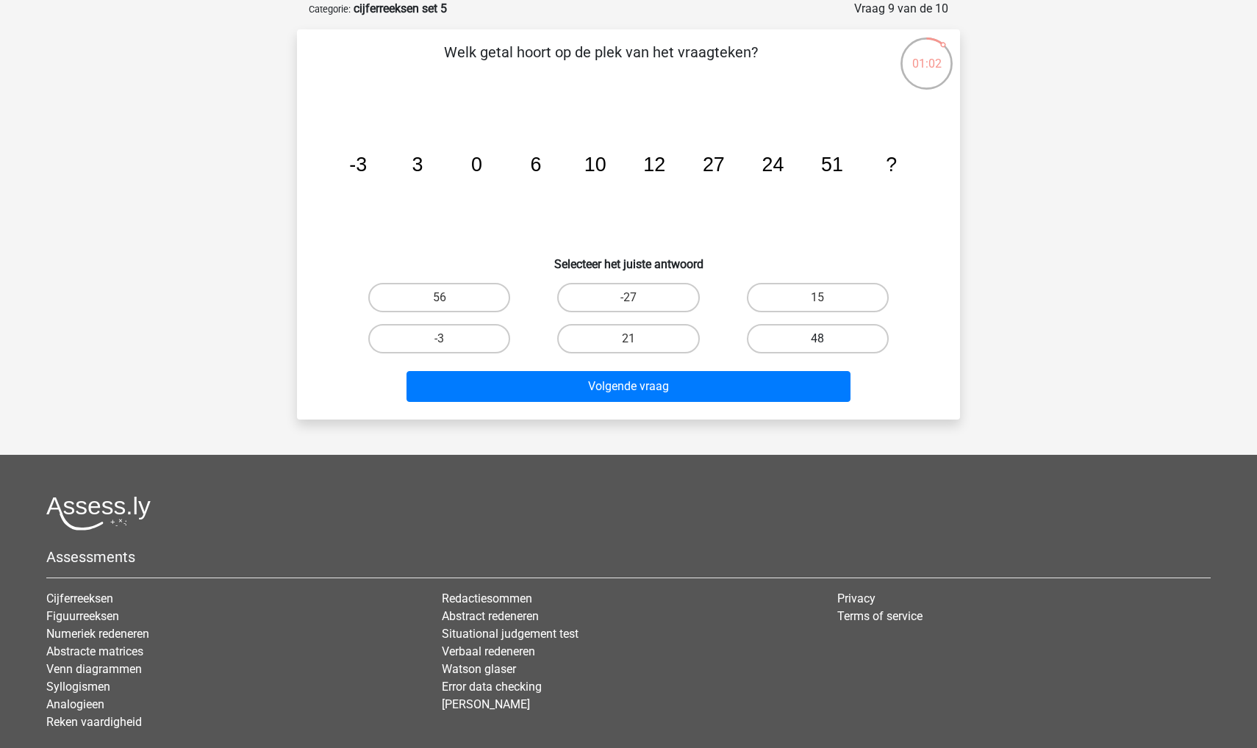
click at [775, 345] on label "48" at bounding box center [818, 338] width 142 height 29
click at [817, 345] on input "48" at bounding box center [822, 344] width 10 height 10
radio input "true"
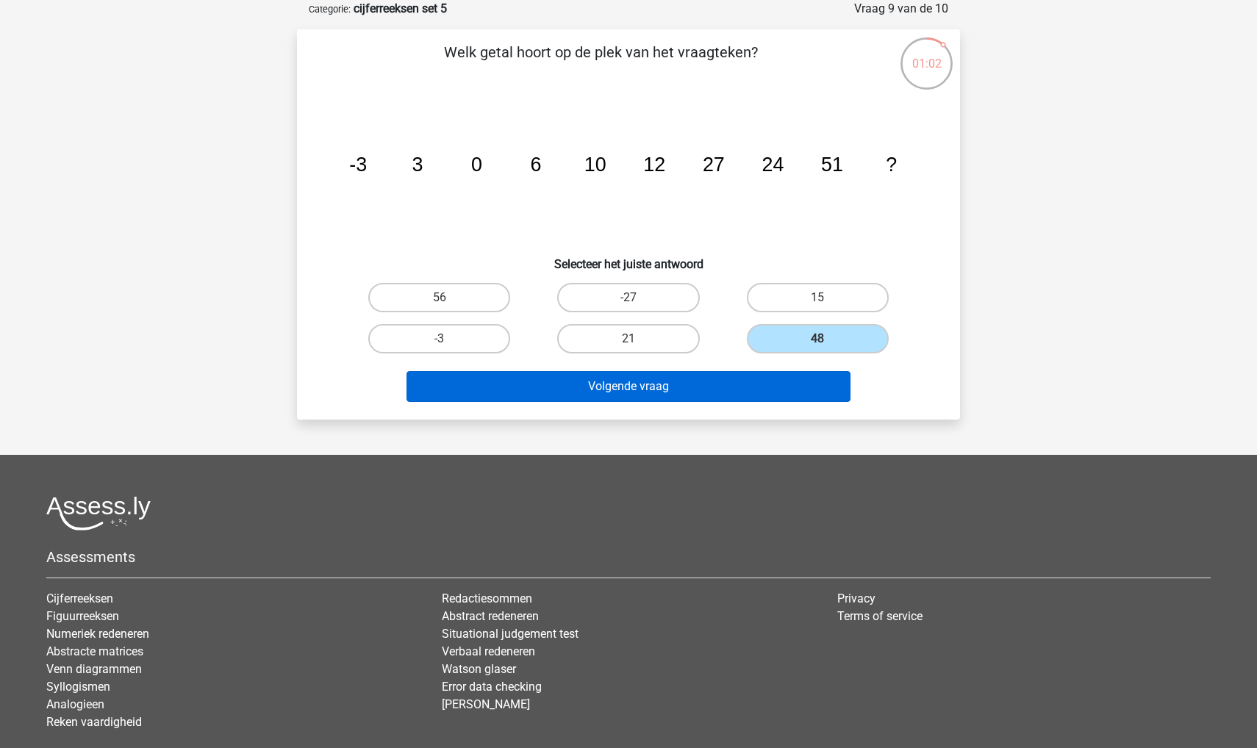
click at [729, 398] on button "Volgende vraag" at bounding box center [628, 386] width 445 height 31
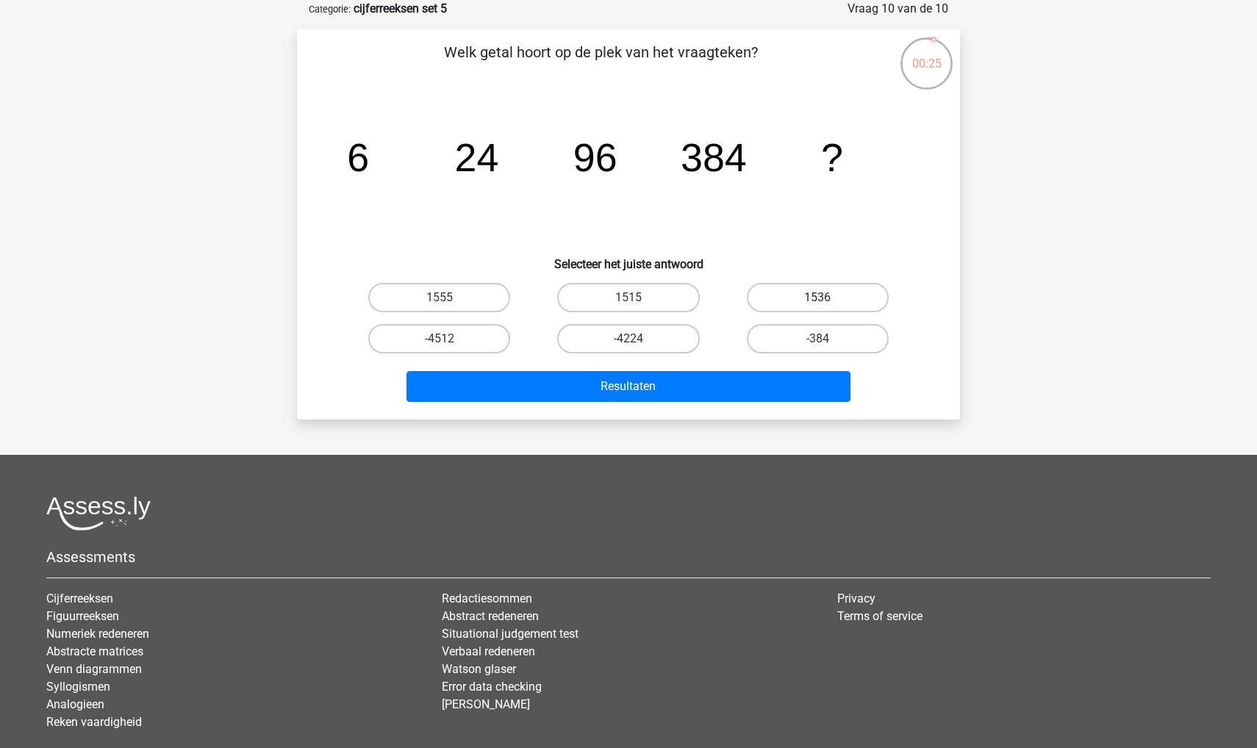
click at [778, 294] on label "1536" at bounding box center [818, 297] width 142 height 29
click at [817, 298] on input "1536" at bounding box center [822, 303] width 10 height 10
radio input "true"
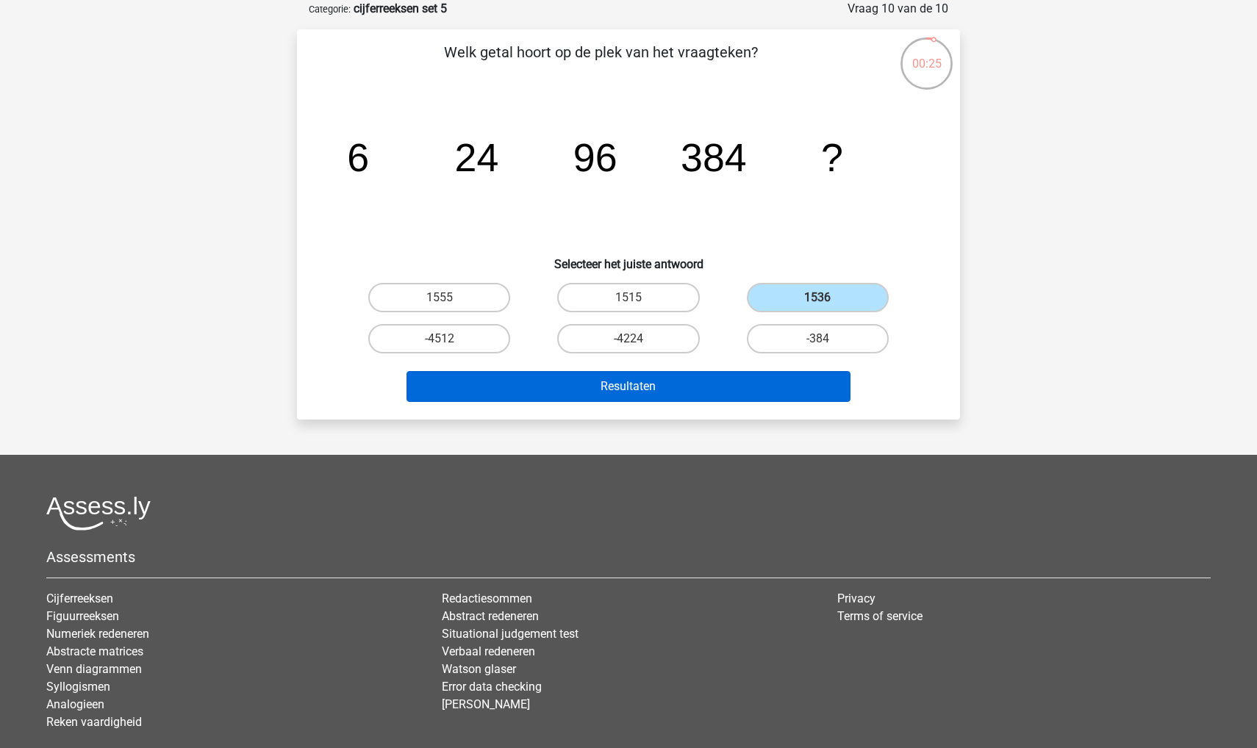
click at [706, 384] on button "Resultaten" at bounding box center [628, 386] width 445 height 31
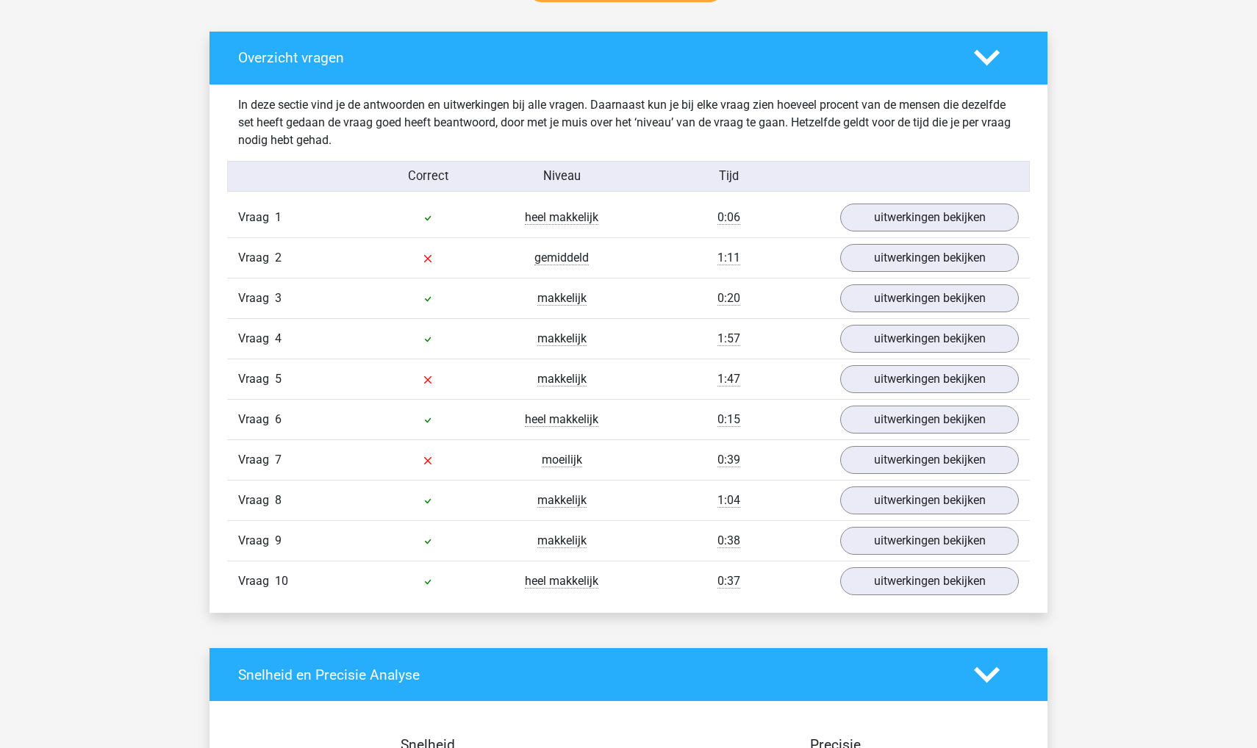
scroll to position [786, 0]
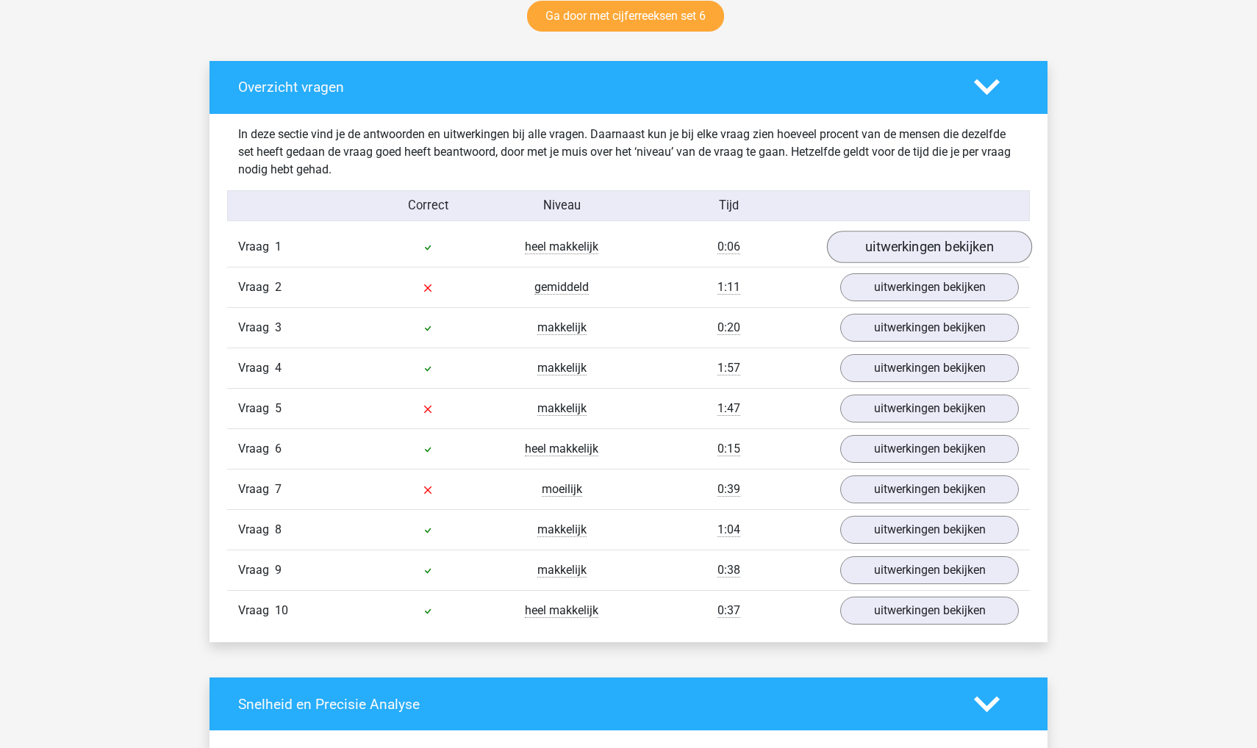
click at [889, 245] on link "uitwerkingen bekijken" at bounding box center [929, 247] width 205 height 32
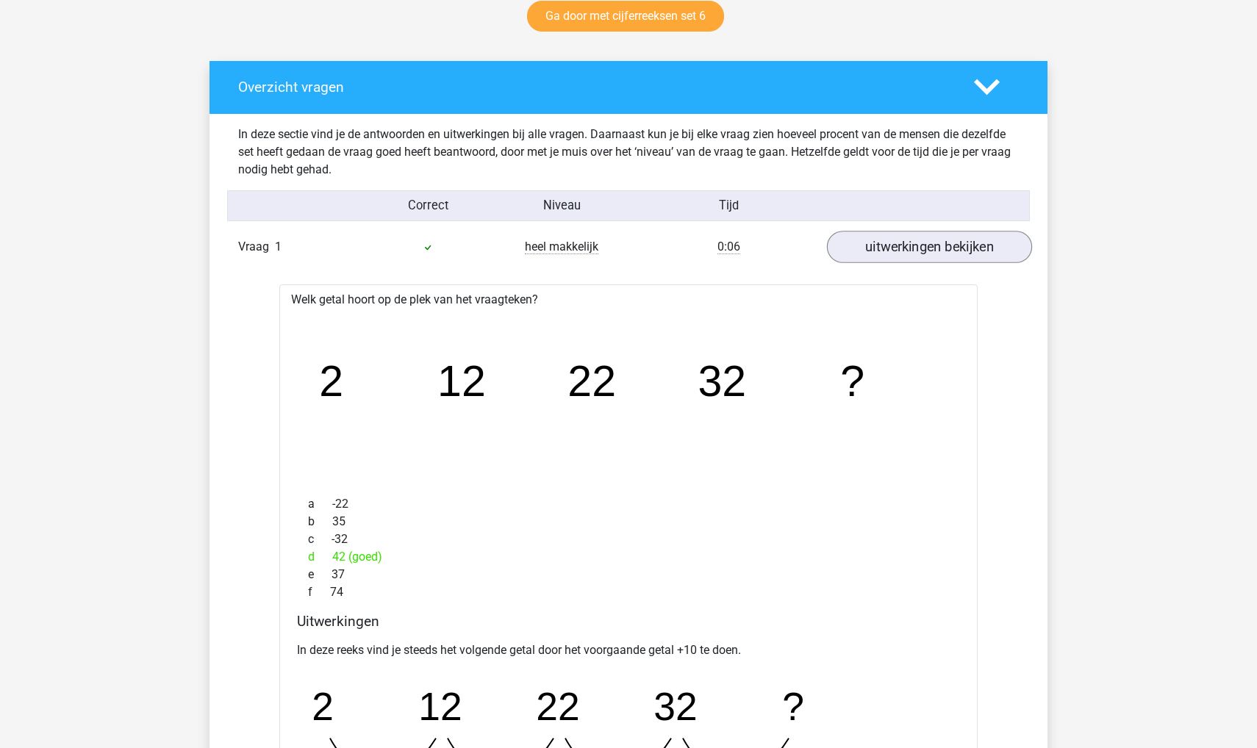
click at [889, 245] on link "uitwerkingen bekijken" at bounding box center [929, 247] width 205 height 32
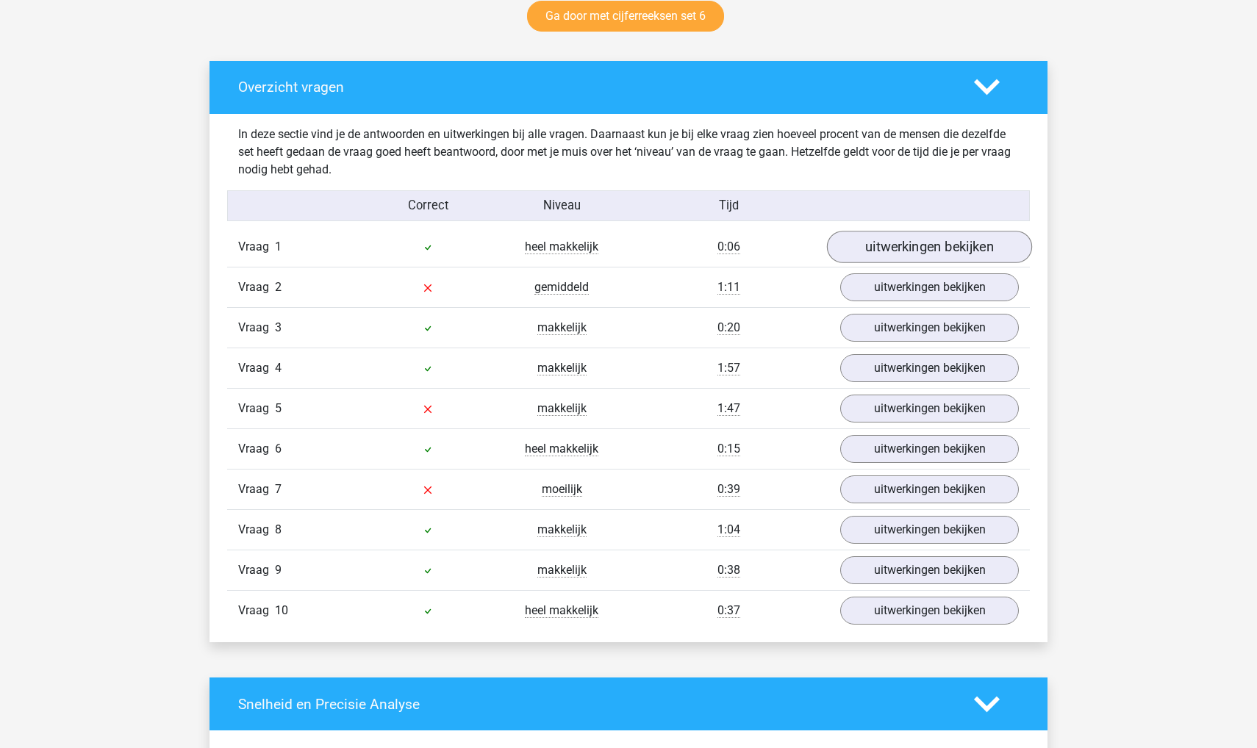
click at [889, 245] on link "uitwerkingen bekijken" at bounding box center [929, 247] width 205 height 32
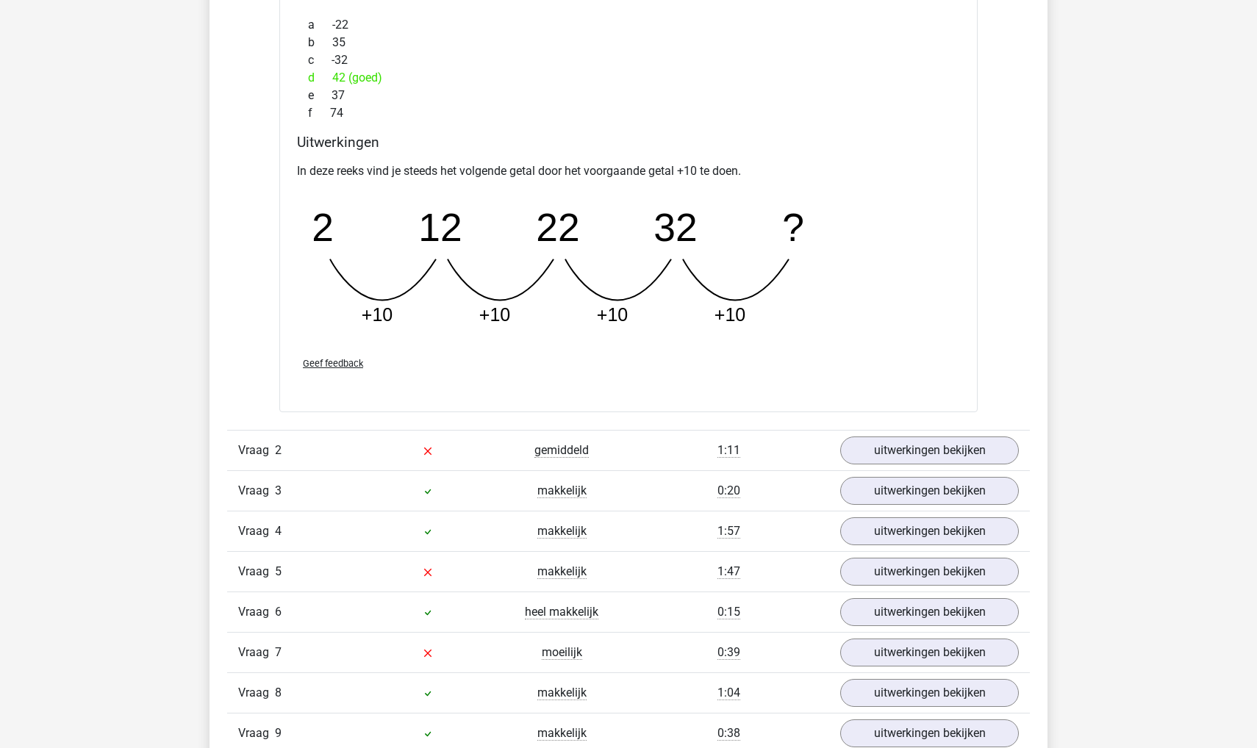
scroll to position [1284, 0]
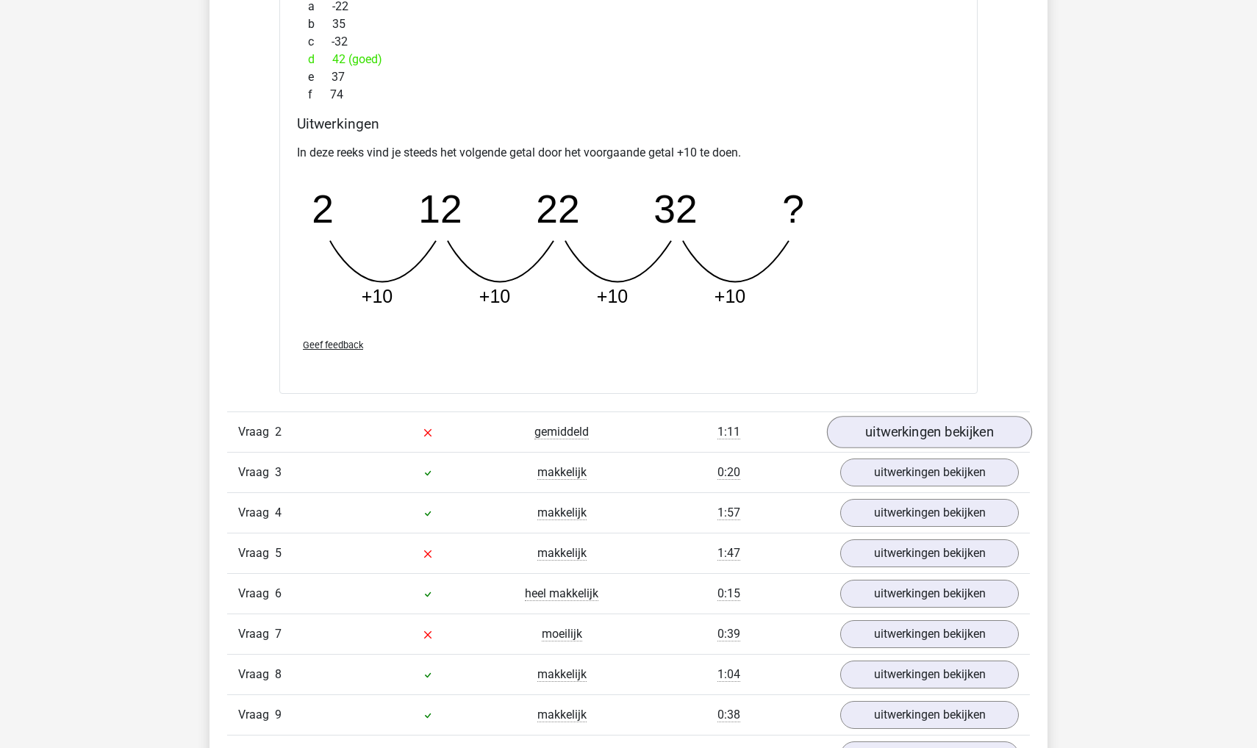
click at [870, 431] on link "uitwerkingen bekijken" at bounding box center [929, 432] width 205 height 32
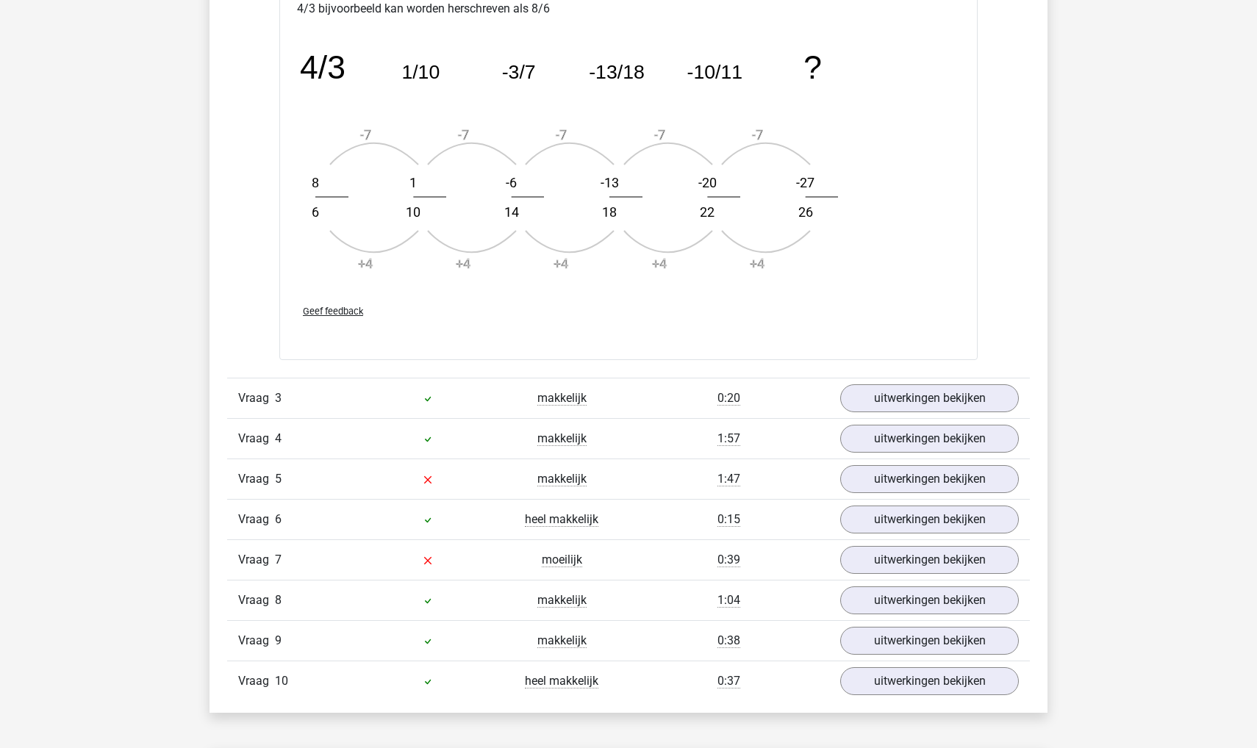
scroll to position [2260, 0]
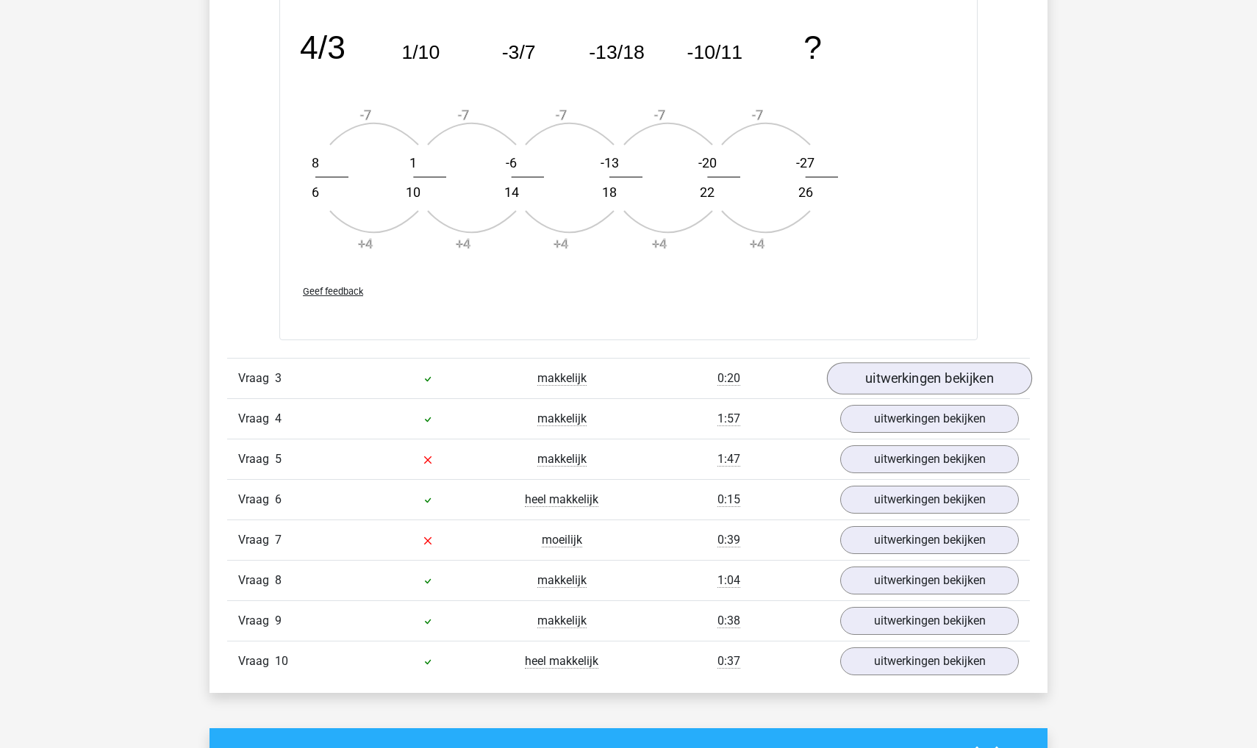
click at [883, 367] on link "uitwerkingen bekijken" at bounding box center [929, 378] width 205 height 32
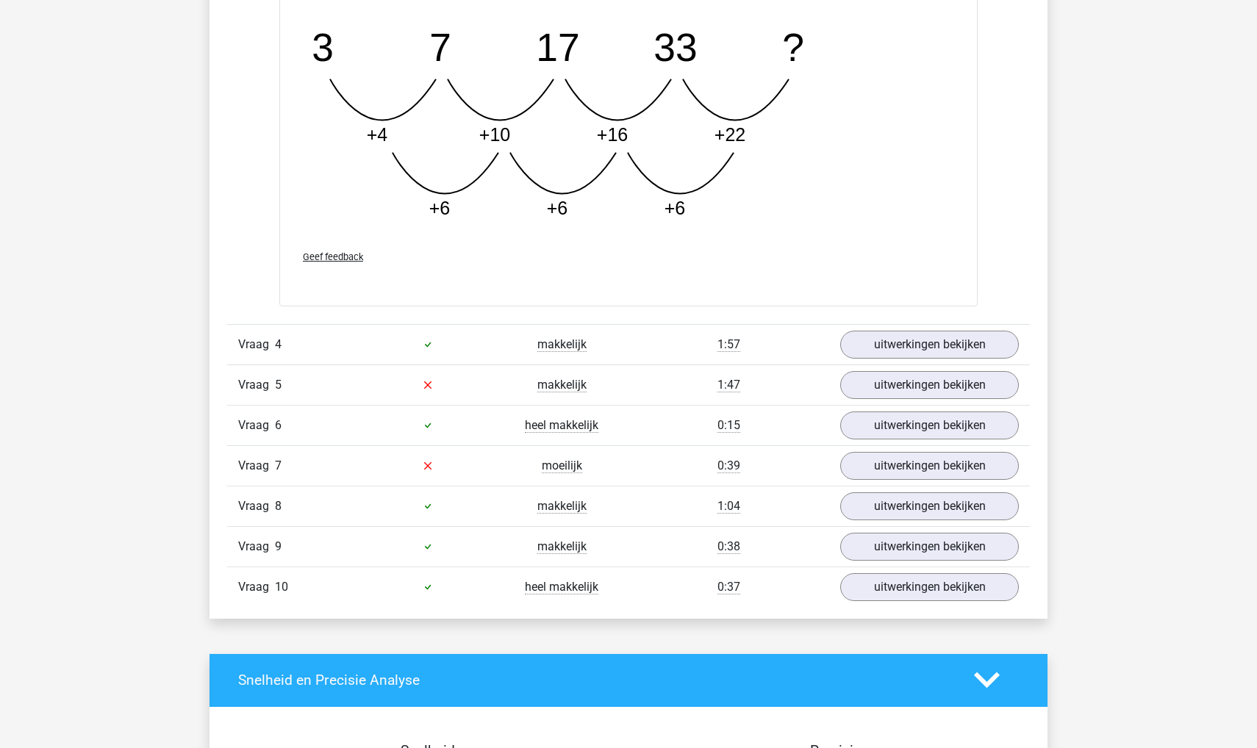
scroll to position [3097, 0]
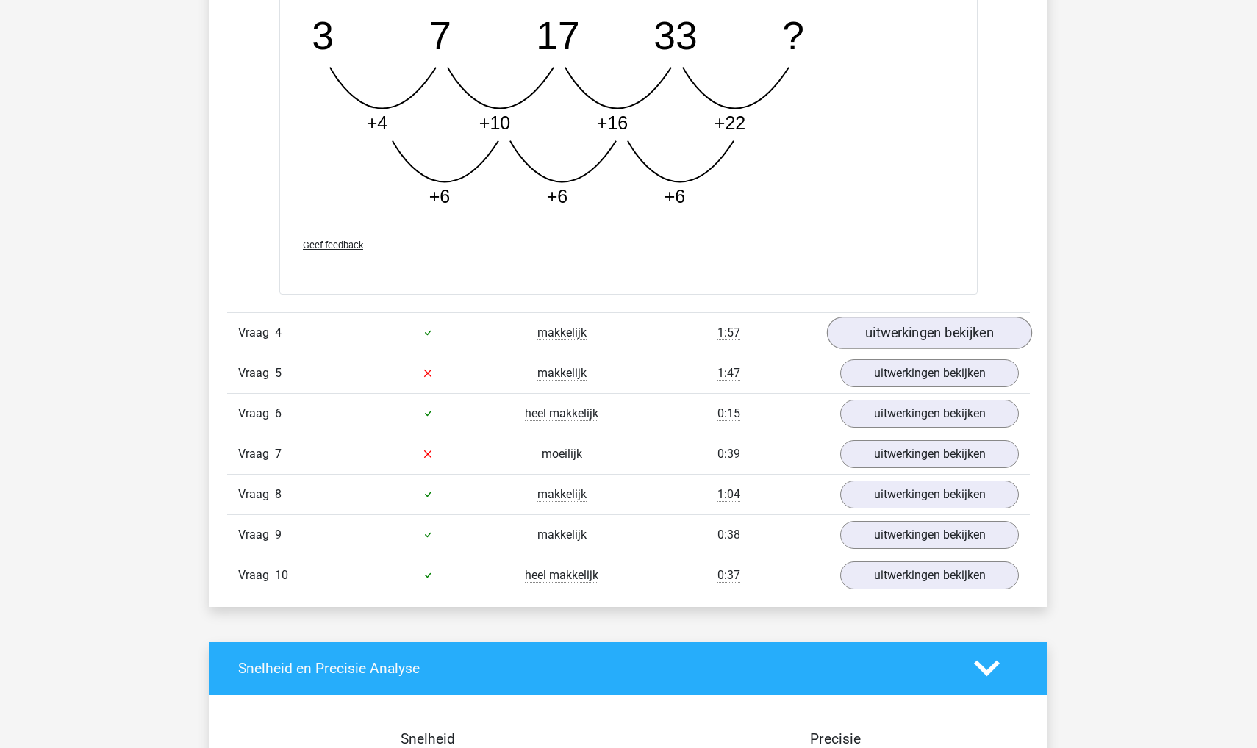
click at [892, 331] on link "uitwerkingen bekijken" at bounding box center [929, 333] width 205 height 32
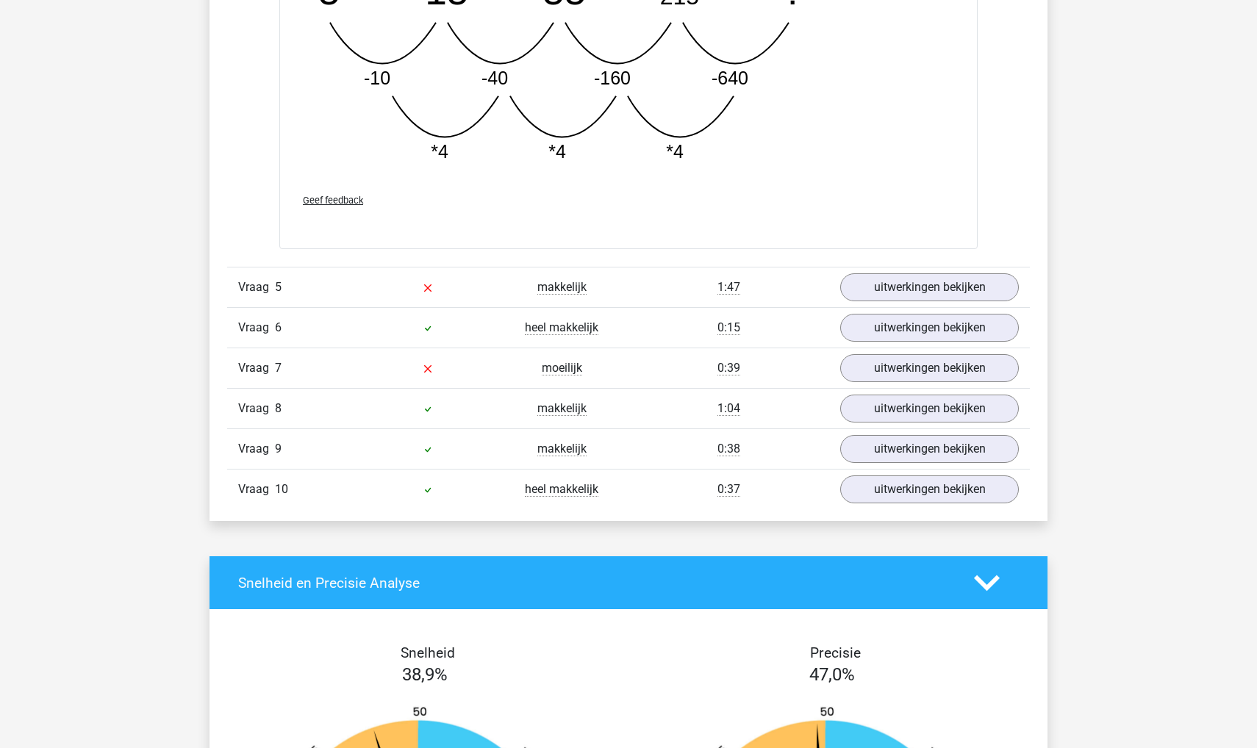
scroll to position [3916, 0]
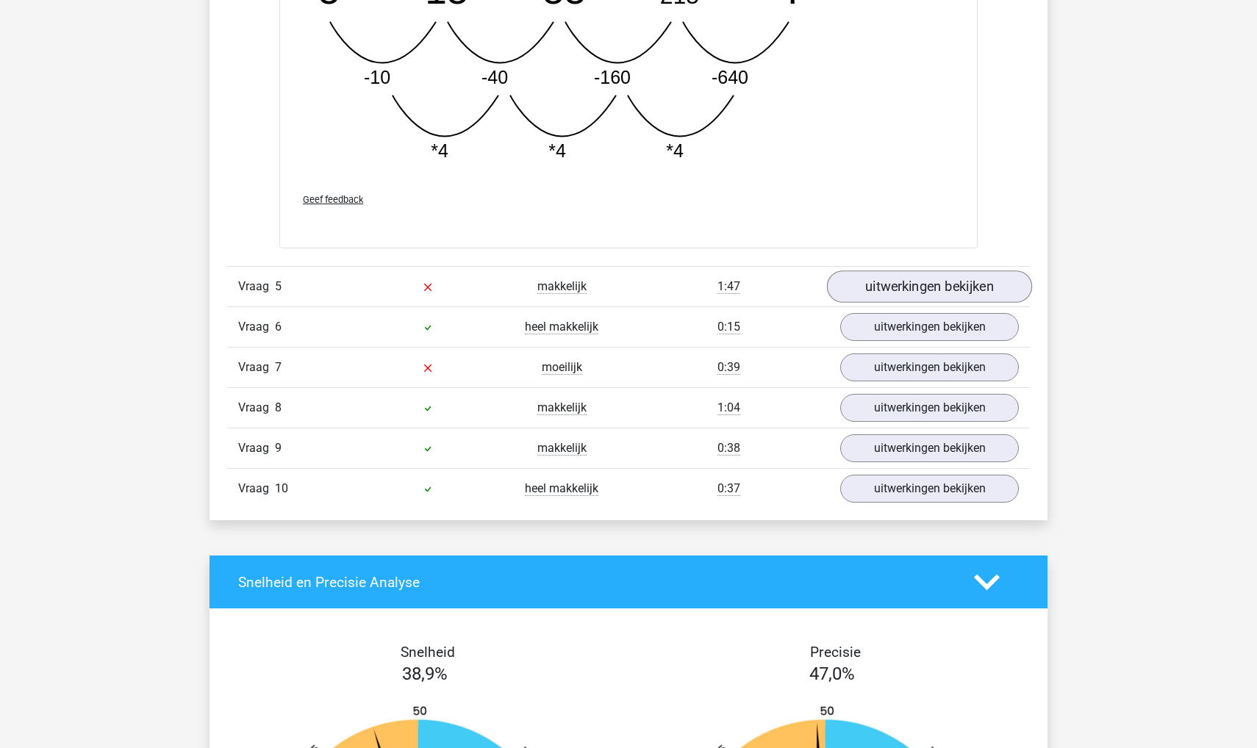
click at [878, 293] on link "uitwerkingen bekijken" at bounding box center [929, 286] width 205 height 32
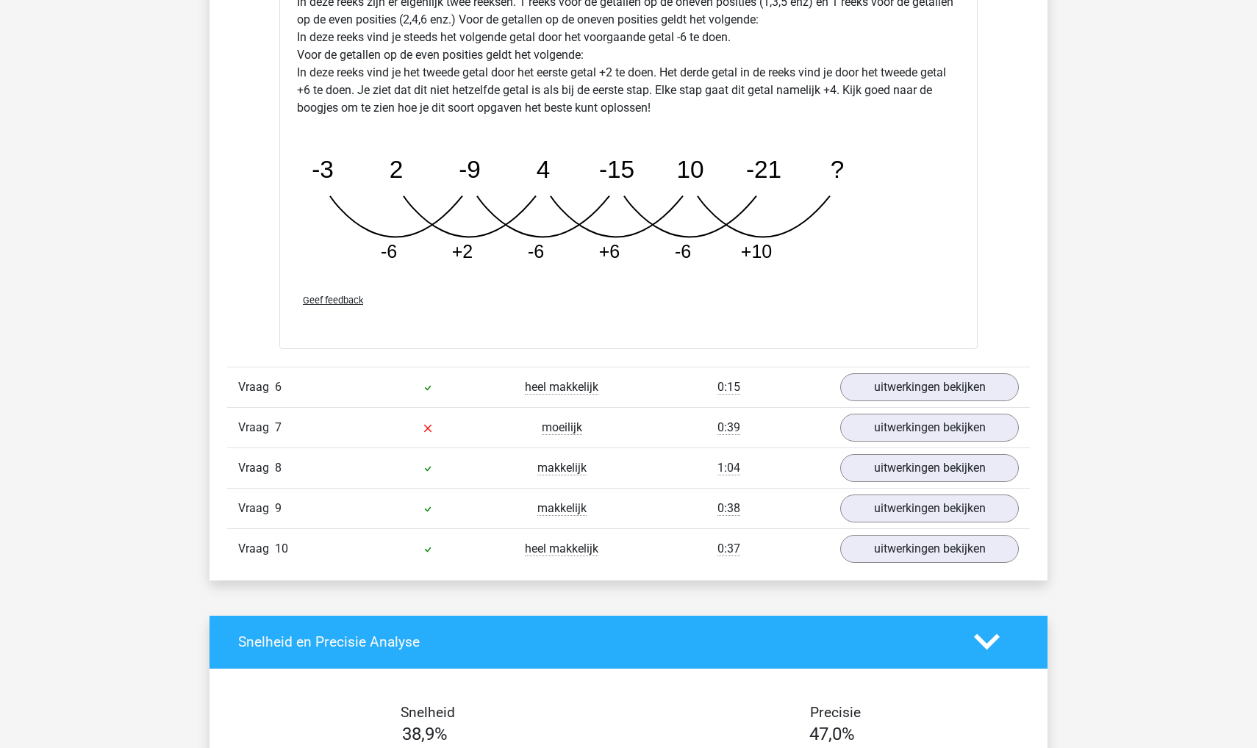
scroll to position [4622, 0]
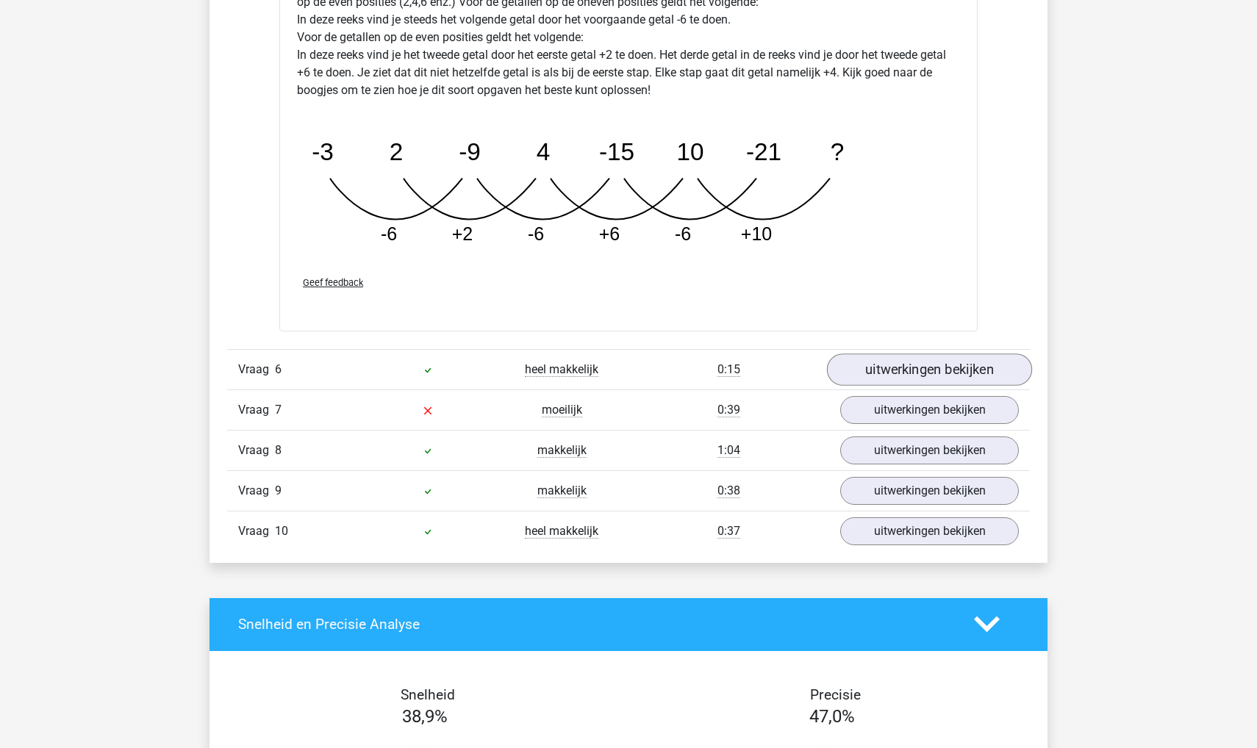
click at [893, 373] on link "uitwerkingen bekijken" at bounding box center [929, 369] width 205 height 32
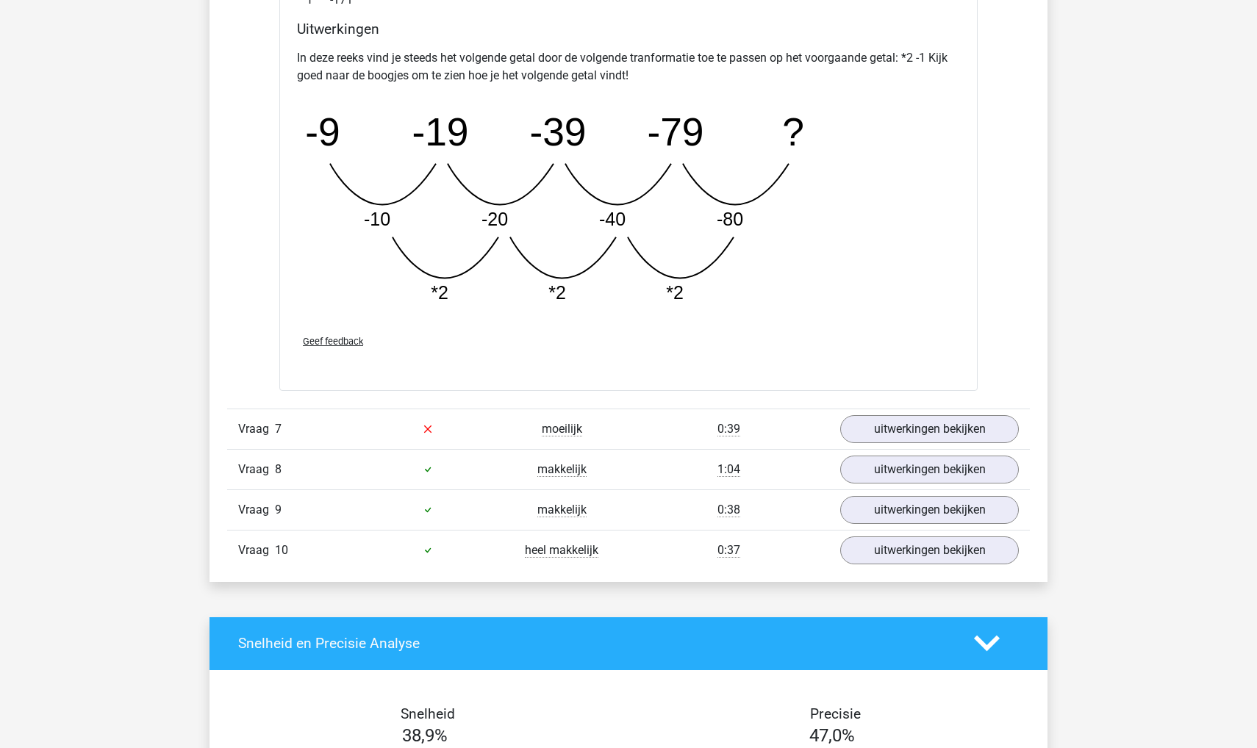
scroll to position [5352, 0]
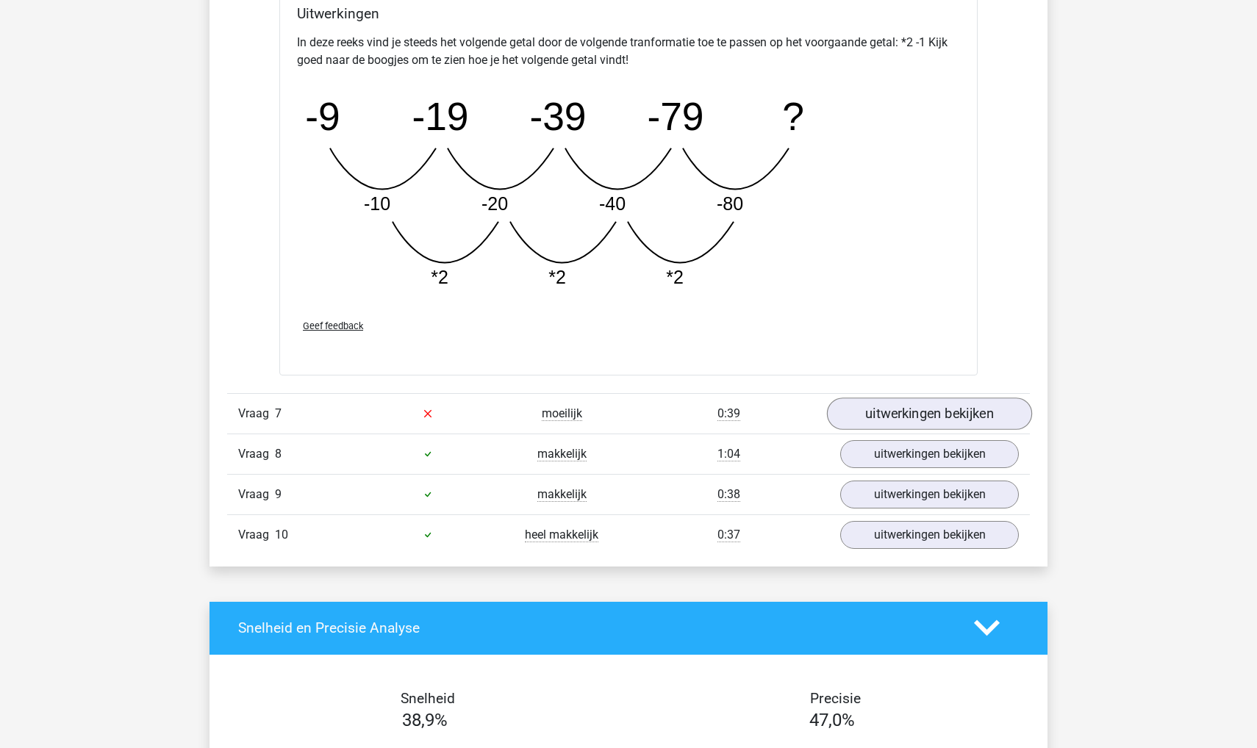
click at [871, 409] on link "uitwerkingen bekijken" at bounding box center [929, 414] width 205 height 32
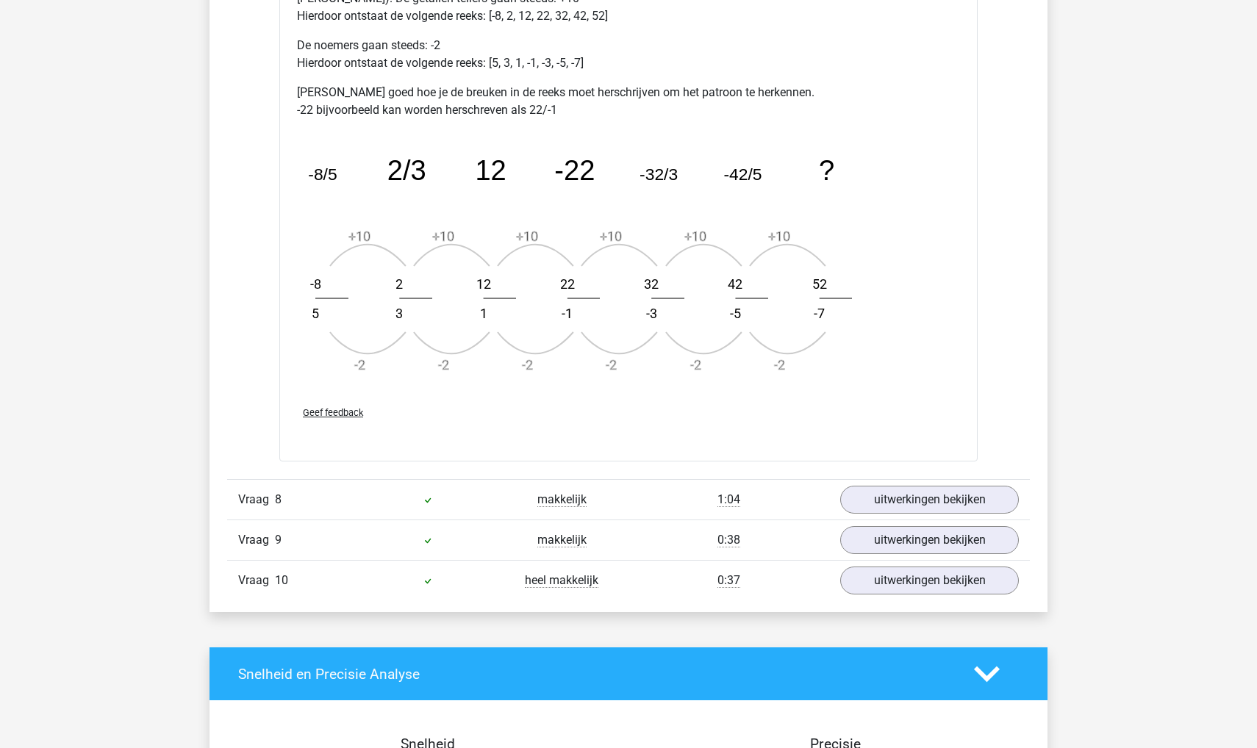
scroll to position [6189, 0]
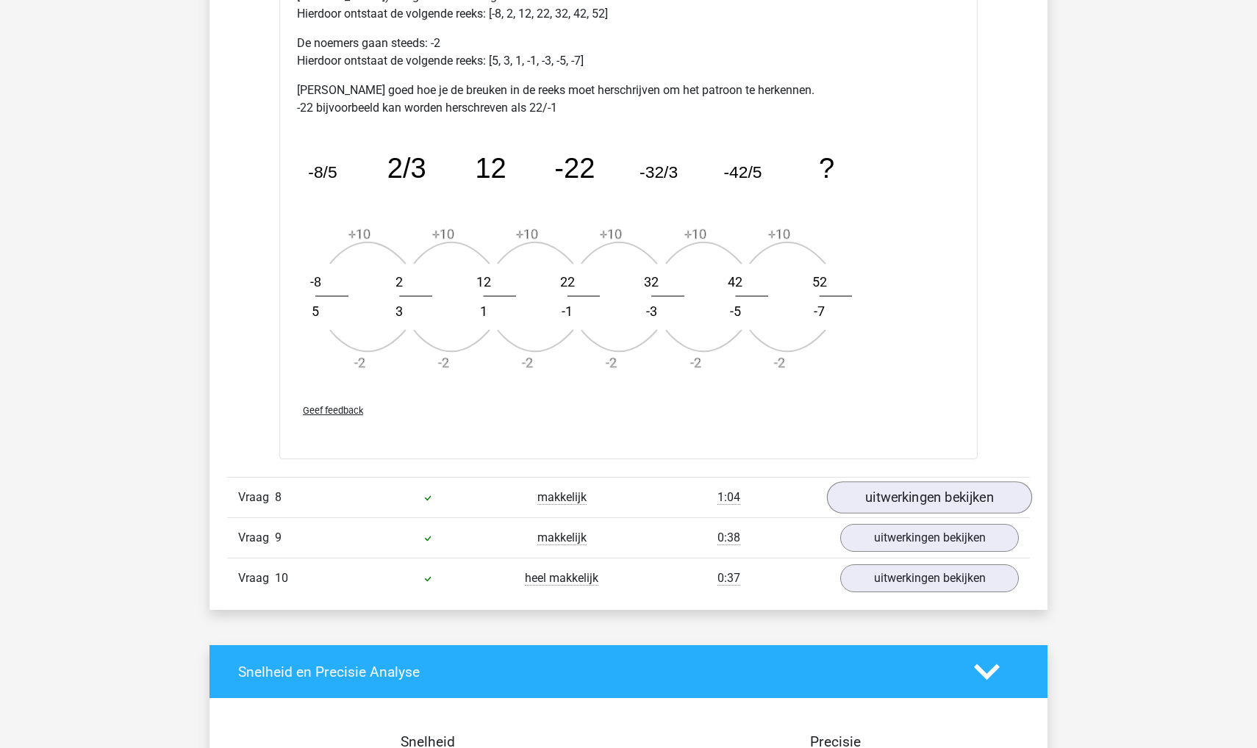
click at [914, 489] on link "uitwerkingen bekijken" at bounding box center [929, 498] width 205 height 32
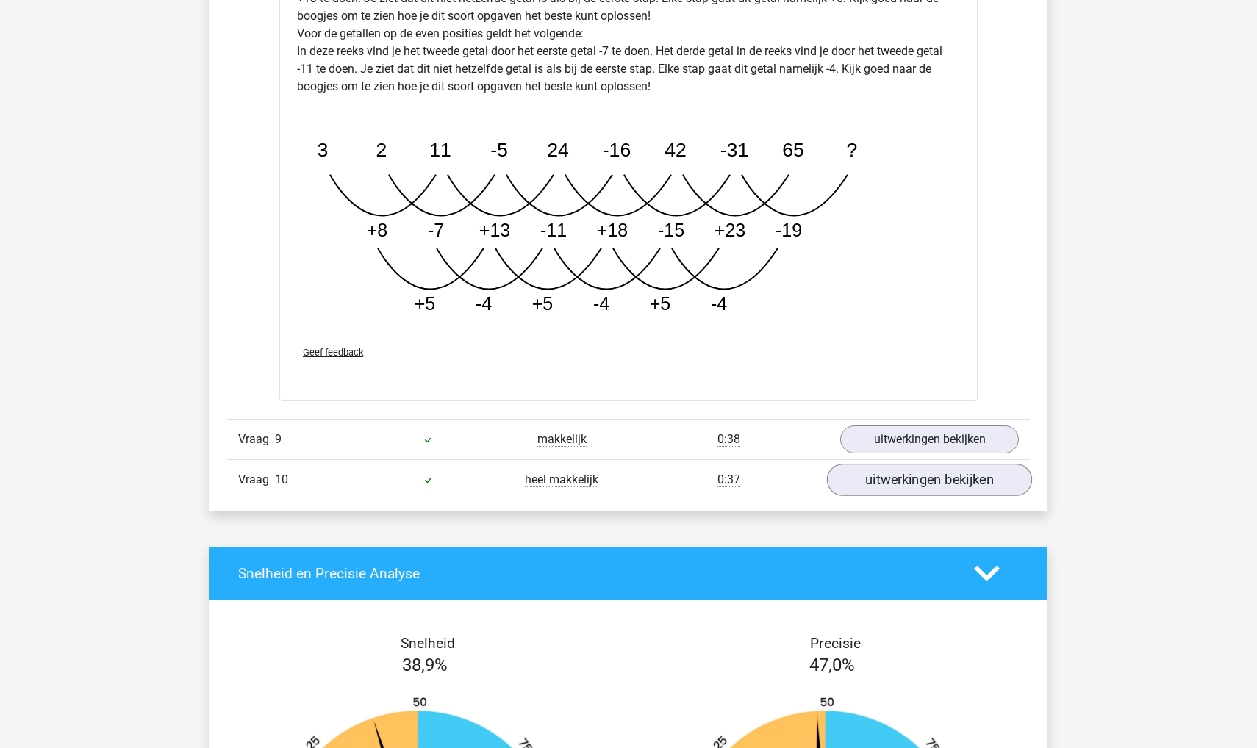
scroll to position [7146, 0]
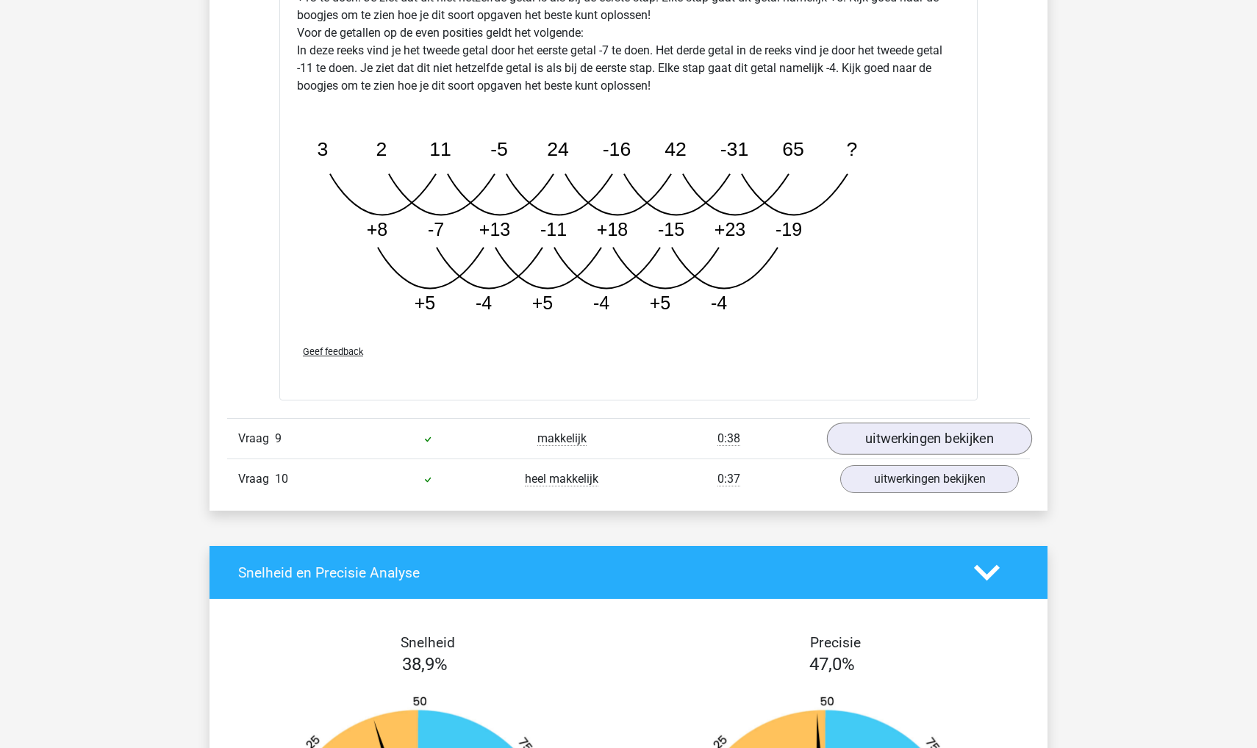
click at [951, 423] on link "uitwerkingen bekijken" at bounding box center [929, 439] width 205 height 32
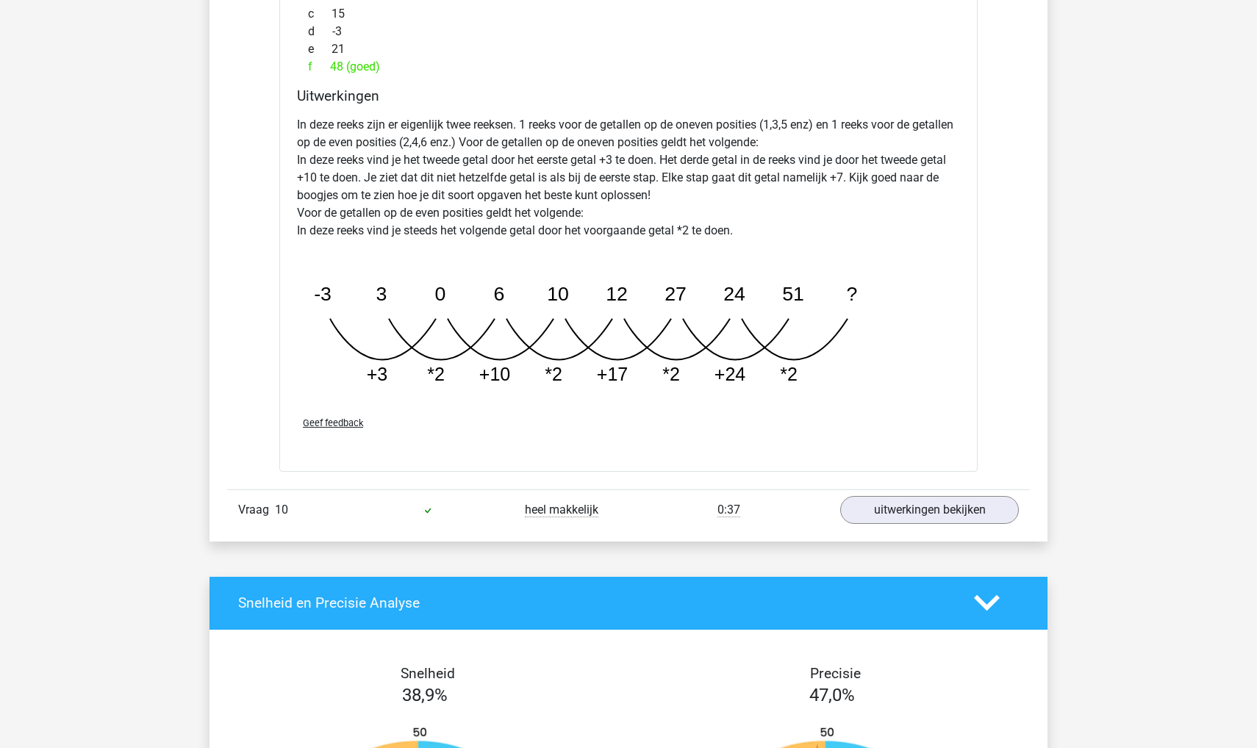
scroll to position [7866, 0]
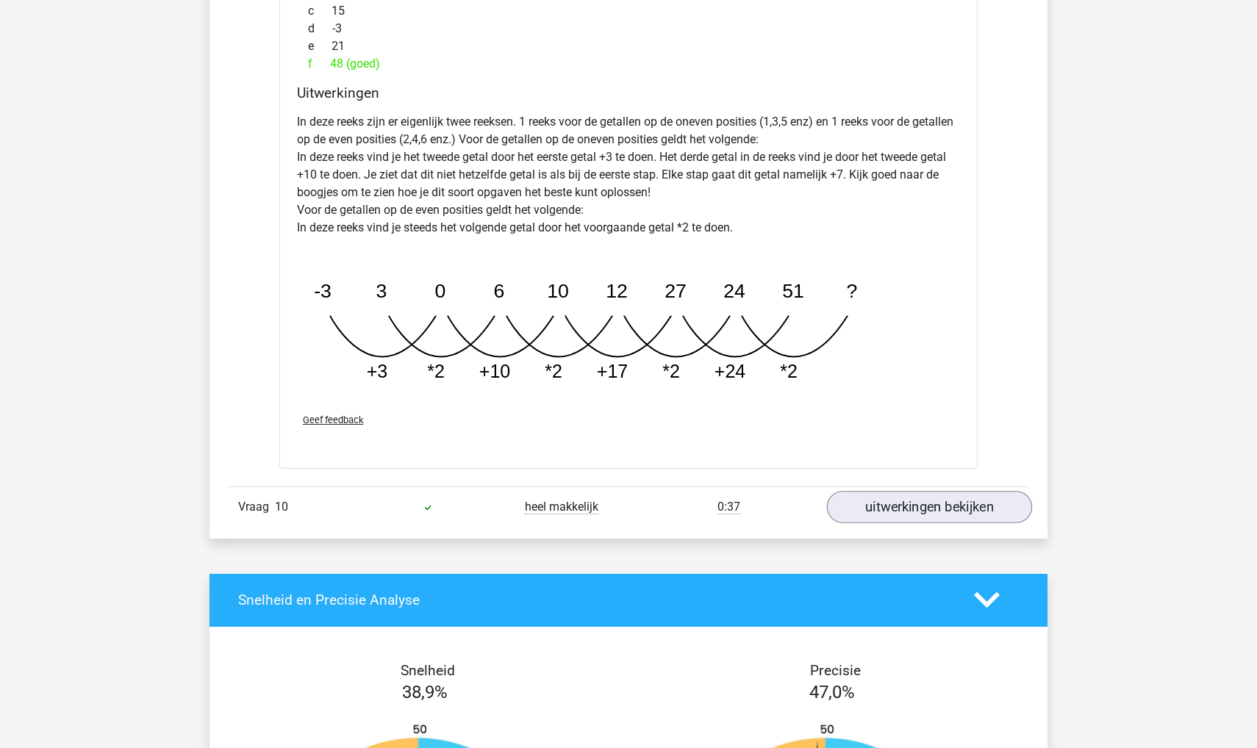
click at [900, 516] on link "uitwerkingen bekijken" at bounding box center [929, 507] width 205 height 32
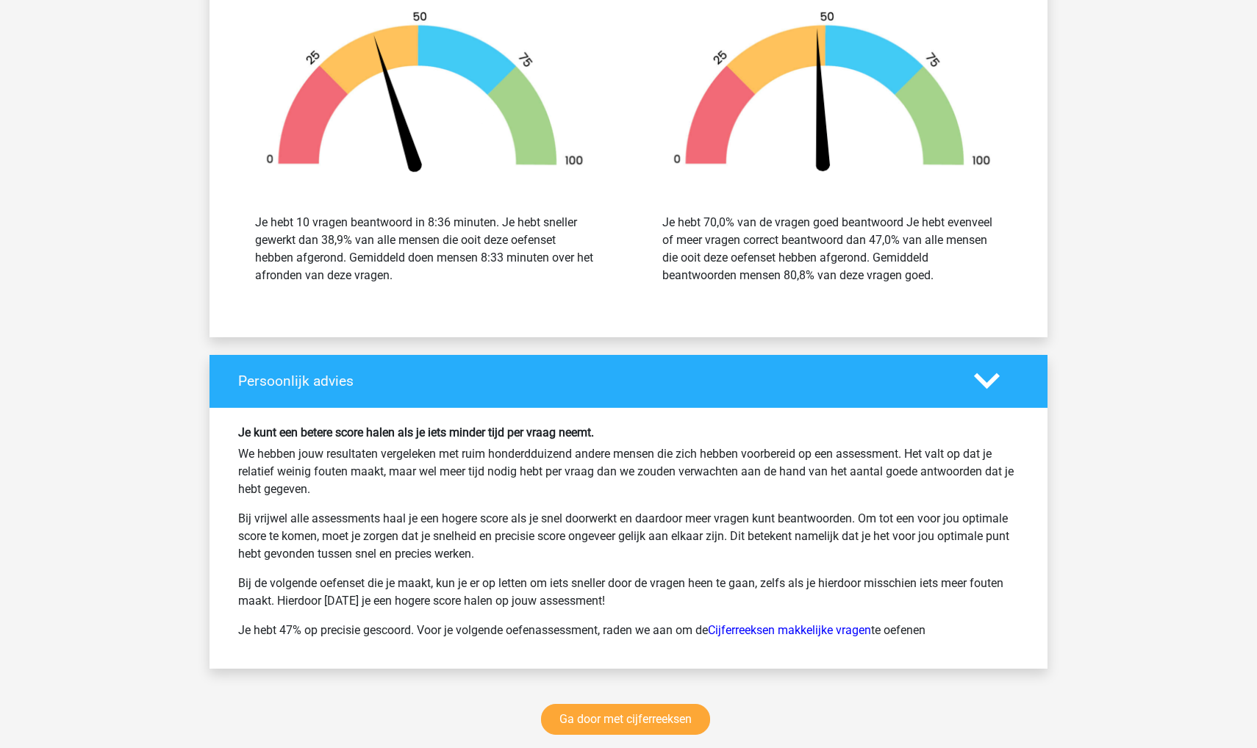
scroll to position [9230, 0]
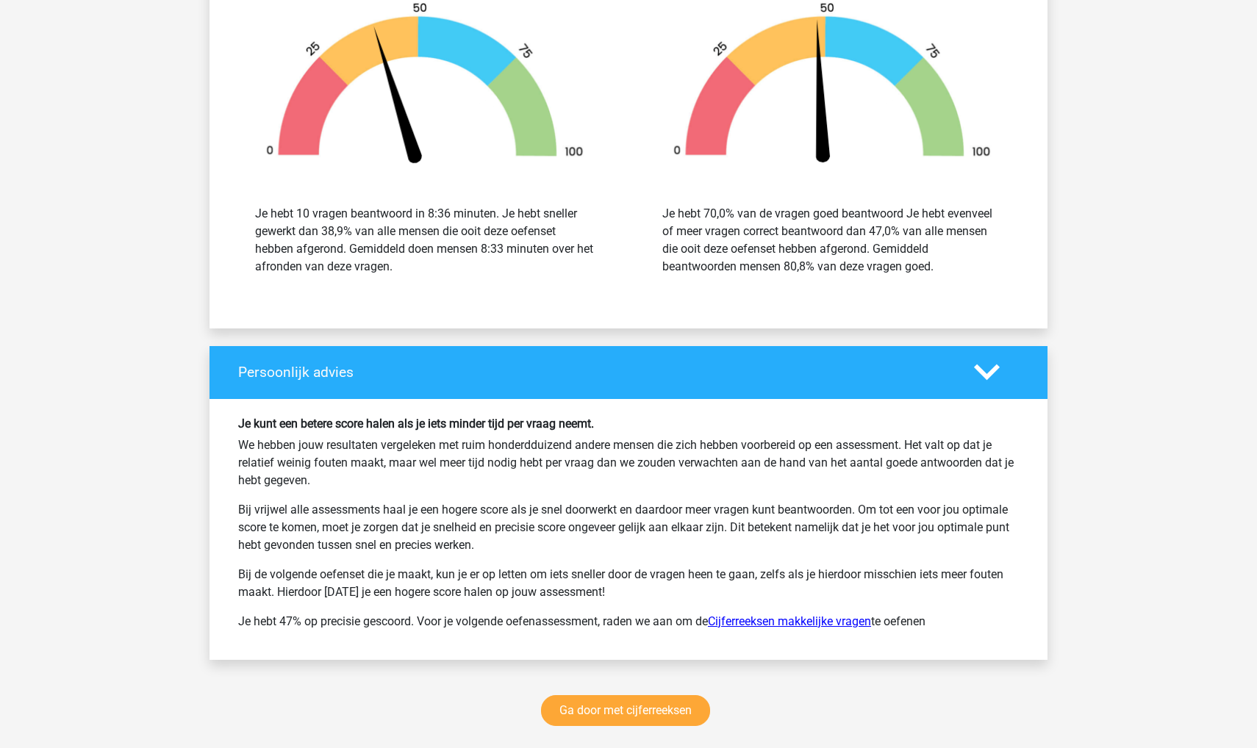
click at [769, 625] on link "Cijferreeksen makkelijke vragen" at bounding box center [789, 621] width 163 height 14
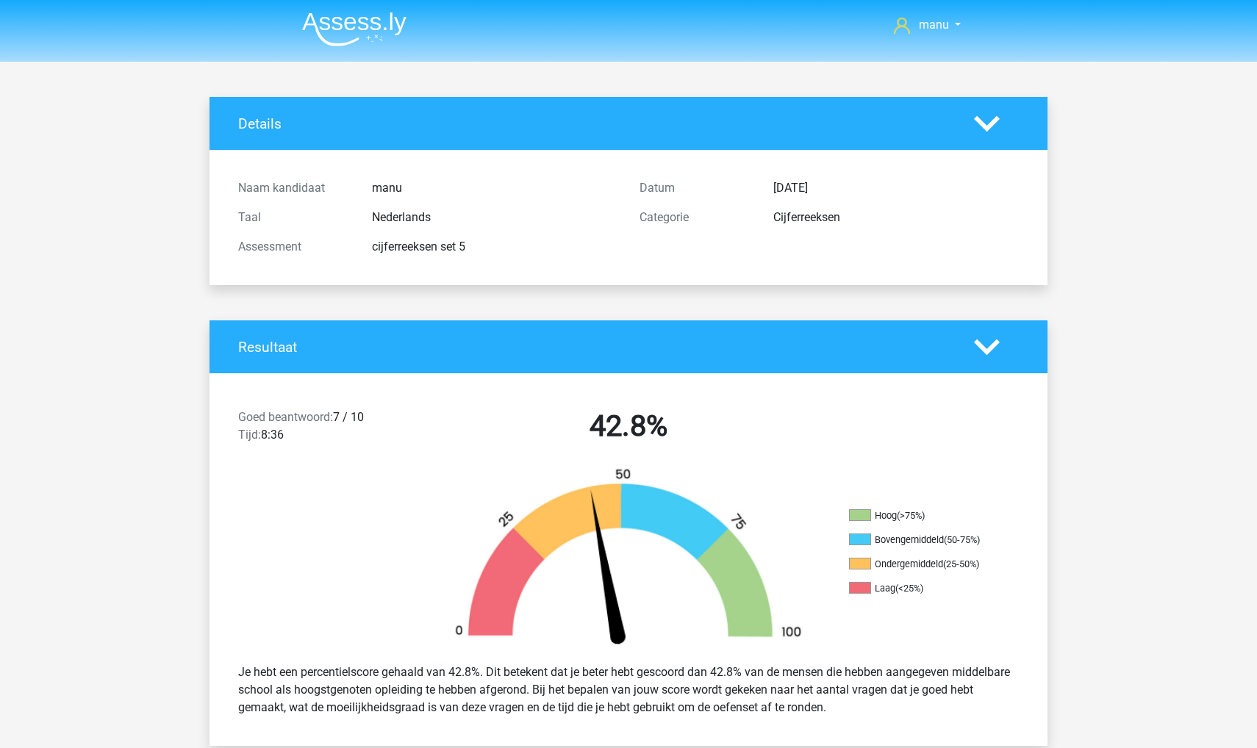
scroll to position [0, 0]
click at [359, 32] on img at bounding box center [354, 29] width 104 height 35
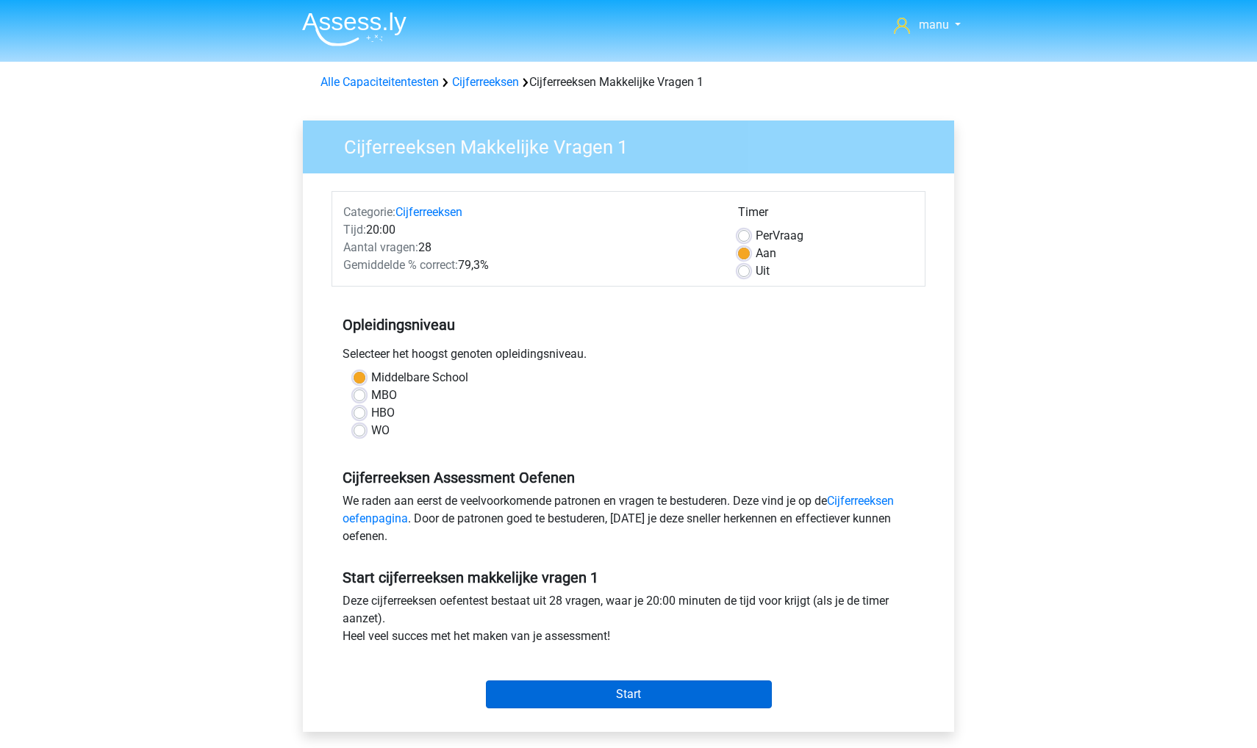
click at [674, 696] on input "Start" at bounding box center [629, 695] width 286 height 28
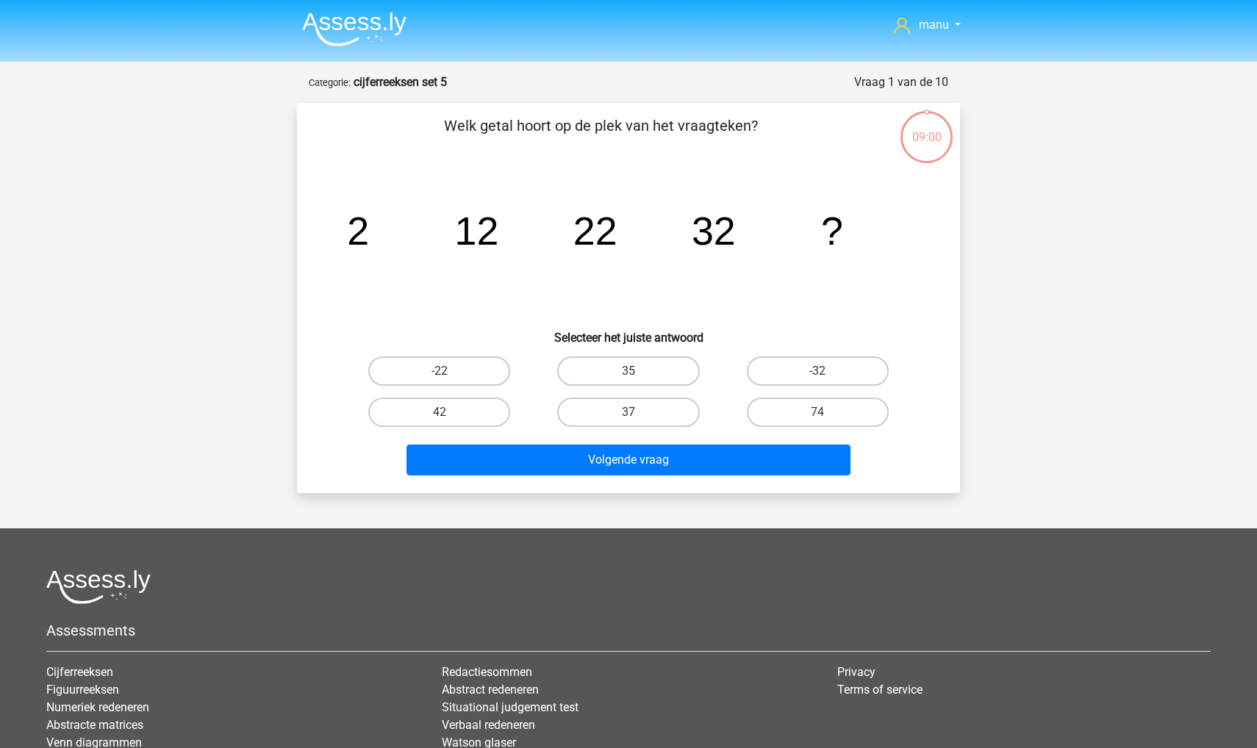
scroll to position [73, 0]
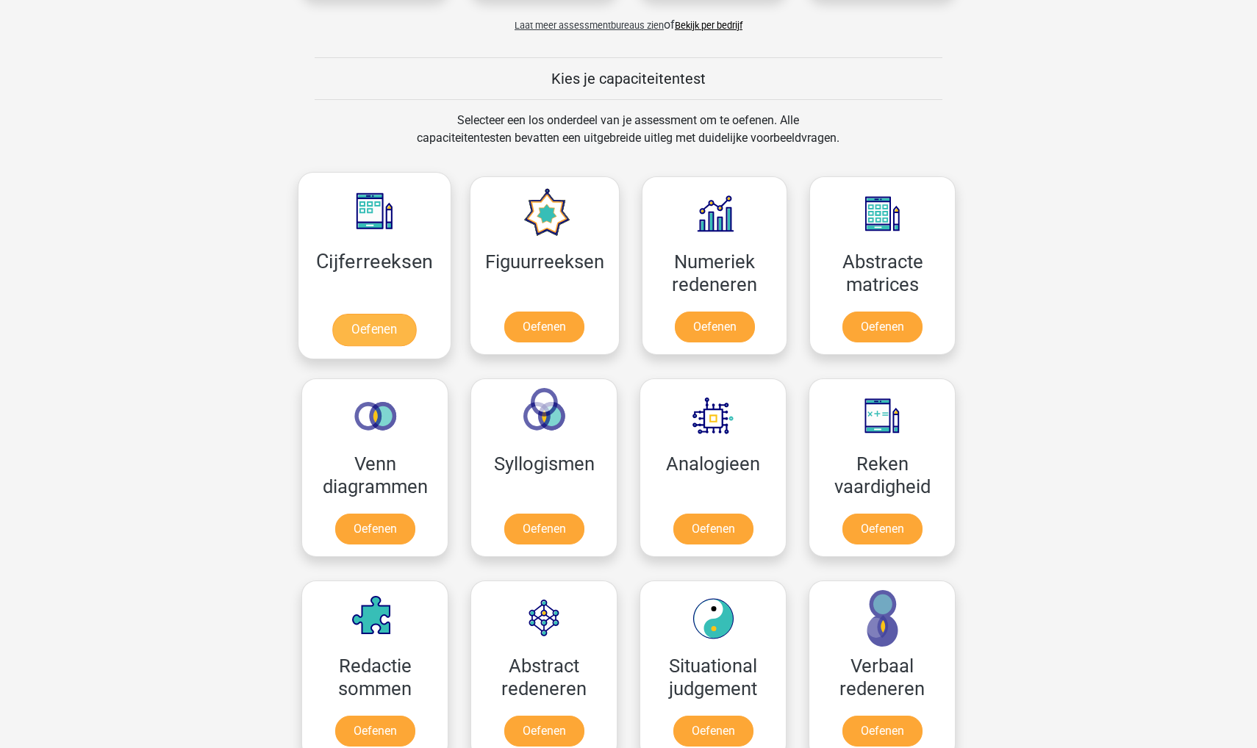
scroll to position [484, 0]
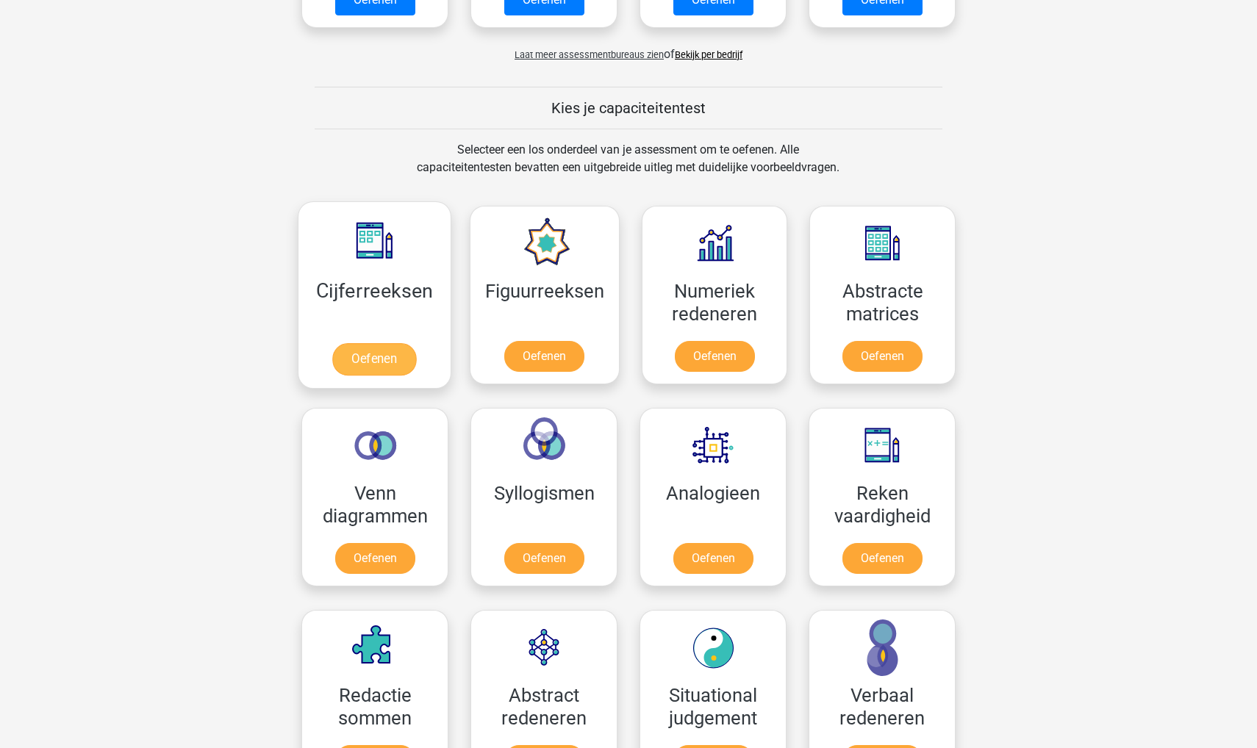
click at [376, 343] on link "Oefenen" at bounding box center [374, 359] width 84 height 32
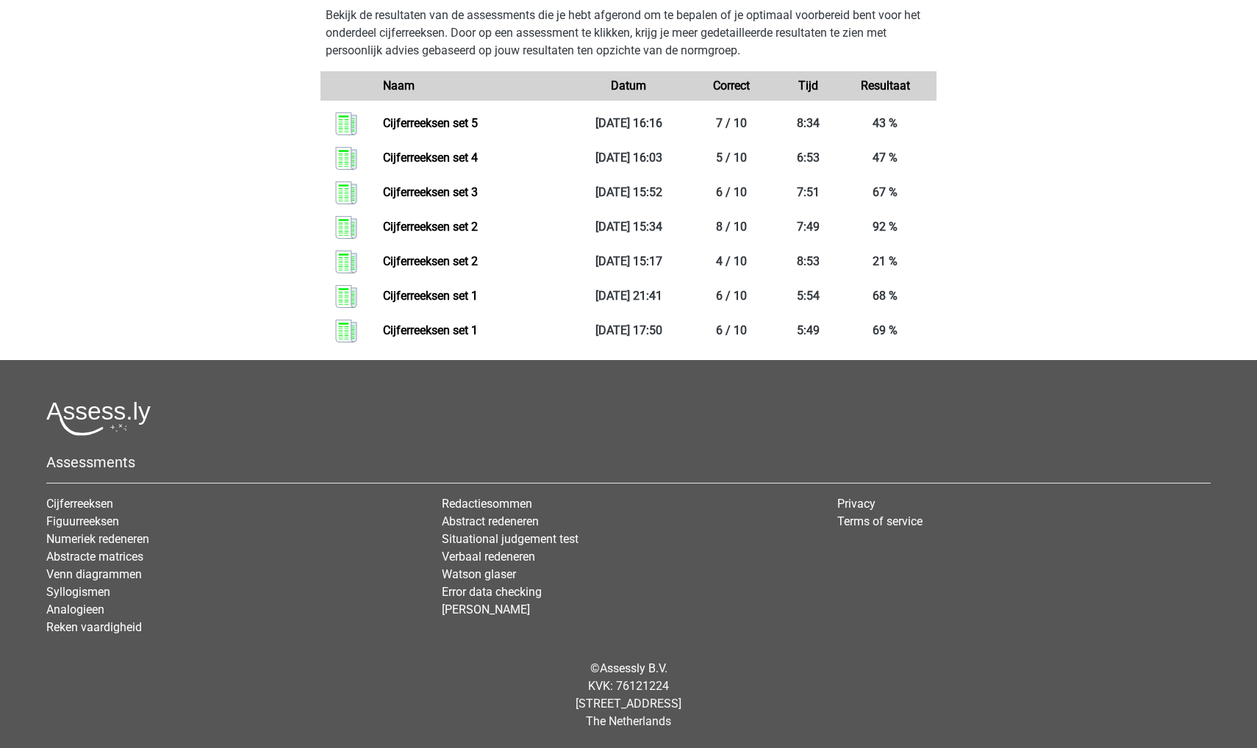
scroll to position [761, 0]
